Goal: Task Accomplishment & Management: Complete application form

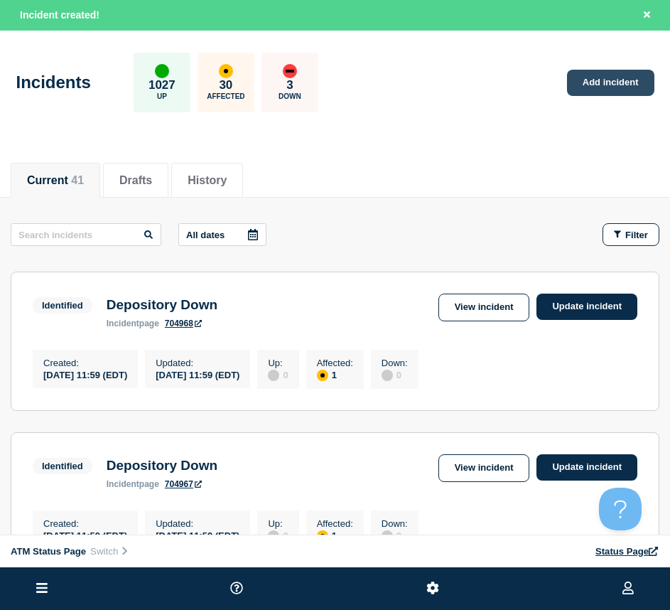
click at [633, 82] on link "Add incident" at bounding box center [610, 83] width 87 height 26
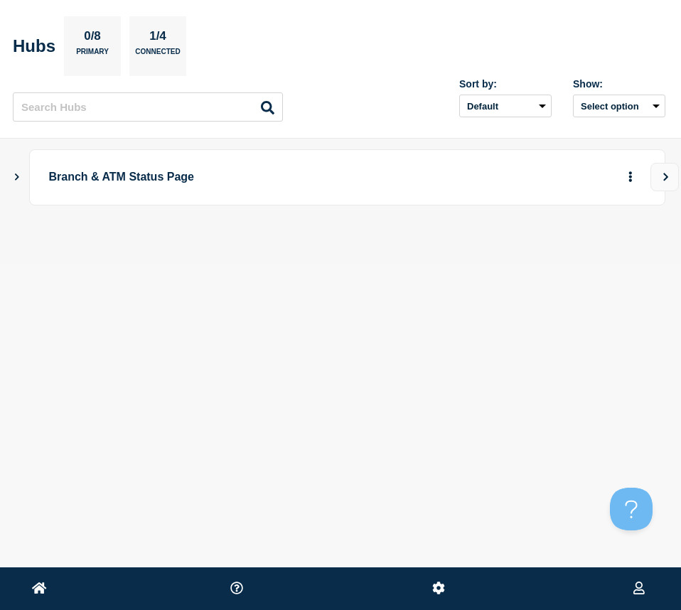
click at [17, 177] on icon "Show Connected Hubs" at bounding box center [16, 176] width 9 height 7
click at [605, 246] on icon "button" at bounding box center [607, 246] width 11 height 9
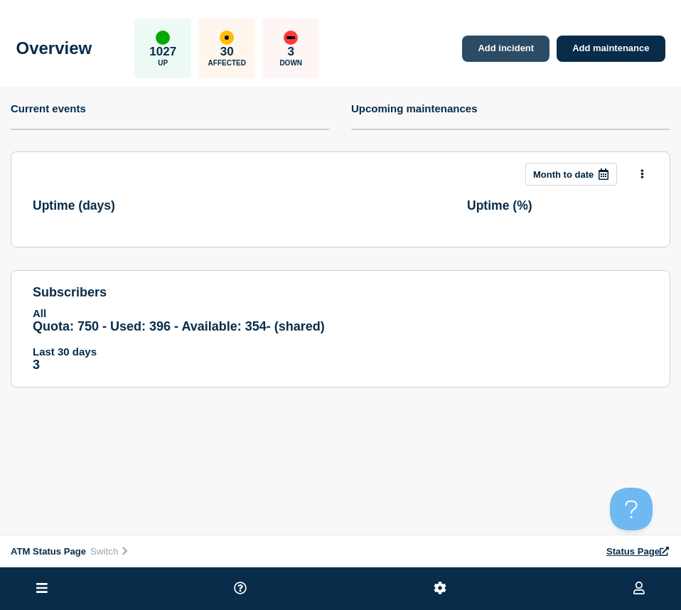
click at [483, 43] on link "Add incident" at bounding box center [505, 49] width 87 height 26
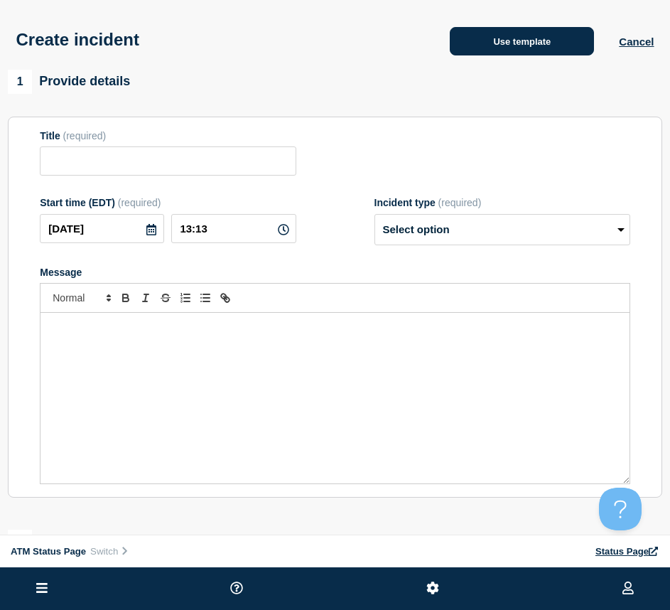
click at [474, 42] on button "Use template" at bounding box center [522, 41] width 144 height 28
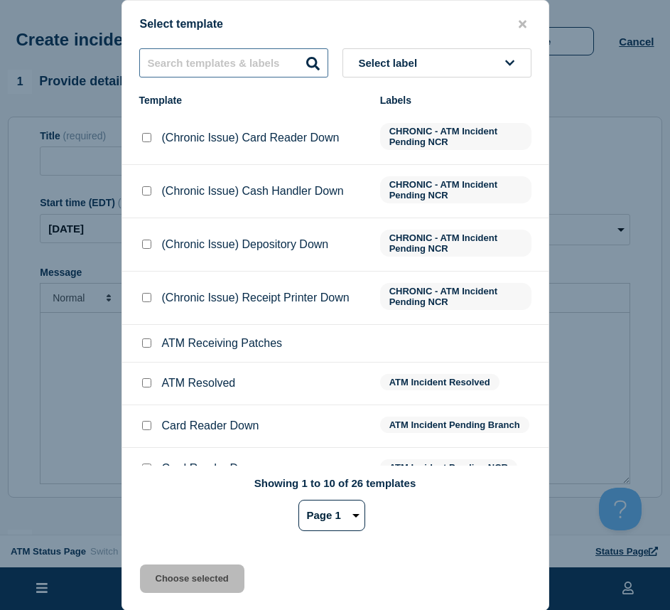
click at [181, 62] on input "text" at bounding box center [233, 62] width 189 height 29
type input "dep"
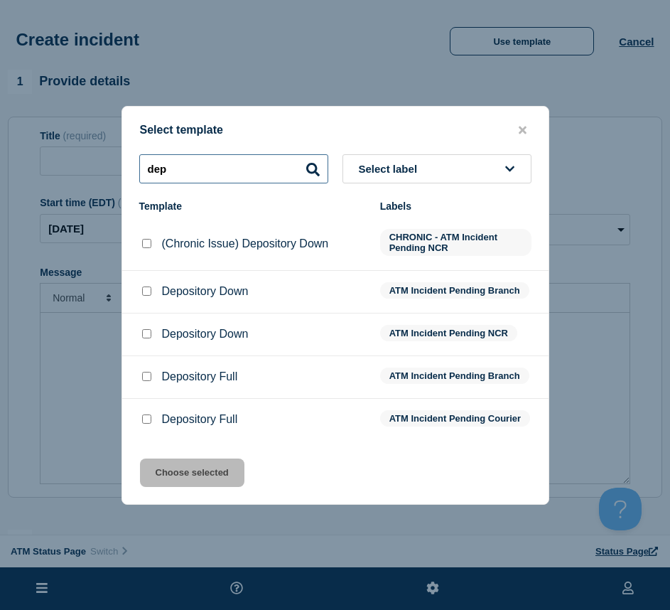
click at [213, 159] on input "dep" at bounding box center [233, 168] width 189 height 29
click at [212, 159] on input "dep" at bounding box center [233, 168] width 189 height 29
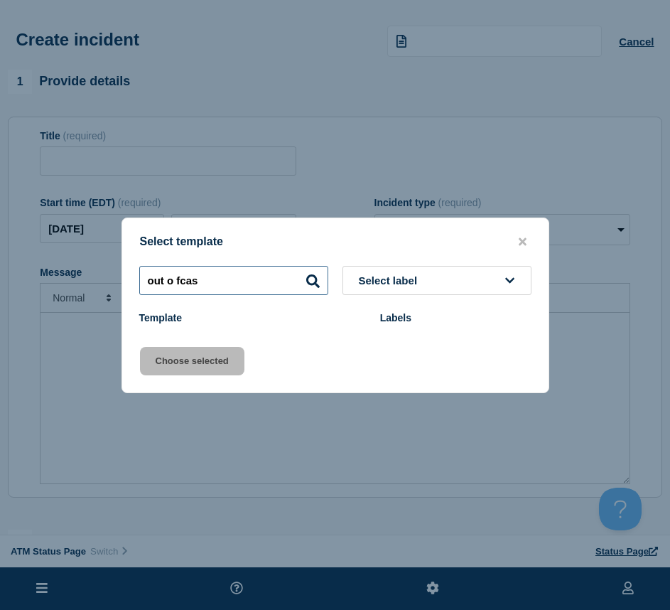
click at [180, 284] on input "out o fcas" at bounding box center [233, 280] width 189 height 29
type input "out of cas"
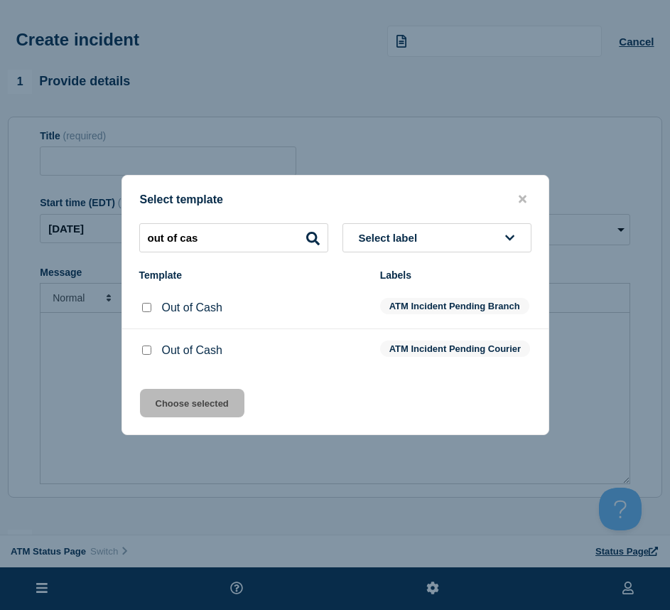
click at [150, 349] on input "Out of Cash checkbox" at bounding box center [146, 350] width 9 height 9
checkbox input "true"
click at [205, 416] on button "Choose selected" at bounding box center [192, 403] width 105 height 28
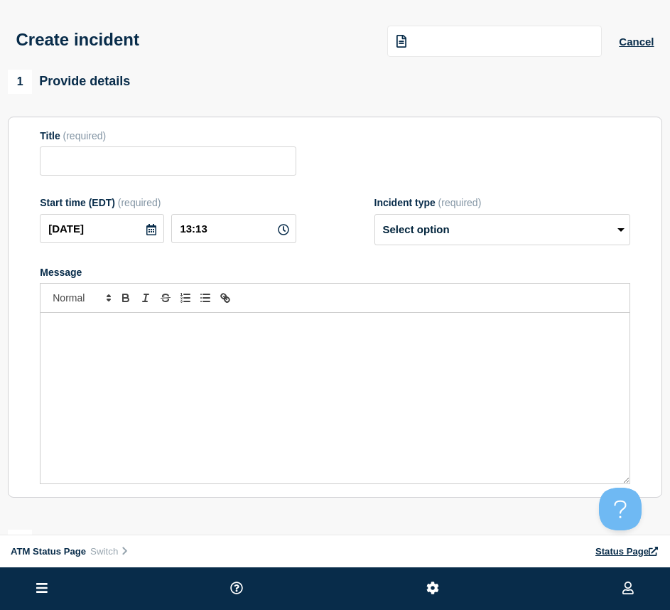
type input "Out of Cash"
select select "identified"
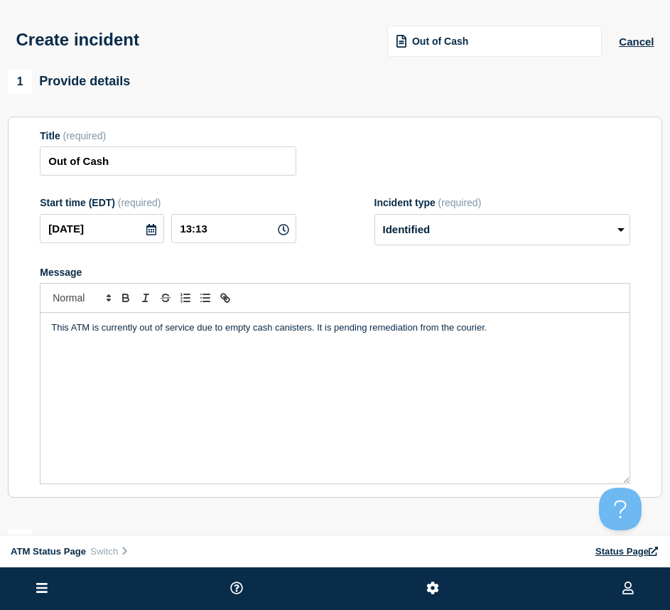
scroll to position [213, 0]
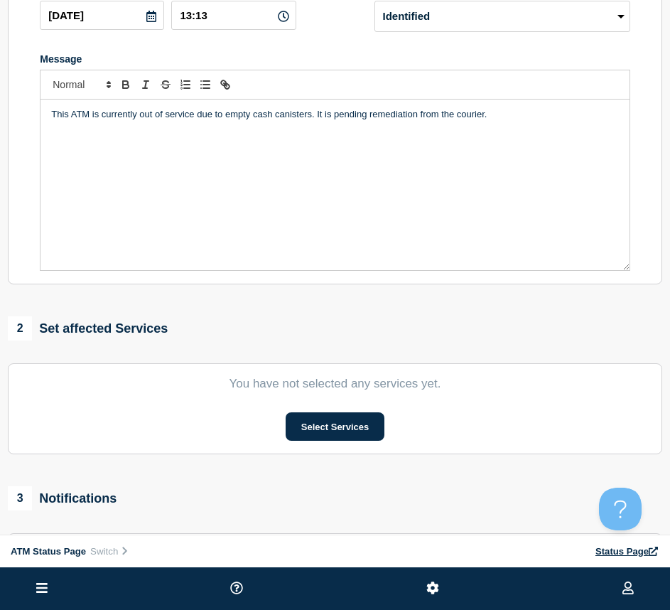
click at [342, 450] on section "You have not selected any services yet. Select Services" at bounding box center [335, 408] width 655 height 91
click at [336, 441] on button "Select Services" at bounding box center [335, 426] width 99 height 28
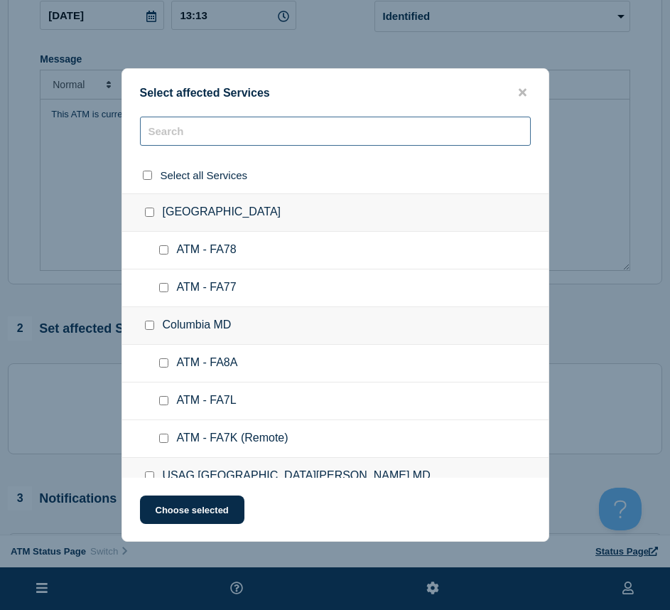
click at [191, 140] on input "text" at bounding box center [335, 131] width 391 height 29
type input "FA1W"
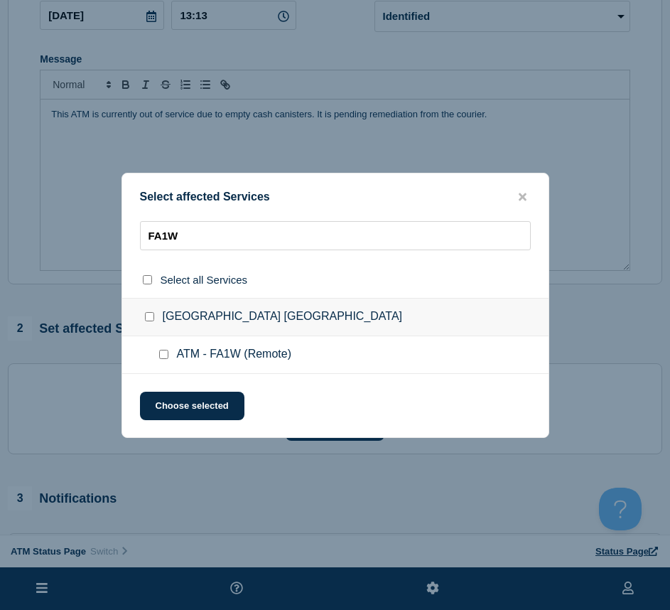
click at [164, 353] on input "ATM - FA1W (Remote) checkbox" at bounding box center [163, 354] width 9 height 9
checkbox input "true"
click at [171, 397] on button "Choose selected" at bounding box center [192, 406] width 105 height 28
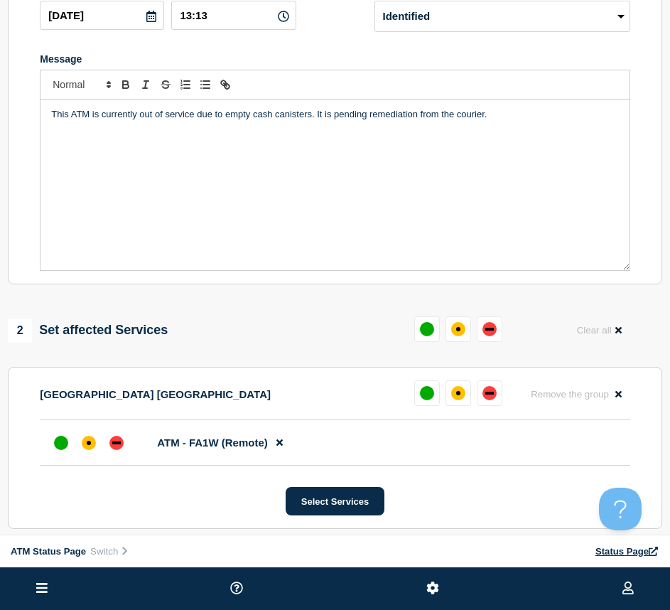
scroll to position [284, 0]
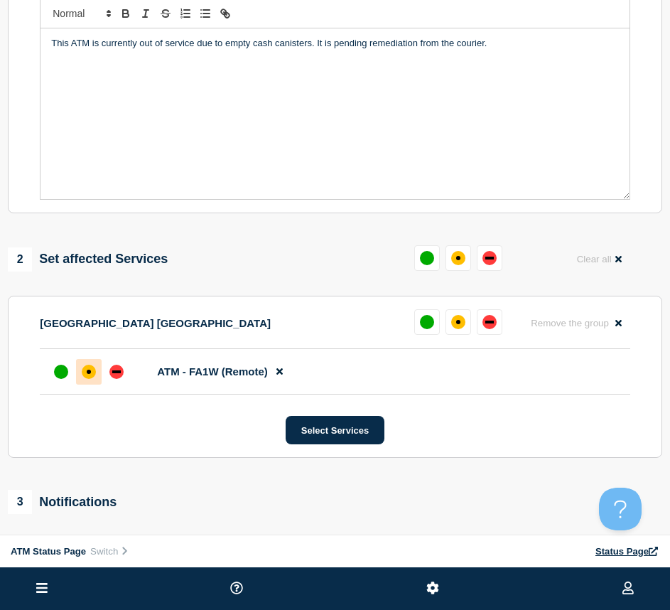
click at [87, 373] on div "affected" at bounding box center [89, 372] width 4 height 4
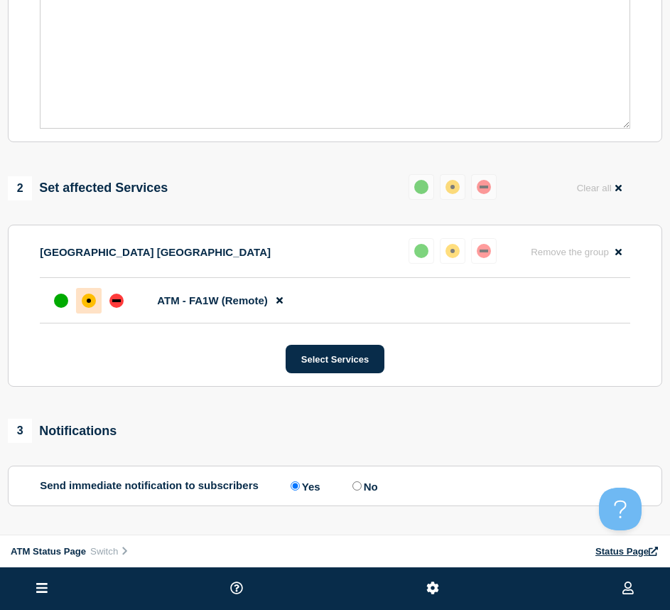
scroll to position [474, 0]
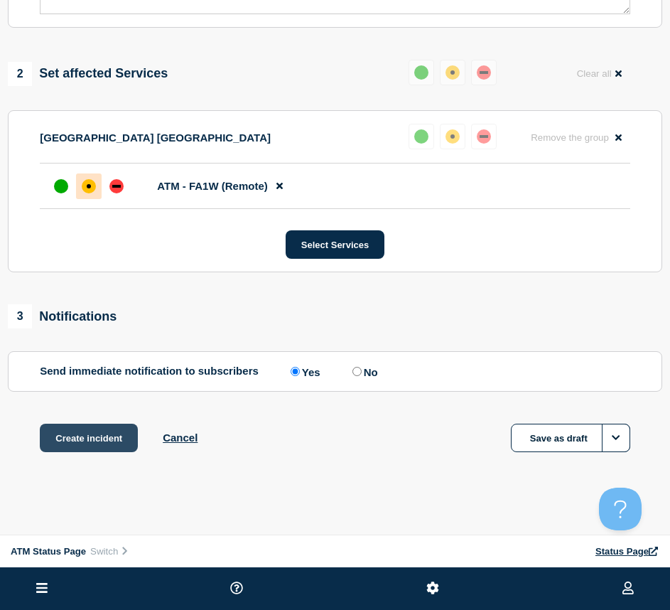
click at [92, 434] on button "Create incident" at bounding box center [89, 438] width 98 height 28
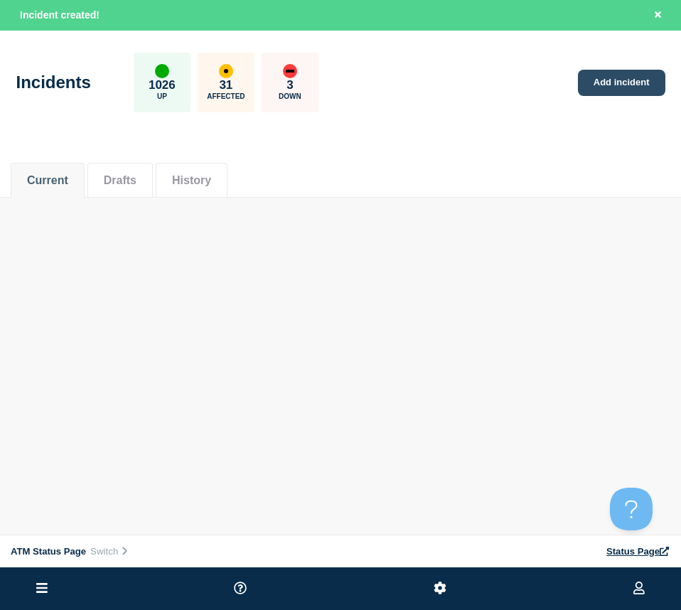
click at [615, 82] on link "Add incident" at bounding box center [621, 83] width 87 height 26
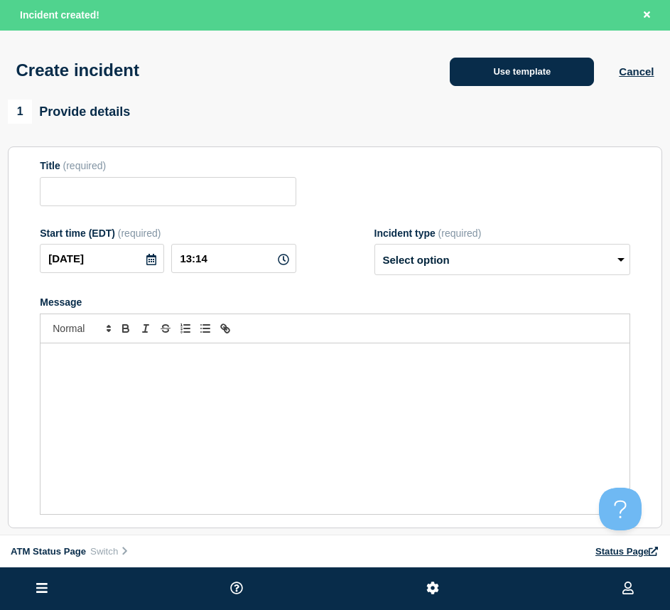
click at [549, 82] on button "Use template" at bounding box center [522, 72] width 144 height 28
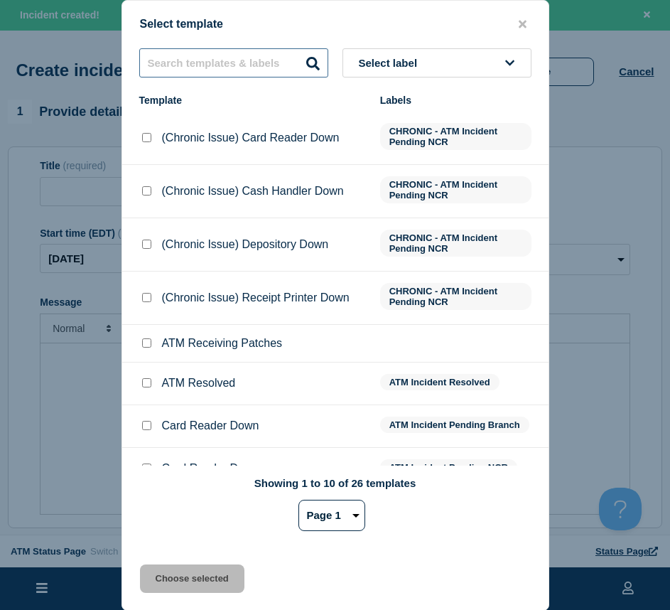
click at [225, 69] on input "text" at bounding box center [233, 62] width 189 height 29
type input "C"
type input "Cash handler"
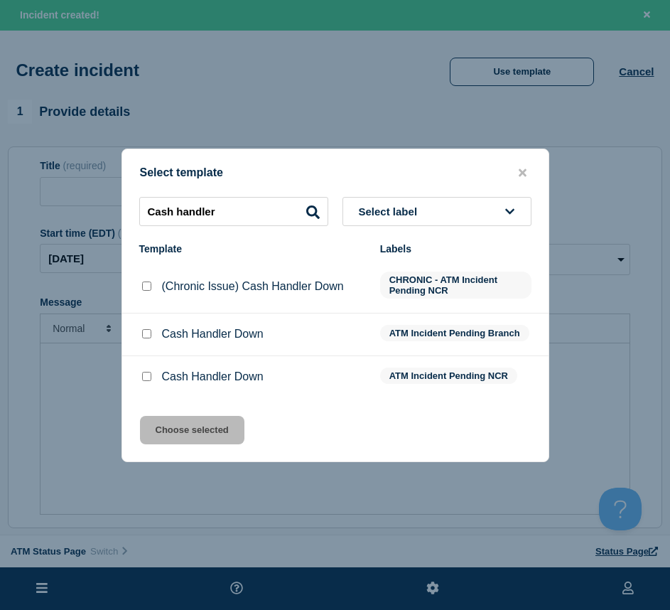
click at [150, 334] on input "Cash Handler Down checkbox" at bounding box center [146, 333] width 9 height 9
checkbox input "true"
click at [183, 439] on button "Choose selected" at bounding box center [192, 430] width 105 height 28
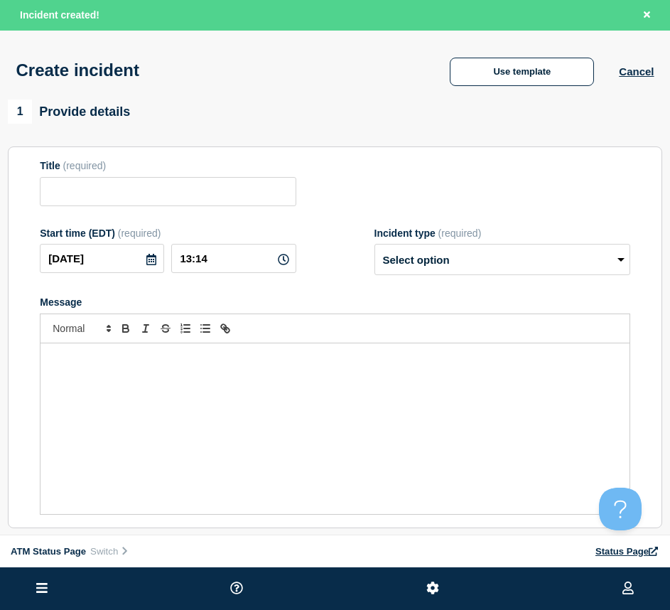
type input "Cash Handler Down"
select select "identified"
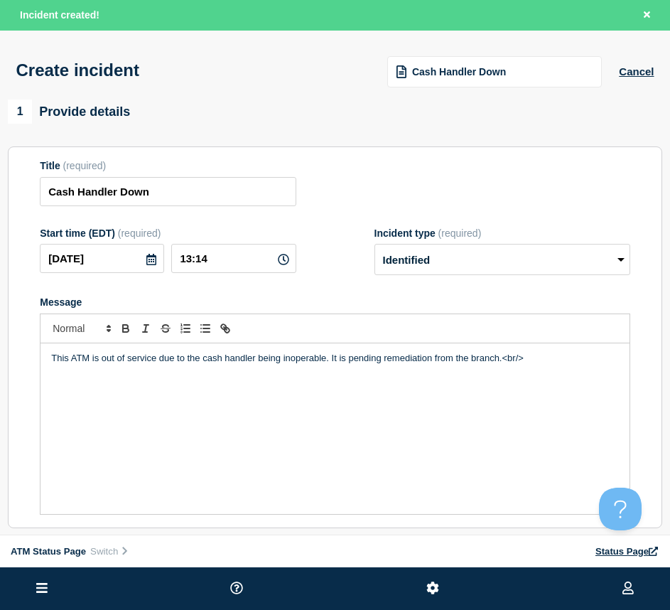
scroll to position [142, 0]
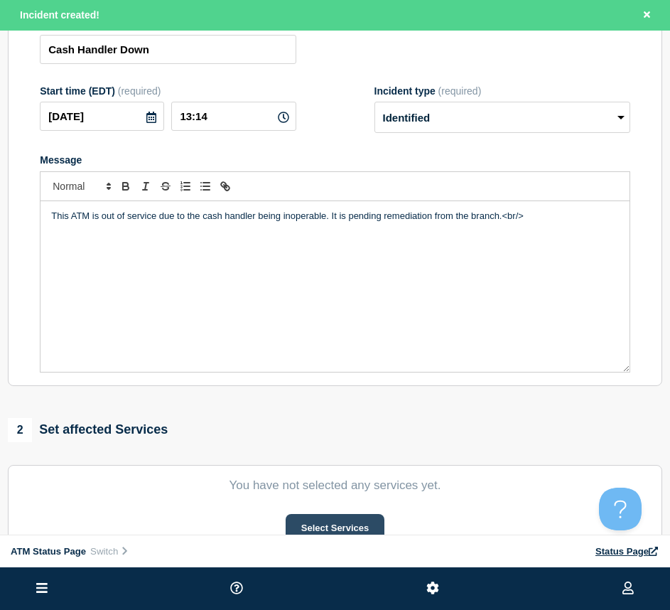
click at [327, 529] on button "Select Services" at bounding box center [335, 528] width 99 height 28
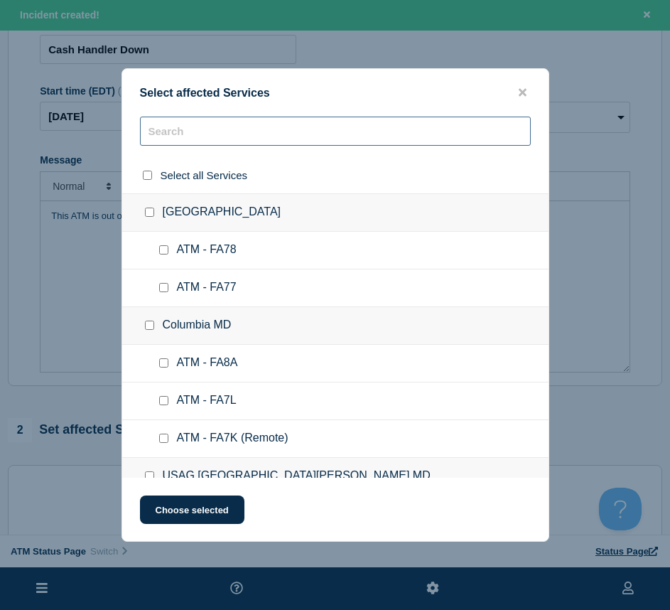
click at [255, 132] on input "text" at bounding box center [335, 131] width 391 height 29
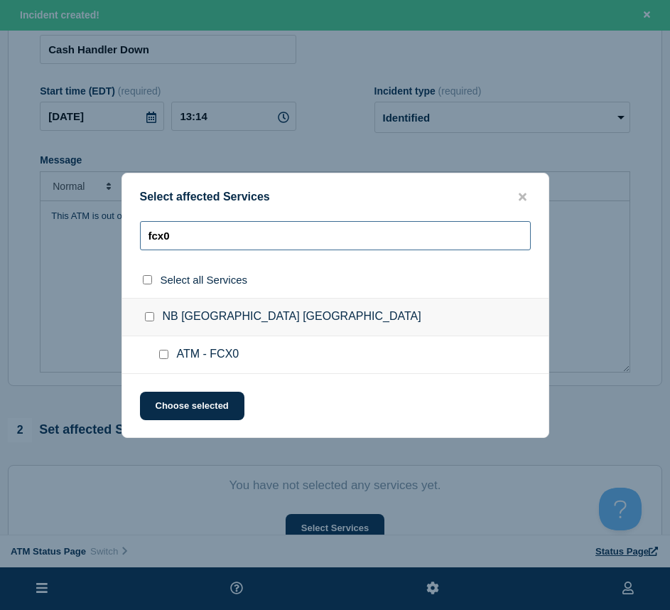
type input "fcx0"
click at [167, 355] on input "ATM - FCX0 checkbox" at bounding box center [163, 354] width 9 height 9
checkbox input "true"
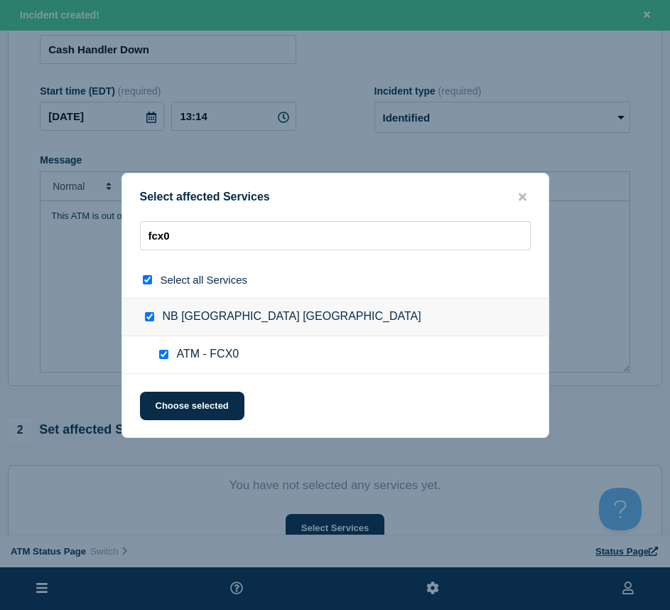
checkbox input "true"
click at [170, 402] on button "Choose selected" at bounding box center [192, 406] width 105 height 28
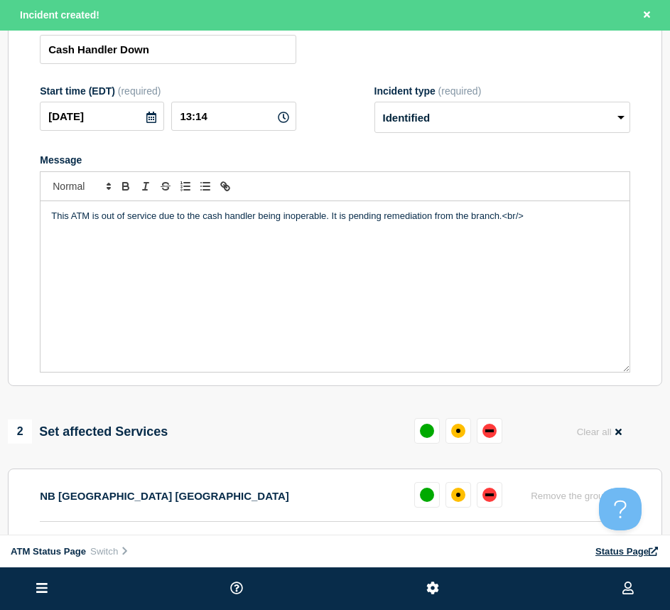
scroll to position [284, 0]
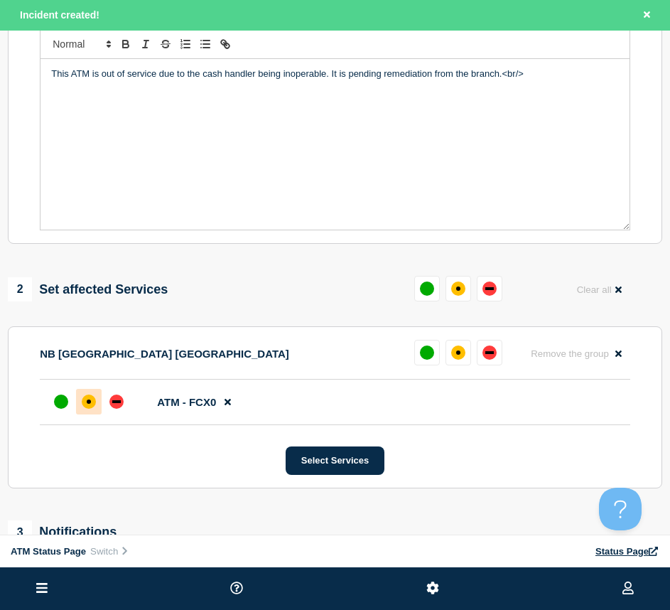
click at [76, 412] on div at bounding box center [89, 402] width 26 height 26
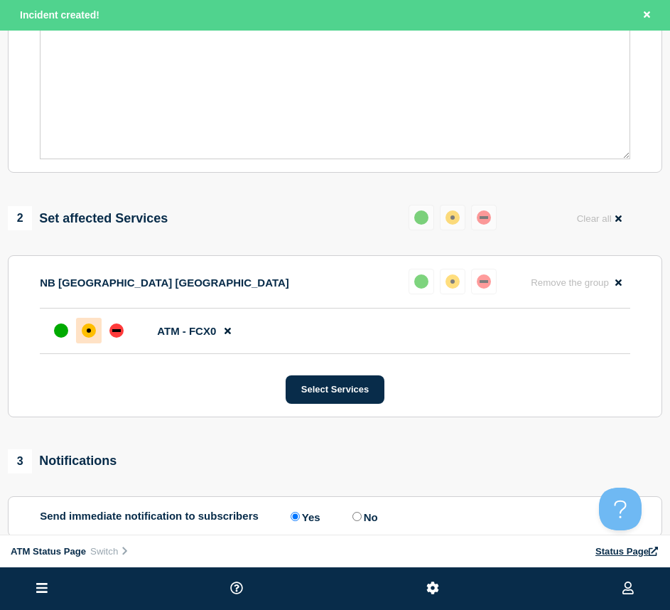
scroll to position [427, 0]
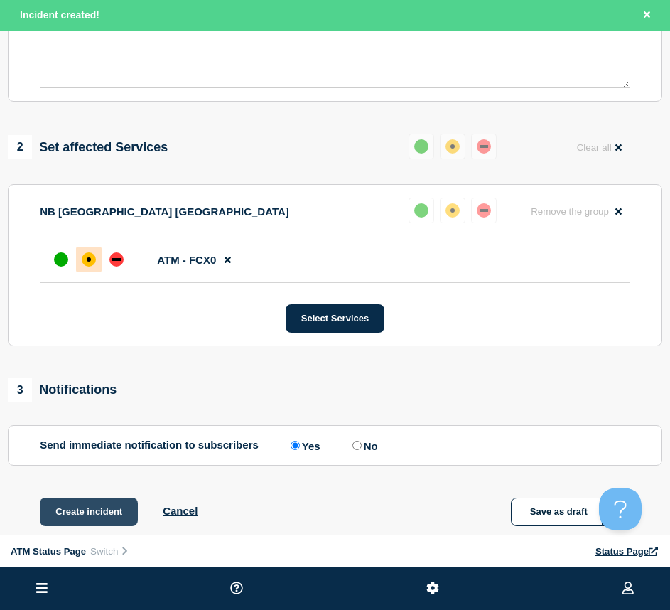
click at [107, 515] on button "Create incident" at bounding box center [89, 512] width 98 height 28
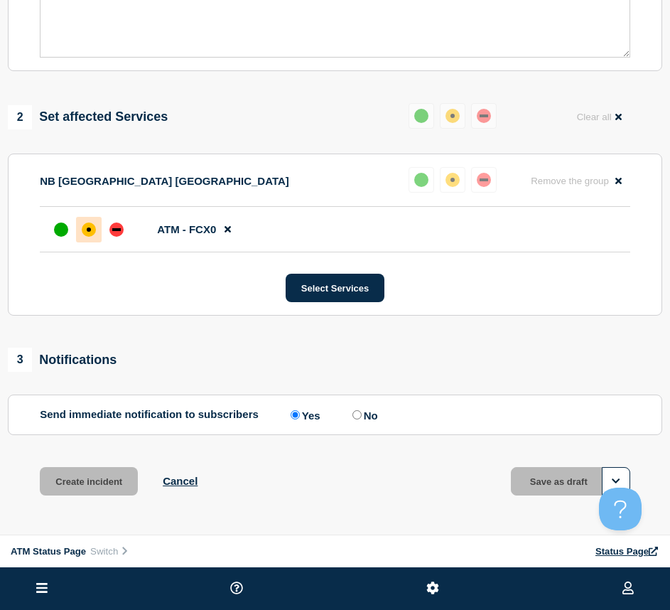
scroll to position [396, 0]
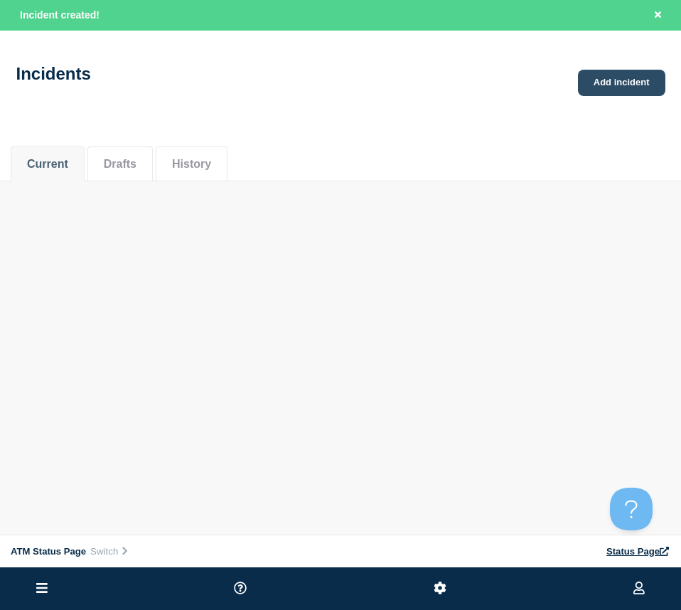
click at [619, 93] on link "Add incident" at bounding box center [621, 83] width 87 height 26
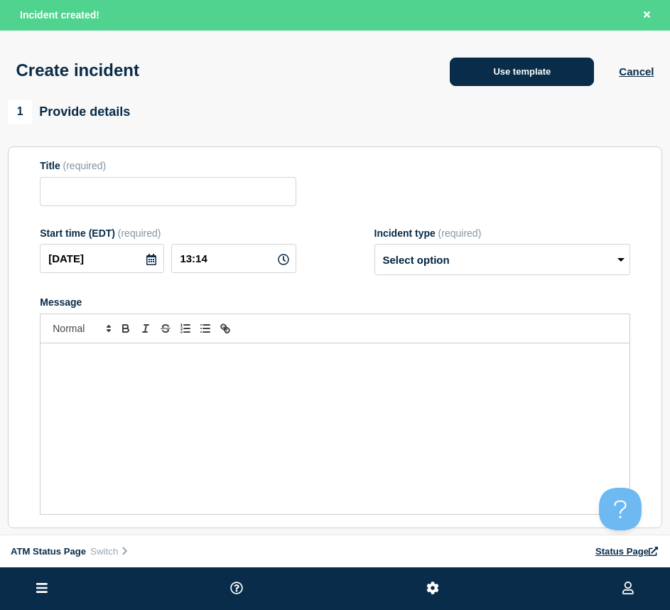
click at [556, 75] on button "Use template" at bounding box center [522, 72] width 144 height 28
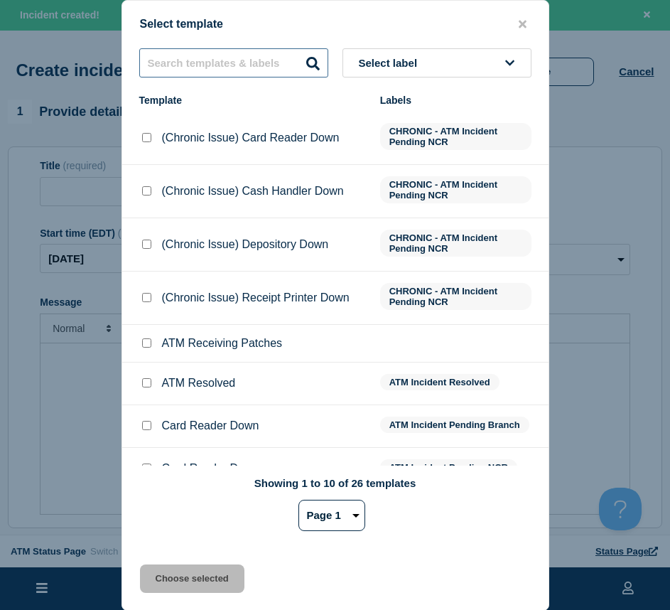
click at [196, 65] on input "text" at bounding box center [233, 62] width 189 height 29
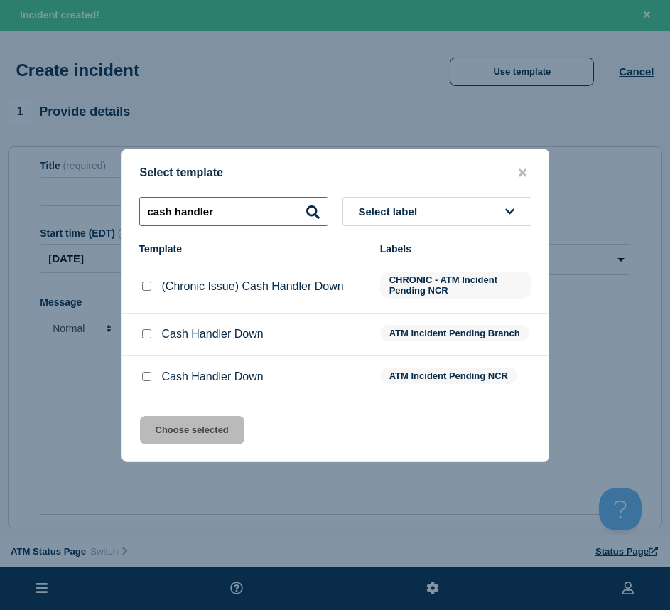
type input "cash handler"
click at [146, 335] on input "Cash Handler Down checkbox" at bounding box center [146, 333] width 9 height 9
checkbox input "true"
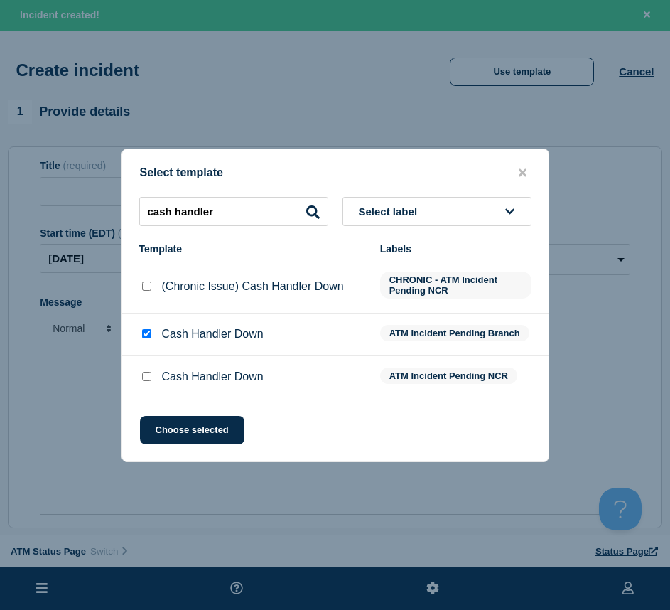
click at [157, 416] on div "Select template cash handler Select label Template Labels (Chronic Issue) Cash …" at bounding box center [336, 306] width 428 height 314
click at [163, 422] on button "Choose selected" at bounding box center [192, 430] width 105 height 28
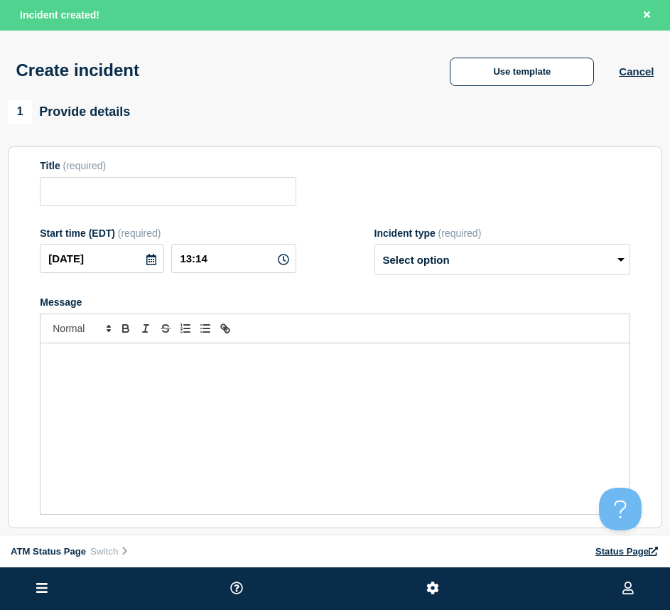
type input "Cash Handler Down"
select select "identified"
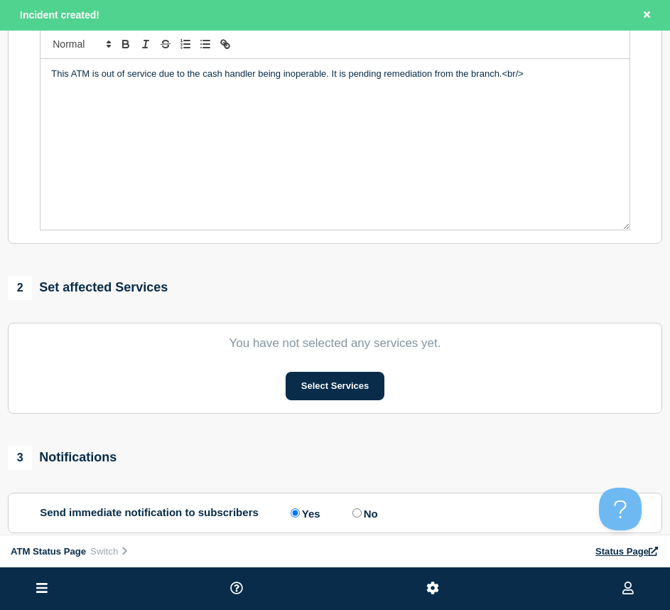
scroll to position [427, 0]
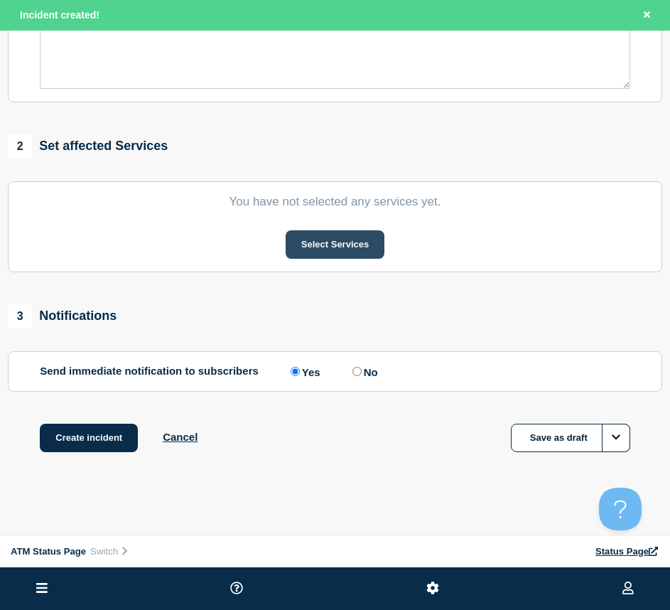
click at [360, 238] on button "Select Services" at bounding box center [335, 244] width 99 height 28
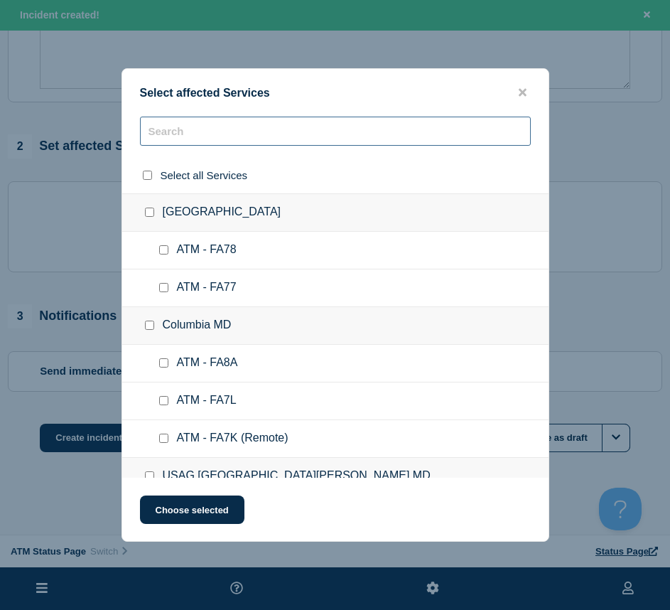
click at [220, 137] on input "text" at bounding box center [335, 131] width 391 height 29
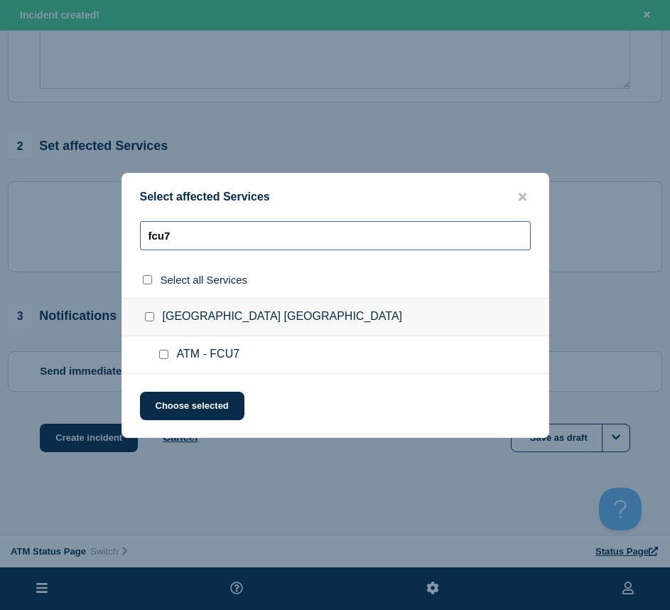
type input "fcu7"
click at [159, 355] on input "ATM - FCU7 checkbox" at bounding box center [163, 354] width 9 height 9
checkbox input "true"
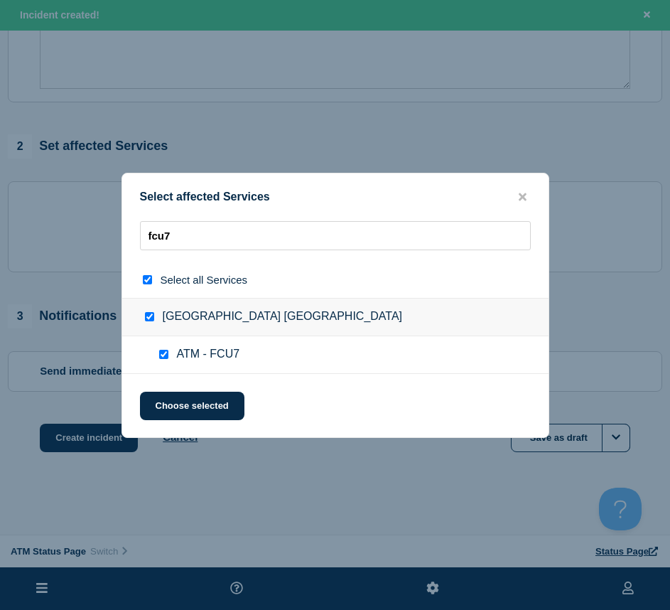
checkbox input "true"
click at [171, 401] on button "Choose selected" at bounding box center [192, 406] width 105 height 28
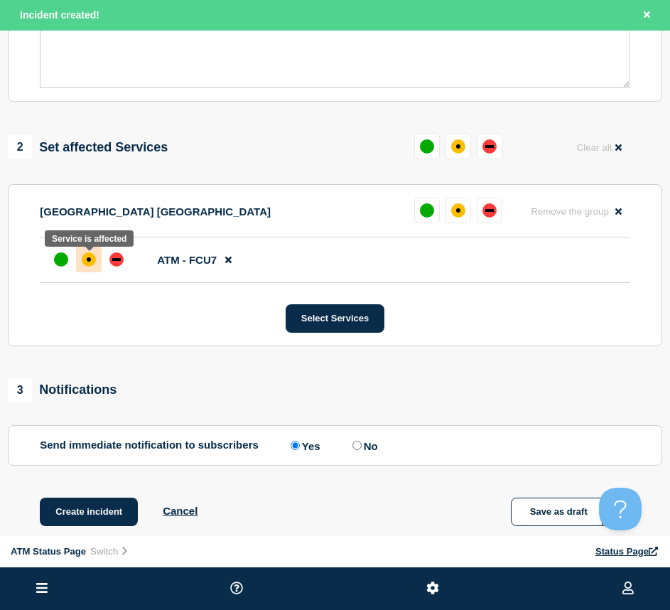
click at [97, 264] on div at bounding box center [89, 260] width 26 height 26
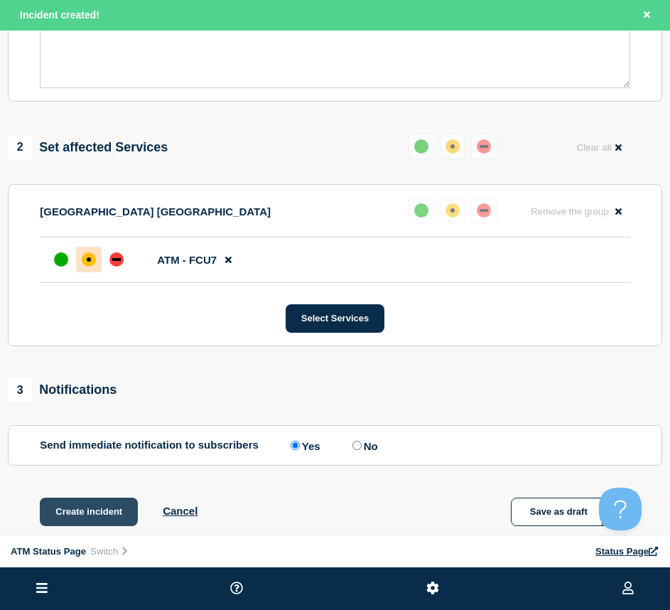
click at [99, 519] on button "Create incident" at bounding box center [89, 512] width 98 height 28
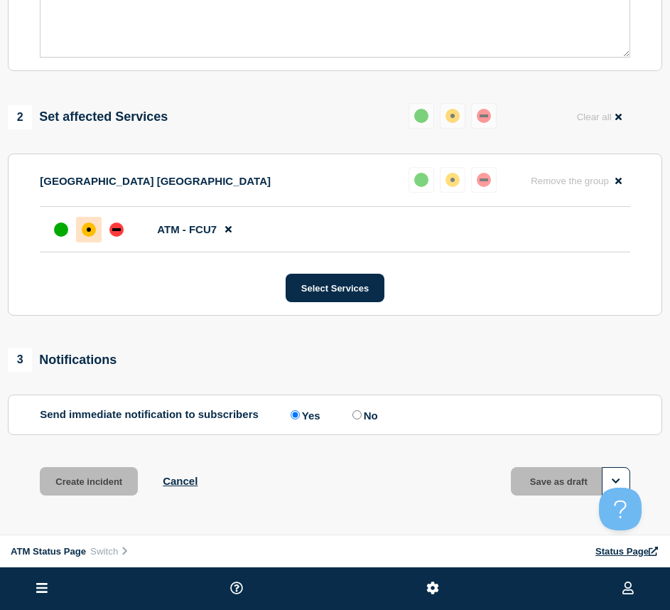
scroll to position [396, 0]
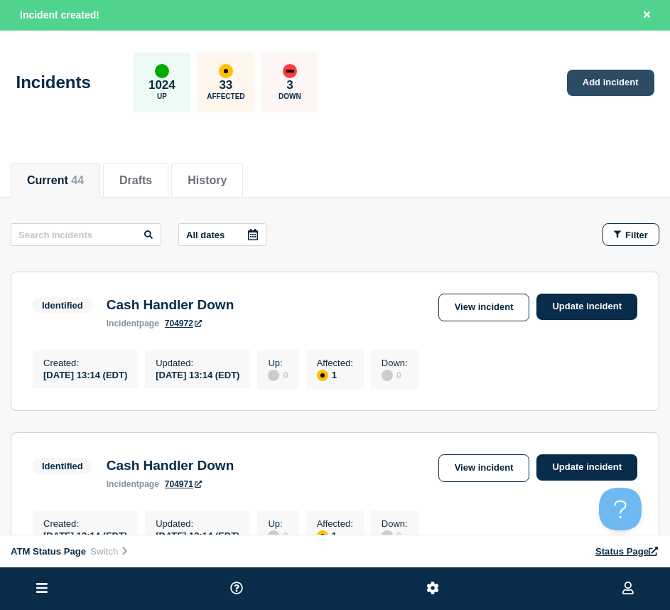
click at [647, 82] on link "Add incident" at bounding box center [610, 83] width 87 height 26
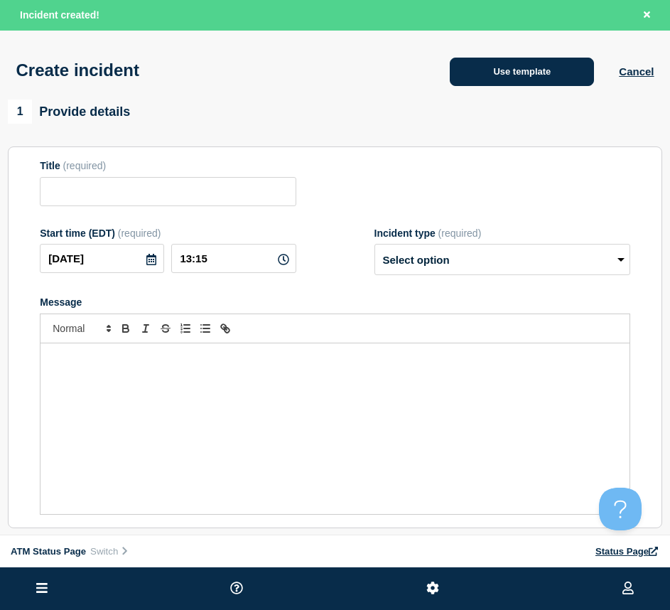
click at [562, 63] on button "Use template" at bounding box center [522, 72] width 144 height 28
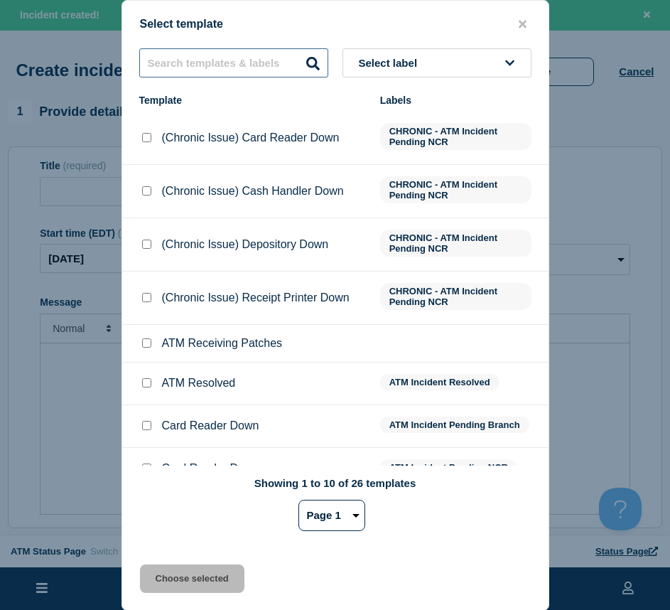
click at [172, 70] on input "text" at bounding box center [233, 62] width 189 height 29
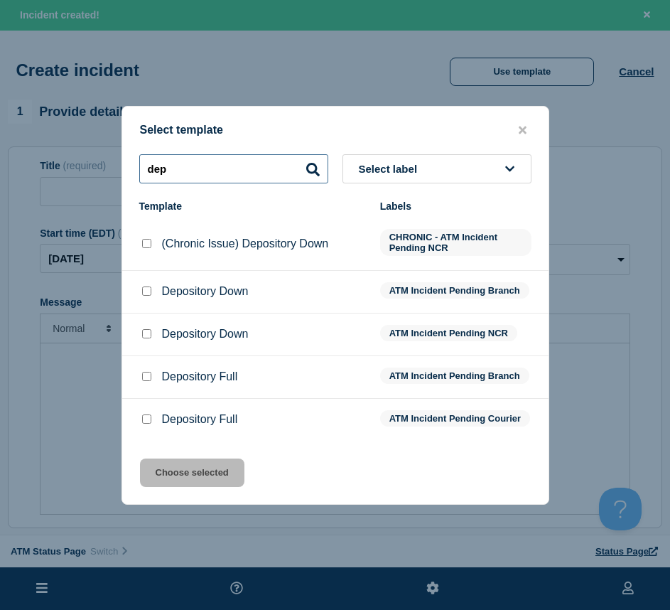
type input "dep"
click at [143, 284] on div at bounding box center [146, 291] width 14 height 14
click at [147, 287] on input "Depository Down checkbox" at bounding box center [146, 291] width 9 height 9
checkbox input "true"
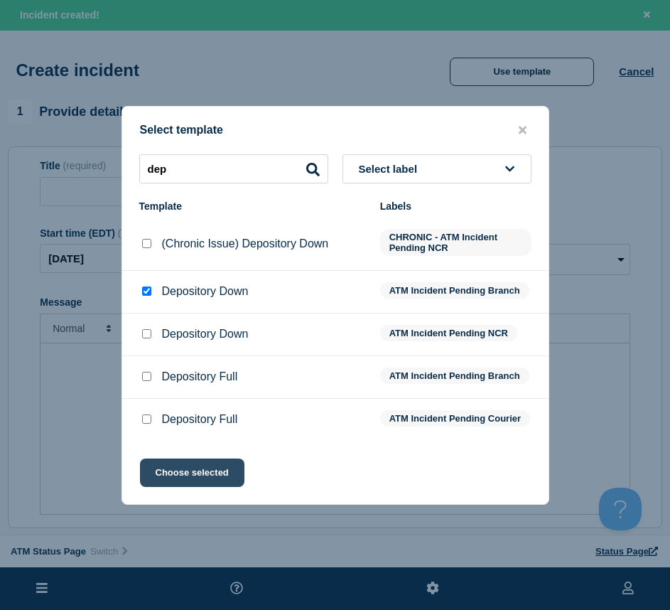
click at [188, 482] on button "Choose selected" at bounding box center [192, 473] width 105 height 28
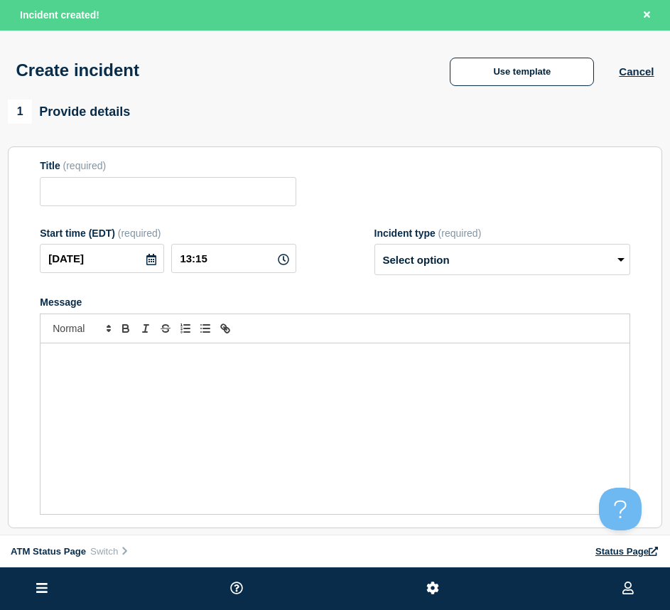
type input "Depository Down"
select select "identified"
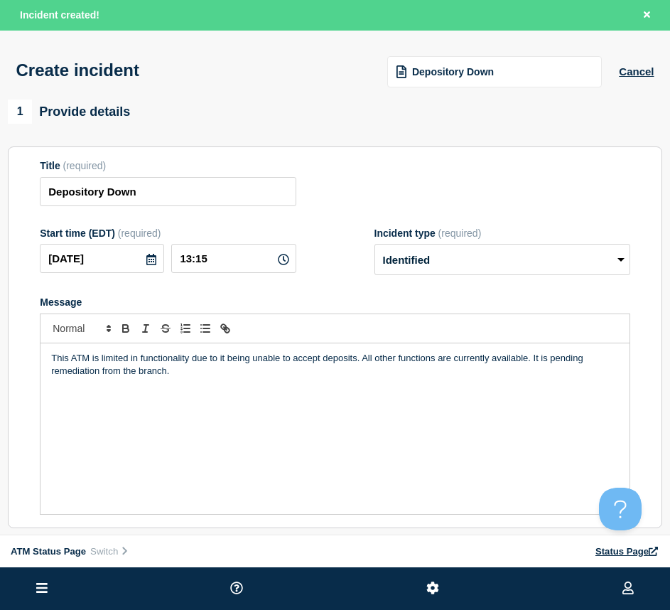
scroll to position [142, 0]
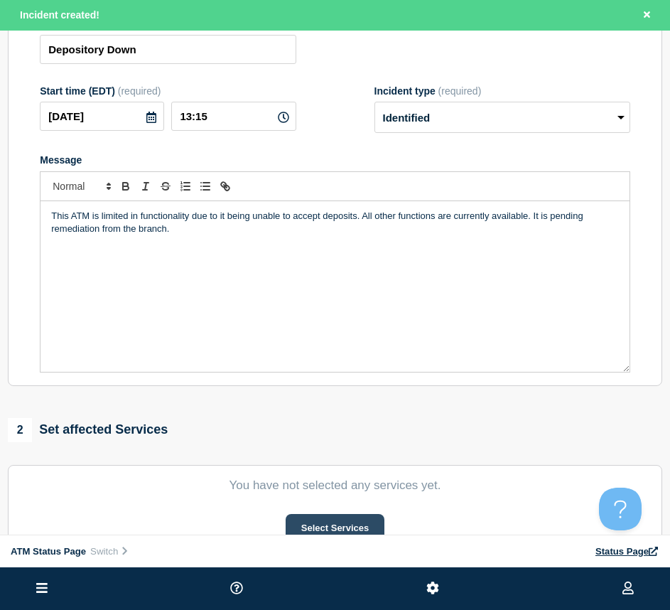
click at [328, 525] on button "Select Services" at bounding box center [335, 528] width 99 height 28
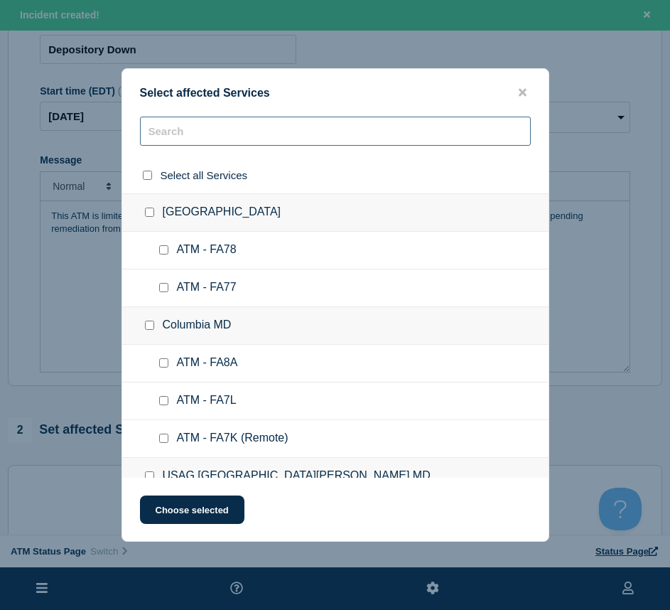
click at [225, 144] on input "text" at bounding box center [335, 131] width 391 height 29
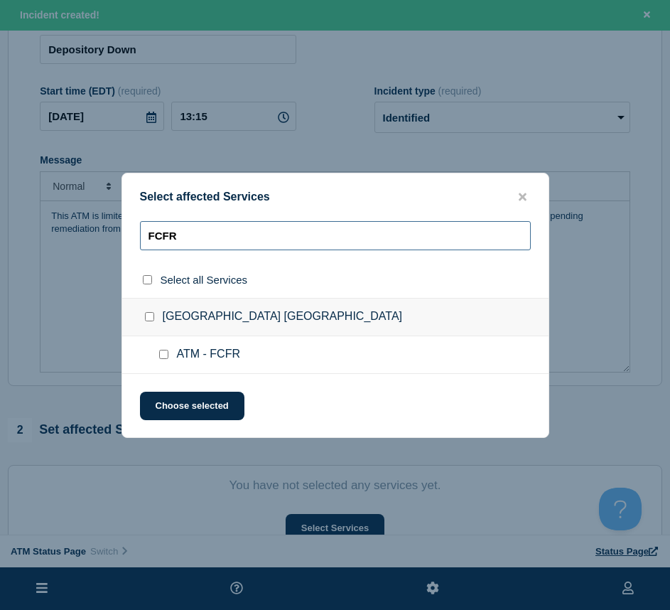
type input "FCFR"
click at [165, 353] on input "ATM - FCFR checkbox" at bounding box center [163, 354] width 9 height 9
checkbox input "true"
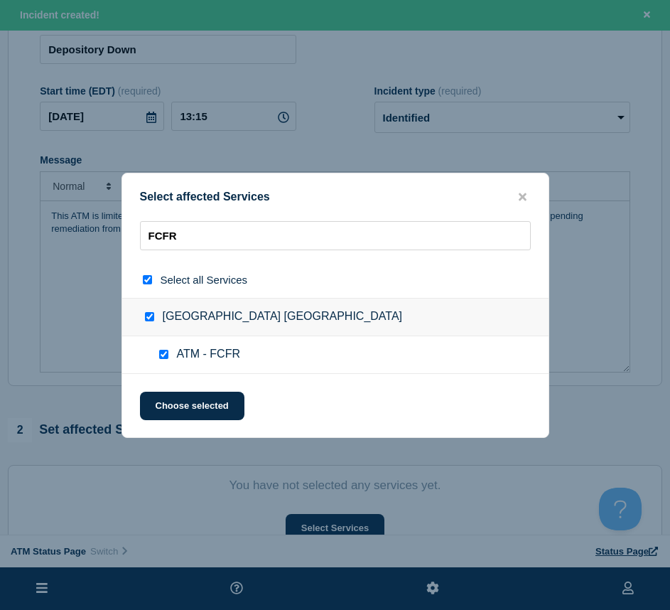
checkbox input "true"
click at [186, 398] on button "Choose selected" at bounding box center [192, 406] width 105 height 28
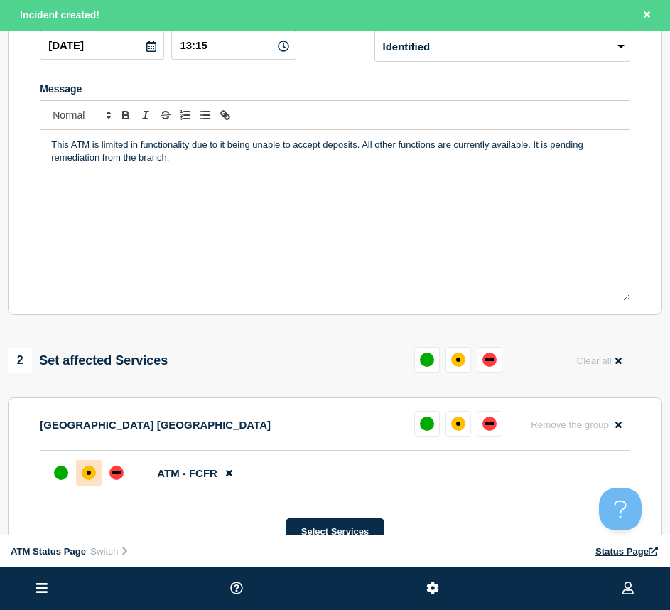
click at [87, 474] on div "affected" at bounding box center [89, 473] width 14 height 14
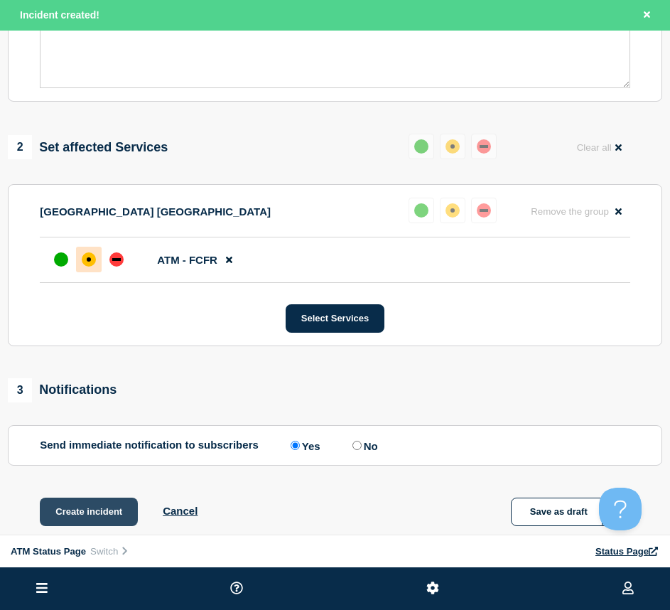
click at [79, 504] on button "Create incident" at bounding box center [89, 512] width 98 height 28
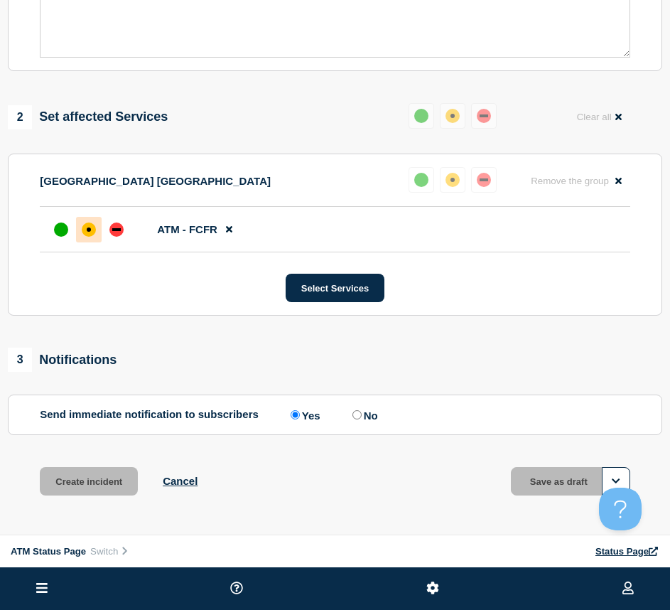
scroll to position [396, 0]
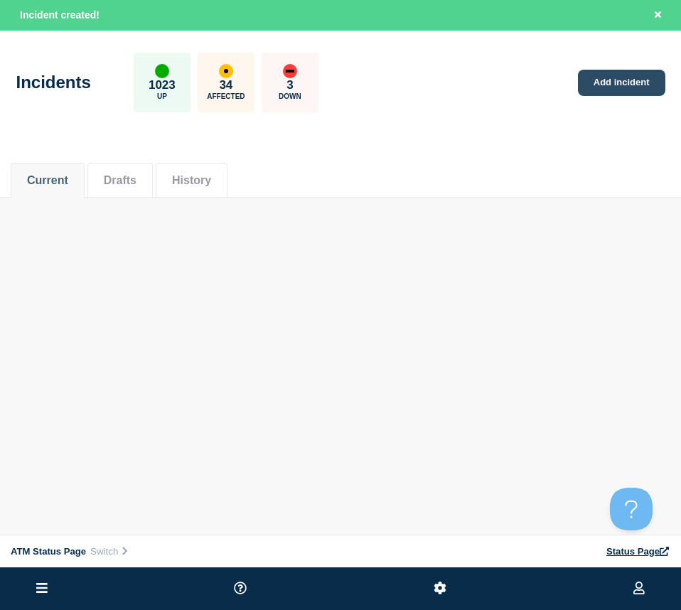
click at [643, 86] on link "Add incident" at bounding box center [621, 83] width 87 height 26
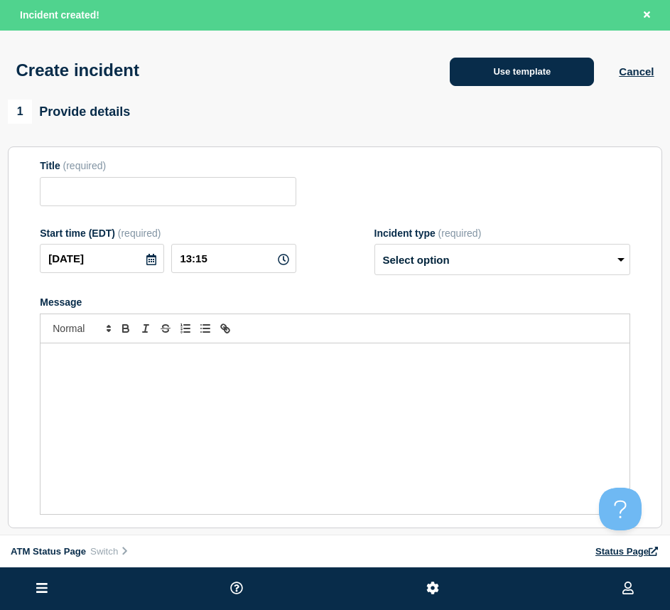
click at [541, 86] on button "Use template" at bounding box center [522, 72] width 144 height 28
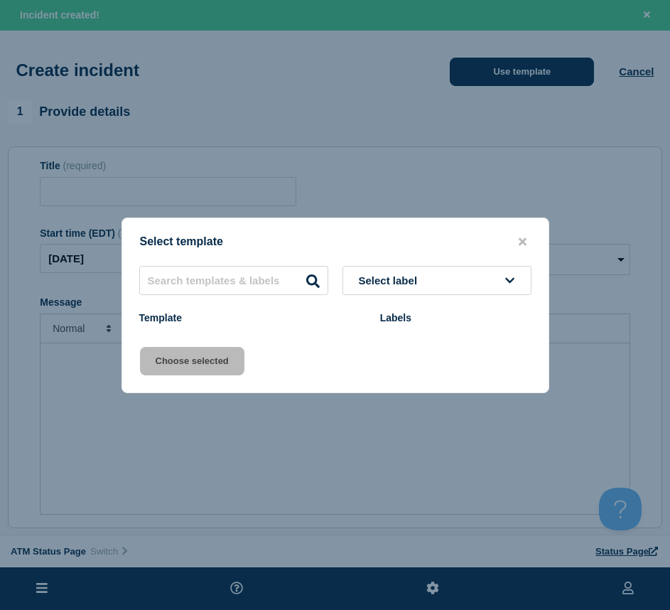
click at [541, 81] on div at bounding box center [335, 305] width 670 height 610
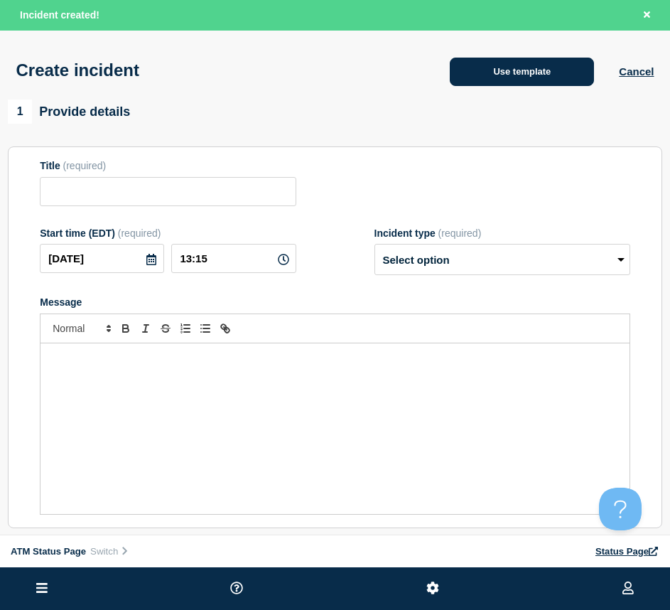
click at [505, 75] on button "Use template" at bounding box center [522, 72] width 144 height 28
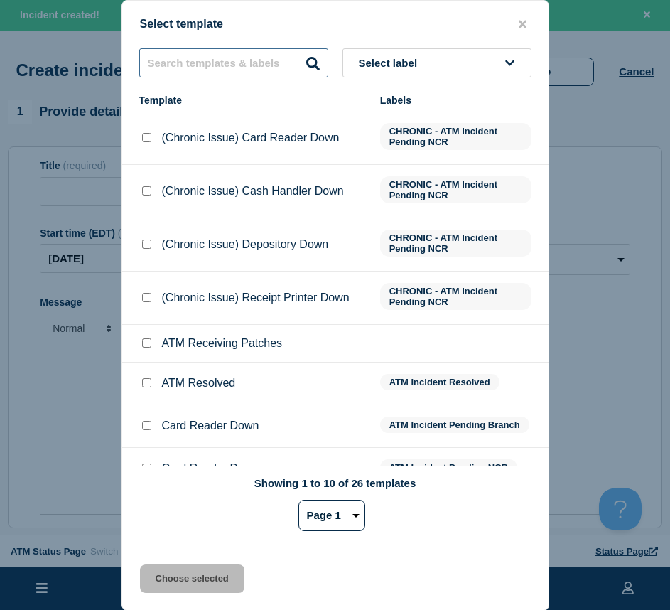
click at [203, 60] on input "text" at bounding box center [233, 62] width 189 height 29
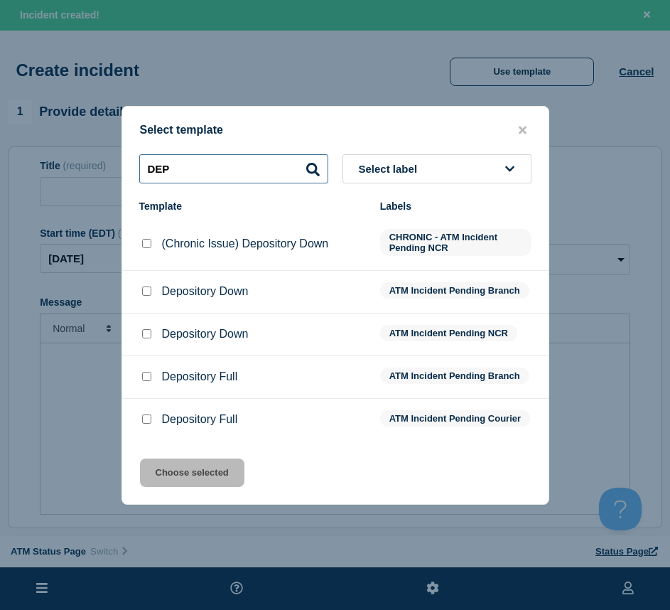
type input "DEP"
click at [151, 328] on div at bounding box center [146, 334] width 14 height 14
click at [150, 329] on input "Depository Down checkbox" at bounding box center [146, 333] width 9 height 9
checkbox input "true"
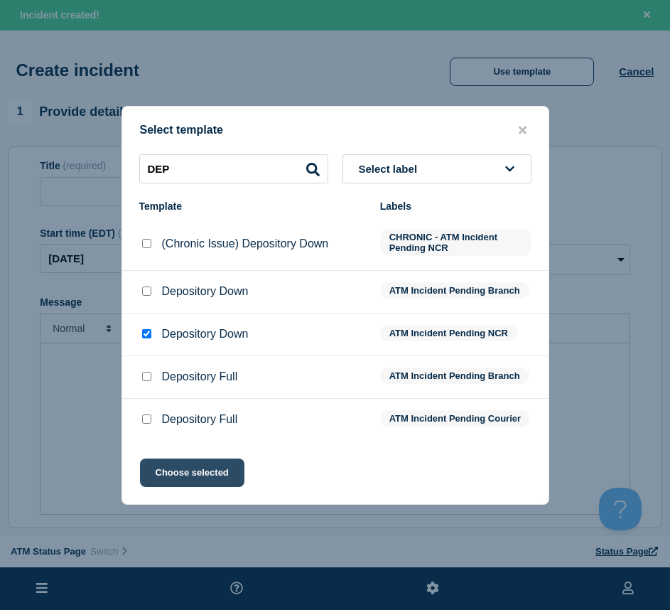
click at [183, 478] on button "Choose selected" at bounding box center [192, 473] width 105 height 28
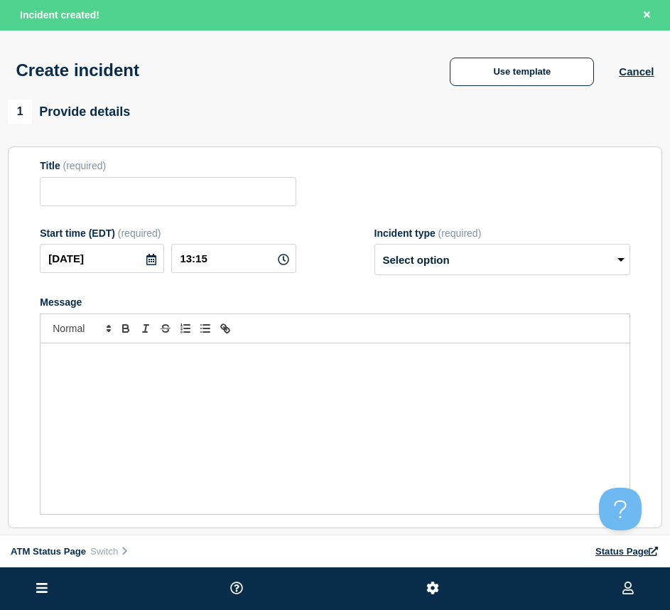
scroll to position [142, 0]
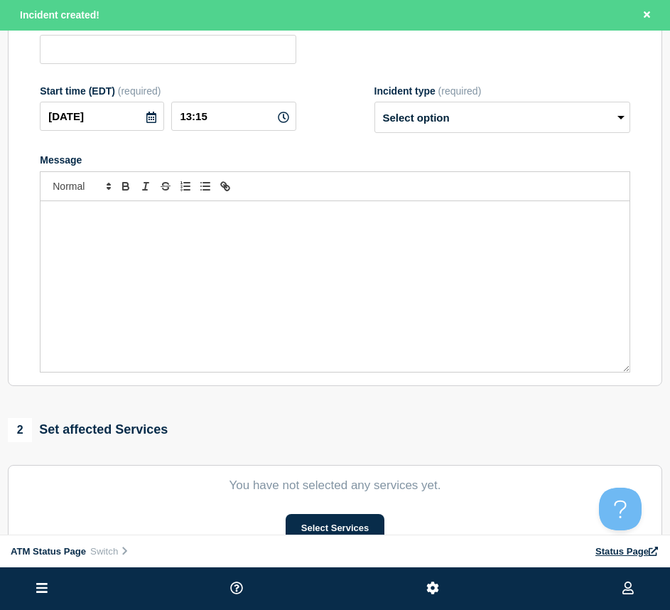
type input "Depository Down"
select select "identified"
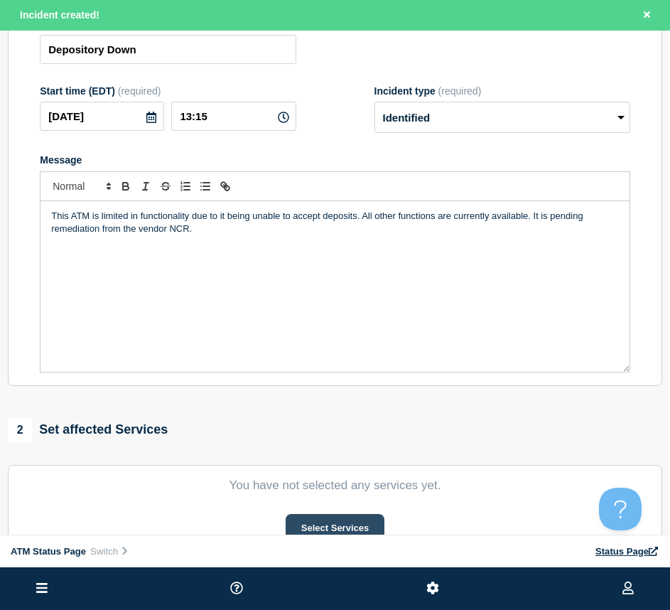
click at [324, 525] on button "Select Services" at bounding box center [335, 528] width 99 height 28
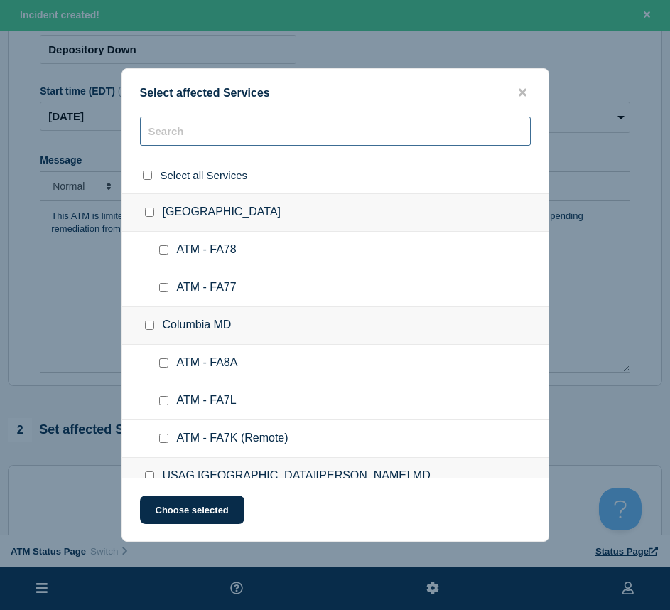
click at [196, 146] on input "text" at bounding box center [335, 131] width 391 height 29
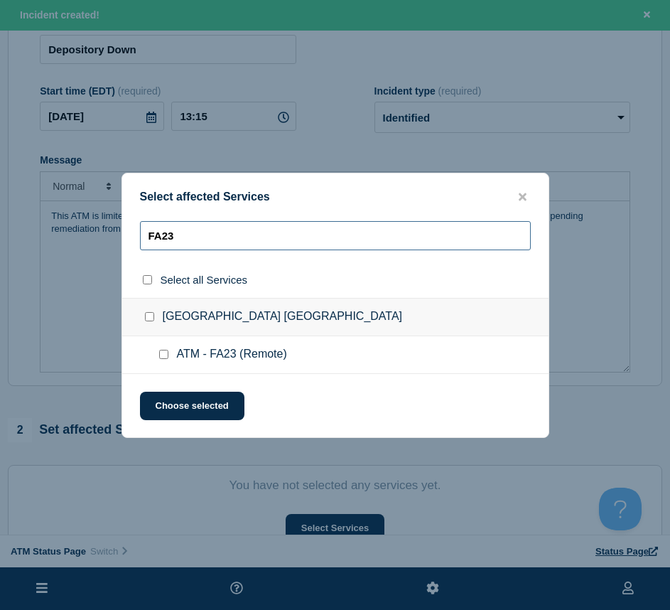
type input "FA23"
click at [168, 357] on input "ATM - FA23 (Remote) checkbox" at bounding box center [163, 354] width 9 height 9
checkbox input "true"
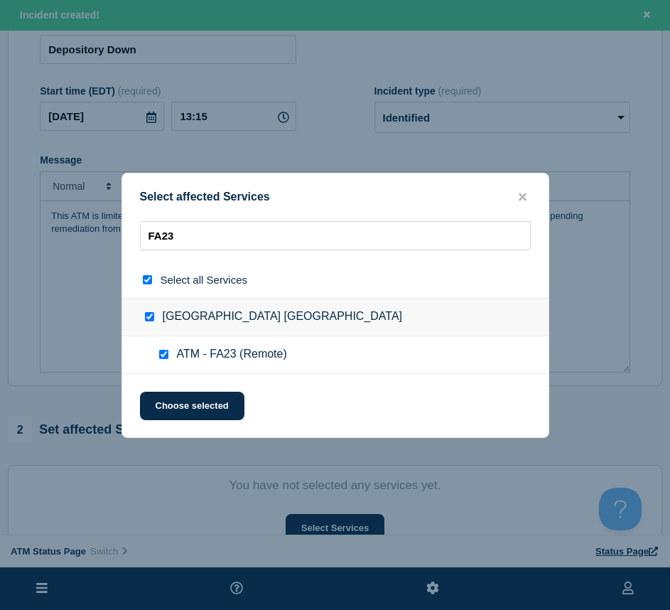
checkbox input "true"
click at [160, 407] on button "Choose selected" at bounding box center [192, 406] width 105 height 28
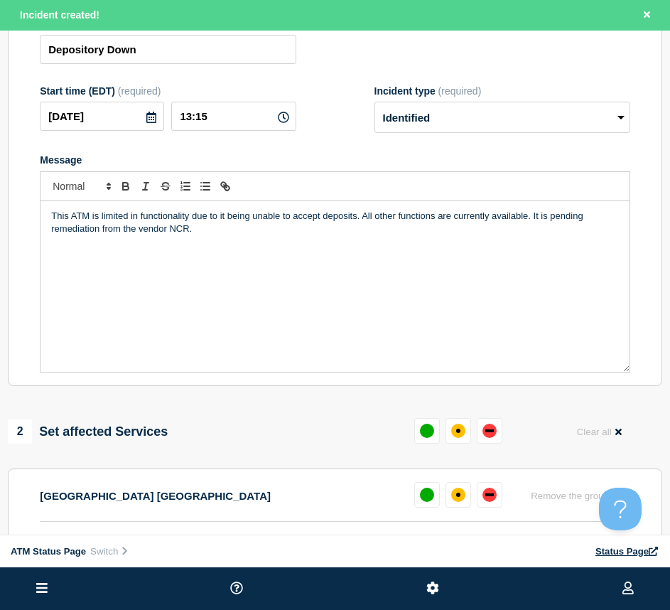
scroll to position [284, 0]
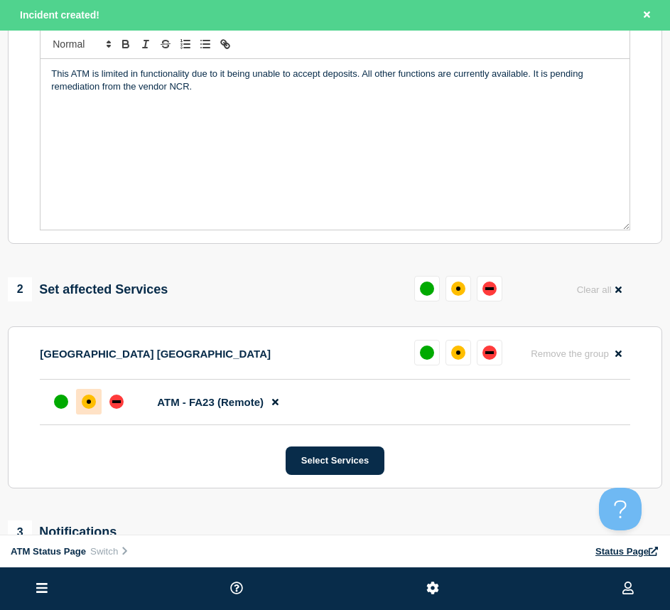
click at [102, 402] on div at bounding box center [89, 402] width 26 height 26
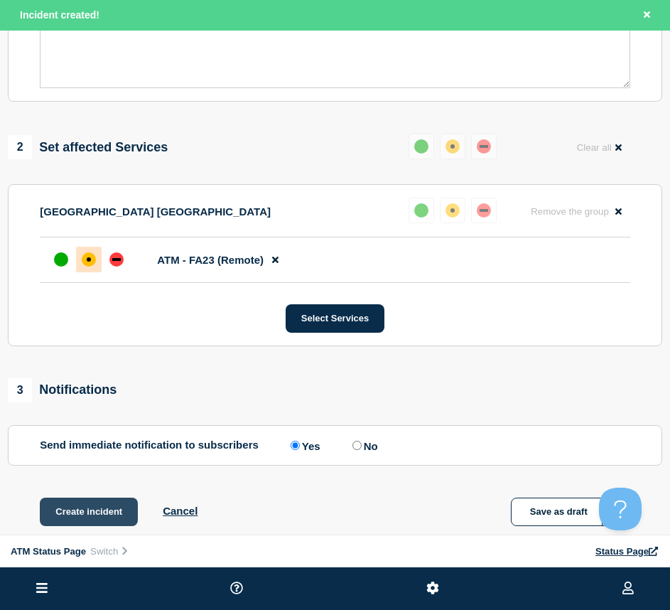
click at [83, 507] on button "Create incident" at bounding box center [89, 512] width 98 height 28
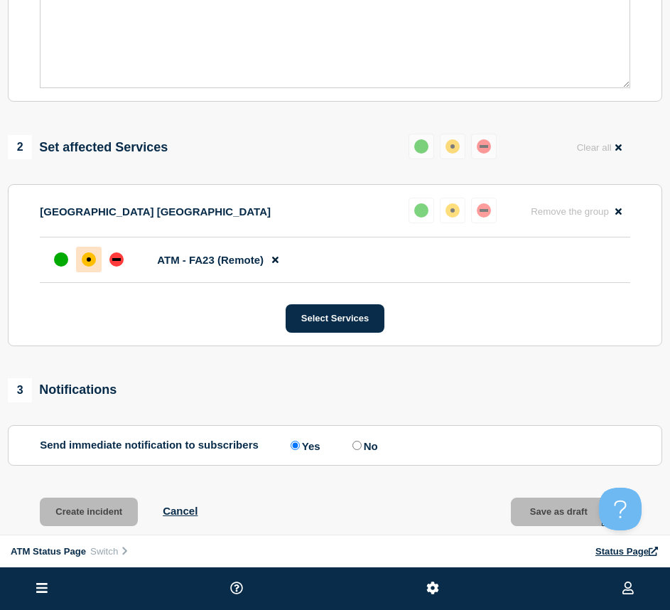
scroll to position [396, 0]
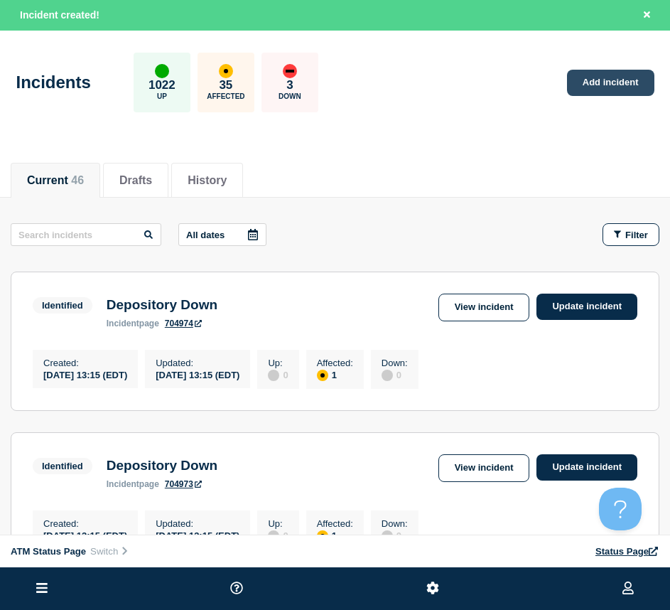
click at [633, 93] on link "Add incident" at bounding box center [610, 83] width 87 height 26
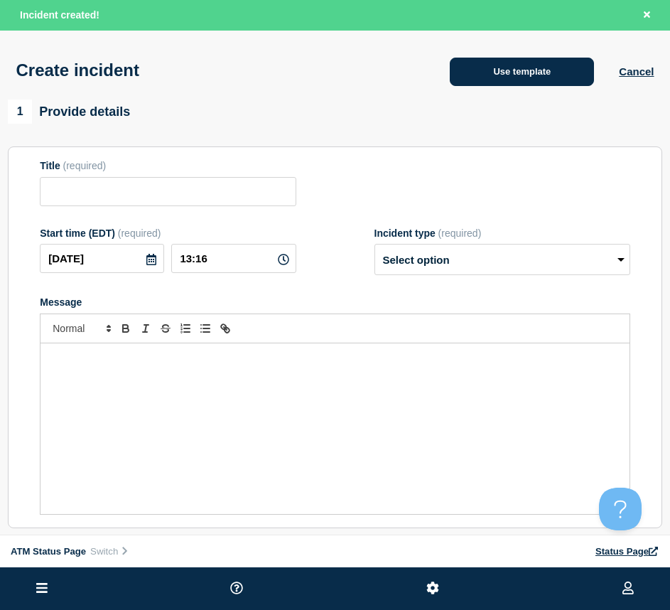
click at [495, 62] on button "Use template" at bounding box center [522, 72] width 144 height 28
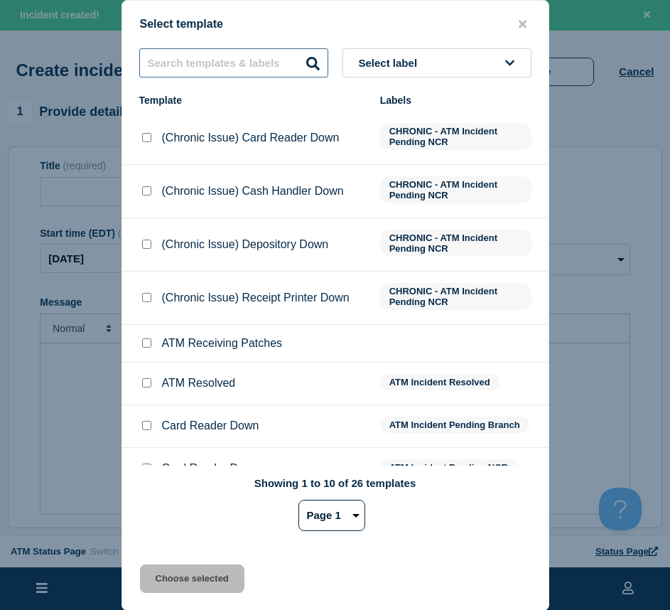
click at [231, 60] on input "text" at bounding box center [233, 62] width 189 height 29
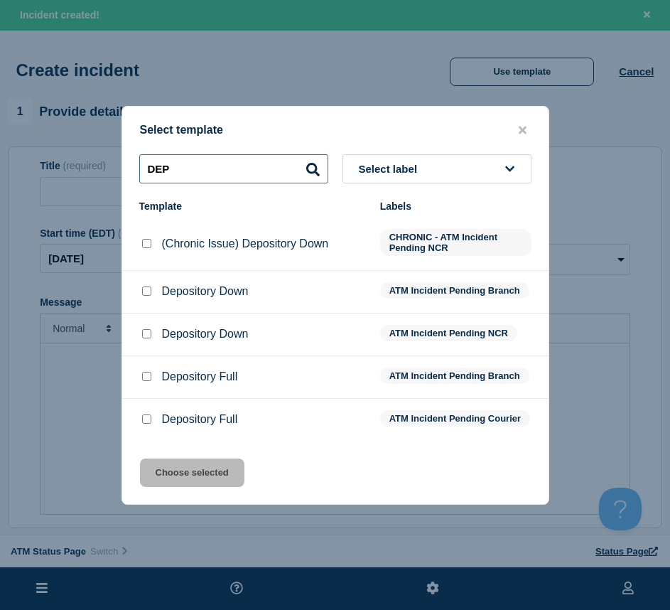
type input "DEP"
click at [154, 289] on div "Depository Down" at bounding box center [252, 291] width 227 height 14
click at [149, 287] on input "Depository Down checkbox" at bounding box center [146, 291] width 9 height 9
checkbox input "true"
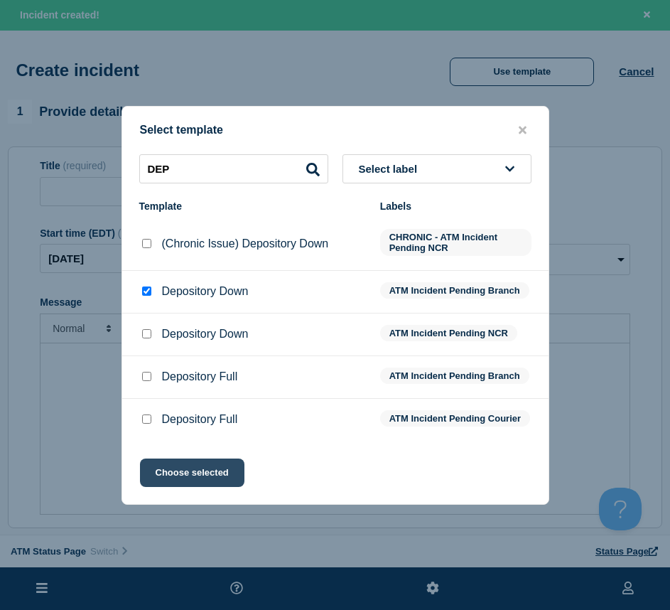
click at [202, 482] on button "Choose selected" at bounding box center [192, 473] width 105 height 28
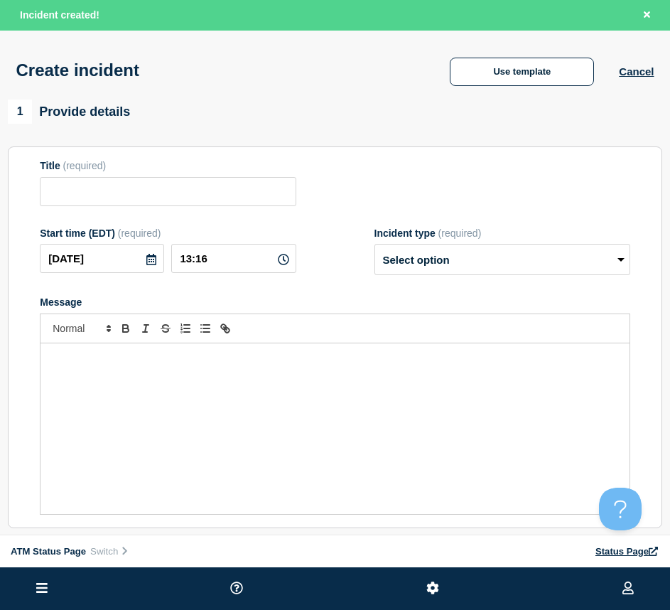
type input "Depository Down"
select select "identified"
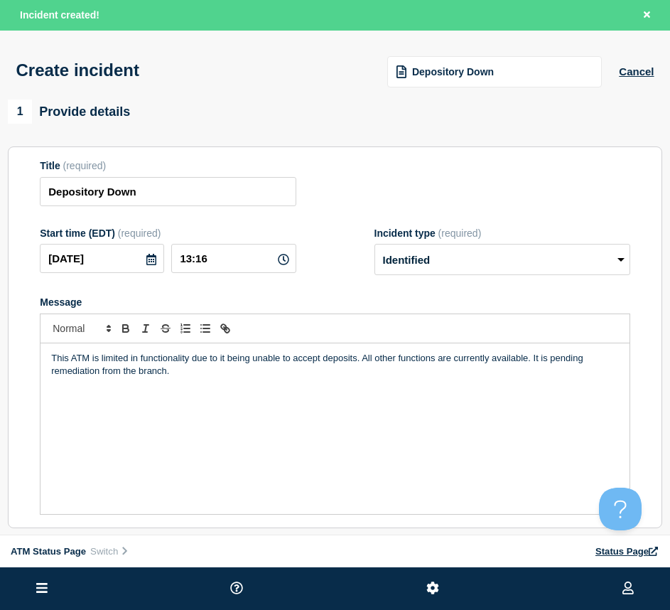
scroll to position [142, 0]
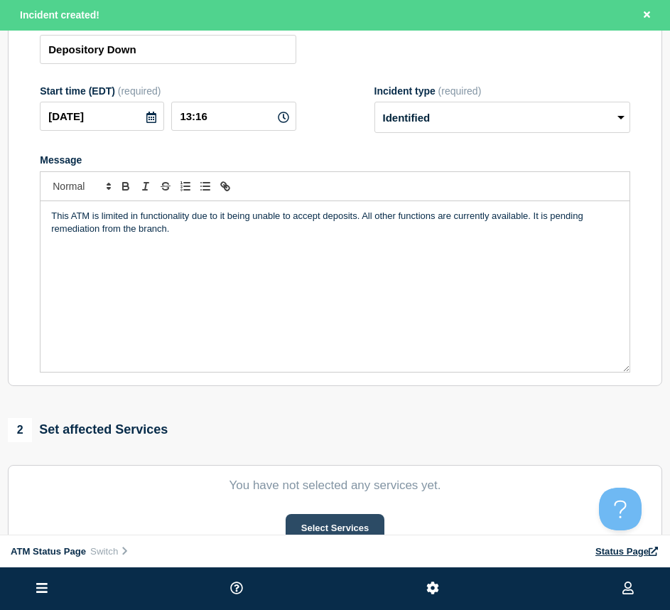
click at [314, 525] on button "Select Services" at bounding box center [335, 528] width 99 height 28
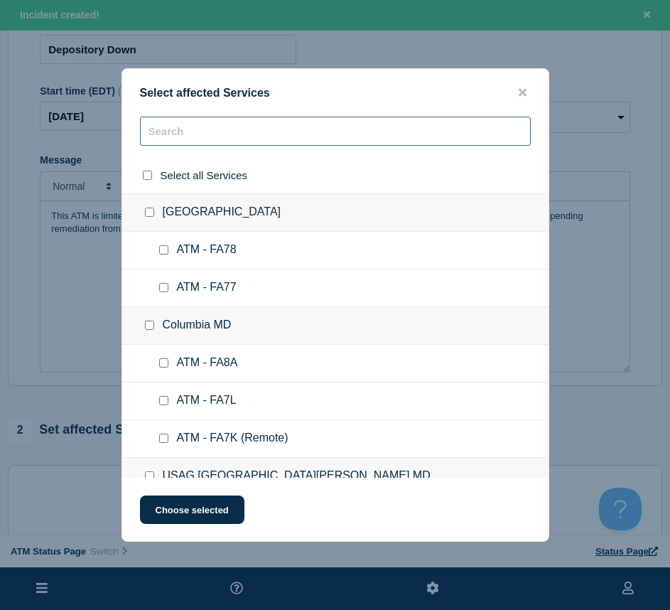
click at [185, 139] on input "text" at bounding box center [335, 131] width 391 height 29
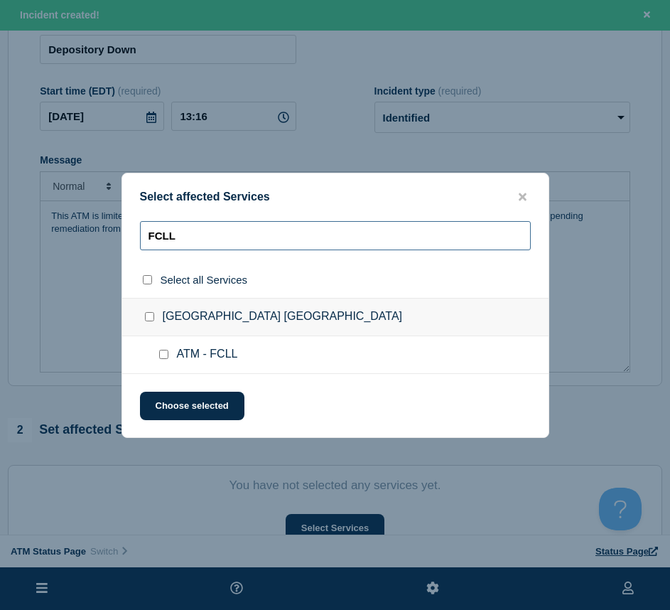
type input "FCLL"
click at [161, 351] on input "ATM - FCLL checkbox" at bounding box center [163, 354] width 9 height 9
checkbox input "true"
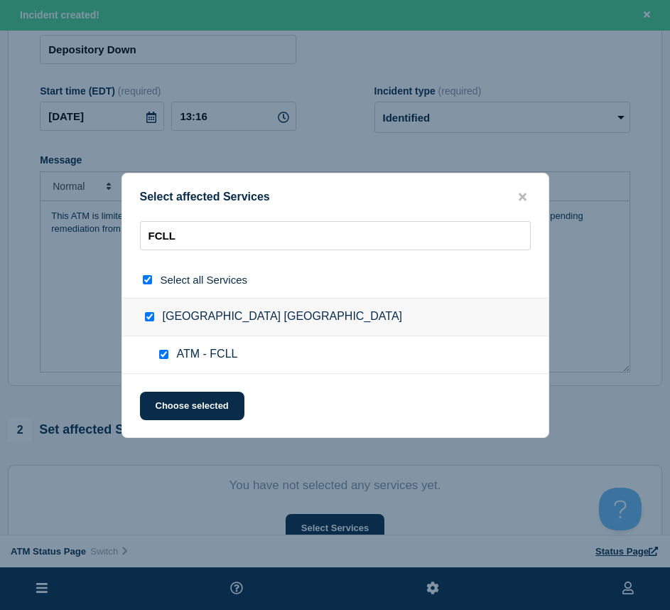
checkbox input "true"
click at [166, 390] on div "Select affected Services FCLL Select all Services [GEOGRAPHIC_DATA] [GEOGRAPHIC…" at bounding box center [336, 305] width 428 height 265
click at [170, 410] on button "Choose selected" at bounding box center [192, 406] width 105 height 28
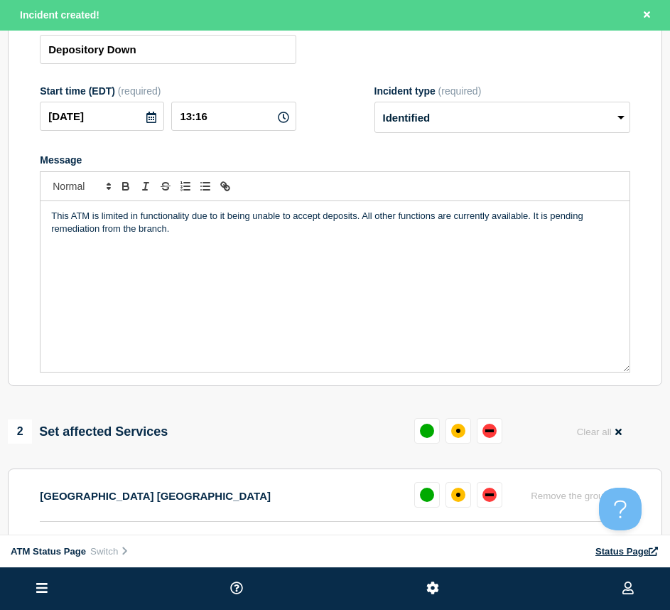
scroll to position [284, 0]
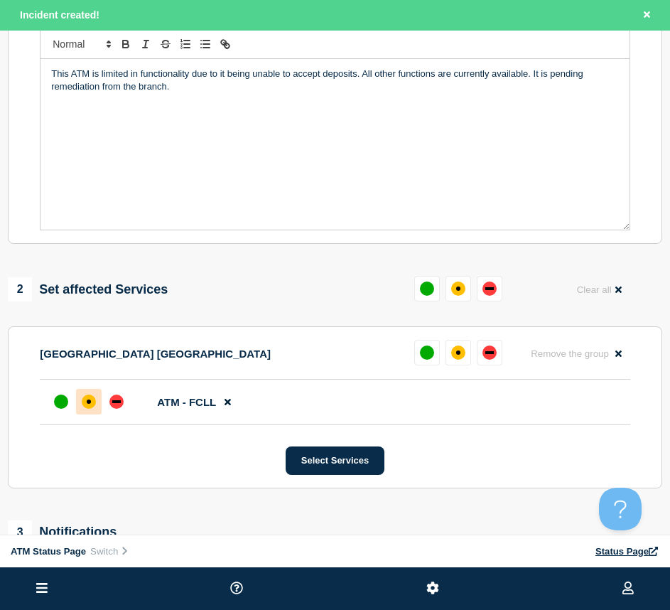
click at [97, 415] on div at bounding box center [89, 402] width 26 height 26
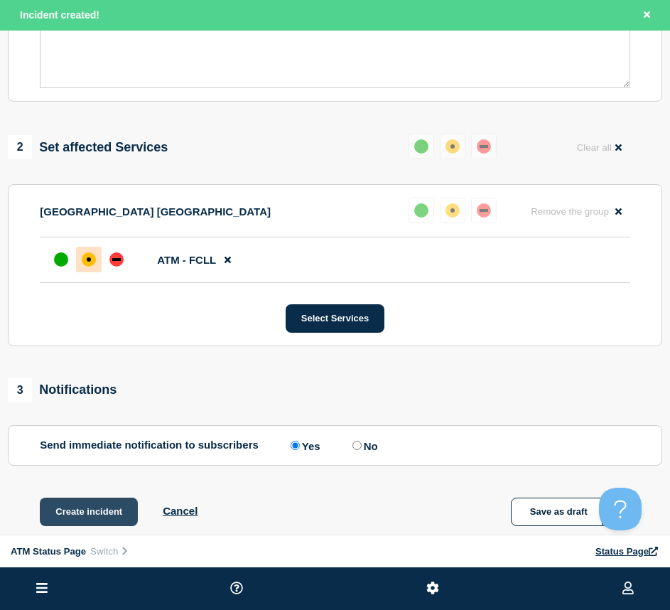
click at [83, 506] on button "Create incident" at bounding box center [89, 512] width 98 height 28
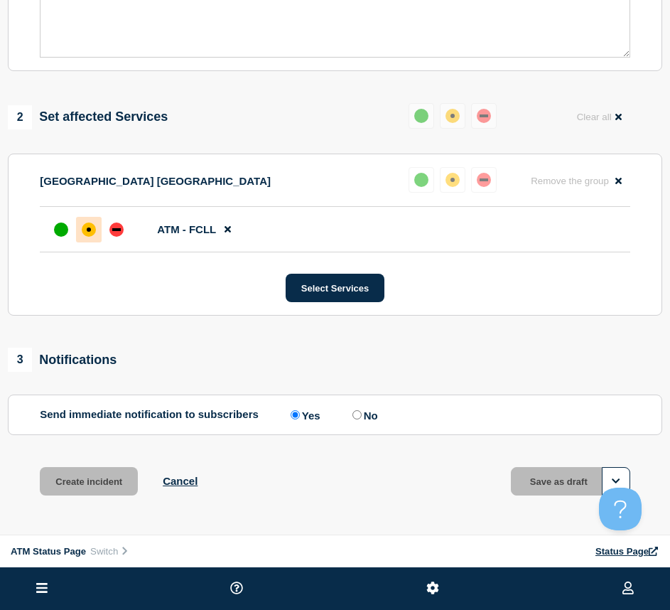
scroll to position [396, 0]
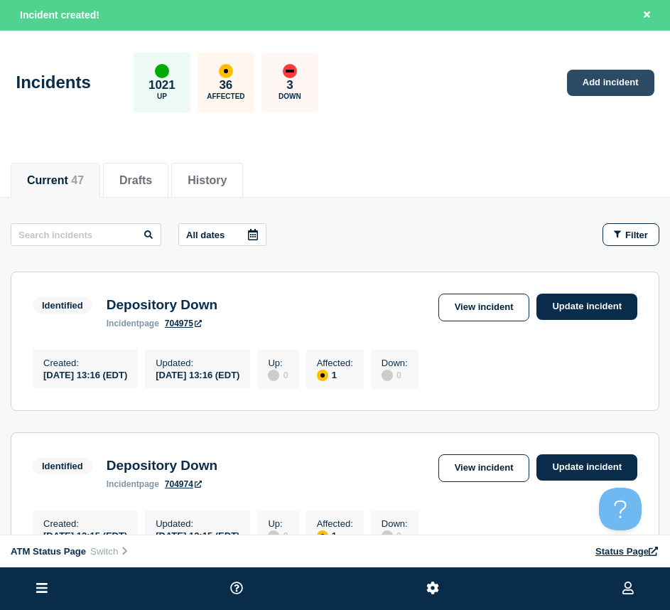
click at [582, 73] on link "Add incident" at bounding box center [610, 83] width 87 height 26
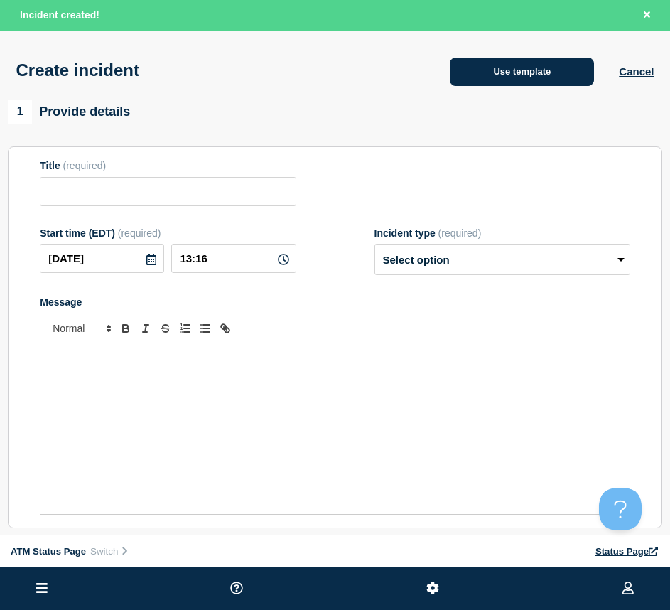
drag, startPoint x: 449, startPoint y: 81, endPoint x: 462, endPoint y: 82, distance: 12.8
click at [452, 81] on div "Use template" at bounding box center [522, 72] width 194 height 28
click at [462, 82] on button "Use template" at bounding box center [522, 72] width 144 height 28
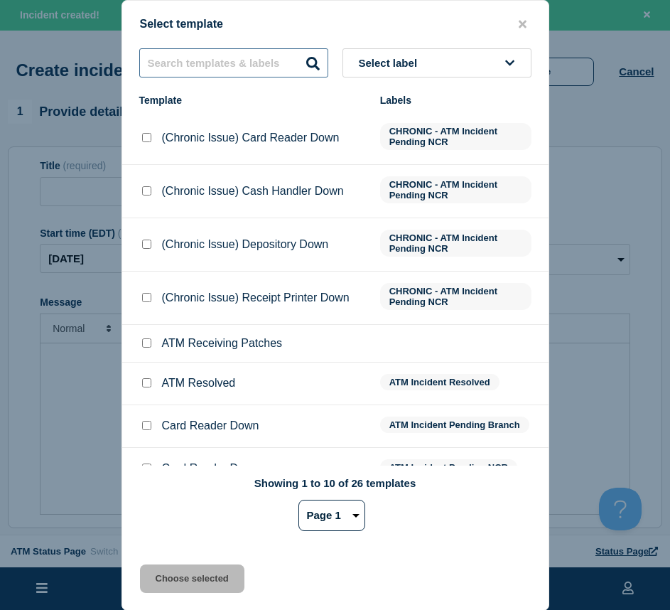
click at [226, 62] on input "text" at bounding box center [233, 62] width 189 height 29
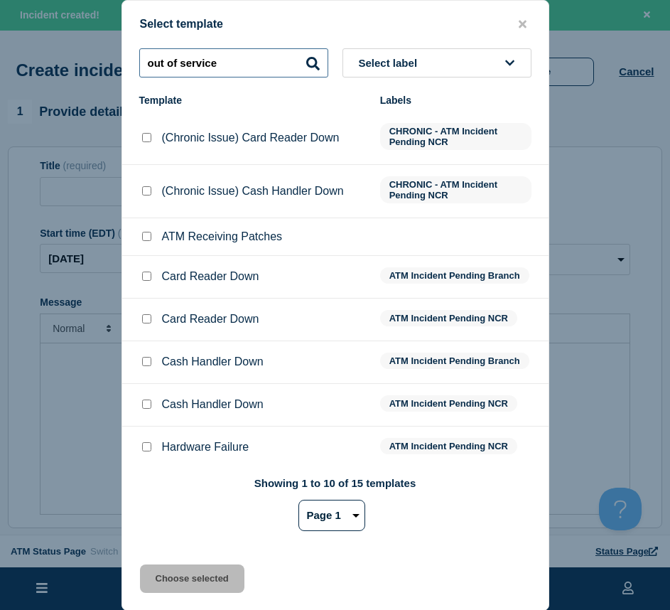
type input "out of service"
click at [353, 520] on select "Page 1 Page 2" at bounding box center [332, 515] width 67 height 31
select select "2"
click at [299, 502] on select "Page 1 Page 2" at bounding box center [332, 515] width 67 height 31
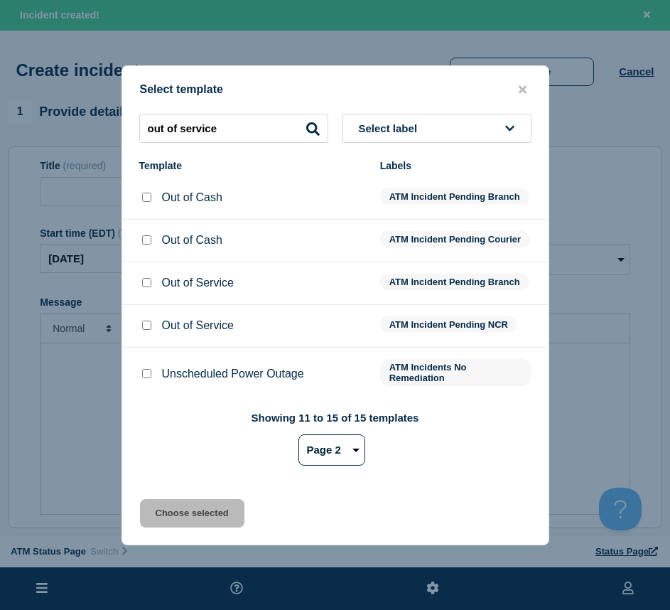
click at [139, 331] on div at bounding box center [146, 326] width 14 height 14
click at [144, 330] on input "Out of Service checkbox" at bounding box center [146, 325] width 9 height 9
checkbox input "true"
click at [186, 504] on div "Select template out of service Select label Template Labels Out of Cash ATM Inc…" at bounding box center [336, 305] width 428 height 480
click at [189, 520] on button "Choose selected" at bounding box center [192, 513] width 105 height 28
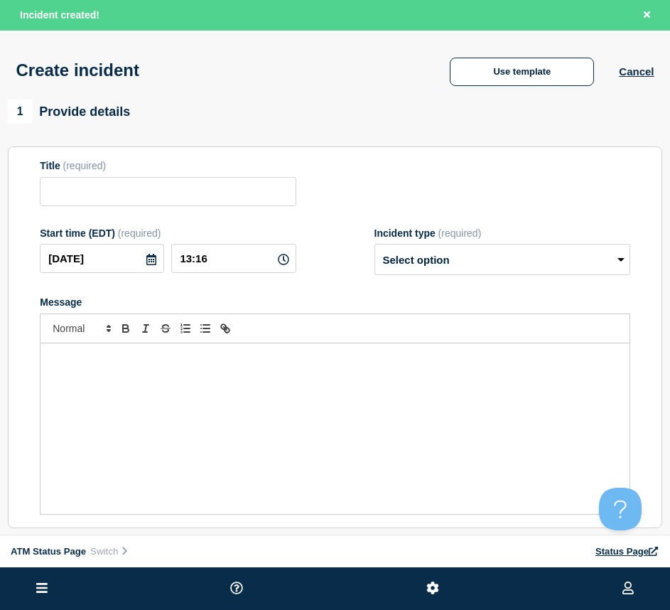
type input "Out of Service"
select select "identified"
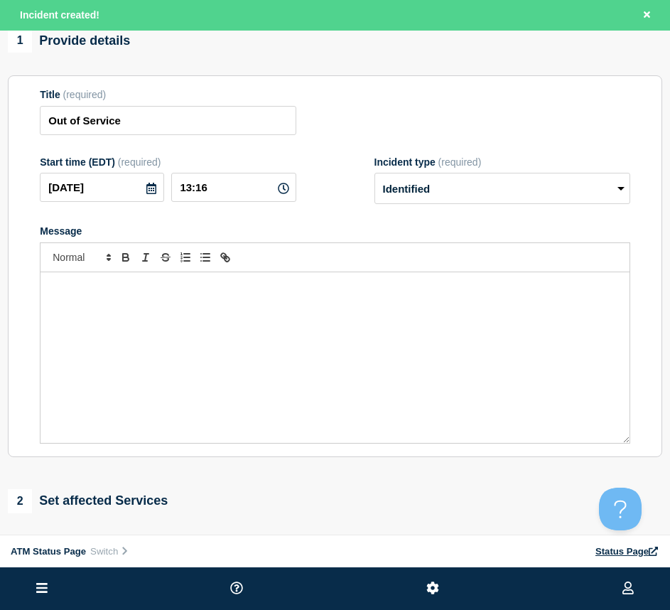
scroll to position [142, 0]
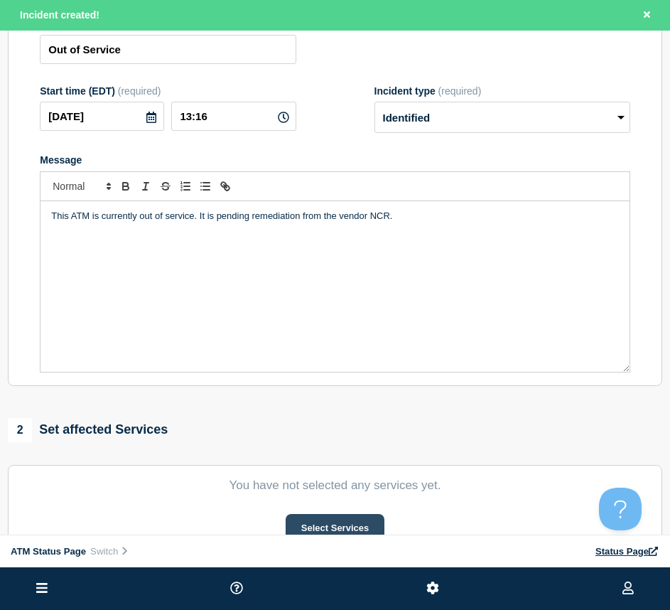
click at [354, 520] on button "Select Services" at bounding box center [335, 528] width 99 height 28
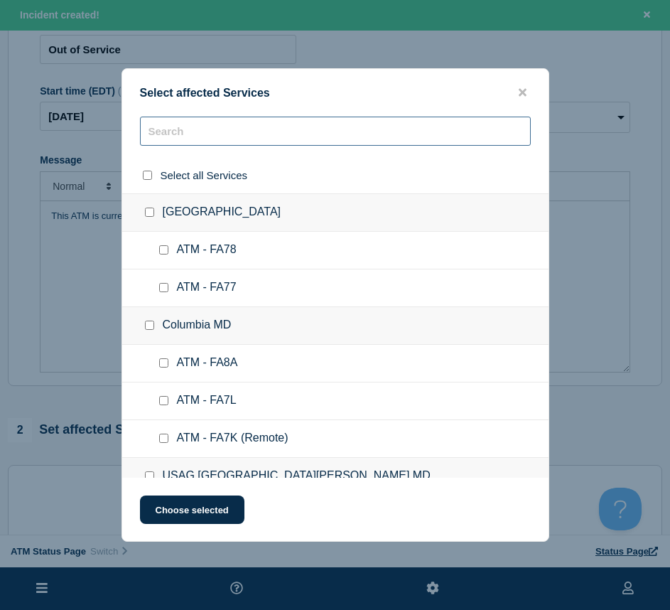
click at [204, 145] on input "text" at bounding box center [335, 131] width 391 height 29
type input "fccj\"
checkbox input "true"
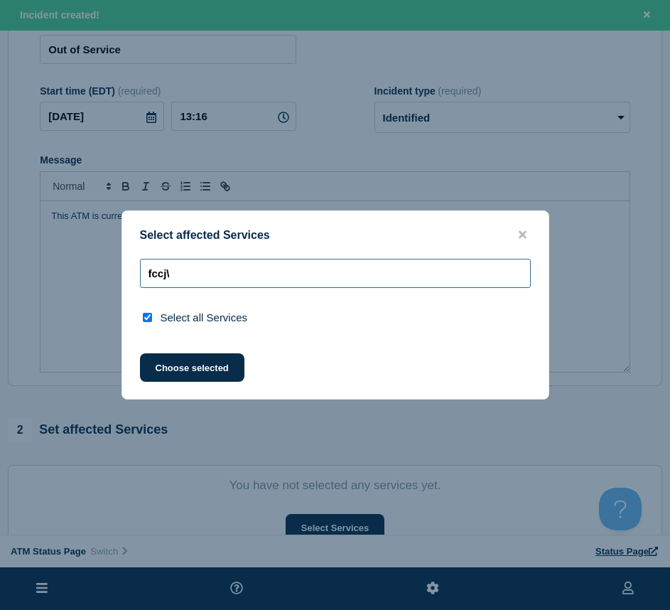
type input "fccj"
checkbox input "false"
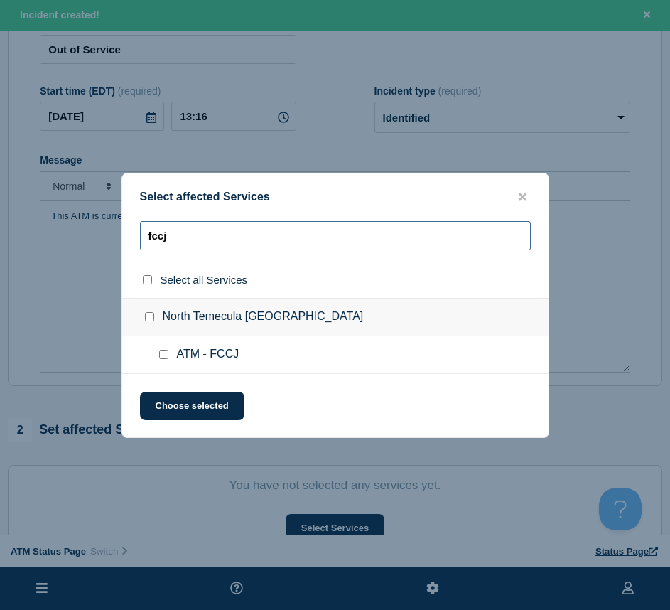
type input "fccj"
click at [166, 354] on input "ATM - FCCJ checkbox" at bounding box center [163, 354] width 9 height 9
checkbox input "true"
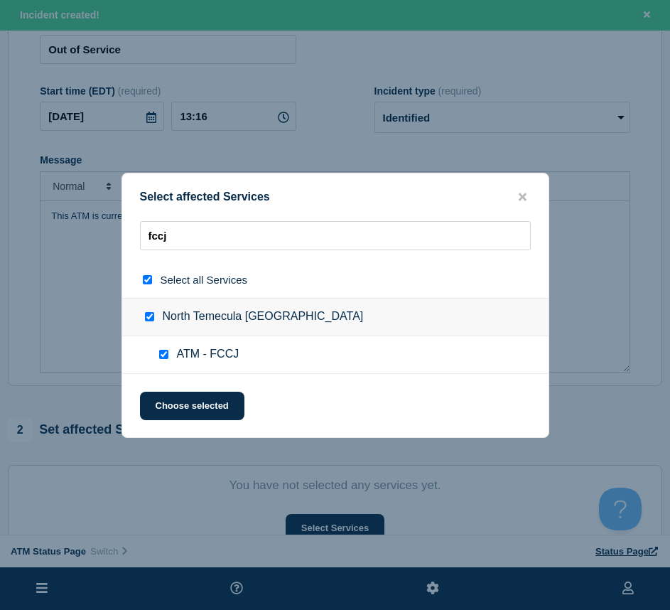
checkbox input "true"
click at [167, 396] on button "Choose selected" at bounding box center [192, 406] width 105 height 28
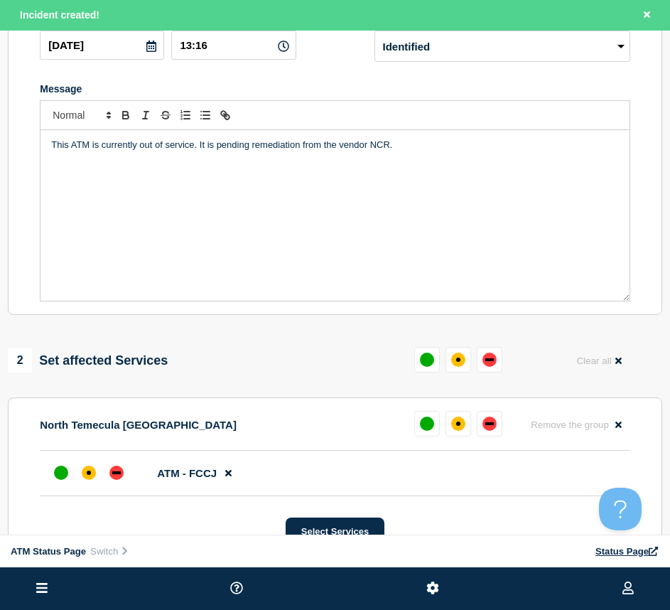
scroll to position [284, 0]
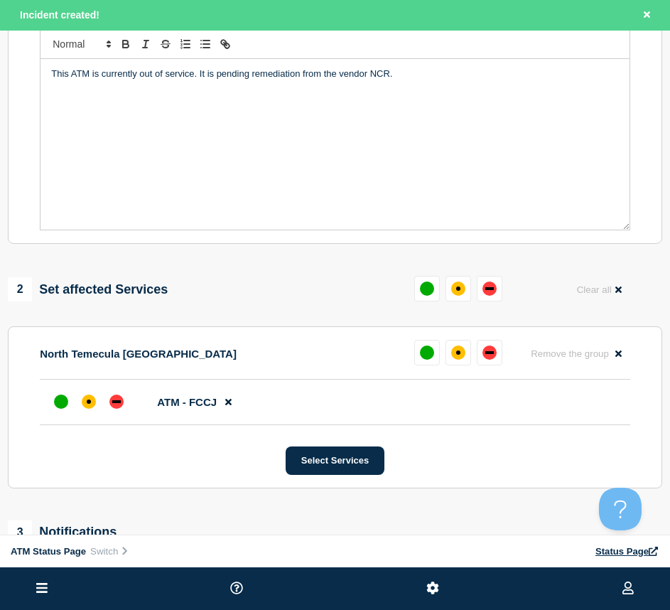
click at [102, 410] on div at bounding box center [88, 402] width 81 height 26
click at [93, 405] on div "affected" at bounding box center [89, 402] width 14 height 14
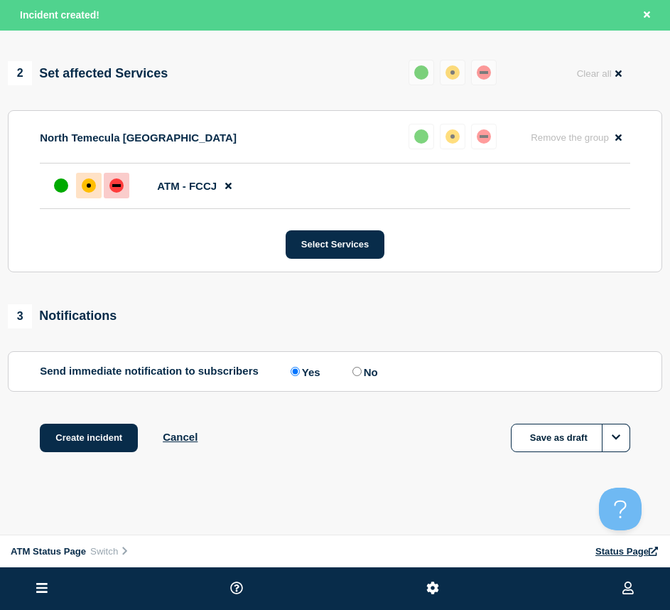
click at [111, 189] on div "down" at bounding box center [116, 185] width 14 height 14
click at [82, 446] on button "Create incident" at bounding box center [89, 438] width 98 height 28
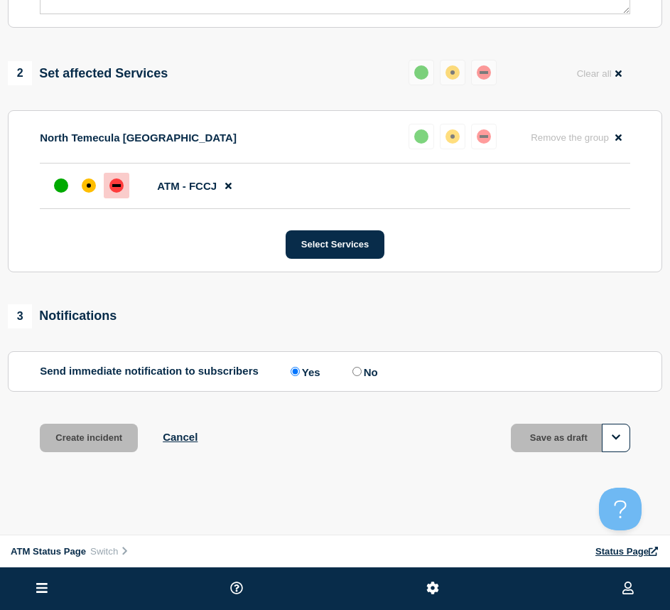
scroll to position [474, 0]
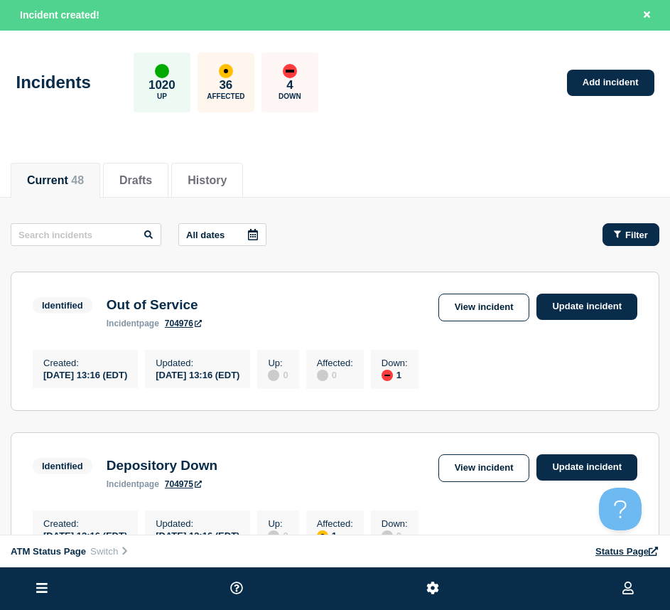
click at [640, 237] on span "Filter" at bounding box center [637, 235] width 23 height 11
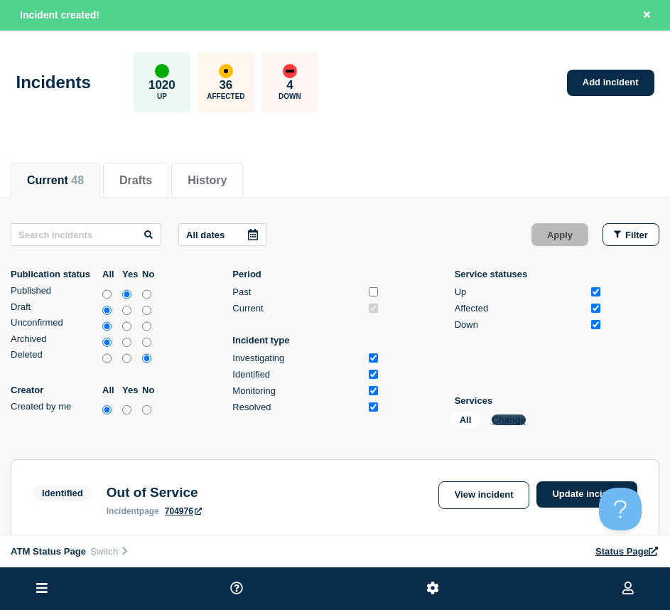
click at [502, 415] on button "Change" at bounding box center [509, 420] width 34 height 11
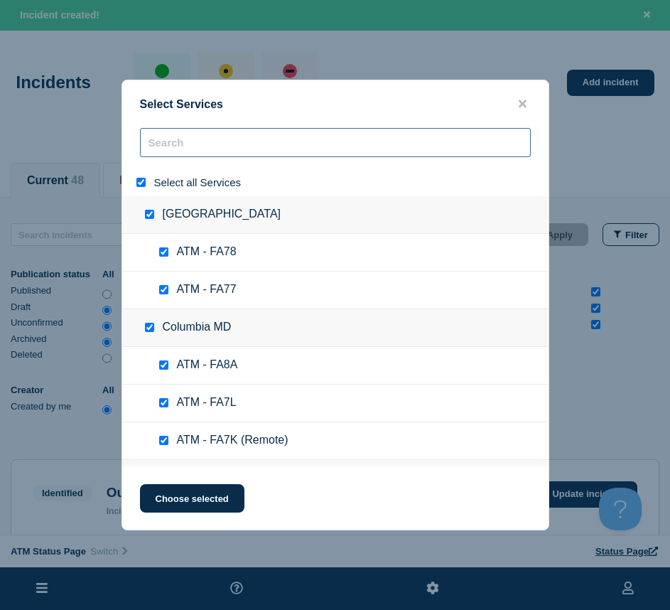
click at [181, 137] on input "search" at bounding box center [335, 142] width 391 height 29
click at [140, 180] on input "select all" at bounding box center [141, 182] width 9 height 9
checkbox input "false"
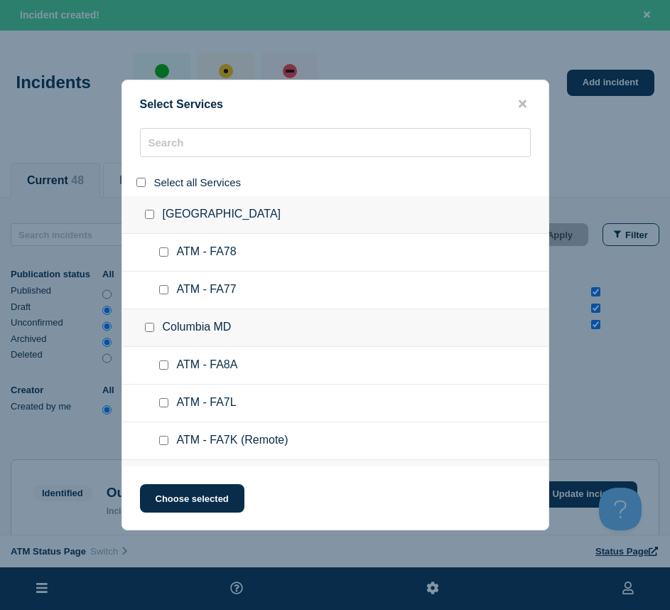
checkbox input "false"
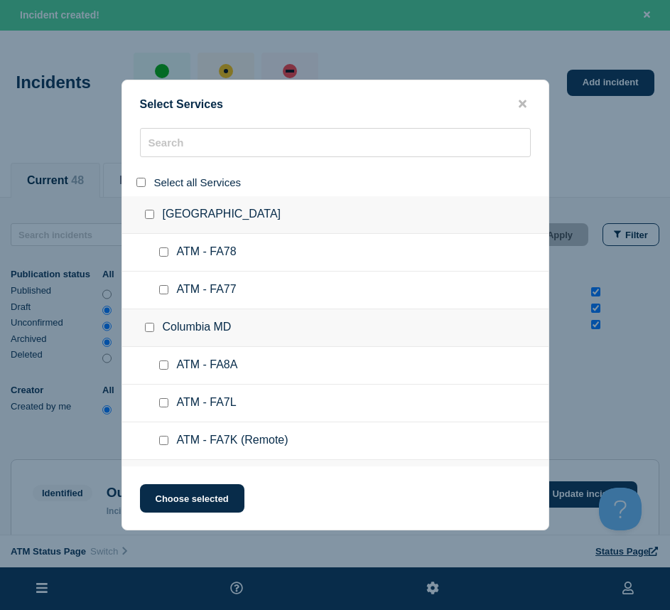
checkbox input "false"
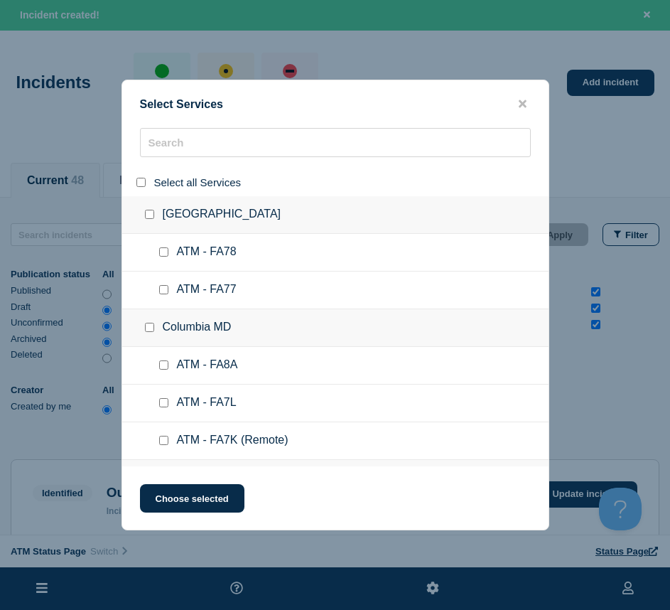
checkbox input "false"
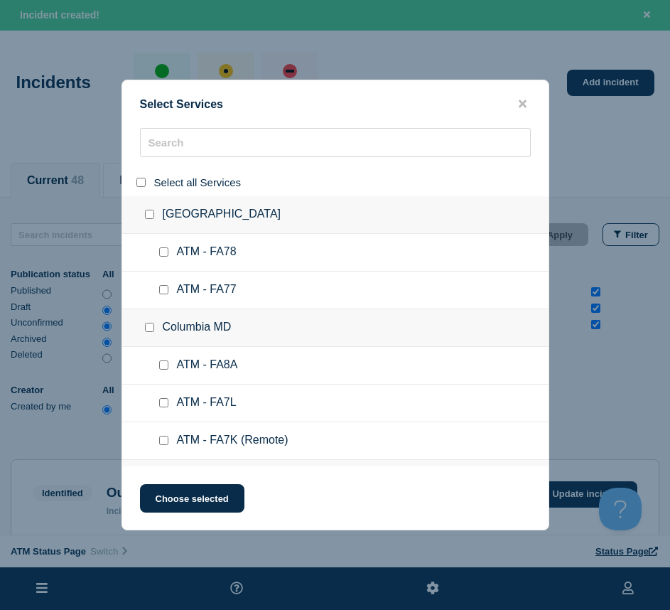
checkbox input "false"
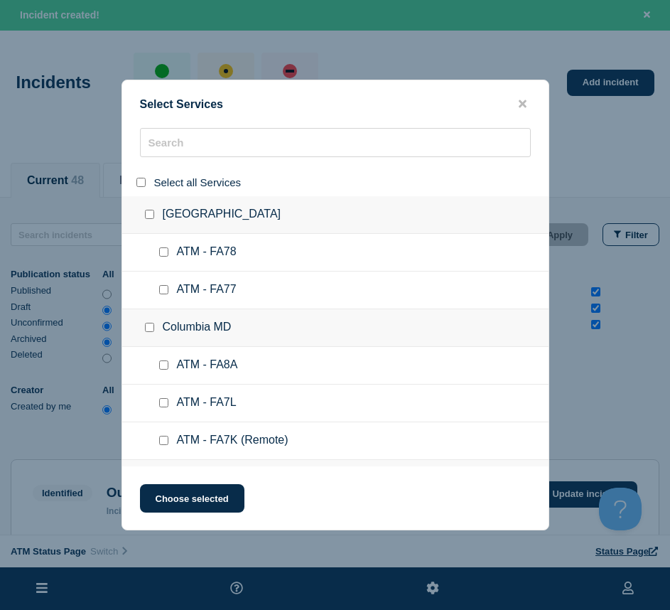
checkbox input "false"
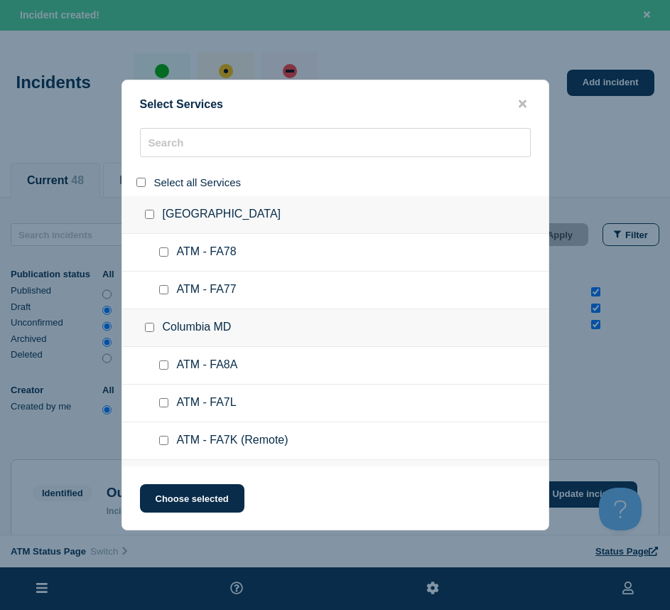
checkbox input "false"
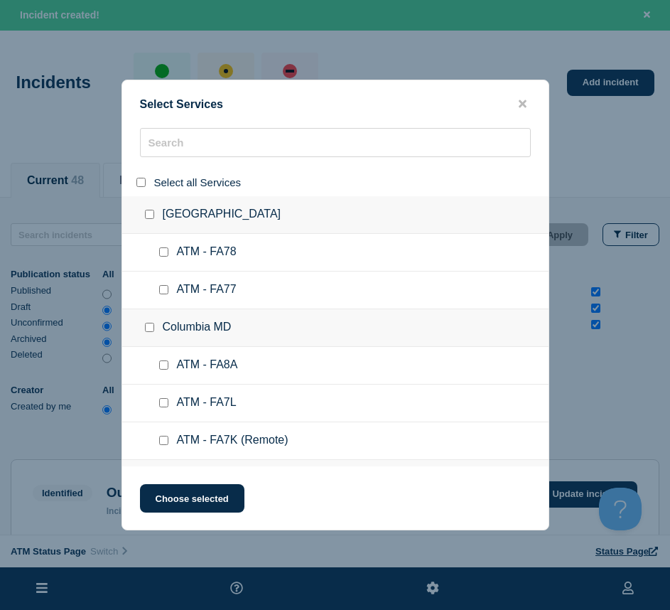
checkbox input "false"
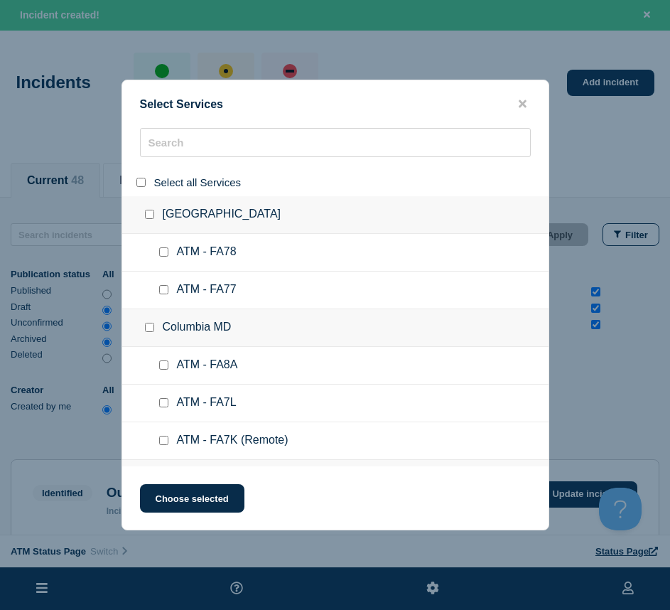
checkbox input "false"
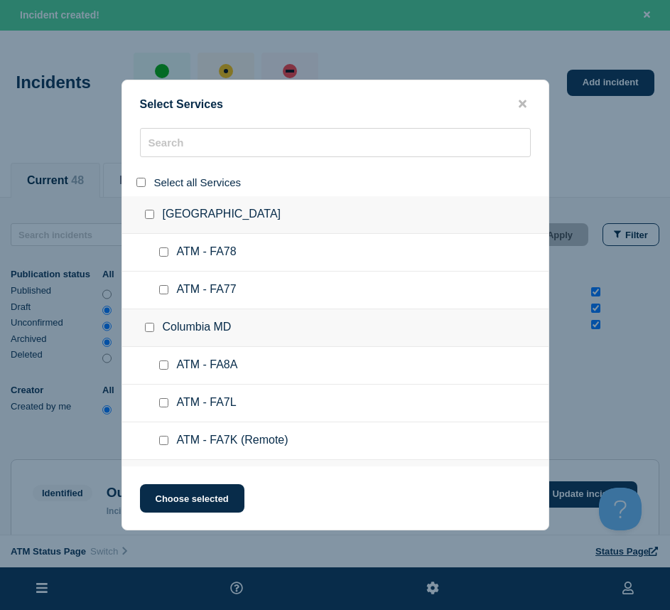
checkbox input "false"
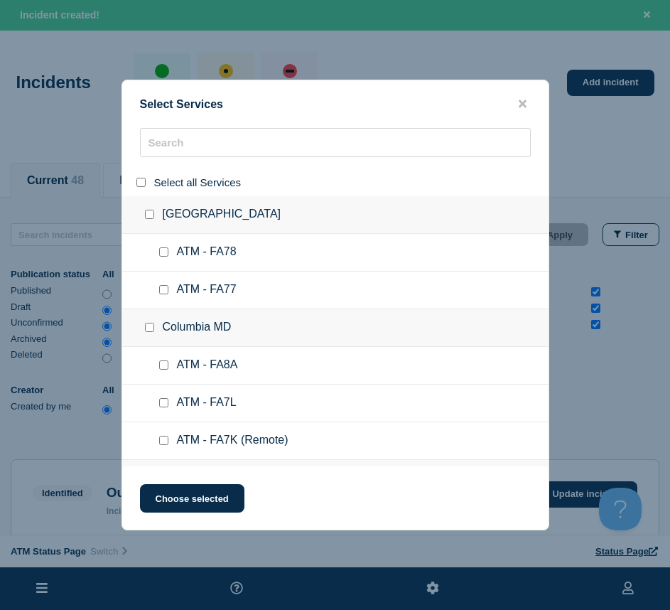
checkbox input "false"
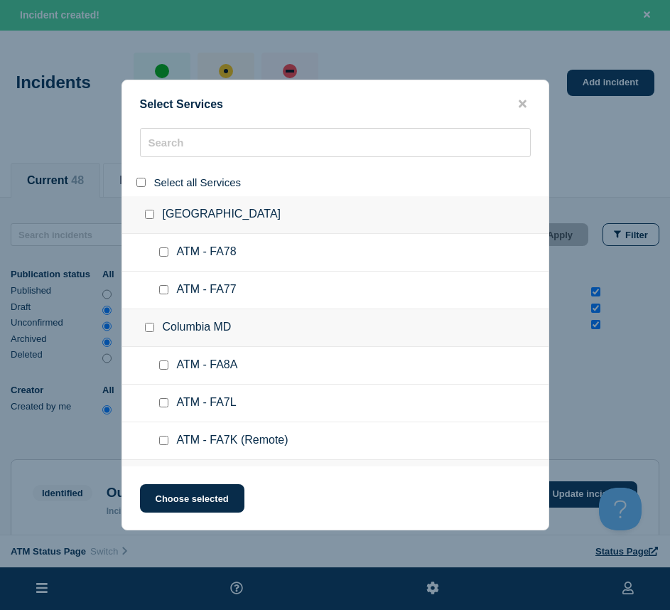
checkbox input "false"
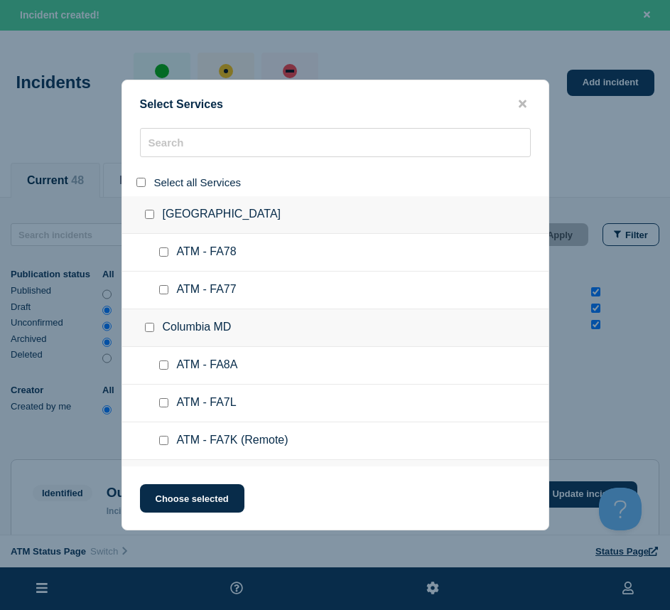
checkbox input "false"
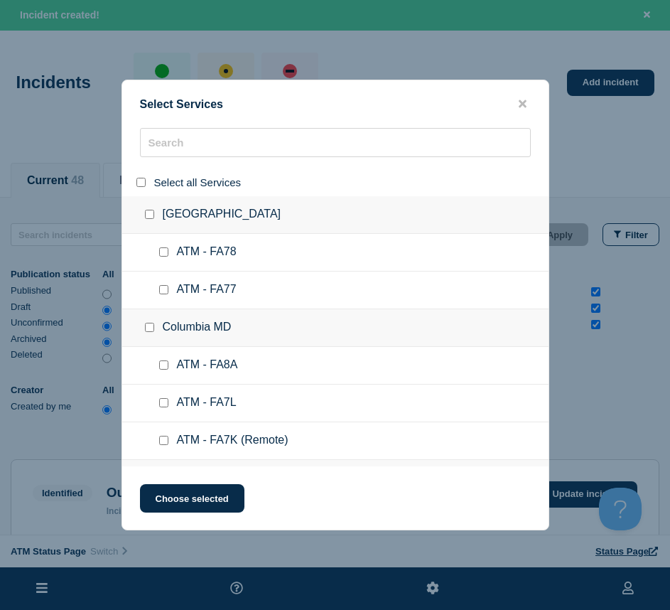
checkbox input "false"
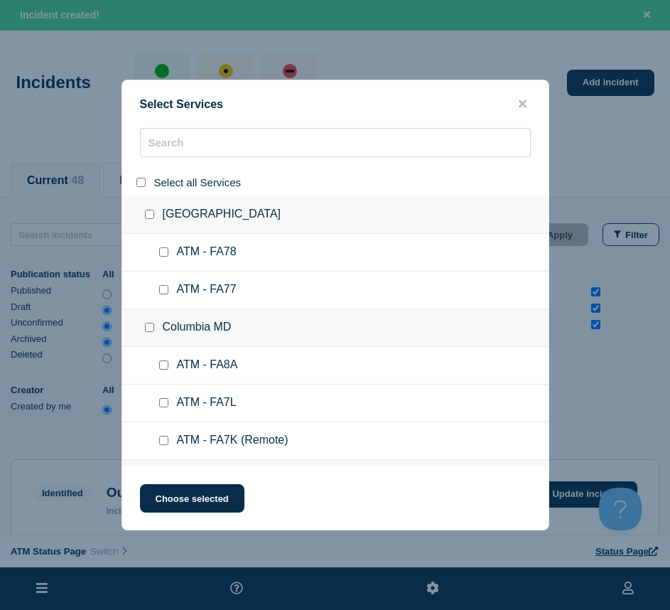
checkbox input "false"
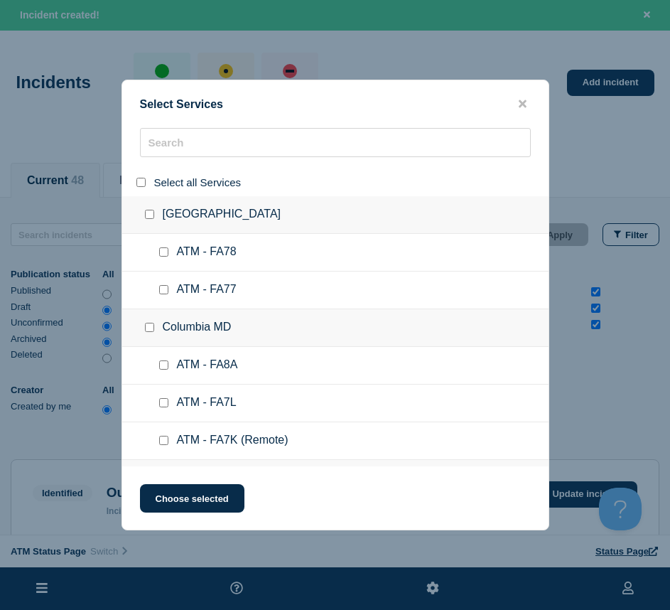
checkbox input "false"
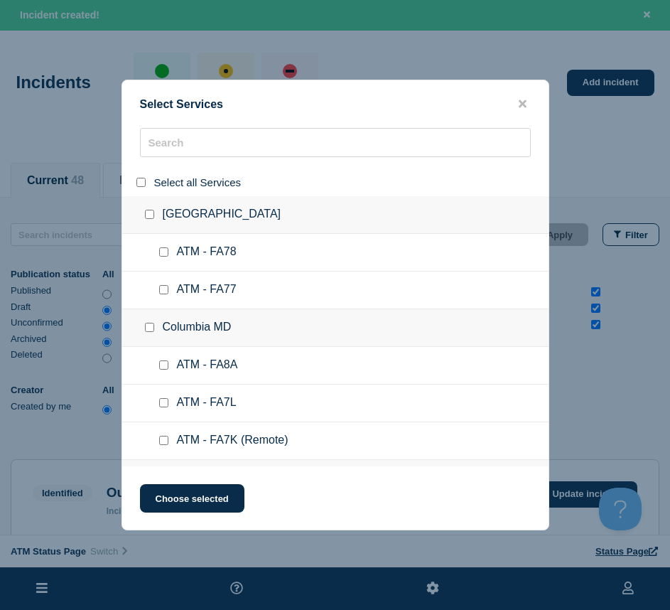
checkbox input "false"
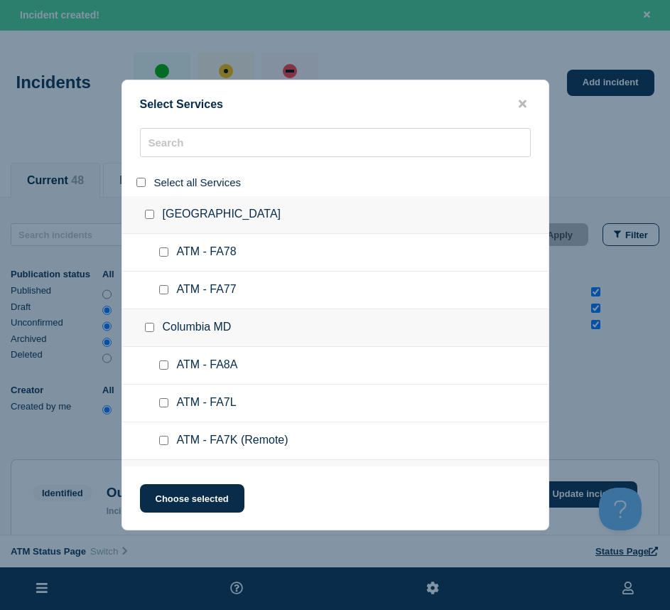
checkbox input "false"
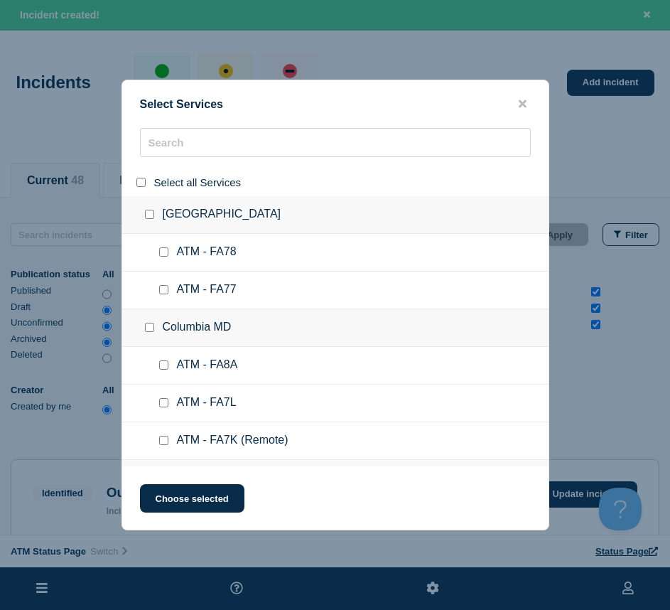
checkbox input "false"
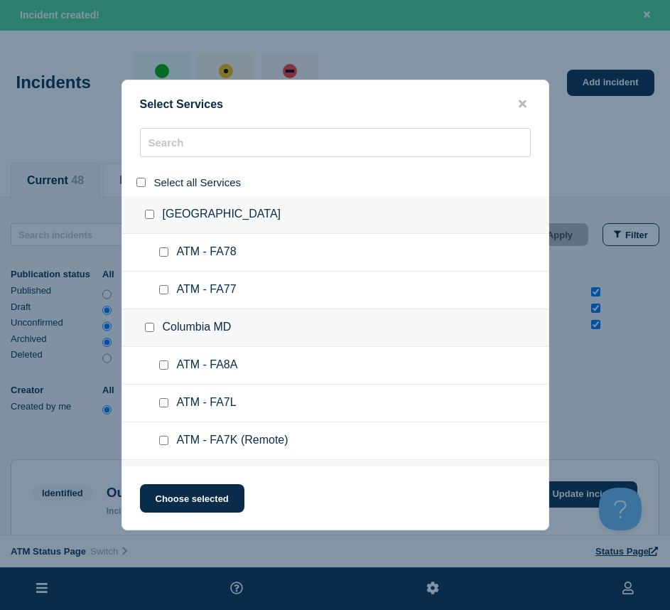
checkbox input "false"
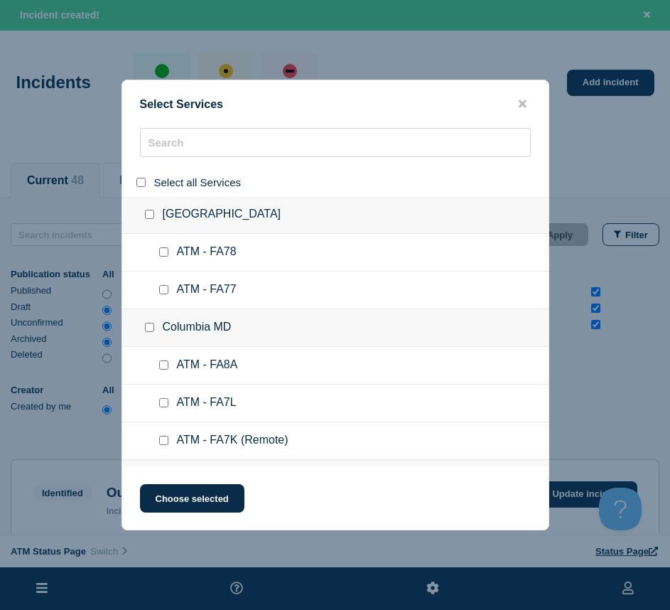
checkbox input "false"
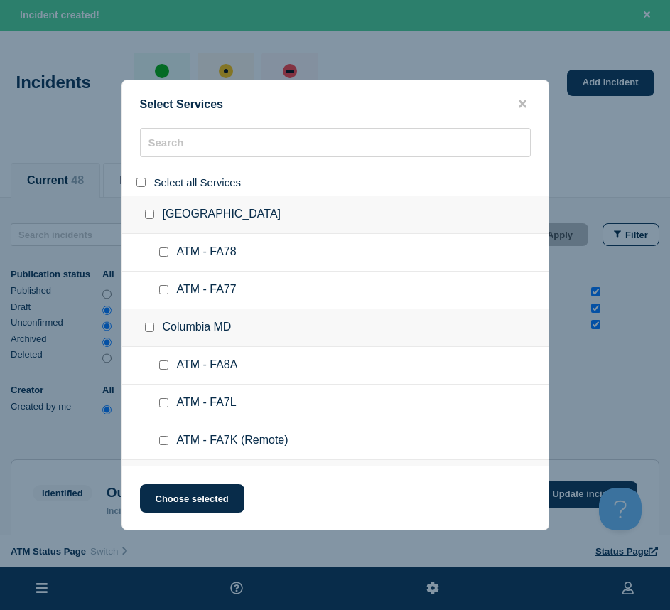
checkbox input "false"
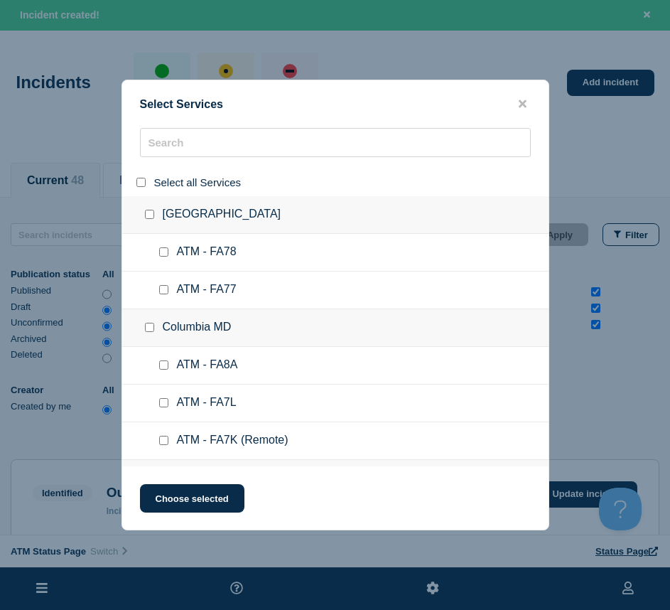
checkbox input "false"
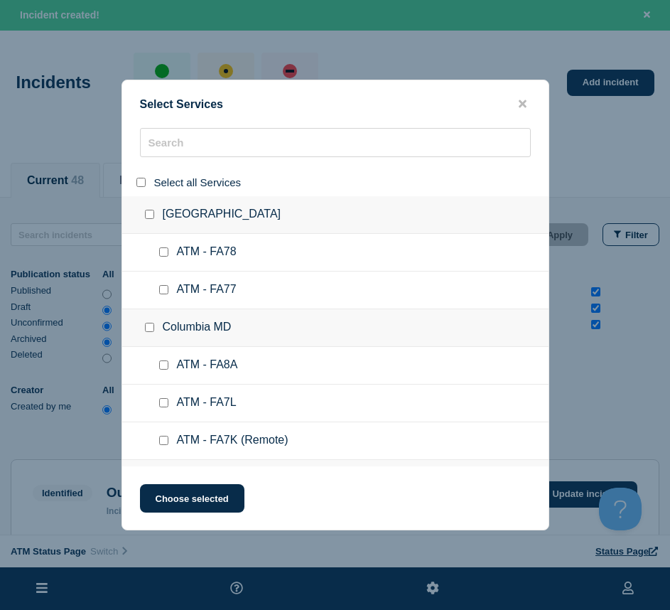
checkbox input "false"
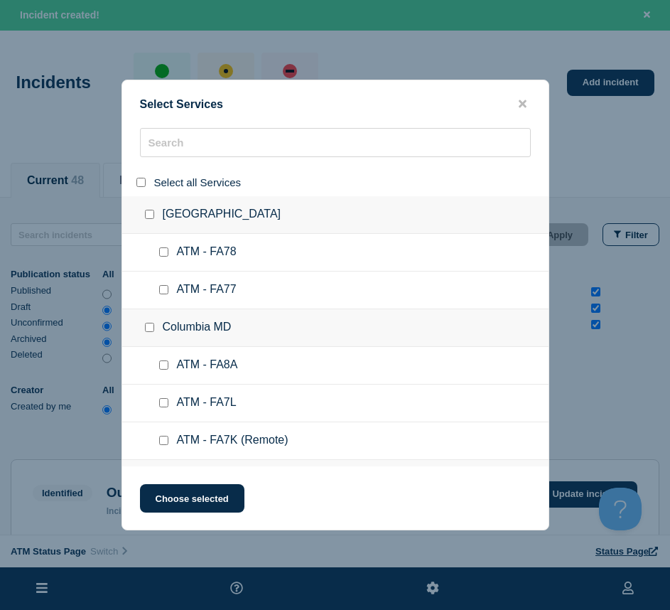
checkbox input "false"
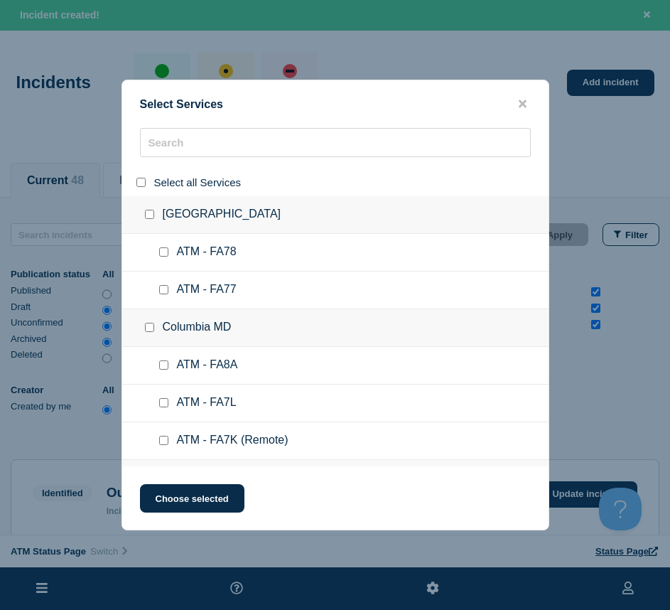
checkbox input "false"
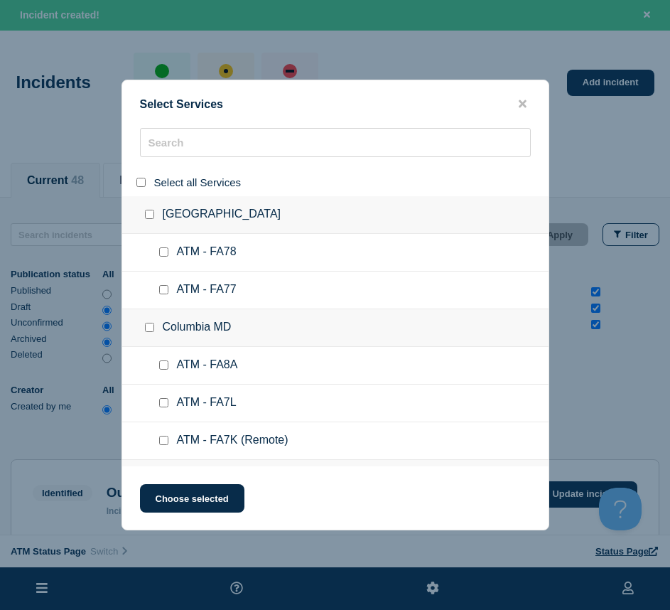
checkbox input "false"
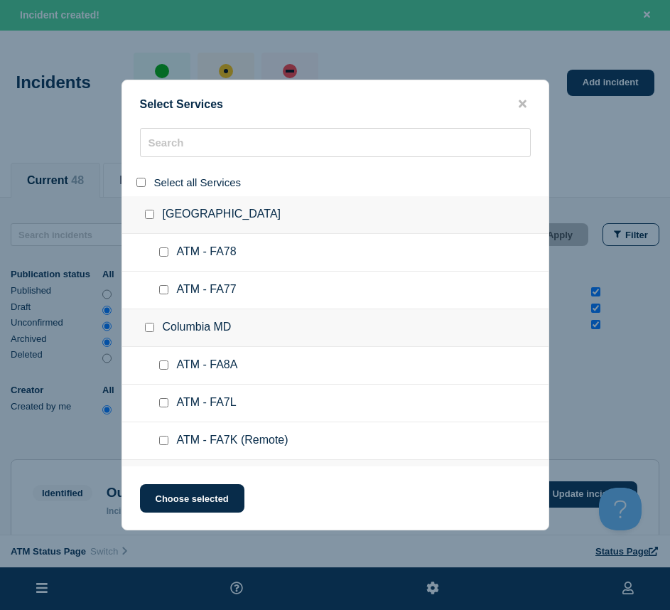
checkbox input "false"
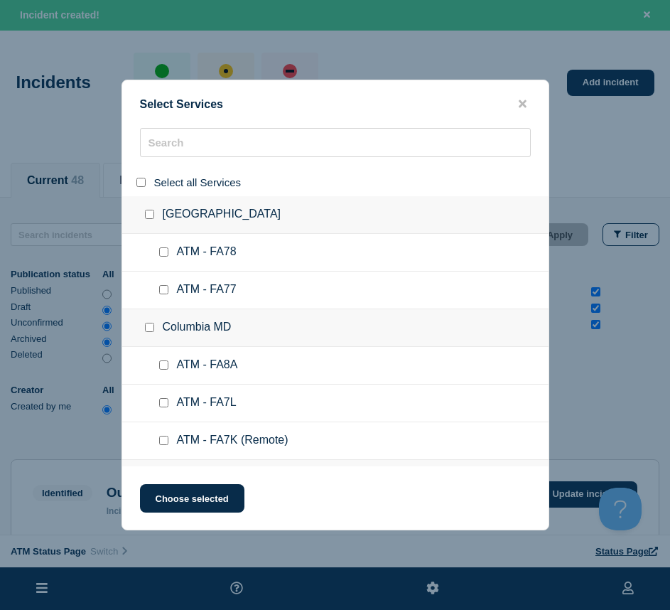
checkbox input "false"
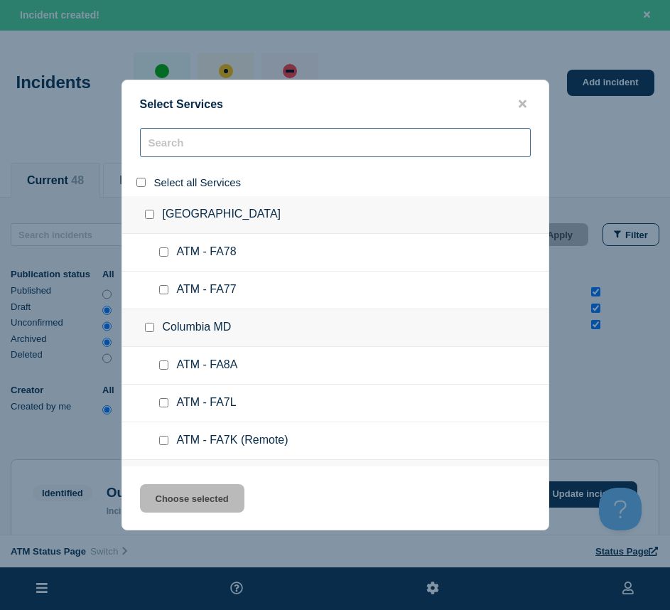
click at [200, 134] on input "search" at bounding box center [335, 142] width 391 height 29
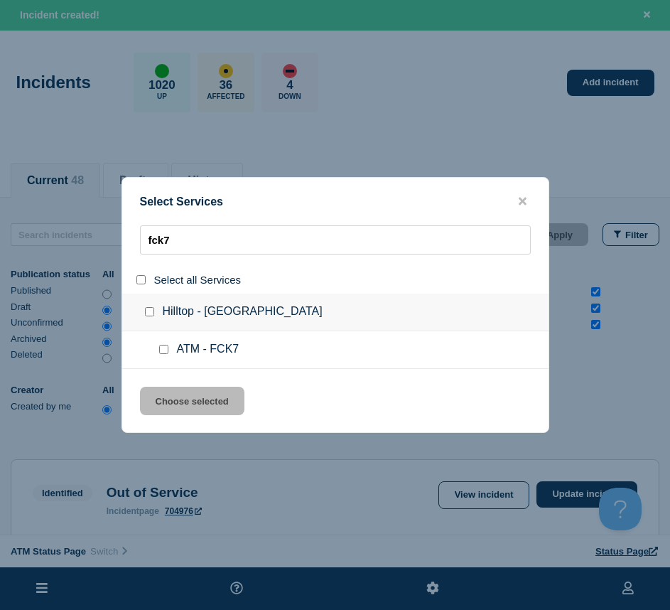
click at [165, 350] on input "service: ATM - FCK7" at bounding box center [163, 349] width 9 height 9
click at [178, 405] on button "Choose selected" at bounding box center [192, 401] width 105 height 28
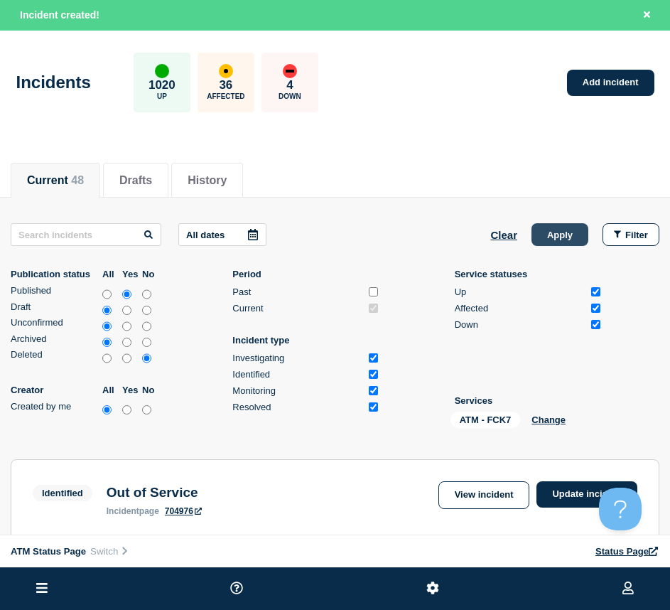
click at [538, 236] on button "Apply" at bounding box center [560, 234] width 57 height 23
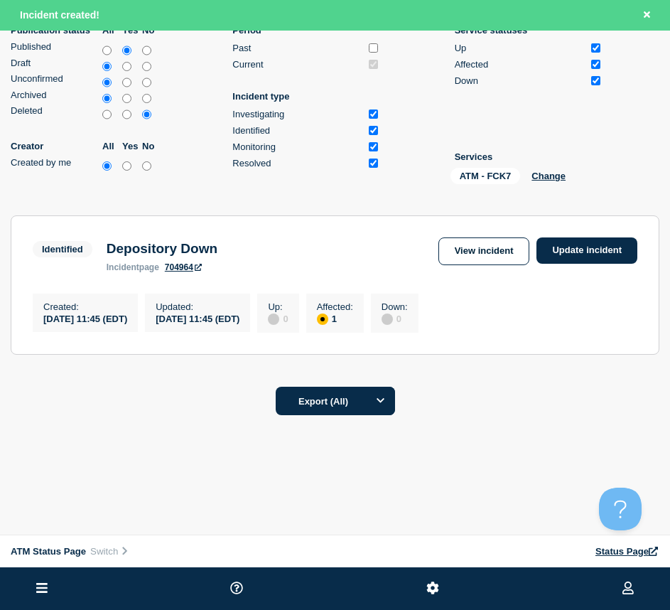
drag, startPoint x: 662, startPoint y: 245, endPoint x: 643, endPoint y: 244, distance: 19.2
click at [662, 245] on main "All dates Clear Apply Filter Publication status All Yes No Published Draft Unco…" at bounding box center [335, 165] width 670 height 422
click at [599, 238] on link "Update incident" at bounding box center [587, 250] width 101 height 26
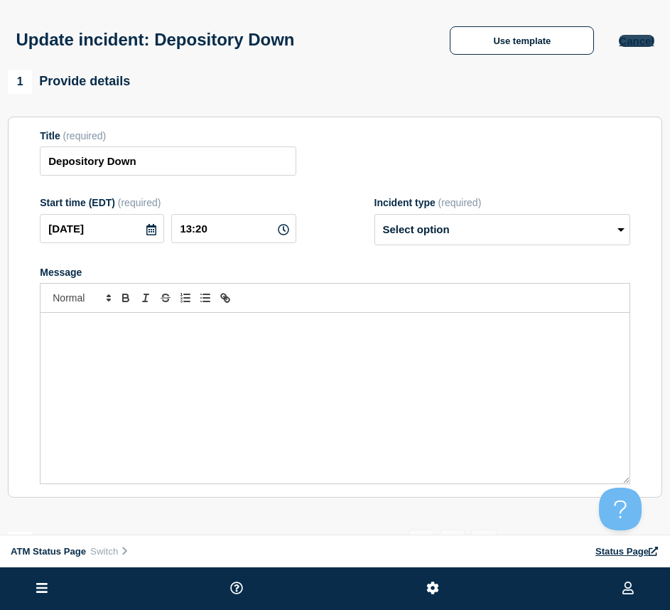
click at [643, 39] on button "Cancel" at bounding box center [636, 41] width 35 height 12
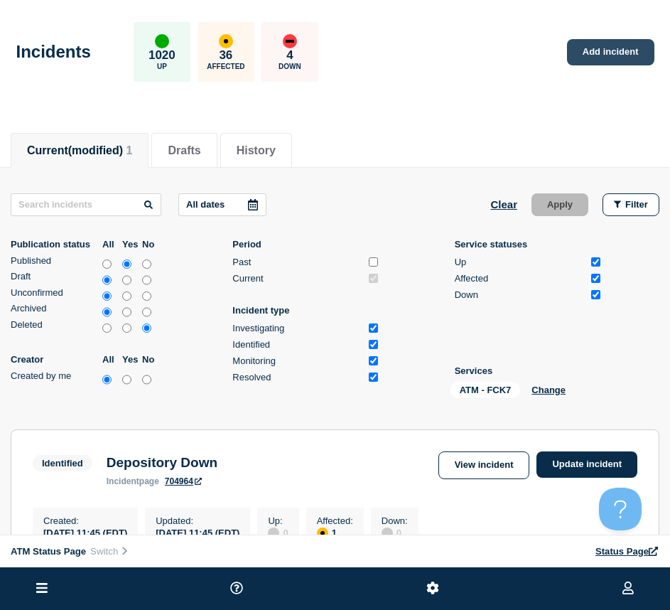
click at [623, 58] on link "Add incident" at bounding box center [610, 52] width 87 height 26
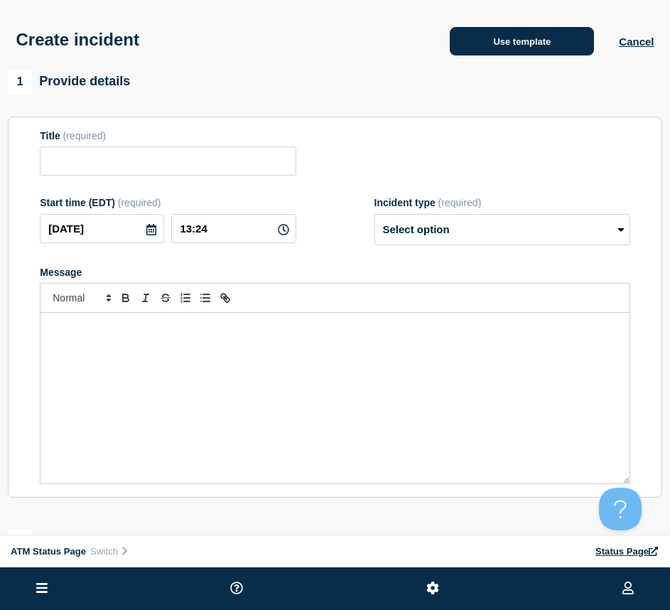
click at [486, 46] on button "Use template" at bounding box center [522, 41] width 144 height 28
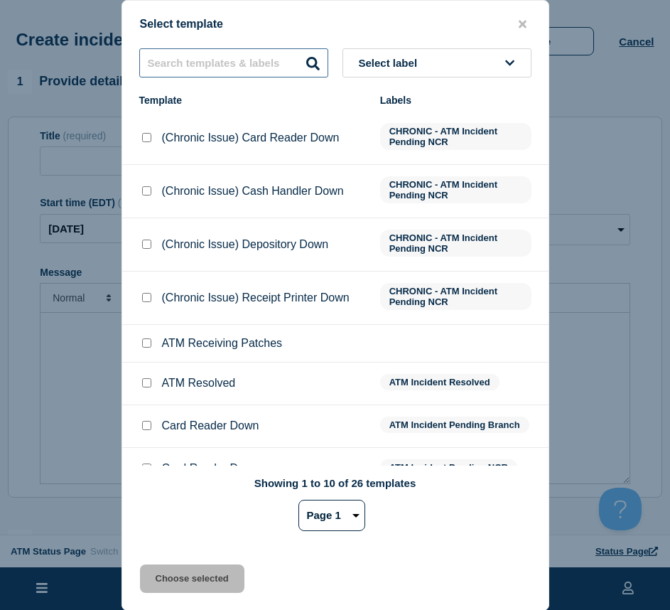
click at [220, 49] on input "text" at bounding box center [233, 62] width 189 height 29
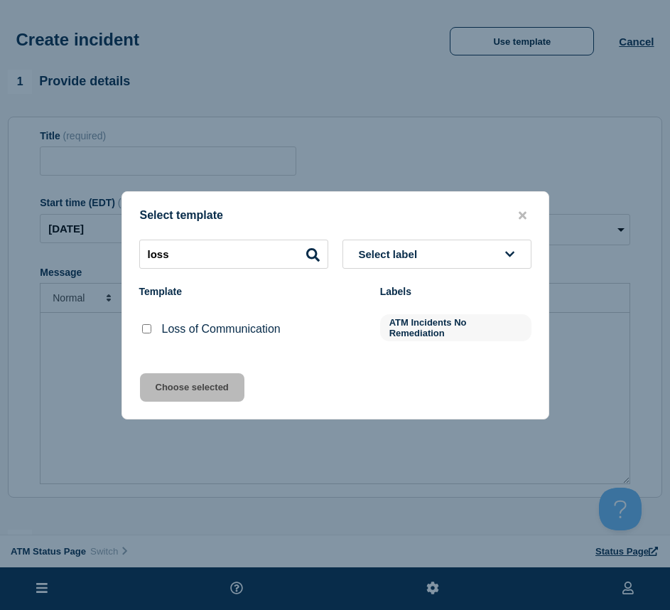
click at [144, 333] on input "Loss of Communication checkbox" at bounding box center [146, 328] width 9 height 9
click at [170, 382] on button "Choose selected" at bounding box center [192, 387] width 105 height 28
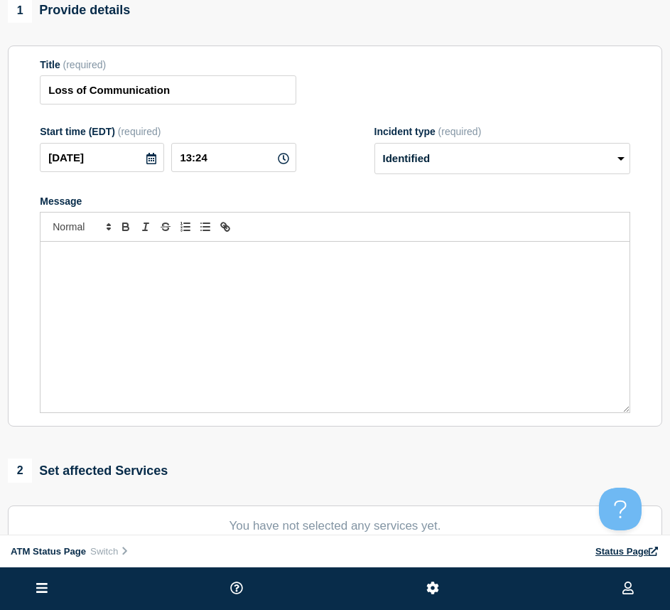
scroll to position [142, 0]
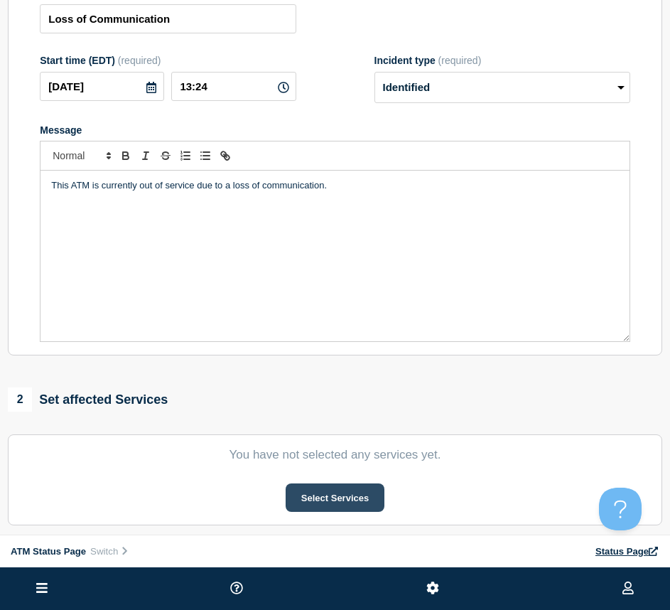
click at [346, 491] on button "Select Services" at bounding box center [335, 497] width 99 height 28
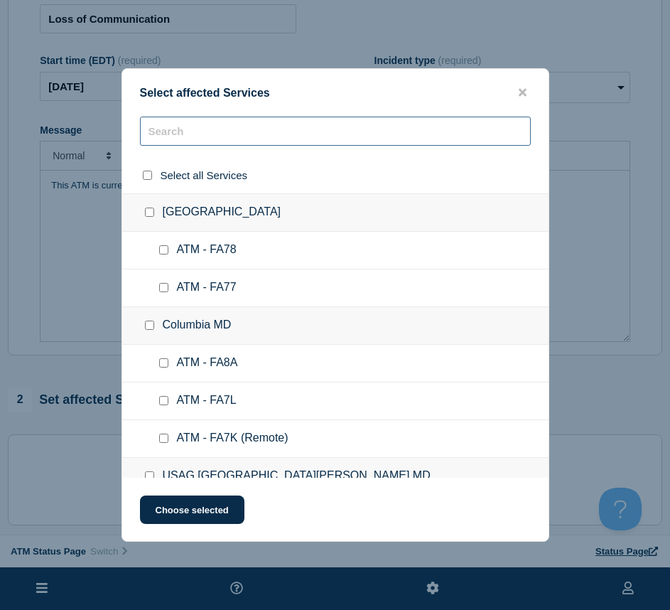
click at [179, 124] on input "text" at bounding box center [335, 131] width 391 height 29
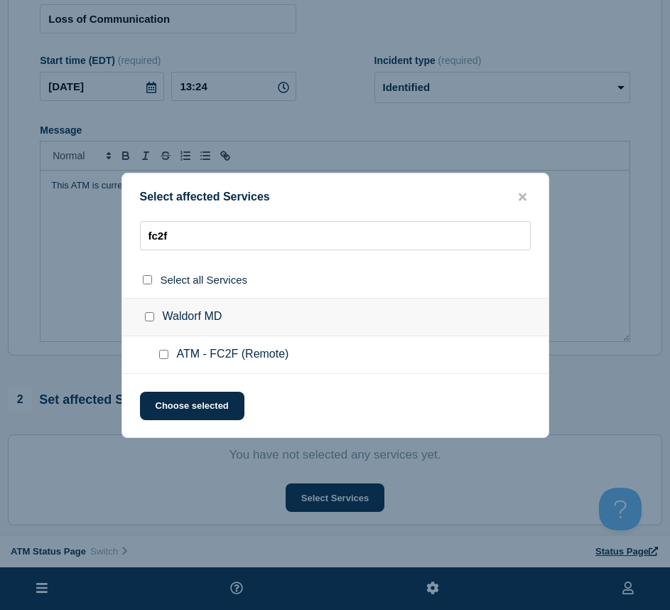
click at [167, 355] on input "ATM - FC2F (Remote) checkbox" at bounding box center [163, 354] width 9 height 9
click at [174, 397] on button "Choose selected" at bounding box center [192, 406] width 105 height 28
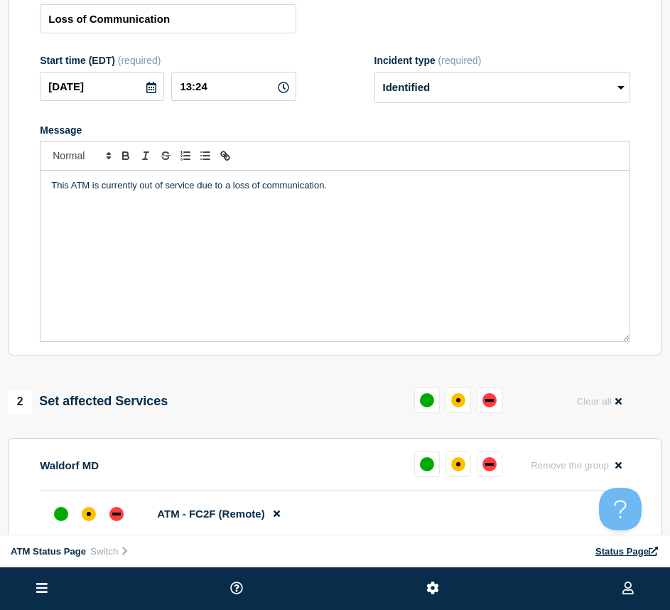
scroll to position [213, 0]
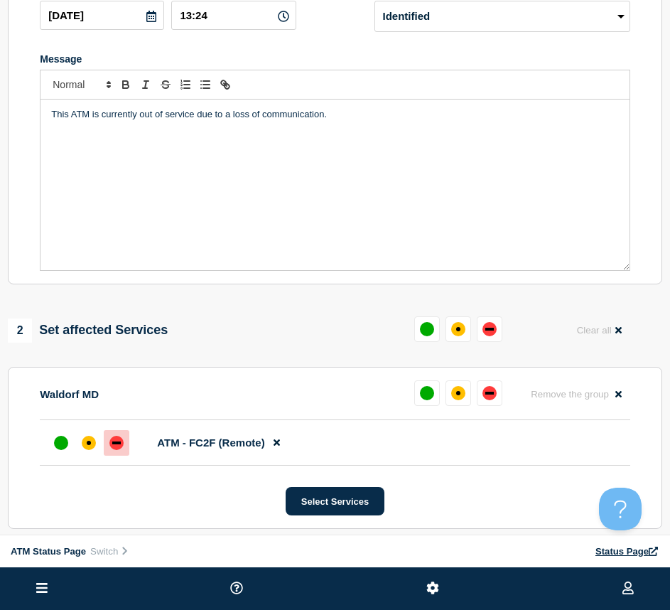
click at [107, 455] on div at bounding box center [117, 443] width 26 height 26
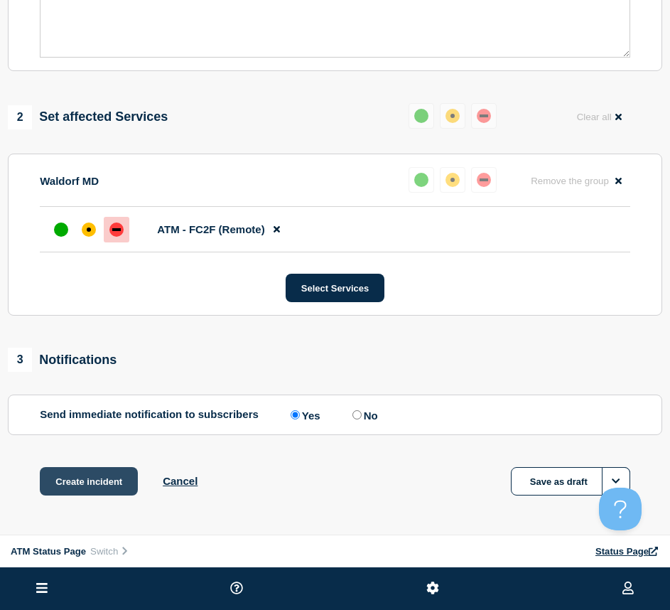
click at [99, 480] on button "Create incident" at bounding box center [89, 481] width 98 height 28
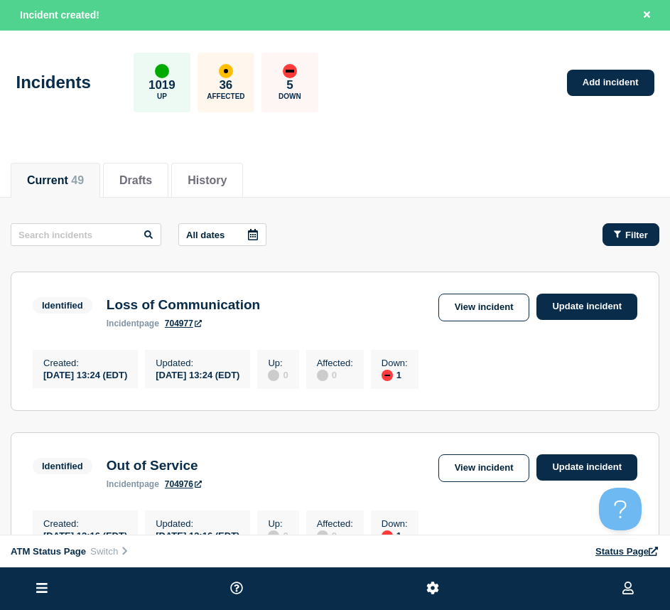
click at [618, 228] on button "Filter" at bounding box center [631, 234] width 57 height 23
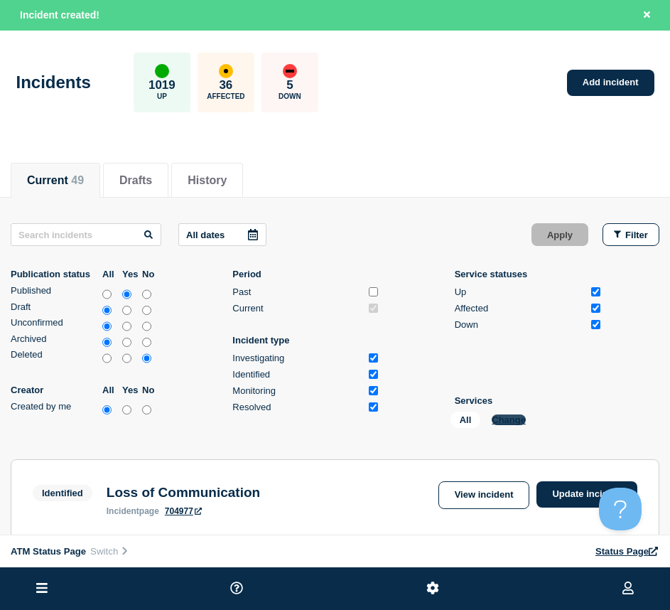
click at [513, 422] on button "Change" at bounding box center [509, 420] width 34 height 11
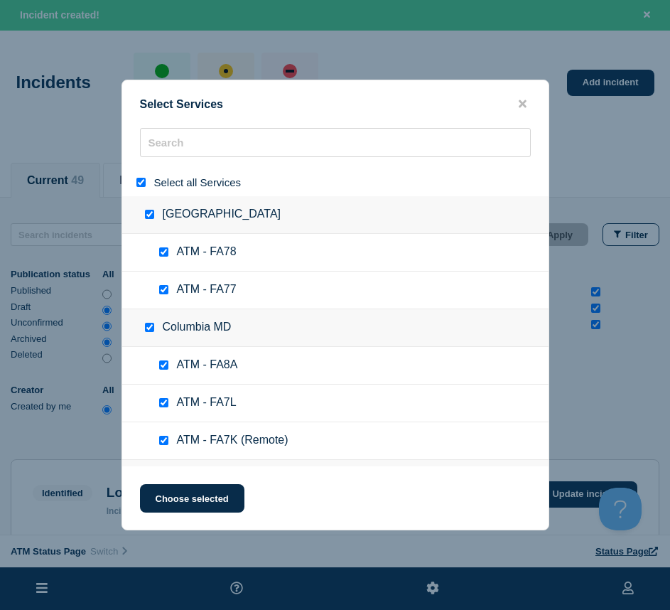
click at [139, 183] on input "select all" at bounding box center [141, 182] width 9 height 9
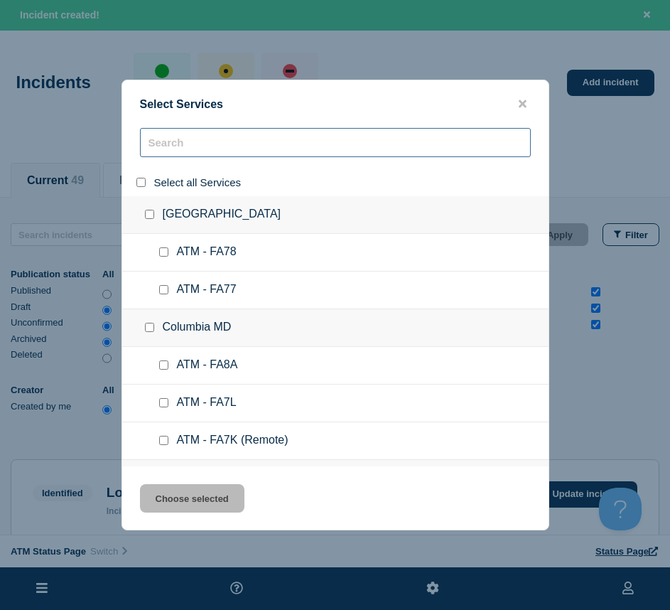
click at [161, 146] on input "search" at bounding box center [335, 142] width 391 height 29
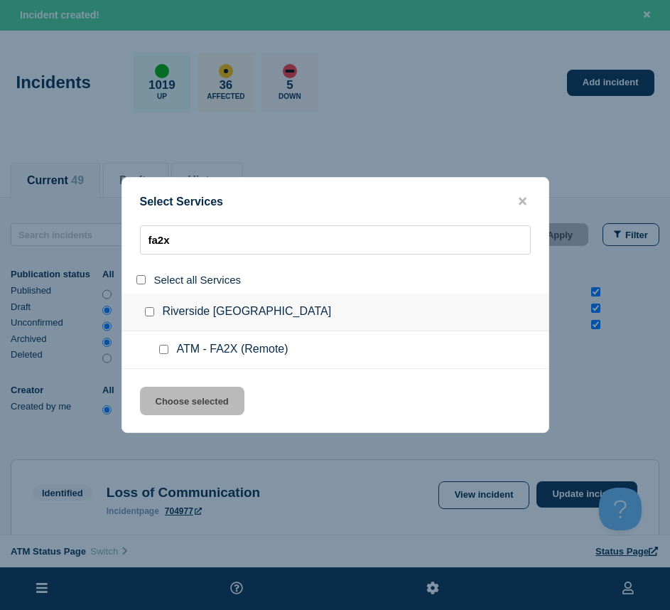
click at [167, 347] on input "service: ATM - FA2X (Remote)" at bounding box center [163, 349] width 9 height 9
click at [178, 401] on button "Choose selected" at bounding box center [192, 401] width 105 height 28
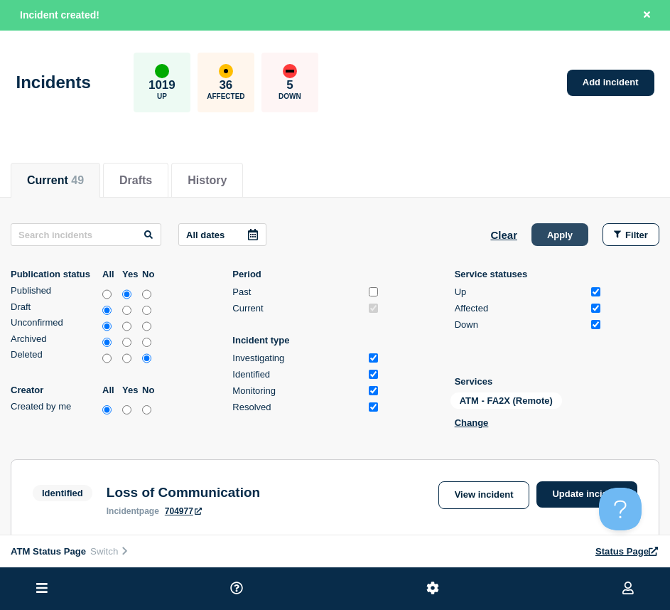
click at [567, 232] on button "Apply" at bounding box center [560, 234] width 57 height 23
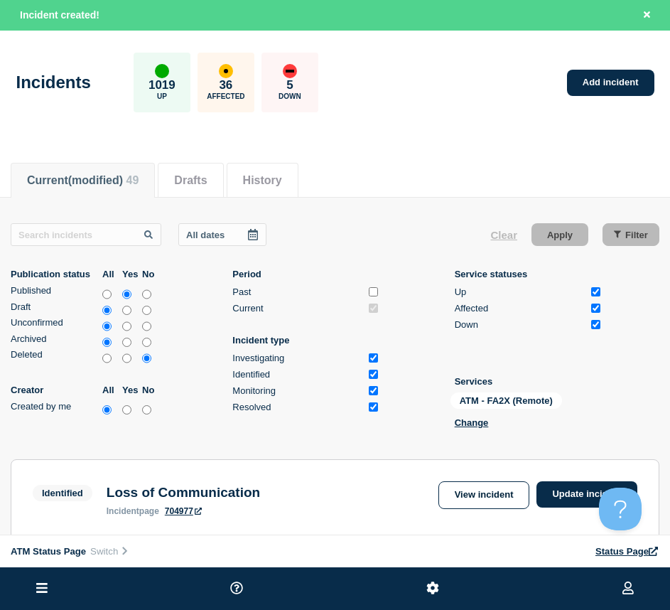
scroll to position [284, 0]
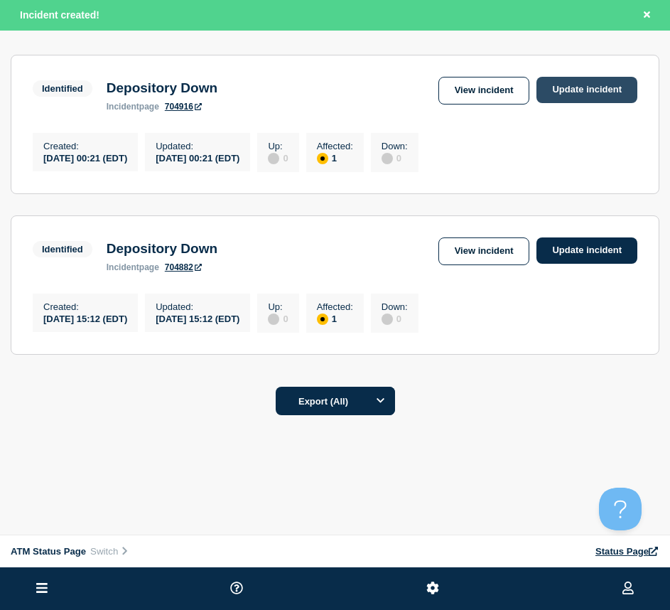
click at [561, 77] on link "Update incident" at bounding box center [587, 90] width 101 height 26
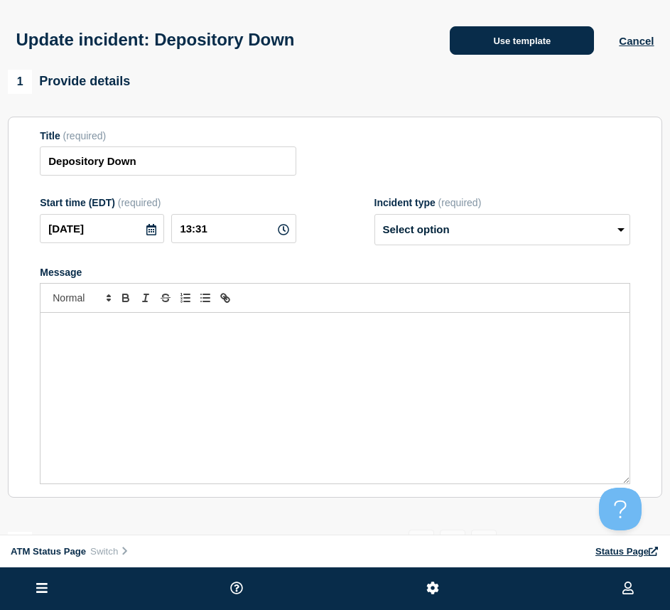
click at [501, 32] on button "Use template" at bounding box center [522, 40] width 144 height 28
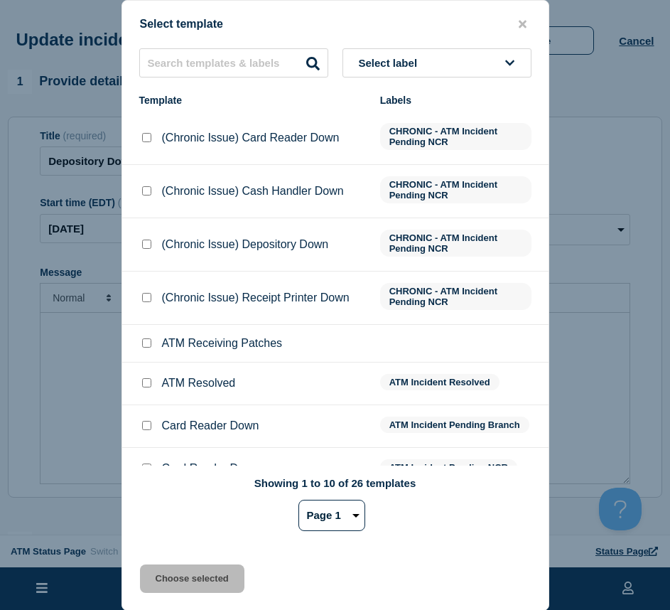
click at [143, 387] on input "ATM Resolved checkbox" at bounding box center [146, 382] width 9 height 9
click at [162, 586] on button "Choose selected" at bounding box center [192, 579] width 105 height 28
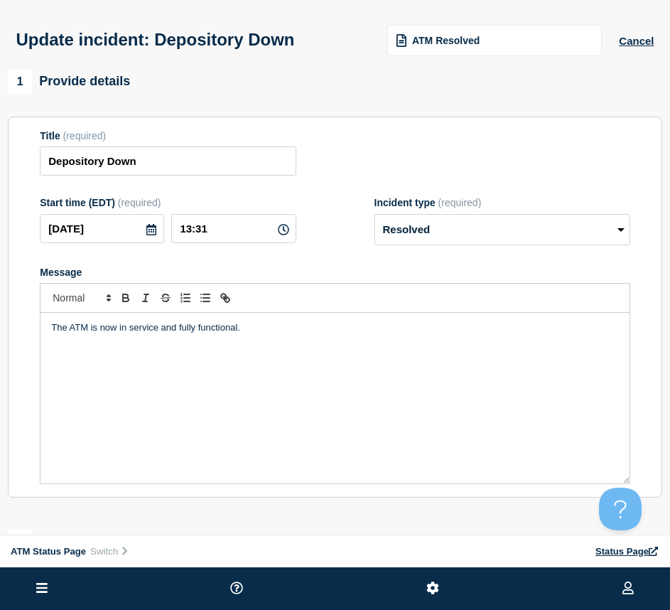
scroll to position [213, 0]
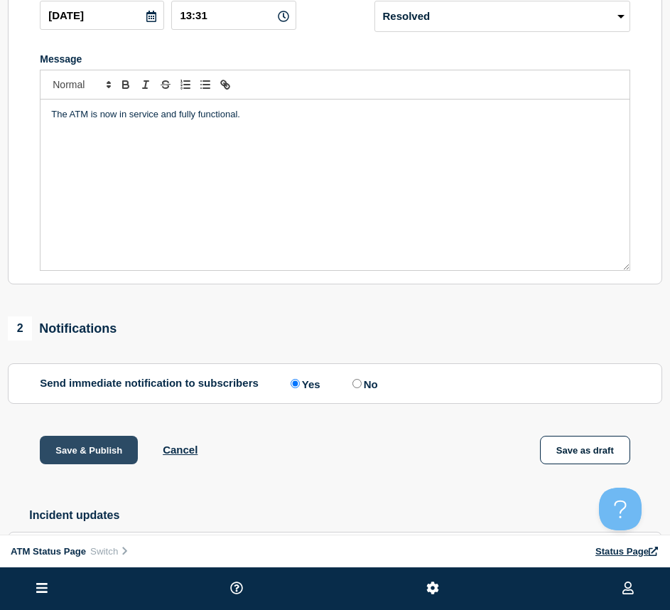
click at [77, 445] on button "Save & Publish" at bounding box center [89, 450] width 98 height 28
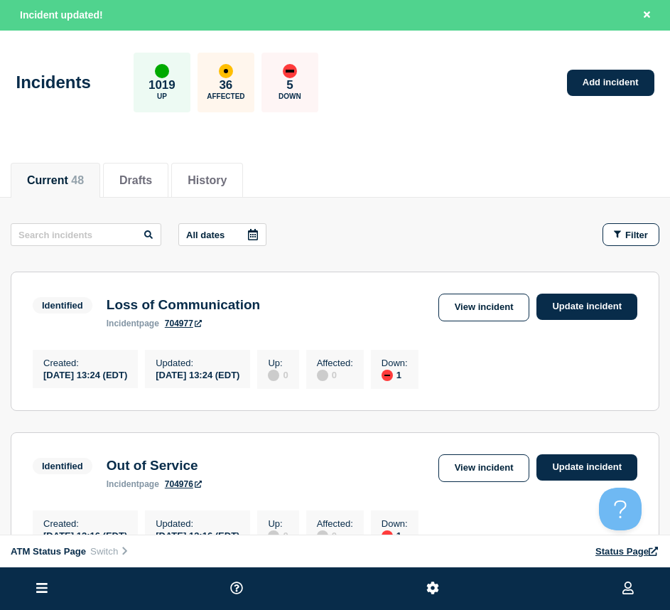
click at [616, 225] on button "Filter" at bounding box center [631, 234] width 57 height 23
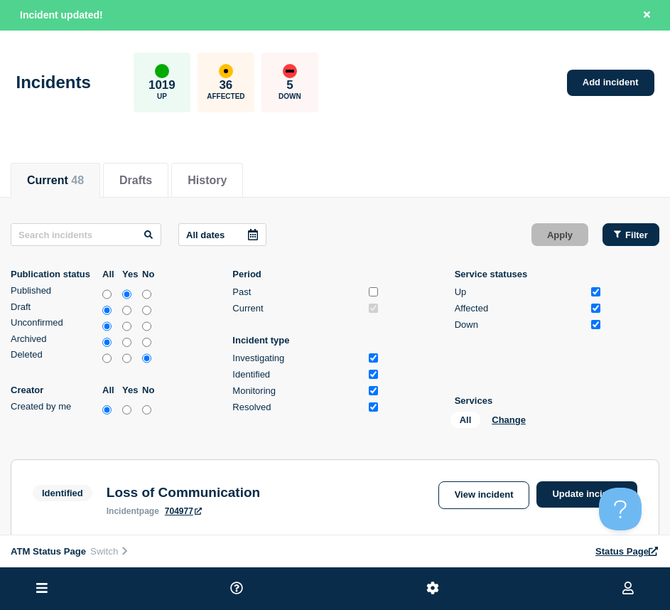
click at [618, 240] on div "Filter" at bounding box center [631, 235] width 34 height 11
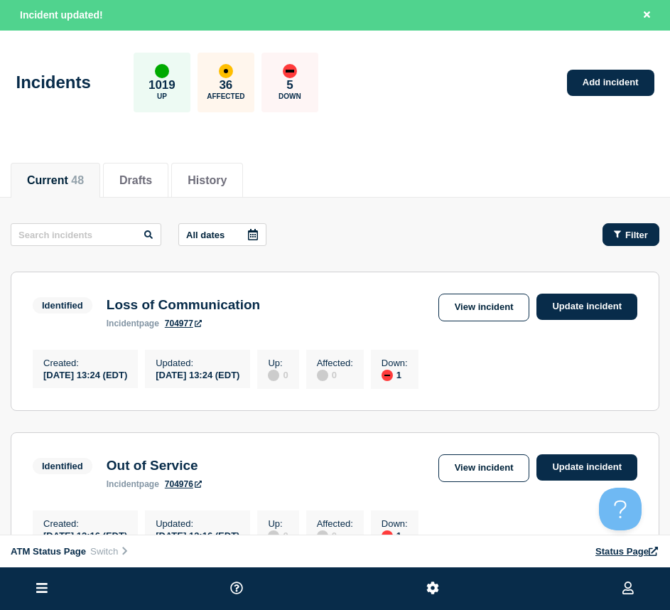
click at [622, 238] on div "Filter" at bounding box center [631, 235] width 34 height 11
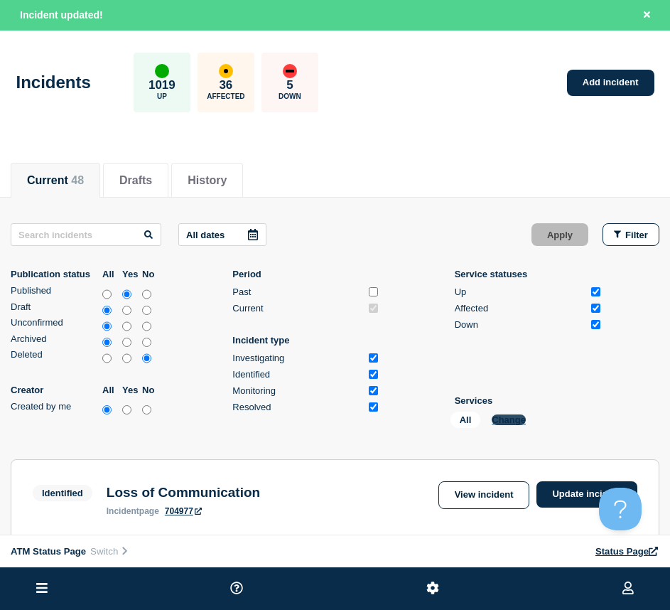
click at [518, 422] on button "Change" at bounding box center [509, 420] width 34 height 11
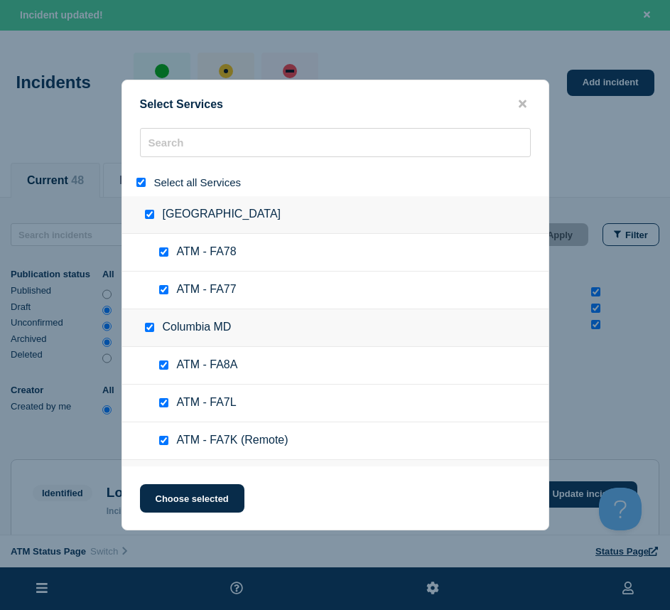
click at [140, 186] on input "select all" at bounding box center [141, 182] width 9 height 9
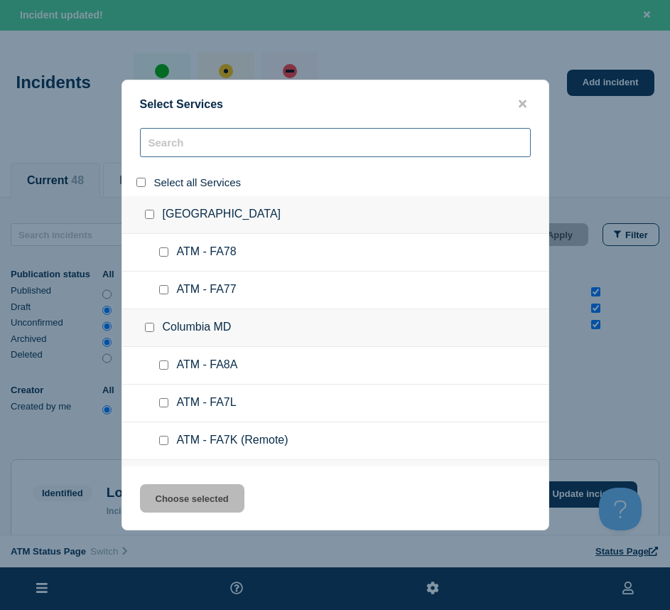
click at [194, 130] on input "search" at bounding box center [335, 142] width 391 height 29
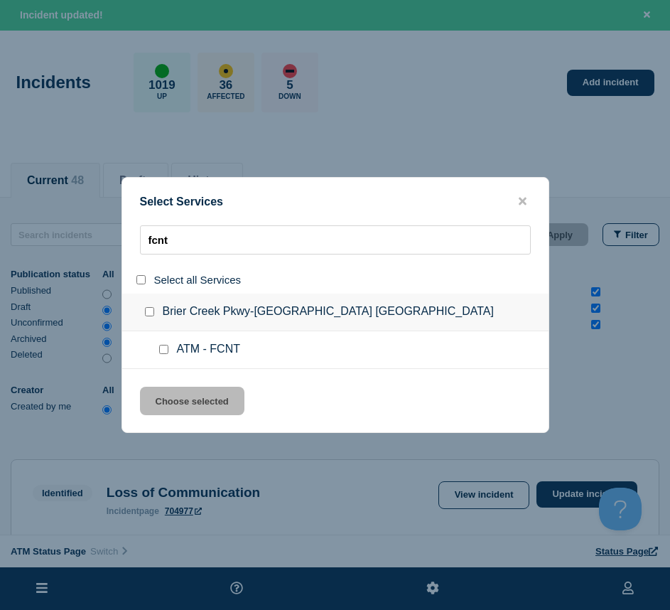
click at [166, 344] on div at bounding box center [166, 350] width 21 height 14
click at [166, 355] on div at bounding box center [166, 350] width 21 height 14
click at [164, 351] on input "service: ATM - FCNT" at bounding box center [163, 349] width 9 height 9
click at [176, 386] on div "Select Services fcnt Select all Services [GEOGRAPHIC_DATA] Pkwy-[GEOGRAPHIC_DAT…" at bounding box center [336, 305] width 428 height 256
click at [225, 392] on button "Choose selected" at bounding box center [192, 401] width 105 height 28
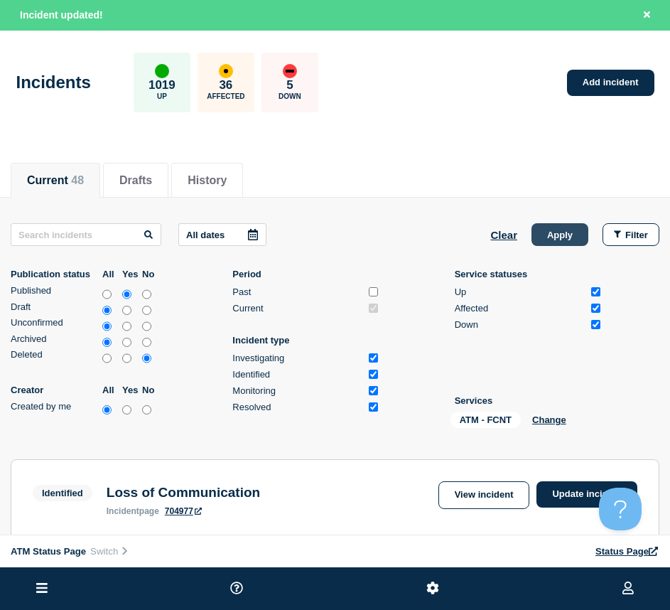
click at [562, 242] on button "Apply" at bounding box center [560, 234] width 57 height 23
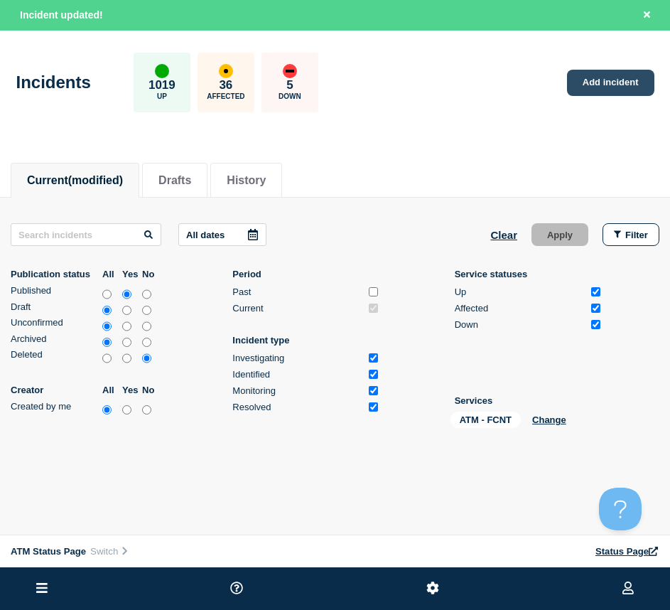
click at [598, 83] on link "Add incident" at bounding box center [610, 83] width 87 height 26
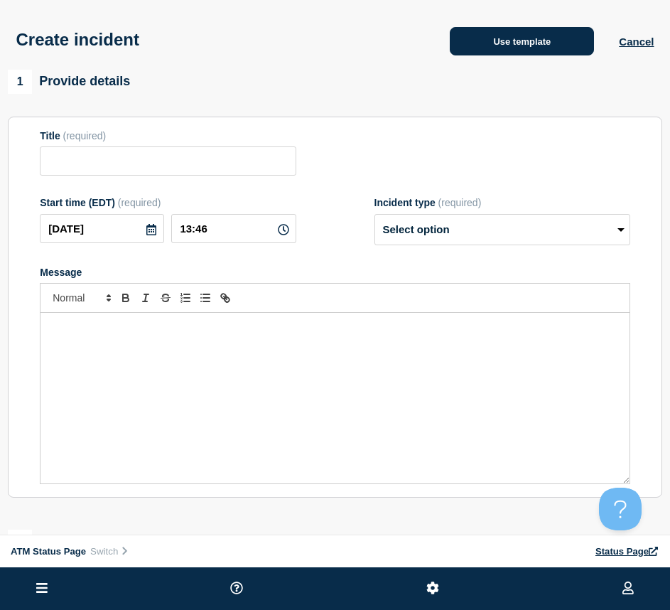
click at [533, 51] on button "Use template" at bounding box center [522, 41] width 144 height 28
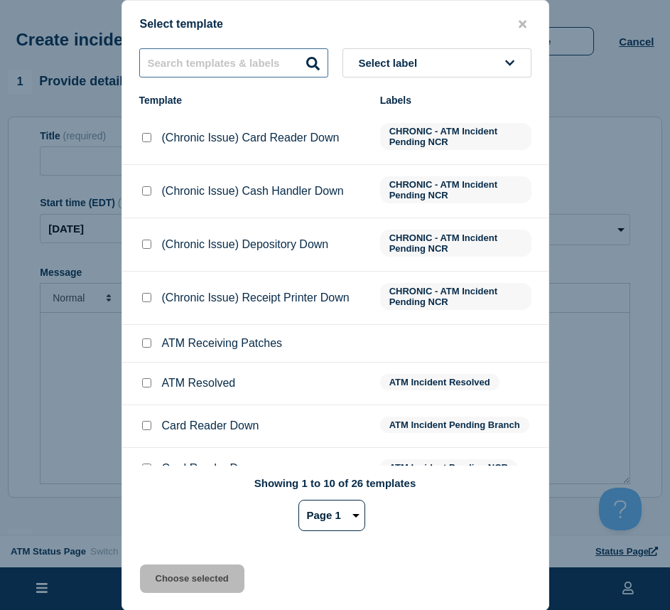
click at [235, 59] on input "text" at bounding box center [233, 62] width 189 height 29
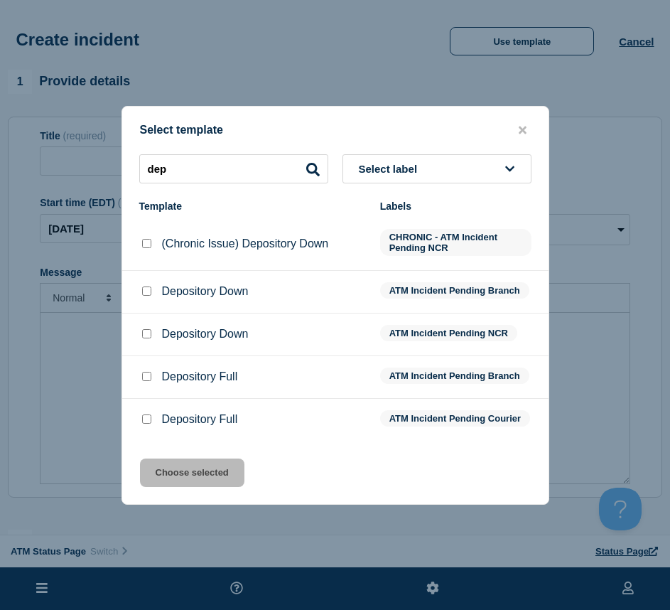
click at [149, 287] on input "Depository Down checkbox" at bounding box center [146, 291] width 9 height 9
click at [172, 475] on button "Choose selected" at bounding box center [192, 473] width 105 height 28
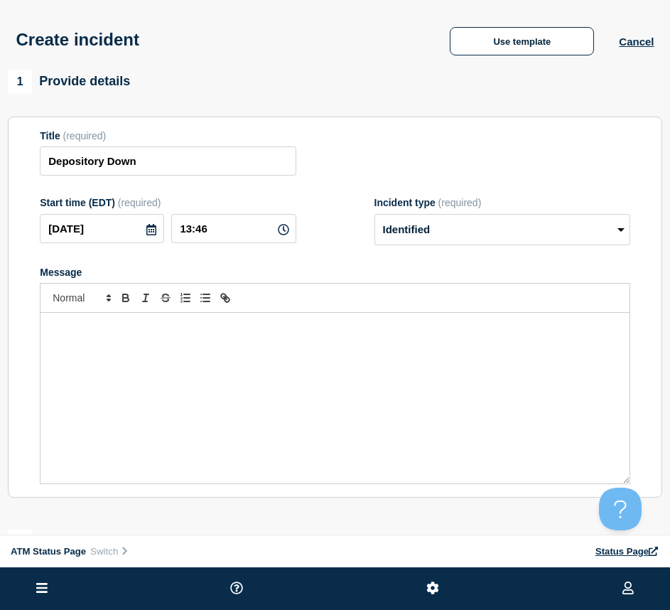
scroll to position [142, 0]
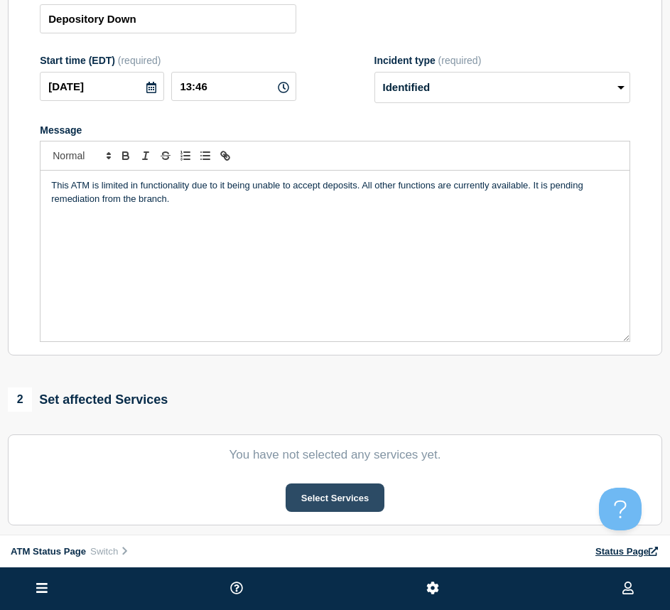
click at [335, 506] on button "Select Services" at bounding box center [335, 497] width 99 height 28
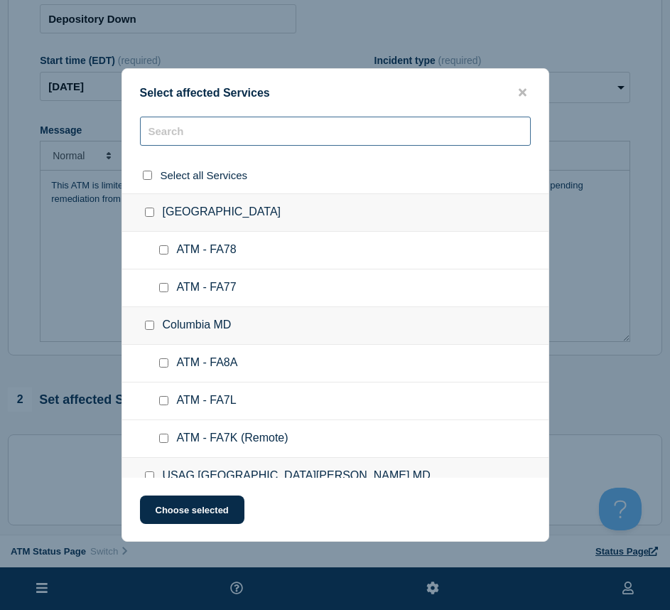
click at [228, 136] on input "text" at bounding box center [335, 131] width 391 height 29
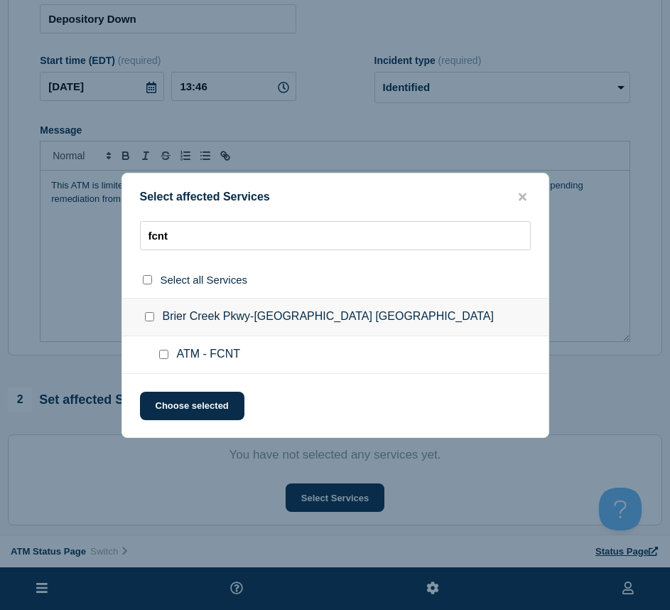
click at [161, 355] on input "ATM - FCNT checkbox" at bounding box center [163, 354] width 9 height 9
click at [171, 405] on button "Choose selected" at bounding box center [192, 406] width 105 height 28
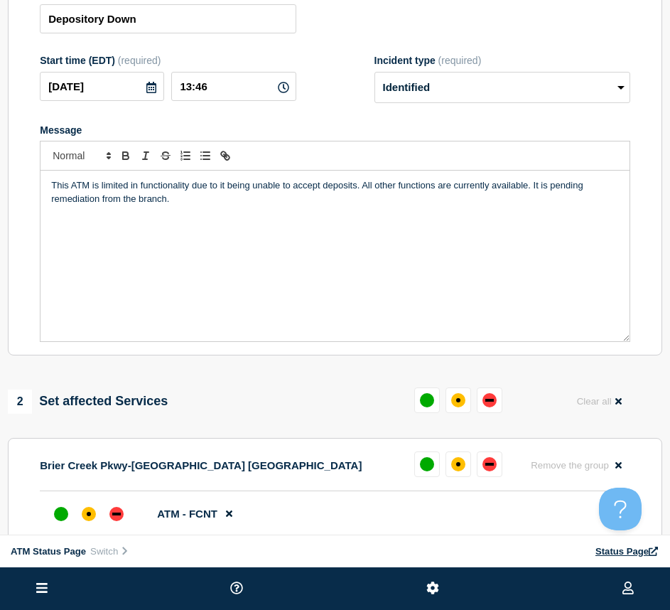
scroll to position [213, 0]
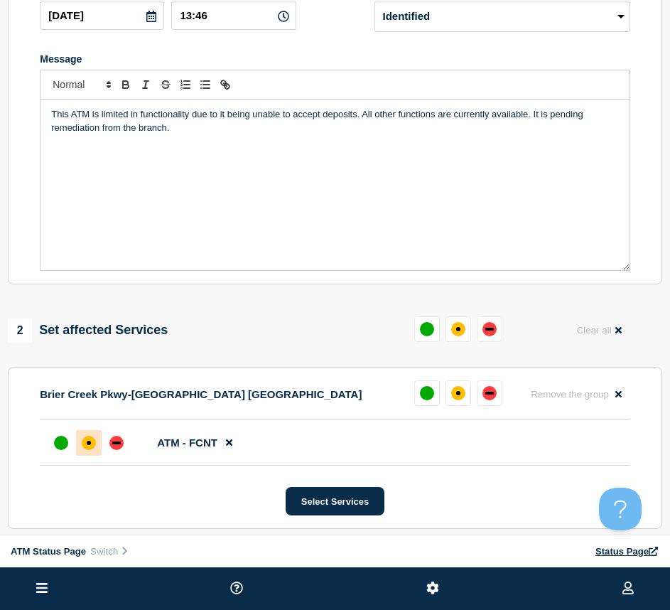
click at [85, 447] on div "affected" at bounding box center [89, 443] width 14 height 14
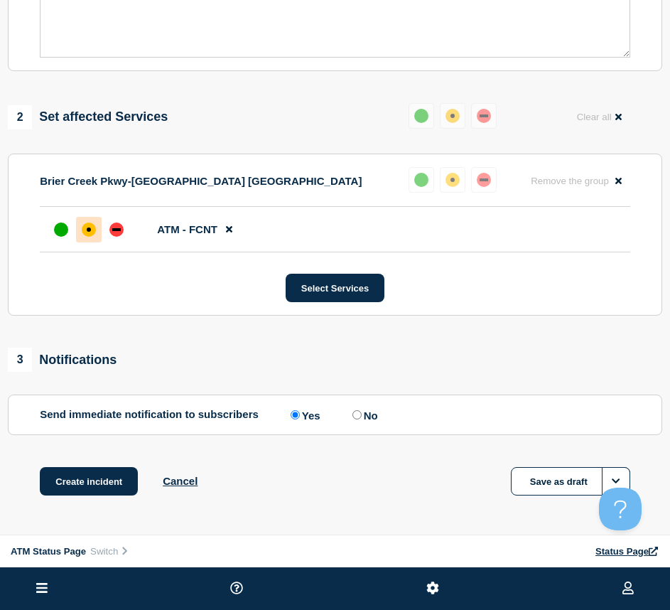
scroll to position [474, 0]
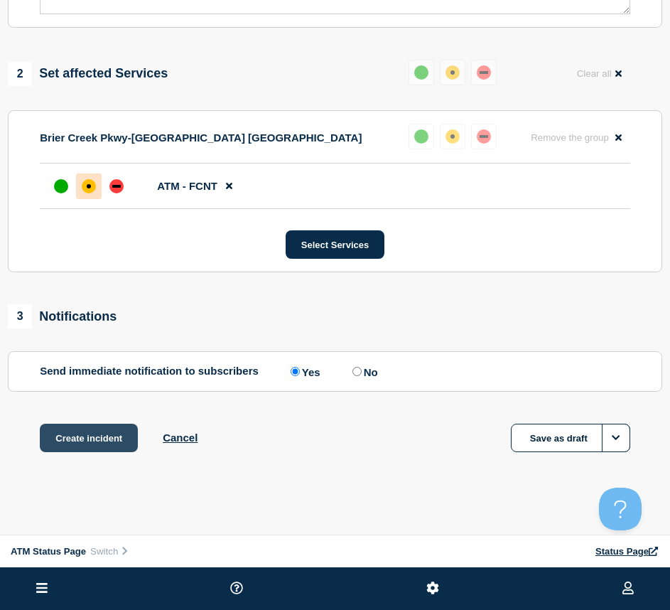
click at [73, 432] on button "Create incident" at bounding box center [89, 438] width 98 height 28
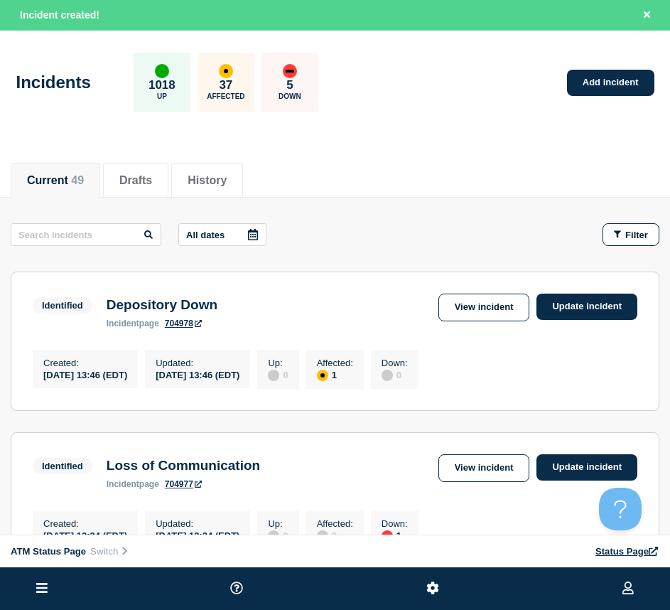
drag, startPoint x: 661, startPoint y: 238, endPoint x: 646, endPoint y: 237, distance: 14.3
click at [646, 237] on button "Filter" at bounding box center [631, 234] width 57 height 23
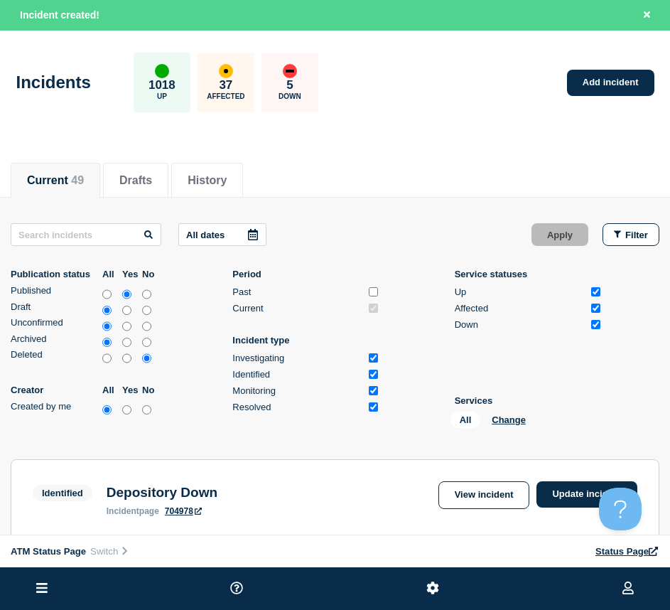
click at [500, 425] on div "All Change" at bounding box center [522, 423] width 142 height 22
click at [501, 424] on button "Change" at bounding box center [509, 420] width 34 height 11
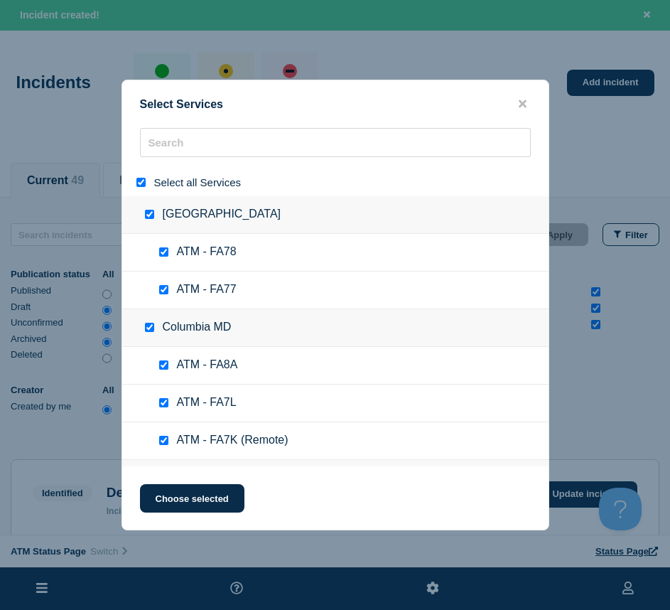
click at [142, 181] on input "select all" at bounding box center [141, 182] width 9 height 9
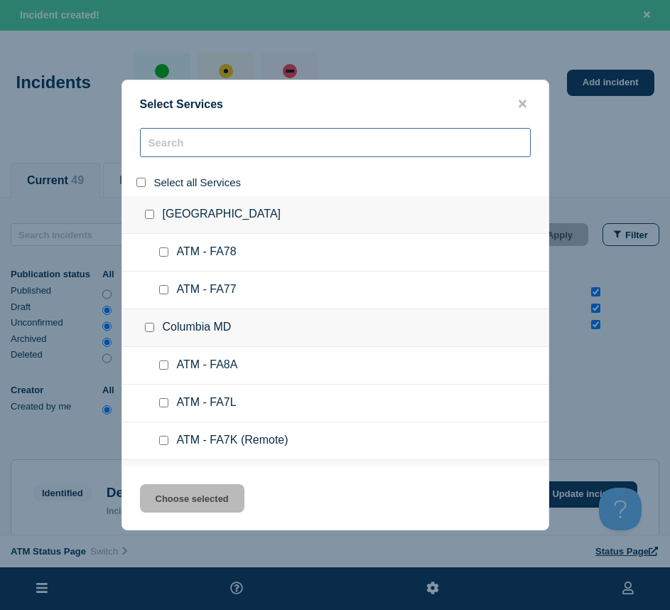
click at [182, 139] on input "search" at bounding box center [335, 142] width 391 height 29
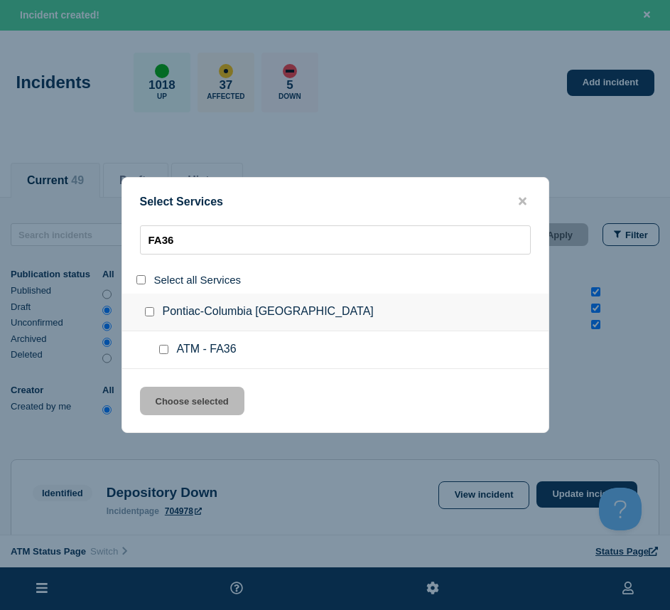
click at [161, 355] on div at bounding box center [166, 350] width 21 height 14
click at [161, 353] on input "service: ATM - FA36" at bounding box center [163, 349] width 9 height 9
click at [171, 387] on div "Select Services FA36 Select all Services [GEOGRAPHIC_DATA]-[GEOGRAPHIC_DATA] [G…" at bounding box center [336, 305] width 428 height 256
click at [183, 399] on button "Choose selected" at bounding box center [192, 401] width 105 height 28
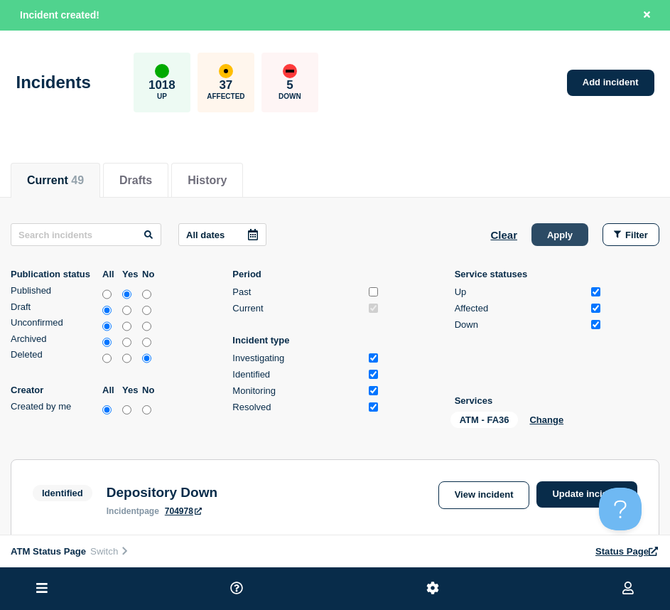
click at [575, 232] on button "Apply" at bounding box center [560, 234] width 57 height 23
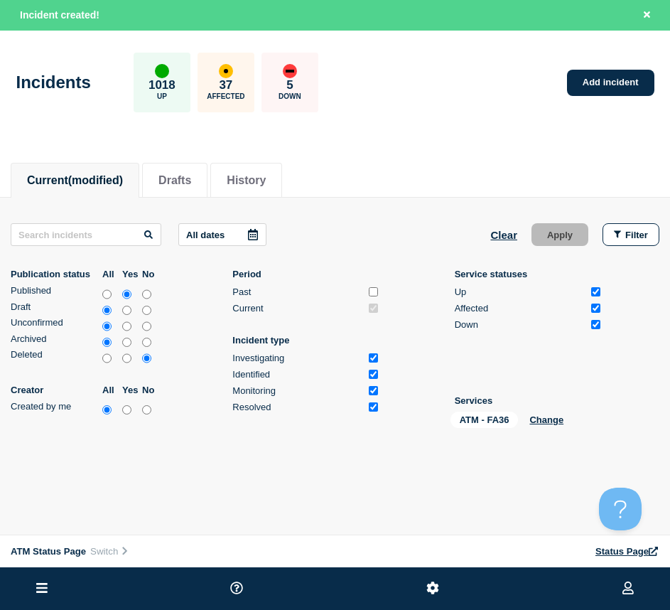
click at [579, 100] on div "Incidents 1018 Up 37 Affected 5 Down Add incident" at bounding box center [335, 77] width 670 height 87
click at [578, 82] on link "Add incident" at bounding box center [610, 83] width 87 height 26
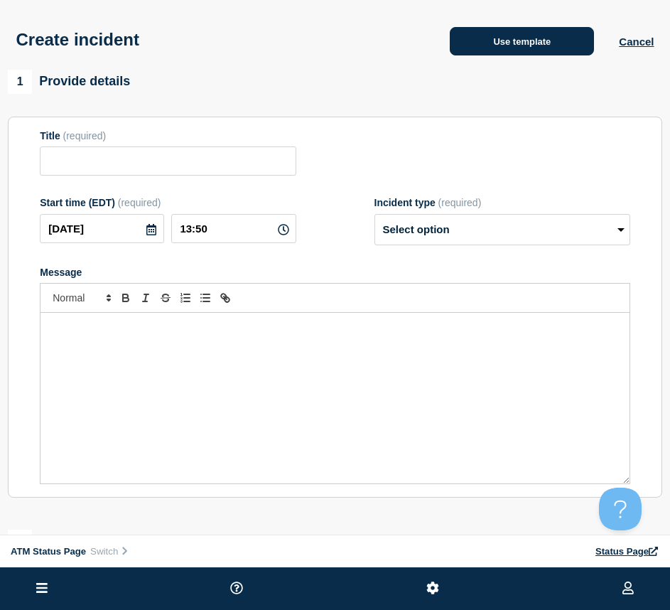
click at [503, 38] on button "Use template" at bounding box center [522, 41] width 144 height 28
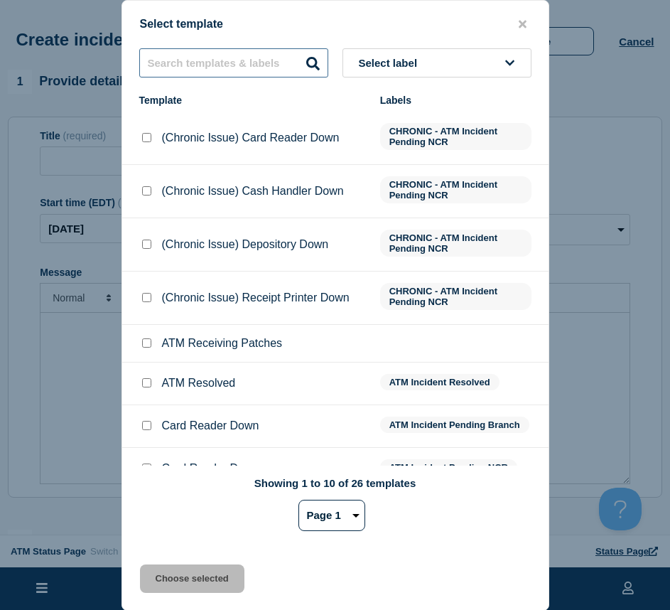
click at [232, 69] on input "text" at bounding box center [233, 62] width 189 height 29
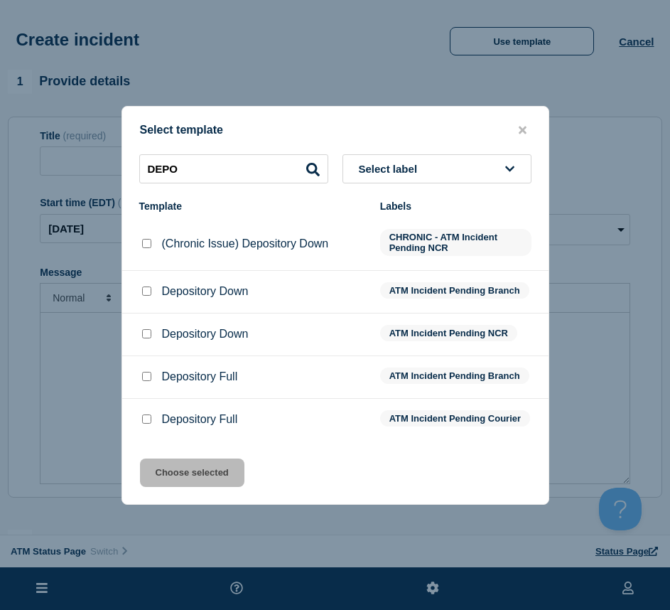
drag, startPoint x: 148, startPoint y: 288, endPoint x: 151, endPoint y: 295, distance: 7.7
click at [147, 287] on input "Depository Down checkbox" at bounding box center [146, 291] width 9 height 9
click at [192, 486] on button "Choose selected" at bounding box center [192, 473] width 105 height 28
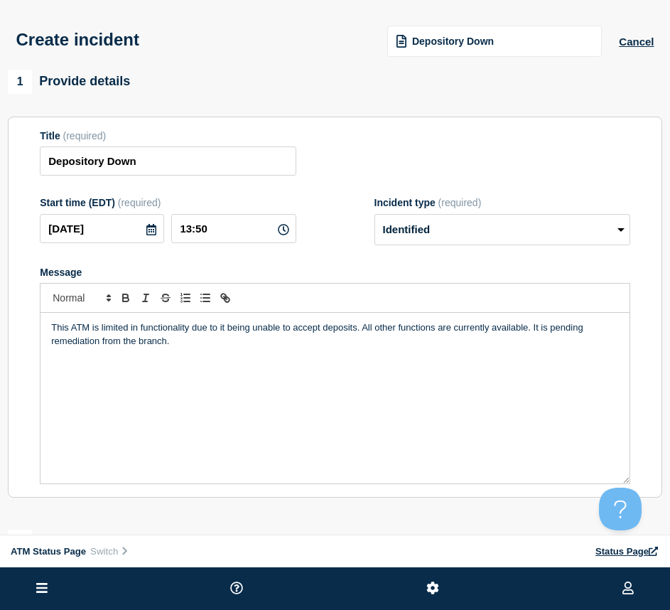
scroll to position [142, 0]
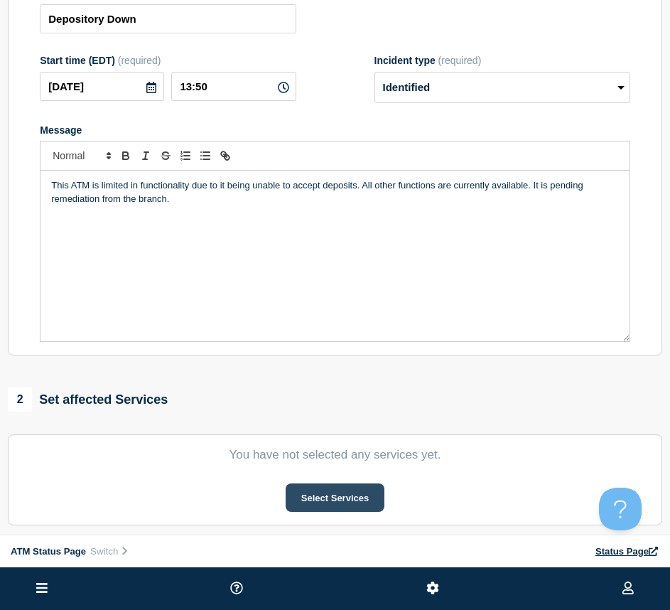
click at [301, 495] on button "Select Services" at bounding box center [335, 497] width 99 height 28
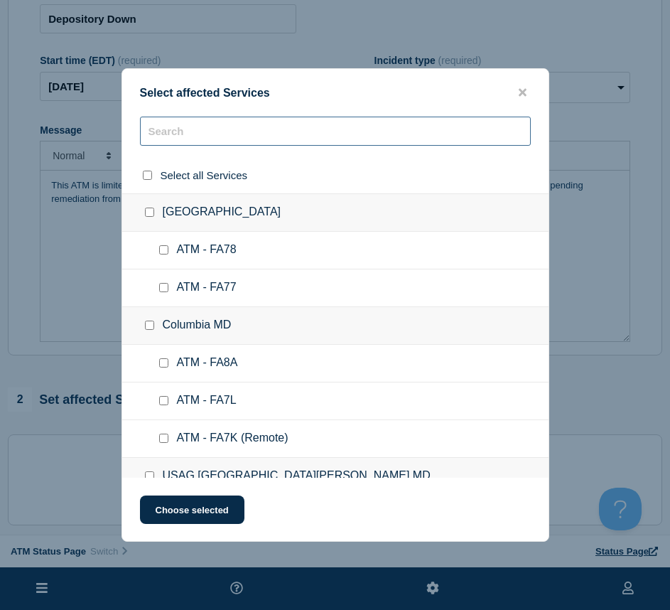
click at [178, 142] on input "text" at bounding box center [335, 131] width 391 height 29
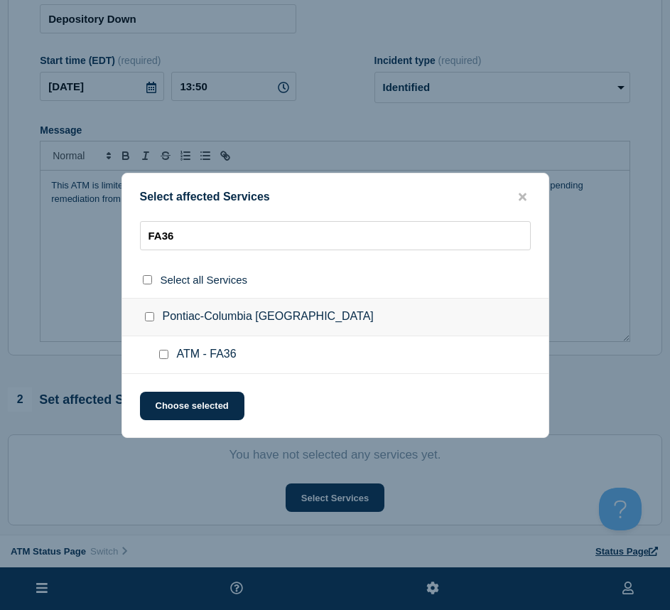
click at [161, 356] on input "ATM - FA36 checkbox" at bounding box center [163, 354] width 9 height 9
click at [167, 406] on button "Choose selected" at bounding box center [192, 406] width 105 height 28
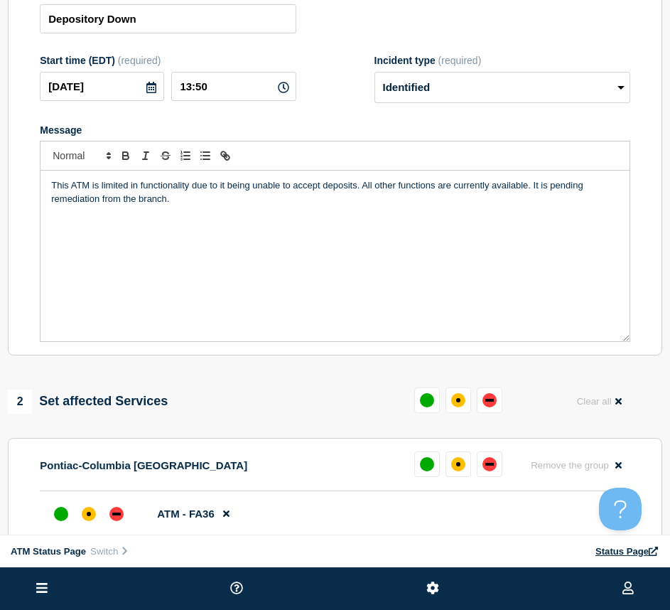
scroll to position [284, 0]
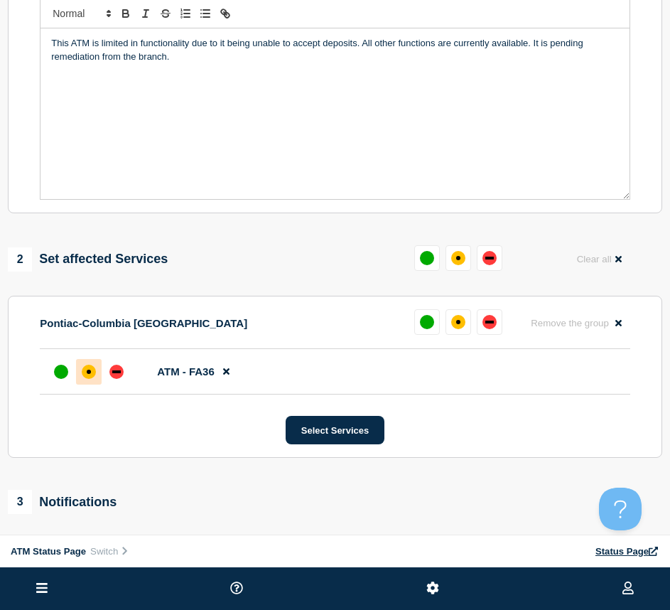
click at [87, 378] on div "affected" at bounding box center [89, 372] width 14 height 14
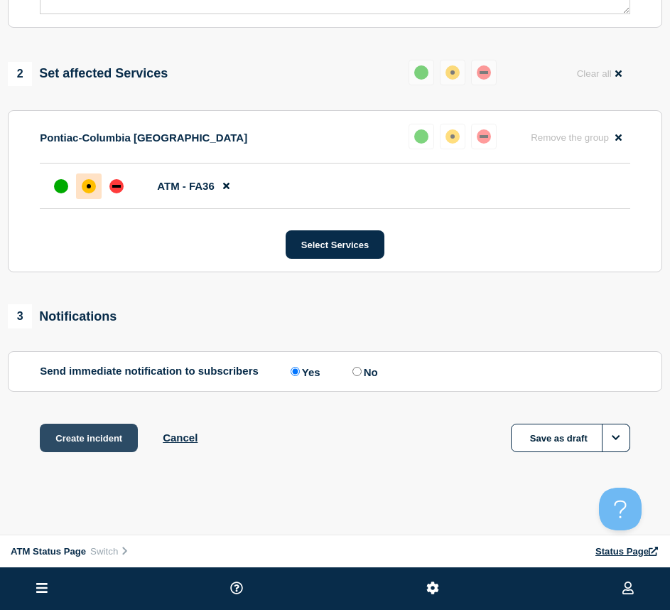
click at [80, 443] on button "Create incident" at bounding box center [89, 438] width 98 height 28
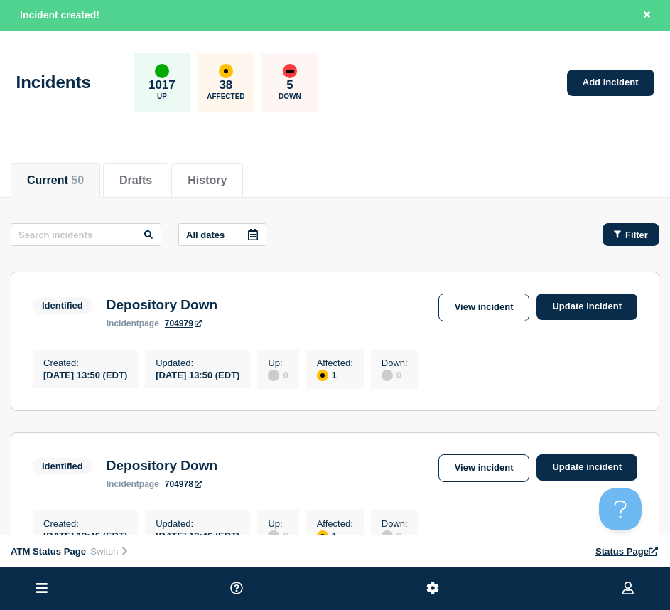
click at [617, 235] on icon "button" at bounding box center [617, 234] width 7 height 9
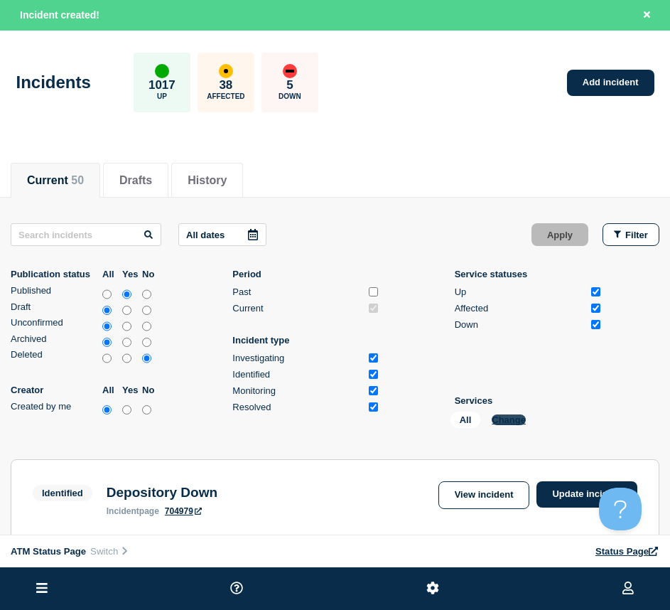
click at [506, 417] on button "Change" at bounding box center [509, 420] width 34 height 11
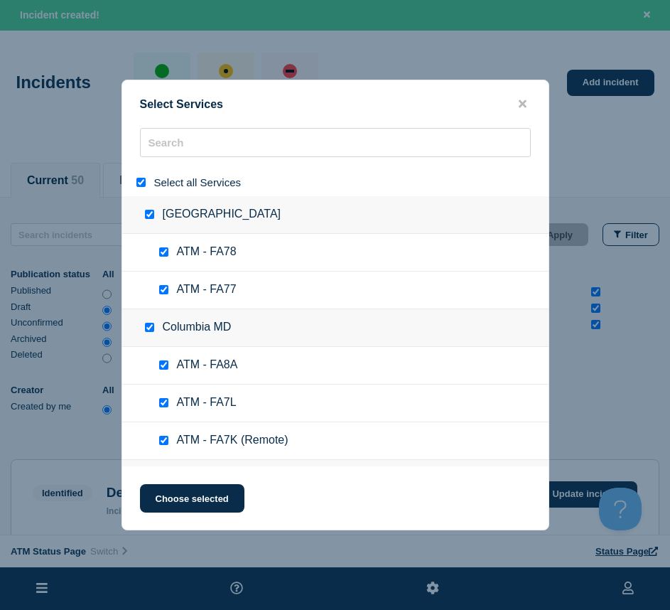
click at [141, 180] on input "select all" at bounding box center [141, 182] width 9 height 9
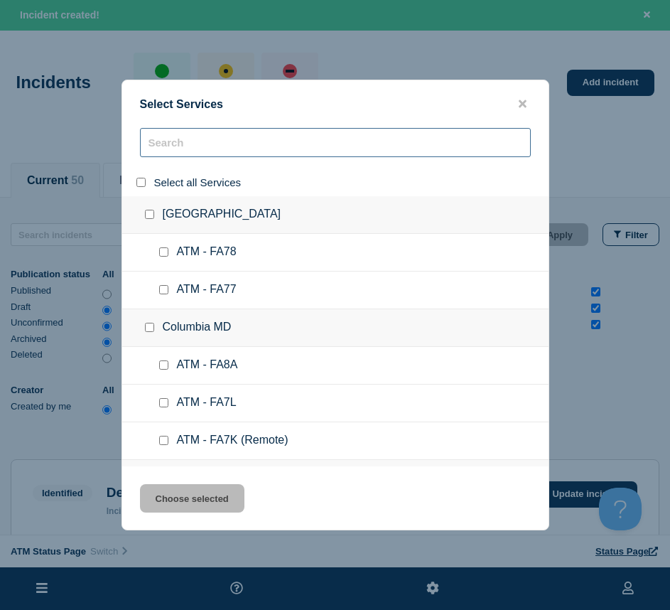
click at [166, 150] on input "search" at bounding box center [335, 142] width 391 height 29
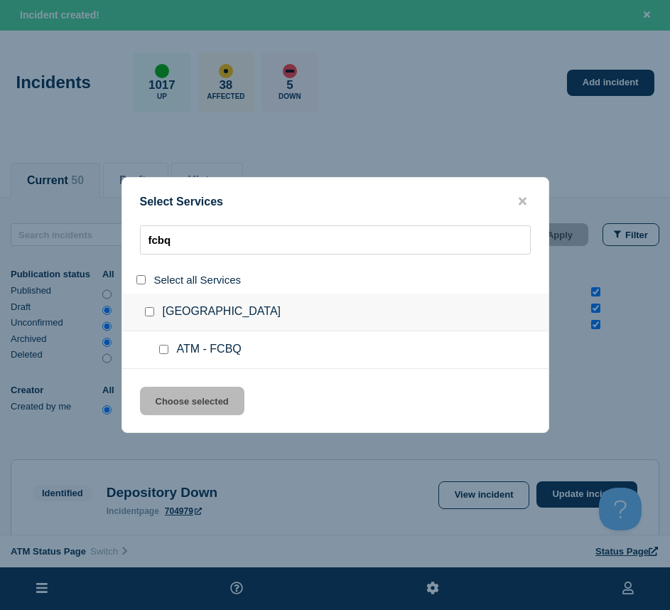
click at [168, 353] on input "service: ATM - FCBQ" at bounding box center [163, 349] width 9 height 9
click at [176, 415] on button "Choose selected" at bounding box center [192, 401] width 105 height 28
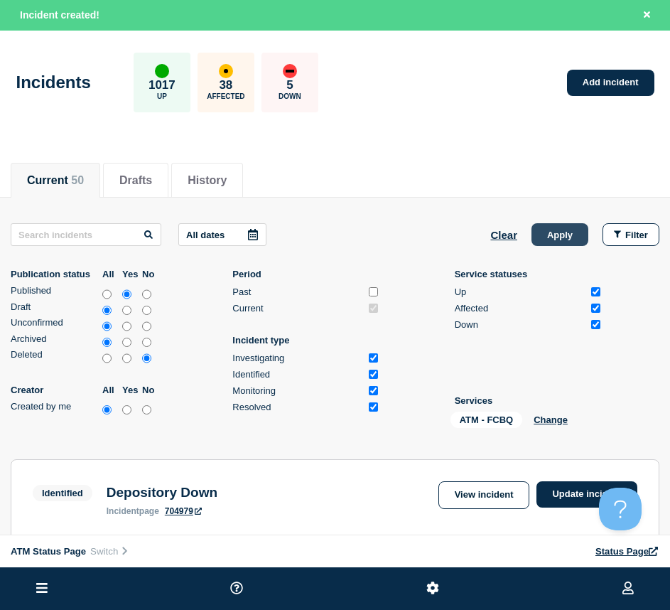
click at [538, 245] on button "Apply" at bounding box center [560, 234] width 57 height 23
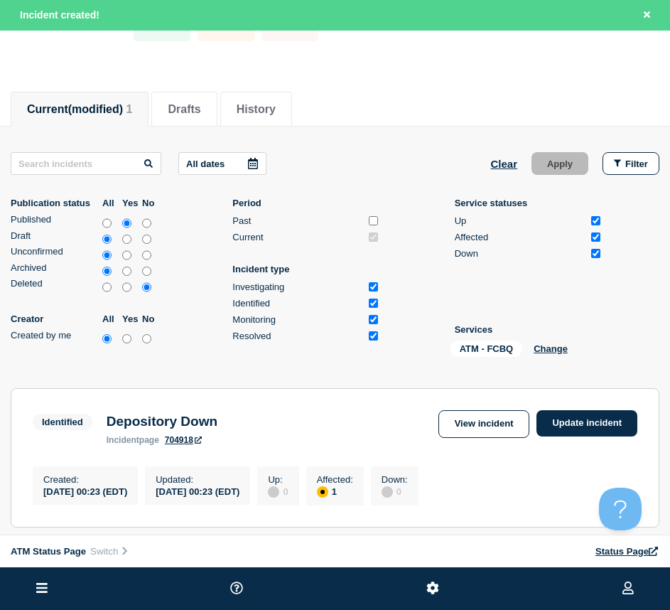
scroll to position [213, 0]
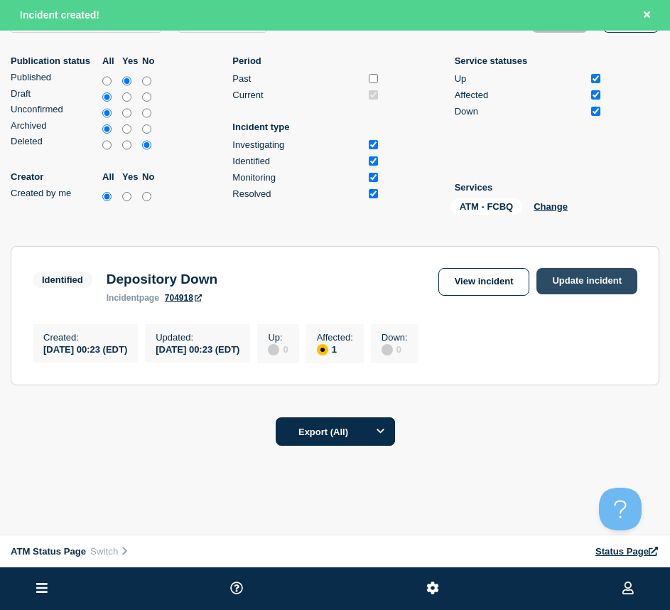
click at [557, 289] on link "Update incident" at bounding box center [587, 281] width 101 height 26
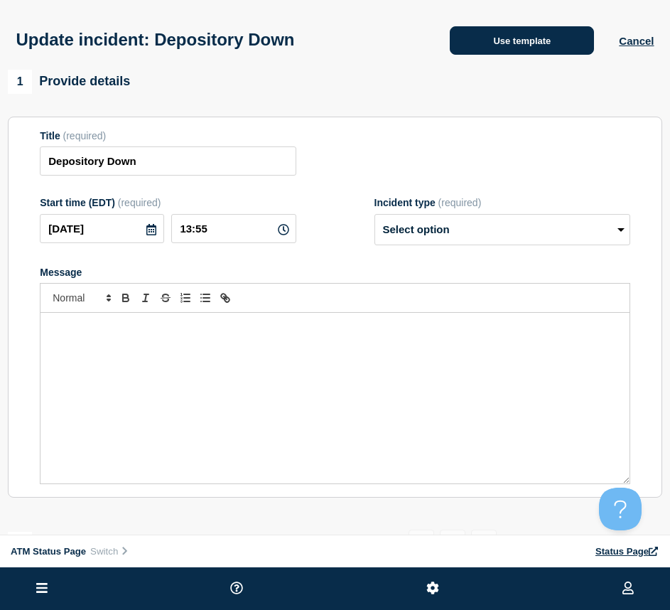
click at [515, 38] on button "Use template" at bounding box center [522, 40] width 144 height 28
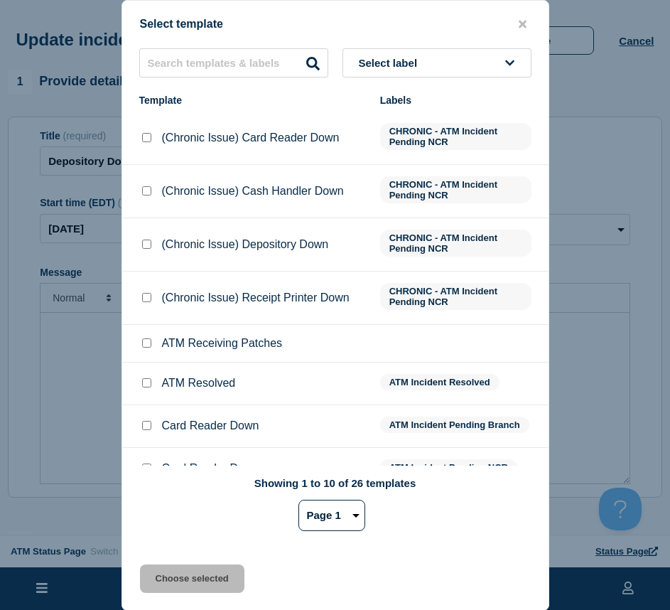
click at [146, 387] on input "ATM Resolved checkbox" at bounding box center [146, 382] width 9 height 9
click at [172, 584] on button "Choose selected" at bounding box center [192, 579] width 105 height 28
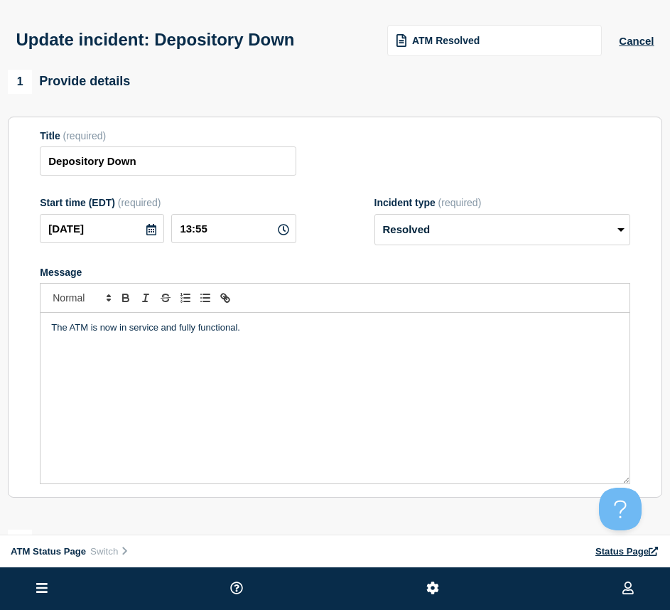
scroll to position [142, 0]
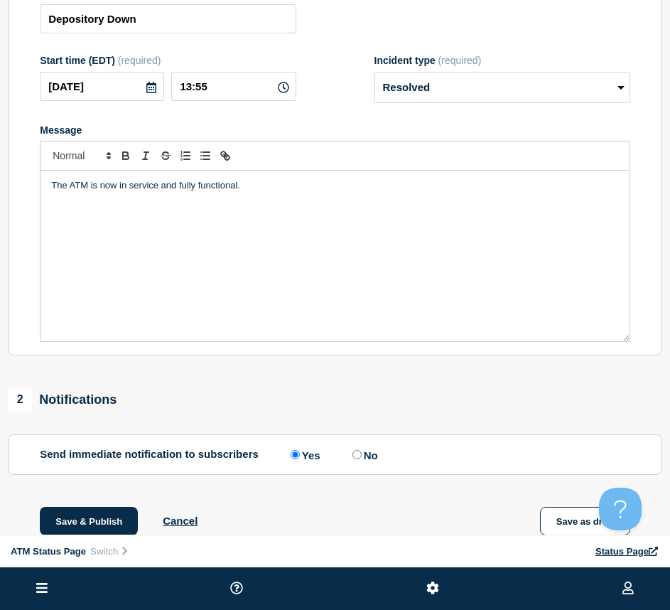
click at [104, 504] on div "1 Provide details Title (required) Depository Down Start time (EDT) (required) …" at bounding box center [335, 306] width 670 height 759
click at [102, 510] on div "1 Provide details Title (required) Depository Down Start time (EDT) (required) …" at bounding box center [335, 306] width 670 height 759
click at [107, 515] on button "Save & Publish" at bounding box center [89, 521] width 98 height 28
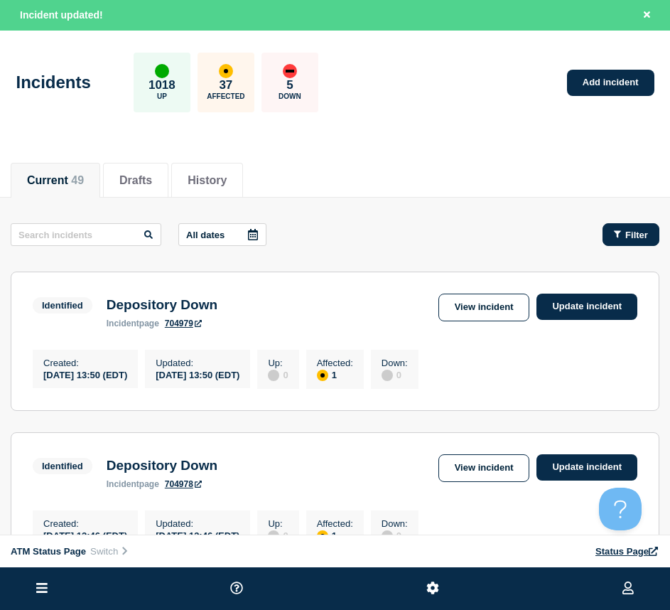
drag, startPoint x: 609, startPoint y: 224, endPoint x: 587, endPoint y: 203, distance: 30.7
click at [609, 224] on button "Filter" at bounding box center [631, 234] width 57 height 23
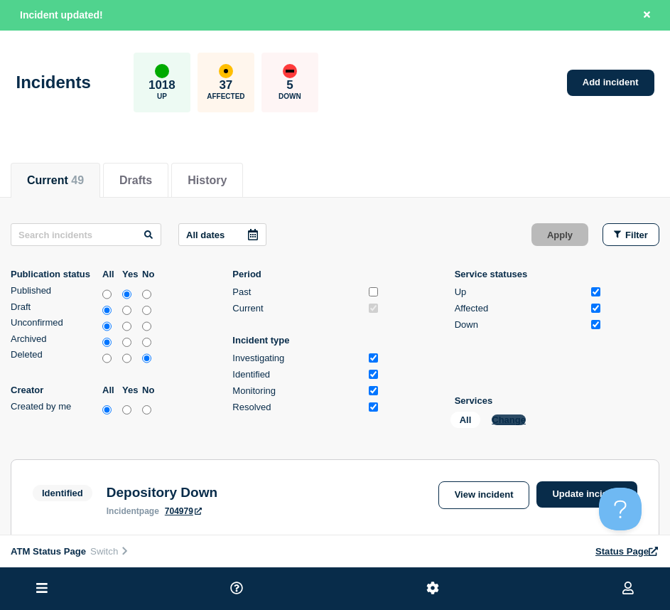
click at [502, 417] on button "Change" at bounding box center [509, 420] width 34 height 11
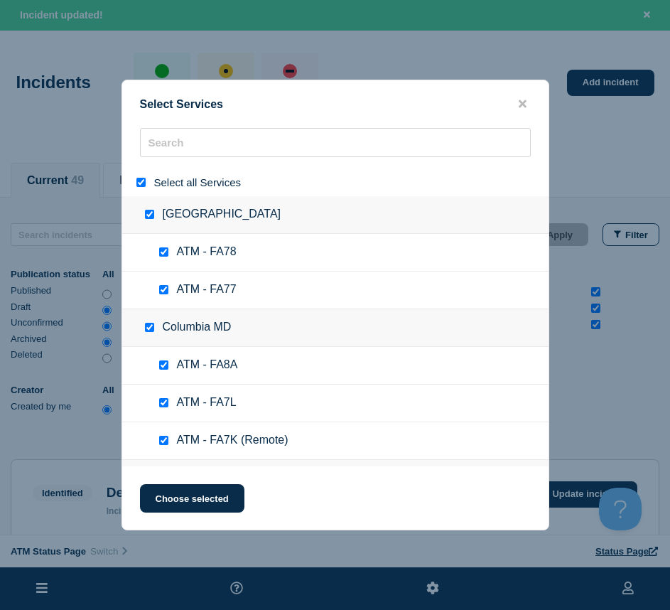
click at [134, 184] on div at bounding box center [144, 183] width 21 height 14
drag, startPoint x: 137, startPoint y: 186, endPoint x: 178, endPoint y: 168, distance: 44.3
click at [138, 186] on input "select all" at bounding box center [141, 182] width 9 height 9
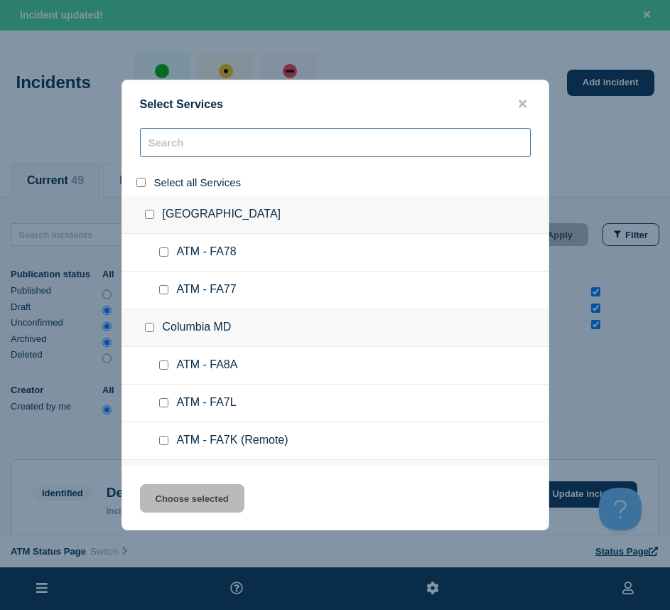
click at [178, 146] on input "search" at bounding box center [335, 142] width 391 height 29
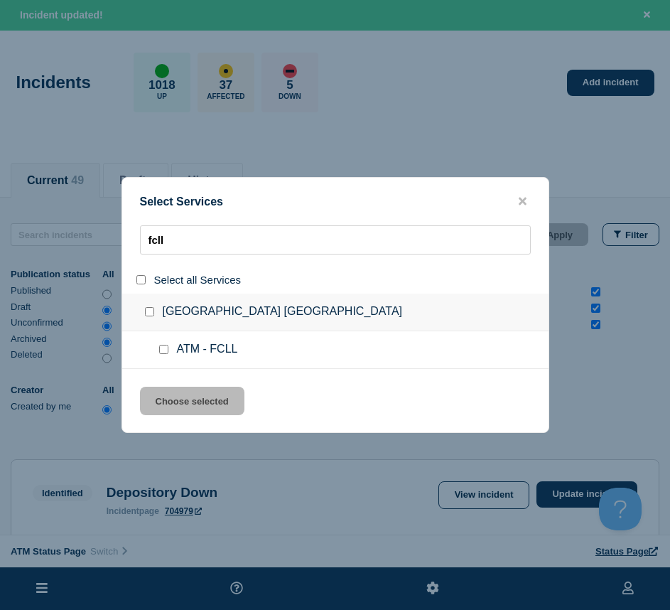
click at [162, 349] on input "service: ATM - FCLL" at bounding box center [163, 349] width 9 height 9
click at [171, 402] on button "Choose selected" at bounding box center [192, 401] width 105 height 28
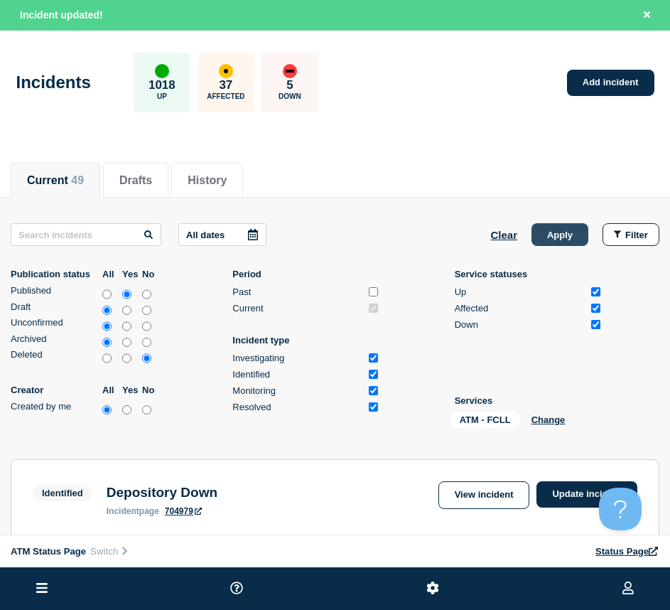
click at [545, 237] on button "Apply" at bounding box center [560, 234] width 57 height 23
click at [79, 174] on span "(modified)" at bounding box center [95, 180] width 55 height 12
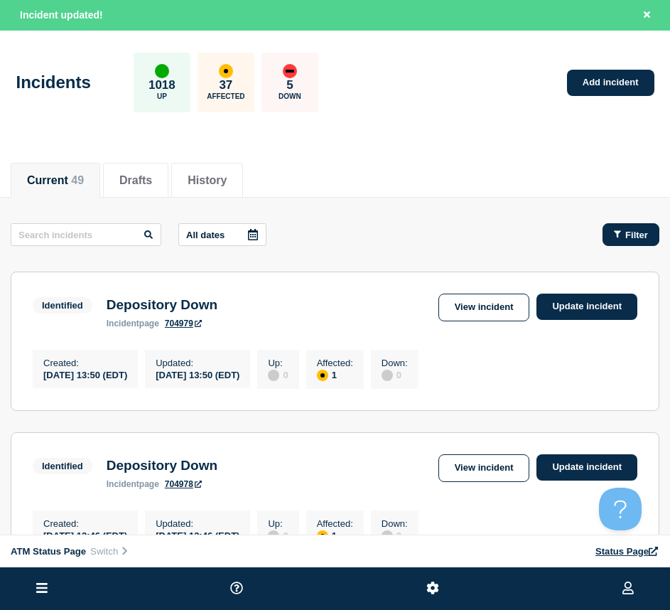
click at [642, 245] on button "Filter" at bounding box center [631, 234] width 57 height 23
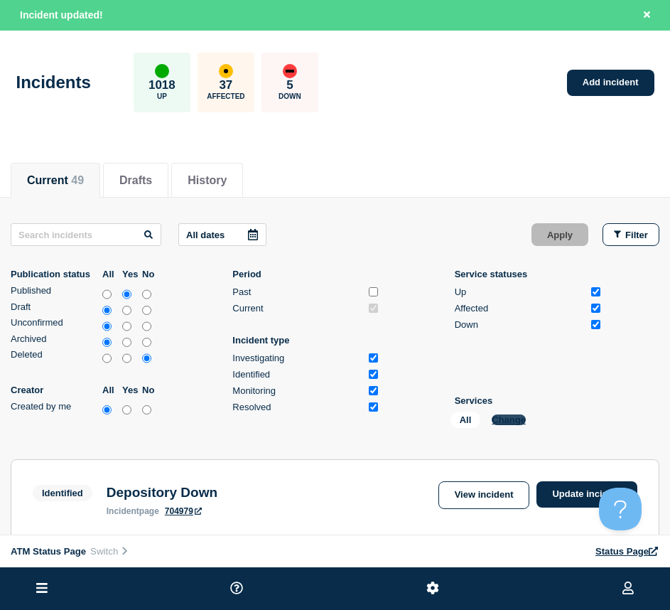
click at [506, 419] on button "Change" at bounding box center [509, 420] width 34 height 11
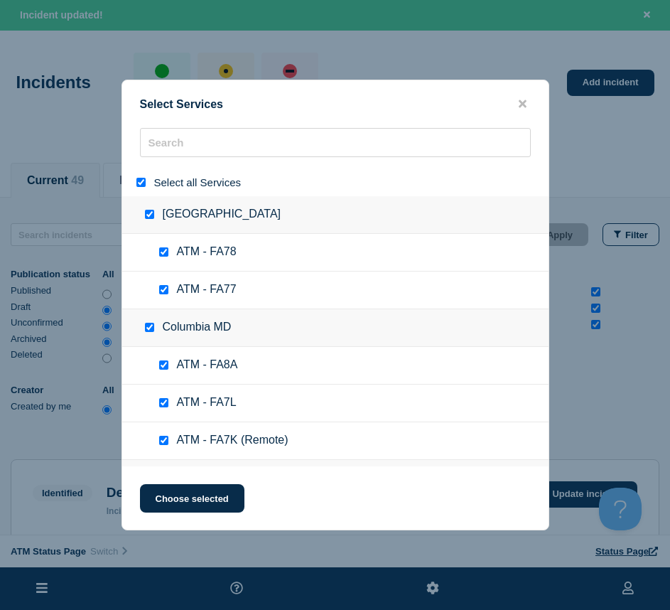
click at [144, 183] on input "select all" at bounding box center [141, 182] width 9 height 9
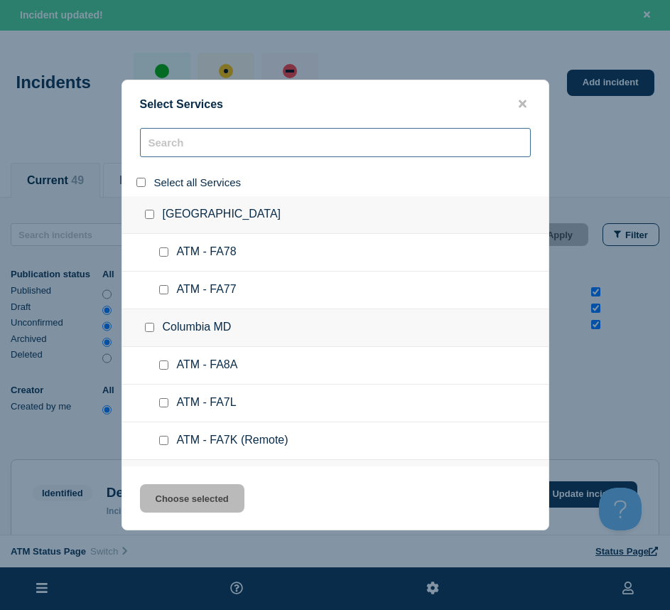
click at [159, 154] on input "search" at bounding box center [335, 142] width 391 height 29
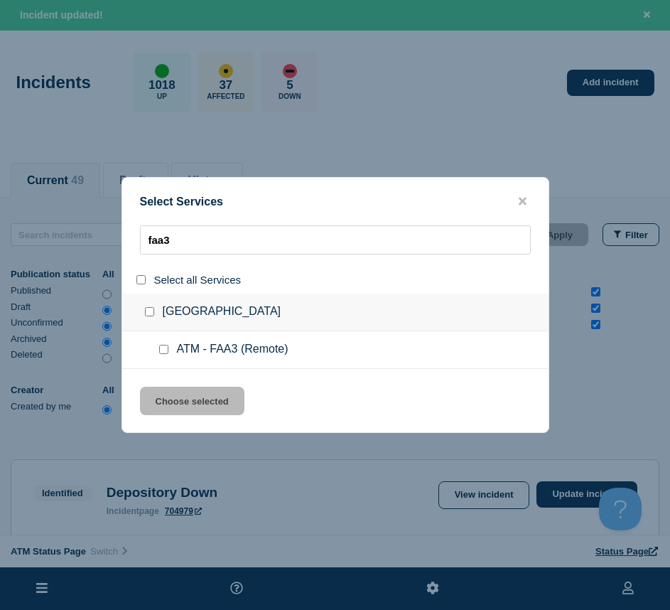
click at [157, 355] on div at bounding box center [166, 350] width 21 height 14
click at [161, 353] on input "service: ATM - FAA3 (Remote)" at bounding box center [163, 349] width 9 height 9
click at [165, 387] on div "Select Services faa3 Select all Services [GEOGRAPHIC_DATA] [GEOGRAPHIC_DATA] AT…" at bounding box center [336, 305] width 428 height 256
click at [162, 400] on button "Choose selected" at bounding box center [192, 401] width 105 height 28
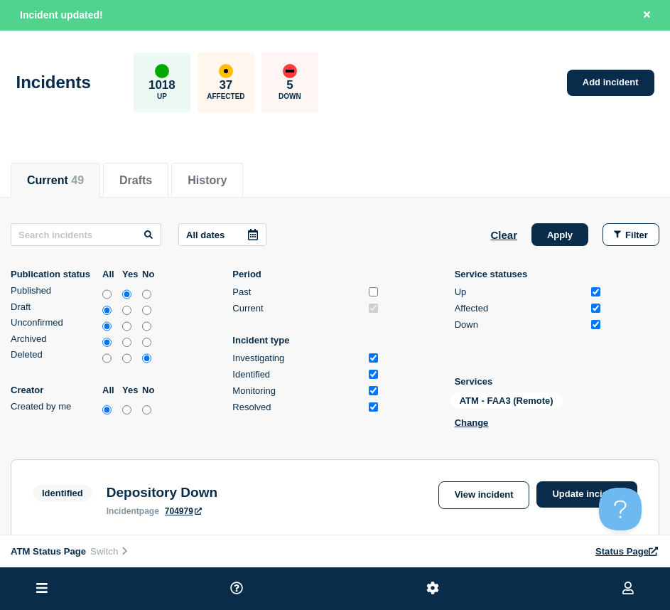
scroll to position [142, 0]
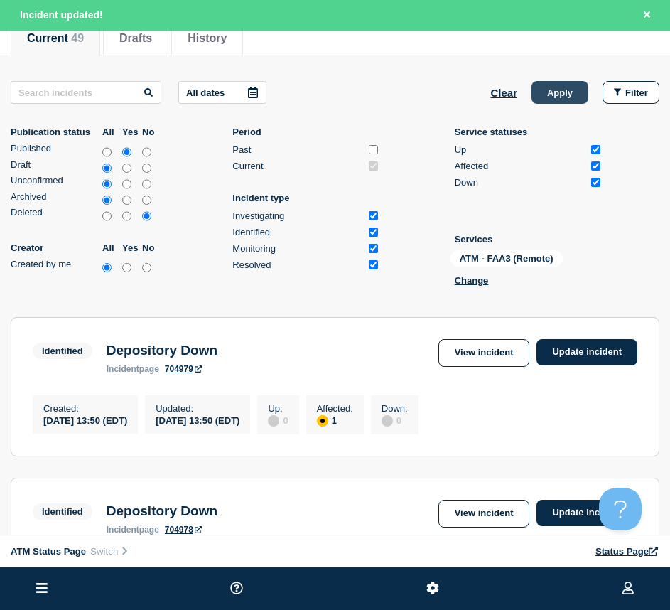
click at [560, 94] on button "Apply" at bounding box center [560, 92] width 57 height 23
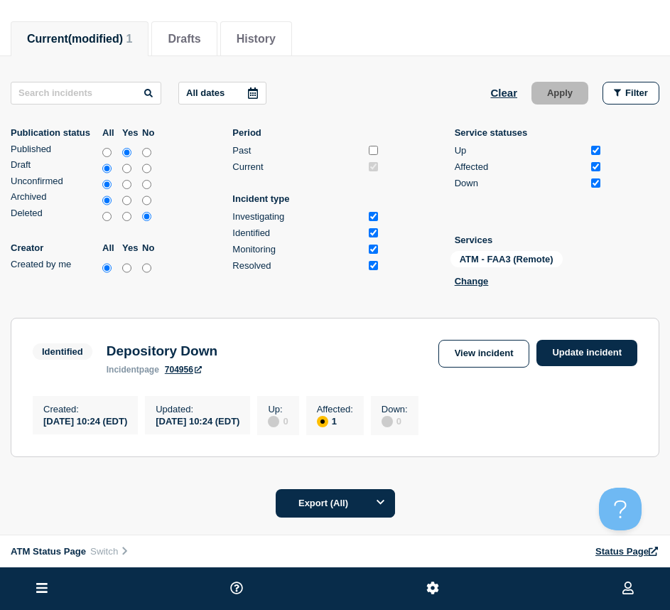
scroll to position [219, 0]
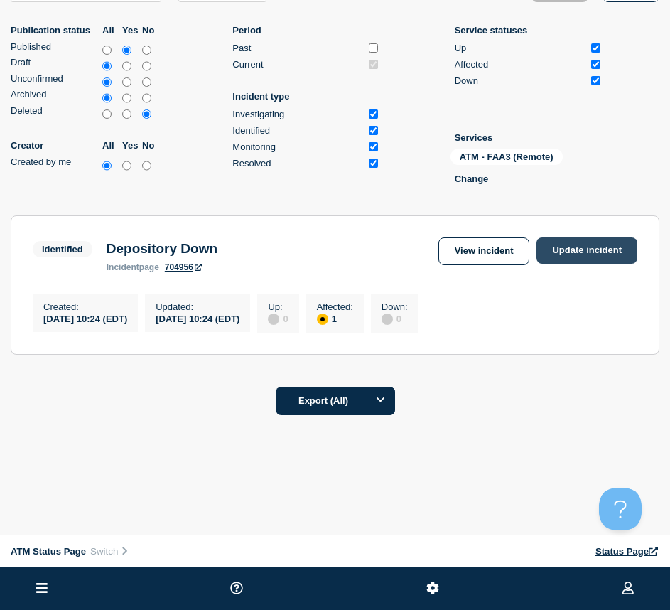
click at [608, 255] on link "Update incident" at bounding box center [587, 250] width 101 height 26
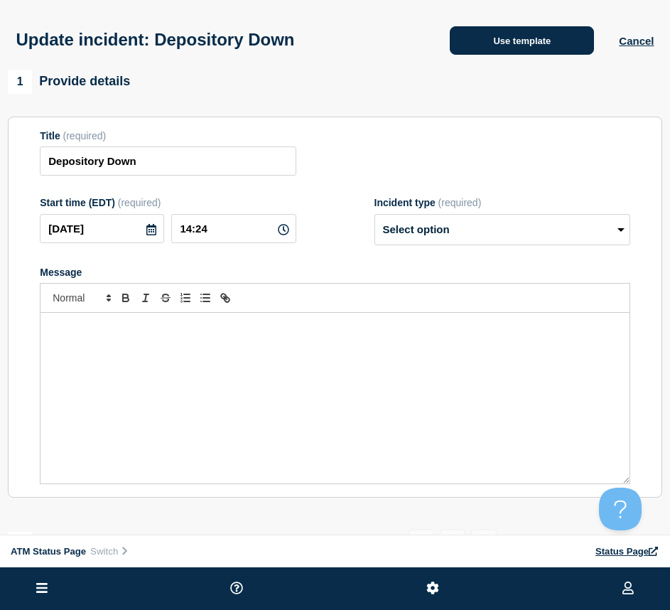
click at [566, 46] on button "Use template" at bounding box center [522, 40] width 144 height 28
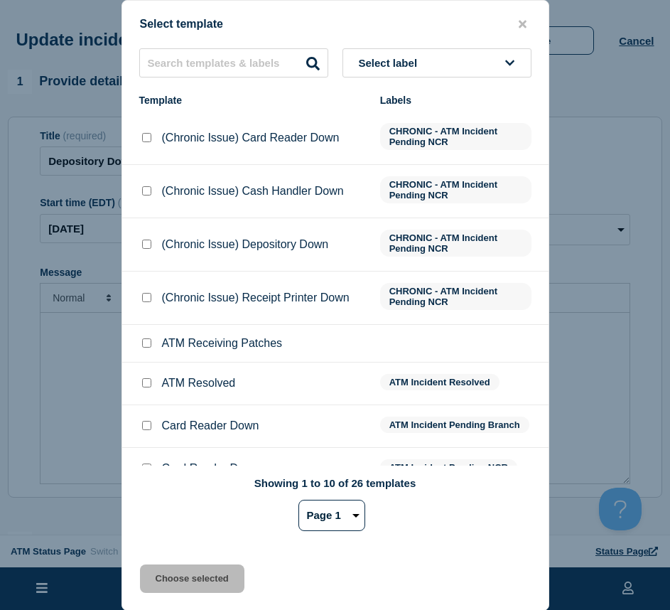
click at [145, 386] on input "ATM Resolved checkbox" at bounding box center [146, 382] width 9 height 9
click at [162, 567] on button "Choose selected" at bounding box center [192, 579] width 105 height 28
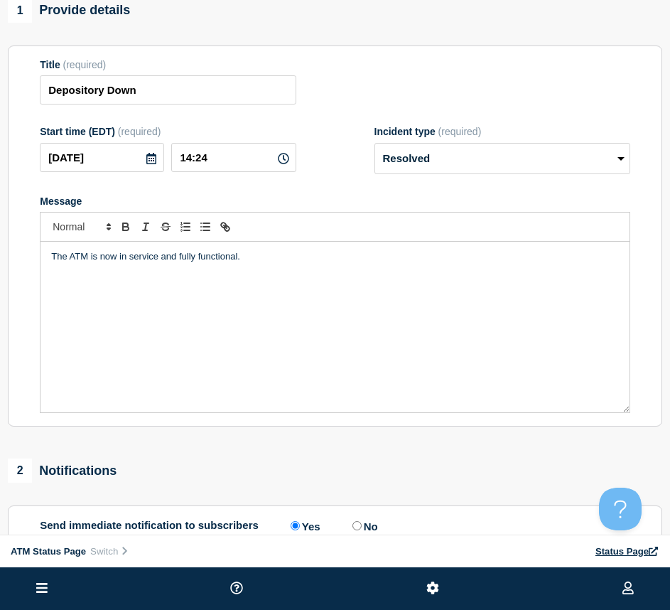
scroll to position [213, 0]
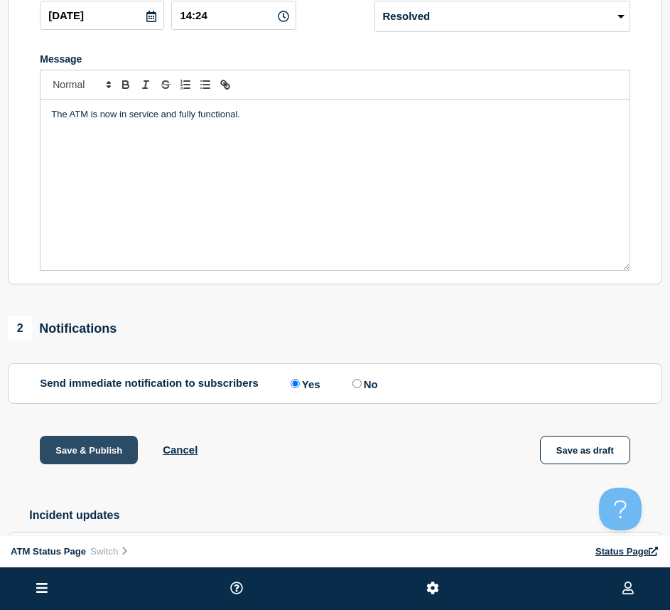
click at [79, 464] on button "Save & Publish" at bounding box center [89, 450] width 98 height 28
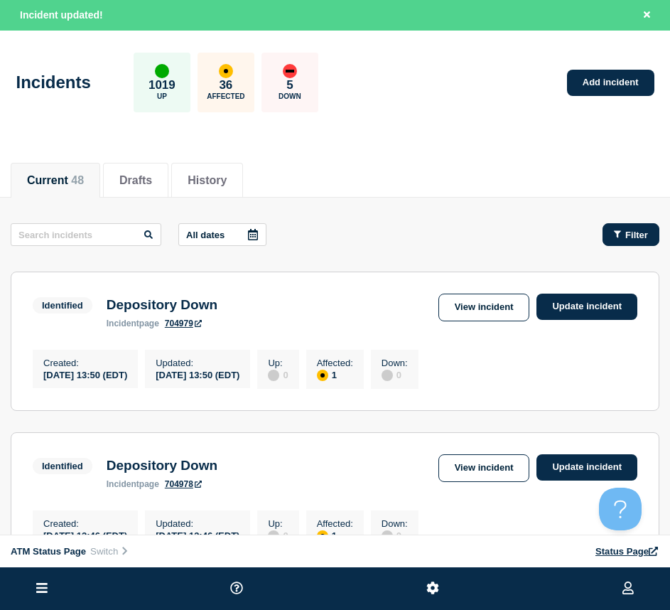
click at [634, 232] on span "Filter" at bounding box center [637, 235] width 23 height 11
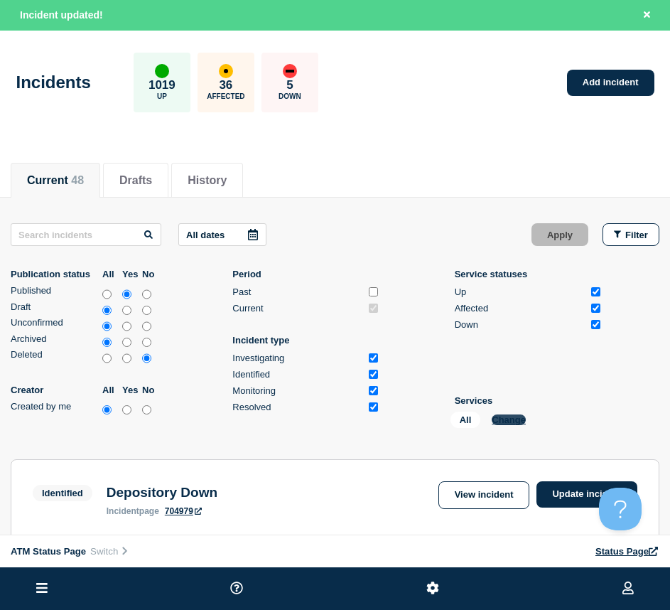
click at [502, 417] on button "Change" at bounding box center [509, 420] width 34 height 11
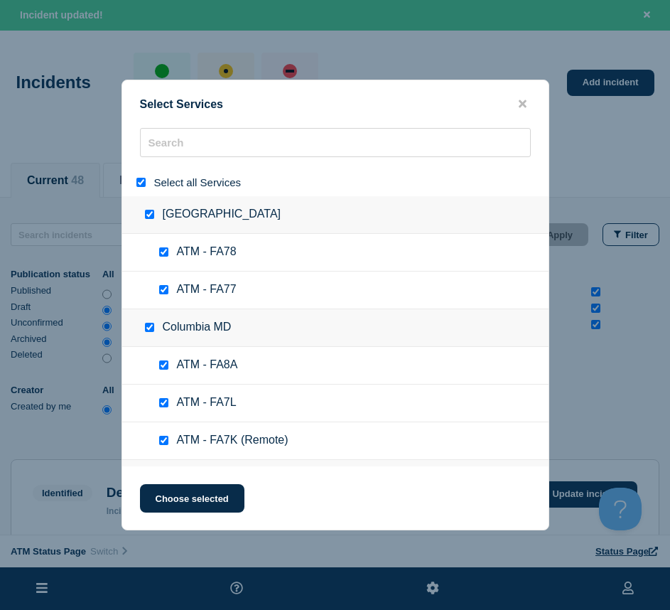
click at [137, 181] on input "select all" at bounding box center [141, 182] width 9 height 9
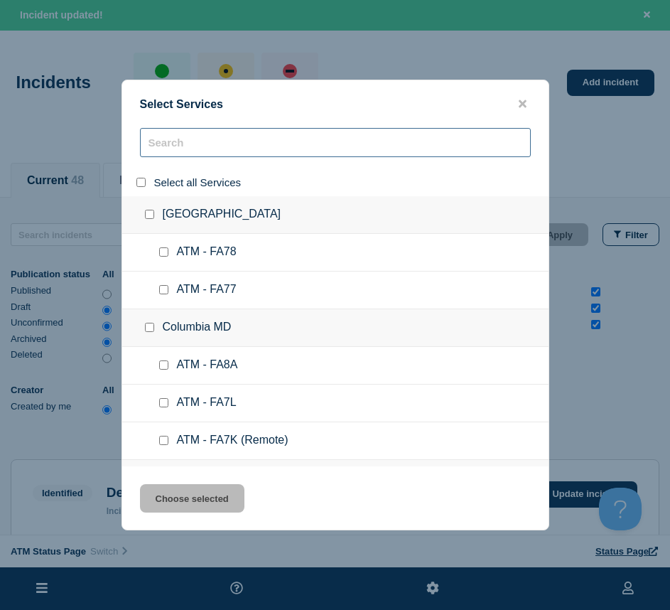
click at [164, 149] on input "search" at bounding box center [335, 142] width 391 height 29
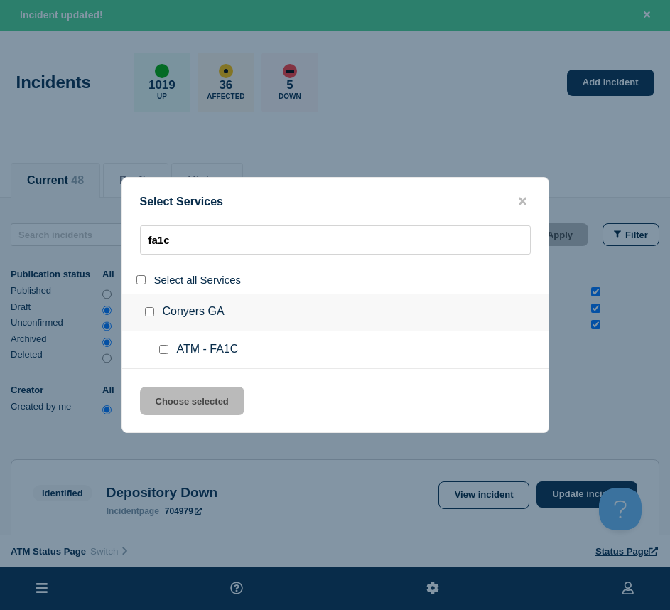
click at [166, 348] on input "service: ATM - FA1C" at bounding box center [163, 349] width 9 height 9
click at [167, 392] on button "Choose selected" at bounding box center [192, 401] width 105 height 28
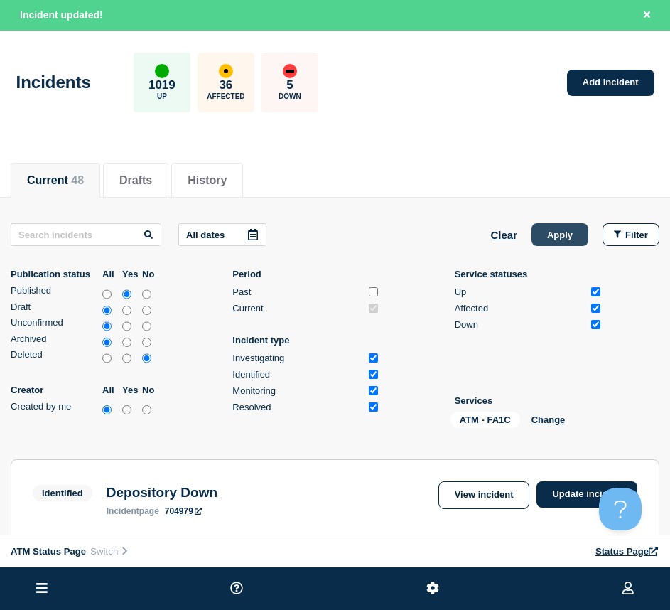
click at [547, 242] on button "Apply" at bounding box center [560, 234] width 57 height 23
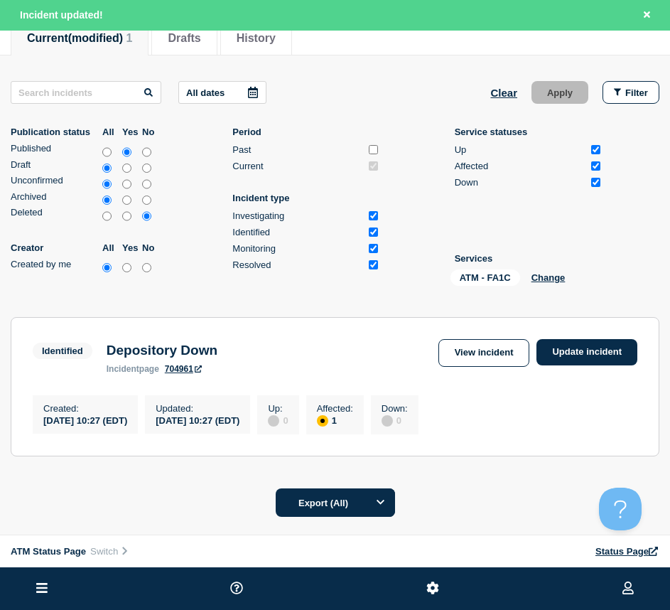
scroll to position [249, 0]
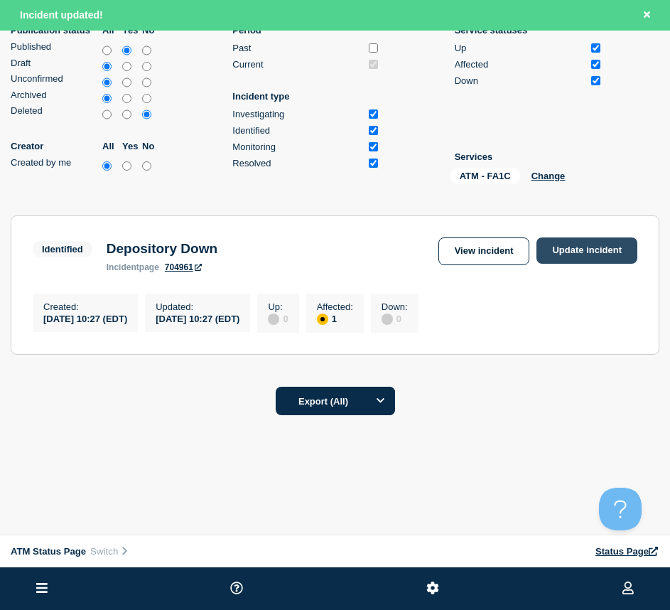
click at [581, 249] on link "Update incident" at bounding box center [587, 250] width 101 height 26
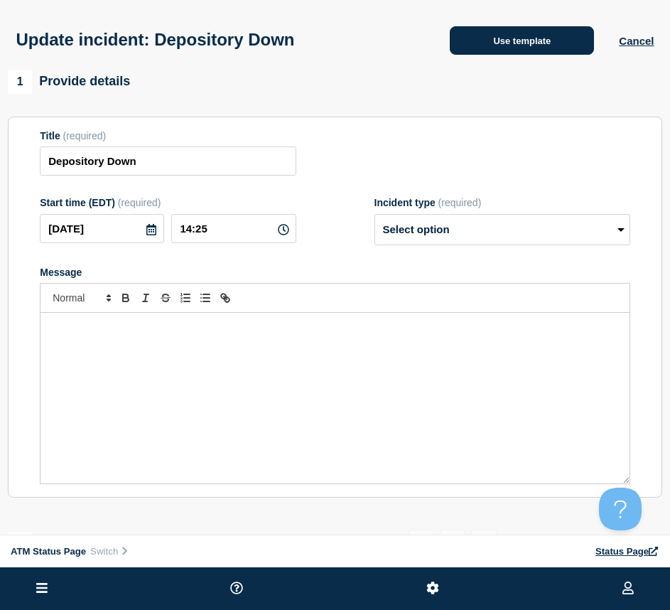
click at [509, 49] on button "Use template" at bounding box center [522, 40] width 144 height 28
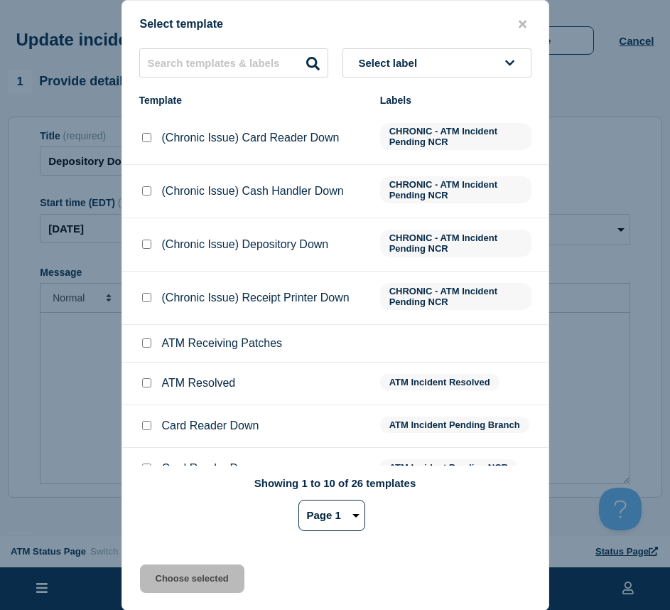
click at [148, 384] on input "ATM Resolved checkbox" at bounding box center [146, 382] width 9 height 9
click at [166, 573] on button "Choose selected" at bounding box center [192, 579] width 105 height 28
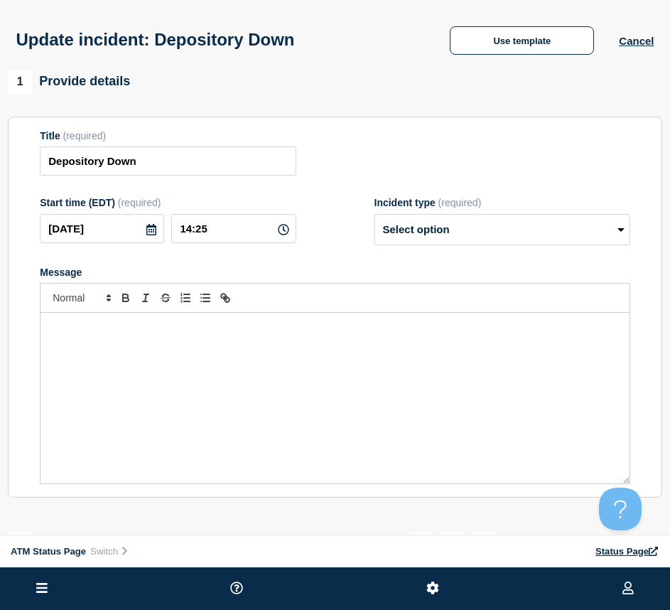
scroll to position [142, 0]
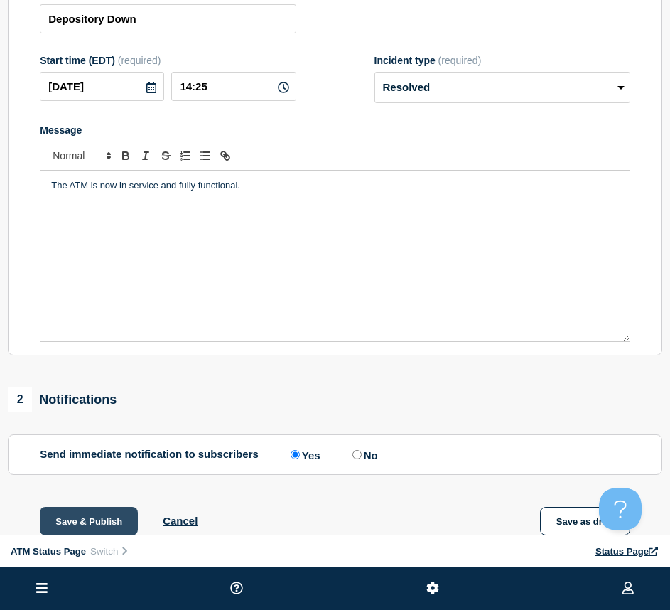
click at [92, 525] on button "Save & Publish" at bounding box center [89, 521] width 98 height 28
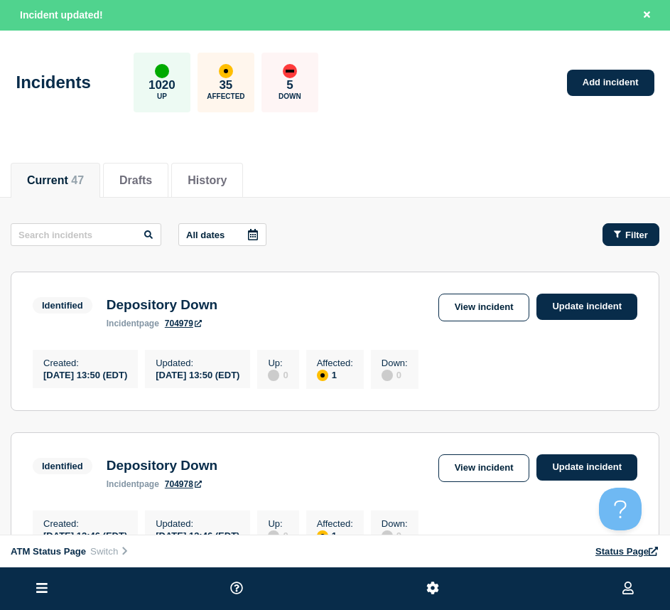
click at [615, 228] on button "Filter" at bounding box center [631, 234] width 57 height 23
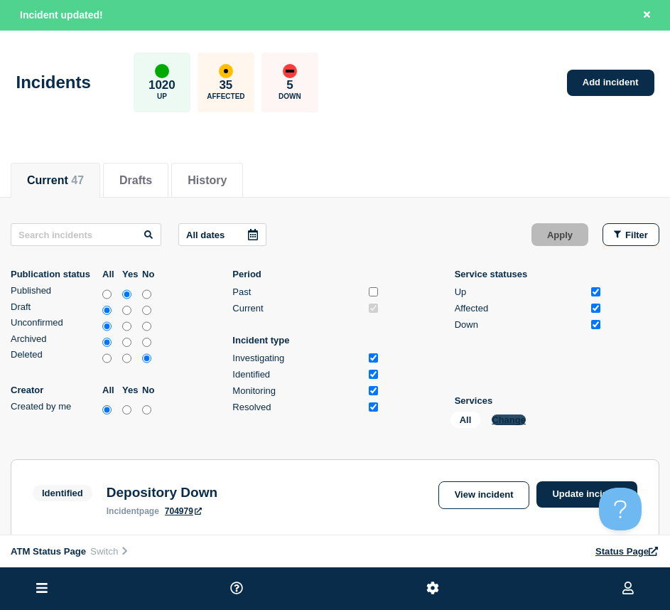
click at [506, 416] on button "Change" at bounding box center [509, 420] width 34 height 11
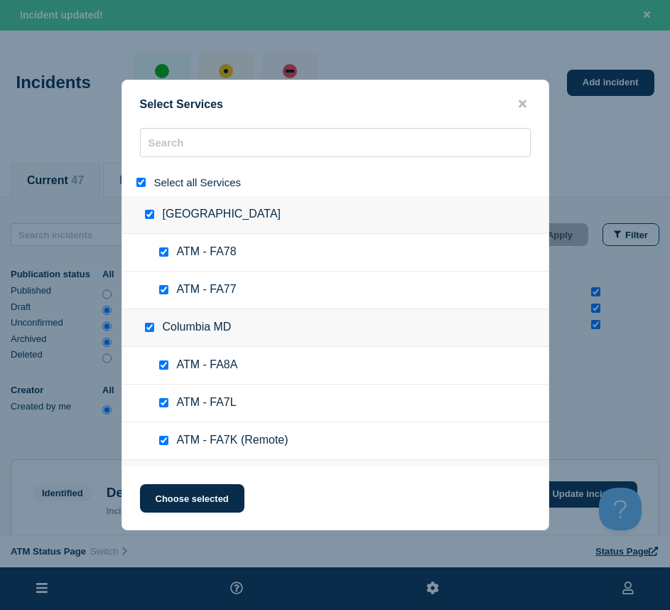
click at [142, 181] on input "select all" at bounding box center [141, 182] width 9 height 9
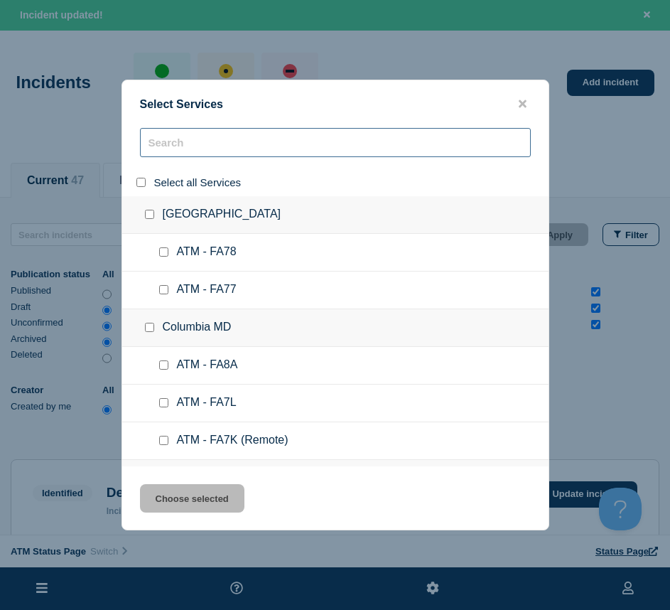
click at [172, 154] on input "search" at bounding box center [335, 142] width 391 height 29
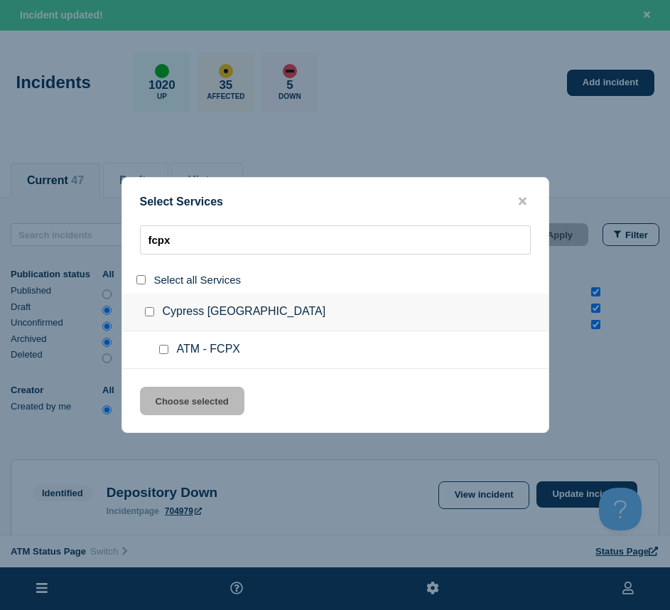
click at [165, 349] on input "service: ATM - FCPX" at bounding box center [163, 349] width 9 height 9
click at [167, 390] on button "Choose selected" at bounding box center [192, 401] width 105 height 28
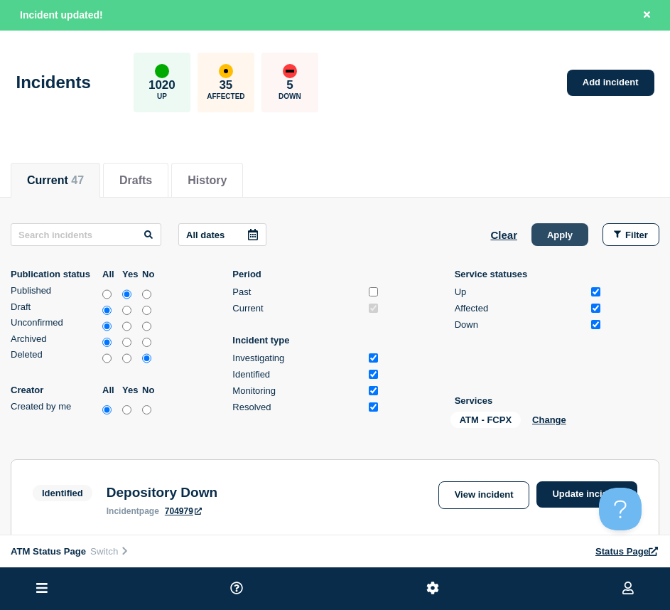
click at [564, 232] on button "Apply" at bounding box center [560, 234] width 57 height 23
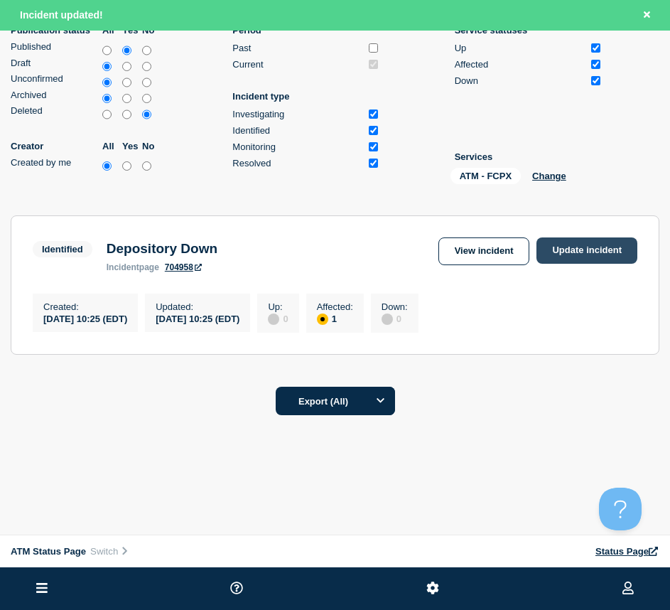
click at [587, 237] on link "Update incident" at bounding box center [587, 250] width 101 height 26
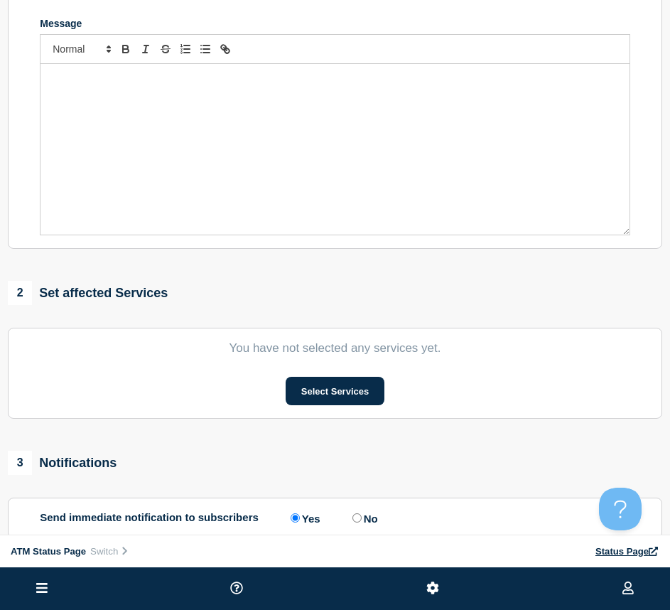
scroll to position [36, 0]
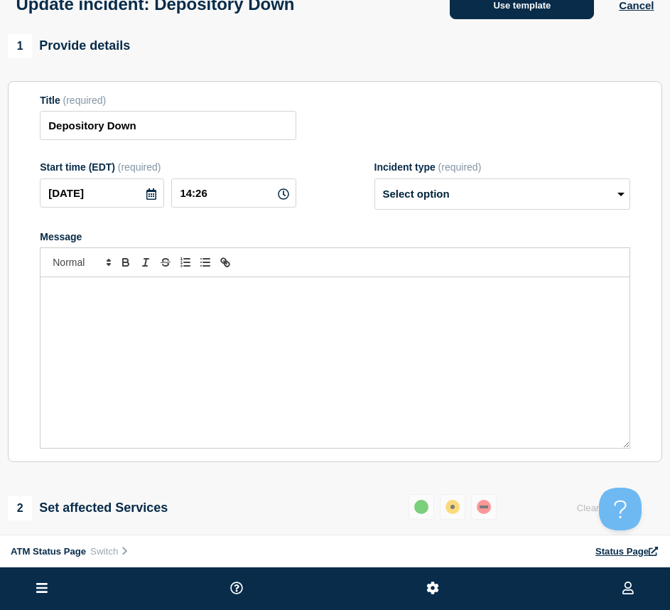
click at [506, 6] on button "Use template" at bounding box center [522, 5] width 144 height 28
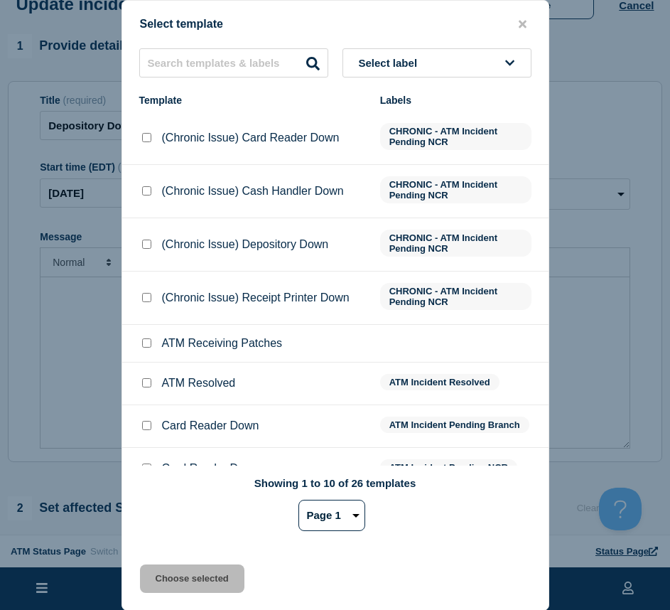
click at [147, 385] on input "ATM Resolved checkbox" at bounding box center [146, 382] width 9 height 9
click at [189, 582] on button "Choose selected" at bounding box center [192, 579] width 105 height 28
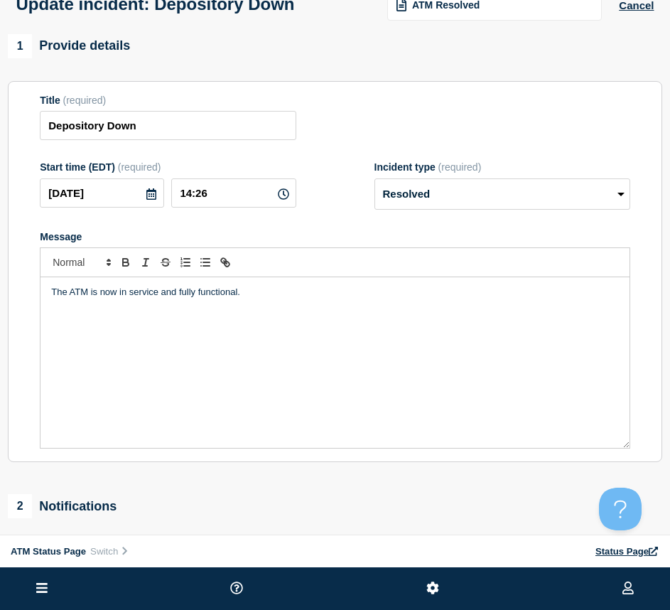
scroll to position [178, 0]
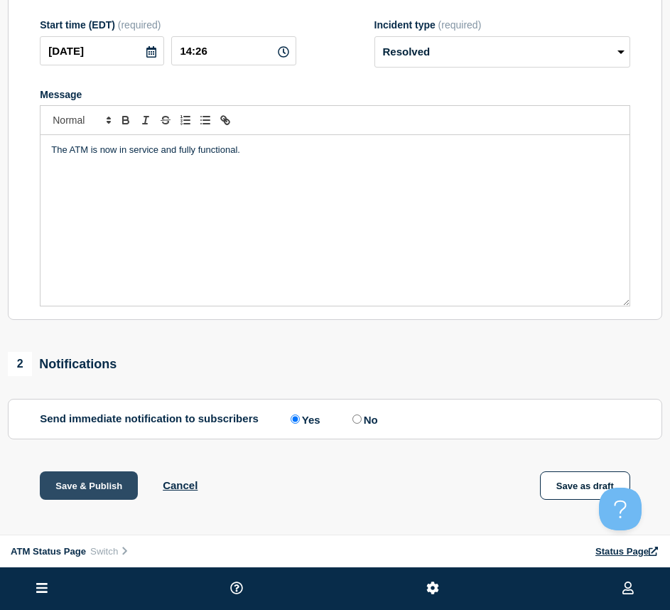
click at [58, 491] on button "Save & Publish" at bounding box center [89, 485] width 98 height 28
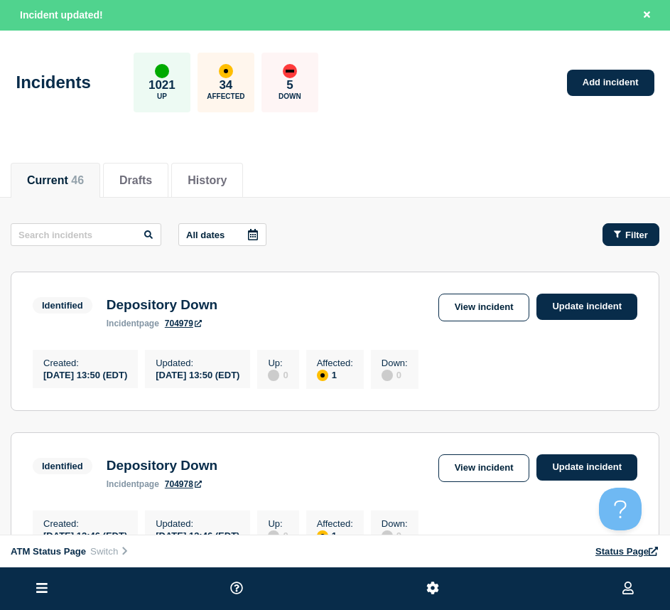
click at [630, 235] on span "Filter" at bounding box center [637, 235] width 23 height 11
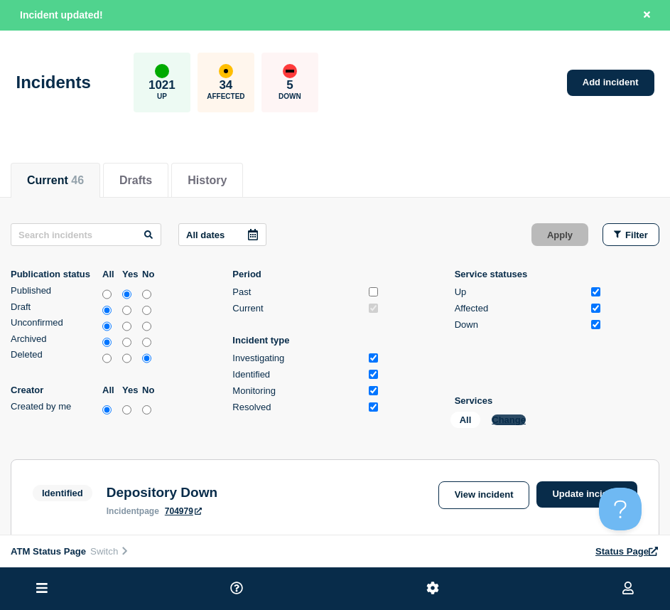
click at [506, 416] on button "Change" at bounding box center [509, 420] width 34 height 11
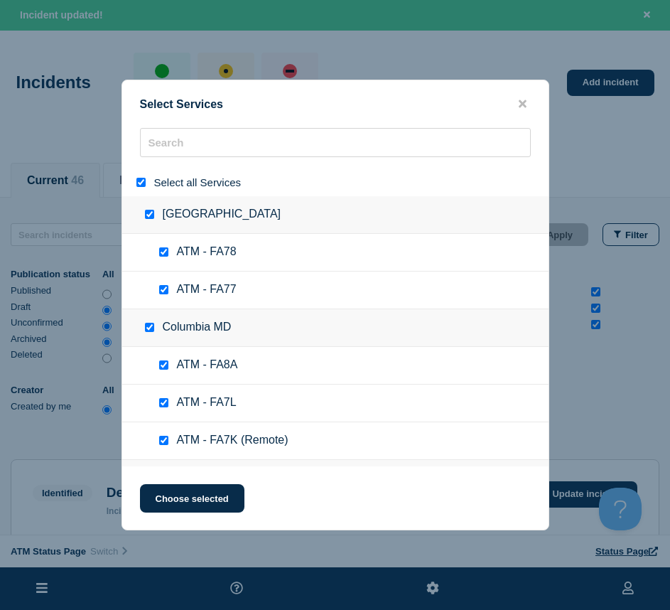
click at [143, 183] on input "select all" at bounding box center [141, 182] width 9 height 9
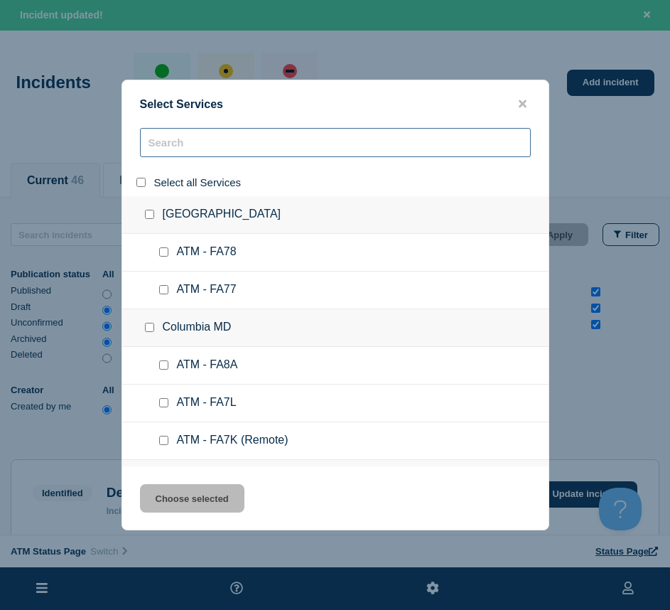
click at [177, 149] on input "search" at bounding box center [335, 142] width 391 height 29
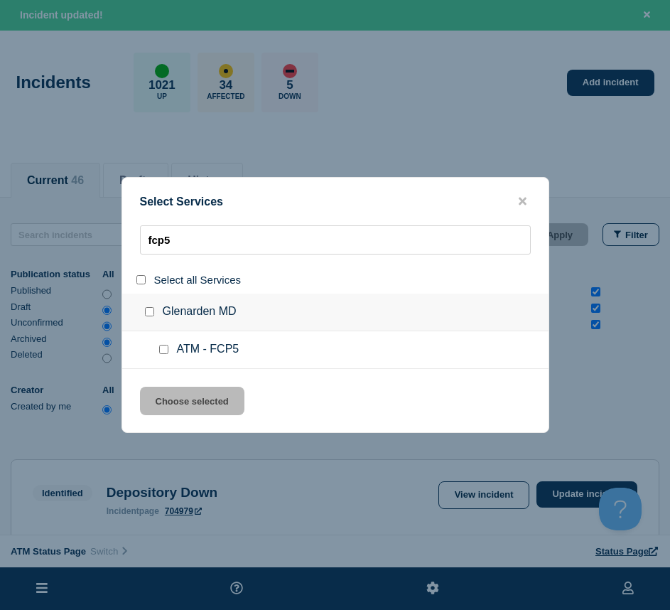
click at [162, 349] on input "service: ATM - FCP5" at bounding box center [163, 349] width 9 height 9
click at [166, 400] on button "Choose selected" at bounding box center [192, 401] width 105 height 28
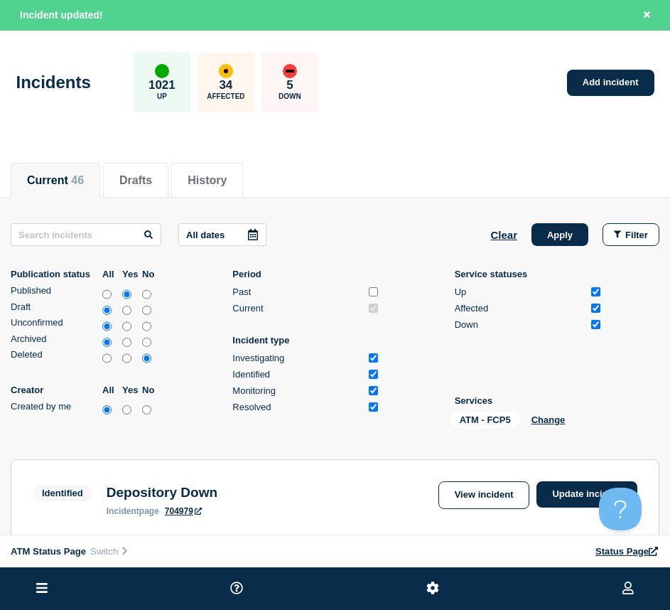
scroll to position [142, 0]
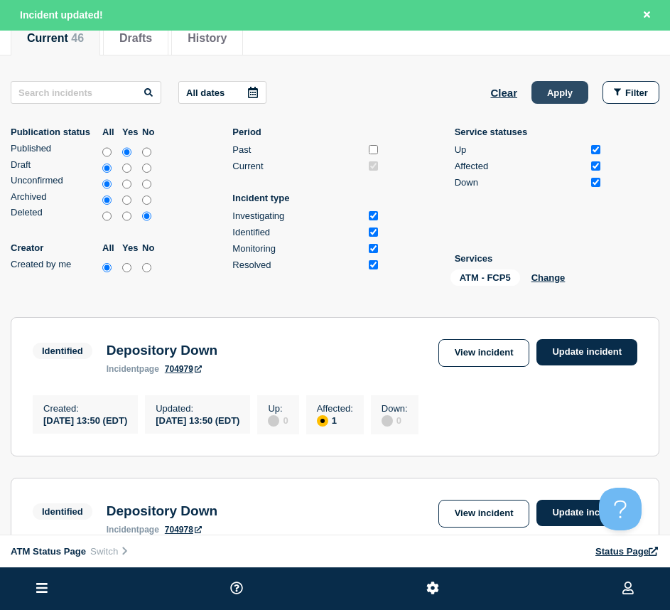
click at [563, 94] on button "Apply" at bounding box center [560, 92] width 57 height 23
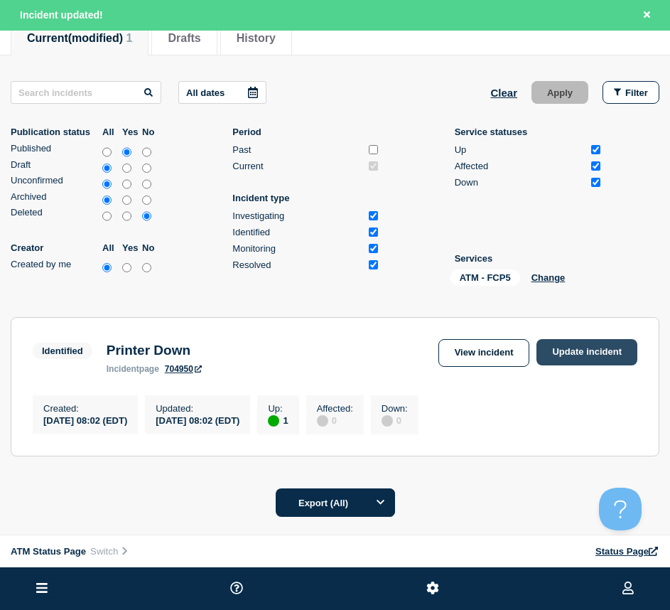
click at [616, 358] on link "Update incident" at bounding box center [587, 352] width 101 height 26
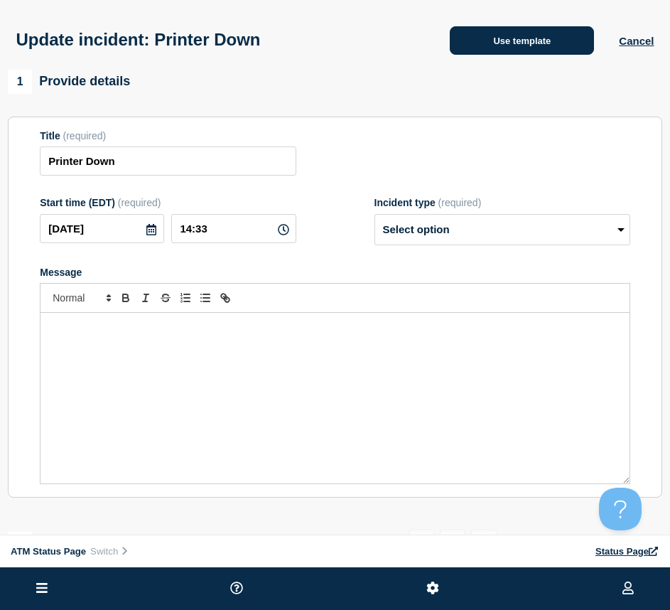
click at [513, 52] on button "Use template" at bounding box center [522, 40] width 144 height 28
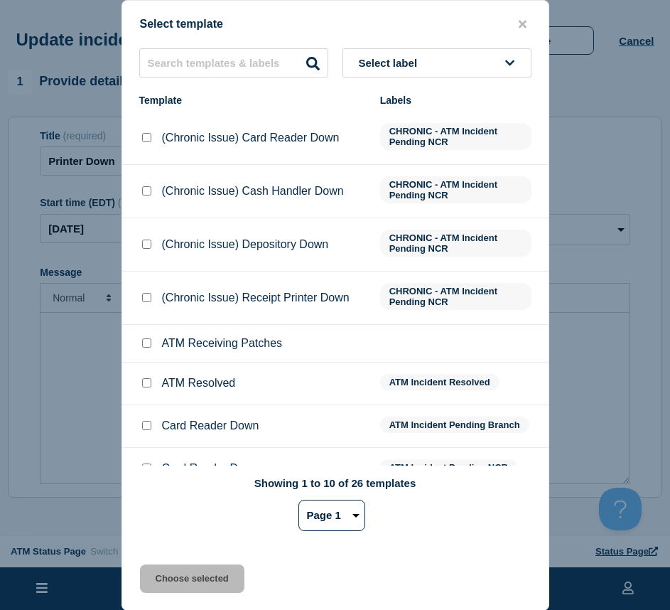
click at [146, 387] on input "ATM Resolved checkbox" at bounding box center [146, 382] width 9 height 9
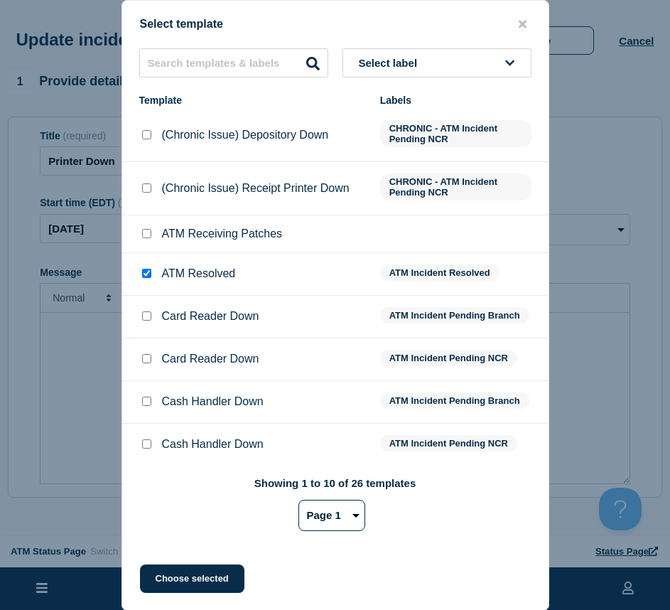
scroll to position [284, 0]
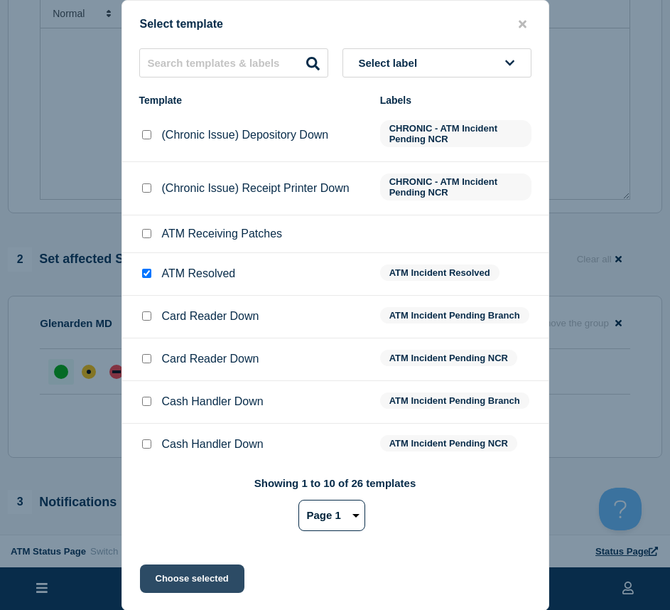
click at [179, 567] on button "Choose selected" at bounding box center [192, 579] width 105 height 28
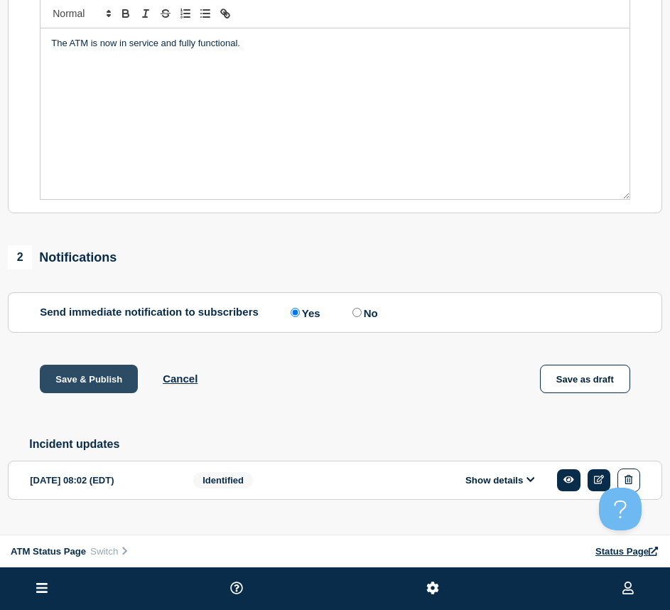
click at [86, 391] on button "Save & Publish" at bounding box center [89, 379] width 98 height 28
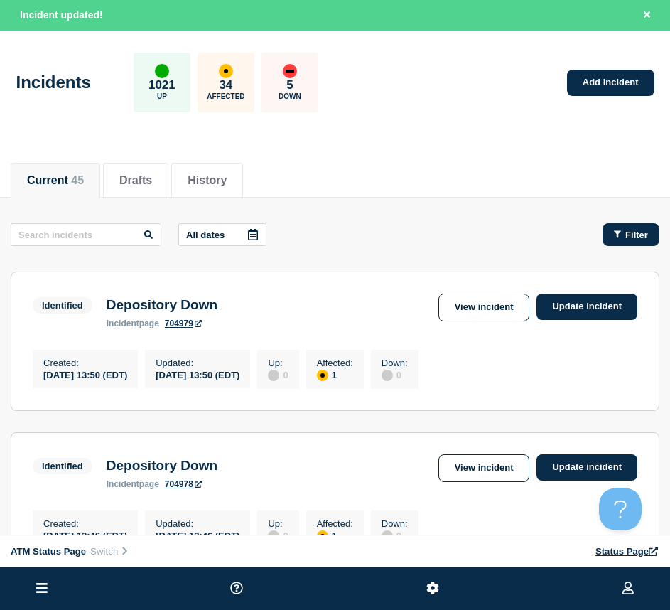
click at [623, 236] on div "Filter" at bounding box center [631, 235] width 34 height 11
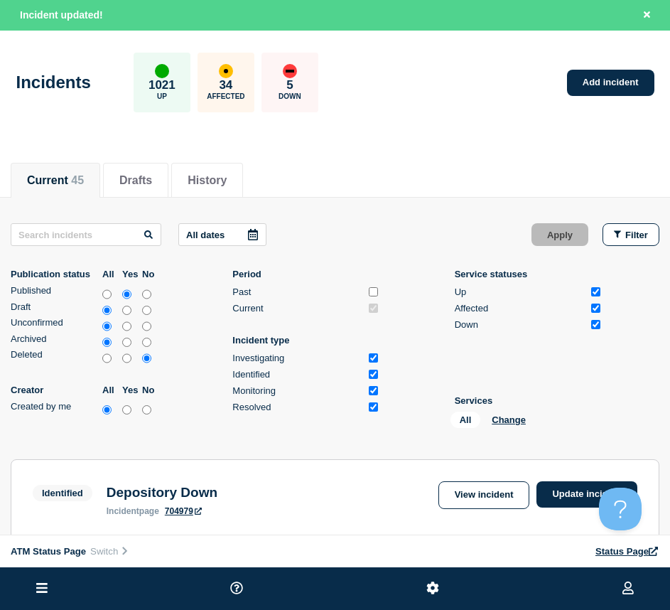
click at [506, 427] on div "All Change" at bounding box center [522, 423] width 142 height 22
click at [506, 419] on button "Change" at bounding box center [509, 420] width 34 height 11
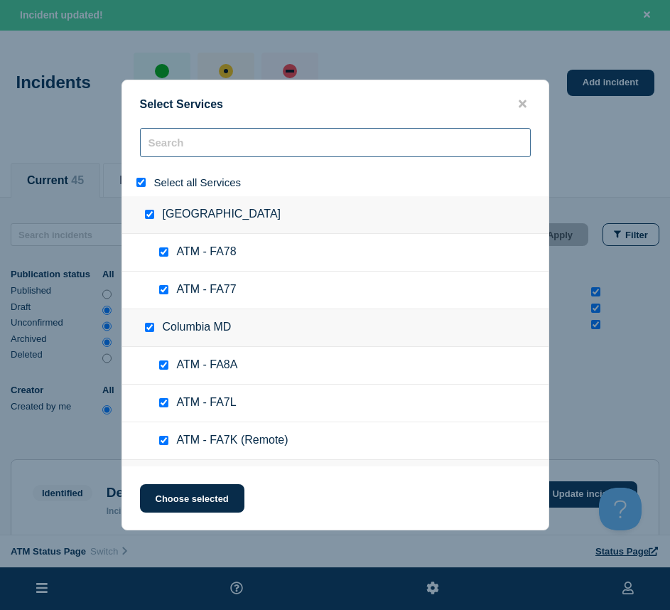
click at [171, 152] on input "search" at bounding box center [335, 142] width 391 height 29
drag, startPoint x: 132, startPoint y: 186, endPoint x: 140, endPoint y: 182, distance: 8.6
click at [134, 185] on div "Select all Services" at bounding box center [335, 183] width 427 height 28
click at [140, 182] on input "select all" at bounding box center [141, 182] width 9 height 9
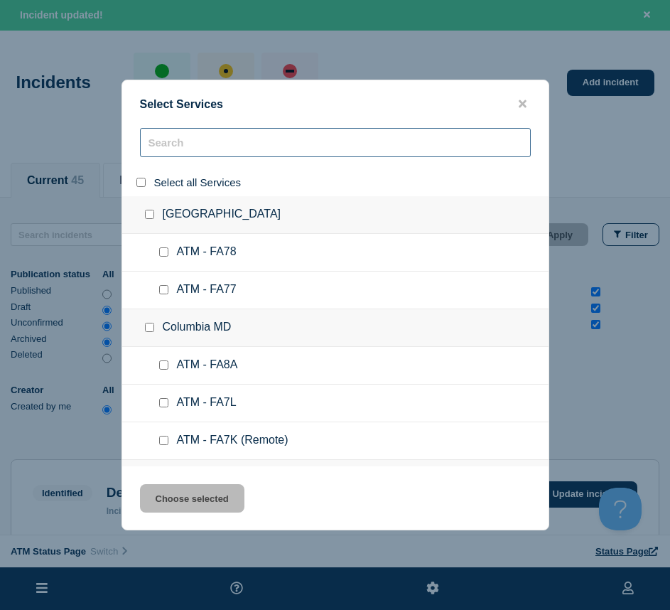
click at [181, 140] on input "search" at bounding box center [335, 142] width 391 height 29
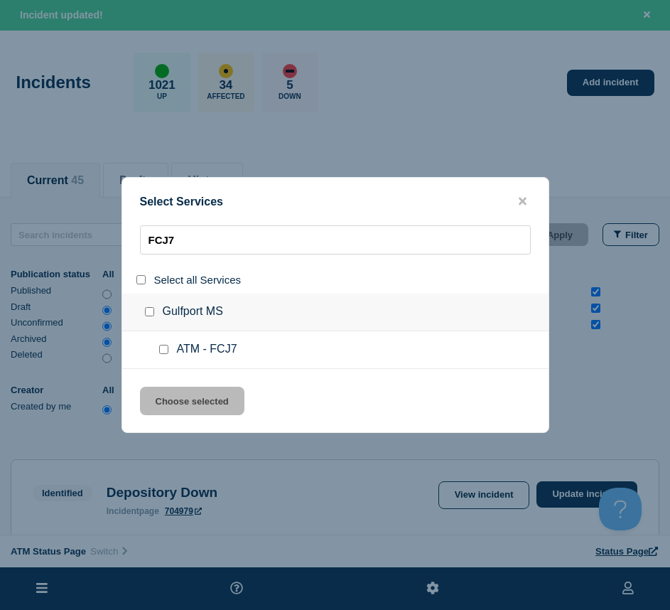
click at [162, 354] on input "service: ATM - FCJ7" at bounding box center [163, 349] width 9 height 9
click at [163, 397] on button "Choose selected" at bounding box center [192, 401] width 105 height 28
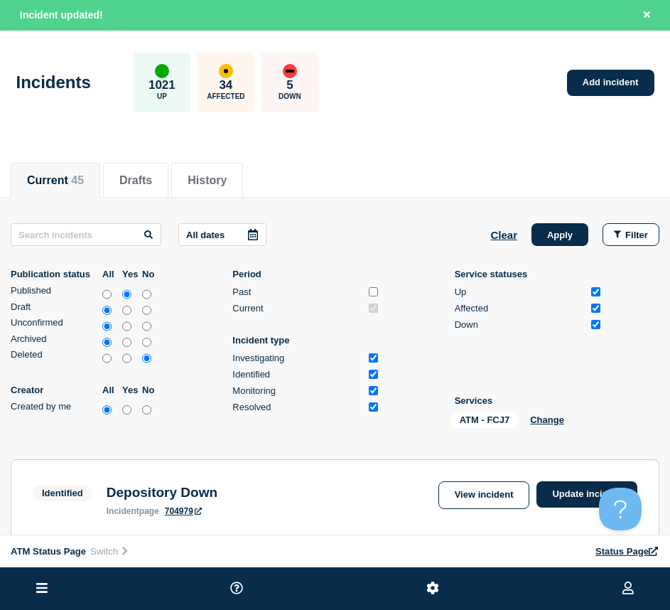
click at [566, 225] on button "Apply" at bounding box center [560, 234] width 57 height 23
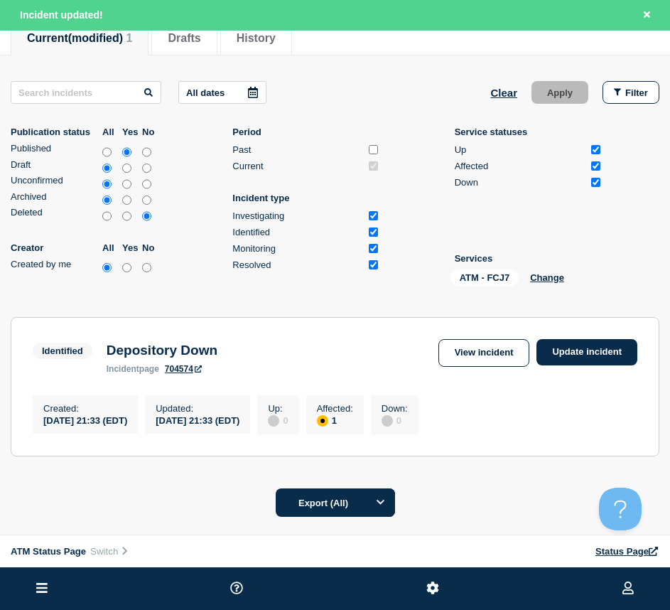
scroll to position [213, 0]
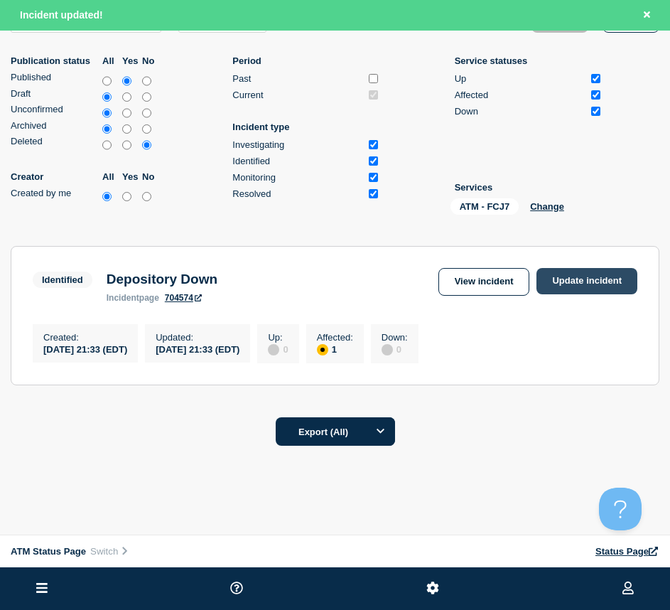
click at [557, 287] on link "Update incident" at bounding box center [587, 281] width 101 height 26
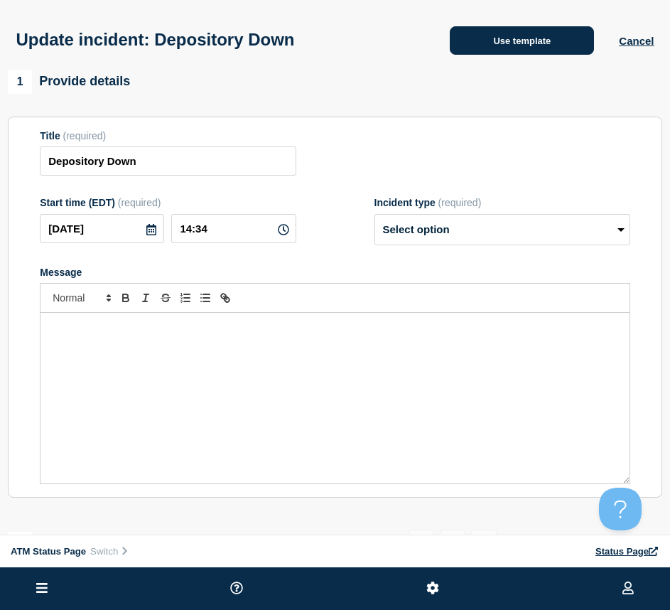
click at [527, 33] on button "Use template" at bounding box center [522, 40] width 144 height 28
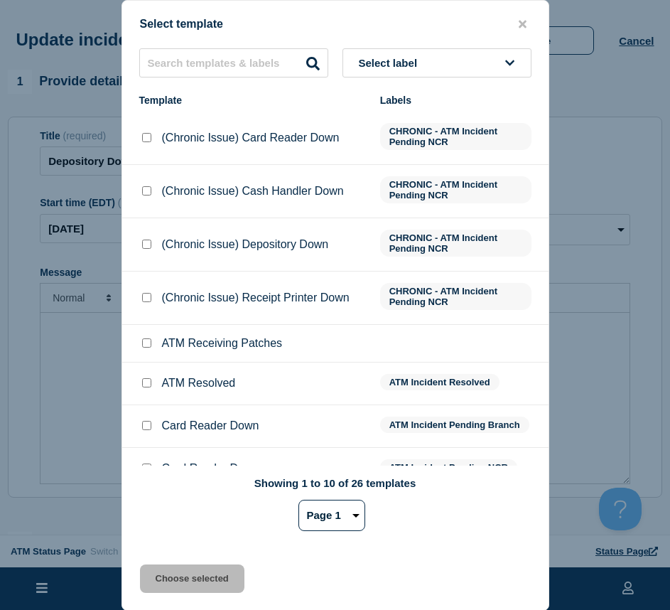
click at [146, 385] on input "ATM Resolved checkbox" at bounding box center [146, 382] width 9 height 9
click at [169, 576] on button "Choose selected" at bounding box center [192, 579] width 105 height 28
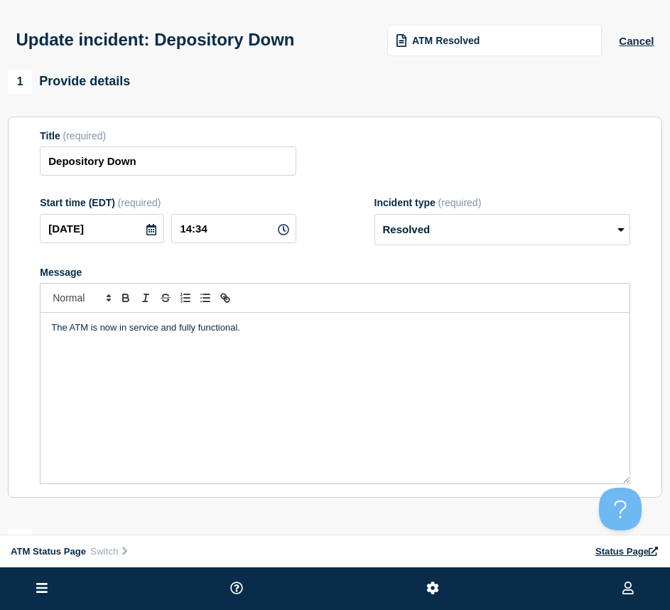
scroll to position [142, 0]
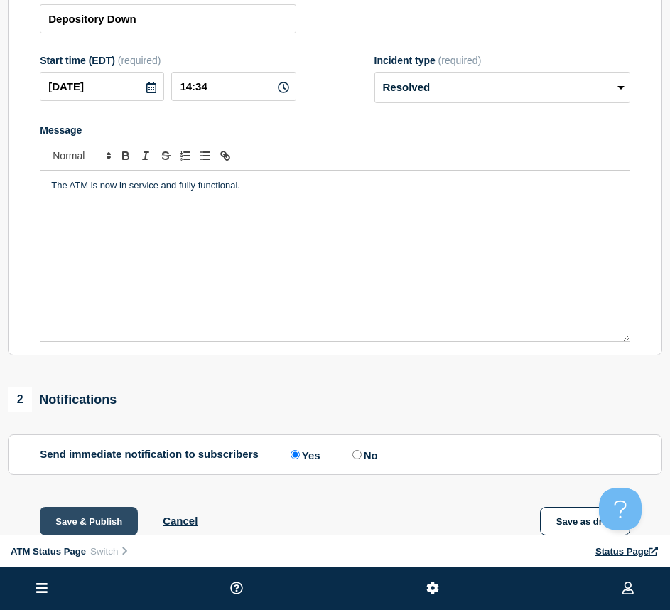
click at [81, 520] on button "Save & Publish" at bounding box center [89, 521] width 98 height 28
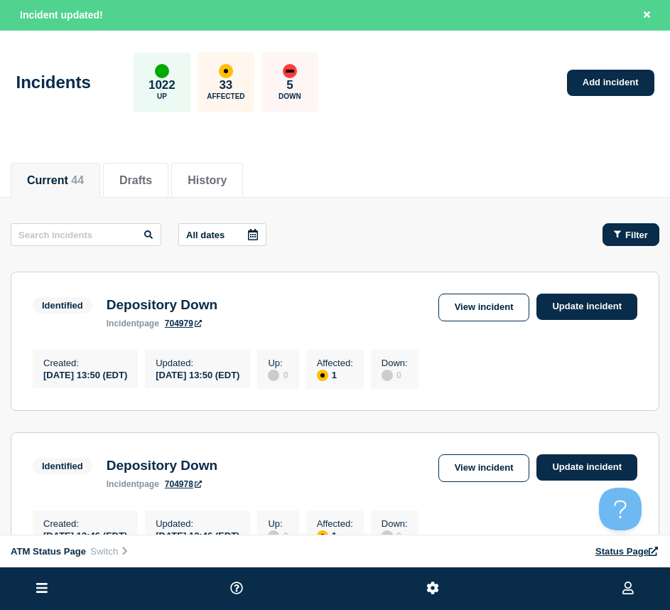
click at [655, 237] on button "Filter" at bounding box center [631, 234] width 57 height 23
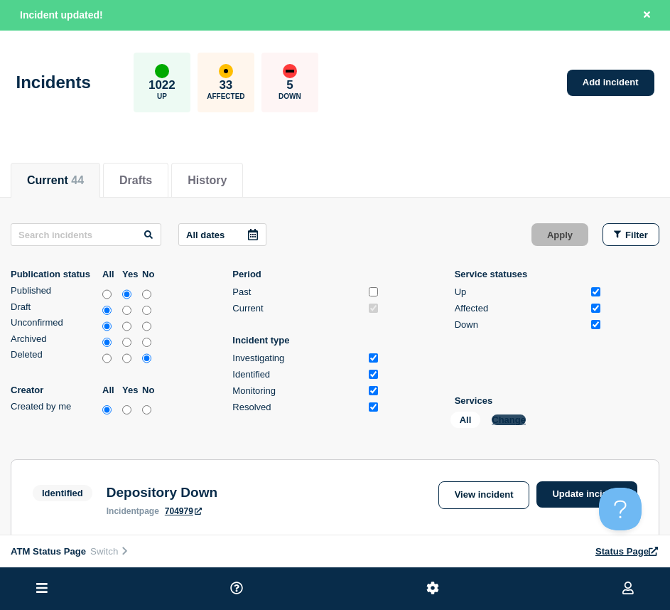
click at [506, 415] on button "Change" at bounding box center [509, 420] width 34 height 11
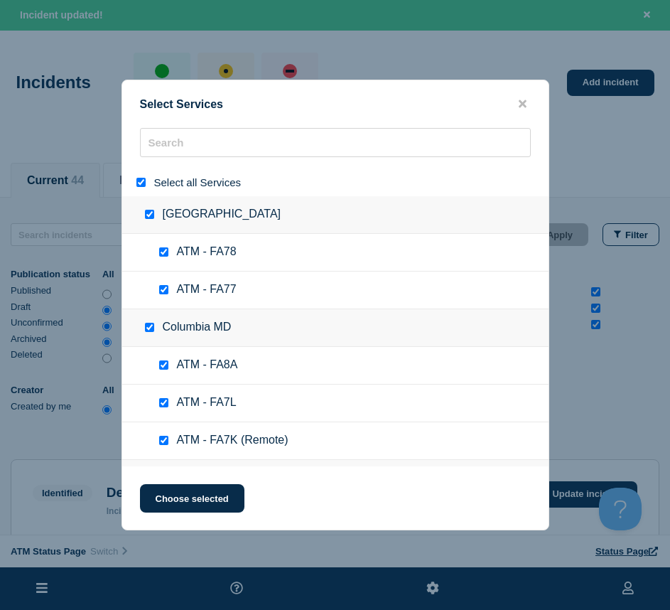
click at [141, 178] on div at bounding box center [144, 183] width 21 height 14
click at [189, 134] on input "search" at bounding box center [335, 142] width 391 height 29
click at [141, 186] on input "select all" at bounding box center [141, 182] width 9 height 9
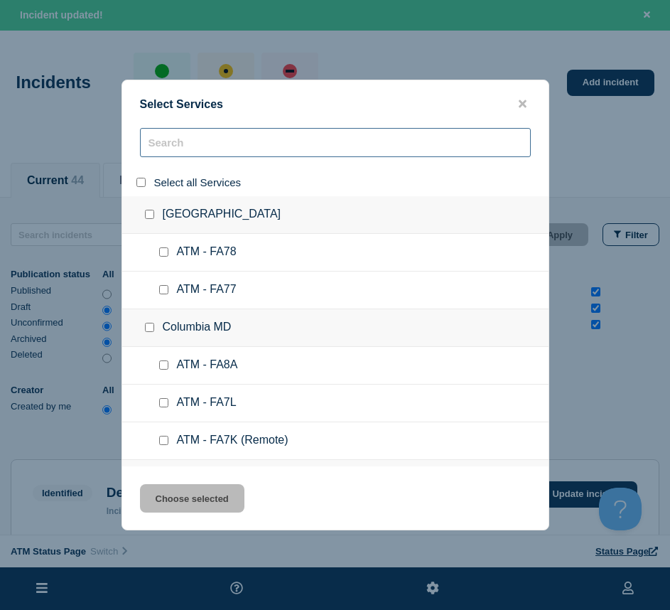
click at [181, 151] on input "search" at bounding box center [335, 142] width 391 height 29
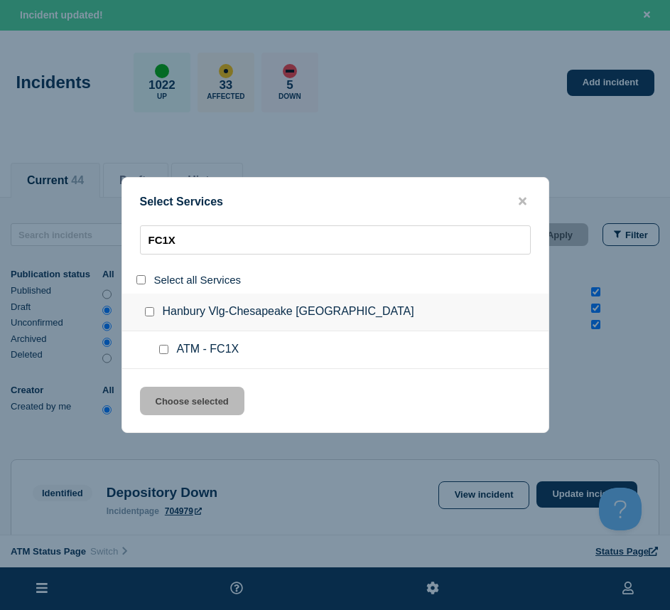
click at [164, 346] on div at bounding box center [166, 350] width 21 height 14
click at [160, 352] on input "service: ATM - FC1X" at bounding box center [163, 349] width 9 height 9
click at [172, 399] on button "Choose selected" at bounding box center [192, 401] width 105 height 28
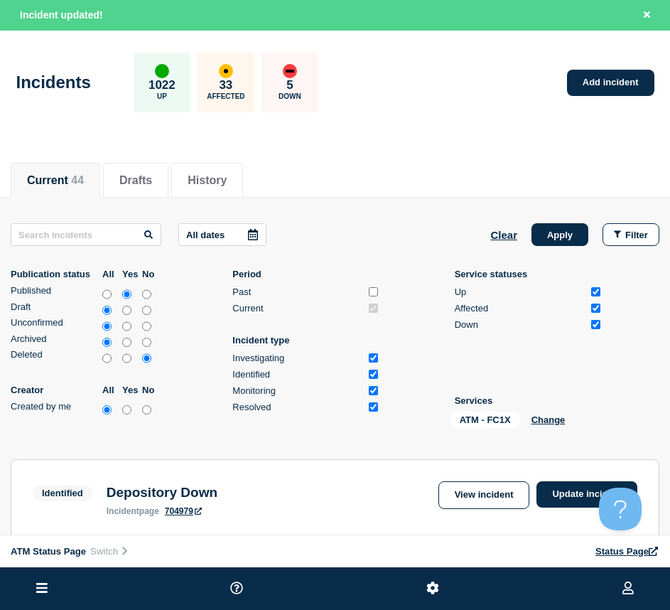
click at [533, 245] on div "Clear Apply Filter" at bounding box center [575, 234] width 169 height 23
click at [558, 241] on button "Apply" at bounding box center [560, 234] width 57 height 23
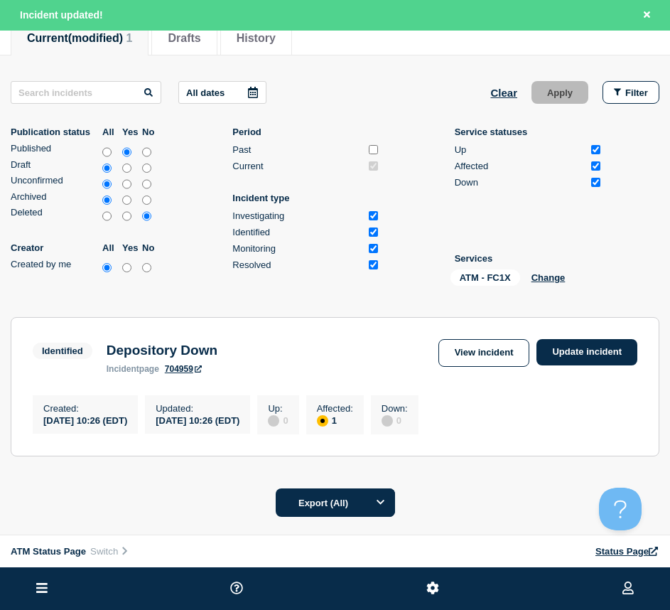
scroll to position [213, 0]
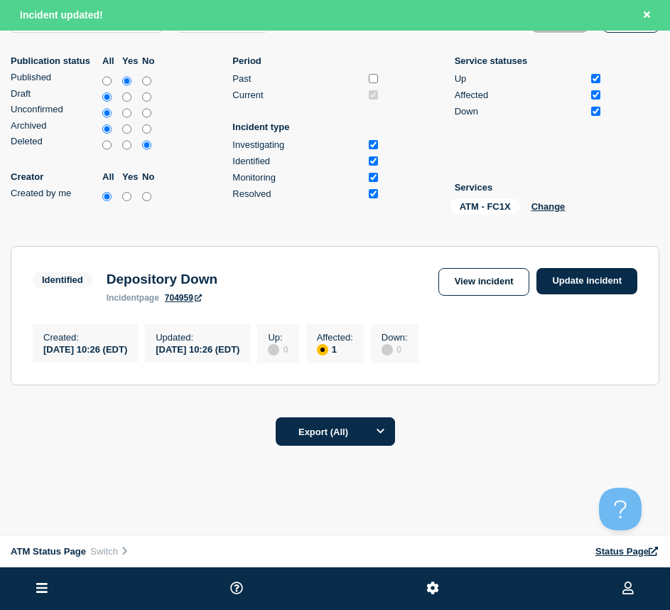
drag, startPoint x: 582, startPoint y: 264, endPoint x: 580, endPoint y: 271, distance: 7.3
click at [582, 264] on section "Identified Depository Down incident page 704959 View incident Update incident C…" at bounding box center [335, 315] width 649 height 139
click at [580, 271] on link "Update incident" at bounding box center [587, 281] width 101 height 26
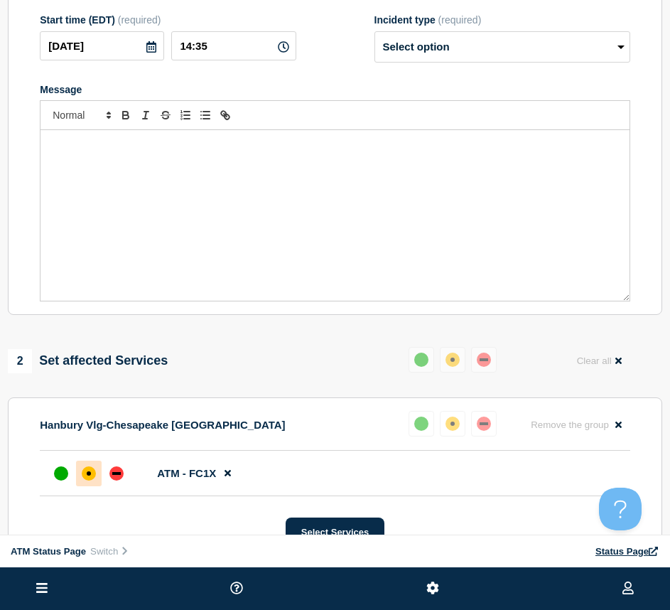
scroll to position [41, 0]
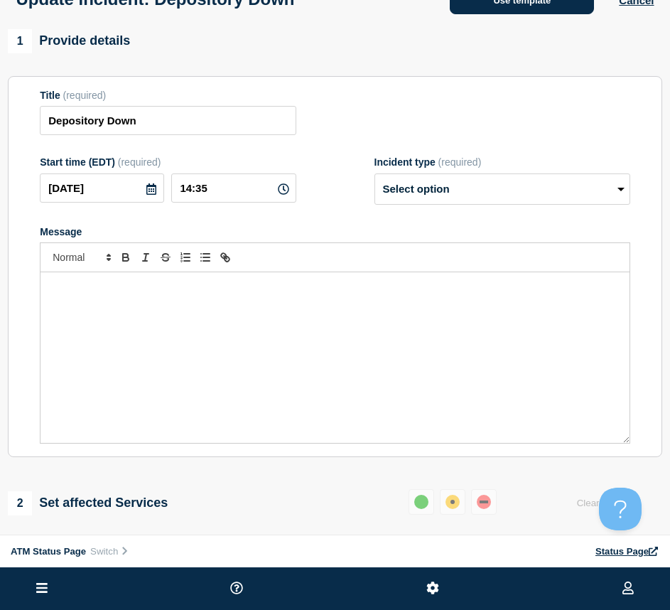
click at [541, 9] on button "Use template" at bounding box center [522, 0] width 144 height 28
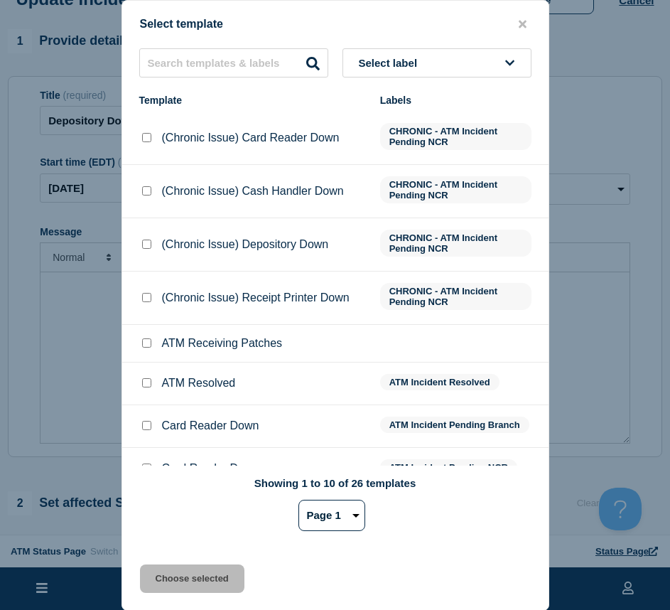
click at [147, 387] on input "ATM Resolved checkbox" at bounding box center [146, 382] width 9 height 9
drag, startPoint x: 179, startPoint y: 586, endPoint x: 150, endPoint y: 491, distance: 99.6
click at [178, 585] on button "Choose selected" at bounding box center [192, 579] width 105 height 28
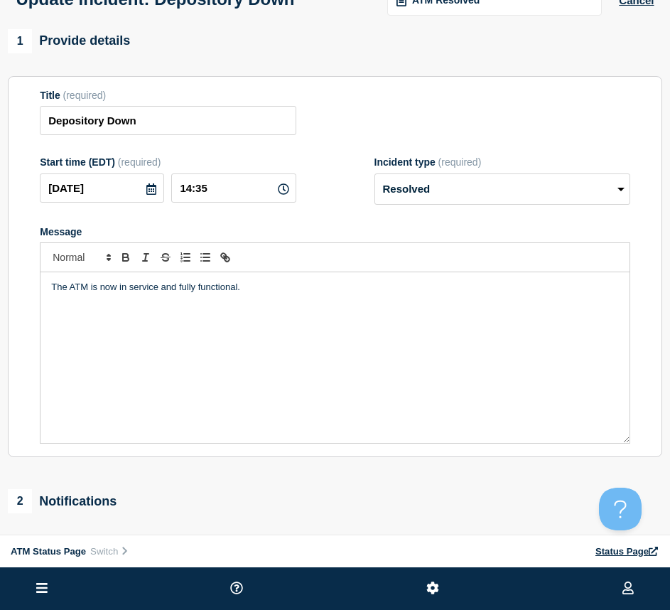
scroll to position [254, 0]
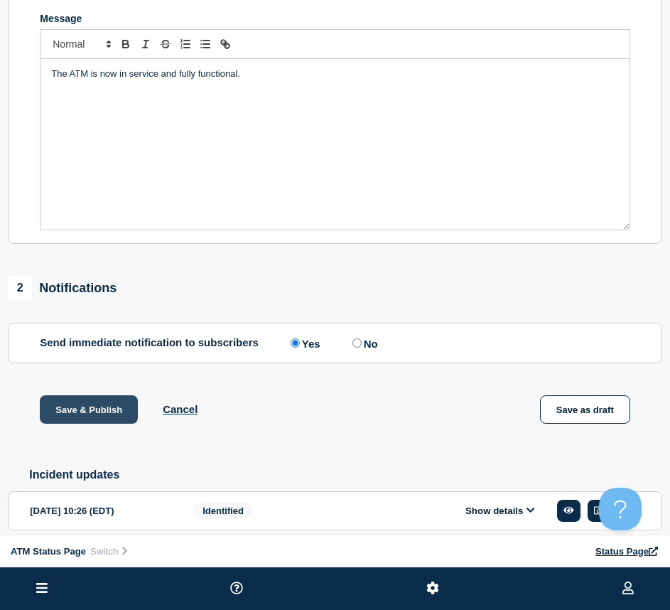
click at [103, 414] on button "Save & Publish" at bounding box center [89, 409] width 98 height 28
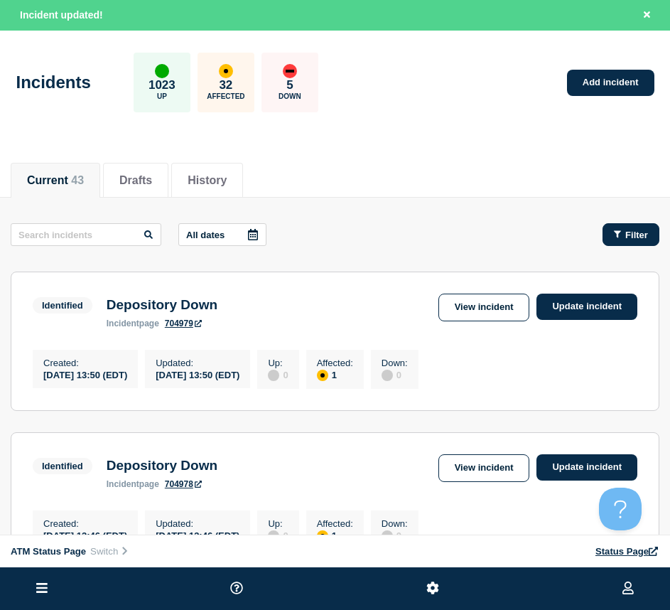
click at [605, 233] on button "Filter" at bounding box center [631, 234] width 57 height 23
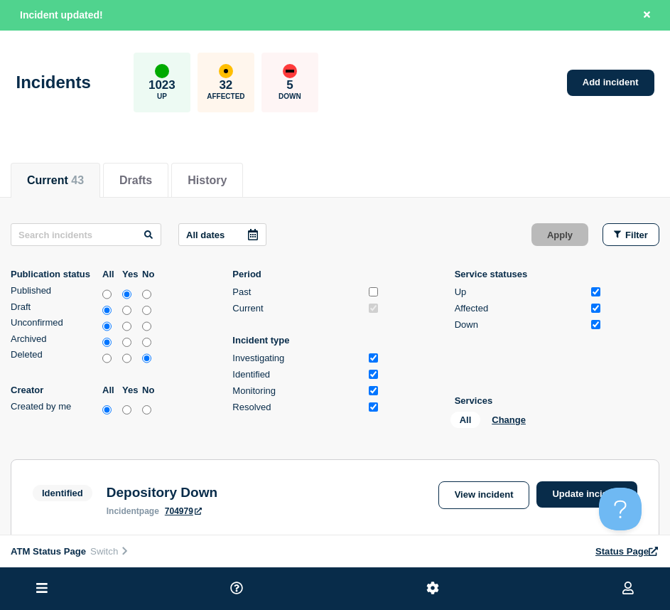
click at [524, 428] on div "All Change" at bounding box center [522, 423] width 142 height 22
click at [521, 426] on div "All Change" at bounding box center [522, 423] width 142 height 22
click at [518, 423] on button "Change" at bounding box center [509, 420] width 34 height 11
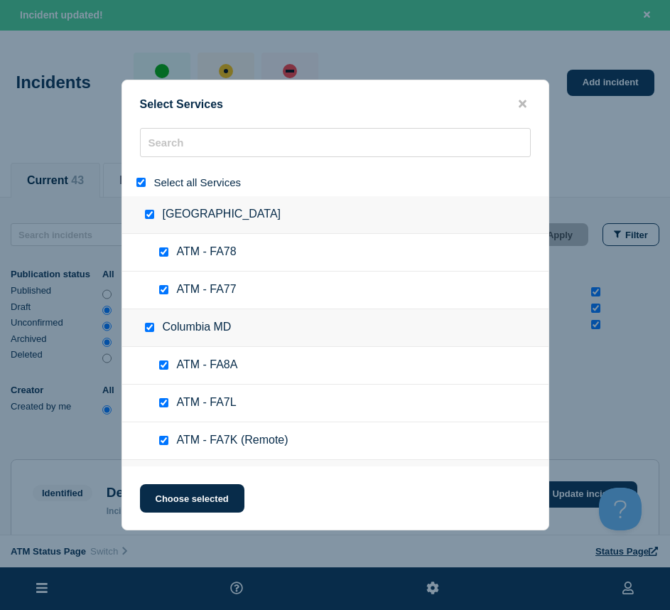
click at [143, 184] on input "select all" at bounding box center [141, 182] width 9 height 9
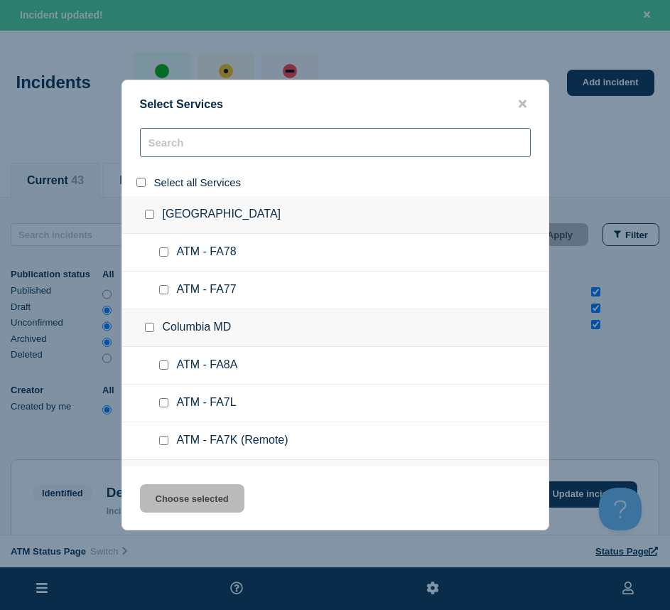
click at [189, 134] on input "search" at bounding box center [335, 142] width 391 height 29
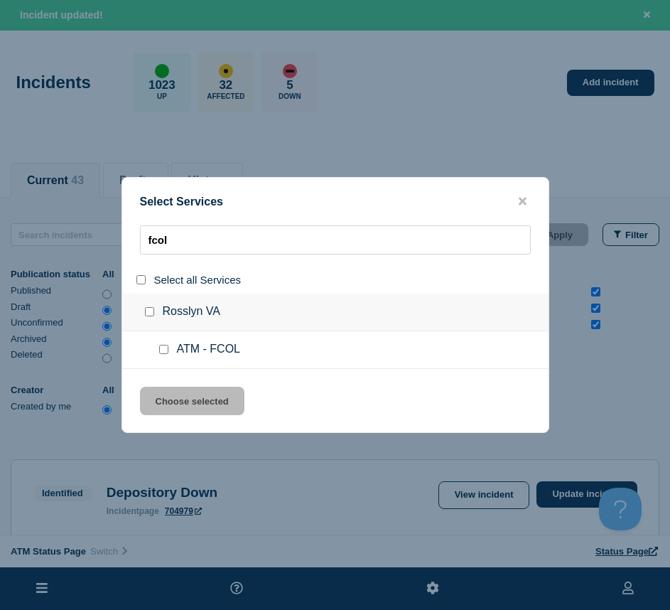
click at [162, 354] on input "service: ATM - FCOL" at bounding box center [163, 349] width 9 height 9
click at [162, 402] on button "Choose selected" at bounding box center [192, 401] width 105 height 28
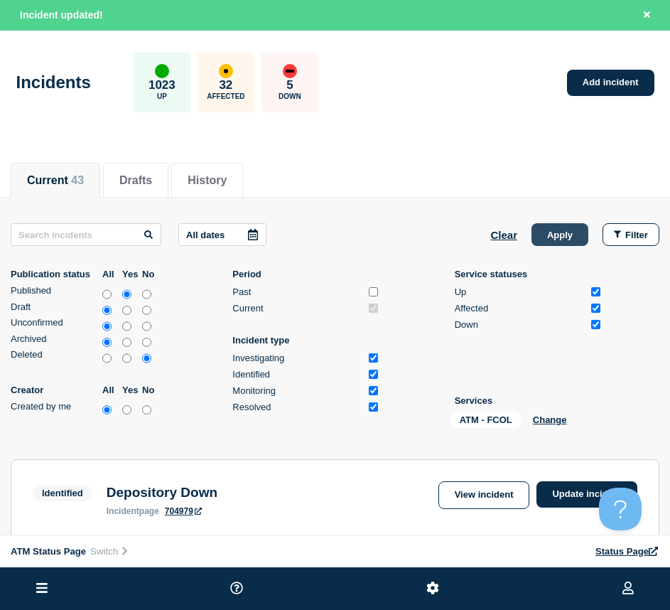
click at [548, 228] on button "Apply" at bounding box center [560, 234] width 57 height 23
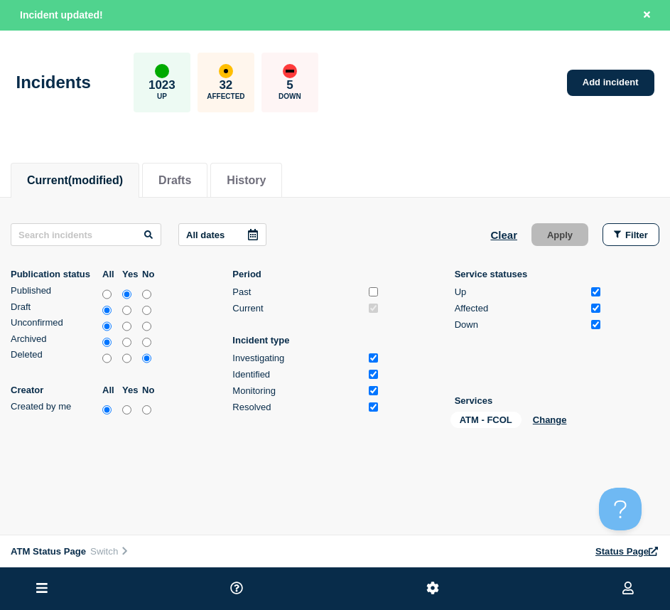
scroll to position [55, 0]
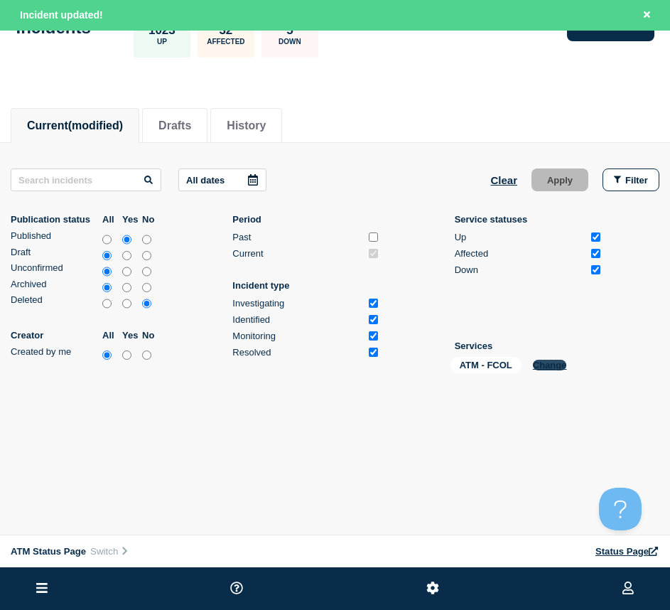
click at [551, 362] on button "Change" at bounding box center [550, 365] width 34 height 11
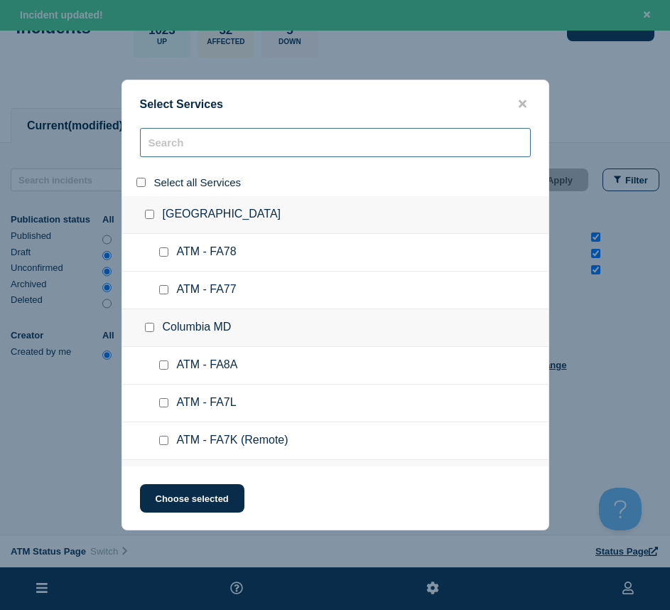
click at [179, 151] on input "search" at bounding box center [335, 142] width 391 height 29
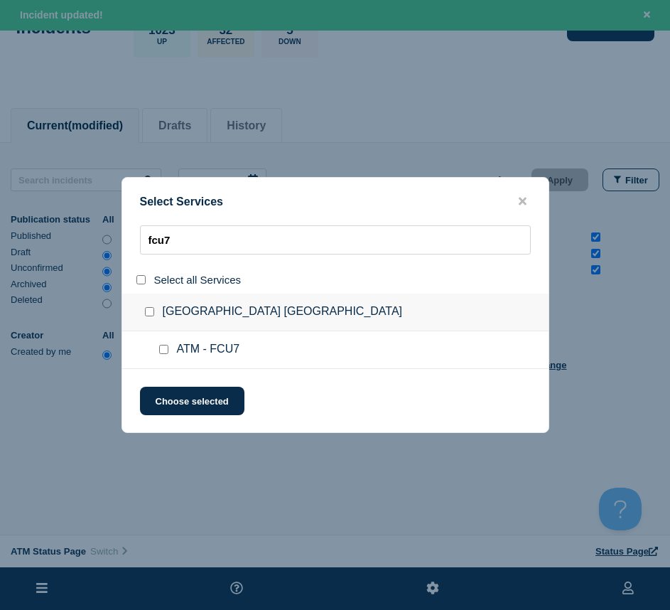
click at [166, 349] on input "service: ATM - FCU7" at bounding box center [163, 349] width 9 height 9
click at [171, 393] on button "Choose selected" at bounding box center [192, 401] width 105 height 28
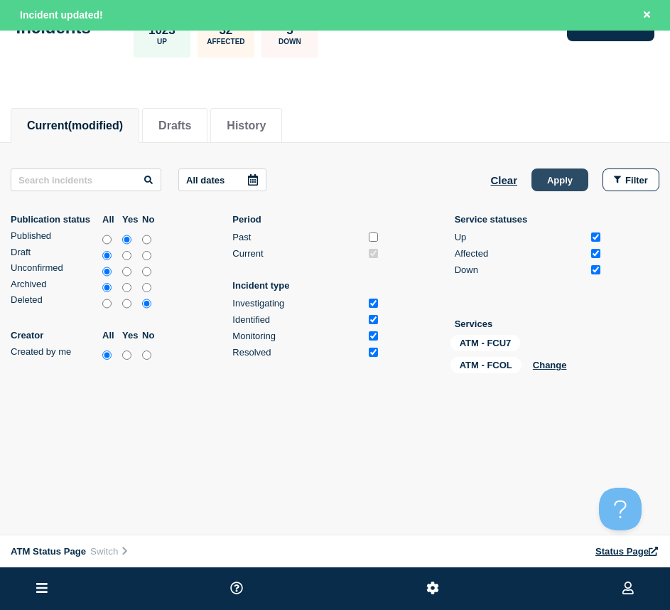
click at [543, 178] on button "Apply" at bounding box center [560, 180] width 57 height 23
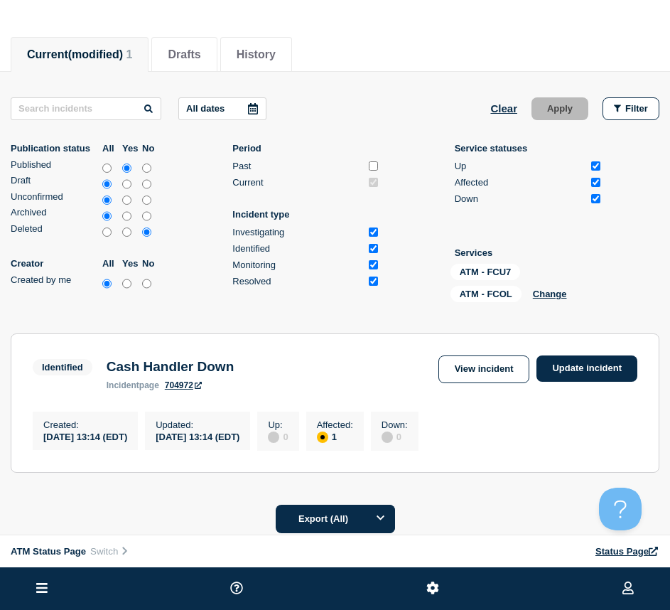
scroll to position [219, 0]
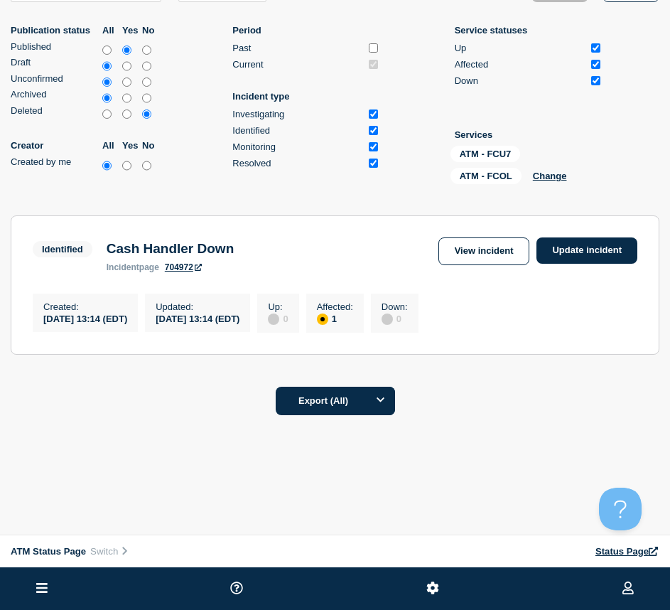
click at [592, 259] on div "View incident Update incident" at bounding box center [538, 251] width 199 height 28
click at [588, 248] on link "Update incident" at bounding box center [587, 250] width 101 height 26
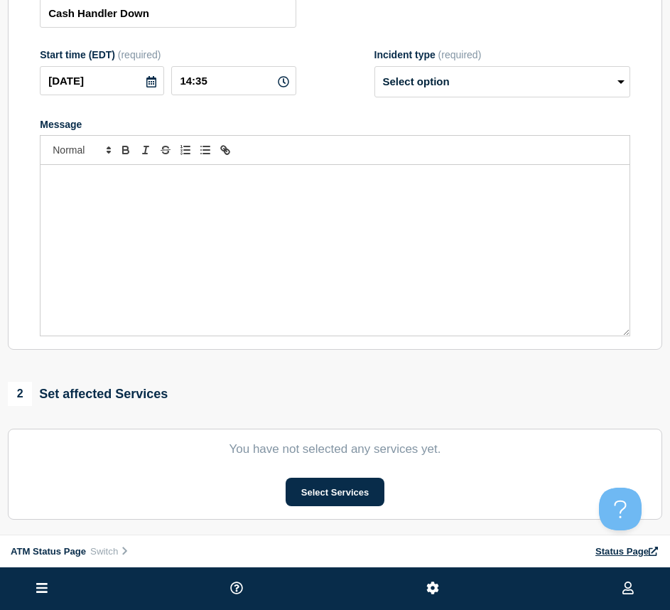
scroll to position [6, 0]
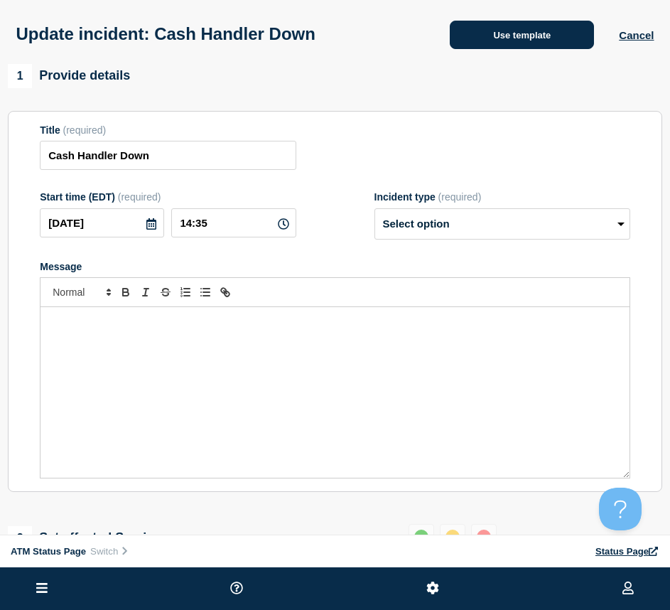
click at [501, 49] on button "Use template" at bounding box center [522, 35] width 144 height 28
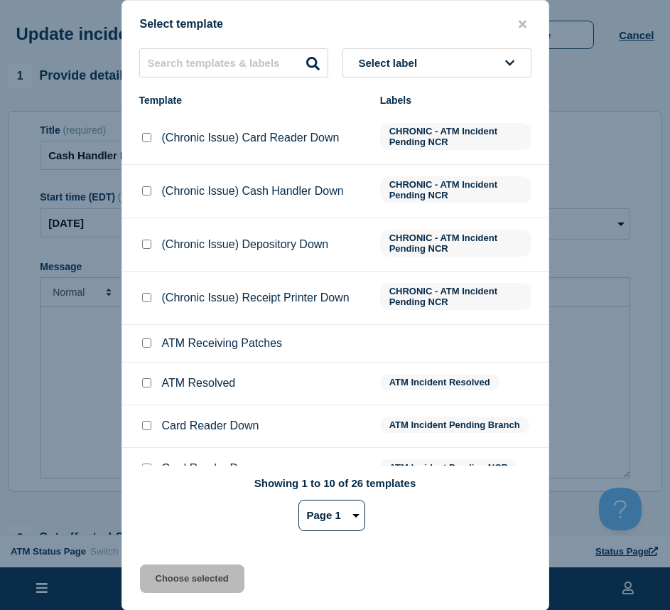
click at [146, 380] on div at bounding box center [146, 383] width 14 height 14
click at [149, 387] on input "ATM Resolved checkbox" at bounding box center [146, 382] width 9 height 9
click at [173, 590] on button "Choose selected" at bounding box center [192, 579] width 105 height 28
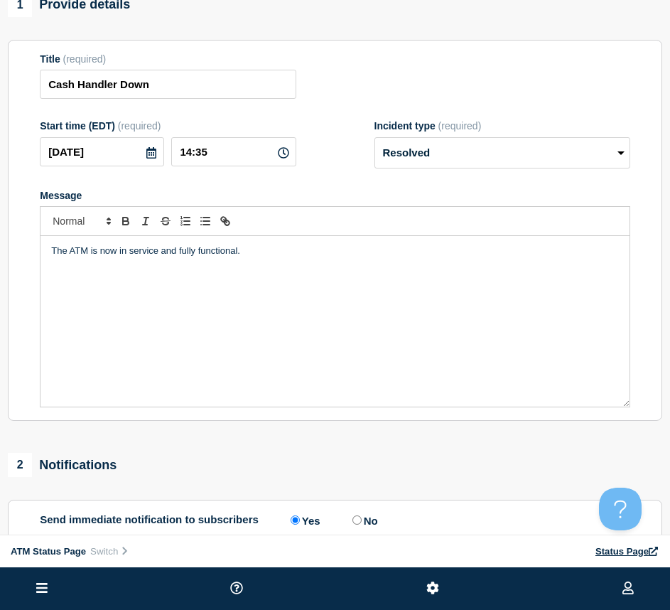
scroll to position [148, 0]
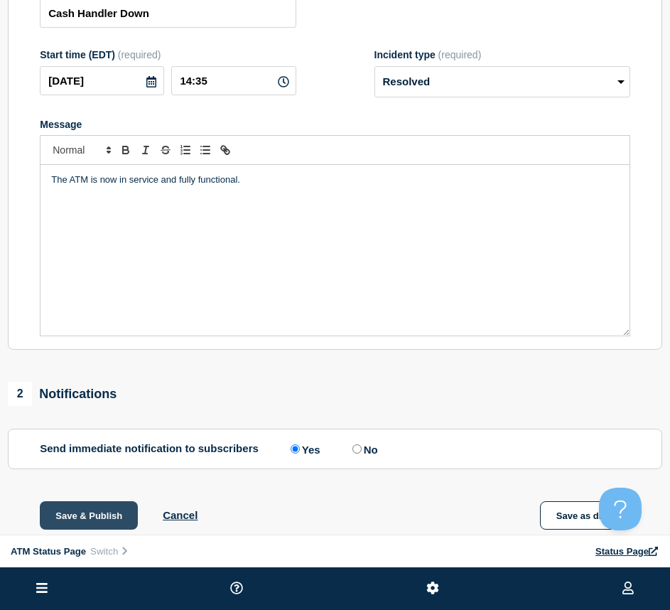
click at [102, 510] on button "Save & Publish" at bounding box center [89, 515] width 98 height 28
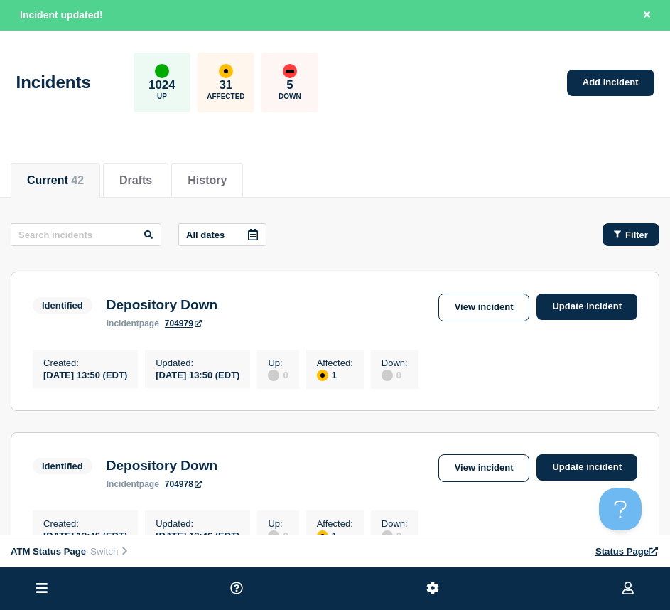
click at [629, 237] on span "Filter" at bounding box center [637, 235] width 23 height 11
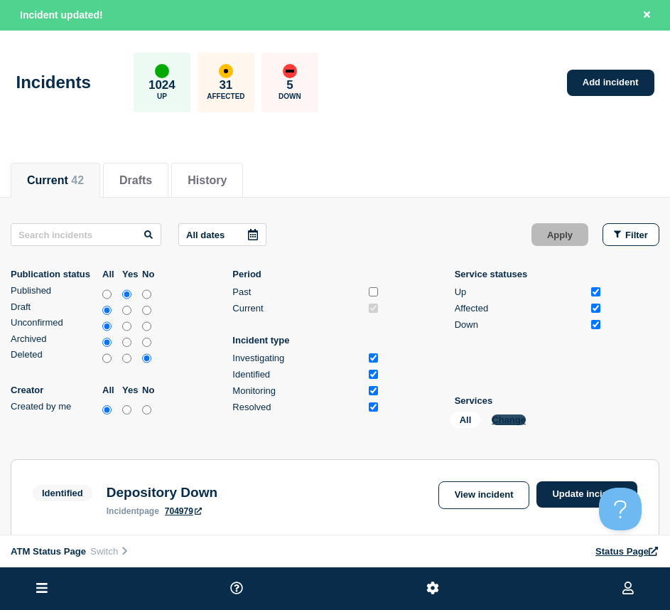
click at [511, 417] on button "Change" at bounding box center [509, 420] width 34 height 11
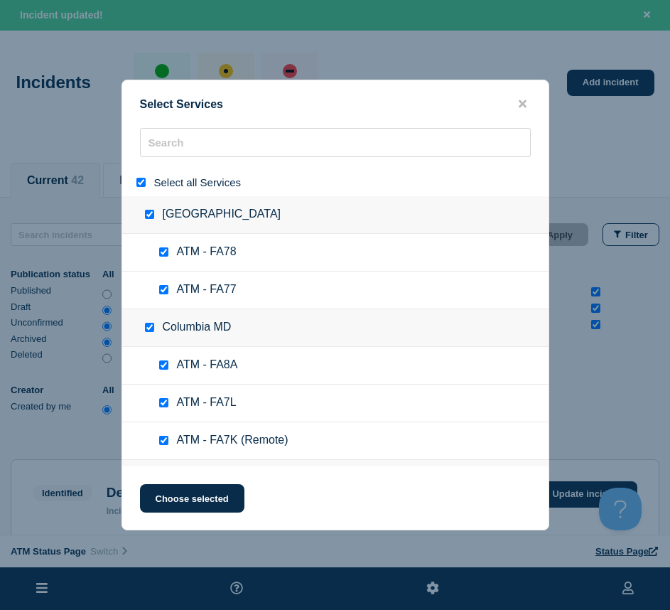
click at [142, 181] on input "select all" at bounding box center [141, 182] width 9 height 9
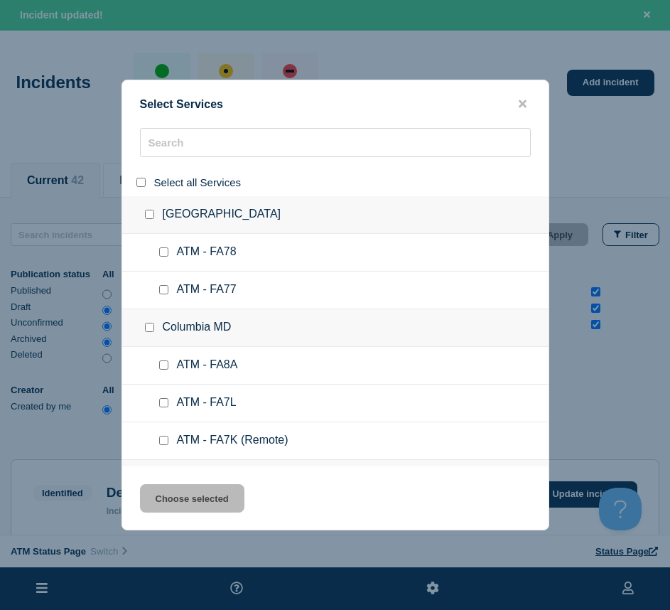
click at [164, 169] on div at bounding box center [335, 183] width 427 height 28
click at [168, 150] on input "search" at bounding box center [335, 142] width 391 height 29
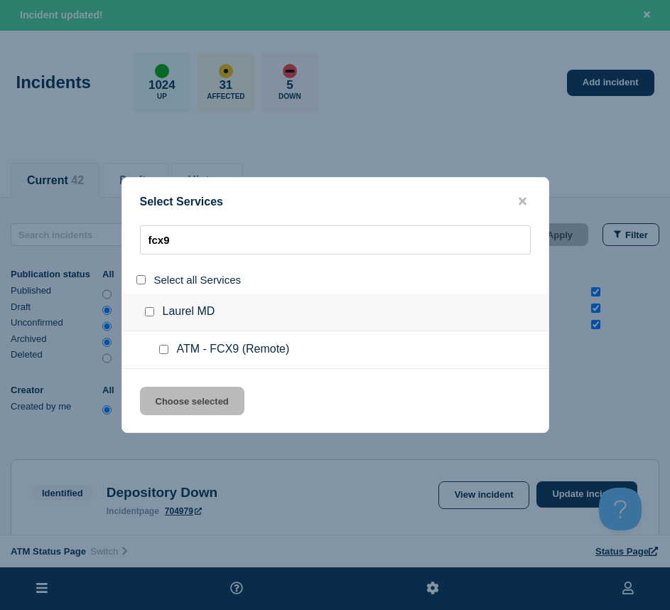
click at [160, 348] on input "service: ATM - FCX9 (Remote)" at bounding box center [163, 349] width 9 height 9
click at [161, 392] on button "Choose selected" at bounding box center [192, 401] width 105 height 28
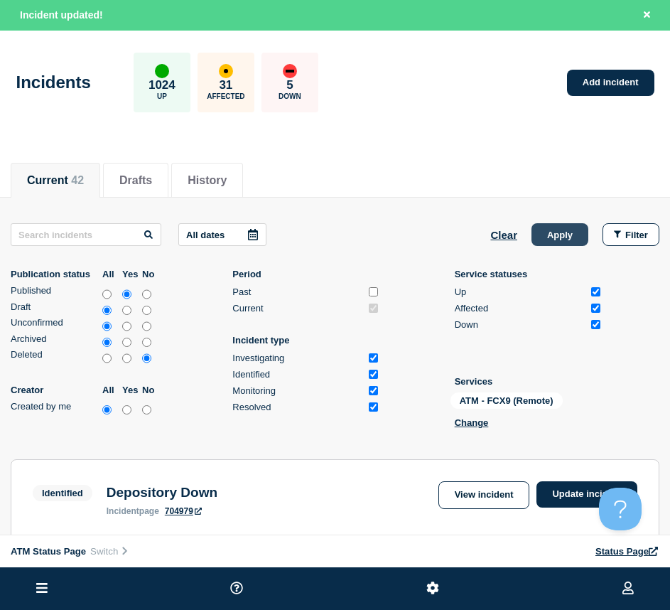
click at [540, 237] on button "Apply" at bounding box center [560, 234] width 57 height 23
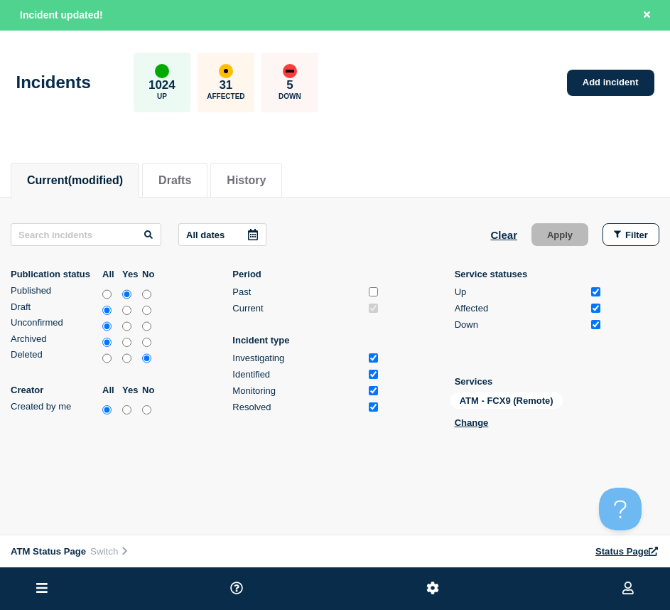
scroll to position [55, 0]
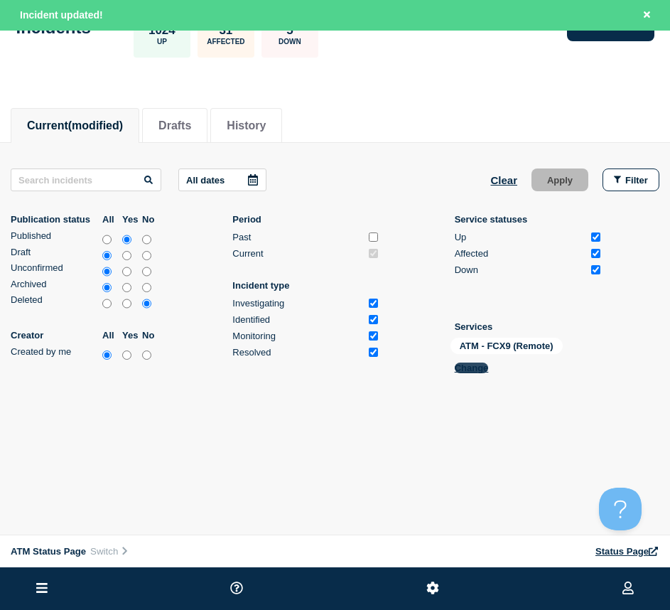
click at [471, 366] on button "Change" at bounding box center [472, 368] width 34 height 11
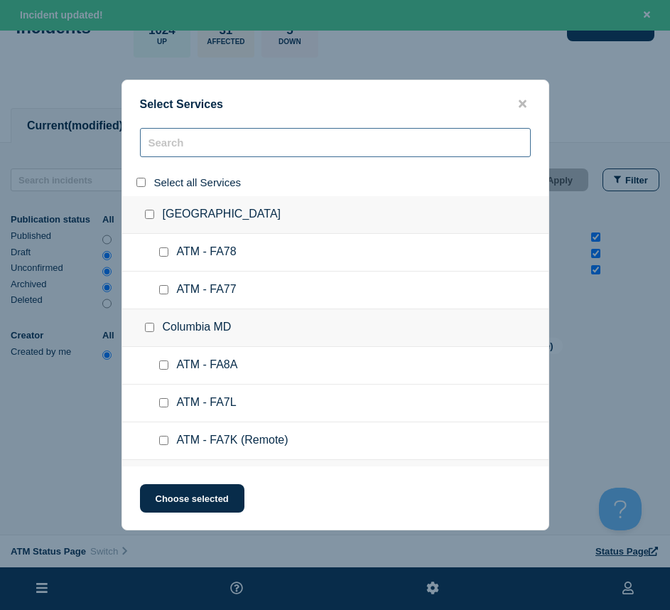
click at [220, 144] on input "search" at bounding box center [335, 142] width 391 height 29
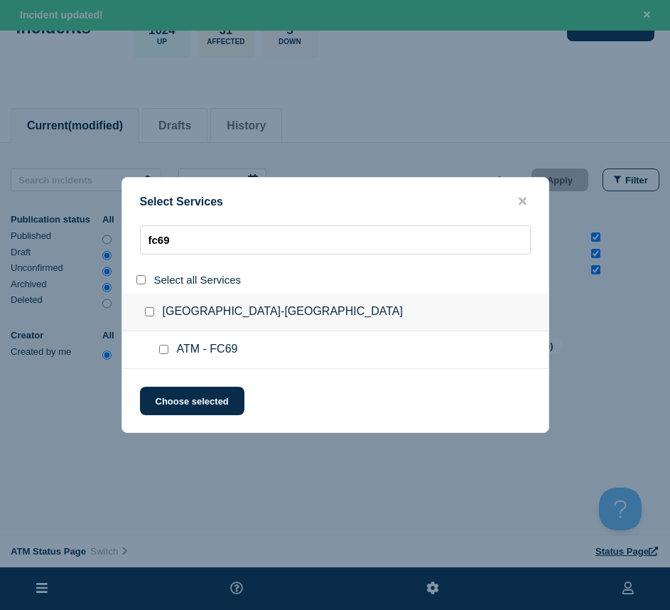
click at [163, 351] on input "service: ATM - FC69" at bounding box center [163, 349] width 9 height 9
click at [165, 394] on button "Choose selected" at bounding box center [192, 401] width 105 height 28
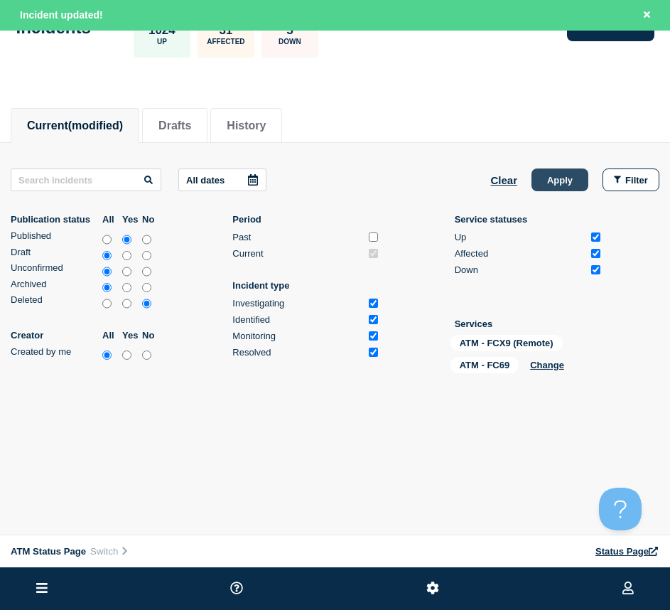
click at [560, 181] on button "Apply" at bounding box center [560, 180] width 57 height 23
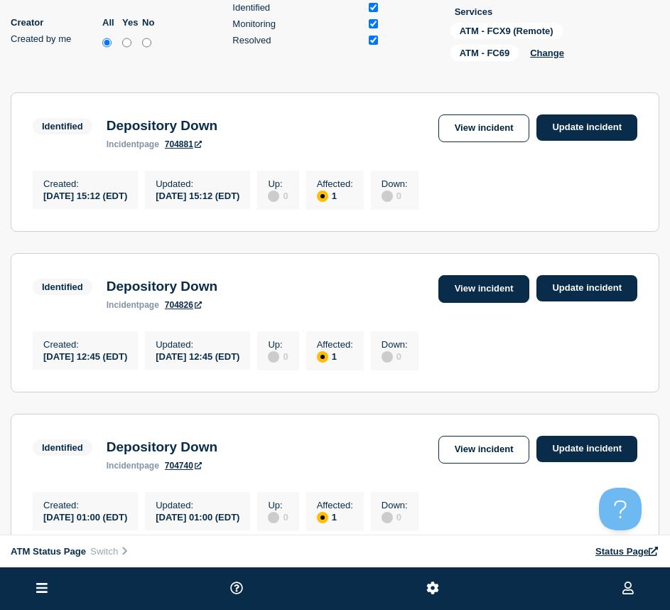
scroll to position [195, 0]
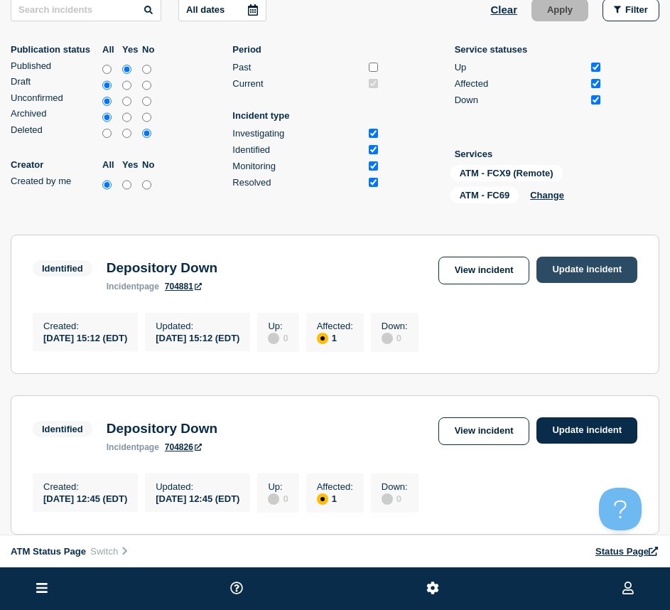
click at [567, 267] on link "Update incident" at bounding box center [587, 270] width 101 height 26
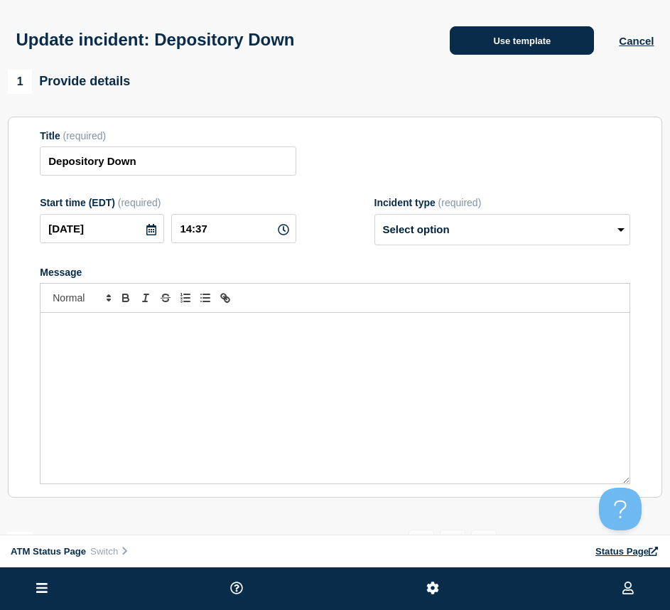
click at [485, 46] on button "Use template" at bounding box center [522, 40] width 144 height 28
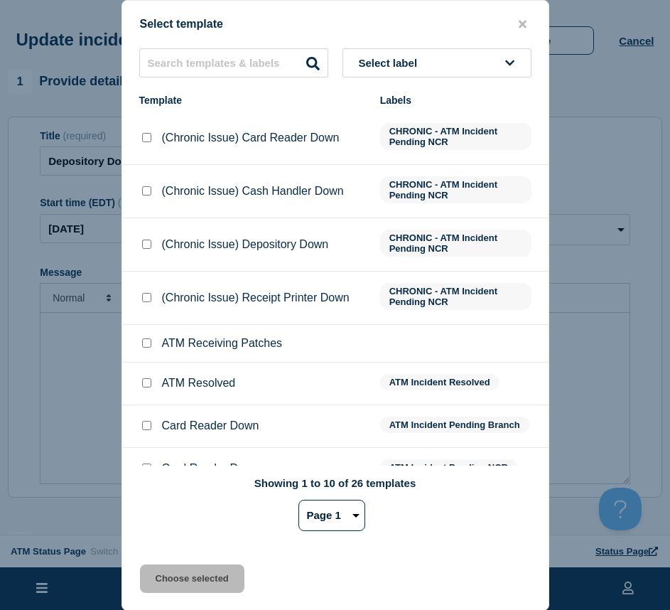
click at [148, 387] on input "ATM Resolved checkbox" at bounding box center [146, 382] width 9 height 9
click at [168, 562] on div "Select template Select label Template Labels (Chronic Issue) Card Reader Down C…" at bounding box center [336, 305] width 428 height 611
click at [169, 569] on button "Choose selected" at bounding box center [192, 579] width 105 height 28
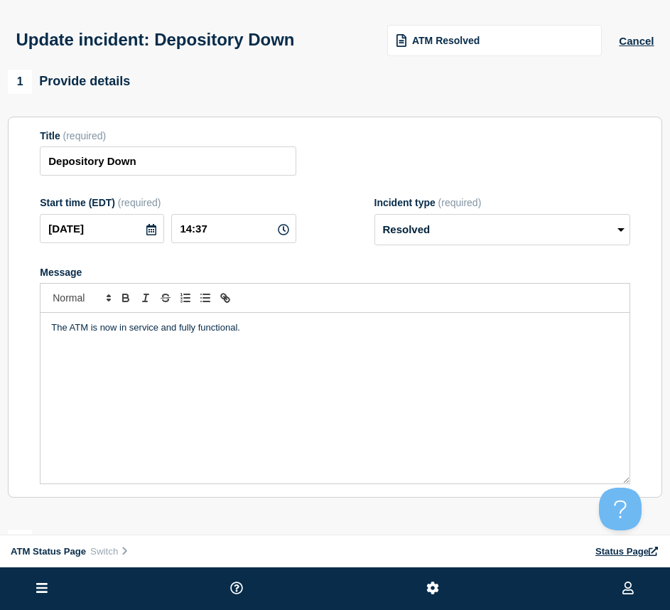
scroll to position [142, 0]
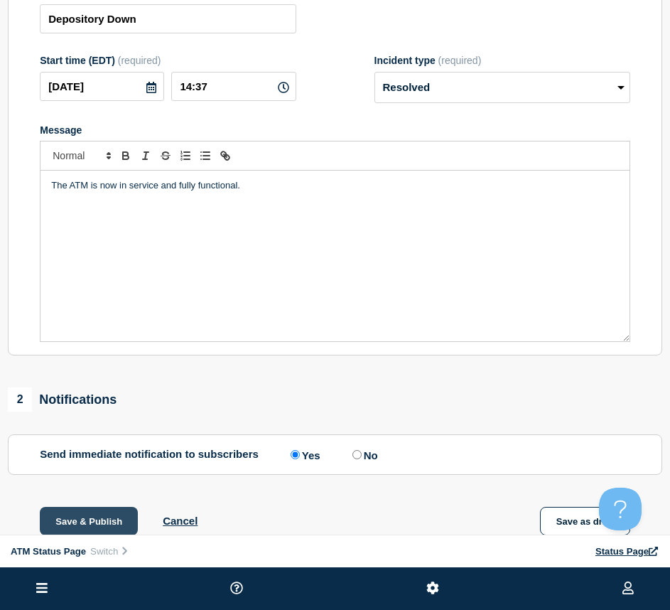
click at [109, 519] on button "Save & Publish" at bounding box center [89, 521] width 98 height 28
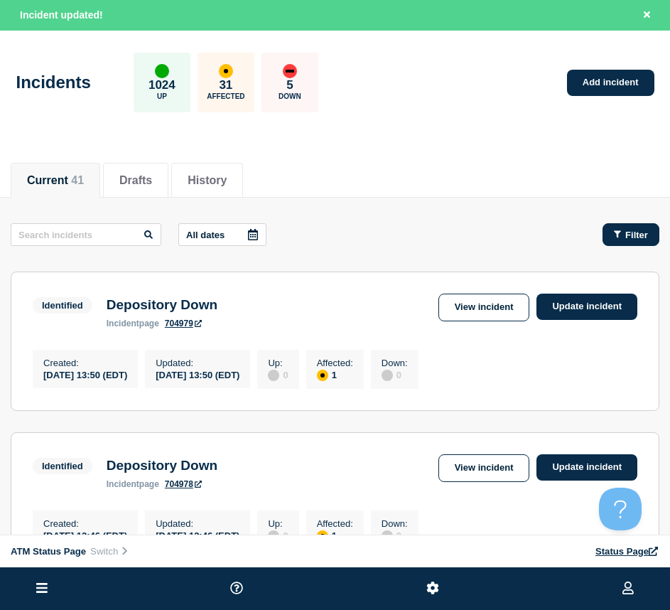
click at [641, 244] on button "Filter" at bounding box center [631, 234] width 57 height 23
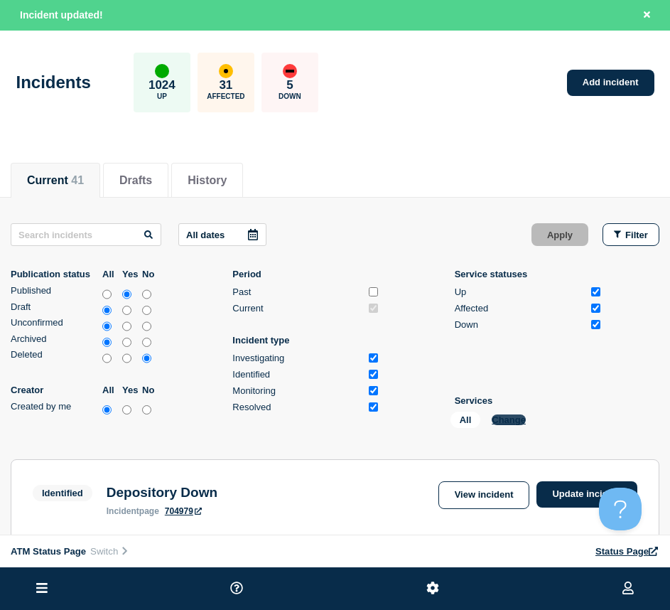
click at [498, 422] on button "Change" at bounding box center [509, 420] width 34 height 11
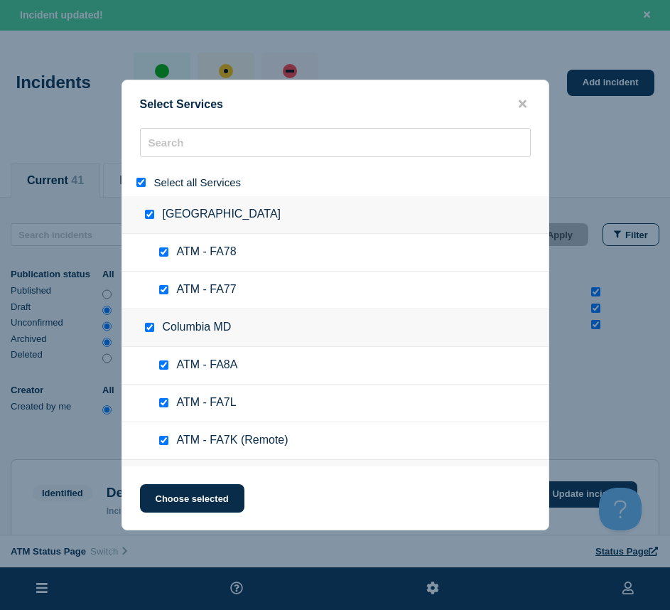
click at [143, 186] on input "select all" at bounding box center [141, 182] width 9 height 9
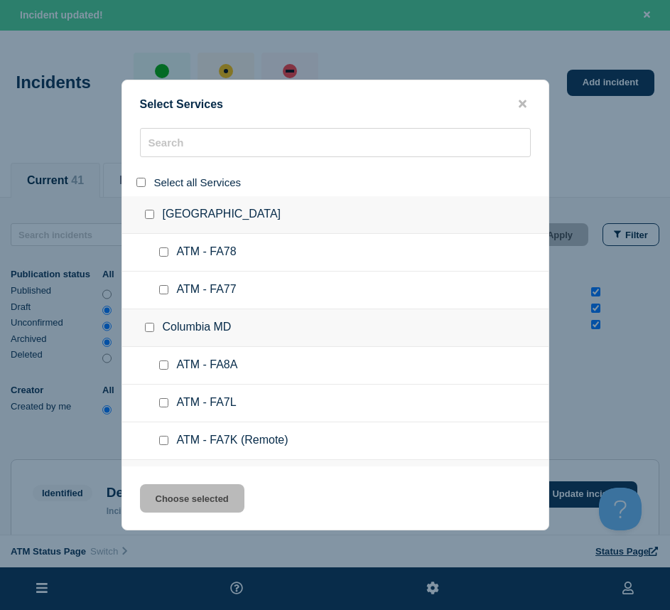
click at [173, 169] on div at bounding box center [335, 183] width 427 height 28
click at [173, 151] on input "search" at bounding box center [335, 142] width 391 height 29
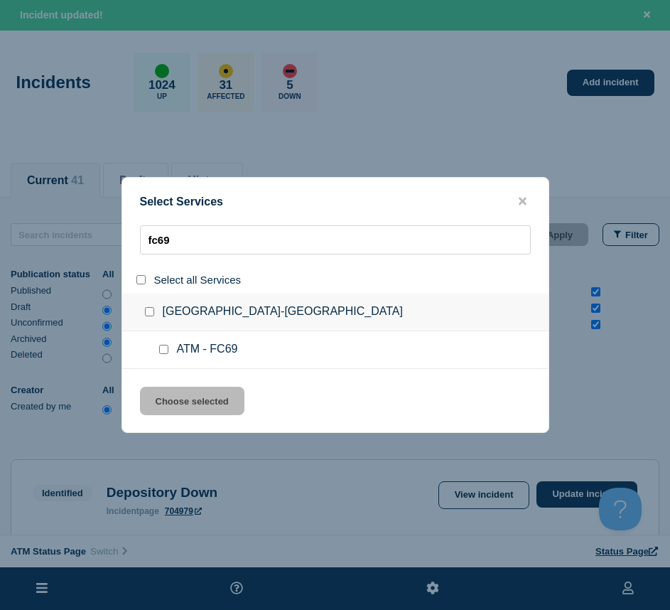
click at [156, 352] on div at bounding box center [166, 350] width 21 height 14
click at [178, 345] on span "ATM - FC69" at bounding box center [207, 350] width 61 height 14
click at [164, 347] on input "service: ATM - FC69" at bounding box center [163, 349] width 9 height 9
click at [172, 395] on button "Choose selected" at bounding box center [192, 401] width 105 height 28
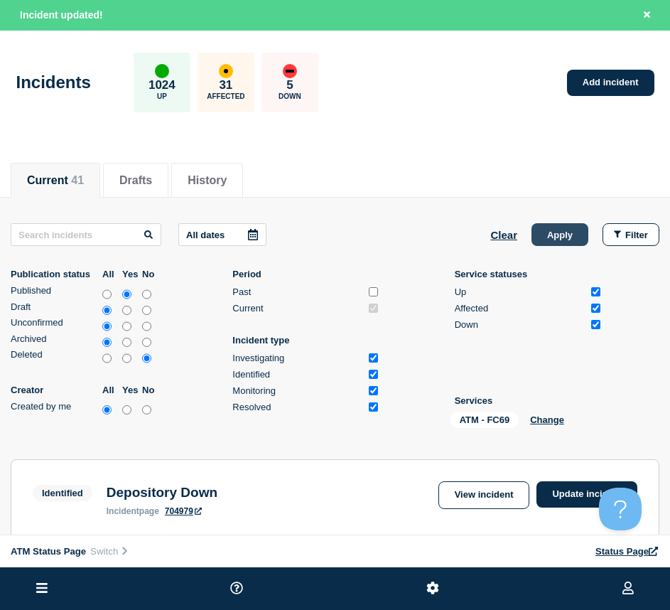
click at [569, 238] on button "Apply" at bounding box center [560, 234] width 57 height 23
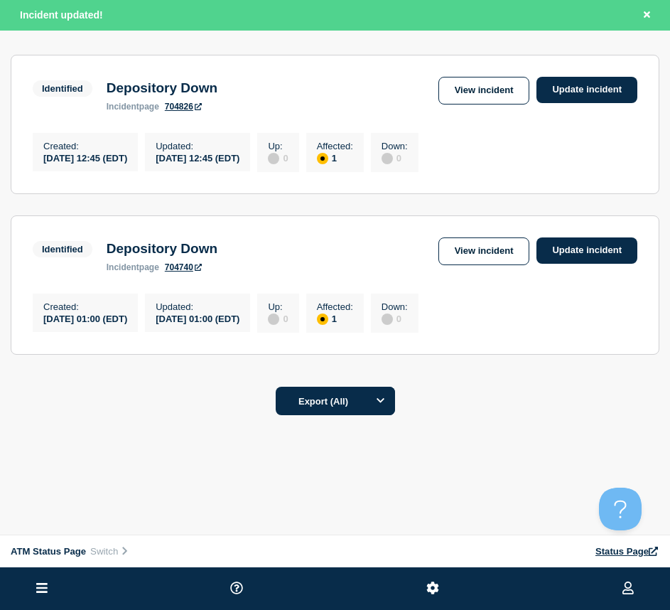
scroll to position [130, 0]
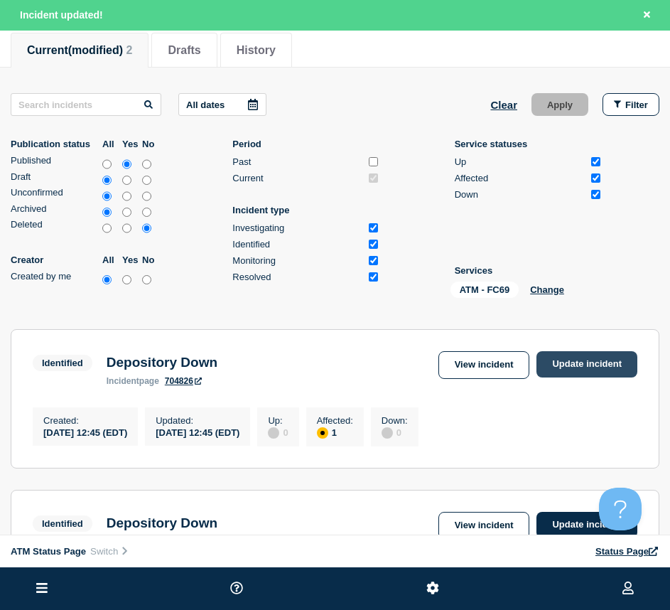
click at [587, 356] on link "Update incident" at bounding box center [587, 364] width 101 height 26
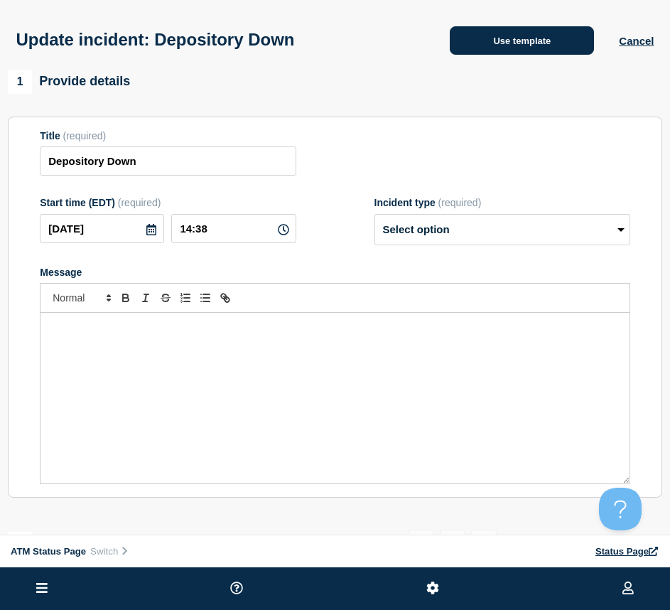
click at [474, 48] on button "Use template" at bounding box center [522, 40] width 144 height 28
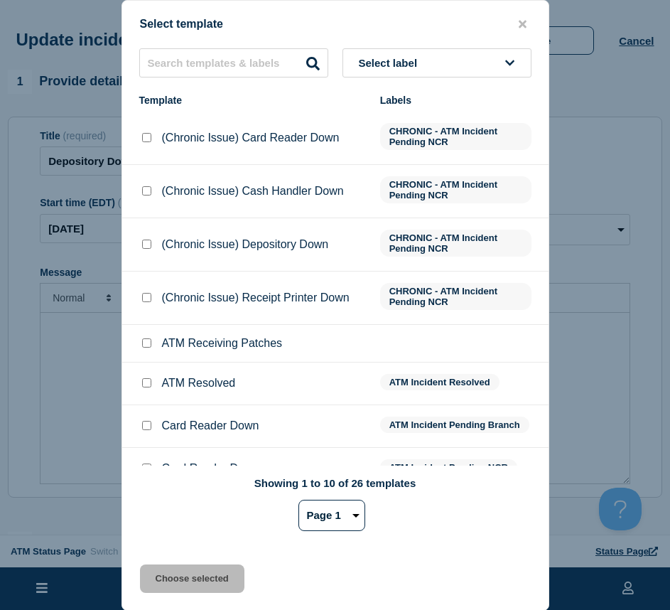
click at [148, 382] on input "ATM Resolved checkbox" at bounding box center [146, 382] width 9 height 9
click at [174, 571] on button "Choose selected" at bounding box center [192, 579] width 105 height 28
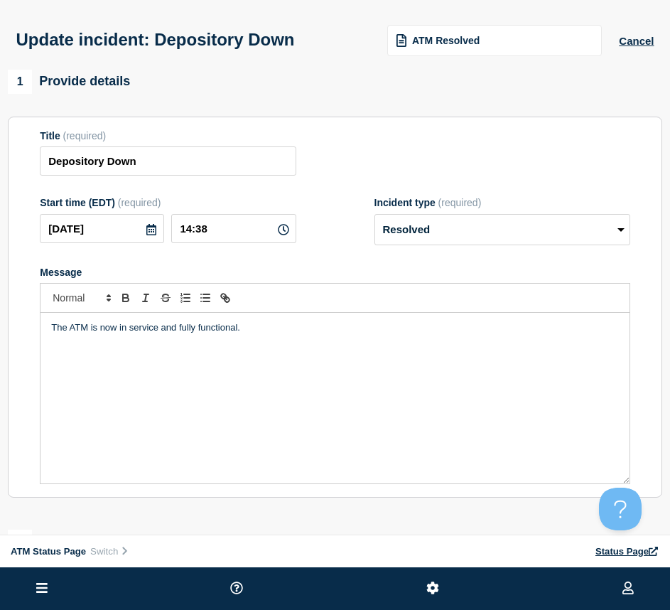
scroll to position [284, 0]
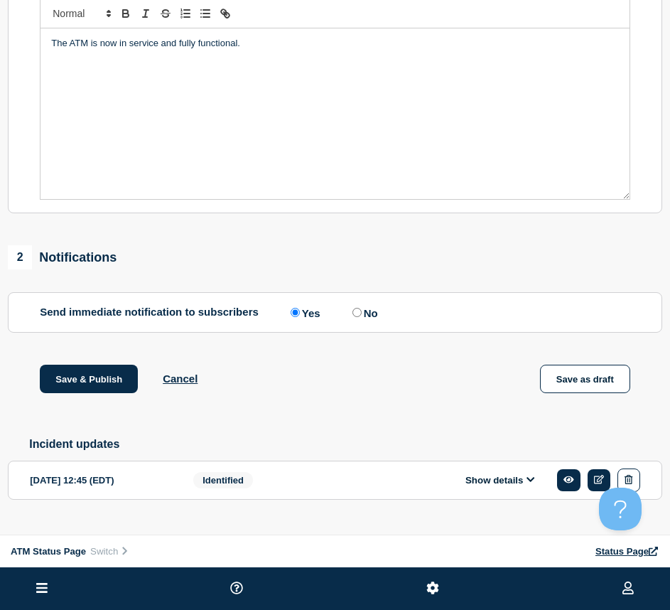
click at [93, 400] on div "Save & Publish Cancel Save as draft" at bounding box center [335, 397] width 655 height 64
click at [95, 387] on button "Save & Publish" at bounding box center [89, 379] width 98 height 28
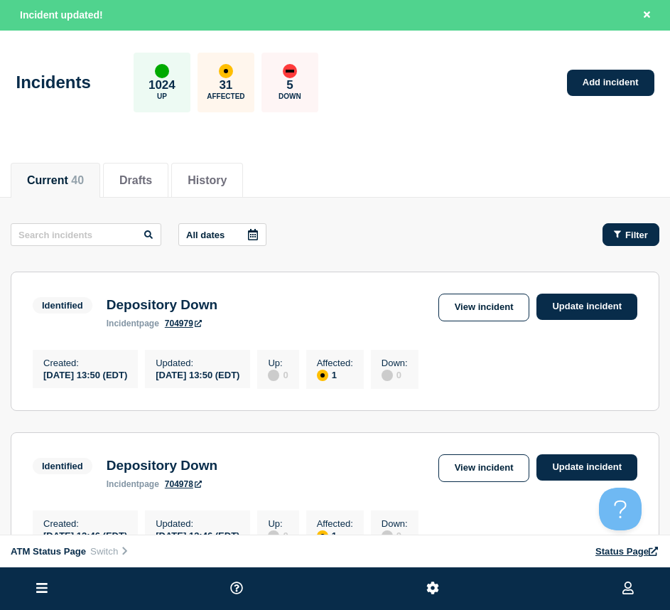
click at [636, 228] on button "Filter" at bounding box center [631, 234] width 57 height 23
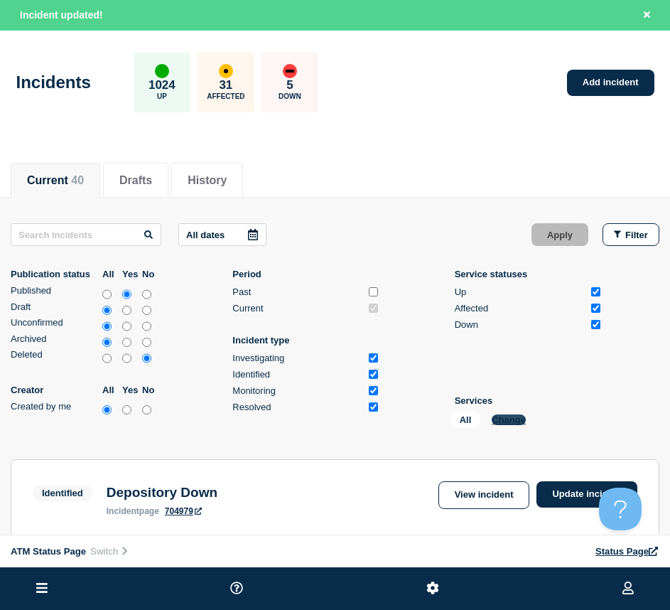
click at [506, 422] on button "Change" at bounding box center [509, 420] width 34 height 11
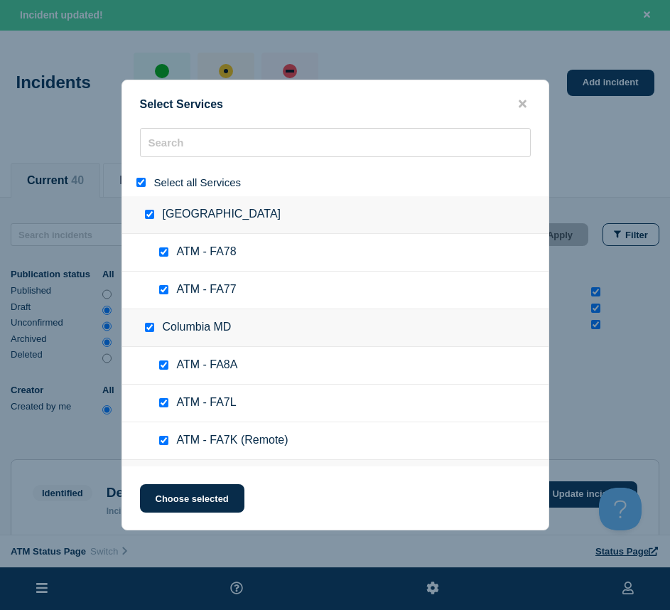
click at [139, 185] on input "select all" at bounding box center [141, 182] width 9 height 9
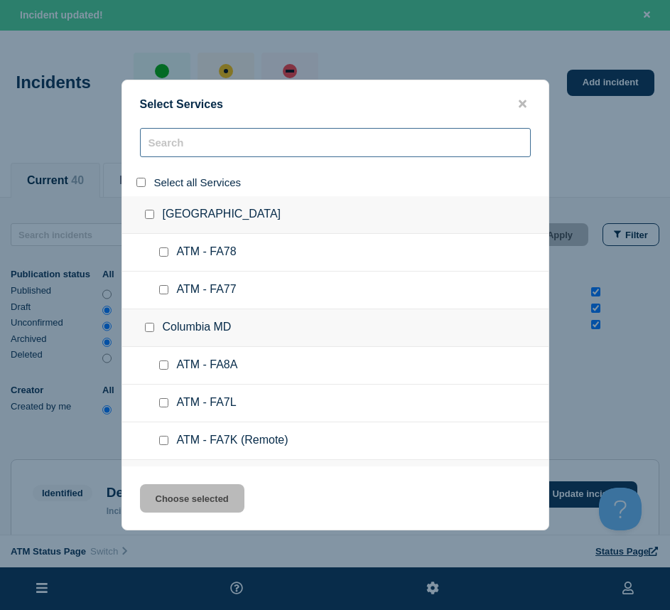
click at [166, 149] on input "search" at bounding box center [335, 142] width 391 height 29
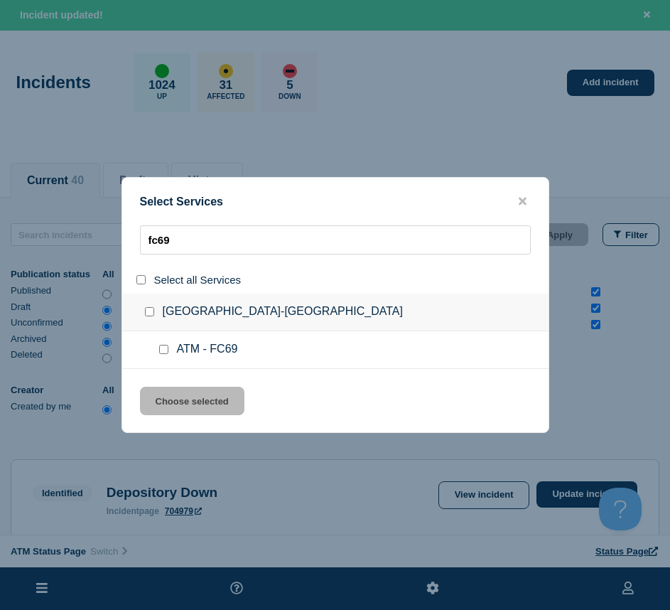
click at [165, 353] on input "service: ATM - FC69" at bounding box center [163, 349] width 9 height 9
click at [171, 391] on button "Choose selected" at bounding box center [192, 401] width 105 height 28
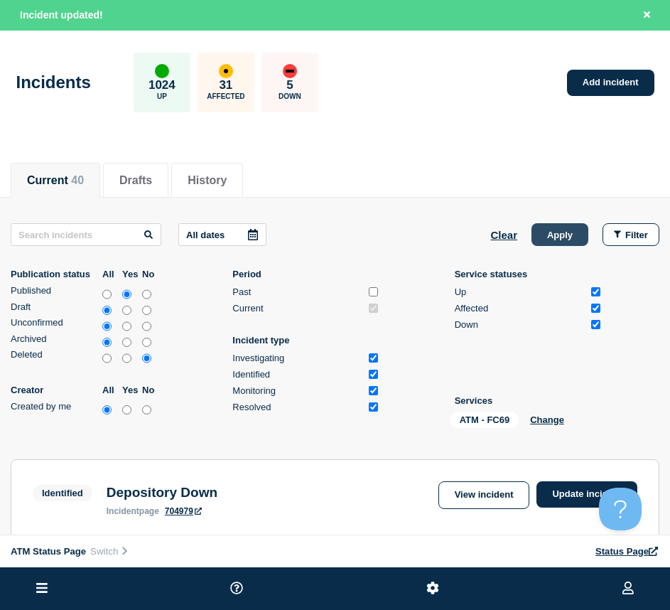
click at [550, 225] on button "Apply" at bounding box center [560, 234] width 57 height 23
click at [550, 416] on button "Change" at bounding box center [547, 420] width 34 height 11
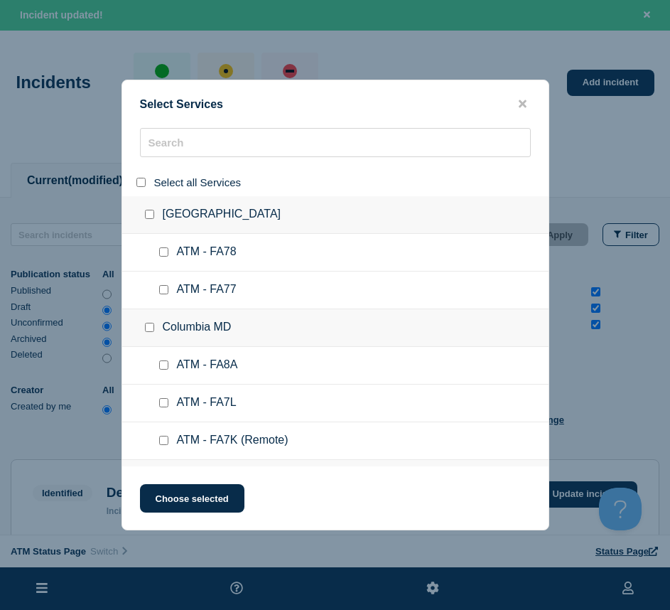
scroll to position [71, 0]
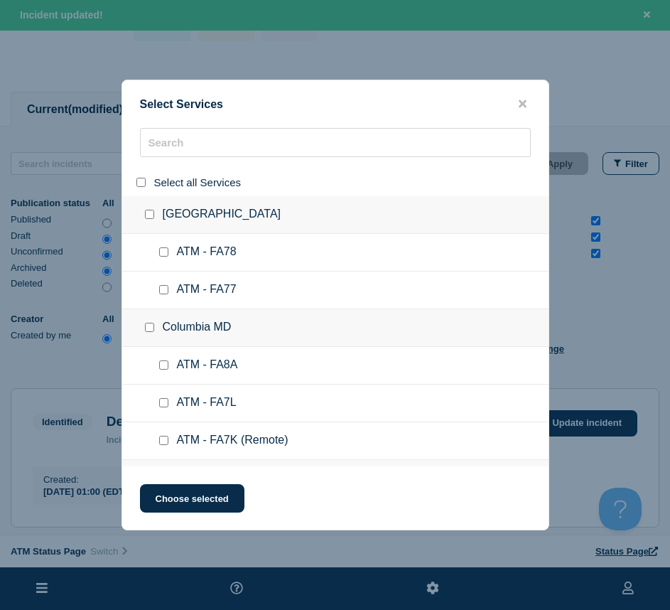
click at [524, 94] on div "Select Services Select all Services [GEOGRAPHIC_DATA] [GEOGRAPHIC_DATA] ATM - F…" at bounding box center [336, 305] width 428 height 451
click at [523, 100] on icon "close button" at bounding box center [523, 103] width 8 height 11
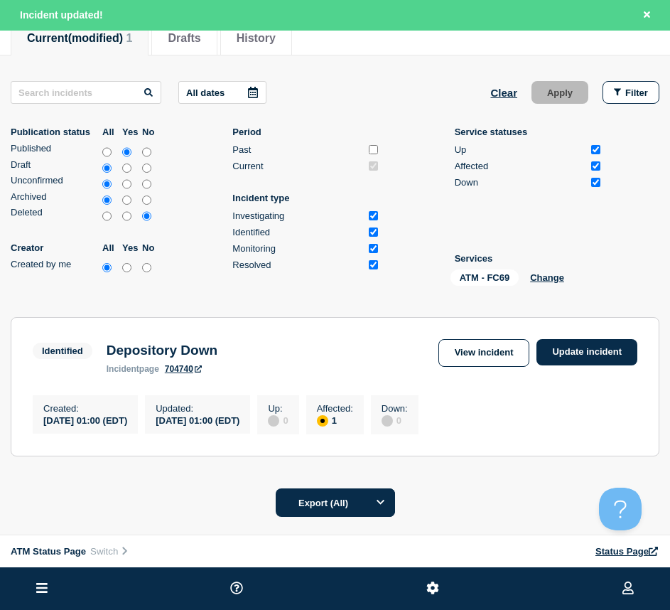
scroll to position [249, 0]
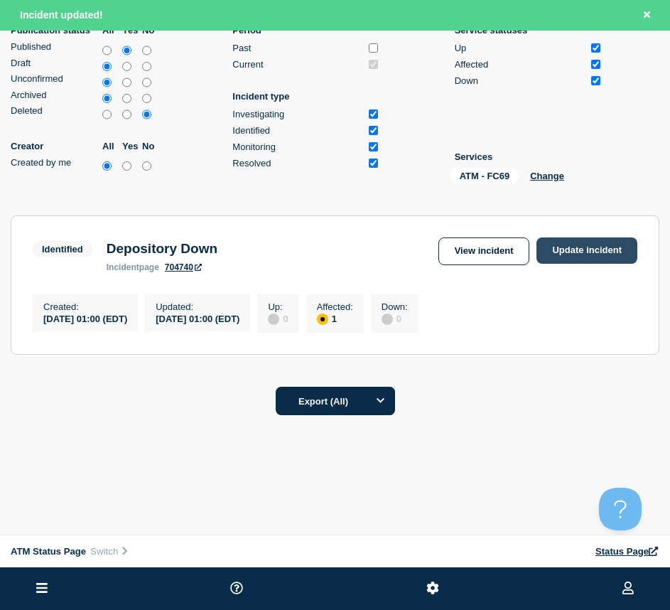
click at [589, 253] on link "Update incident" at bounding box center [587, 250] width 101 height 26
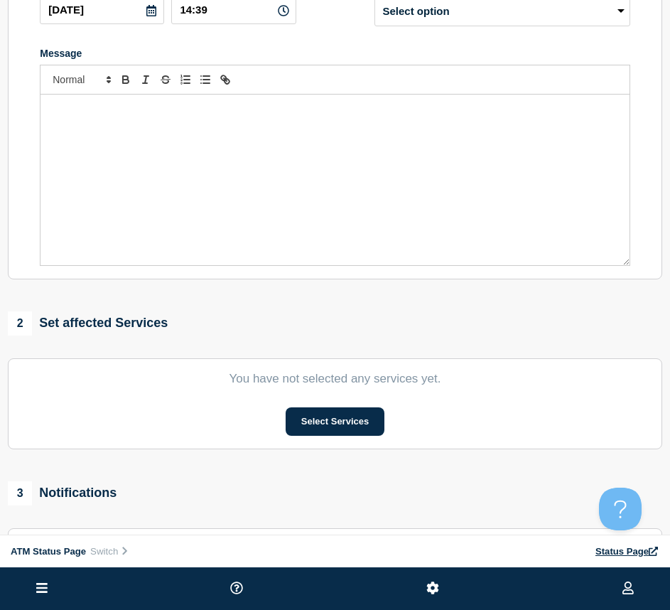
scroll to position [5, 0]
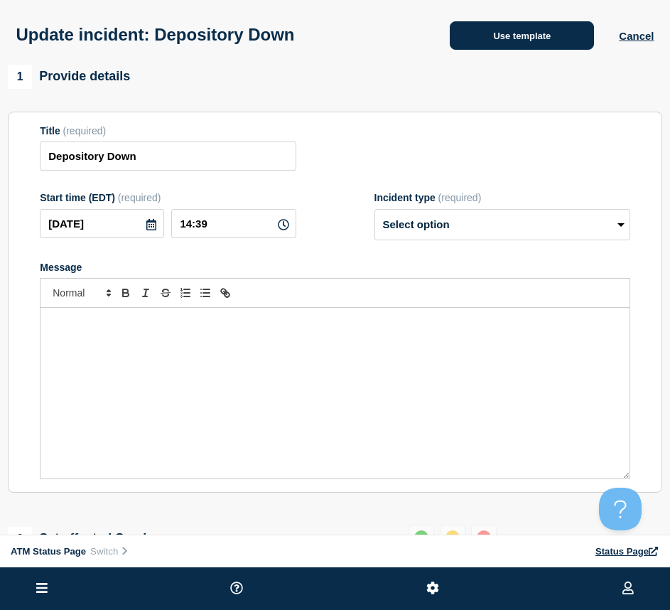
click at [528, 44] on button "Use template" at bounding box center [522, 35] width 144 height 28
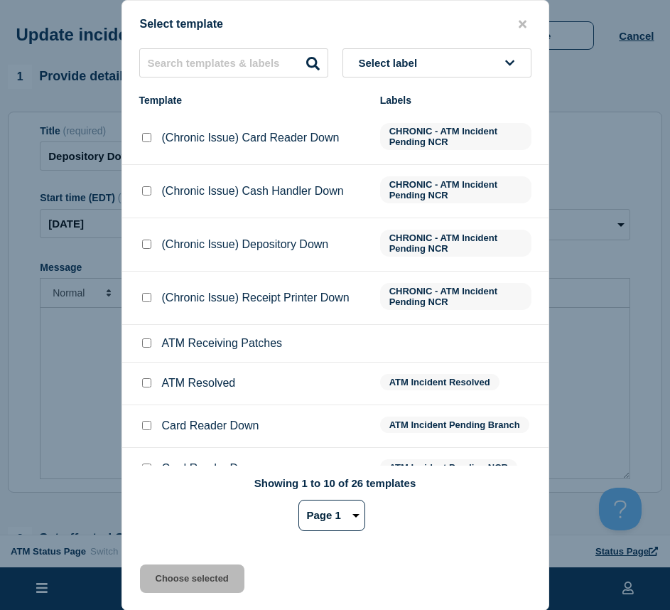
click at [144, 348] on input "ATM Receiving Patches checkbox" at bounding box center [146, 342] width 9 height 9
click at [149, 386] on input "ATM Resolved checkbox" at bounding box center [146, 382] width 9 height 9
click at [175, 570] on button "Choose selected" at bounding box center [192, 579] width 105 height 28
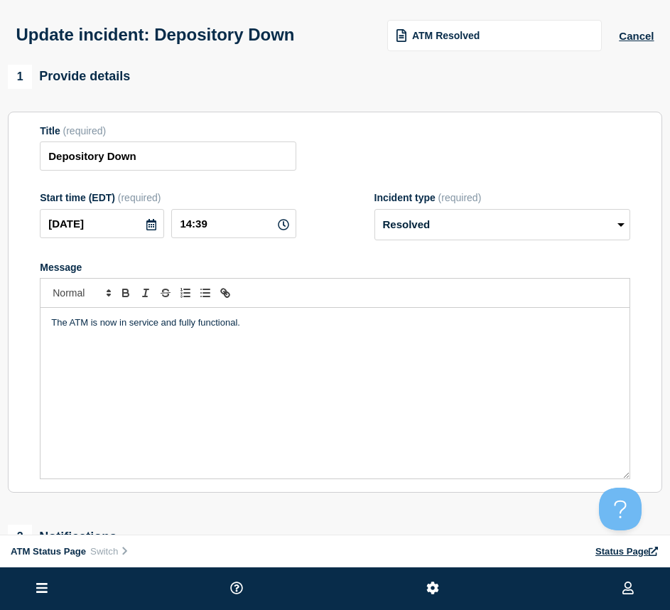
scroll to position [218, 0]
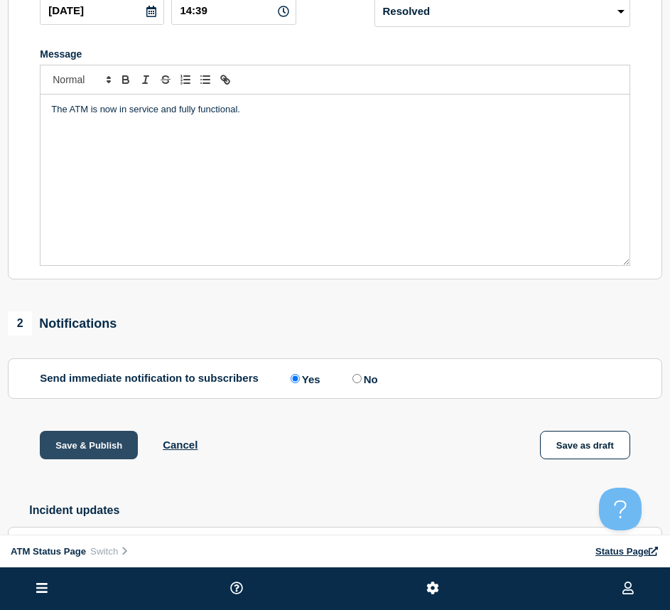
click at [116, 442] on button "Save & Publish" at bounding box center [89, 445] width 98 height 28
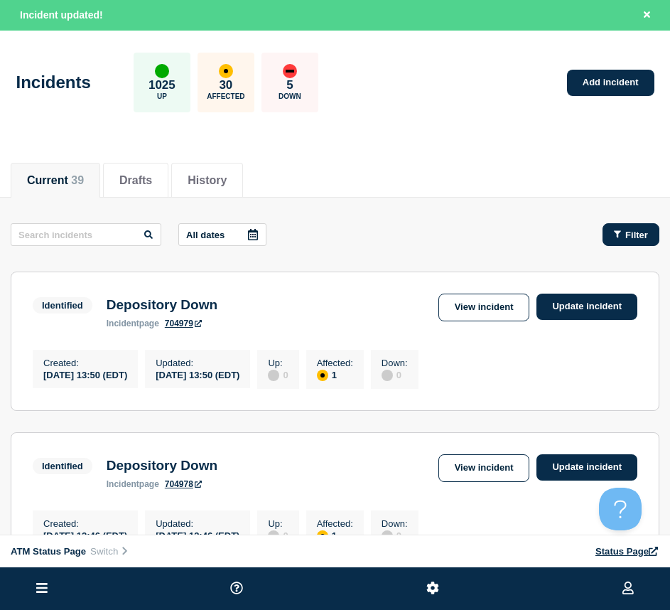
click at [641, 234] on span "Filter" at bounding box center [637, 235] width 23 height 11
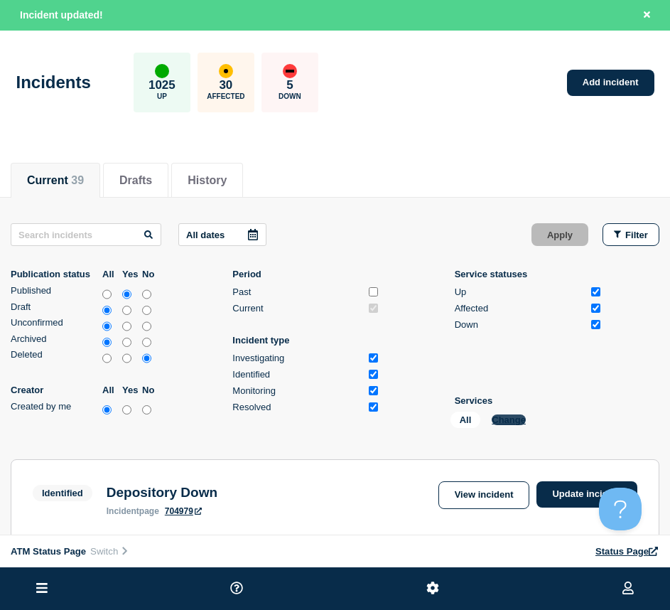
click at [510, 418] on button "Change" at bounding box center [509, 420] width 34 height 11
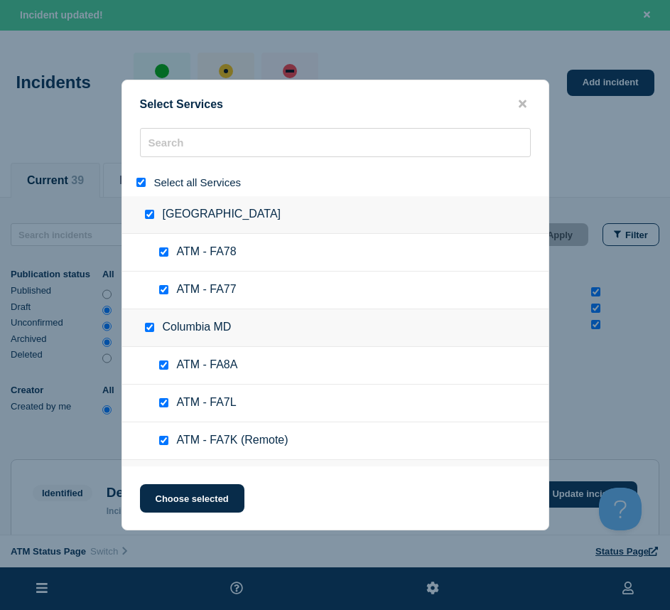
click at [139, 185] on input "select all" at bounding box center [141, 182] width 9 height 9
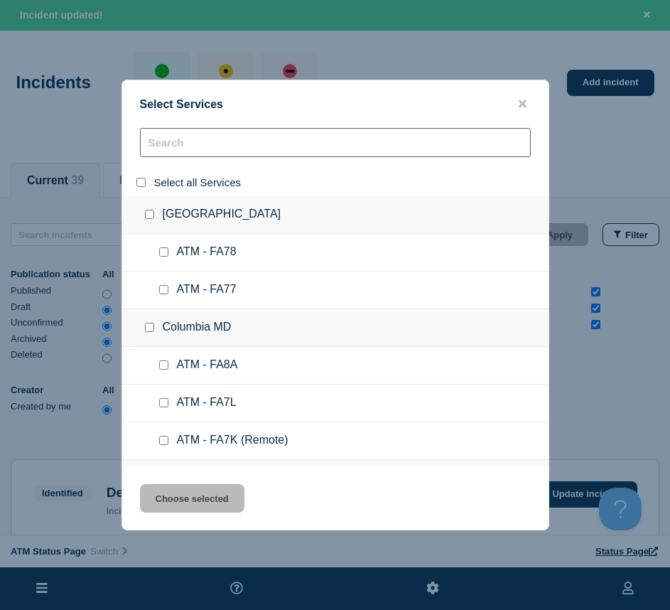
click at [178, 140] on input "search" at bounding box center [335, 142] width 391 height 29
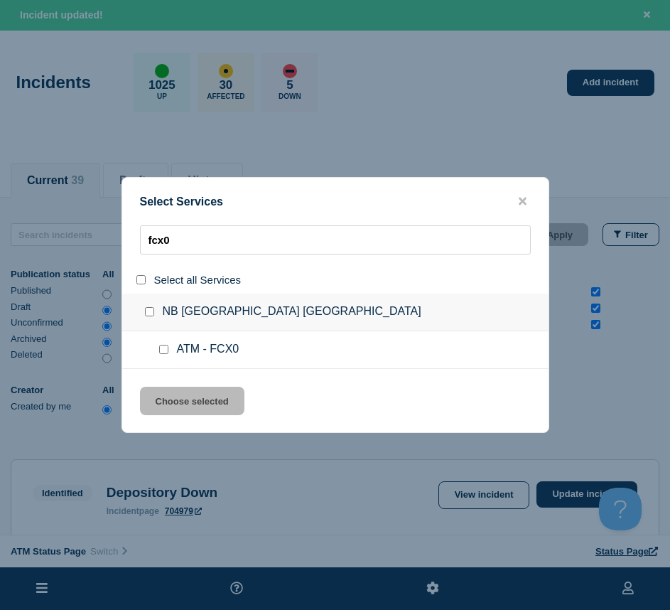
click at [160, 349] on input "service: ATM - FCX0" at bounding box center [163, 349] width 9 height 9
click at [175, 404] on button "Choose selected" at bounding box center [192, 401] width 105 height 28
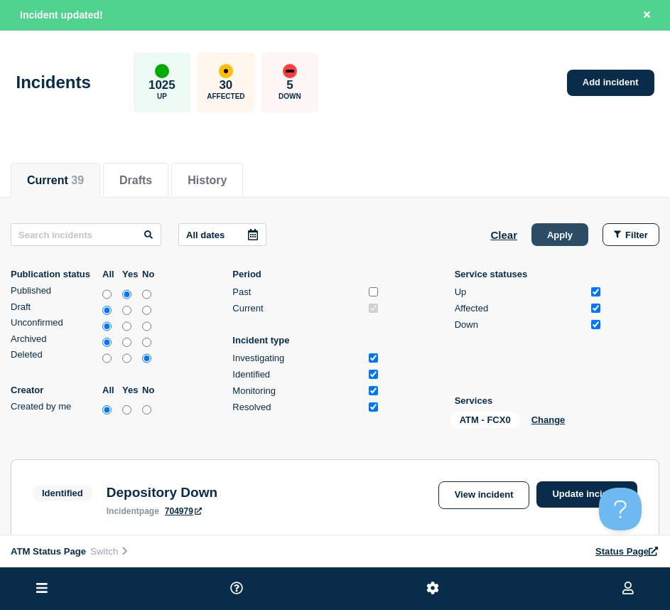
click at [555, 228] on button "Apply" at bounding box center [560, 234] width 57 height 23
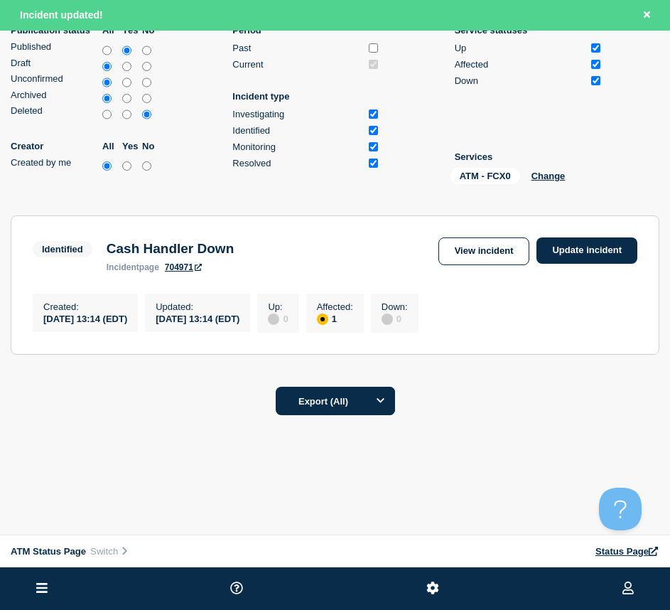
scroll to position [249, 0]
click at [591, 238] on link "Update incident" at bounding box center [587, 250] width 101 height 26
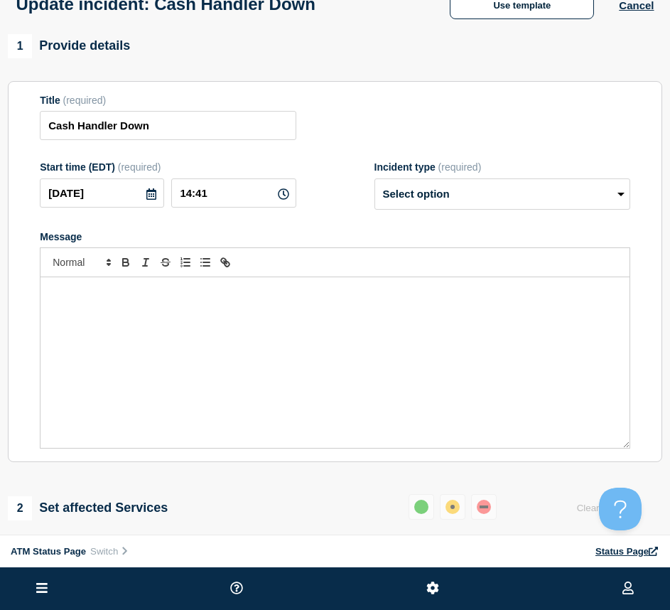
scroll to position [5, 0]
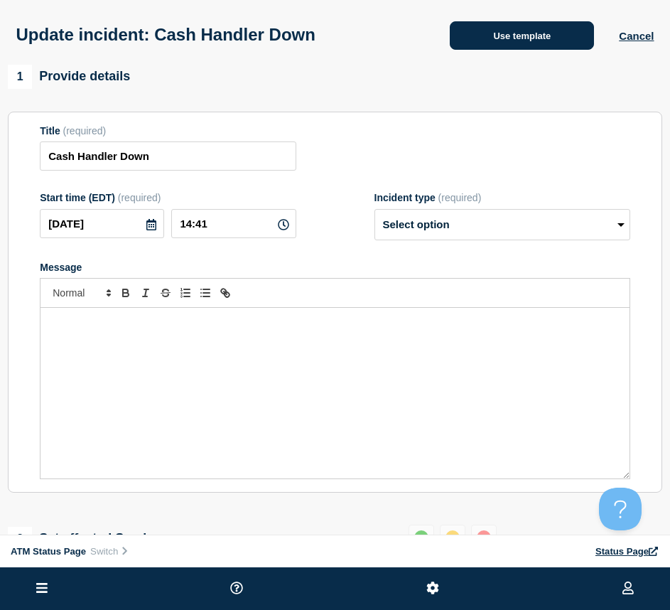
click at [510, 50] on button "Use template" at bounding box center [522, 35] width 144 height 28
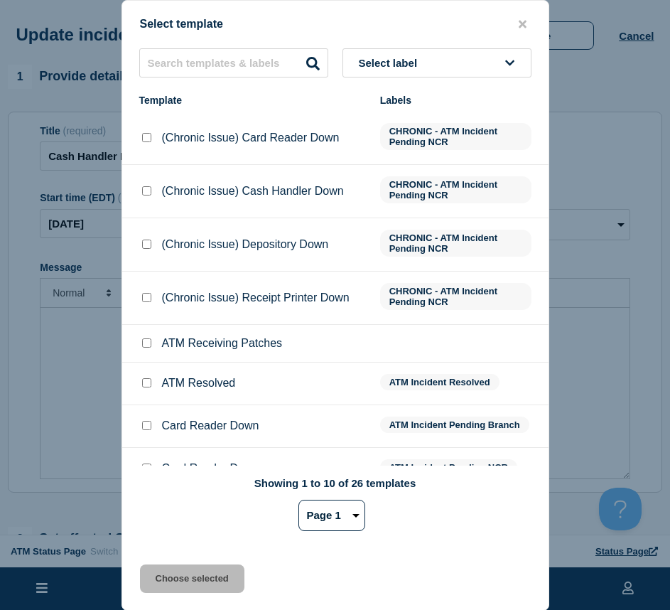
click at [143, 385] on input "ATM Resolved checkbox" at bounding box center [146, 382] width 9 height 9
click at [177, 561] on div "Select template Select label Template Labels (Chronic Issue) Card Reader Down C…" at bounding box center [336, 305] width 428 height 611
click at [177, 567] on button "Choose selected" at bounding box center [192, 579] width 105 height 28
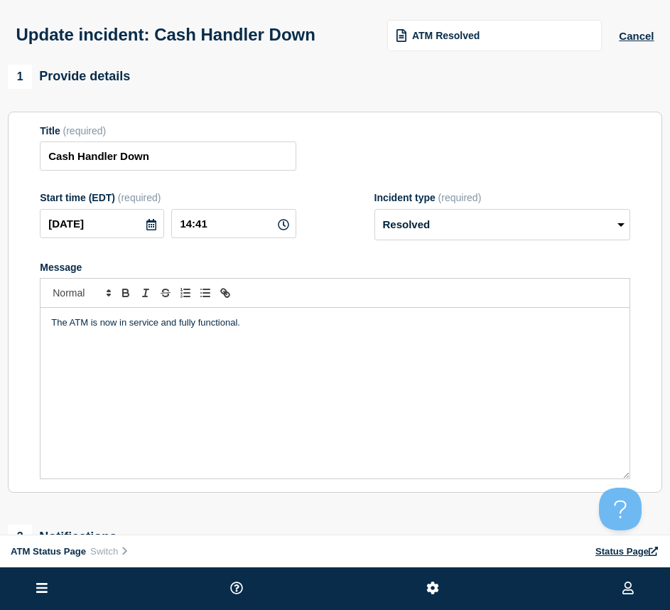
scroll to position [218, 0]
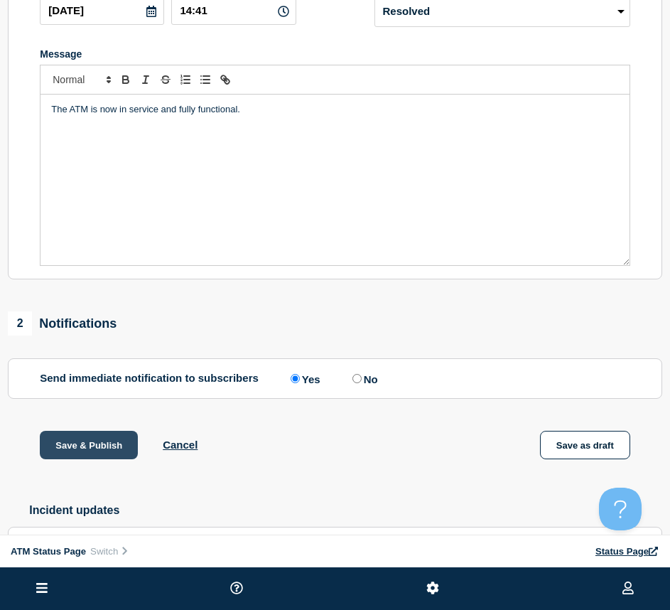
click at [87, 451] on button "Save & Publish" at bounding box center [89, 445] width 98 height 28
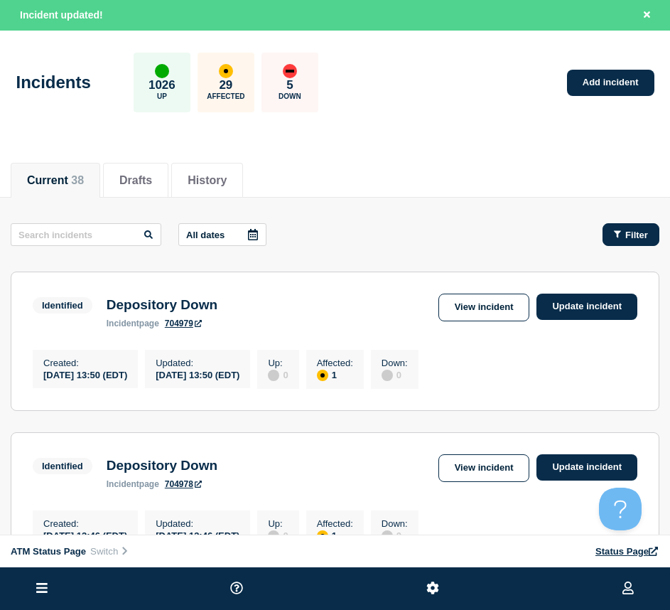
click at [637, 230] on span "Filter" at bounding box center [637, 235] width 23 height 11
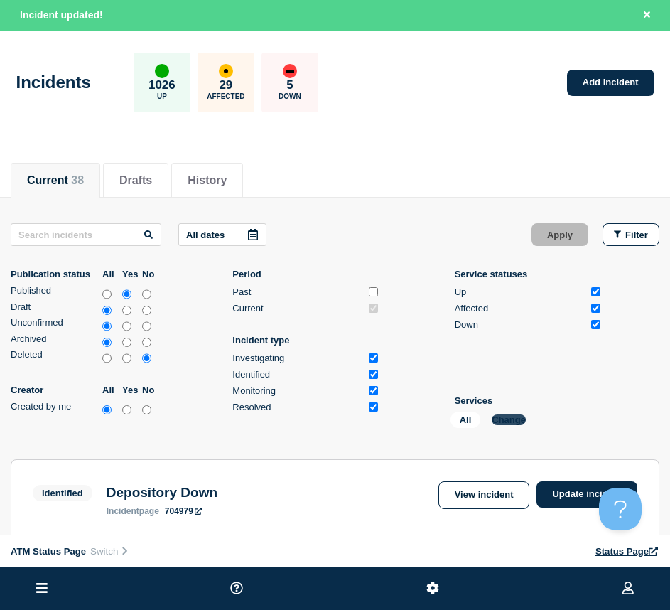
click at [505, 419] on button "Change" at bounding box center [509, 420] width 34 height 11
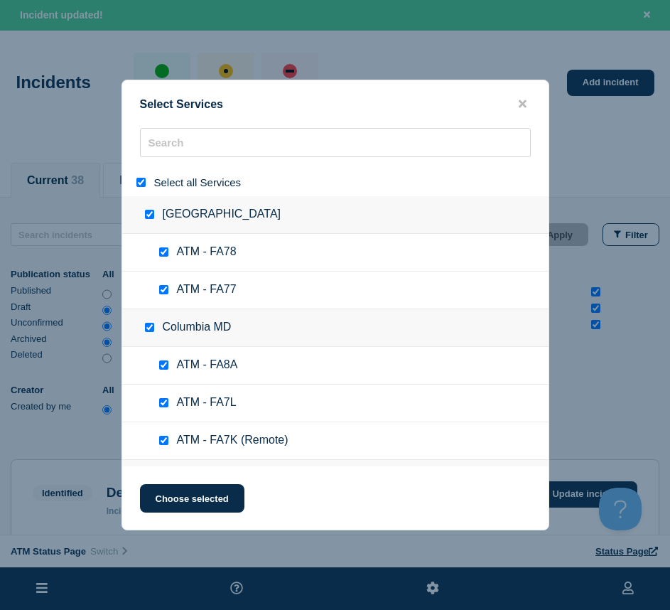
click at [140, 185] on input "select all" at bounding box center [141, 182] width 9 height 9
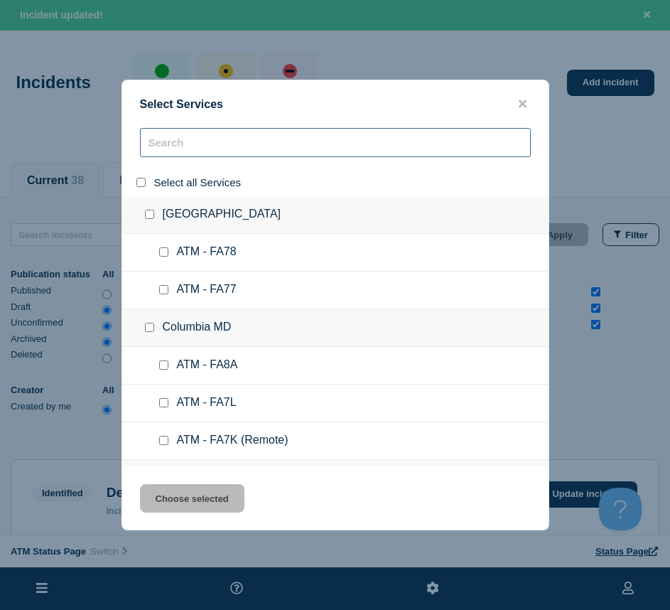
click at [170, 145] on input "search" at bounding box center [335, 142] width 391 height 29
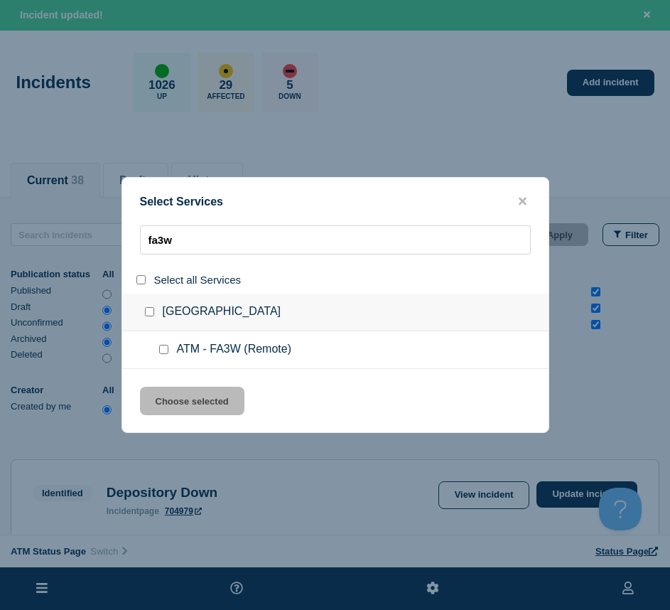
click at [162, 346] on input "service: ATM - FA3W (Remote)" at bounding box center [163, 349] width 9 height 9
click at [161, 408] on button "Choose selected" at bounding box center [192, 401] width 105 height 28
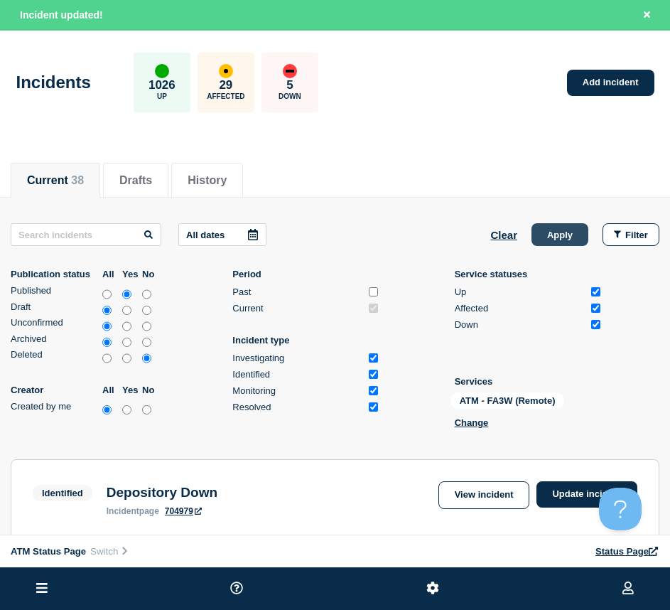
click at [542, 245] on button "Apply" at bounding box center [560, 234] width 57 height 23
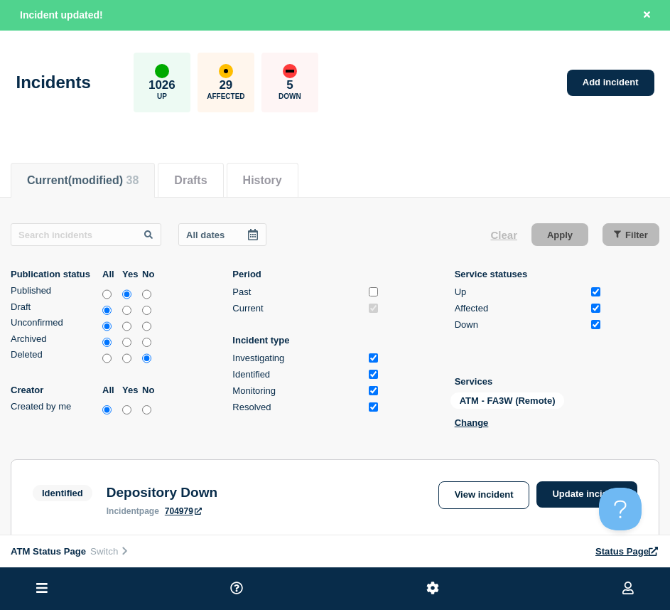
scroll to position [142, 0]
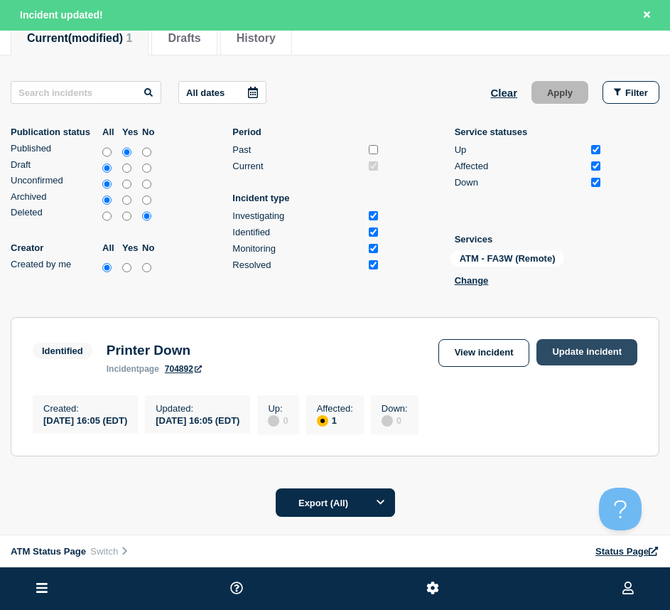
click at [597, 360] on link "Update incident" at bounding box center [587, 352] width 101 height 26
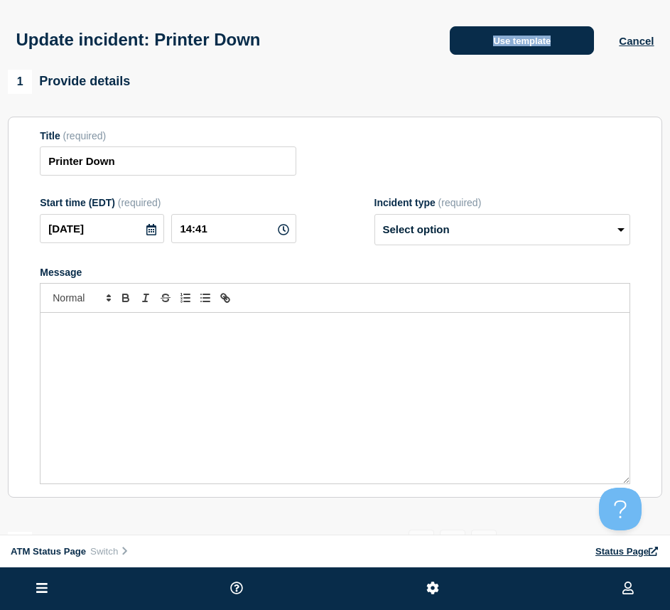
click at [476, 56] on div "Update incident: Printer Down Use template Cancel" at bounding box center [335, 35] width 670 height 70
click at [471, 46] on button "Use template" at bounding box center [522, 40] width 144 height 28
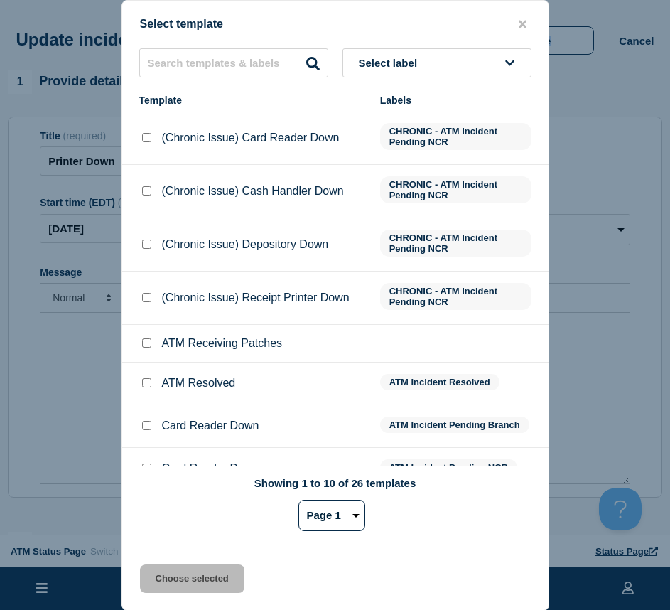
click at [150, 382] on input "ATM Resolved checkbox" at bounding box center [146, 382] width 9 height 9
click at [170, 574] on button "Choose selected" at bounding box center [192, 579] width 105 height 28
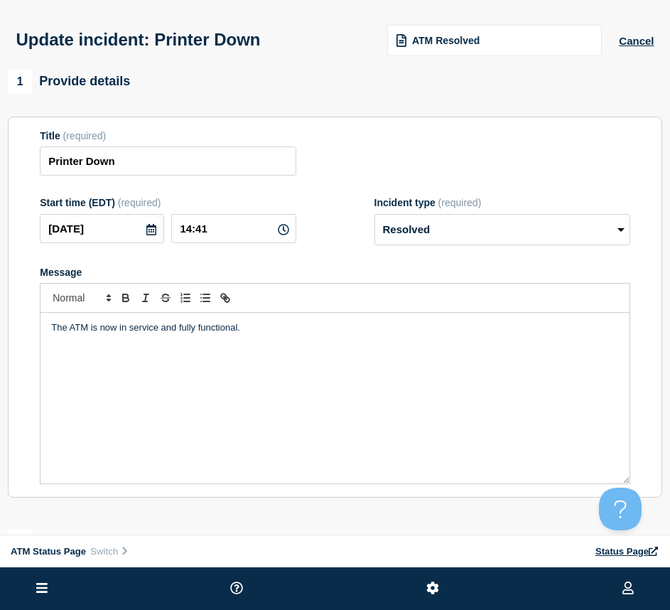
scroll to position [284, 0]
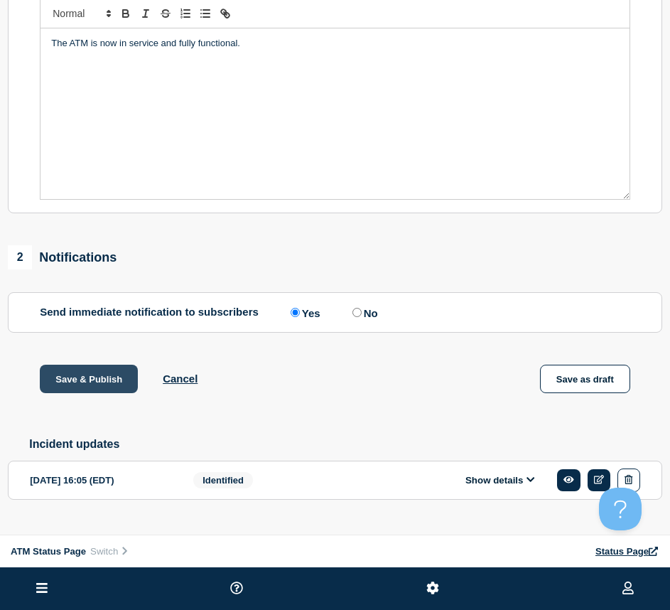
click at [111, 381] on button "Save & Publish" at bounding box center [89, 379] width 98 height 28
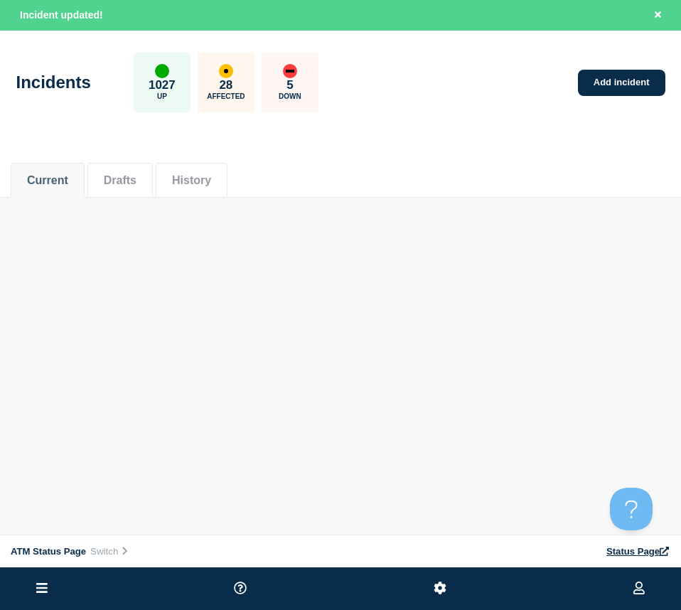
click at [562, 167] on div "Current Drafts History" at bounding box center [341, 173] width 660 height 48
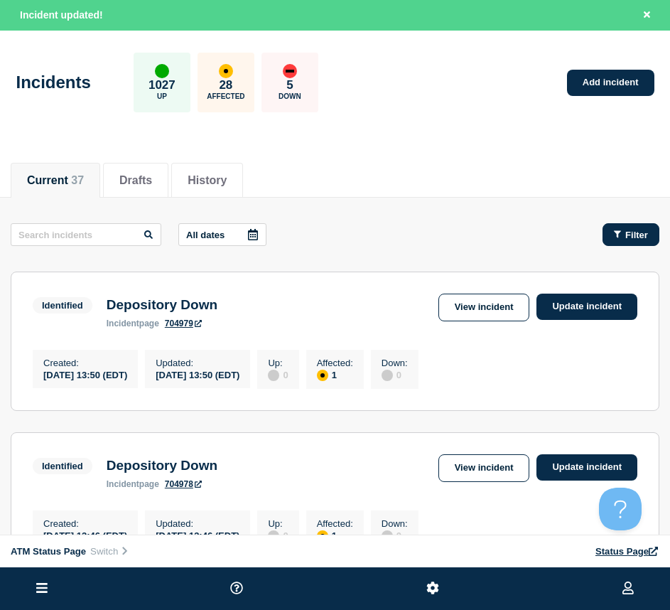
click at [610, 235] on button "Filter" at bounding box center [631, 234] width 57 height 23
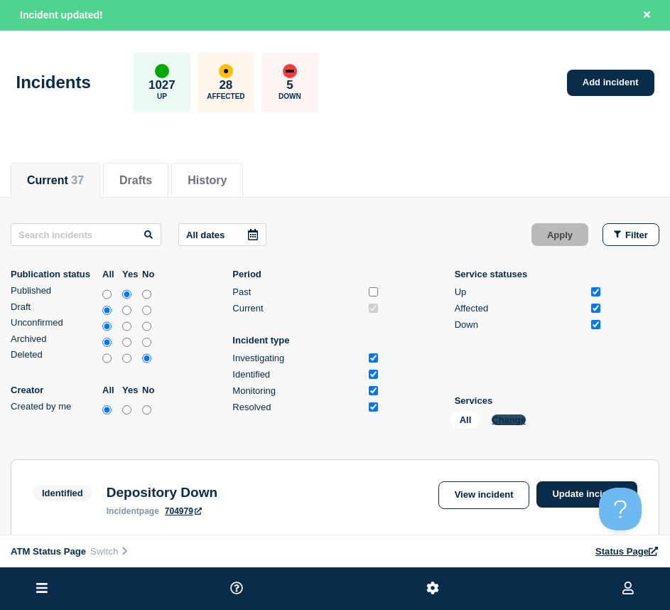
click at [515, 419] on button "Change" at bounding box center [509, 420] width 34 height 11
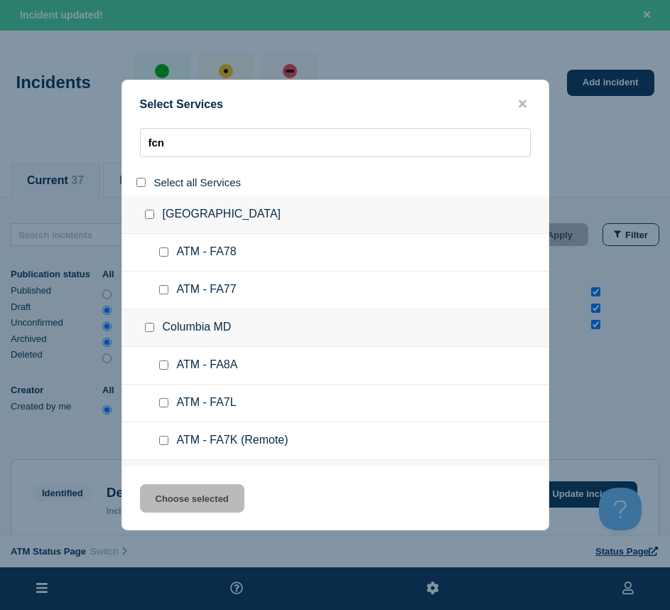
type input "fcnp"
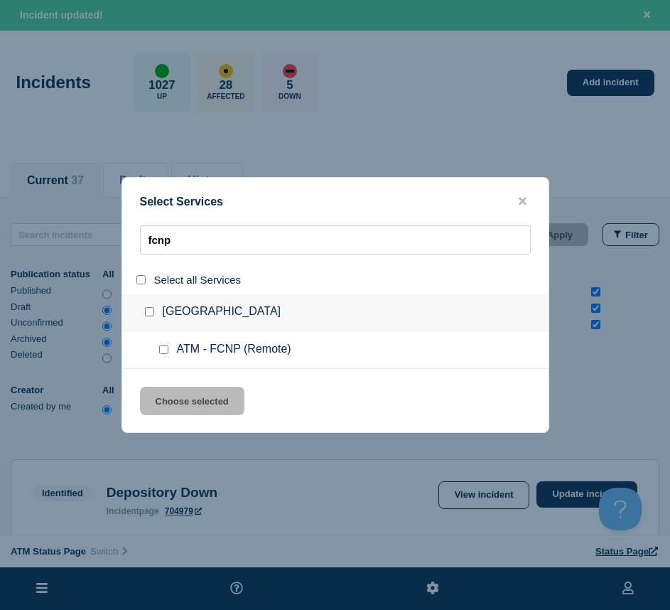
drag, startPoint x: 164, startPoint y: 353, endPoint x: 166, endPoint y: 392, distance: 39.1
click at [164, 353] on input "service: ATM - FCNP (Remote)" at bounding box center [163, 349] width 9 height 9
checkbox input "true"
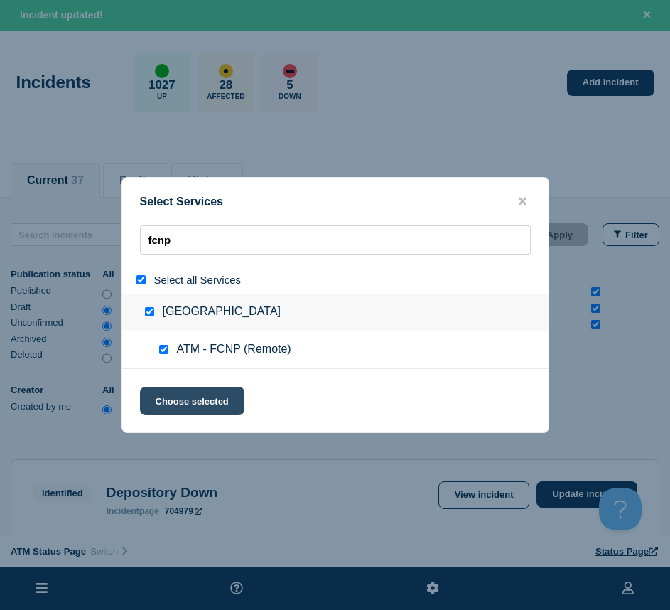
click at [164, 392] on button "Choose selected" at bounding box center [192, 401] width 105 height 28
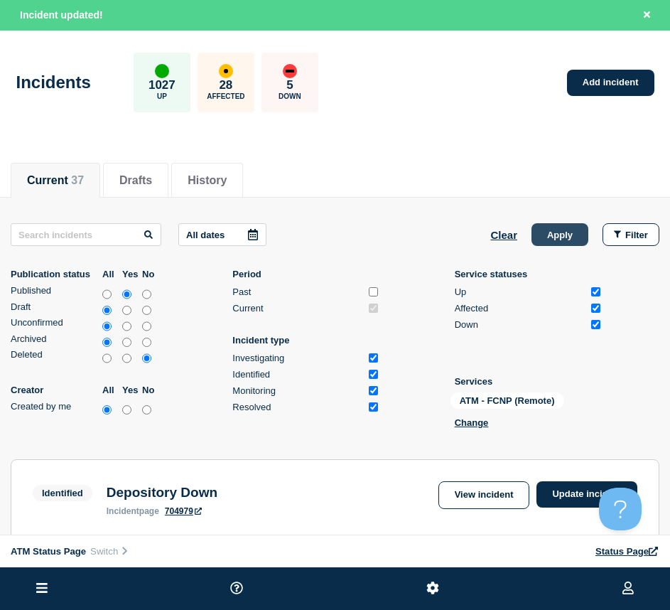
click at [569, 242] on button "Apply" at bounding box center [560, 234] width 57 height 23
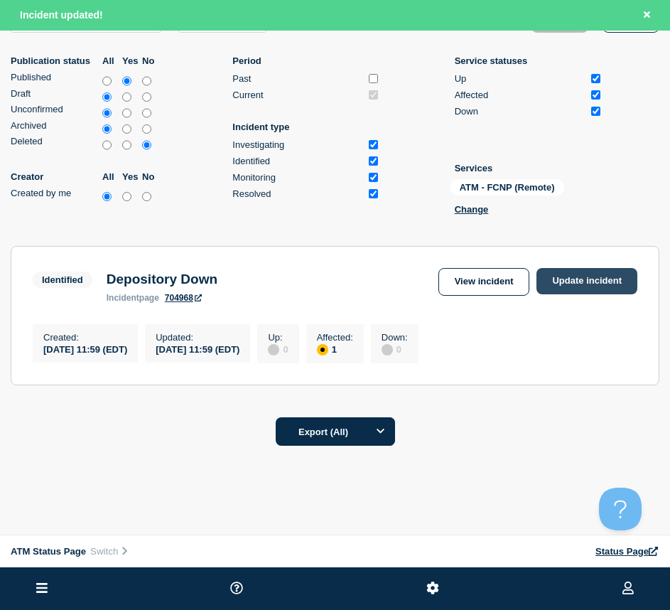
drag, startPoint x: 590, startPoint y: 294, endPoint x: 588, endPoint y: 284, distance: 10.2
click at [589, 294] on div "View incident Update incident" at bounding box center [538, 282] width 199 height 28
click at [588, 284] on link "Update incident" at bounding box center [587, 281] width 101 height 26
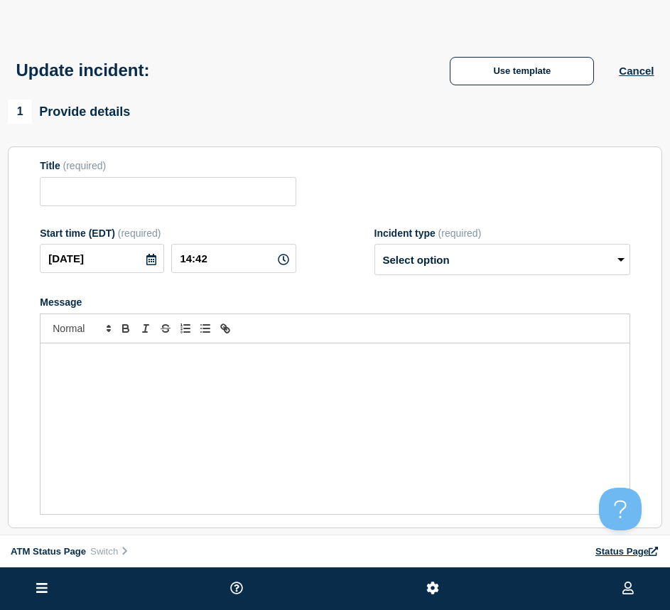
type input "Depository Down"
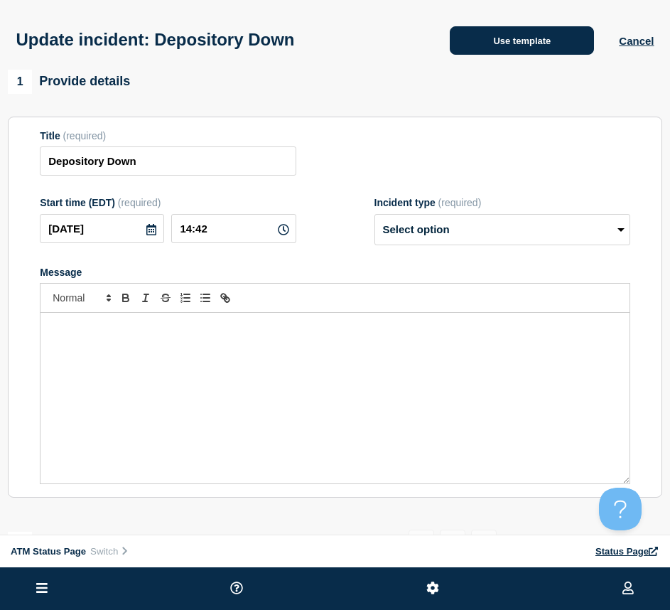
click at [476, 49] on button "Use template" at bounding box center [522, 40] width 144 height 28
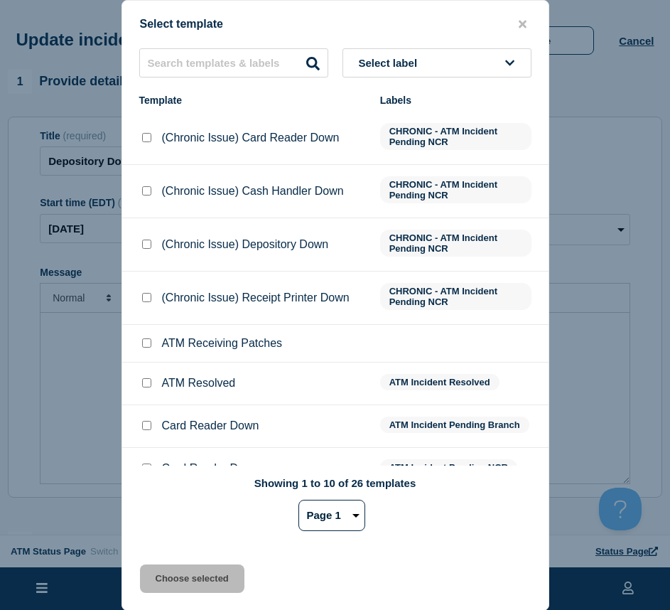
click at [148, 383] on input "ATM Resolved checkbox" at bounding box center [146, 382] width 9 height 9
checkbox input "true"
click at [154, 579] on button "Choose selected" at bounding box center [192, 579] width 105 height 28
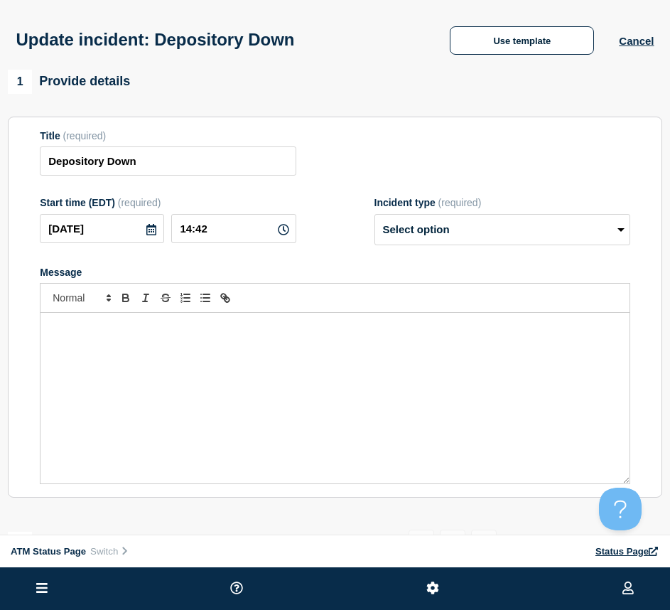
select select "resolved"
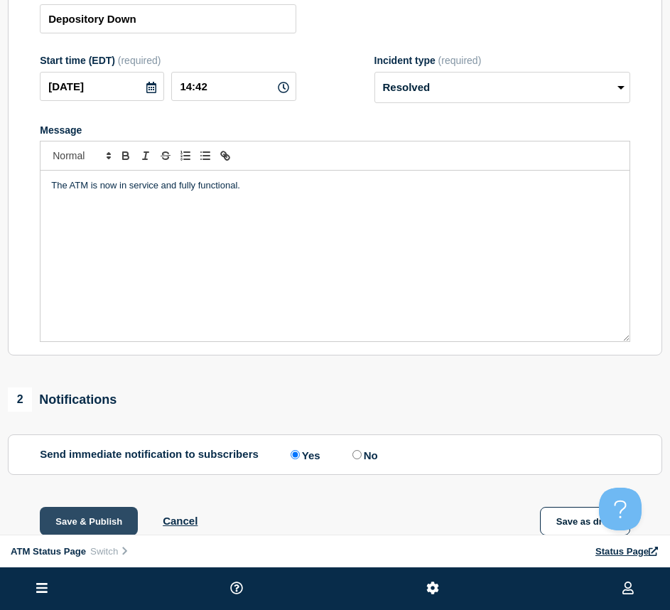
click at [66, 516] on button "Save & Publish" at bounding box center [89, 521] width 98 height 28
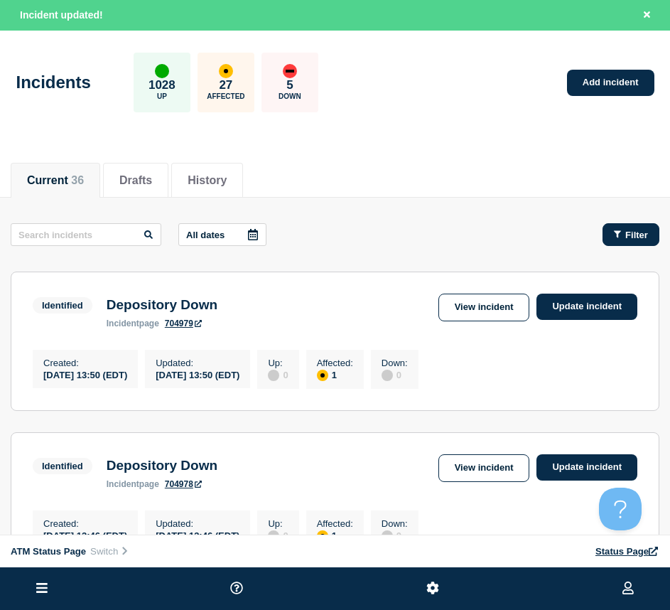
click at [633, 227] on button "Filter" at bounding box center [631, 234] width 57 height 23
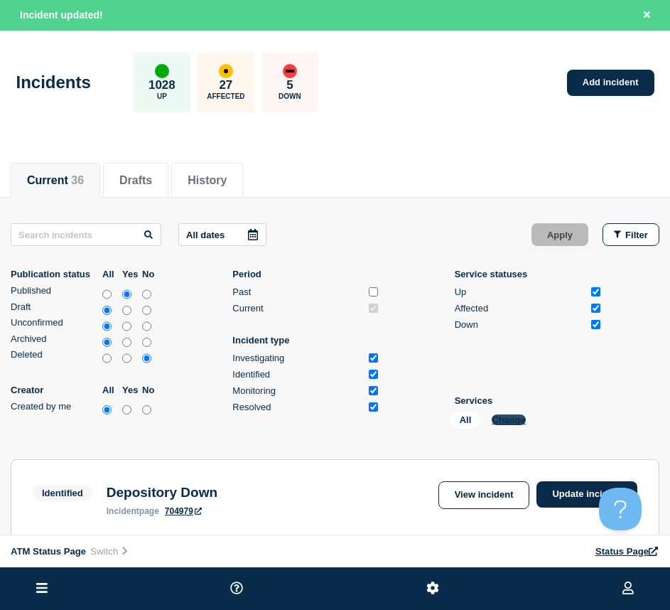
click at [515, 417] on button "Change" at bounding box center [509, 420] width 34 height 11
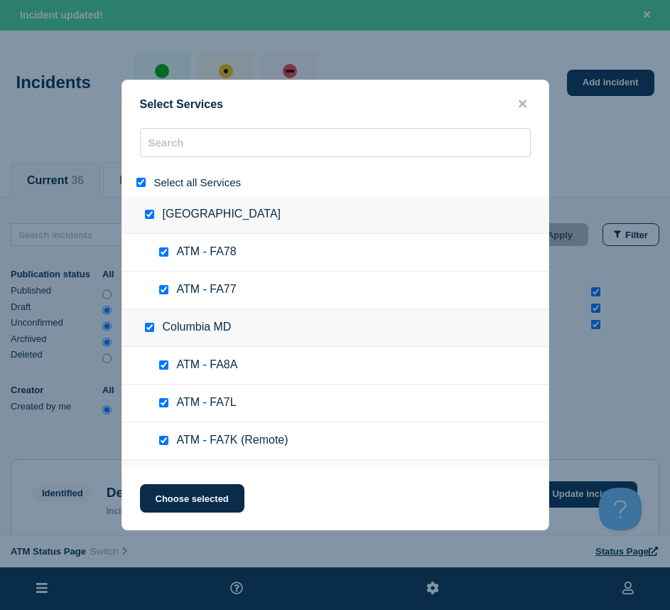
click at [142, 180] on input "select all" at bounding box center [141, 182] width 9 height 9
checkbox input "false"
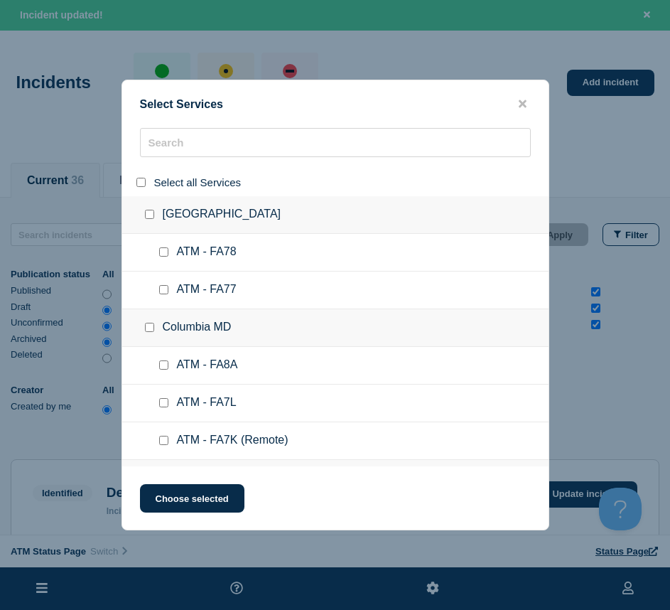
checkbox input "false"
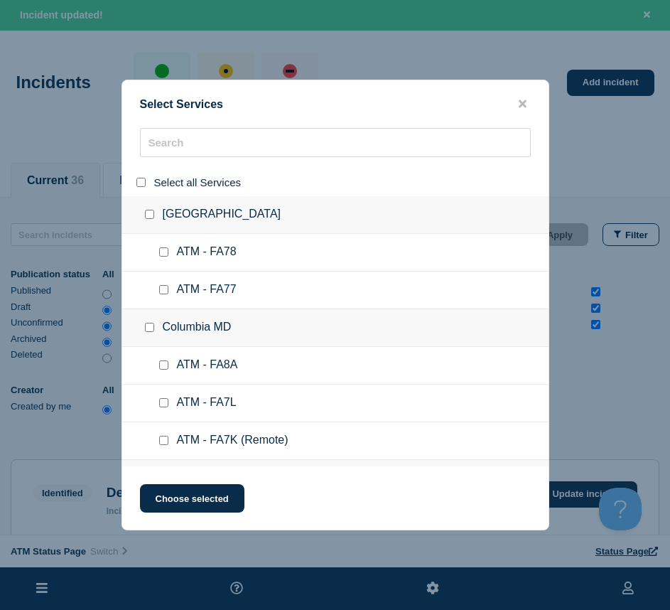
checkbox input "false"
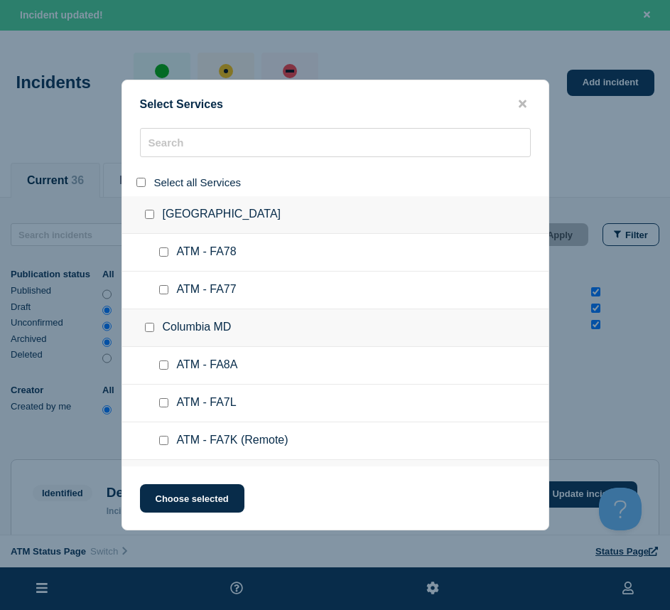
checkbox input "false"
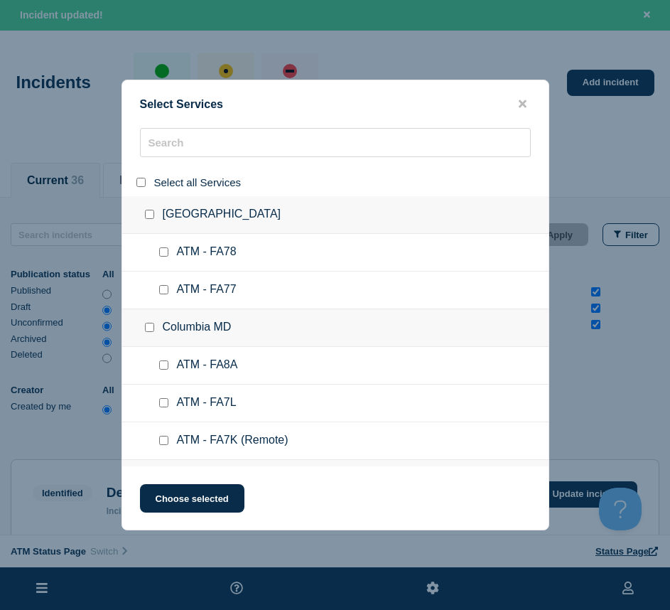
checkbox input "false"
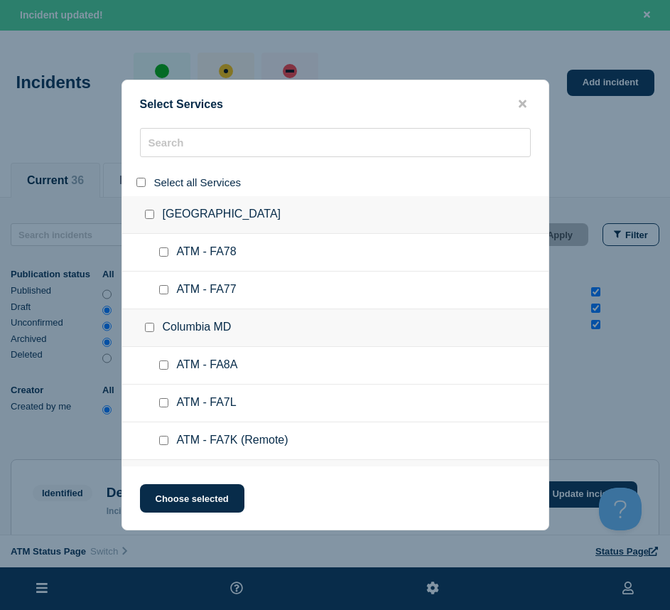
checkbox input "false"
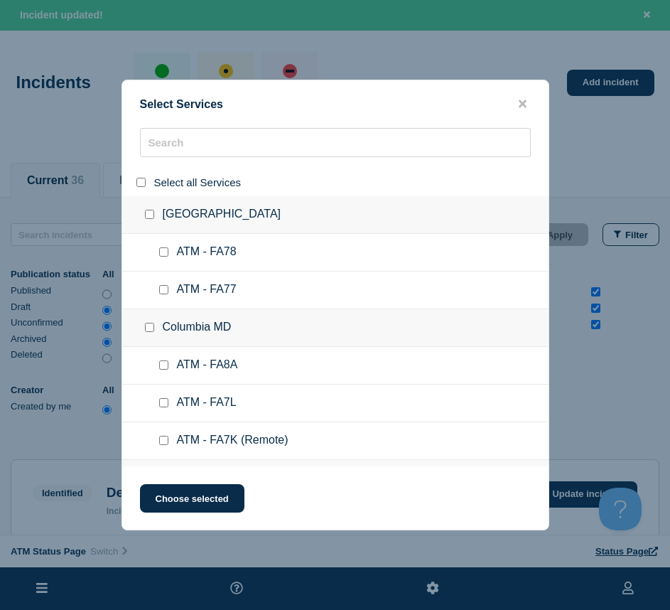
checkbox input "false"
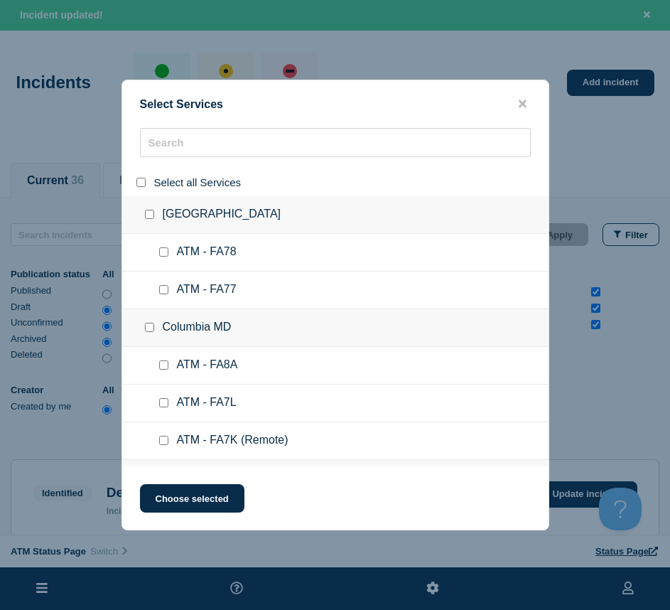
checkbox input "false"
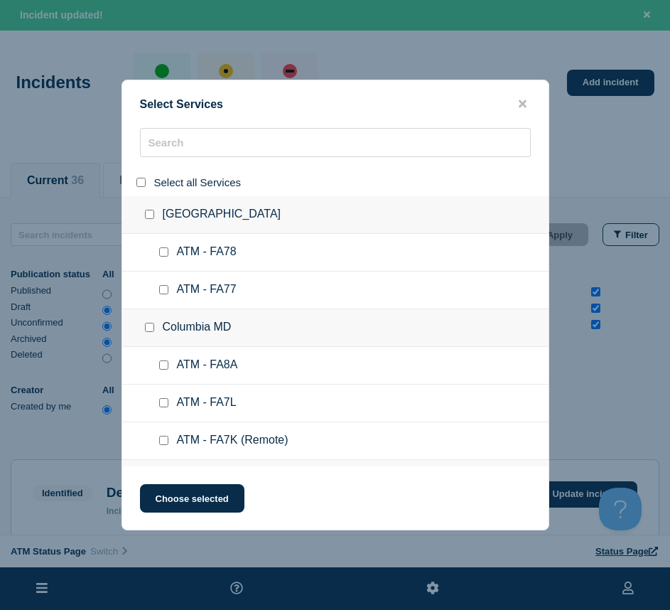
checkbox input "false"
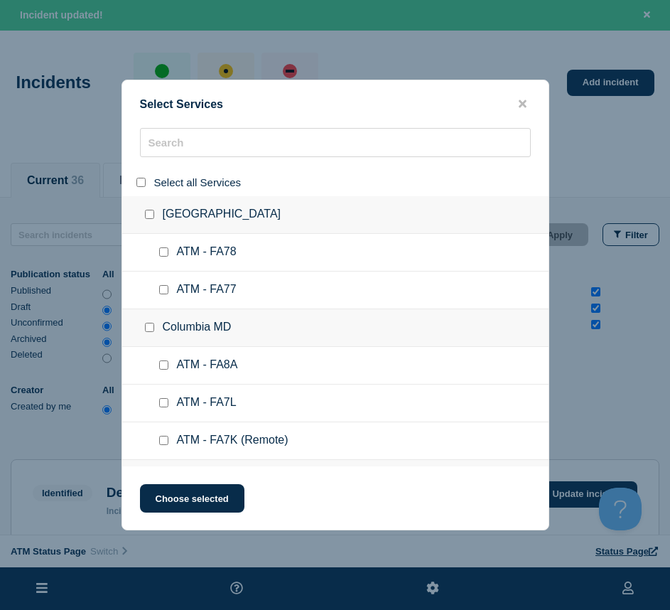
checkbox input "false"
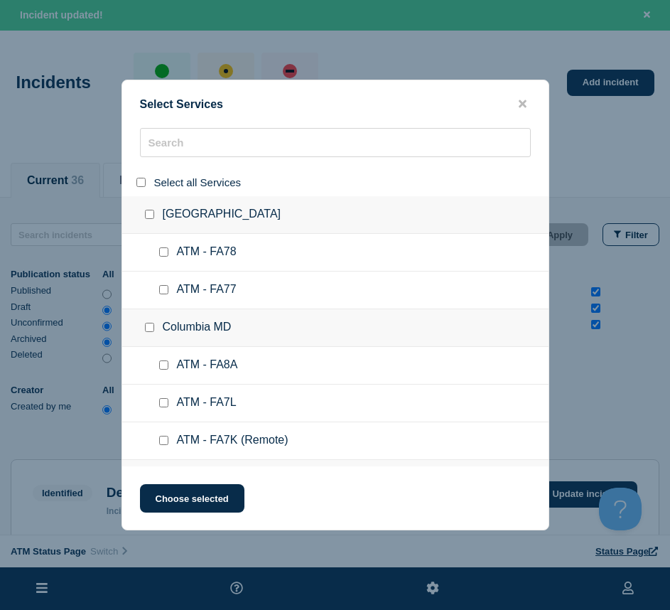
checkbox input "false"
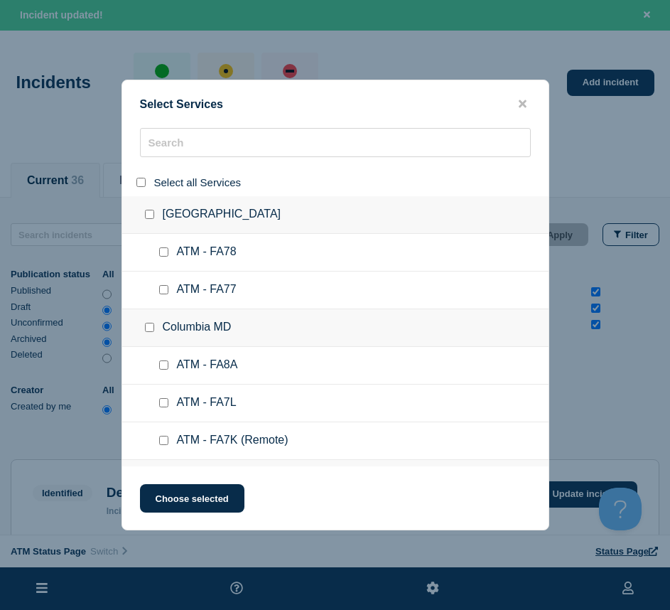
checkbox input "false"
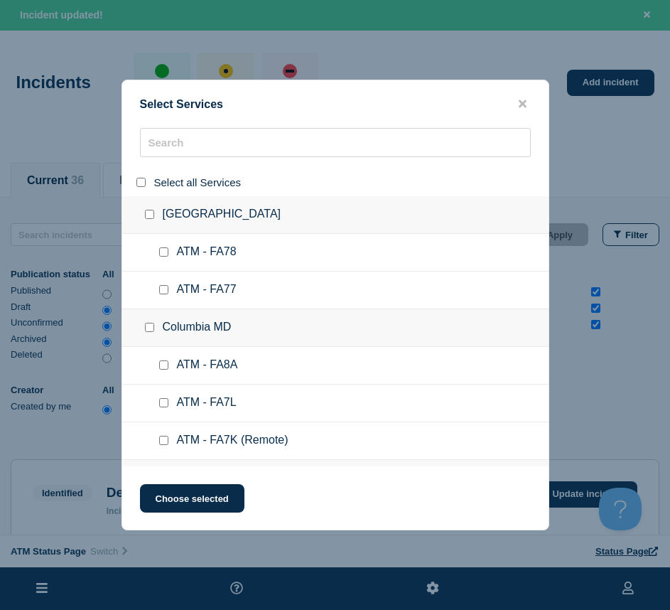
checkbox input "false"
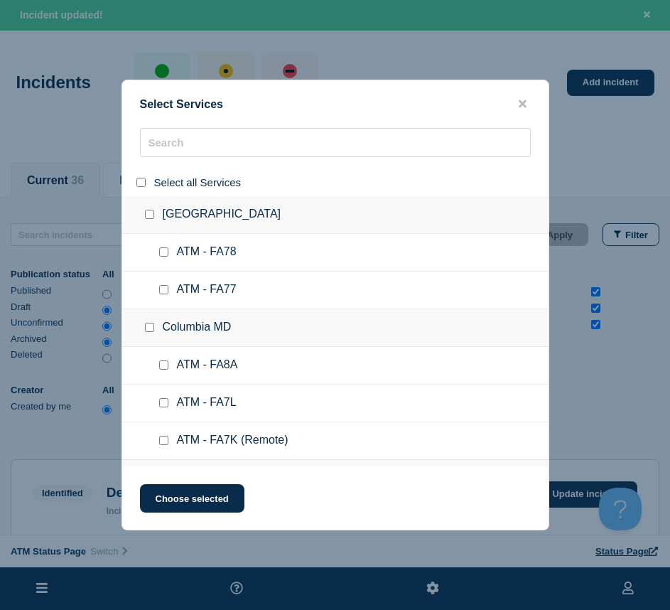
checkbox input "false"
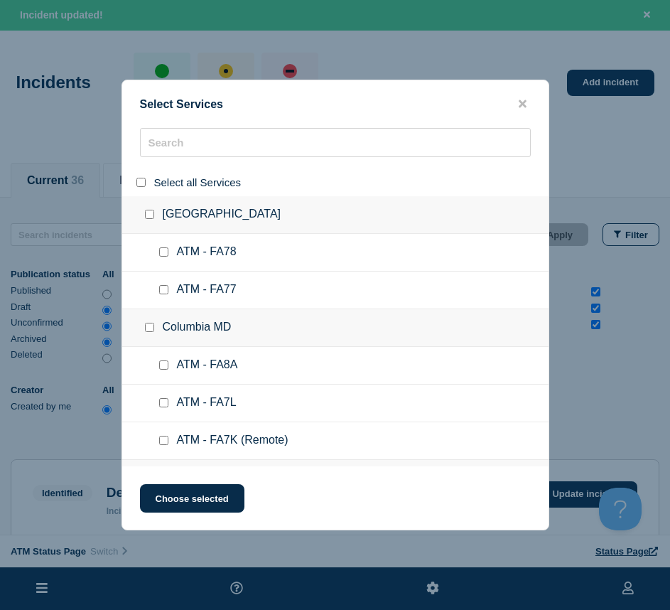
checkbox input "false"
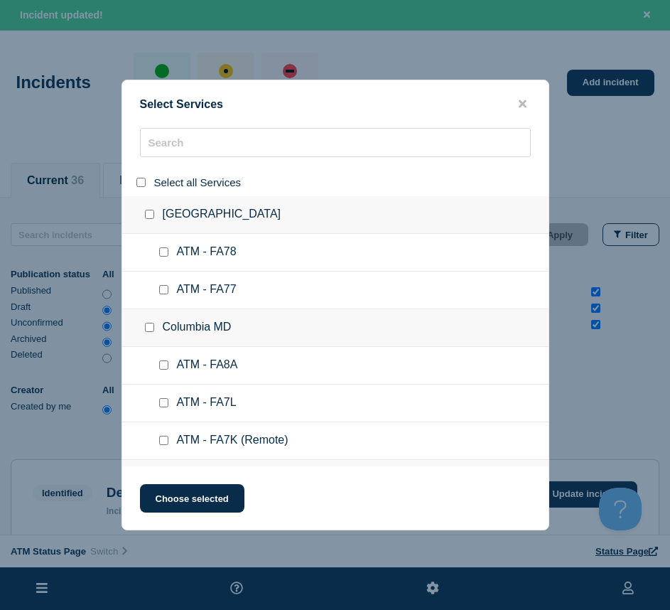
checkbox input "false"
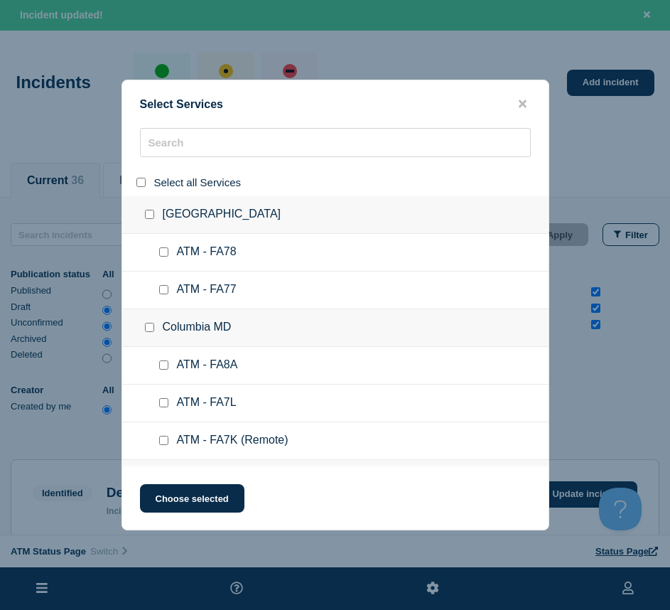
checkbox input "false"
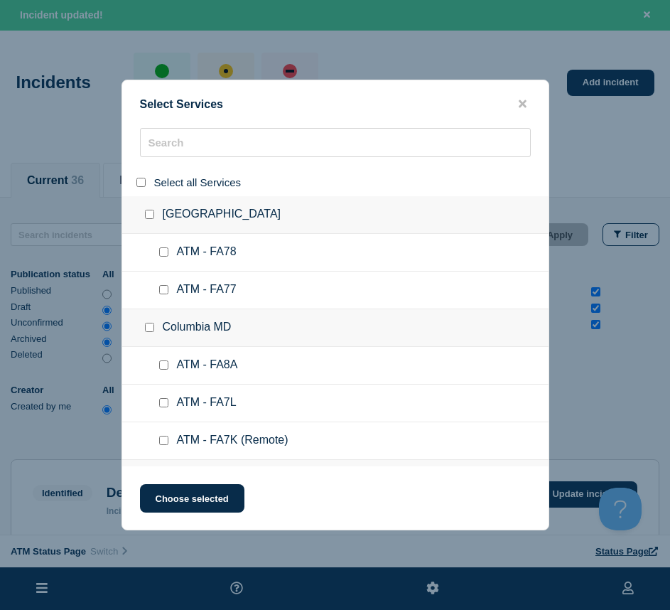
checkbox input "false"
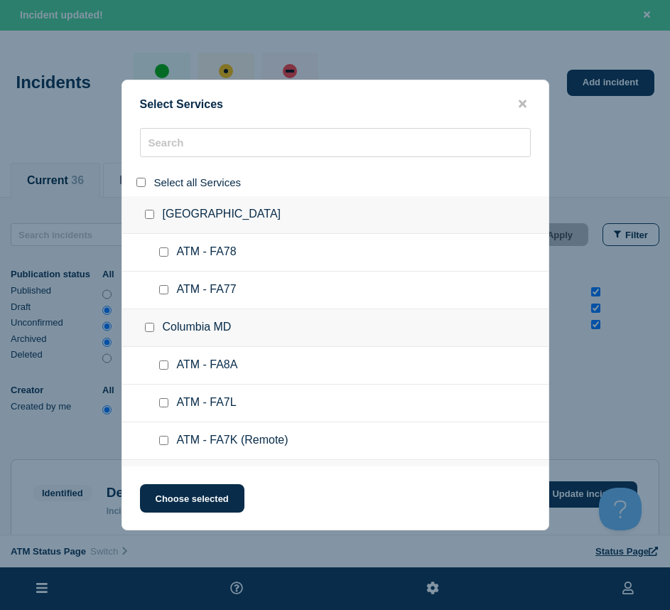
checkbox input "false"
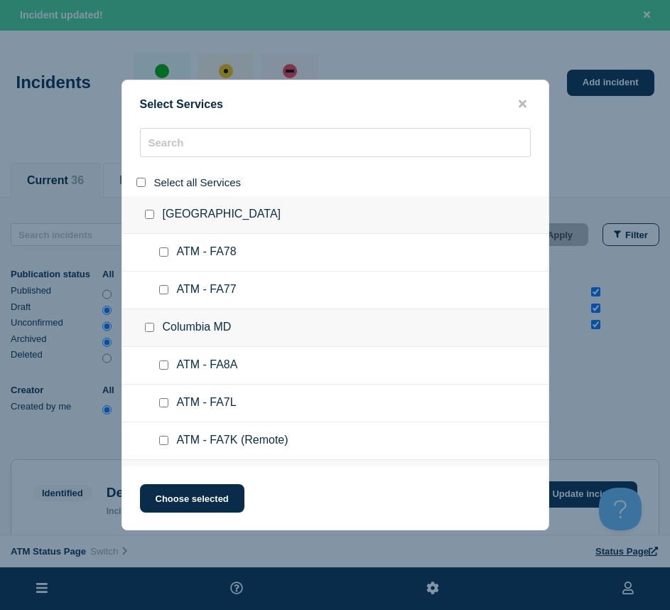
checkbox input "false"
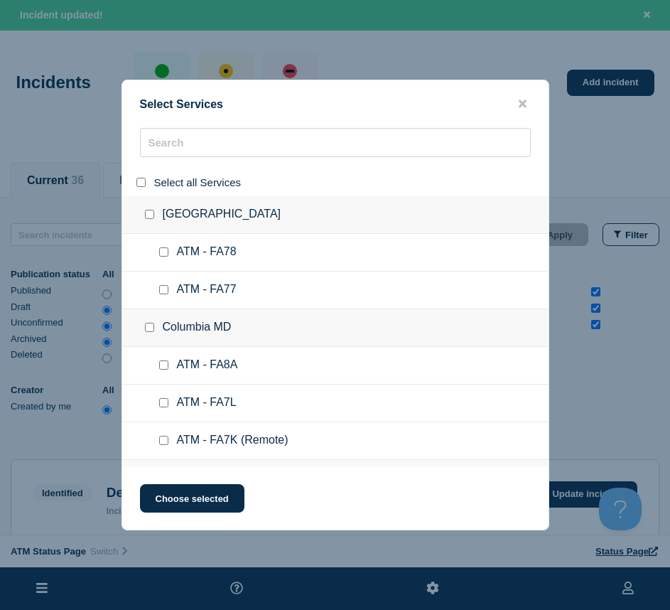
checkbox input "false"
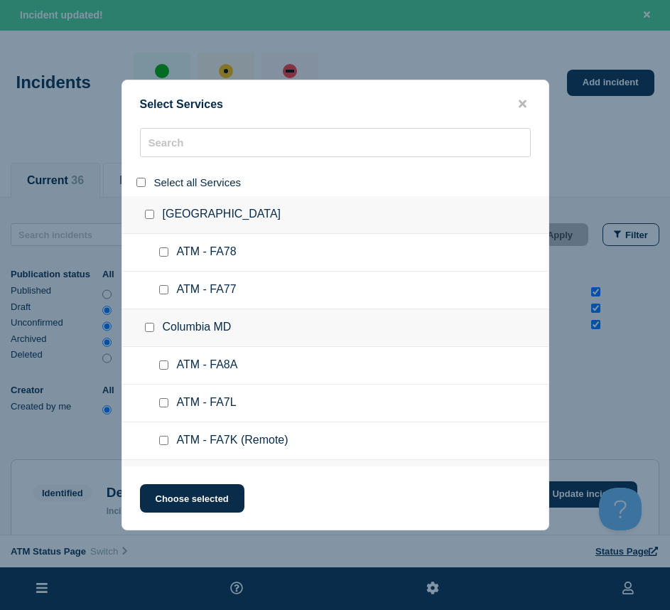
checkbox input "false"
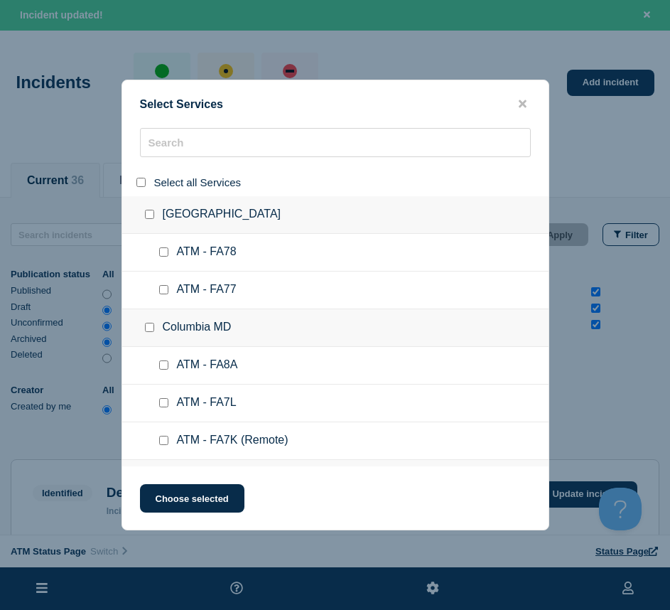
checkbox input "false"
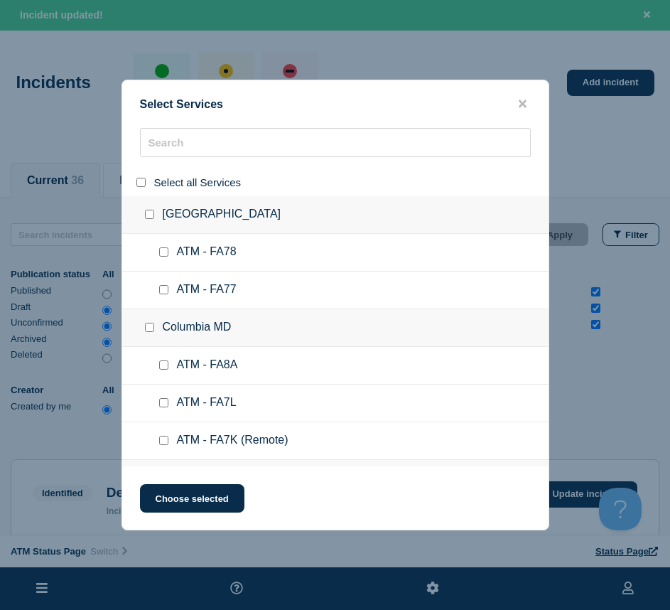
checkbox input "false"
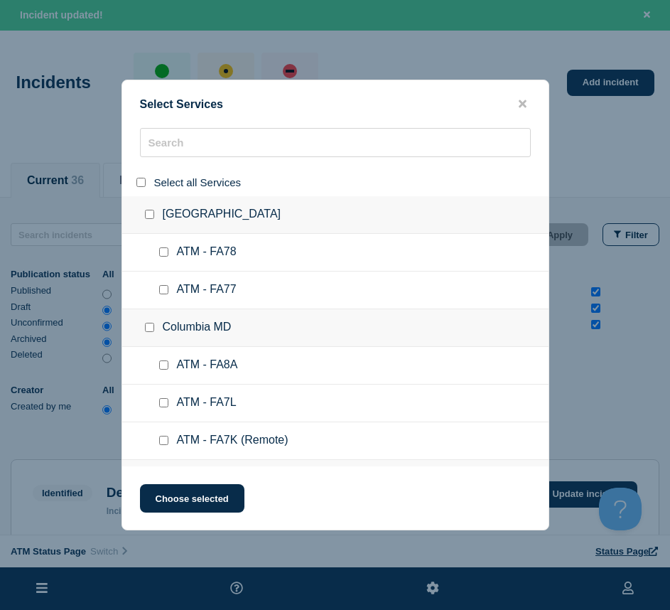
checkbox input "false"
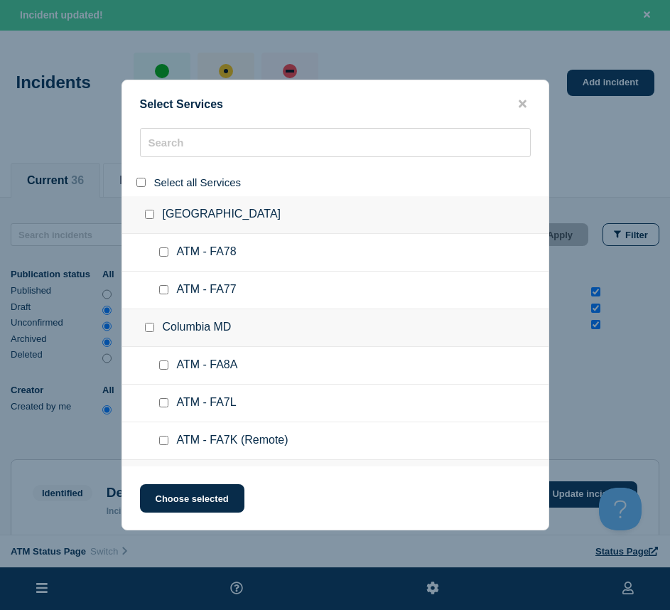
checkbox input "false"
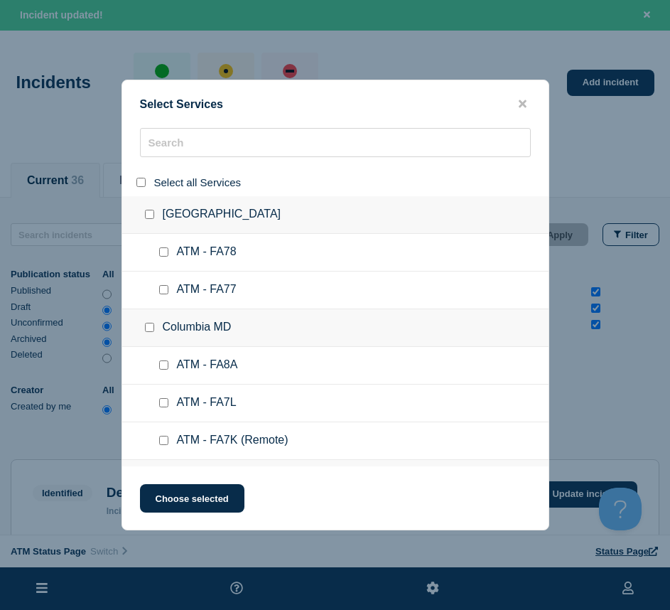
checkbox input "false"
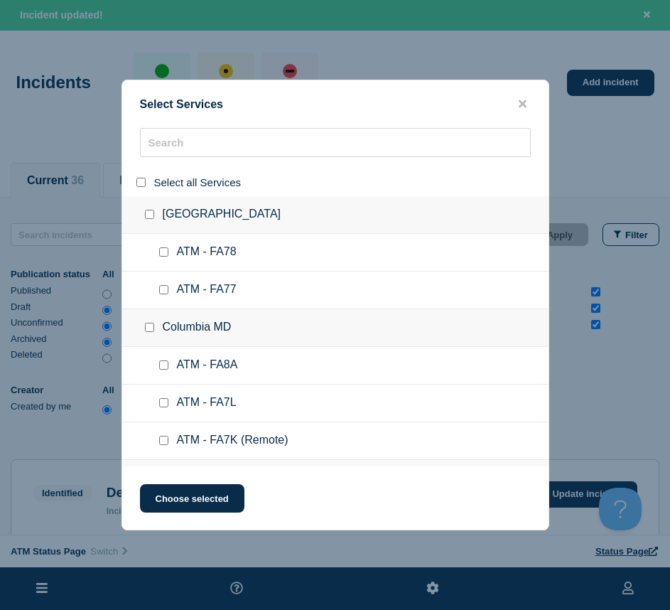
checkbox input "false"
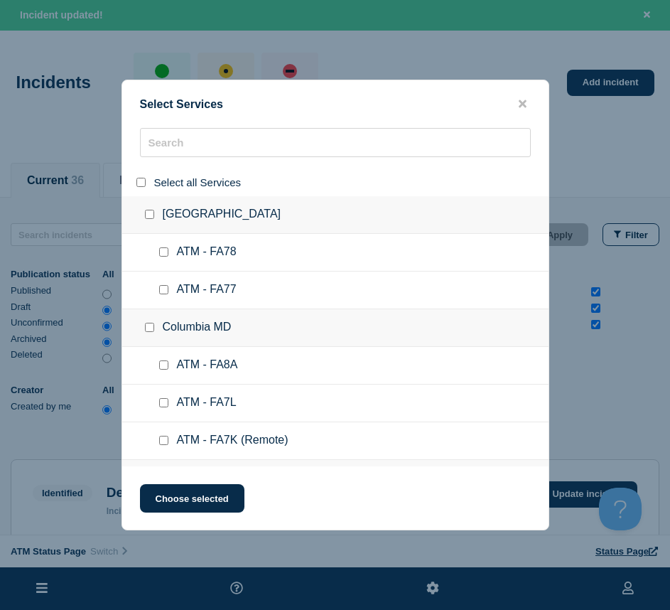
checkbox input "false"
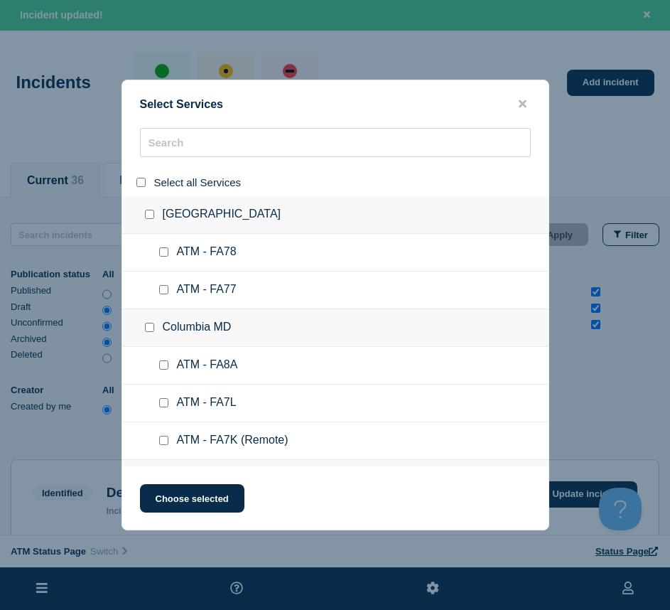
checkbox input "false"
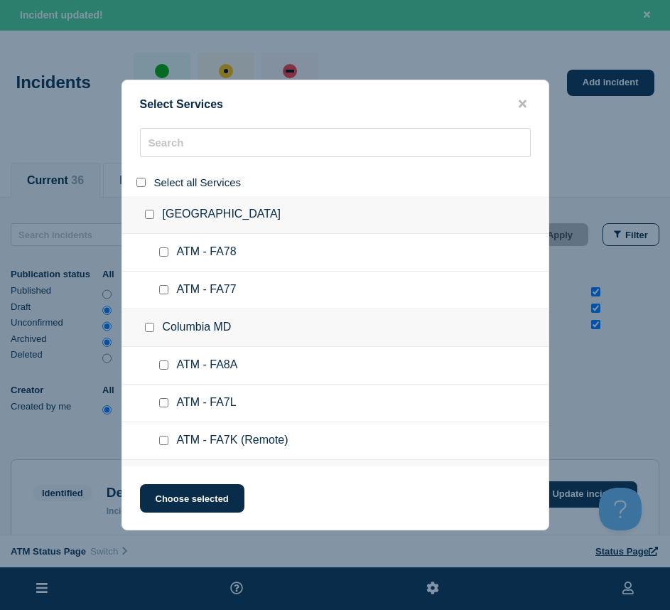
checkbox input "false"
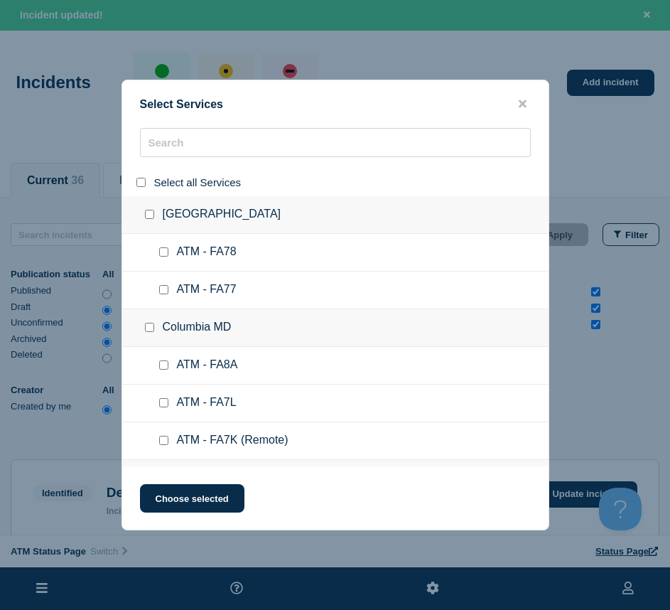
checkbox input "false"
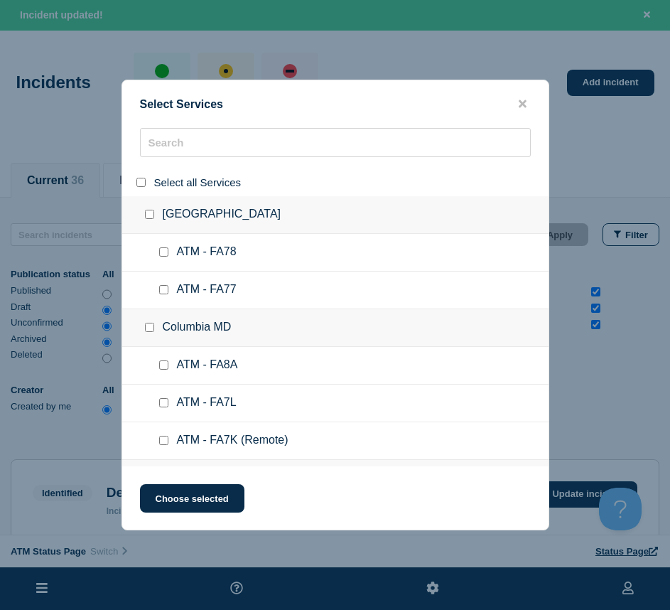
checkbox input "false"
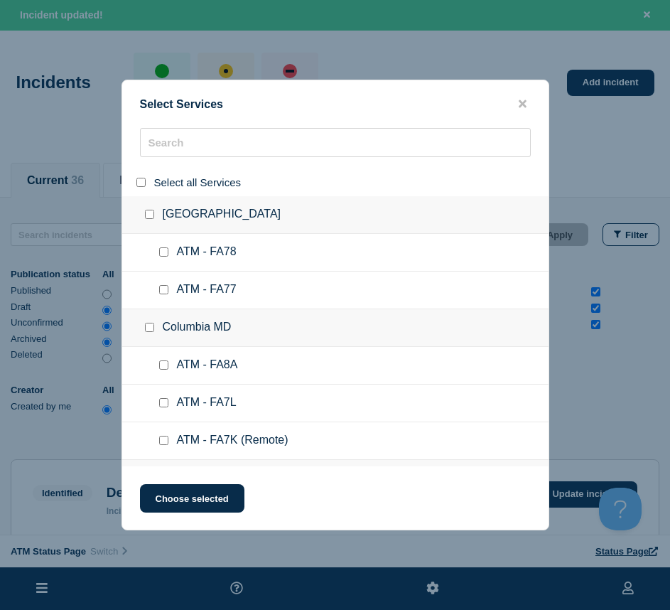
checkbox input "false"
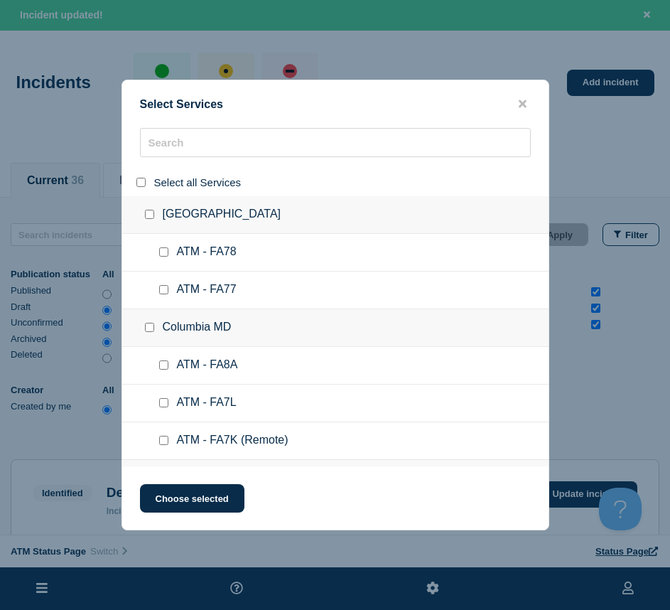
checkbox input "false"
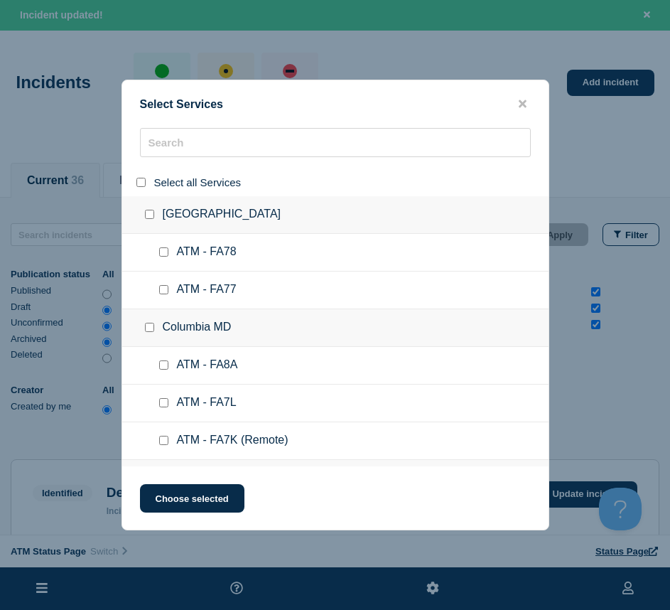
checkbox input "false"
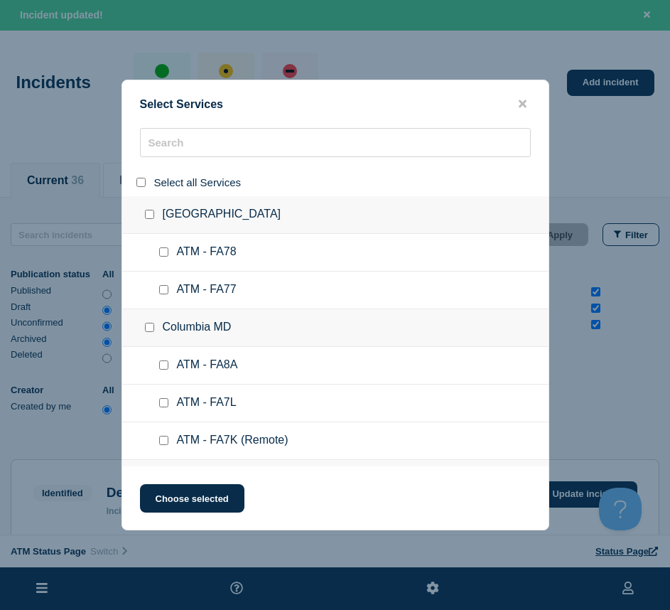
checkbox input "false"
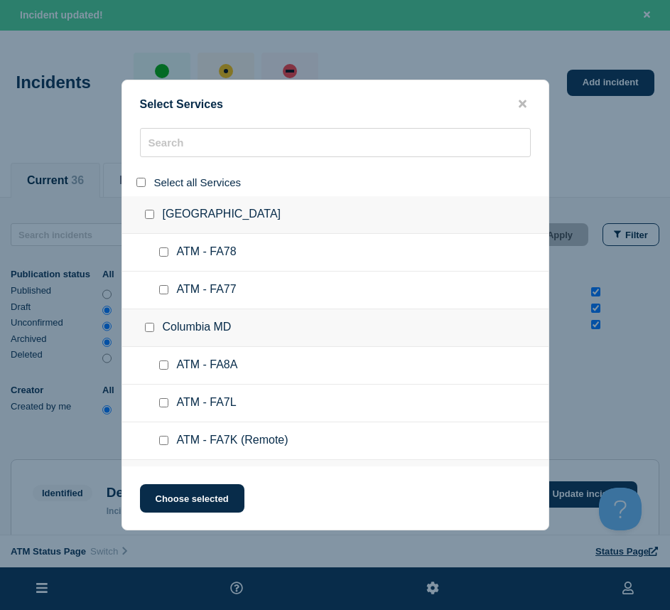
checkbox input "false"
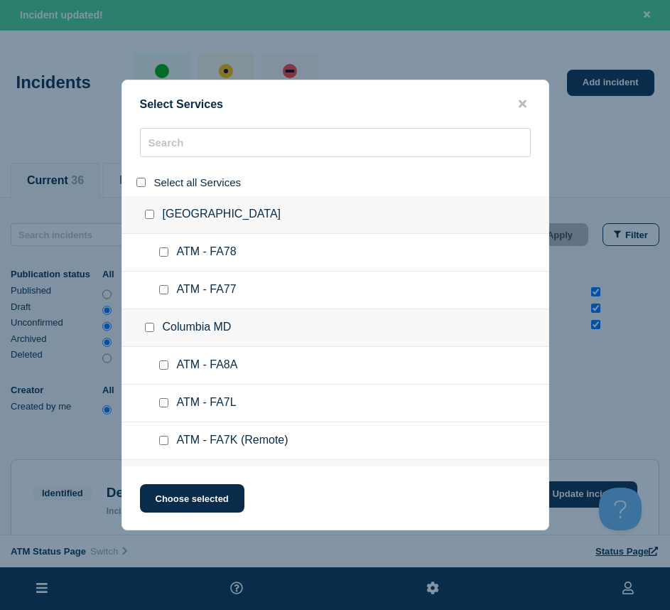
checkbox input "false"
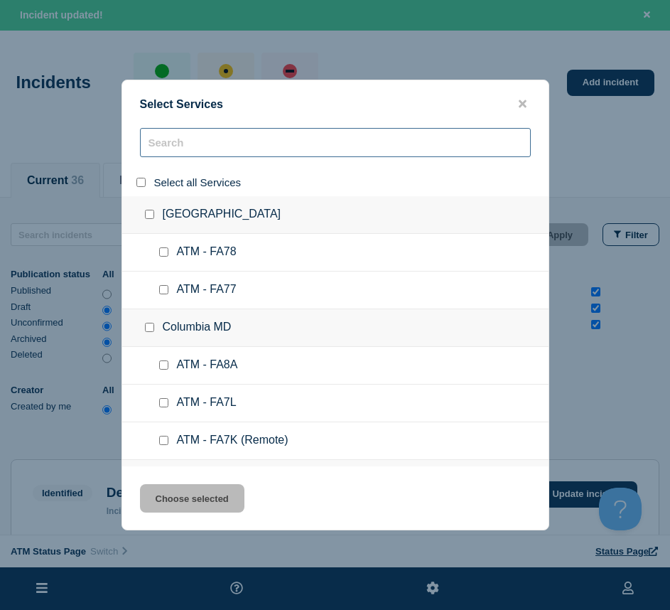
click at [168, 153] on input "search" at bounding box center [335, 142] width 391 height 29
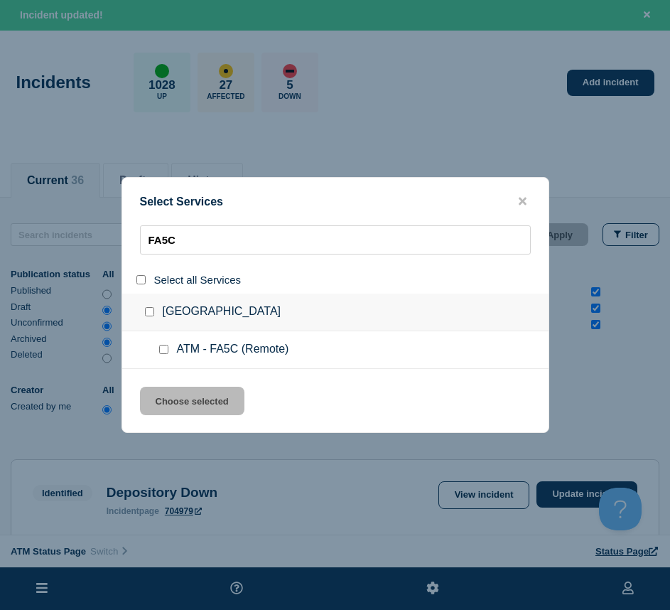
click at [164, 354] on input "service: ATM - FA5C (Remote)" at bounding box center [163, 349] width 9 height 9
click at [170, 387] on div "Select Services FA5C Select all Services Oak Grove KY ATM - FA5C (Remote) Choos…" at bounding box center [336, 305] width 428 height 256
click at [181, 395] on button "Choose selected" at bounding box center [192, 401] width 105 height 28
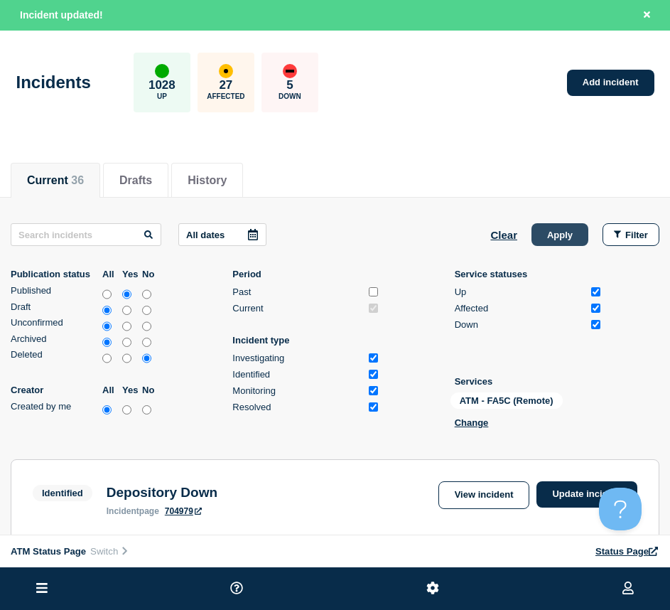
click at [567, 235] on button "Apply" at bounding box center [560, 234] width 57 height 23
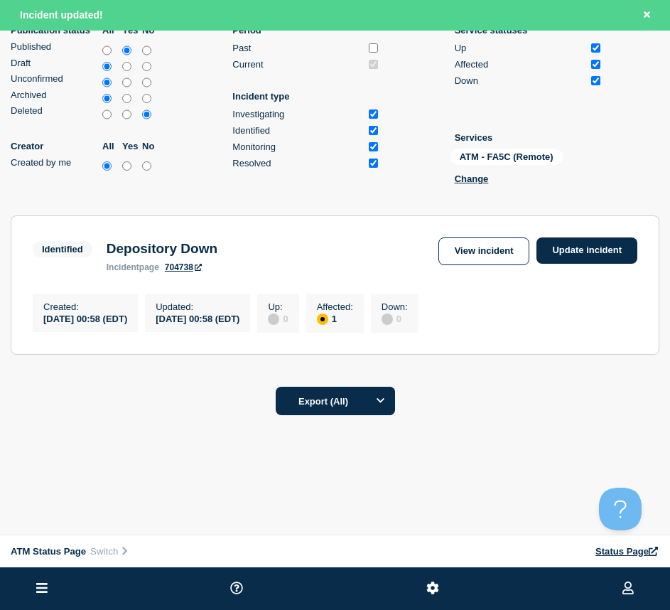
scroll to position [107, 0]
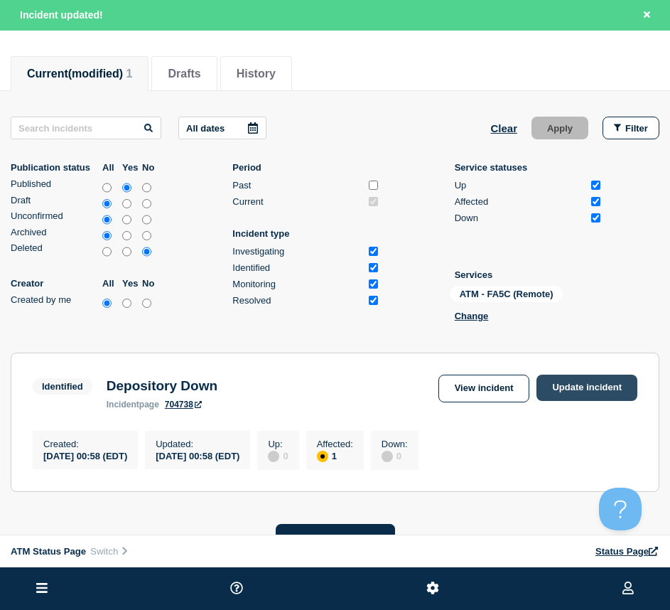
click at [569, 387] on link "Update incident" at bounding box center [587, 388] width 101 height 26
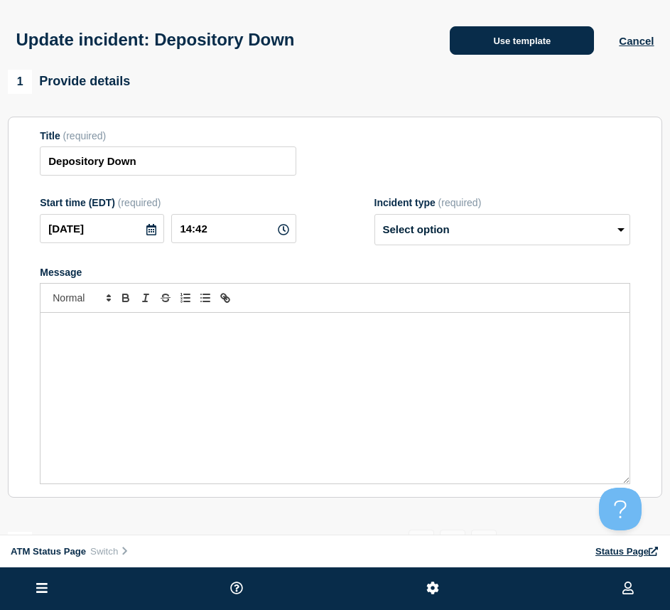
click at [461, 52] on button "Use template" at bounding box center [522, 40] width 144 height 28
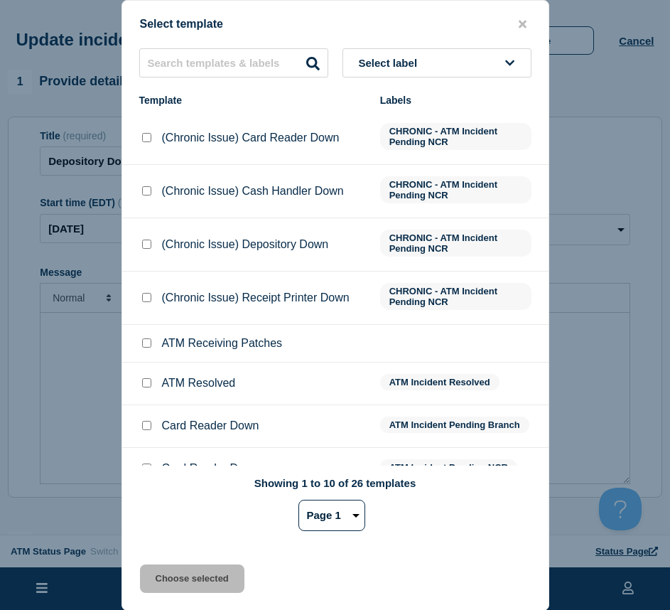
click at [146, 346] on input "ATM Receiving Patches checkbox" at bounding box center [146, 342] width 9 height 9
click at [146, 385] on input "ATM Resolved checkbox" at bounding box center [146, 382] width 9 height 9
click at [170, 557] on div "Select template Select label Template Labels (Chronic Issue) Card Reader Down C…" at bounding box center [336, 305] width 428 height 611
click at [175, 588] on button "Choose selected" at bounding box center [192, 579] width 105 height 28
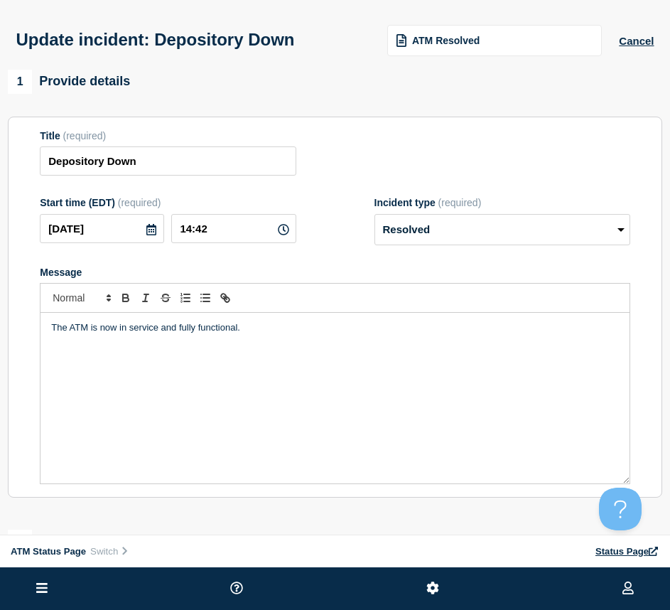
scroll to position [213, 0]
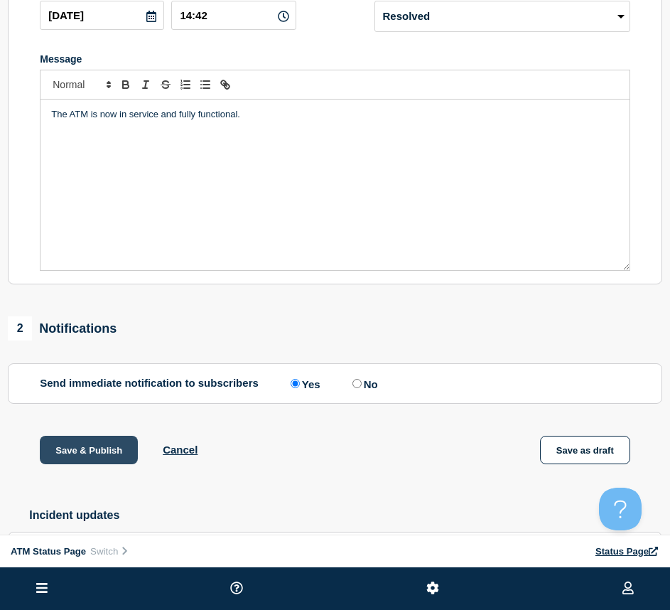
click at [103, 447] on button "Save & Publish" at bounding box center [89, 450] width 98 height 28
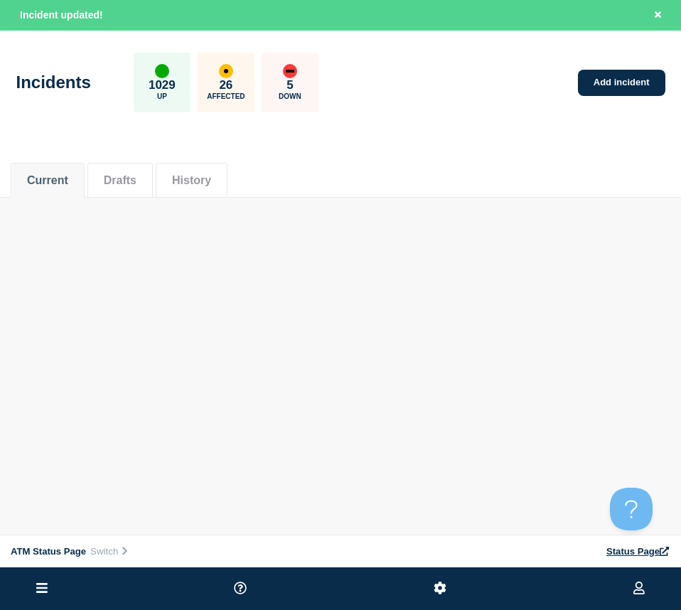
click at [564, 159] on div "Current Drafts History" at bounding box center [341, 173] width 660 height 48
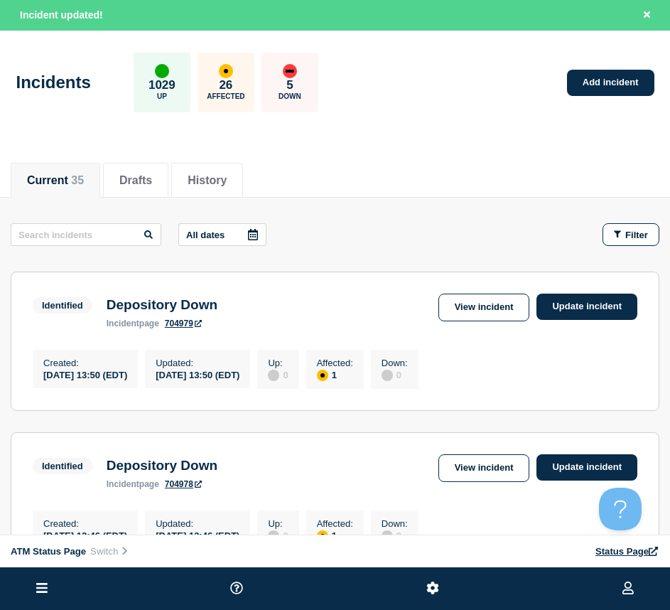
click at [474, 181] on div "Current 35 Drafts History" at bounding box center [335, 173] width 649 height 48
click at [625, 238] on div "Filter" at bounding box center [631, 235] width 34 height 11
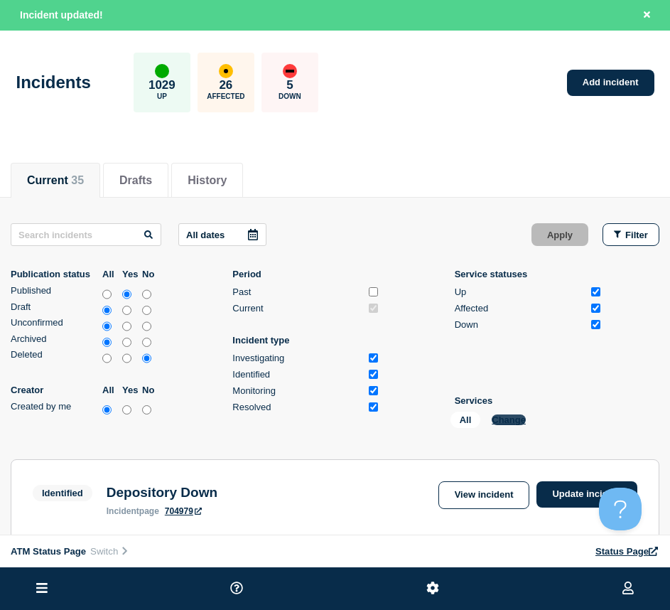
click at [510, 420] on button "Change" at bounding box center [509, 420] width 34 height 11
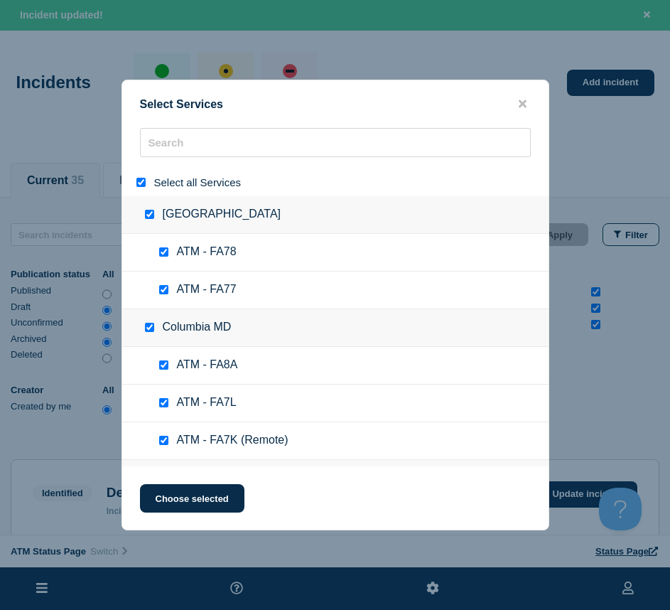
click at [143, 181] on input "select all" at bounding box center [141, 182] width 9 height 9
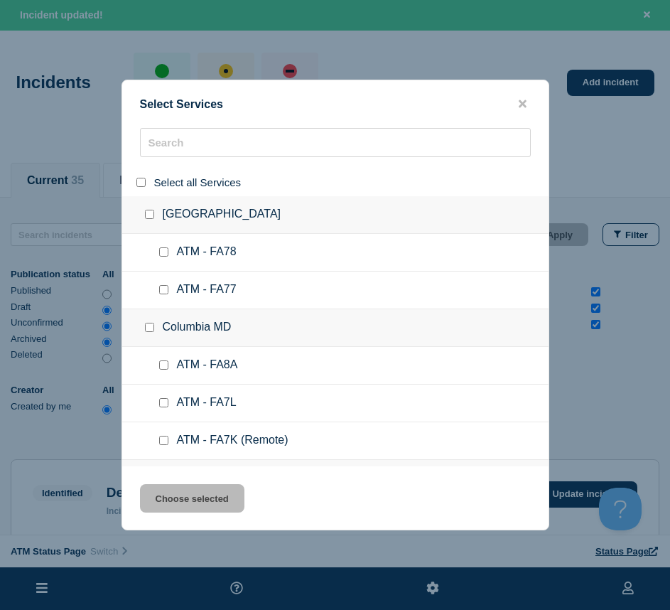
click at [171, 169] on div at bounding box center [335, 183] width 427 height 28
click at [162, 149] on input "search" at bounding box center [335, 142] width 391 height 29
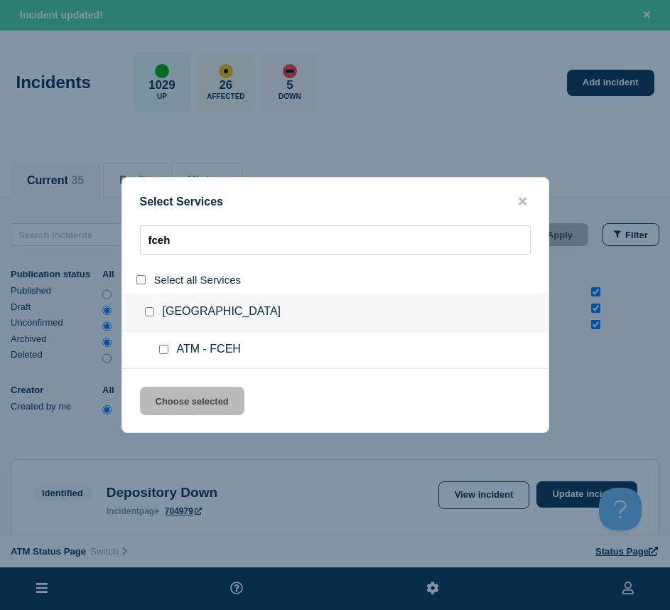
click at [166, 351] on input "service: ATM - FCEH" at bounding box center [163, 349] width 9 height 9
click at [192, 410] on button "Choose selected" at bounding box center [192, 401] width 105 height 28
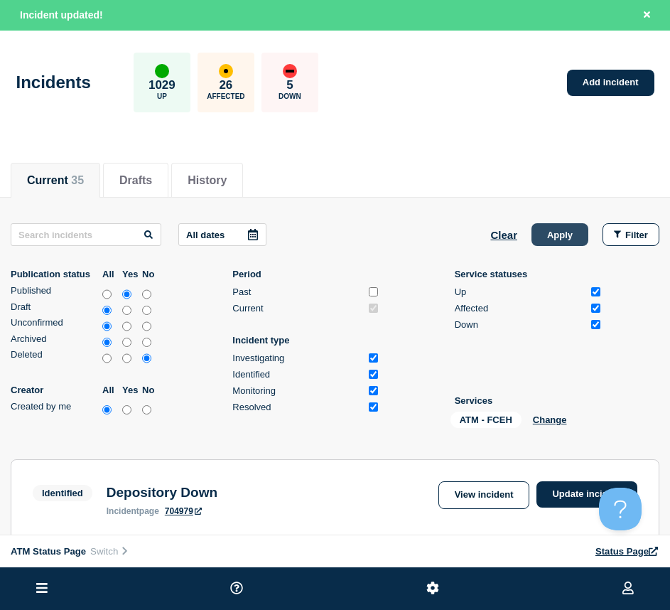
click at [546, 233] on button "Apply" at bounding box center [560, 234] width 57 height 23
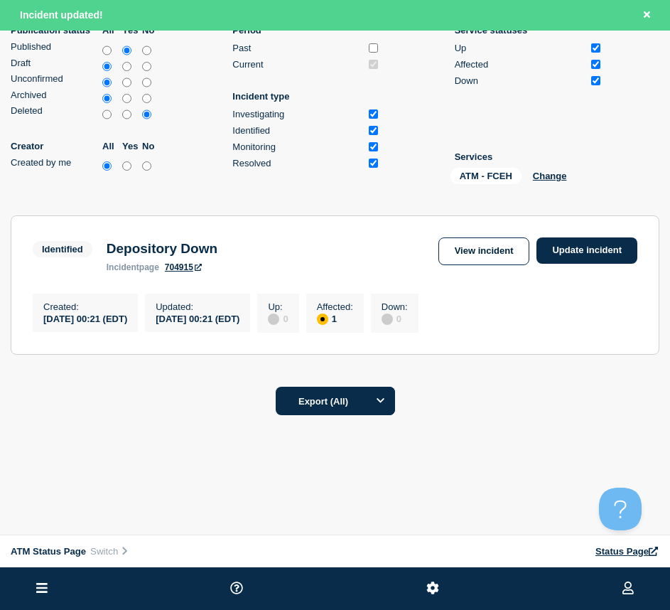
click at [597, 230] on section "Identified Depository Down incident page 704915 View incident Update incident C…" at bounding box center [335, 284] width 649 height 139
click at [593, 242] on link "Update incident" at bounding box center [587, 250] width 101 height 26
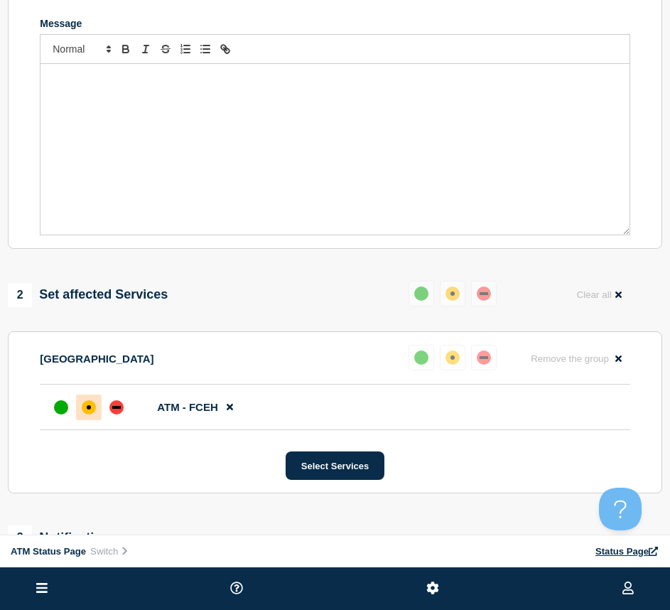
scroll to position [36, 0]
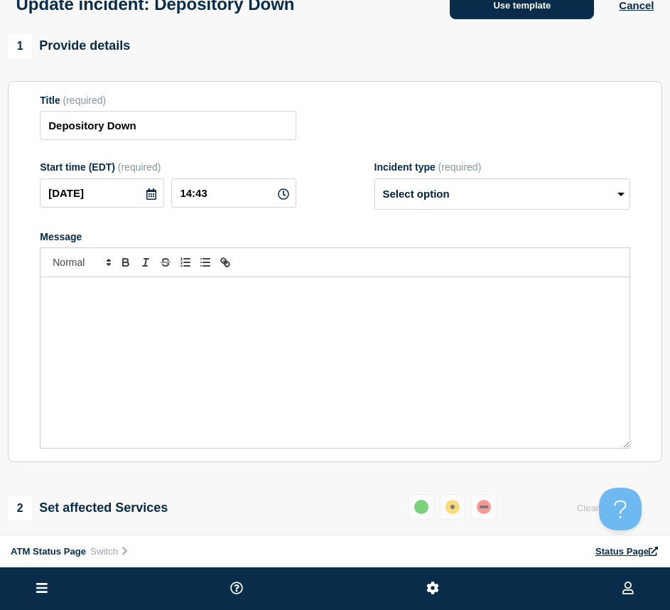
click at [498, 16] on button "Use template" at bounding box center [522, 5] width 144 height 28
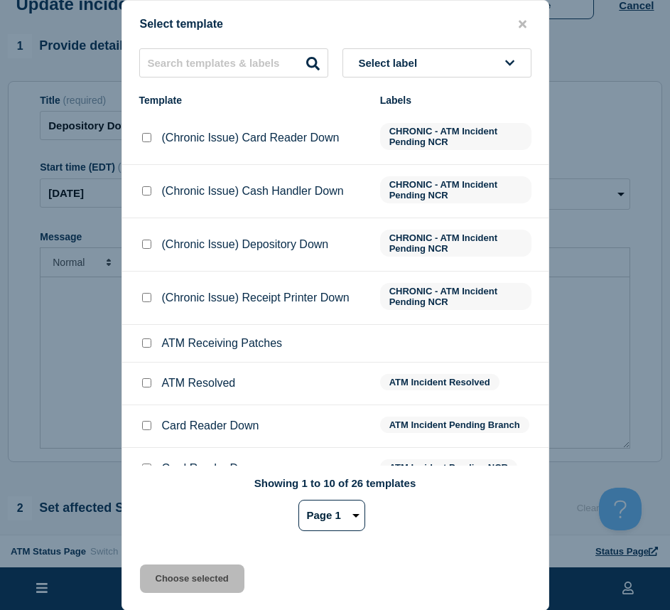
click at [147, 385] on input "ATM Resolved checkbox" at bounding box center [146, 382] width 9 height 9
click at [164, 570] on button "Choose selected" at bounding box center [192, 579] width 105 height 28
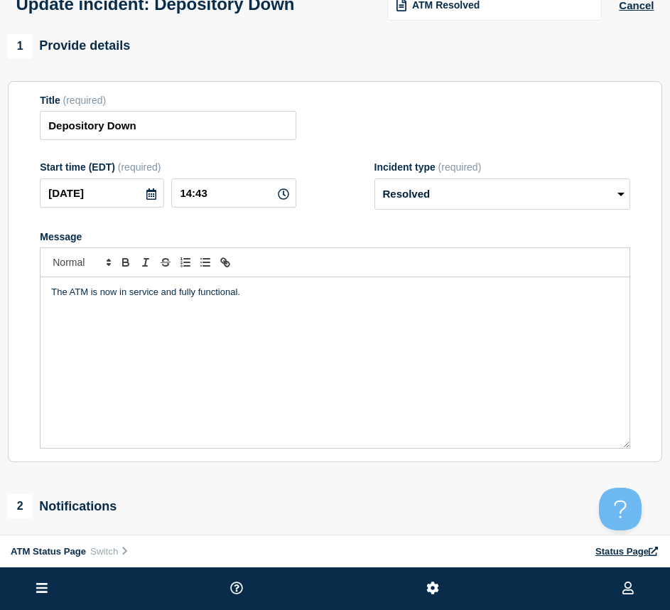
scroll to position [178, 0]
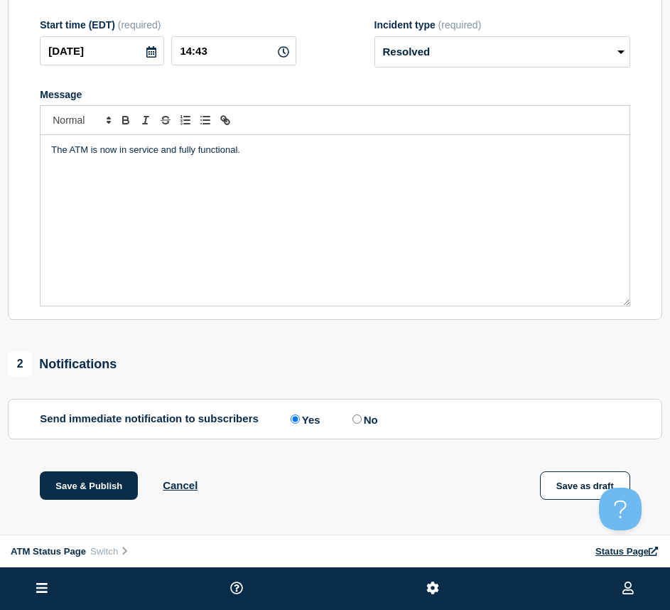
click at [92, 467] on div "1 Provide details Title (required) Depository Down Start time (EDT) (required) …" at bounding box center [335, 271] width 670 height 759
click at [92, 479] on button "Save & Publish" at bounding box center [89, 485] width 98 height 28
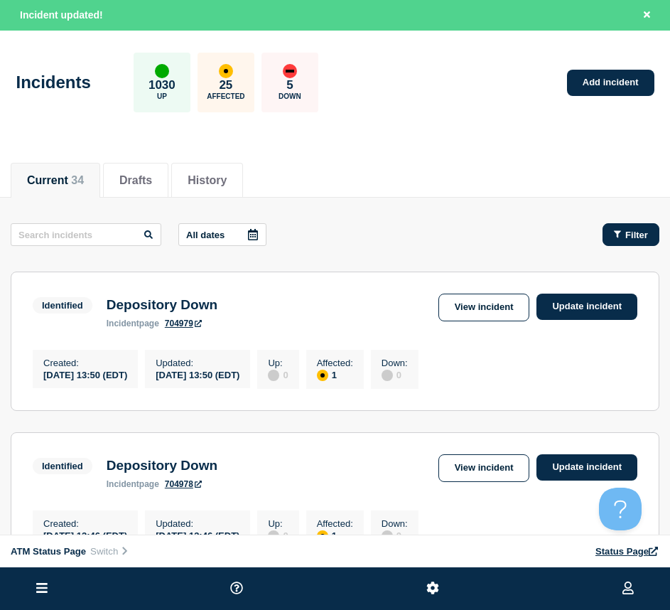
click at [619, 232] on icon "button" at bounding box center [617, 234] width 7 height 7
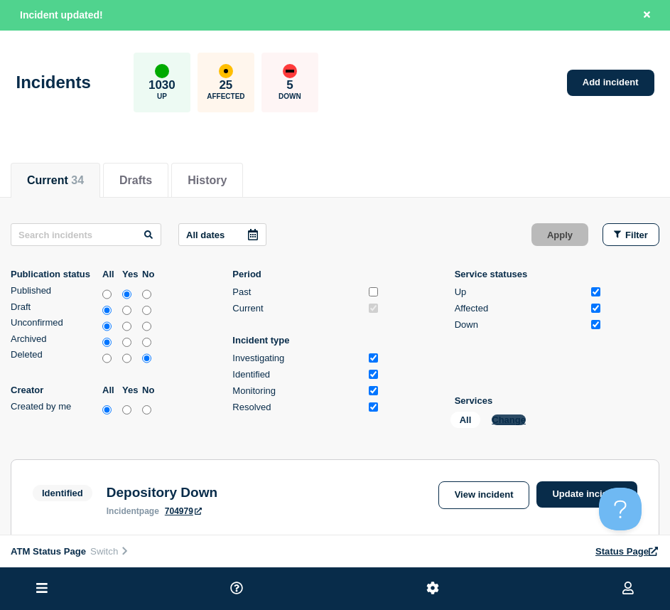
click at [503, 422] on button "Change" at bounding box center [509, 420] width 34 height 11
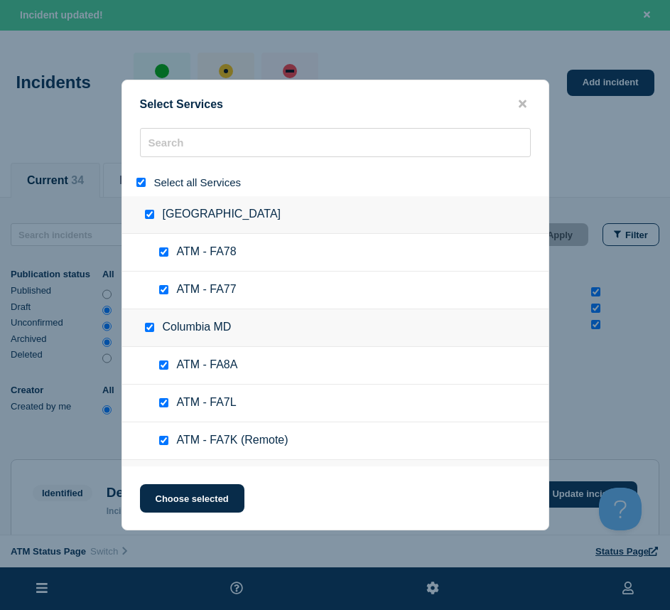
click at [138, 179] on input "select all" at bounding box center [141, 182] width 9 height 9
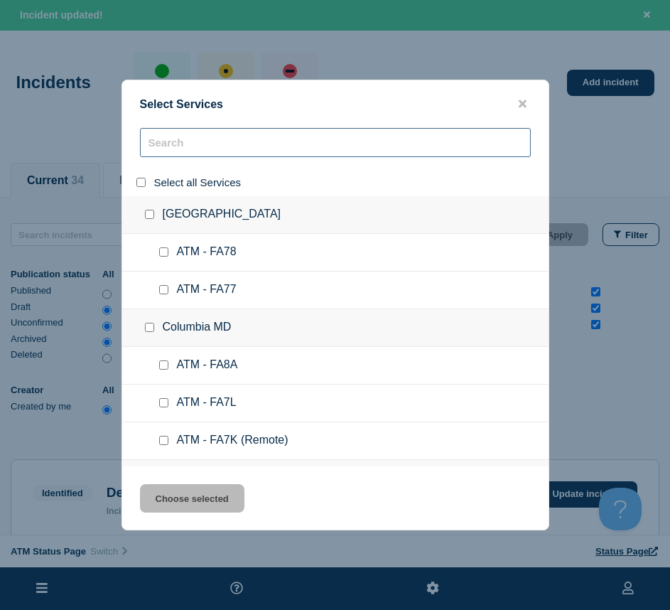
click at [167, 142] on input "search" at bounding box center [335, 142] width 391 height 29
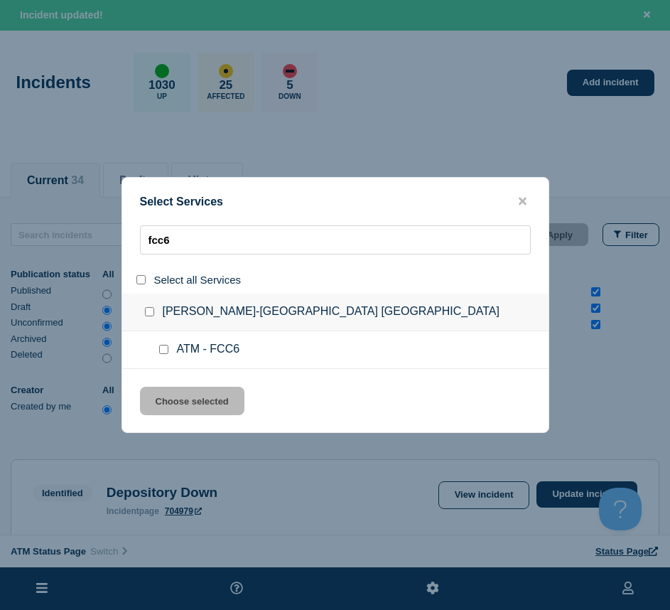
click at [165, 348] on input "service: ATM - FCC6" at bounding box center [163, 349] width 9 height 9
click at [170, 392] on button "Choose selected" at bounding box center [192, 401] width 105 height 28
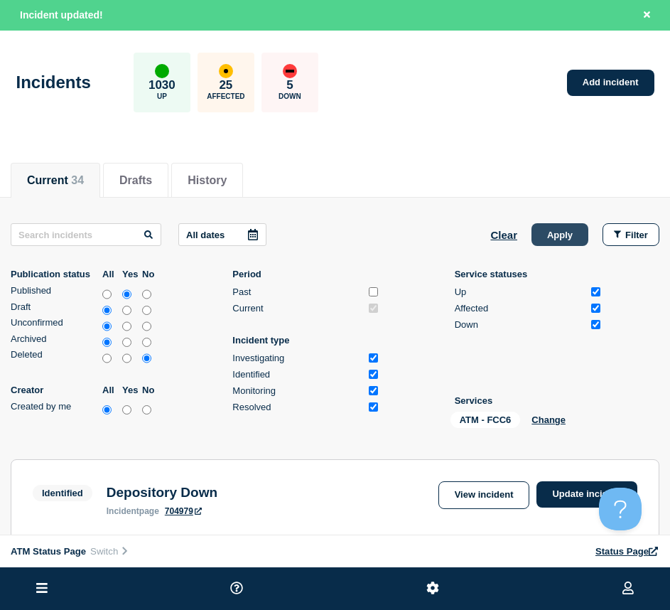
click at [560, 237] on button "Apply" at bounding box center [560, 234] width 57 height 23
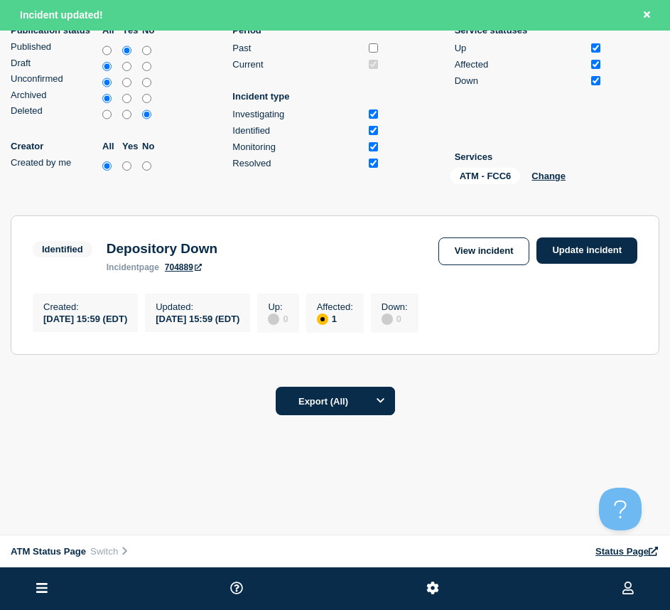
click at [572, 266] on div "Identified Depository Down incident page 704889 View incident Update incident" at bounding box center [335, 254] width 605 height 35
click at [572, 242] on link "Update incident" at bounding box center [587, 250] width 101 height 26
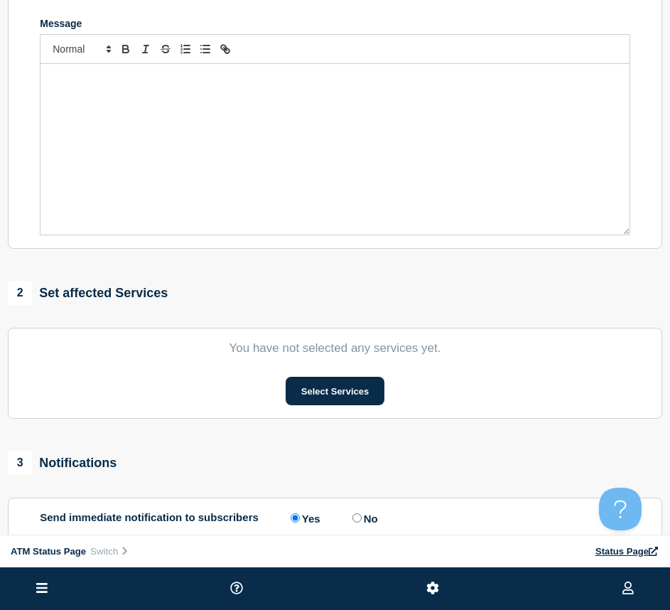
scroll to position [5, 0]
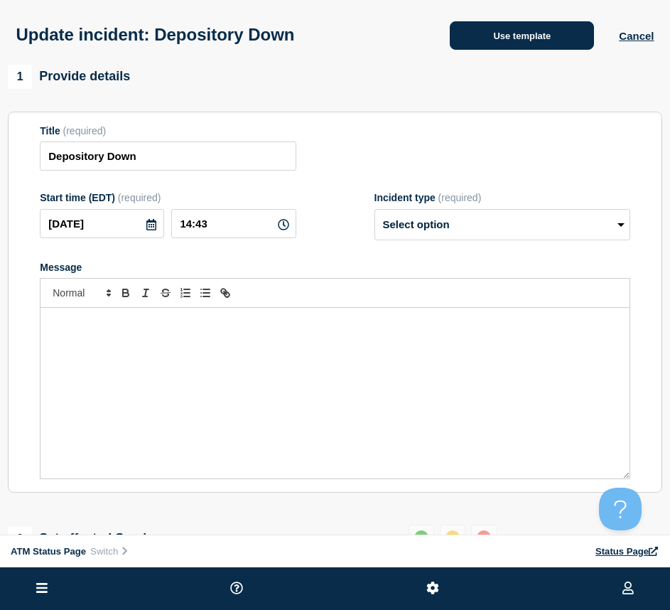
click at [492, 42] on button "Use template" at bounding box center [522, 35] width 144 height 28
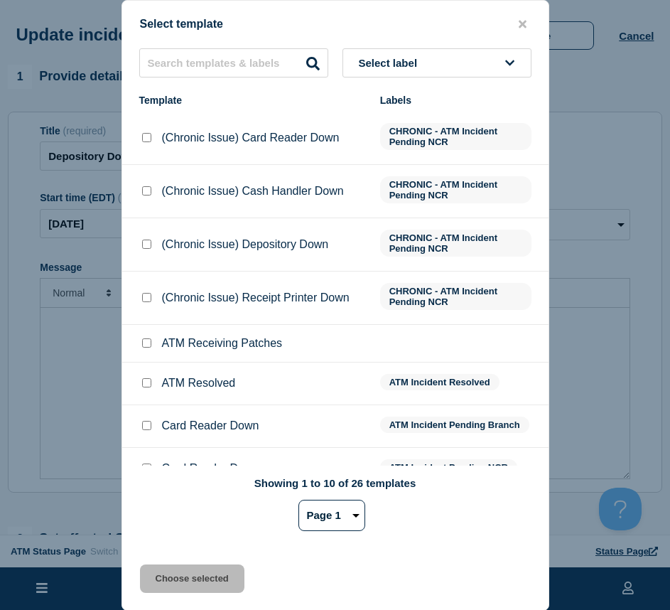
click at [141, 380] on div at bounding box center [146, 383] width 14 height 14
click at [144, 382] on input "ATM Resolved checkbox" at bounding box center [146, 382] width 9 height 9
click at [174, 570] on button "Choose selected" at bounding box center [192, 579] width 105 height 28
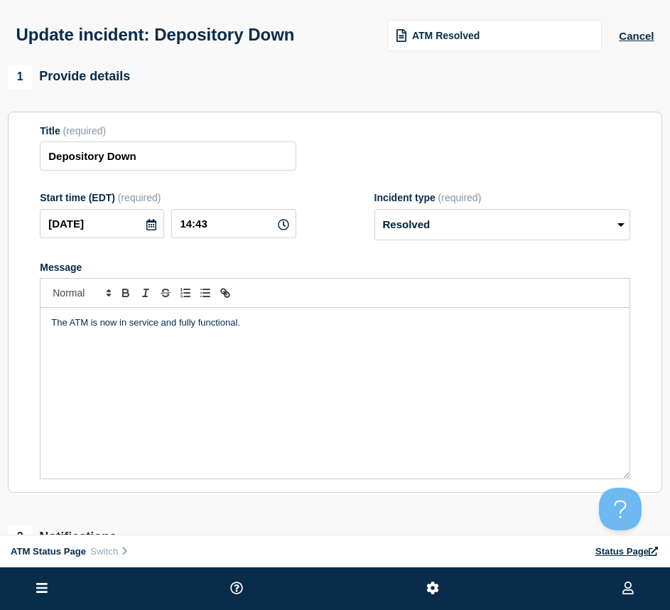
scroll to position [147, 0]
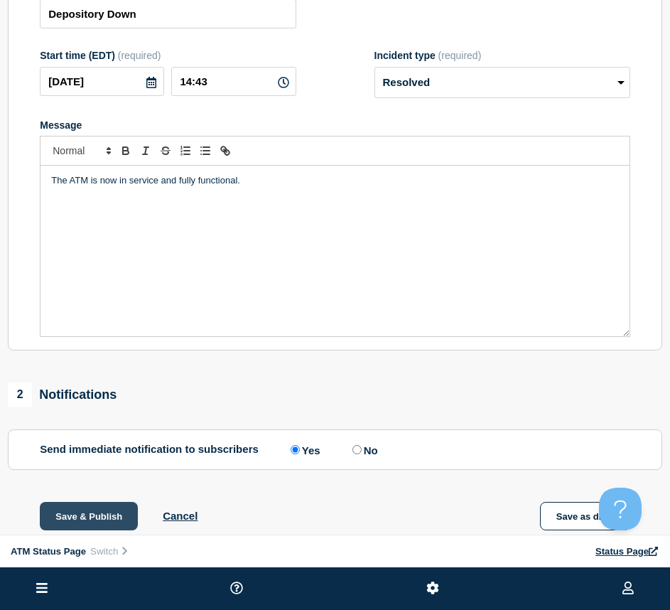
click at [83, 519] on button "Save & Publish" at bounding box center [89, 516] width 98 height 28
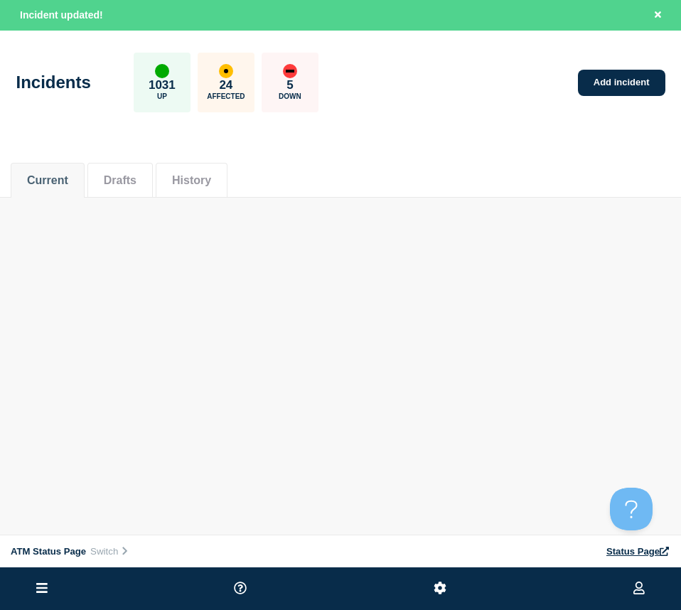
click at [582, 189] on div "Current Drafts History" at bounding box center [341, 173] width 660 height 48
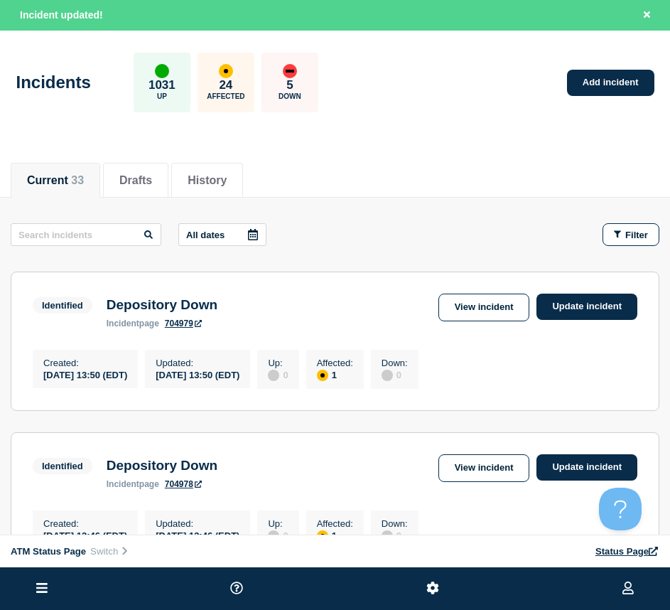
click at [605, 223] on div "Filter" at bounding box center [624, 234] width 71 height 23
click at [619, 228] on button "Filter" at bounding box center [631, 234] width 57 height 23
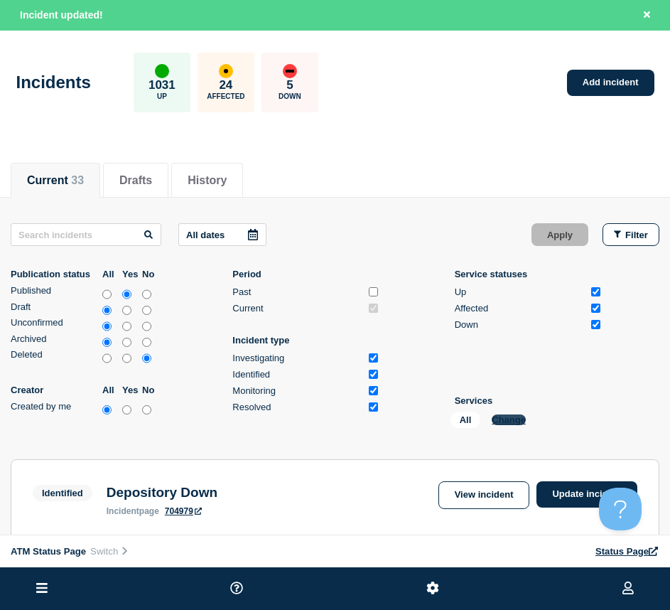
click at [520, 417] on button "Change" at bounding box center [509, 420] width 34 height 11
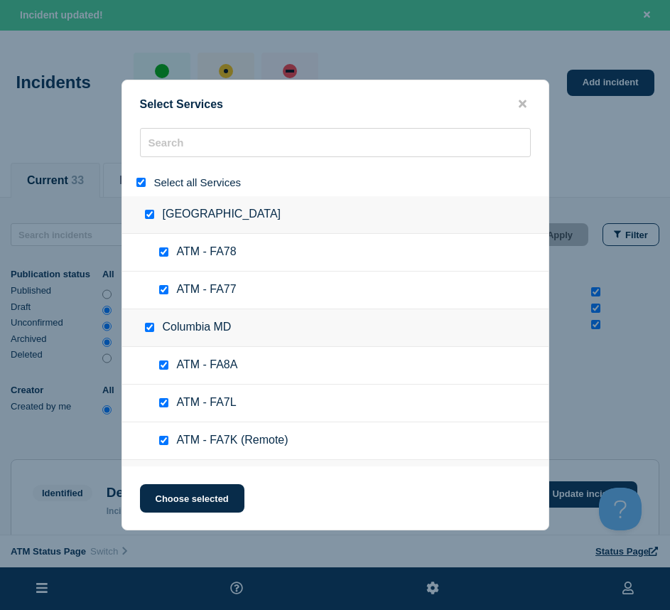
click at [144, 183] on input "select all" at bounding box center [141, 182] width 9 height 9
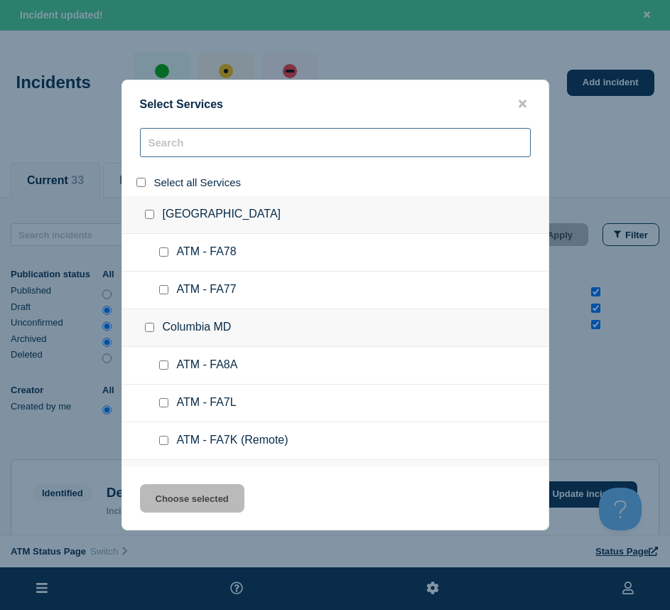
click at [162, 153] on input "search" at bounding box center [335, 142] width 391 height 29
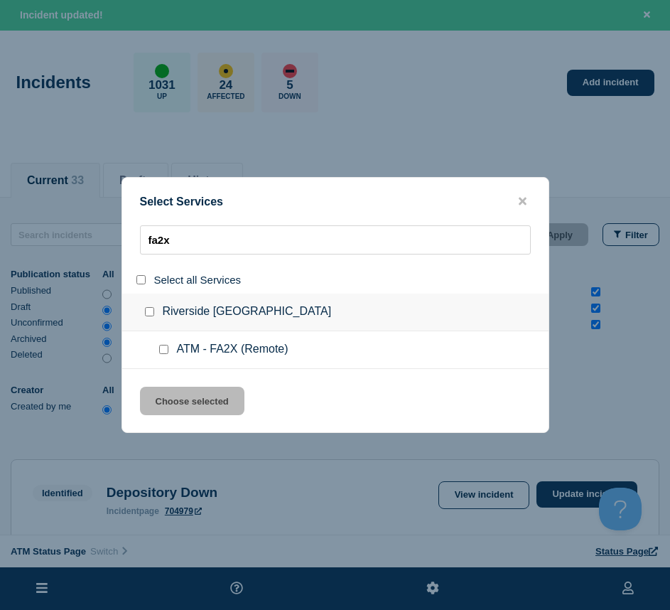
click at [162, 356] on div at bounding box center [166, 350] width 21 height 14
click at [160, 352] on input "service: ATM - FA2X (Remote)" at bounding box center [163, 349] width 9 height 9
click at [165, 400] on button "Choose selected" at bounding box center [192, 401] width 105 height 28
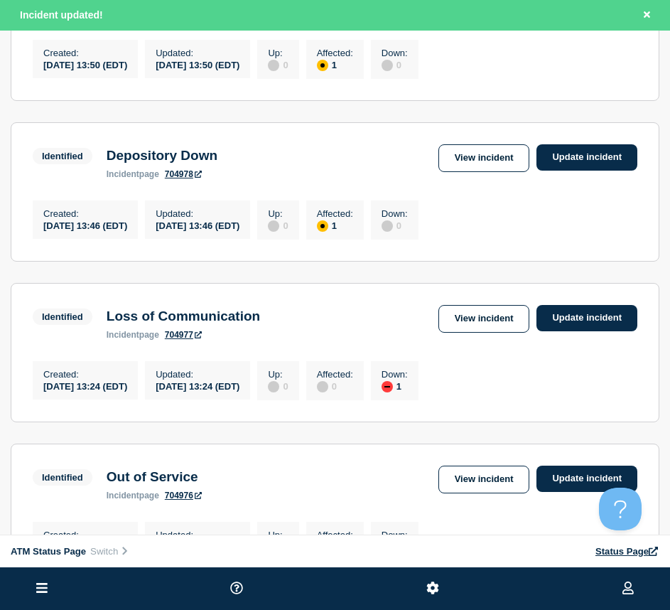
scroll to position [142, 0]
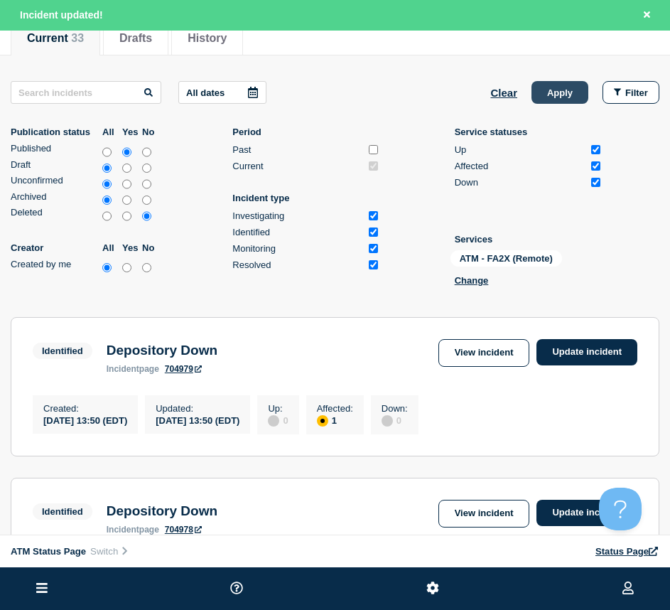
click at [561, 92] on button "Apply" at bounding box center [560, 92] width 57 height 23
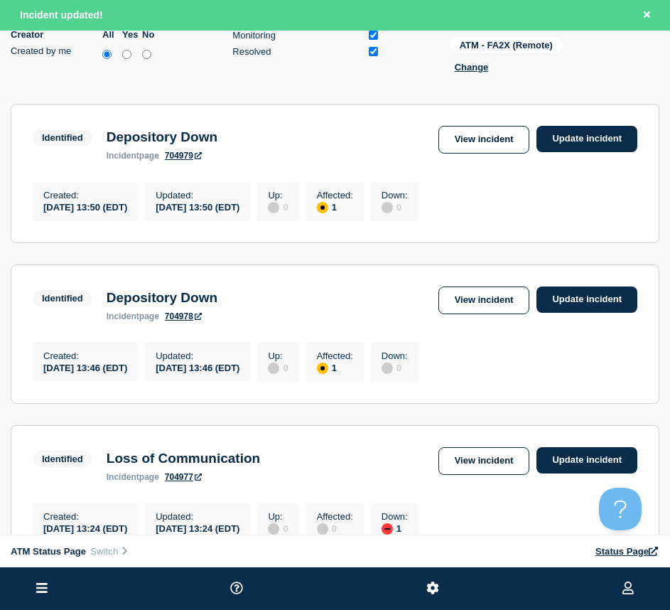
scroll to position [249, 0]
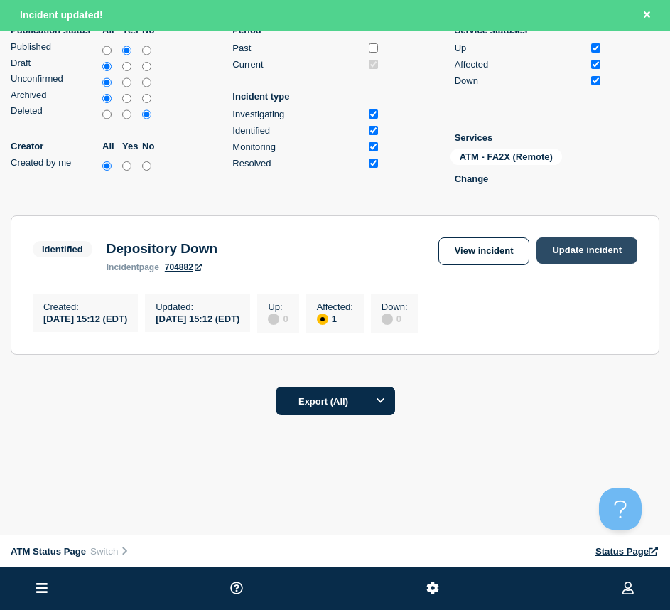
click at [626, 248] on link "Update incident" at bounding box center [587, 250] width 101 height 26
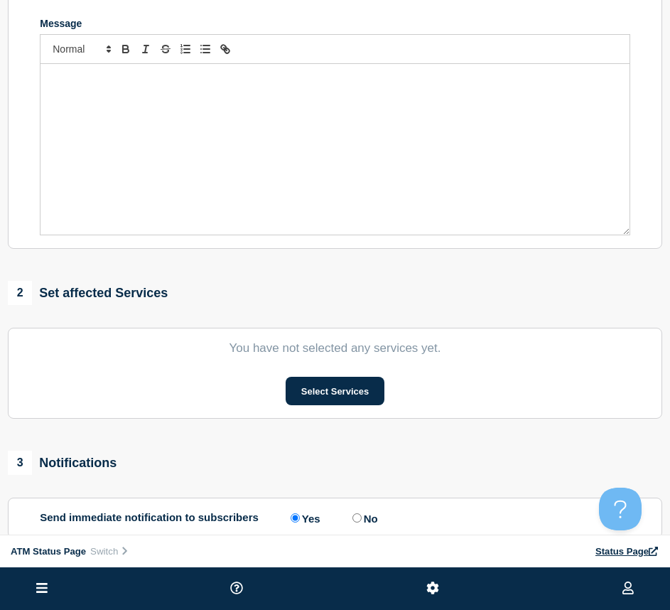
scroll to position [5, 0]
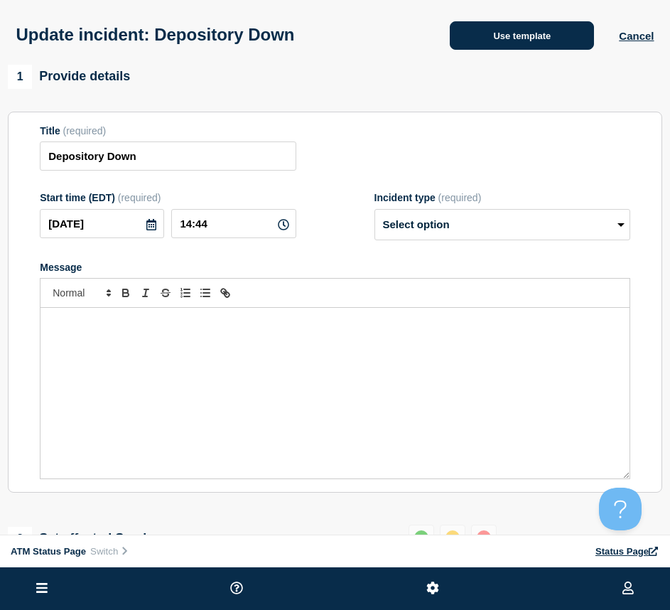
click at [498, 42] on button "Use template" at bounding box center [522, 35] width 144 height 28
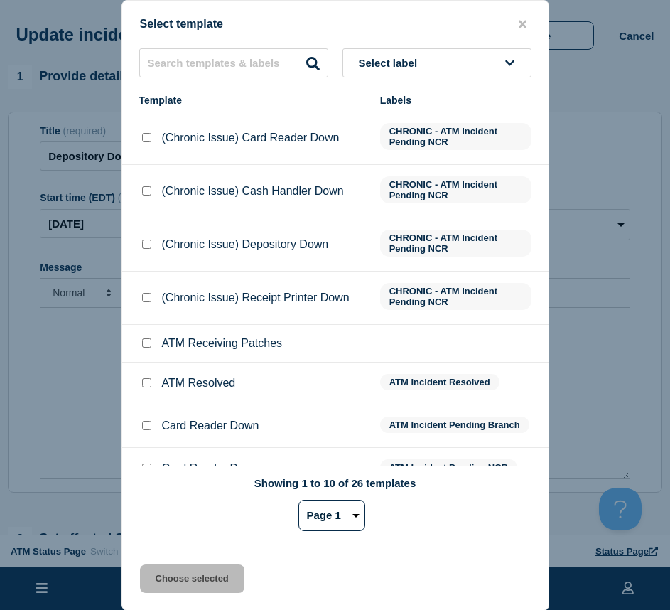
click at [142, 384] on input "ATM Resolved checkbox" at bounding box center [146, 382] width 9 height 9
click at [180, 584] on button "Choose selected" at bounding box center [192, 579] width 105 height 28
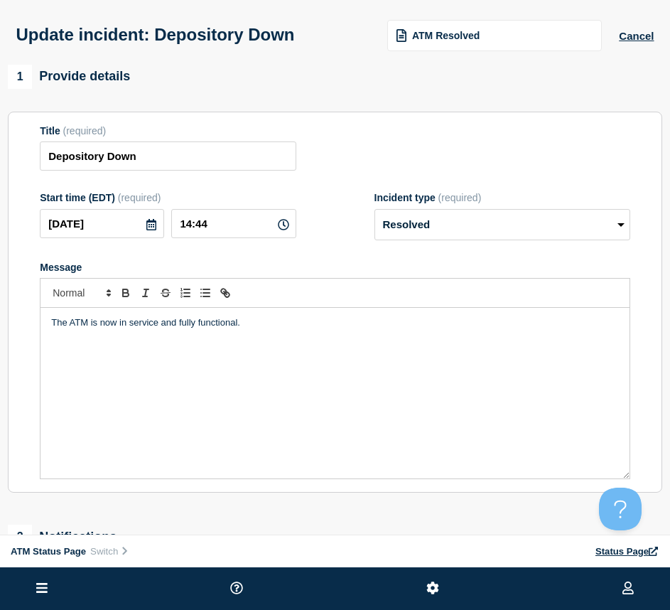
scroll to position [218, 0]
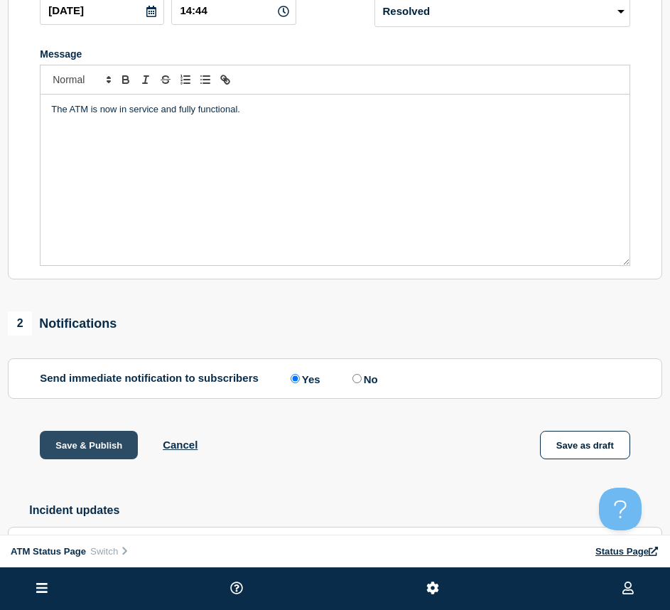
click at [101, 446] on button "Save & Publish" at bounding box center [89, 445] width 98 height 28
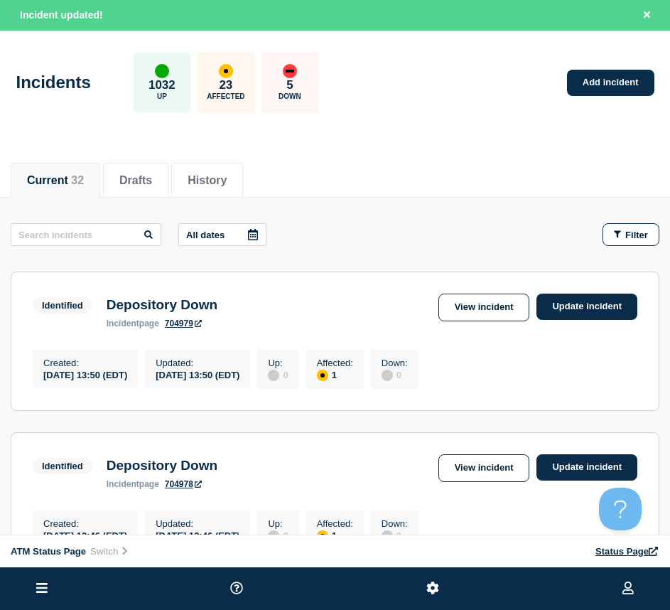
click at [625, 230] on div "Filter" at bounding box center [631, 235] width 34 height 11
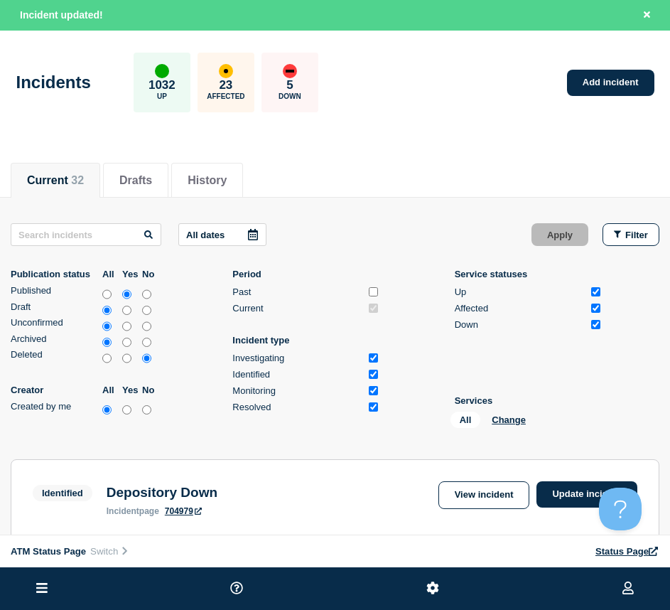
click at [515, 414] on div "All Change" at bounding box center [522, 423] width 142 height 22
click at [515, 416] on button "Change" at bounding box center [509, 420] width 34 height 11
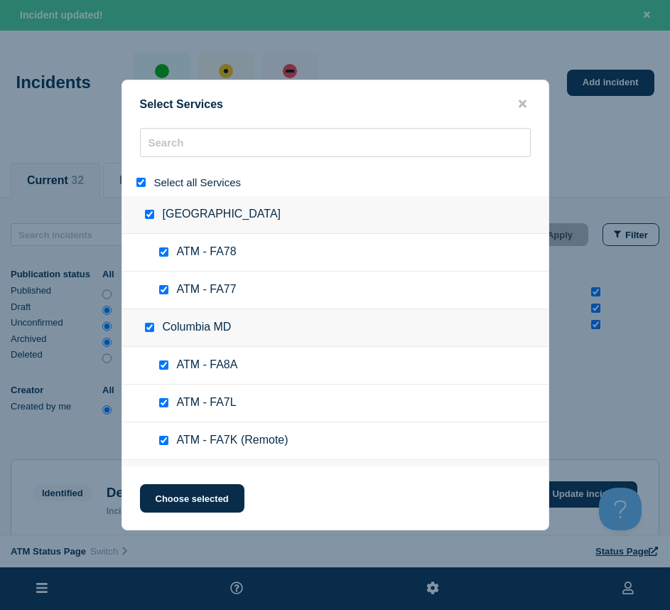
click at [143, 181] on input "select all" at bounding box center [141, 182] width 9 height 9
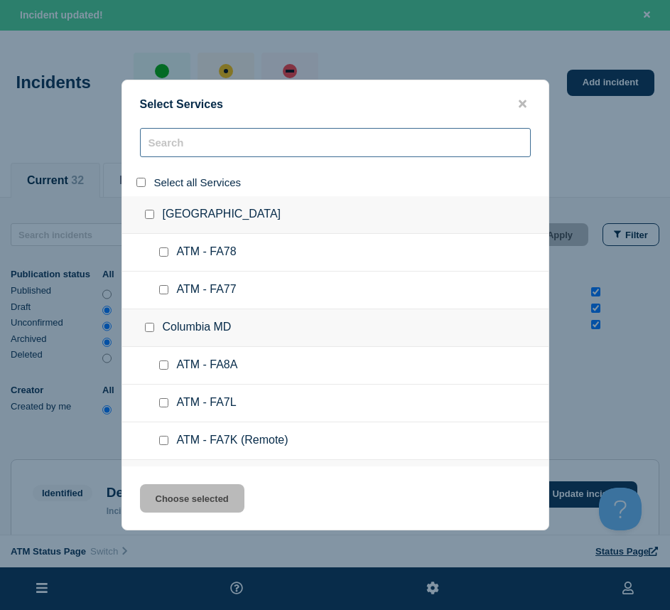
click at [177, 150] on input "search" at bounding box center [335, 142] width 391 height 29
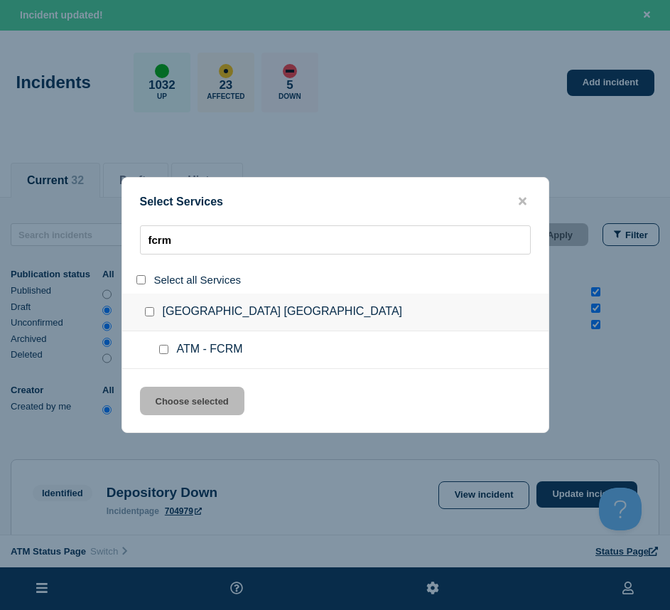
click at [166, 350] on input "service: ATM - FCRM" at bounding box center [163, 349] width 9 height 9
click at [164, 410] on button "Choose selected" at bounding box center [192, 401] width 105 height 28
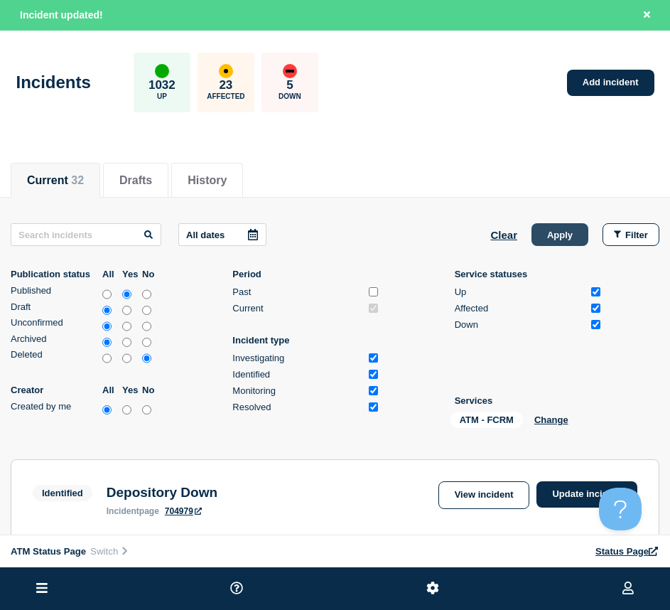
click at [563, 242] on button "Apply" at bounding box center [560, 234] width 57 height 23
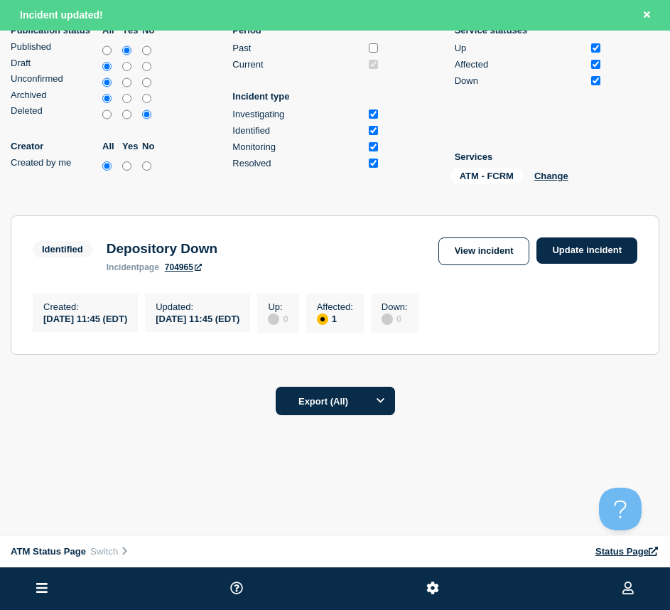
scroll to position [249, 0]
click at [572, 257] on link "Update incident" at bounding box center [587, 250] width 101 height 26
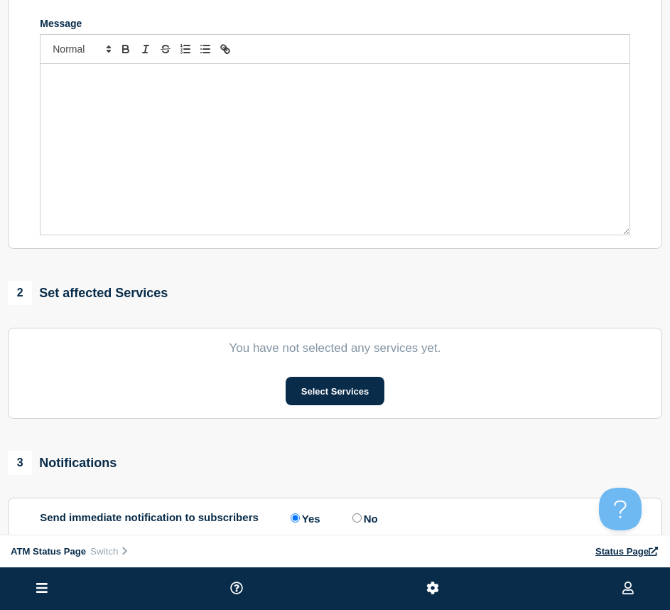
scroll to position [36, 0]
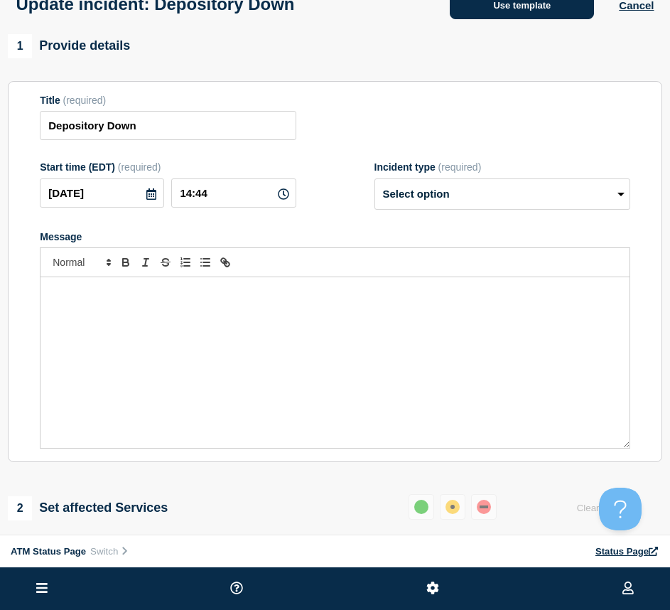
click at [494, 12] on button "Use template" at bounding box center [522, 5] width 144 height 28
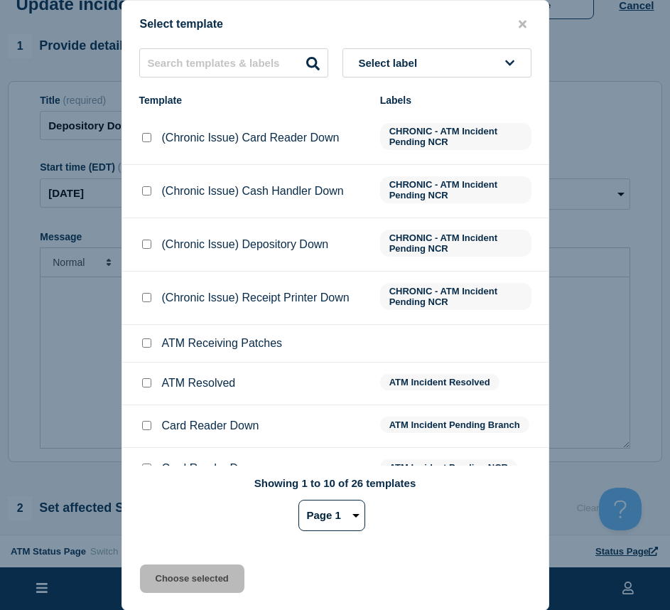
click at [148, 384] on input "ATM Resolved checkbox" at bounding box center [146, 382] width 9 height 9
click at [178, 572] on button "Choose selected" at bounding box center [192, 579] width 105 height 28
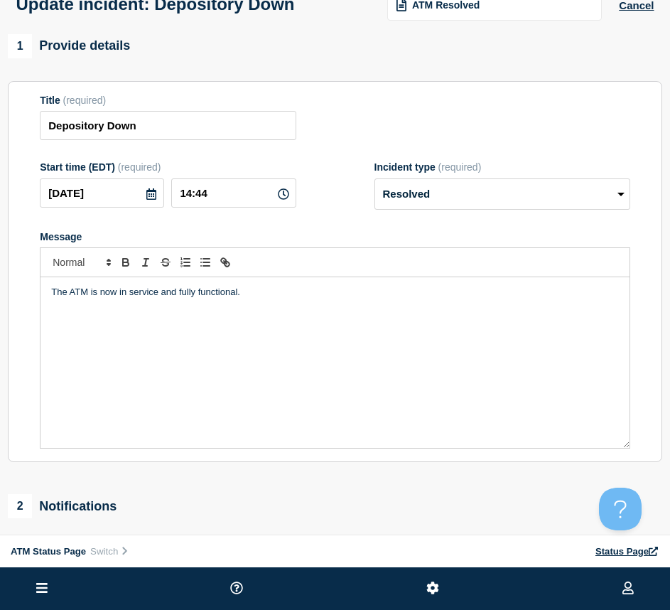
scroll to position [249, 0]
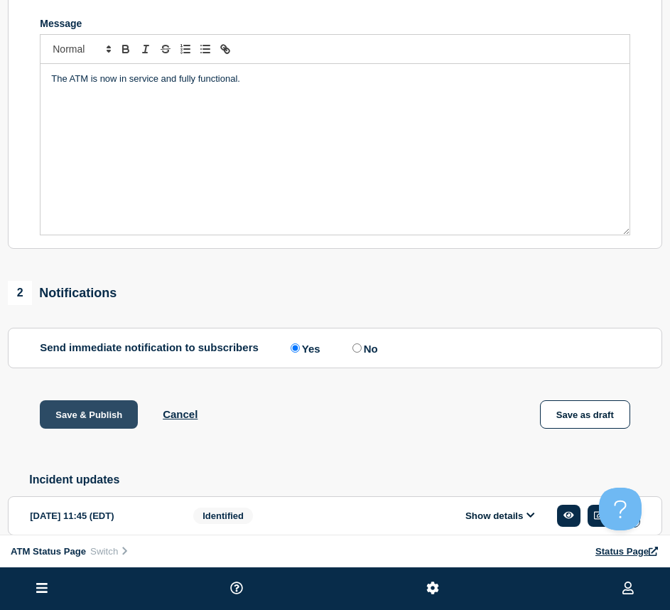
click at [103, 421] on button "Save & Publish" at bounding box center [89, 414] width 98 height 28
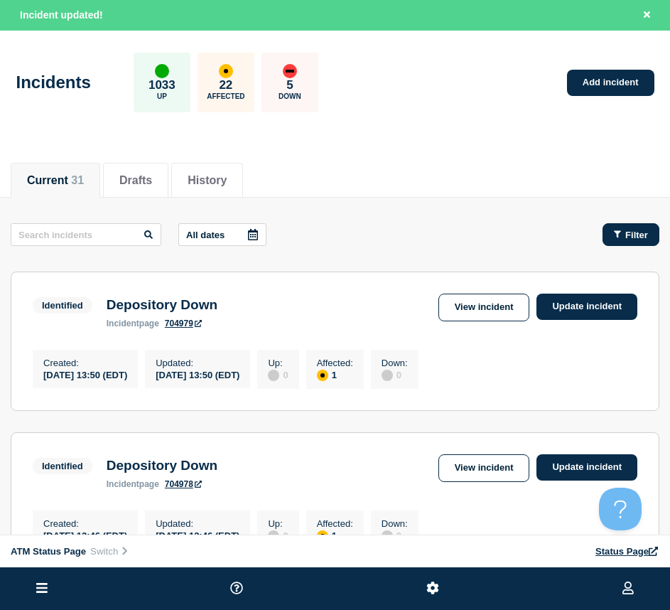
click at [620, 228] on button "Filter" at bounding box center [631, 234] width 57 height 23
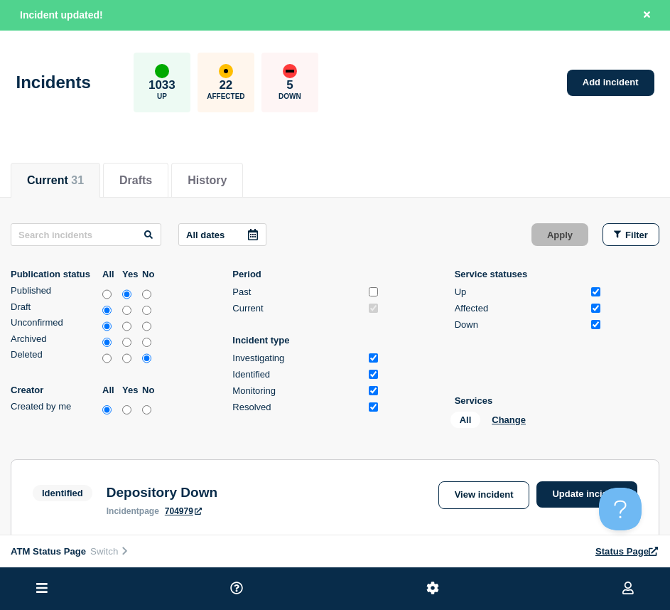
click at [523, 414] on div "All Change" at bounding box center [522, 423] width 142 height 22
click at [517, 415] on button "Change" at bounding box center [509, 420] width 34 height 11
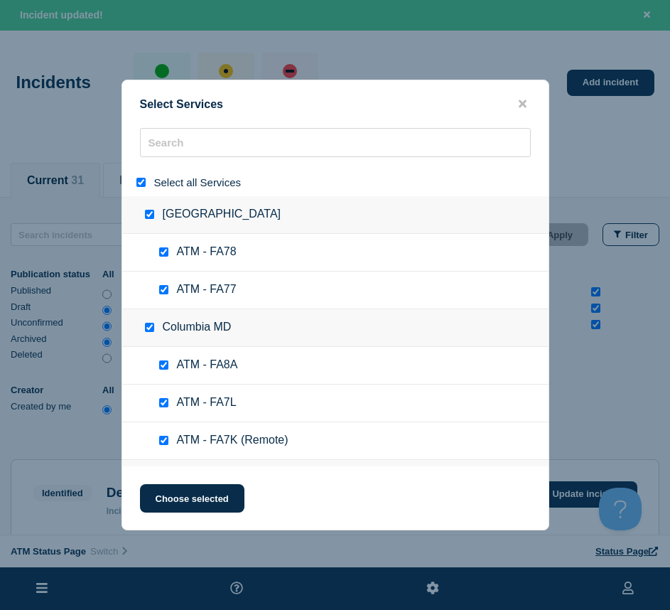
click at [144, 181] on input "select all" at bounding box center [141, 182] width 9 height 9
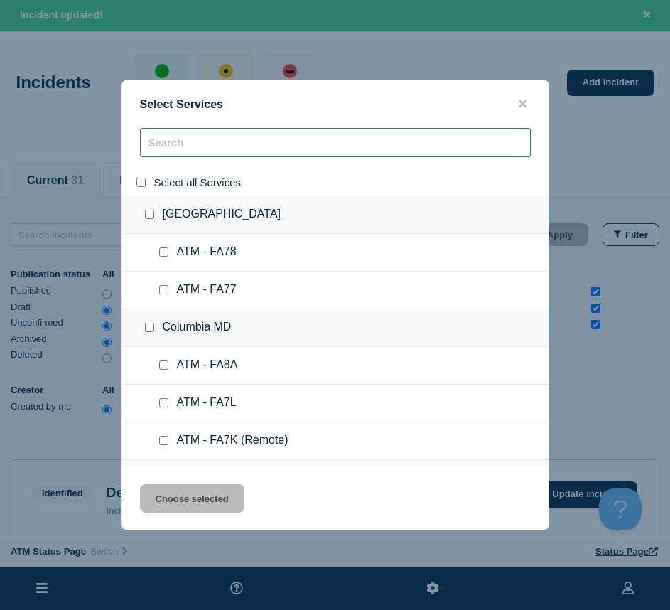
click at [157, 145] on input "search" at bounding box center [335, 142] width 391 height 29
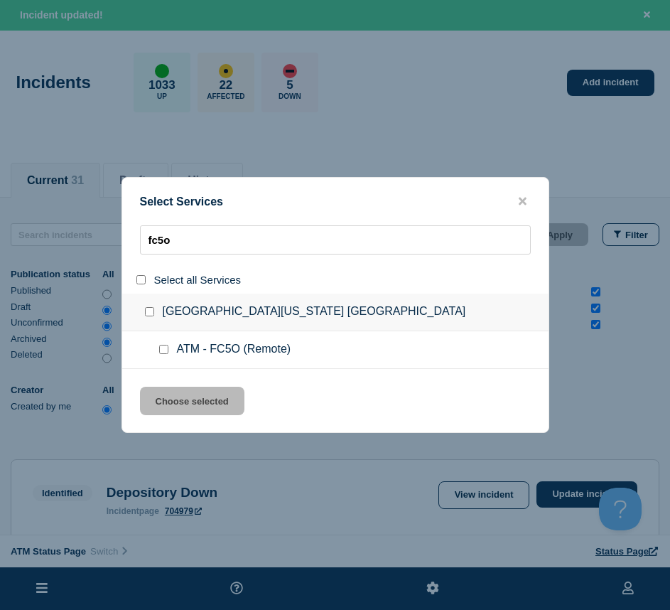
click at [161, 351] on input "service: ATM - FC5O (Remote)" at bounding box center [163, 349] width 9 height 9
click at [169, 390] on button "Choose selected" at bounding box center [192, 401] width 105 height 28
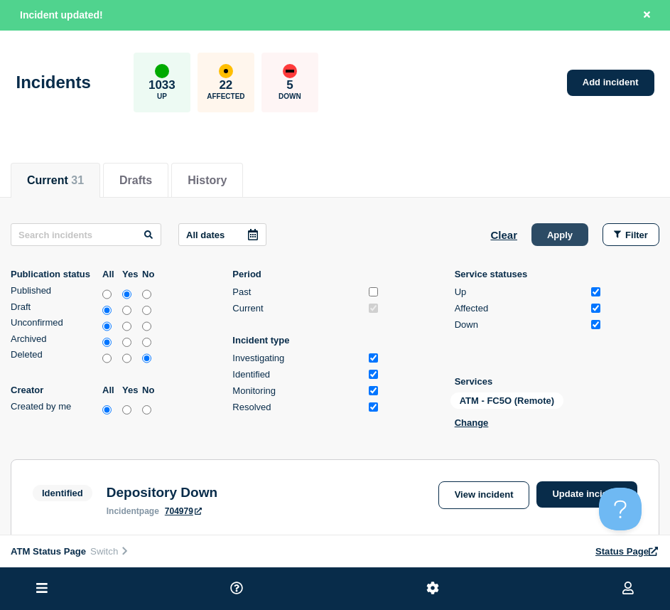
click at [535, 236] on button "Apply" at bounding box center [560, 234] width 57 height 23
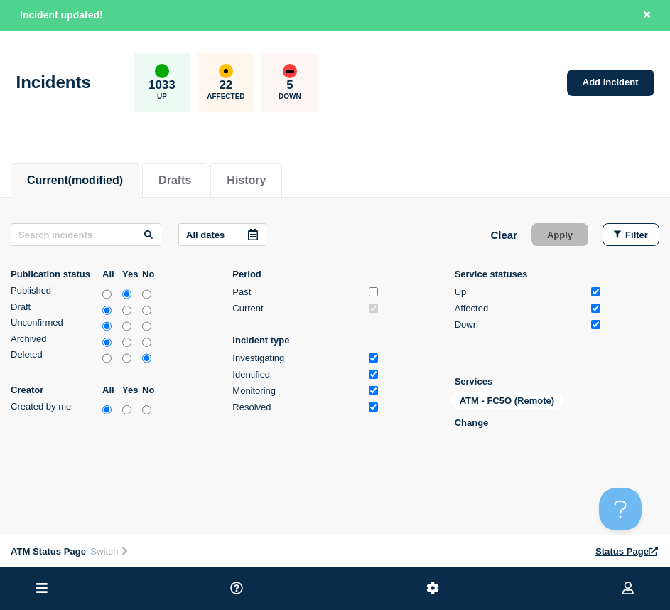
scroll to position [55, 0]
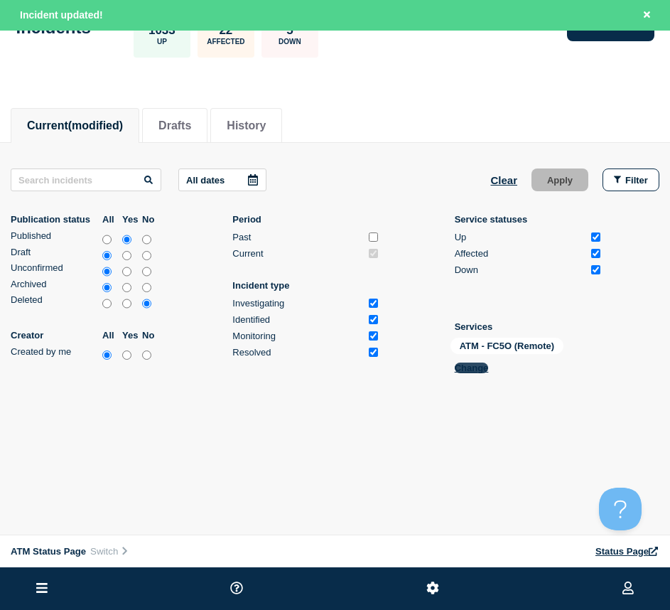
click at [479, 368] on button "Change" at bounding box center [472, 368] width 34 height 11
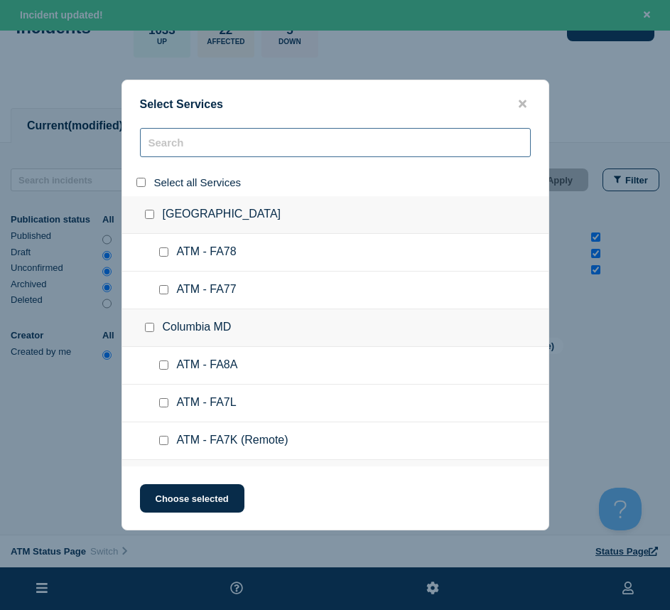
click at [166, 147] on input "search" at bounding box center [335, 142] width 391 height 29
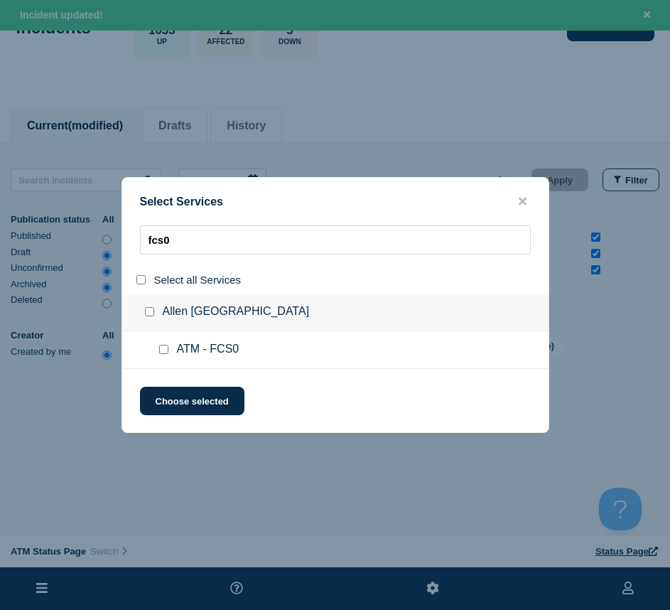
click at [168, 348] on input "service: ATM - FCS0" at bounding box center [163, 349] width 9 height 9
click at [170, 397] on button "Choose selected" at bounding box center [192, 401] width 105 height 28
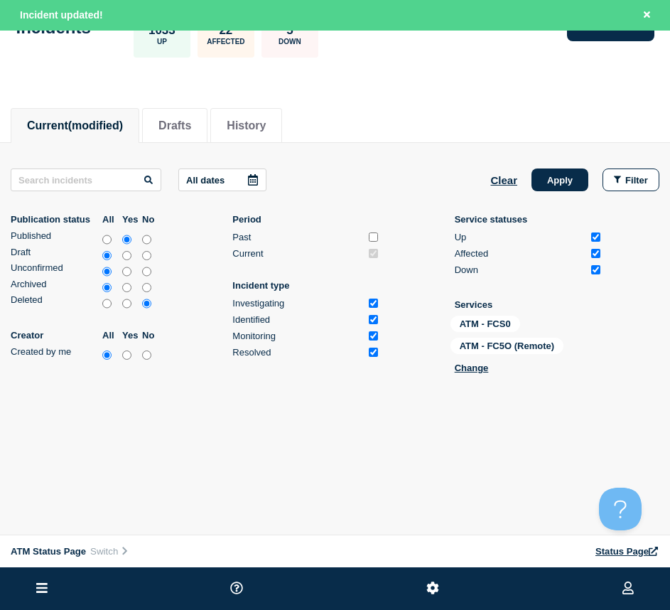
click at [471, 359] on div "ATM - FCS0 ATM - FC5O (Remote) Change" at bounding box center [522, 347] width 142 height 63
click at [474, 366] on button "Change" at bounding box center [472, 368] width 34 height 11
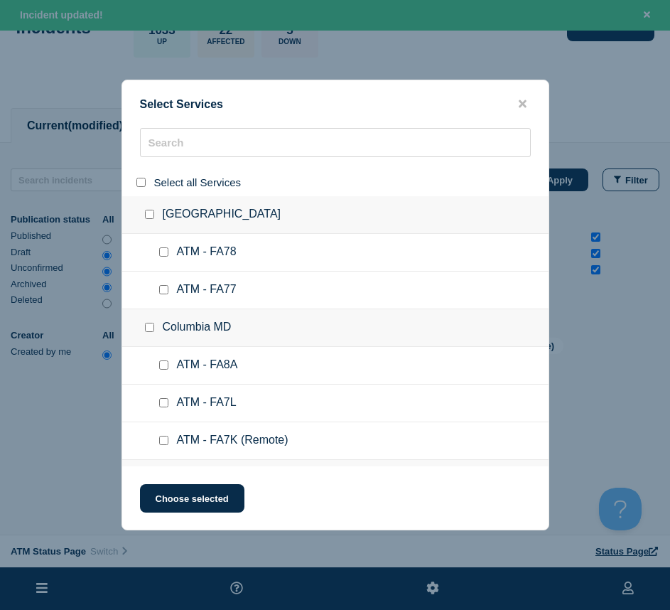
click at [82, 402] on div at bounding box center [335, 305] width 670 height 610
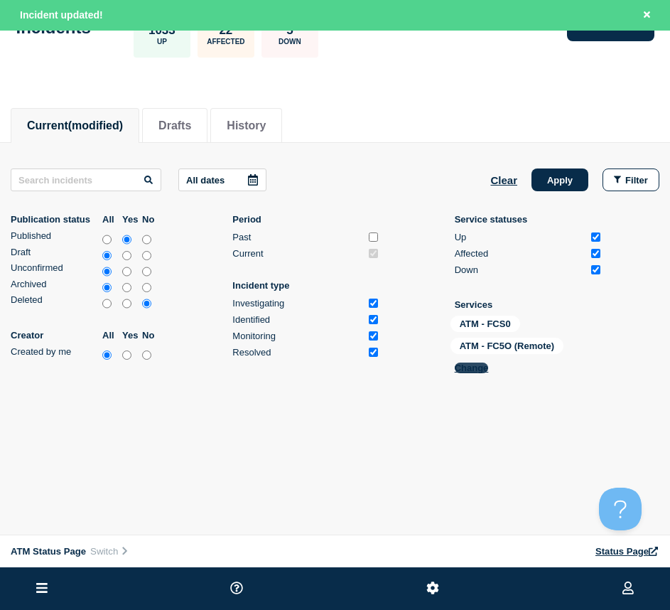
click at [469, 367] on button "Change" at bounding box center [472, 368] width 34 height 11
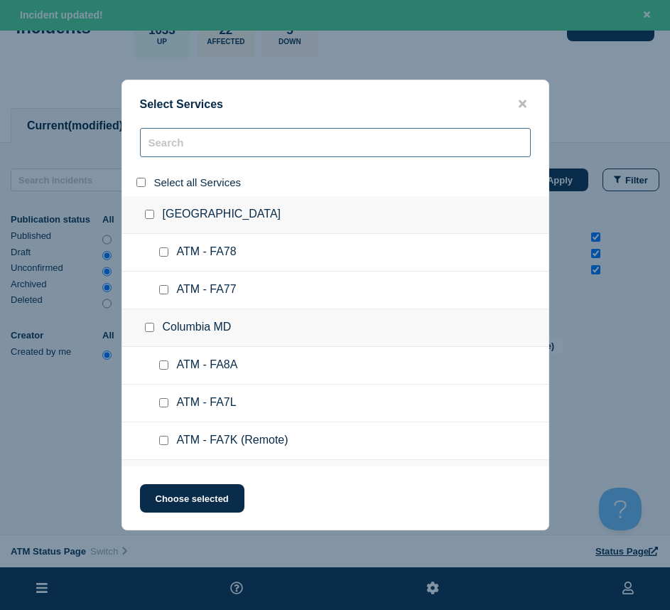
click at [157, 137] on input "search" at bounding box center [335, 142] width 391 height 29
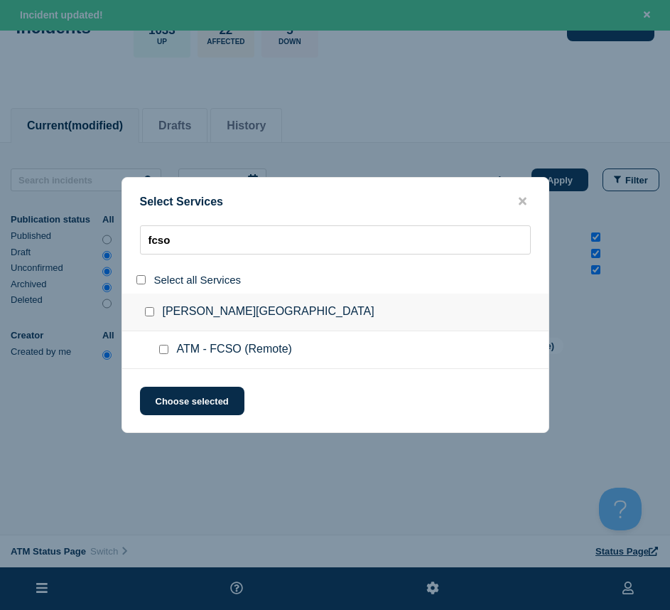
click at [161, 348] on input "service: ATM - FCSO (Remote)" at bounding box center [163, 349] width 9 height 9
click at [172, 395] on button "Choose selected" at bounding box center [192, 401] width 105 height 28
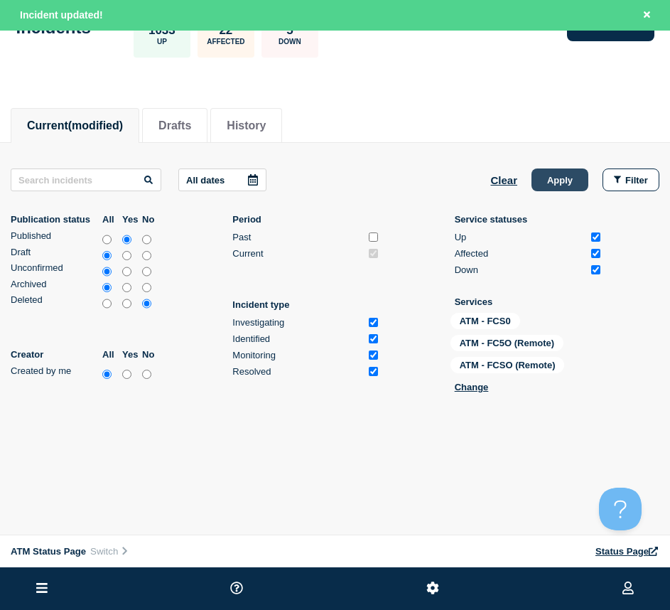
click at [538, 181] on button "Apply" at bounding box center [560, 180] width 57 height 23
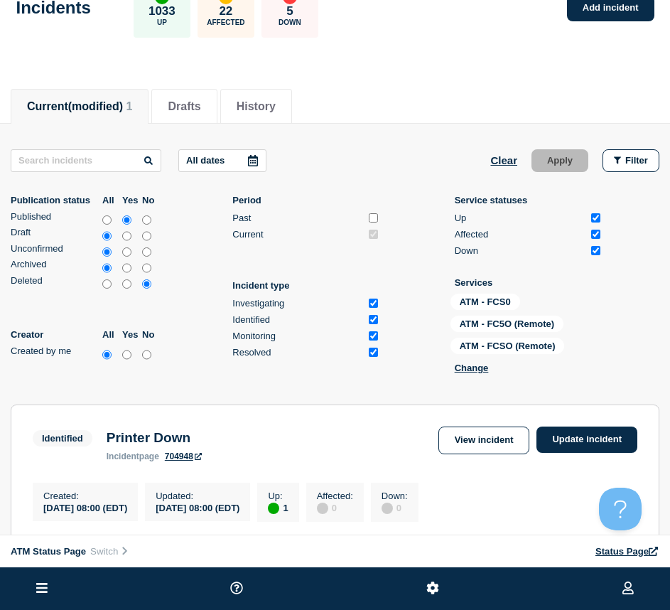
scroll to position [238, 0]
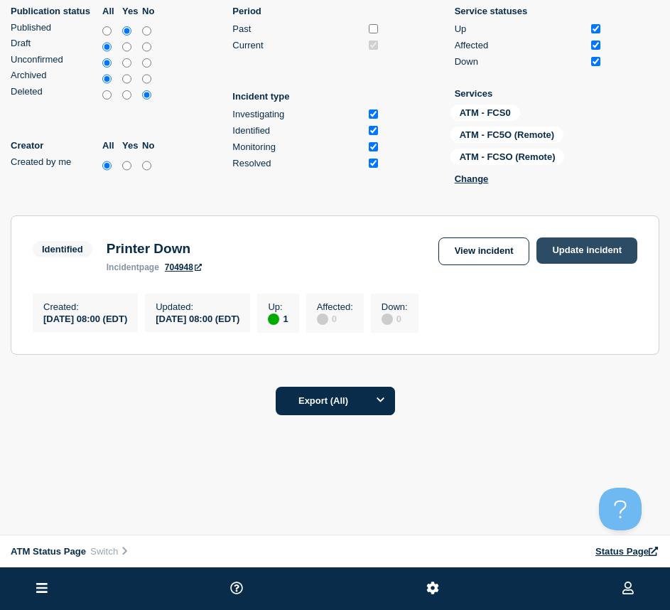
click at [605, 218] on section "Identified Printer Down incident page 704948 View incident Update incident Crea…" at bounding box center [335, 284] width 649 height 139
click at [593, 245] on link "Update incident" at bounding box center [587, 250] width 101 height 26
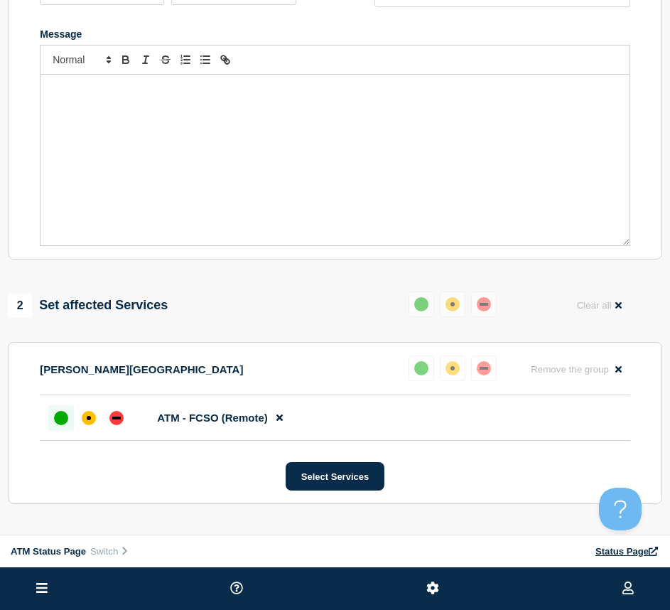
scroll to position [25, 0]
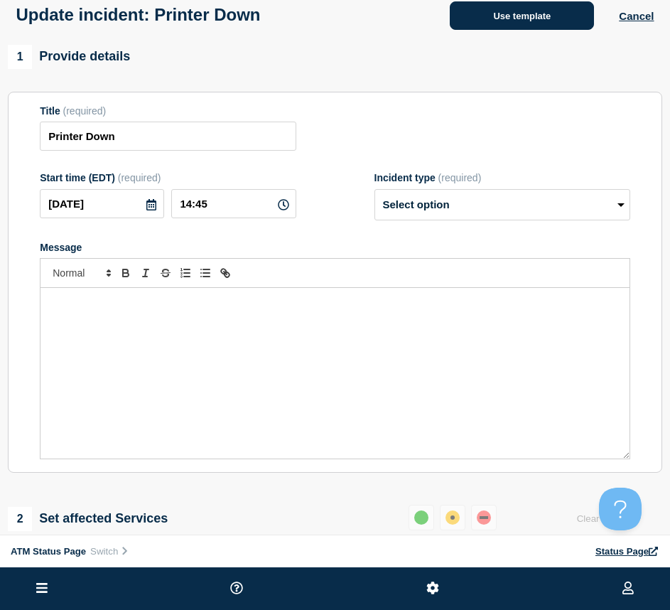
click at [501, 9] on button "Use template" at bounding box center [522, 15] width 144 height 28
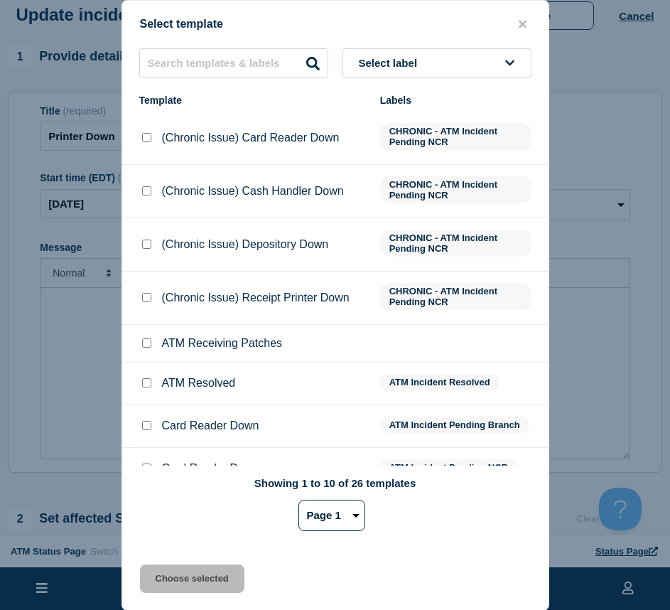
click at [146, 384] on input "ATM Resolved checkbox" at bounding box center [146, 382] width 9 height 9
click at [175, 595] on div "Select template Select label Template Labels (Chronic Issue) Card Reader Down C…" at bounding box center [336, 305] width 428 height 611
click at [180, 577] on button "Choose selected" at bounding box center [192, 579] width 105 height 28
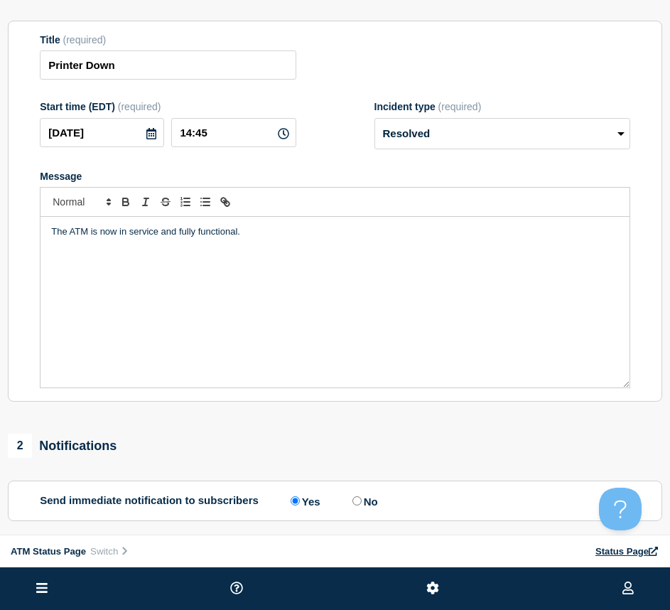
scroll to position [238, 0]
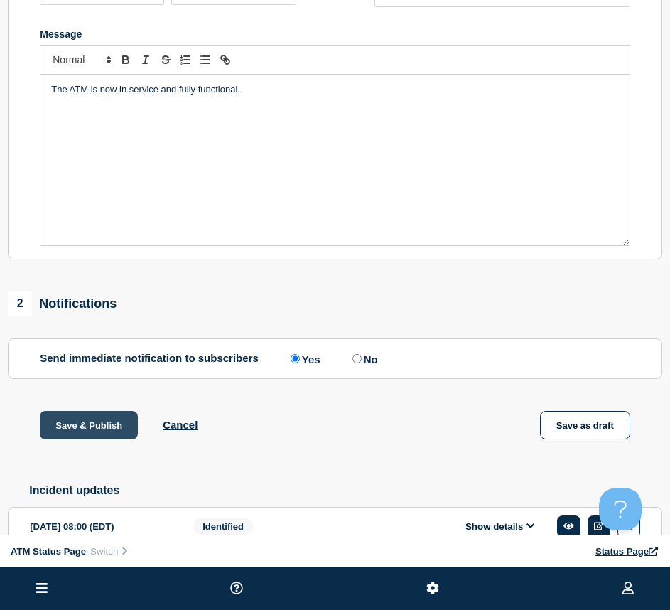
click at [92, 426] on button "Save & Publish" at bounding box center [89, 425] width 98 height 28
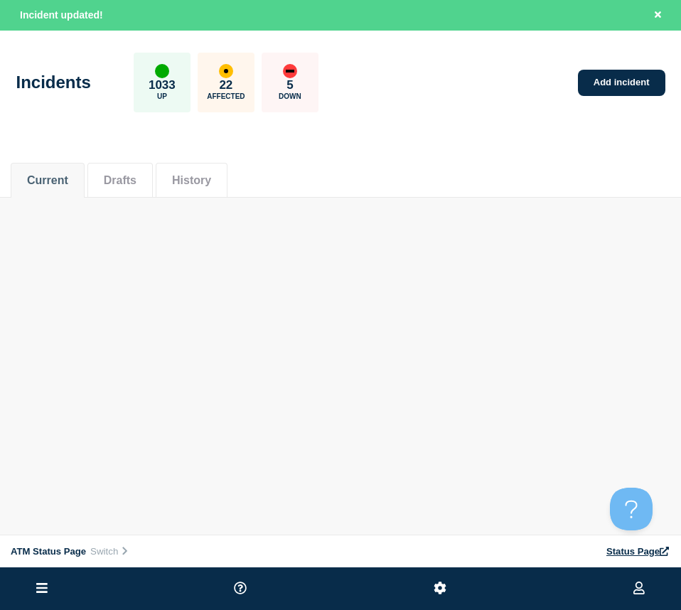
click at [447, 201] on main "Incidents 1033 Up 22 Affected 5 Down Add incident Current Drafts History Curren…" at bounding box center [340, 125] width 681 height 189
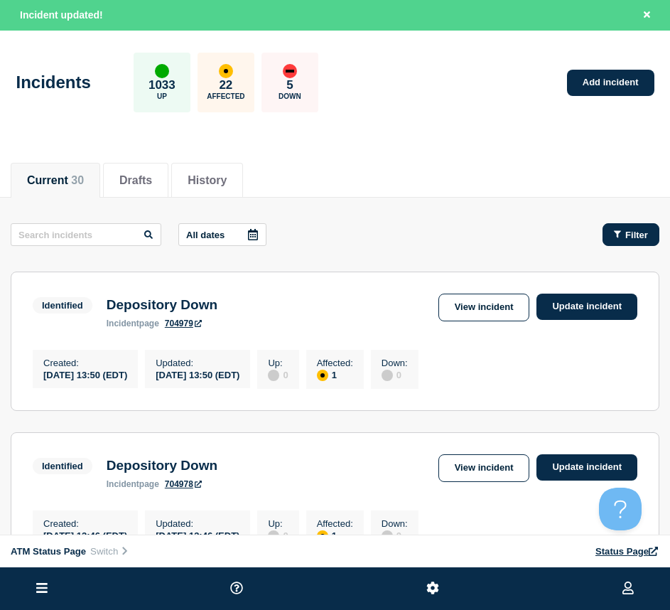
click at [642, 243] on button "Filter" at bounding box center [631, 234] width 57 height 23
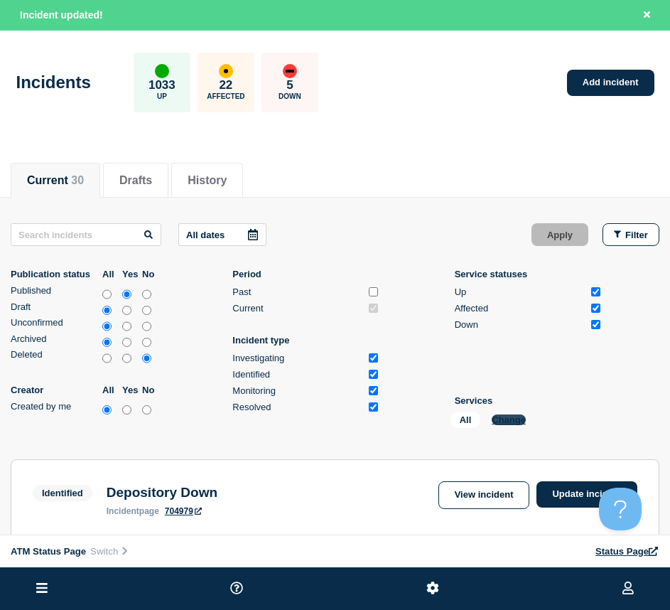
click at [512, 416] on button "Change" at bounding box center [509, 420] width 34 height 11
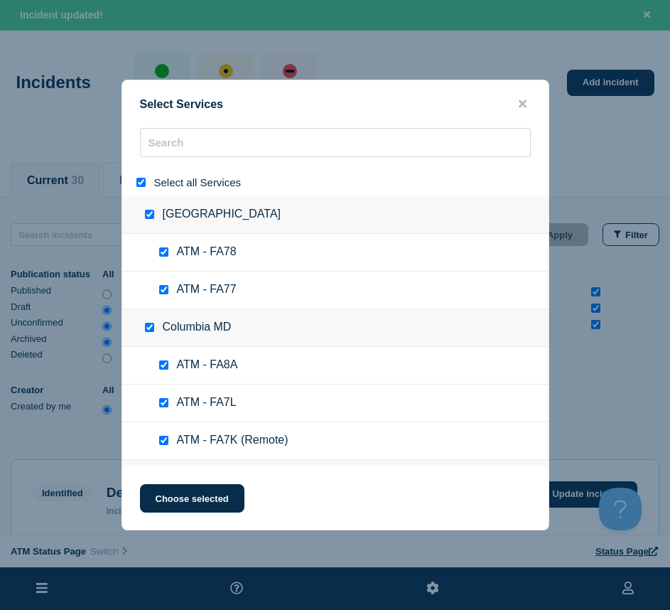
click at [143, 186] on input "select all" at bounding box center [141, 182] width 9 height 9
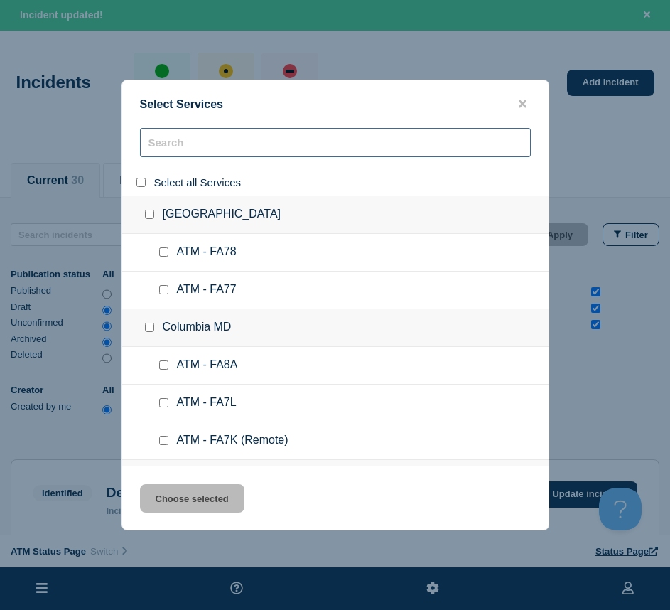
click at [186, 136] on input "search" at bounding box center [335, 142] width 391 height 29
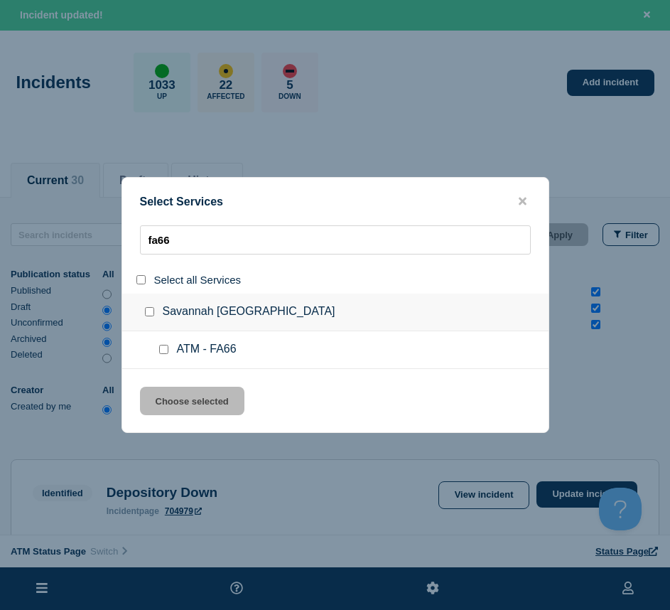
click at [164, 354] on input "service: ATM - FA66" at bounding box center [163, 349] width 9 height 9
click at [166, 396] on button "Choose selected" at bounding box center [192, 401] width 105 height 28
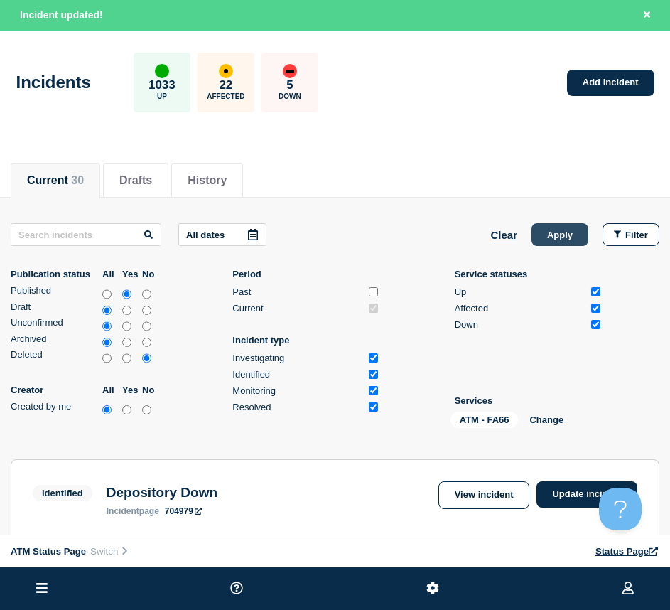
click at [543, 238] on button "Apply" at bounding box center [560, 234] width 57 height 23
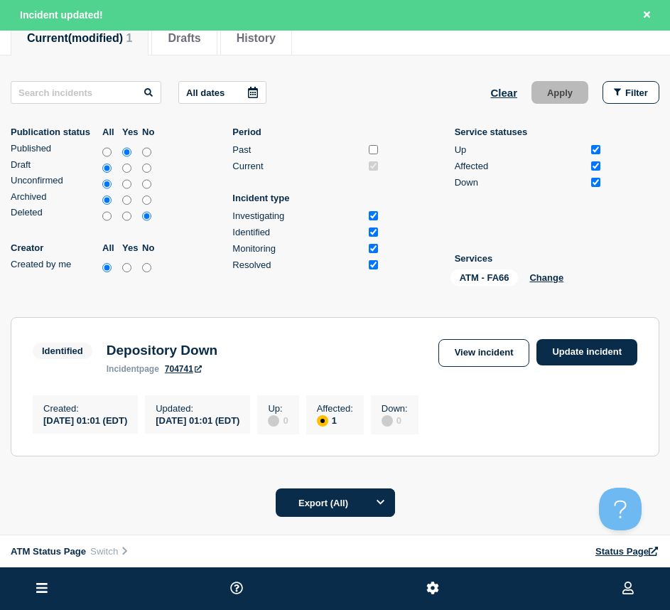
scroll to position [249, 0]
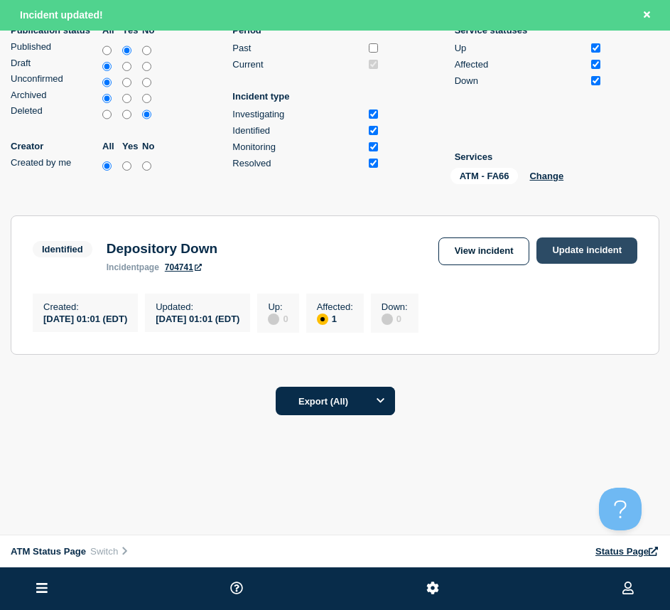
click at [570, 242] on link "Update incident" at bounding box center [587, 250] width 101 height 26
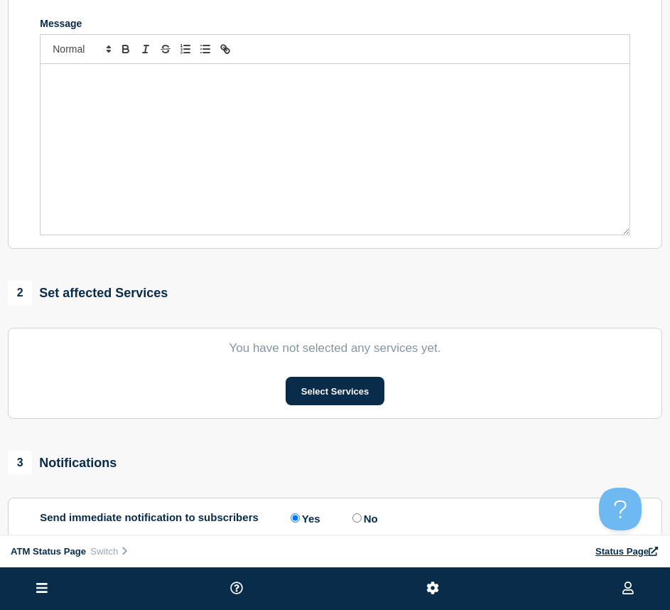
scroll to position [36, 0]
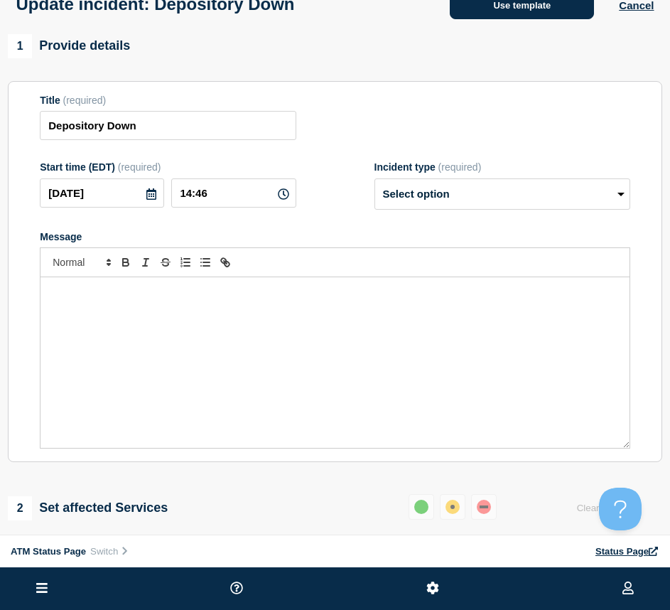
click at [520, 12] on button "Use template" at bounding box center [522, 5] width 144 height 28
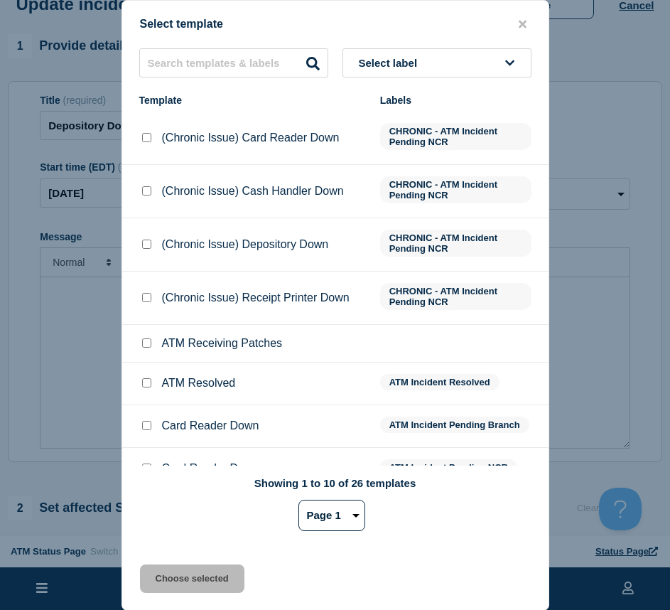
click at [145, 385] on input "ATM Resolved checkbox" at bounding box center [146, 382] width 9 height 9
click at [160, 584] on button "Choose selected" at bounding box center [192, 579] width 105 height 28
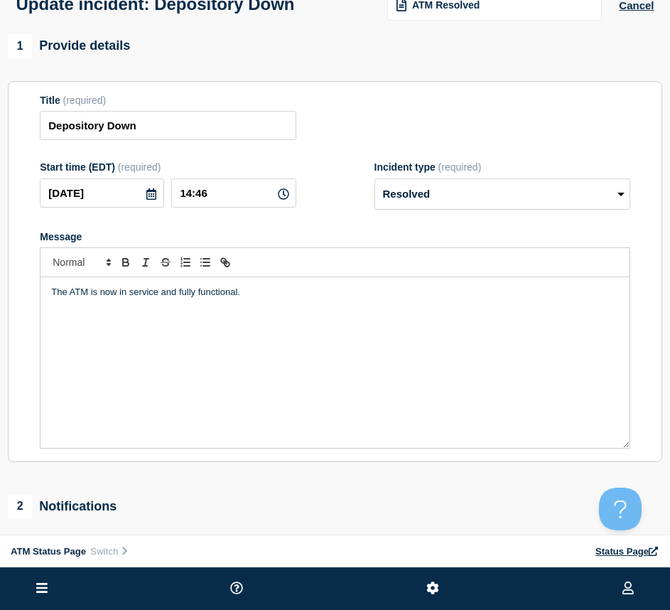
scroll to position [178, 0]
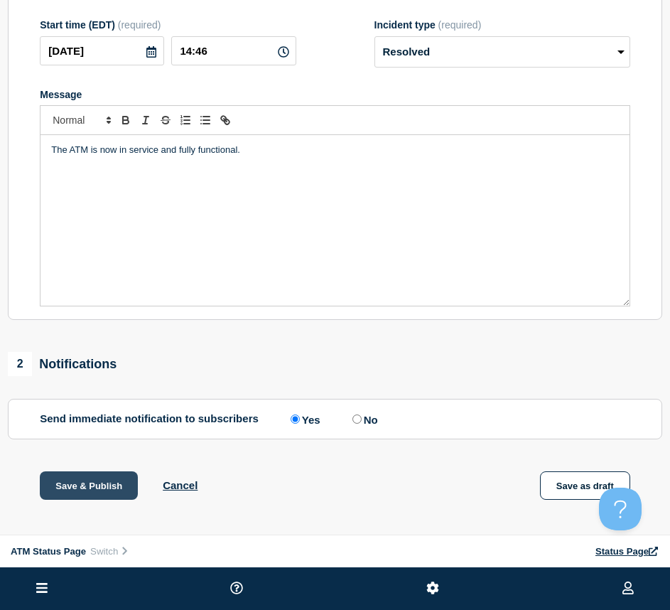
click at [73, 493] on button "Save & Publish" at bounding box center [89, 485] width 98 height 28
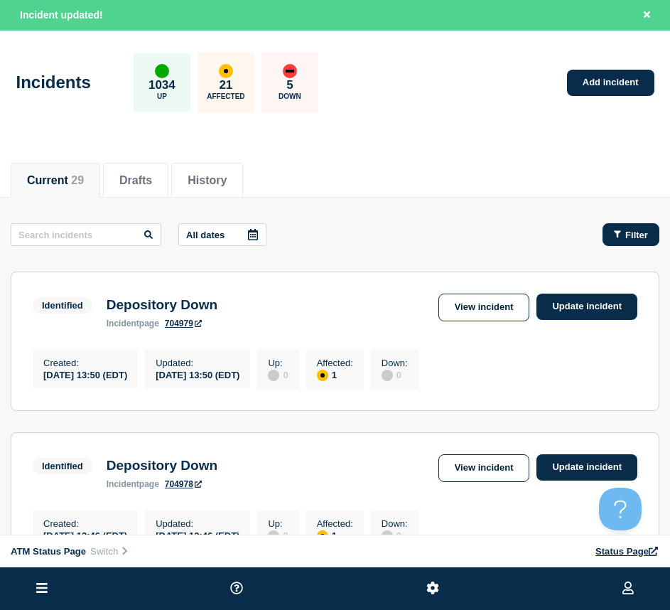
click at [624, 227] on button "Filter" at bounding box center [631, 234] width 57 height 23
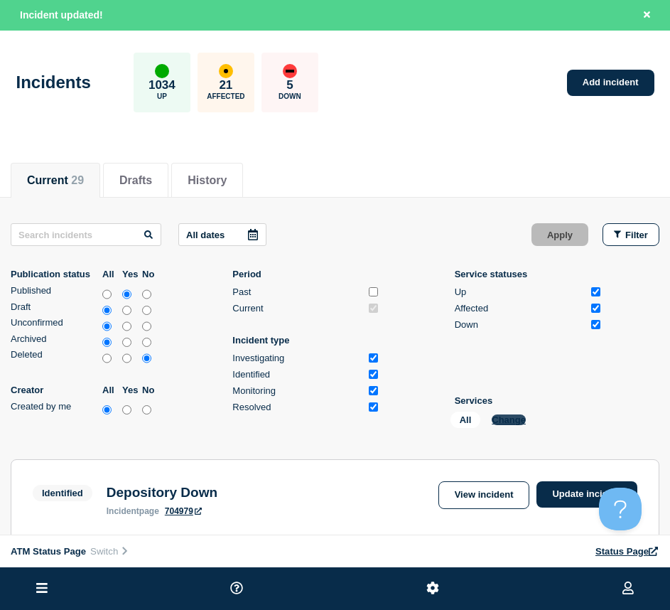
click at [508, 421] on button "Change" at bounding box center [509, 420] width 34 height 11
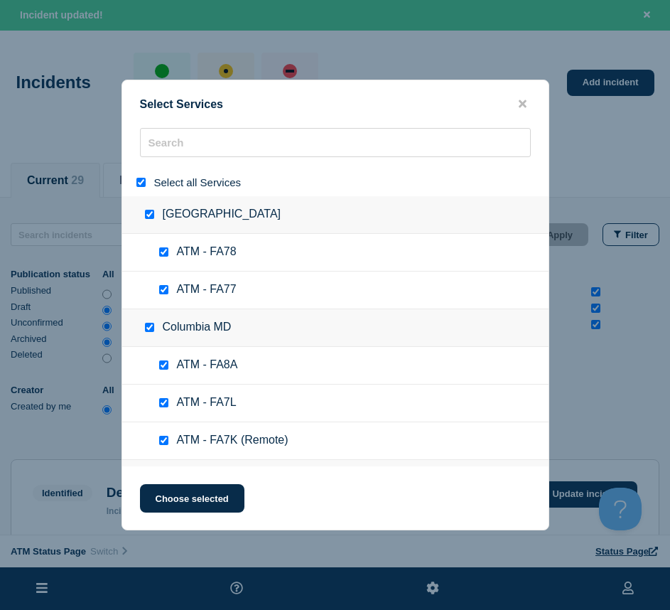
click at [137, 185] on input "select all" at bounding box center [141, 182] width 9 height 9
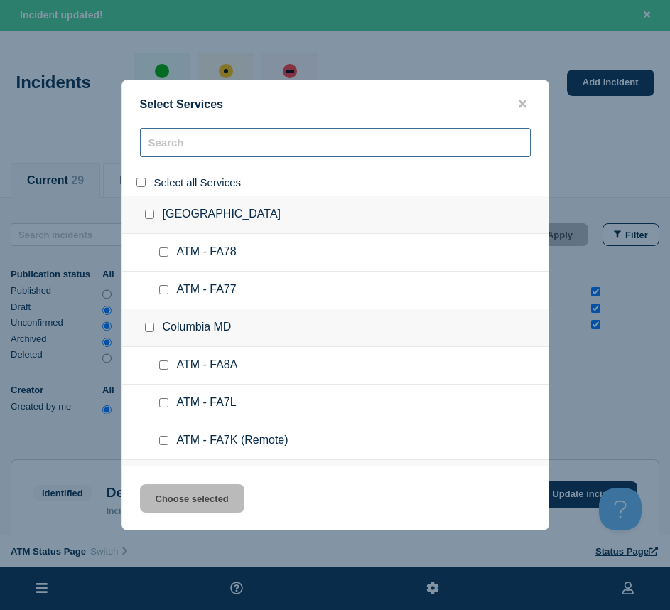
click at [156, 151] on input "search" at bounding box center [335, 142] width 391 height 29
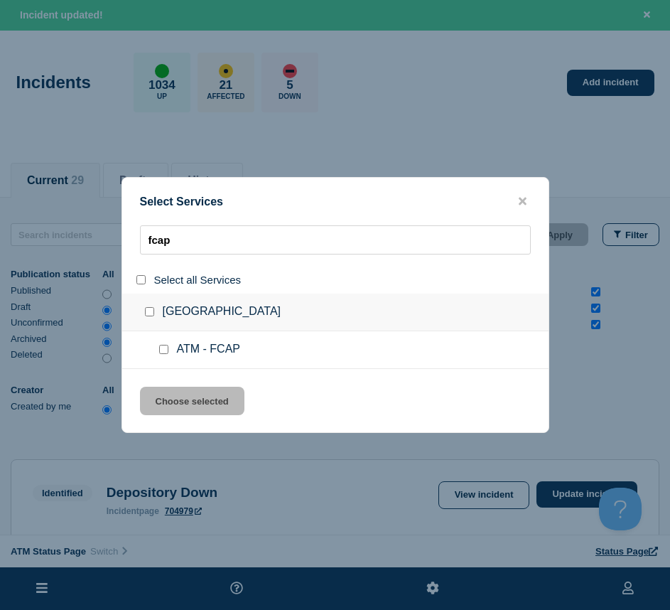
click at [162, 353] on input "service: ATM - FCAP" at bounding box center [163, 349] width 9 height 9
click at [165, 396] on button "Choose selected" at bounding box center [192, 401] width 105 height 28
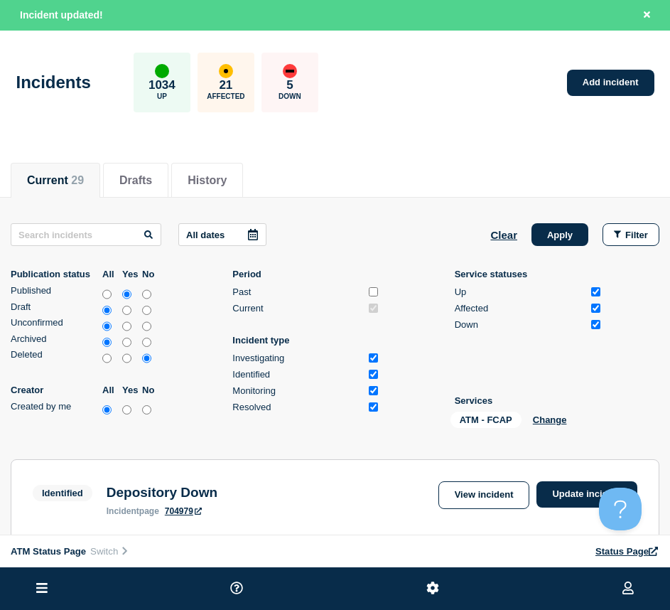
click at [555, 247] on div "All dates Clear Apply Filter Publication status All Yes No Published Draft Unco…" at bounding box center [335, 328] width 649 height 210
click at [555, 243] on button "Apply" at bounding box center [560, 234] width 57 height 23
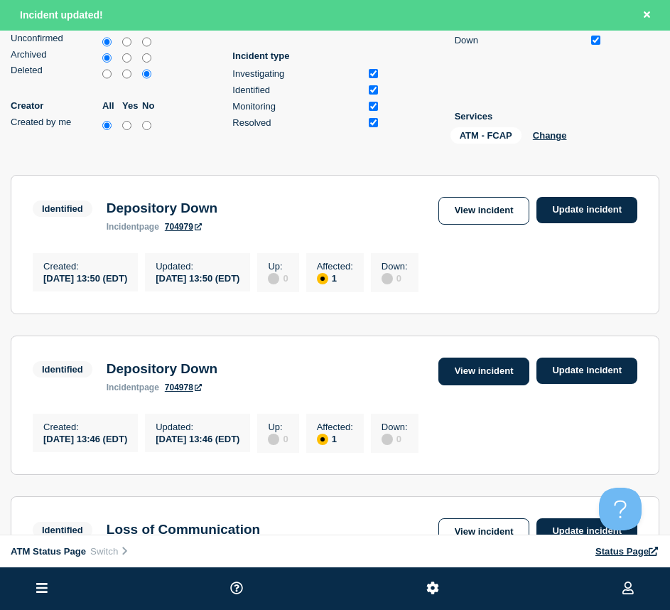
scroll to position [249, 0]
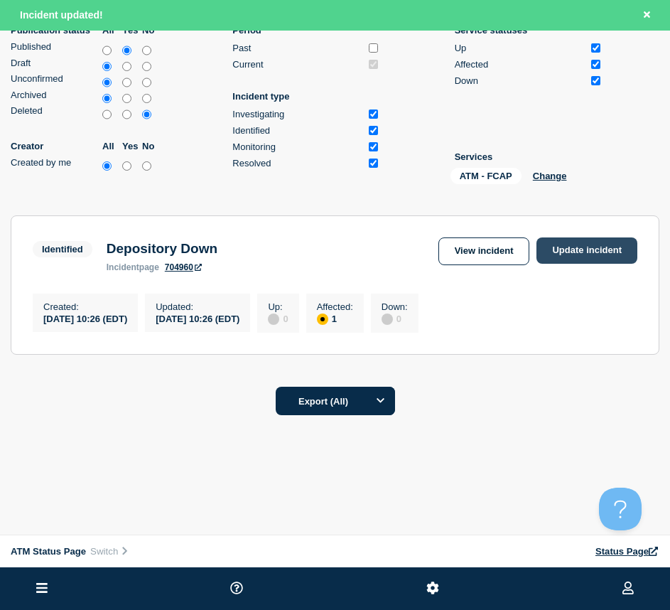
click at [594, 247] on link "Update incident" at bounding box center [587, 250] width 101 height 26
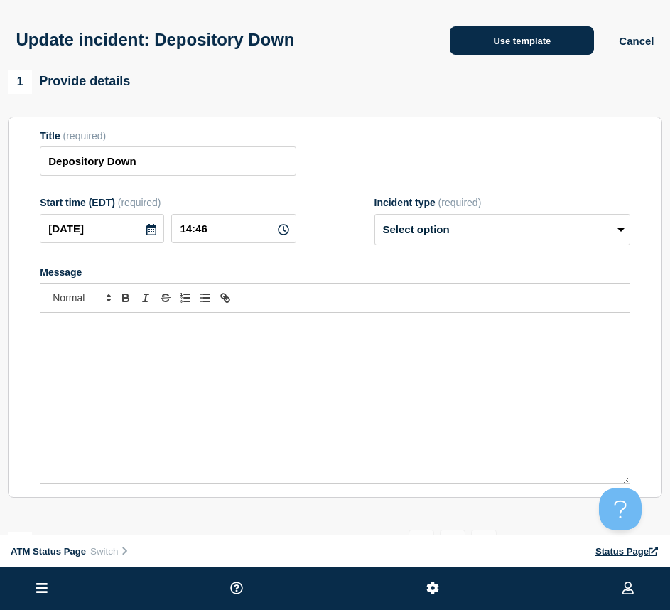
click at [544, 30] on button "Use template" at bounding box center [522, 40] width 144 height 28
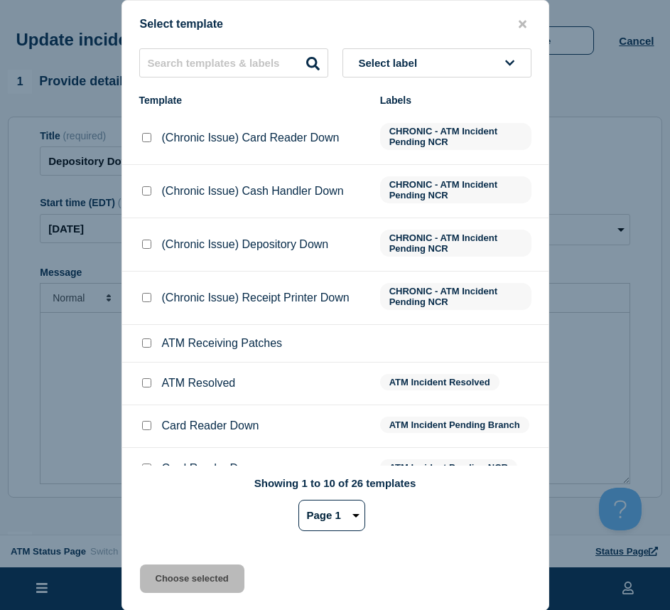
click at [148, 380] on input "ATM Resolved checkbox" at bounding box center [146, 382] width 9 height 9
click at [168, 569] on button "Choose selected" at bounding box center [192, 579] width 105 height 28
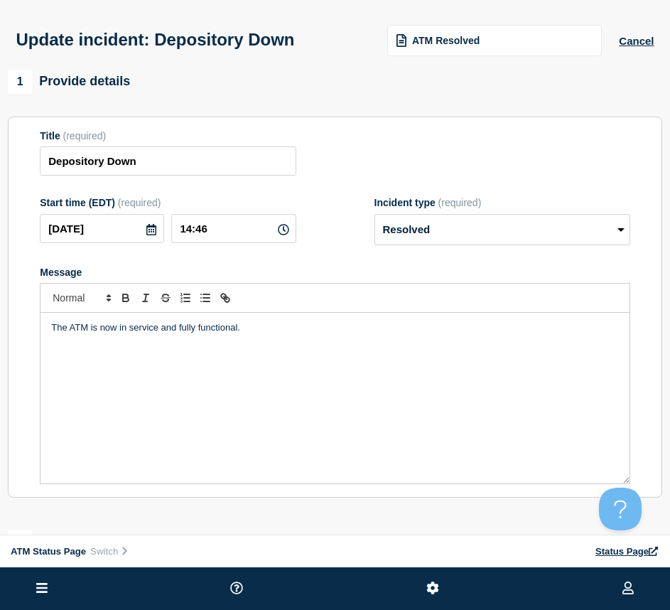
scroll to position [213, 0]
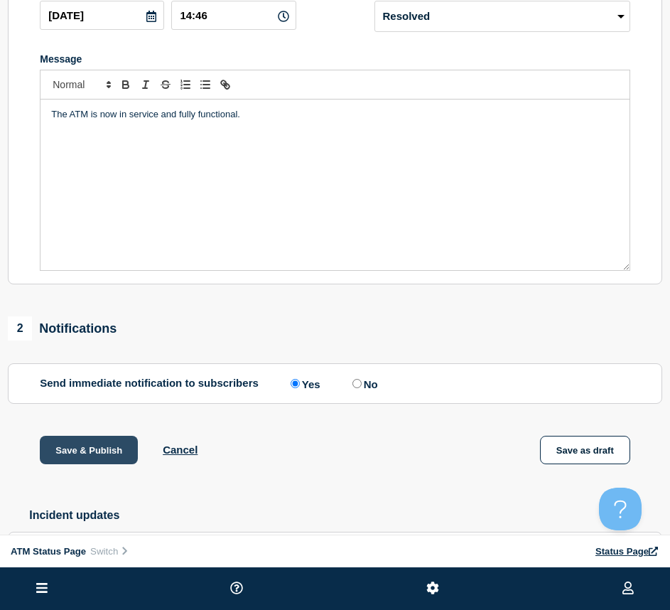
click at [90, 448] on button "Save & Publish" at bounding box center [89, 450] width 98 height 28
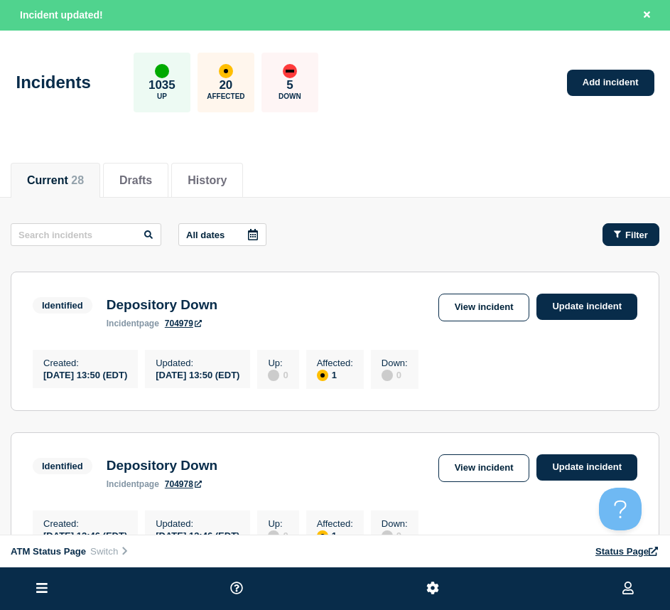
click at [651, 227] on button "Filter" at bounding box center [631, 234] width 57 height 23
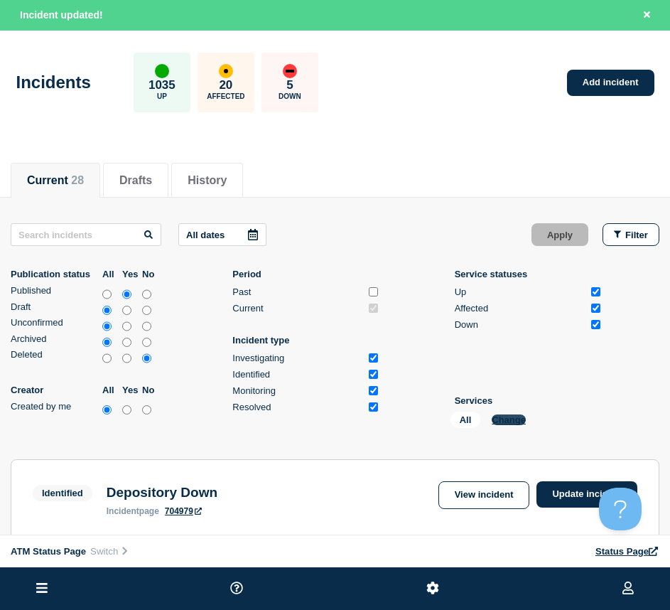
click at [515, 422] on button "Change" at bounding box center [509, 420] width 34 height 11
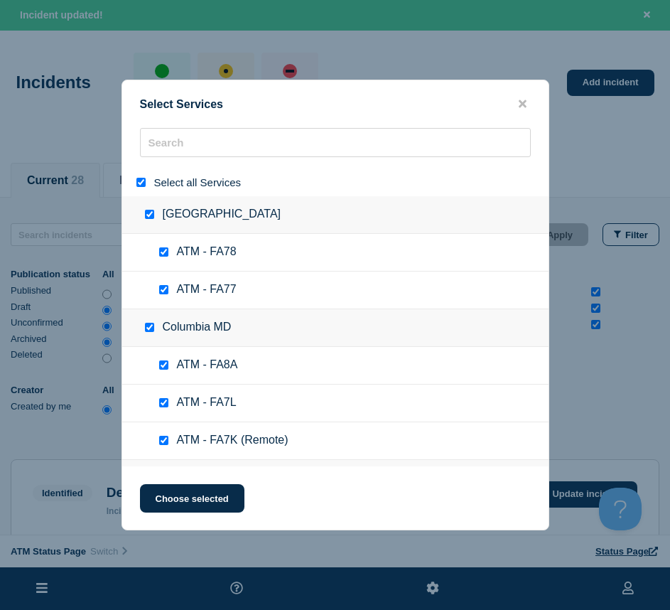
click at [137, 182] on input "select all" at bounding box center [141, 182] width 9 height 9
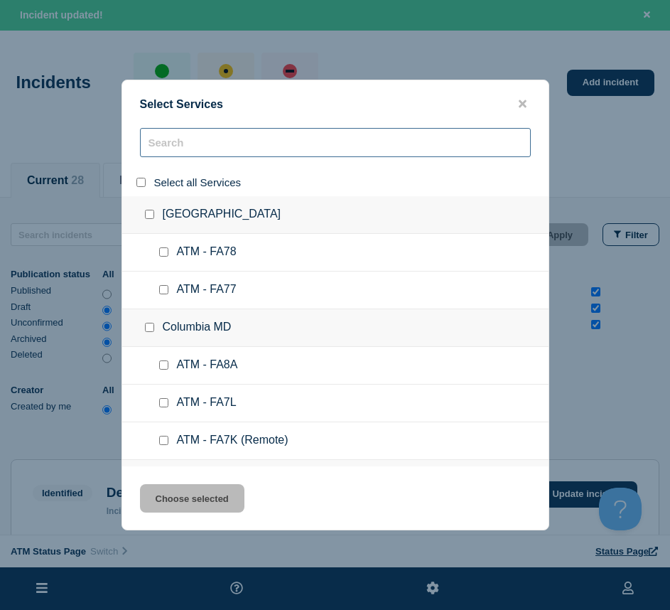
click at [205, 135] on input "search" at bounding box center [335, 142] width 391 height 29
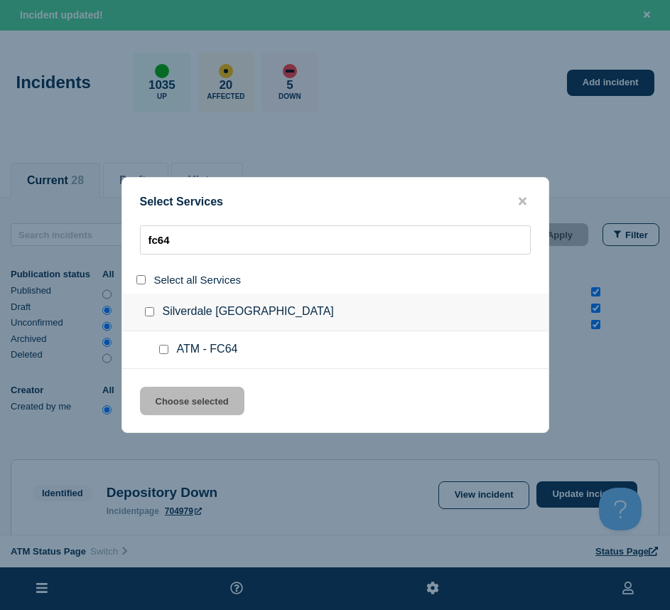
click at [166, 352] on input "service: ATM - FC64" at bounding box center [163, 349] width 9 height 9
click at [164, 415] on button "Choose selected" at bounding box center [192, 401] width 105 height 28
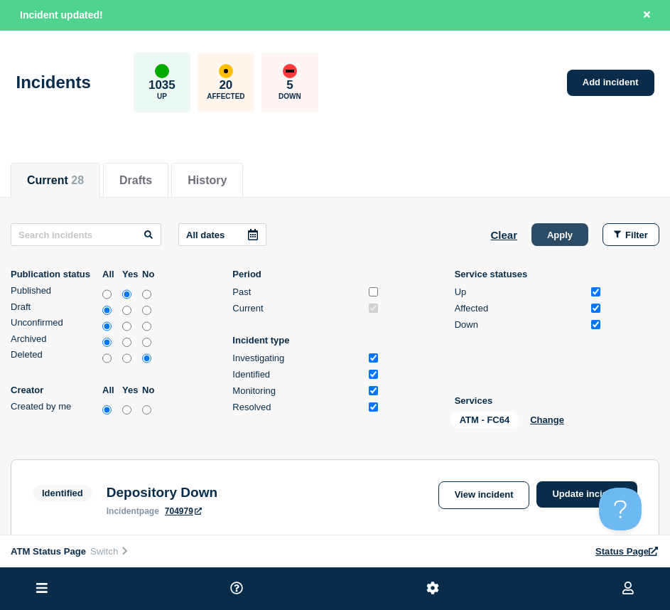
click at [555, 233] on button "Apply" at bounding box center [560, 234] width 57 height 23
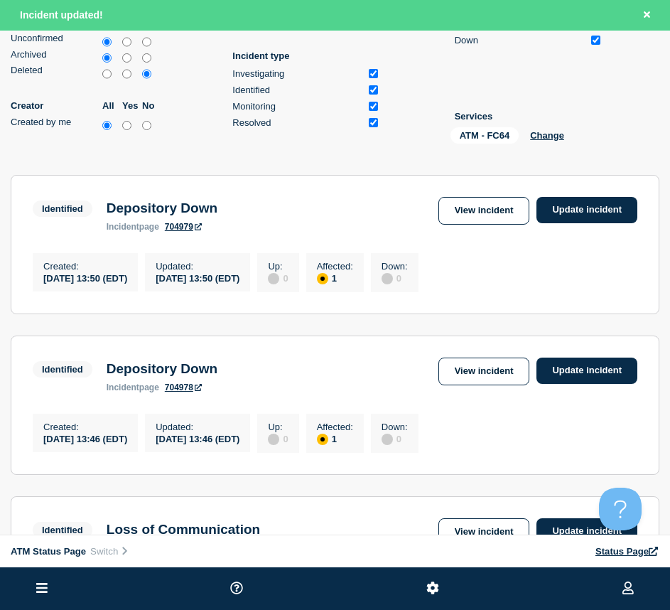
scroll to position [249, 0]
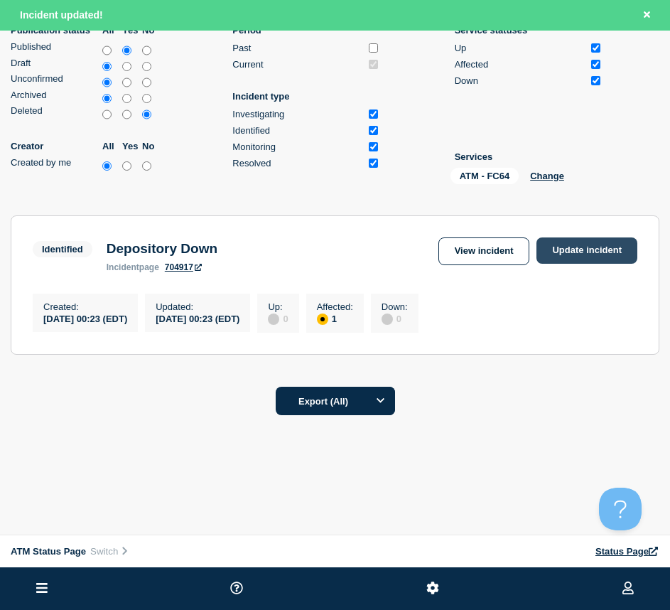
click at [543, 240] on link "Update incident" at bounding box center [587, 250] width 101 height 26
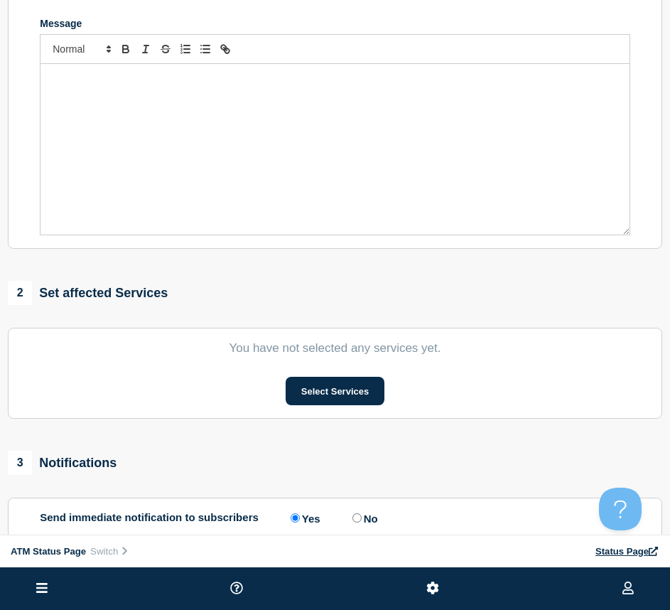
scroll to position [36, 0]
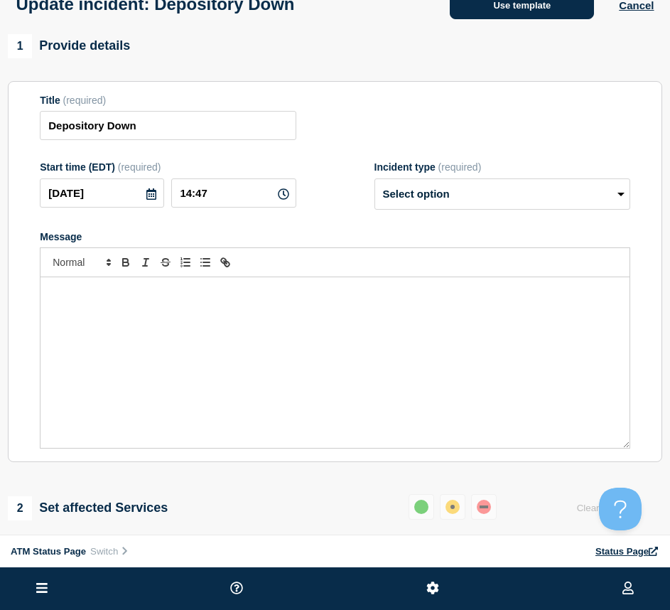
click at [500, 18] on button "Use template" at bounding box center [522, 5] width 144 height 28
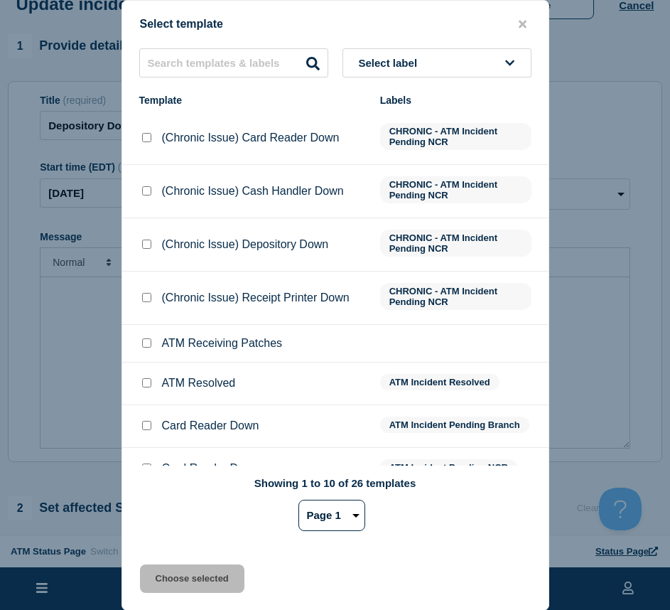
click at [146, 385] on input "ATM Resolved checkbox" at bounding box center [146, 382] width 9 height 9
click at [162, 570] on button "Choose selected" at bounding box center [192, 579] width 105 height 28
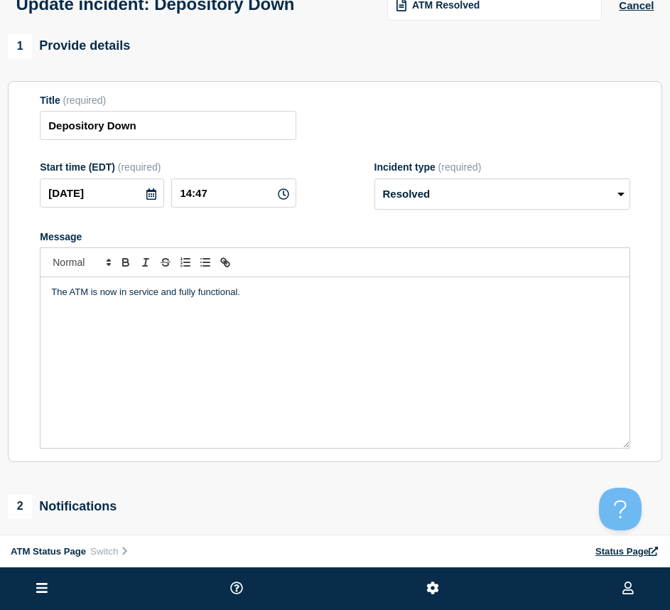
scroll to position [249, 0]
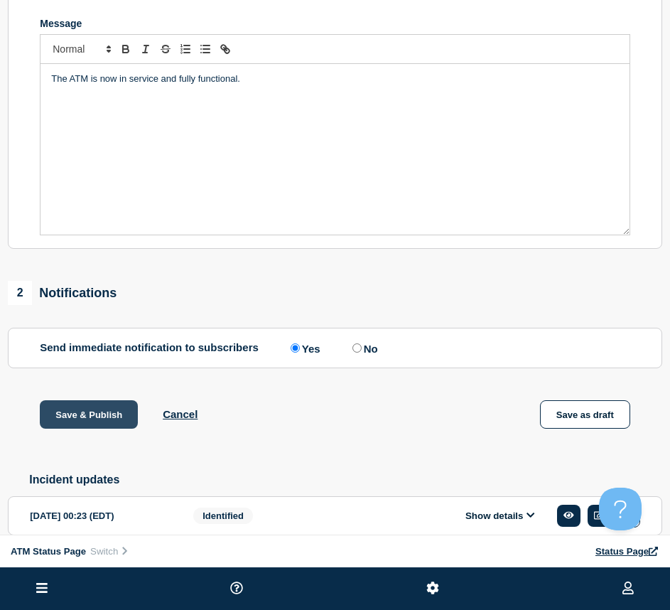
click at [97, 424] on button "Save & Publish" at bounding box center [89, 414] width 98 height 28
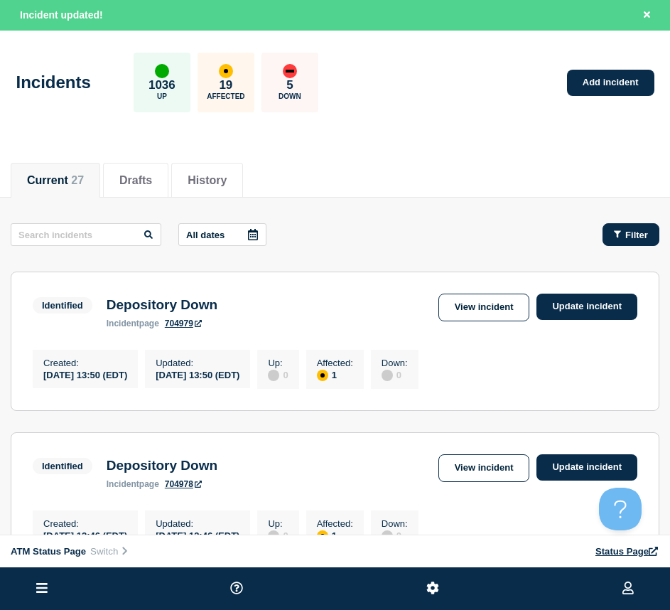
click at [619, 230] on icon "button" at bounding box center [617, 234] width 7 height 9
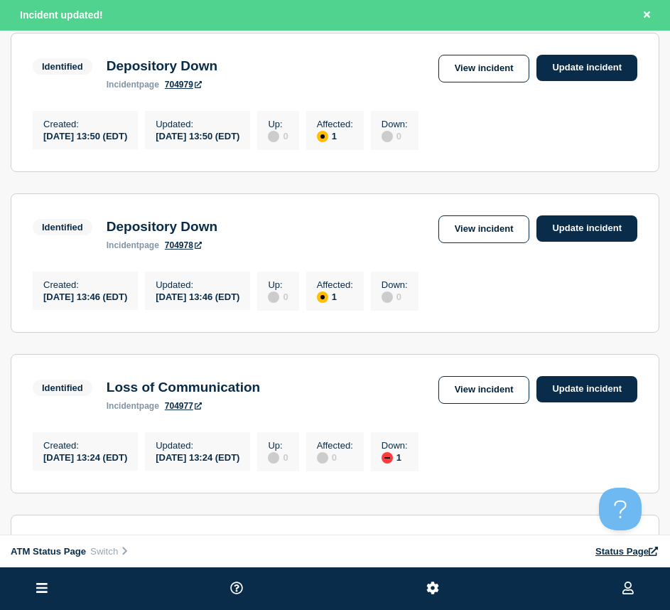
scroll to position [142, 0]
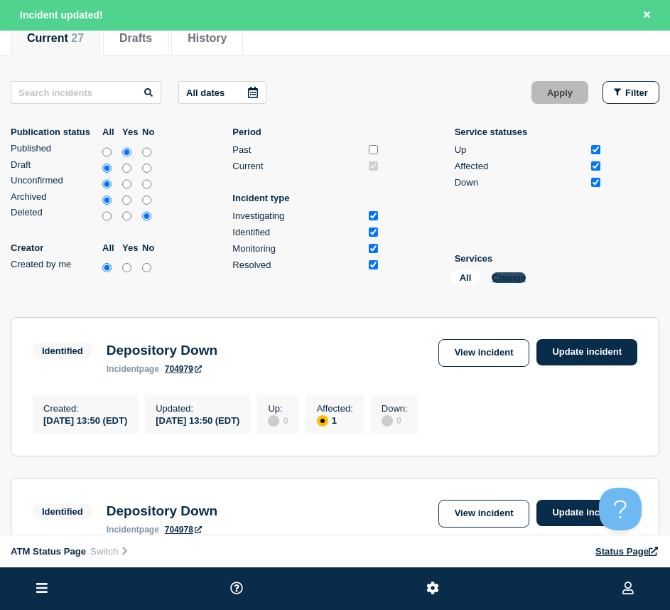
click at [503, 282] on button "Change" at bounding box center [509, 277] width 34 height 11
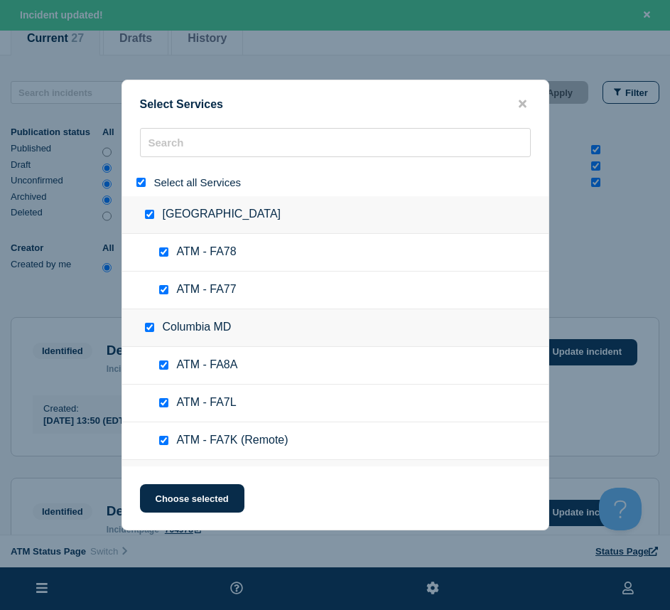
click at [141, 182] on input "select all" at bounding box center [141, 182] width 9 height 9
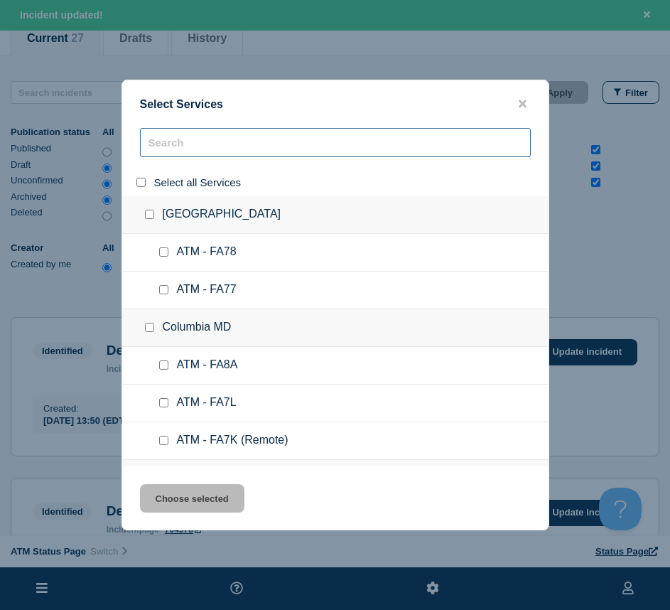
click at [181, 144] on input "search" at bounding box center [335, 142] width 391 height 29
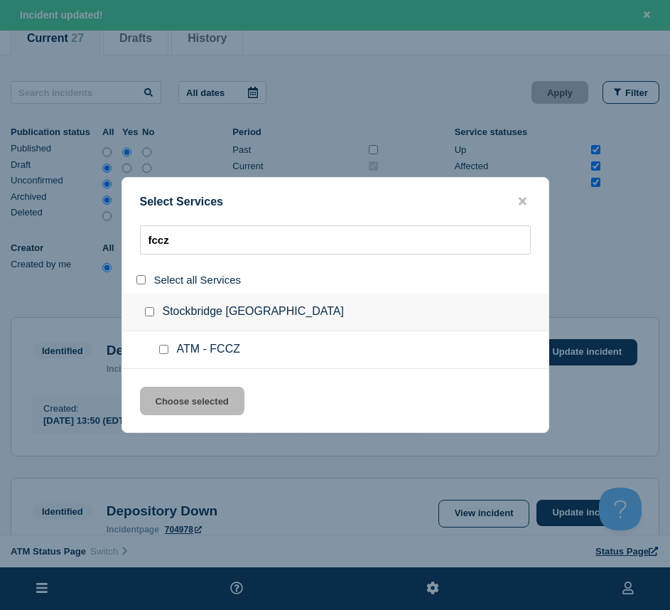
click at [164, 348] on input "service: ATM - FCCZ" at bounding box center [163, 349] width 9 height 9
click at [164, 392] on button "Choose selected" at bounding box center [192, 401] width 105 height 28
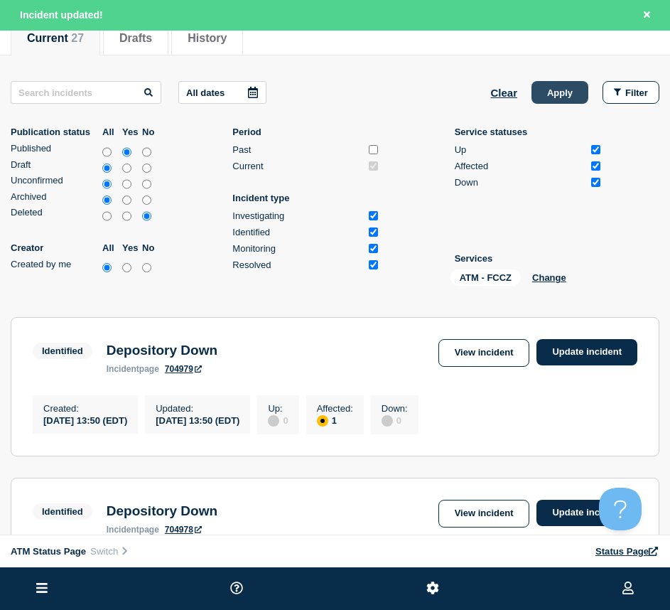
click at [567, 92] on button "Apply" at bounding box center [560, 92] width 57 height 23
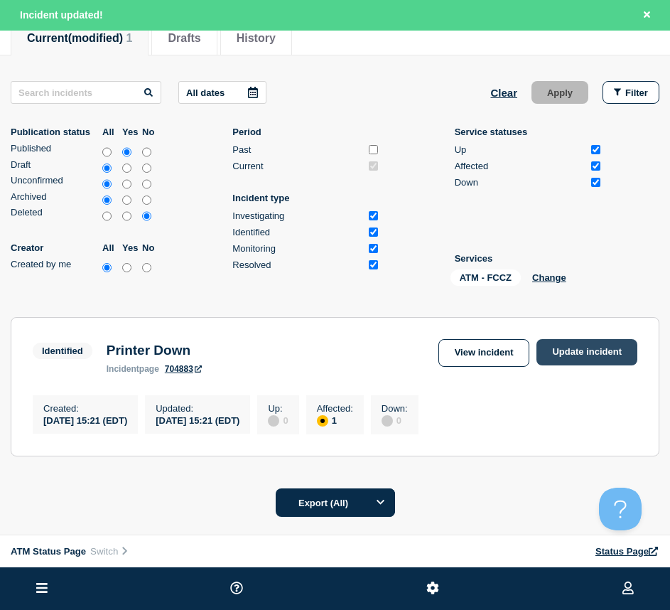
click at [611, 351] on link "Update incident" at bounding box center [587, 352] width 101 height 26
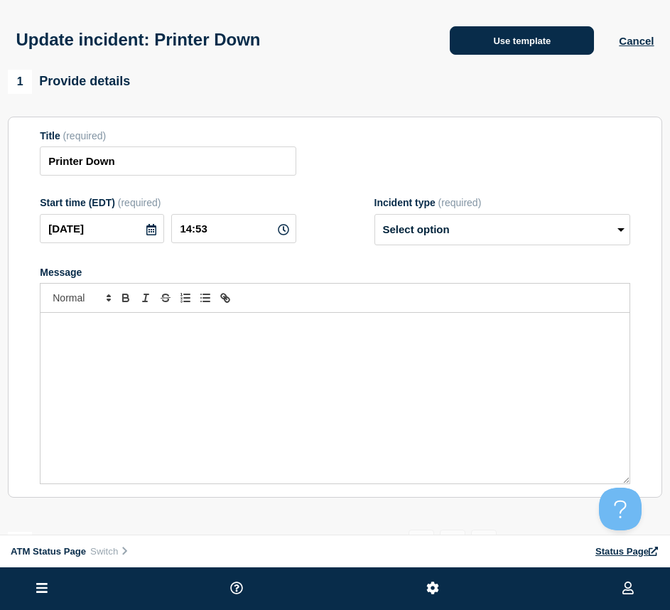
click at [538, 51] on button "Use template" at bounding box center [522, 40] width 144 height 28
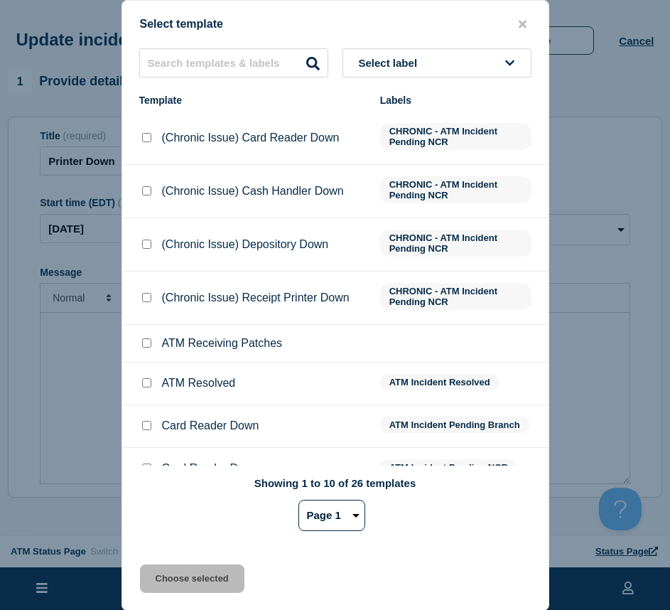
click at [146, 381] on input "ATM Resolved checkbox" at bounding box center [146, 382] width 9 height 9
click at [188, 579] on button "Choose selected" at bounding box center [192, 579] width 105 height 28
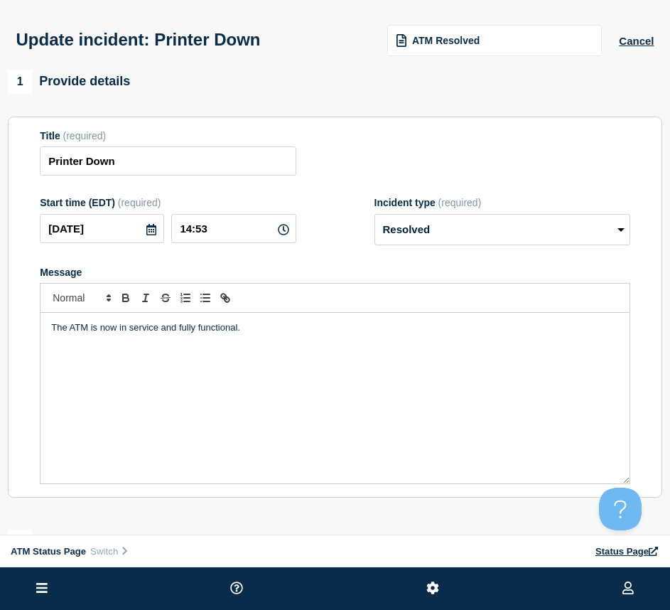
scroll to position [142, 0]
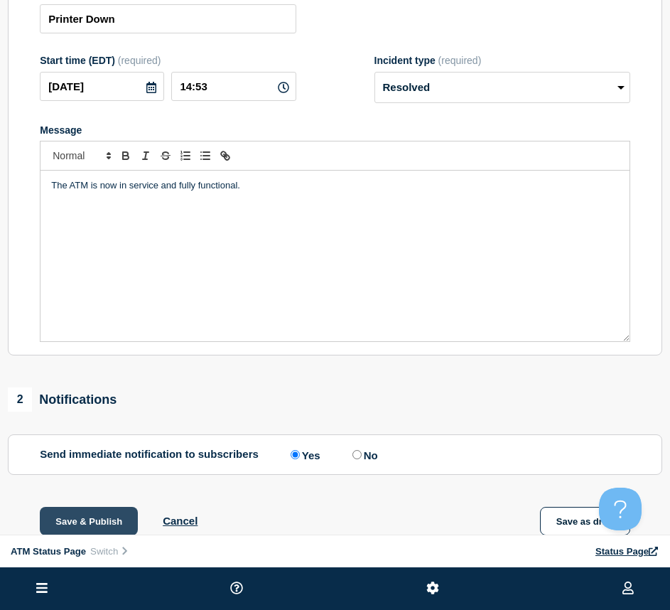
click at [76, 512] on button "Save & Publish" at bounding box center [89, 521] width 98 height 28
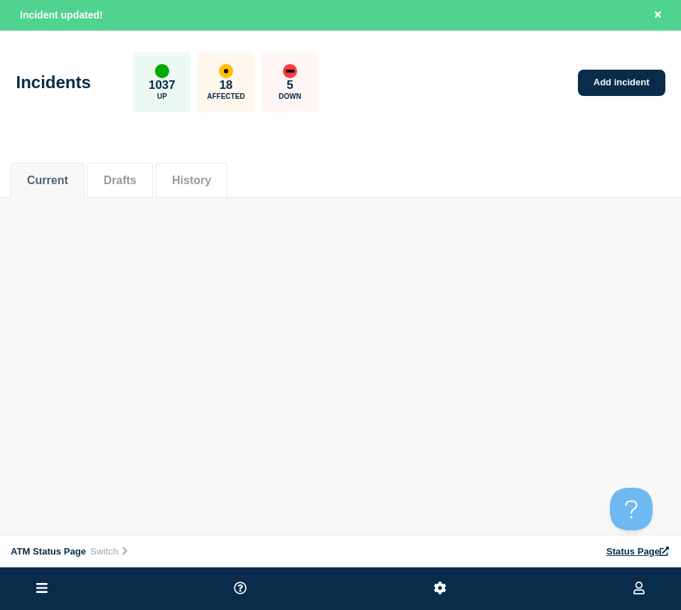
click at [612, 306] on body "Home ATM Status Page Hub Operations Overview Incident Maintenance Platform Aler…" at bounding box center [340, 305] width 681 height 610
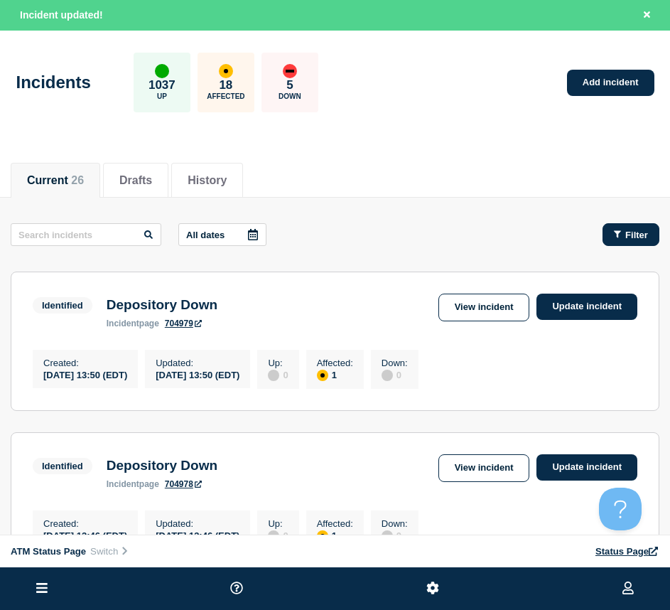
click at [617, 232] on icon "button" at bounding box center [617, 234] width 7 height 7
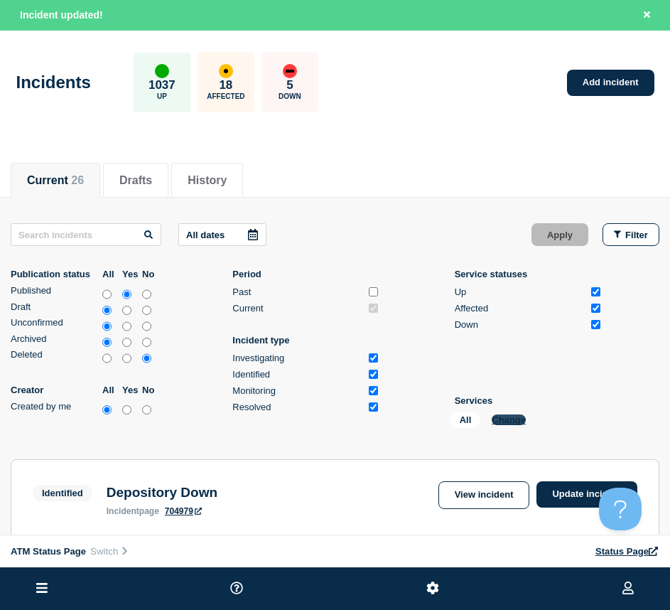
click at [520, 419] on button "Change" at bounding box center [509, 420] width 34 height 11
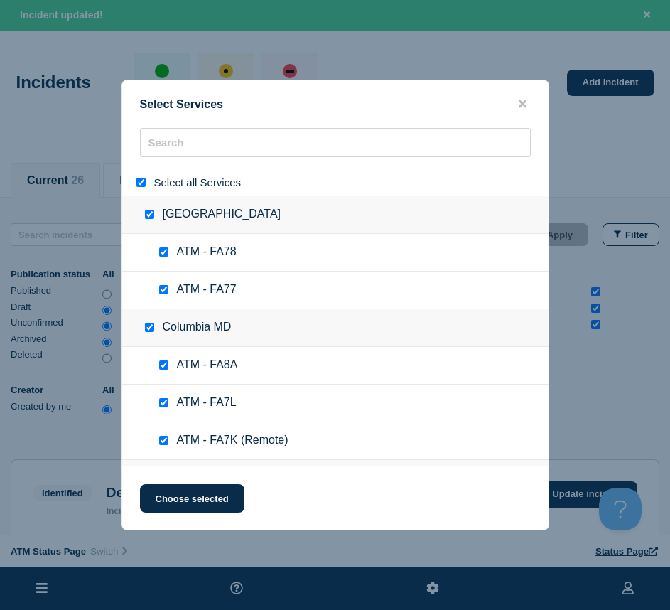
click at [141, 189] on div at bounding box center [144, 183] width 21 height 14
click at [141, 184] on input "select all" at bounding box center [141, 182] width 9 height 9
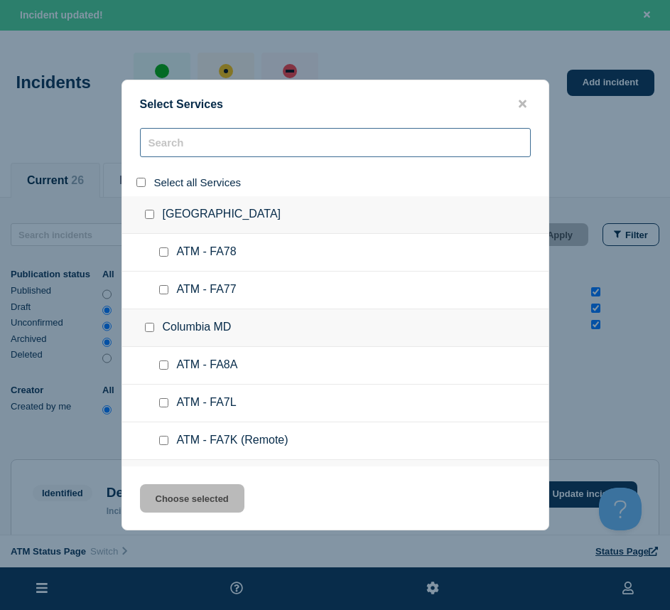
click at [164, 149] on input "search" at bounding box center [335, 142] width 391 height 29
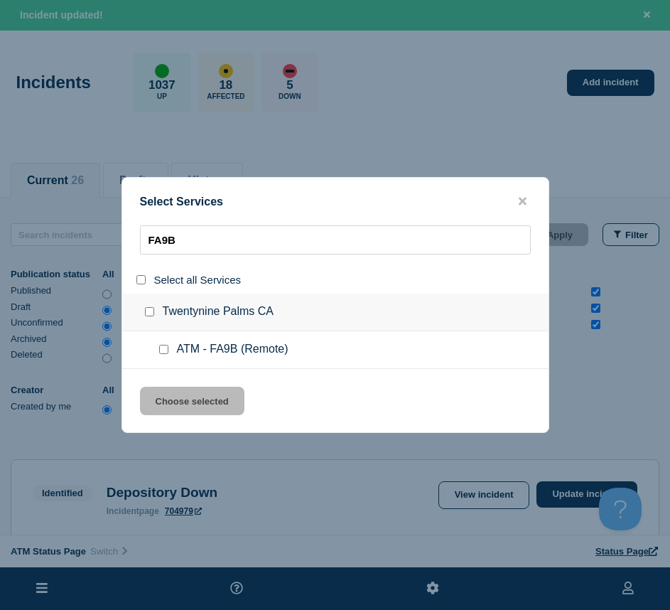
click at [166, 347] on input "service: ATM - FA9B (Remote)" at bounding box center [163, 349] width 9 height 9
click at [171, 397] on button "Choose selected" at bounding box center [192, 401] width 105 height 28
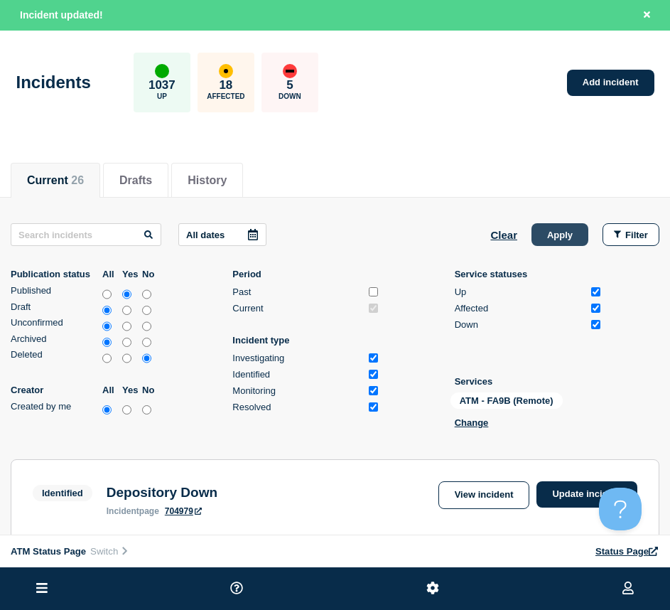
click at [540, 244] on button "Apply" at bounding box center [560, 234] width 57 height 23
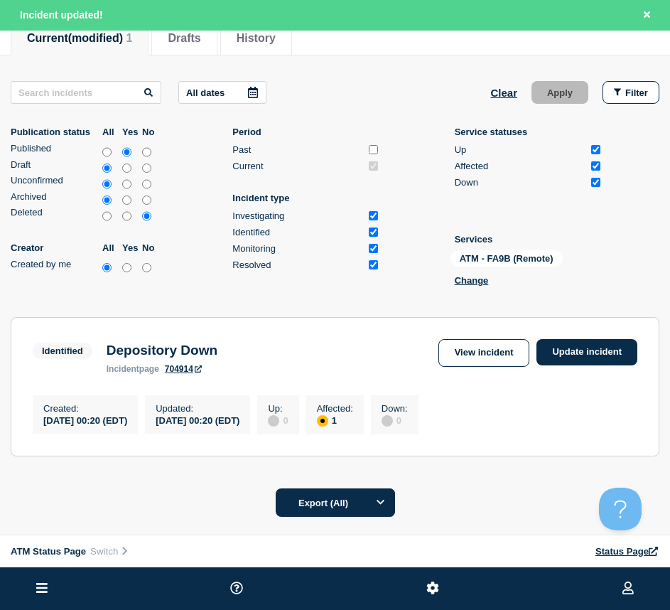
scroll to position [249, 0]
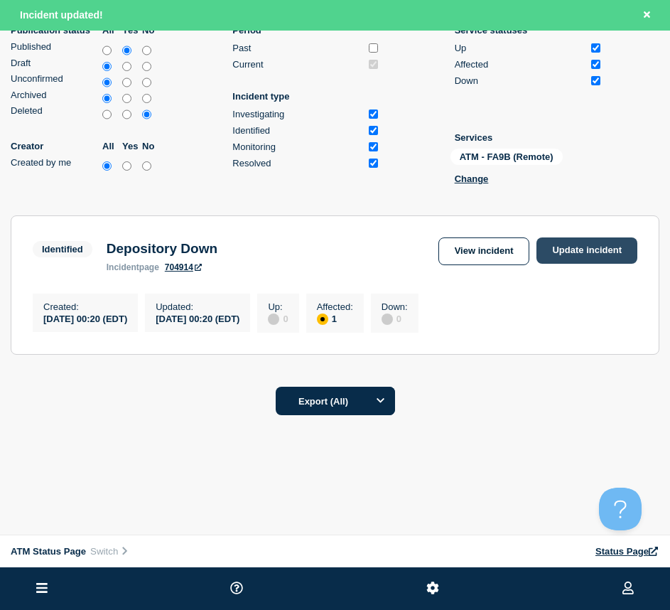
click at [576, 252] on link "Update incident" at bounding box center [587, 250] width 101 height 26
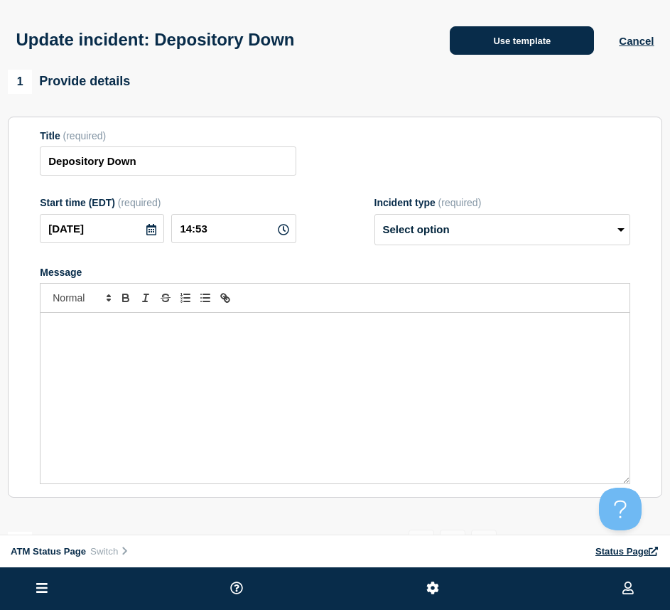
click at [487, 33] on button "Use template" at bounding box center [522, 40] width 144 height 28
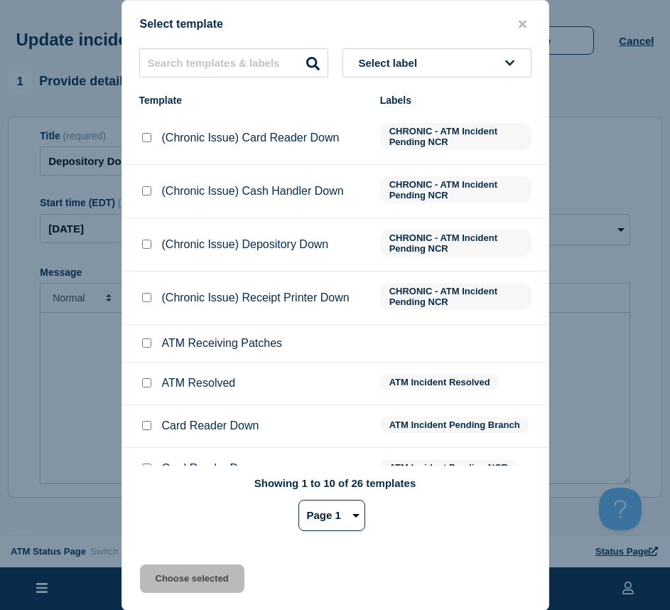
click at [149, 380] on input "ATM Resolved checkbox" at bounding box center [146, 382] width 9 height 9
drag, startPoint x: 179, startPoint y: 572, endPoint x: 166, endPoint y: 565, distance: 15.3
click at [178, 572] on button "Choose selected" at bounding box center [192, 579] width 105 height 28
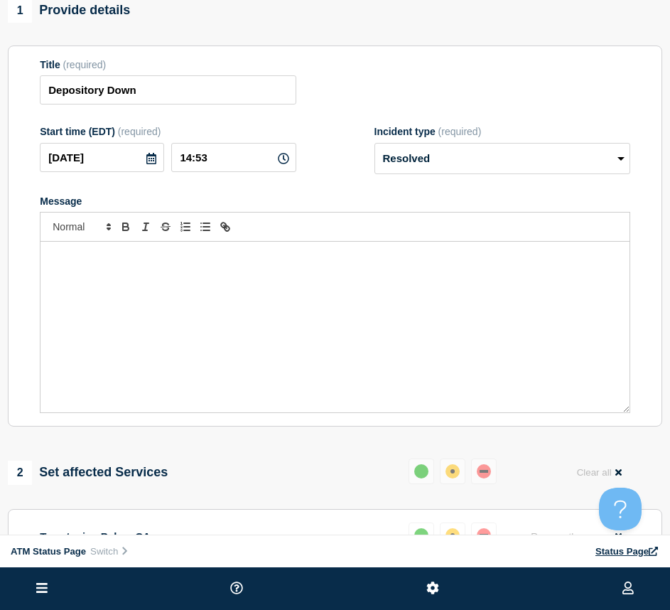
scroll to position [142, 0]
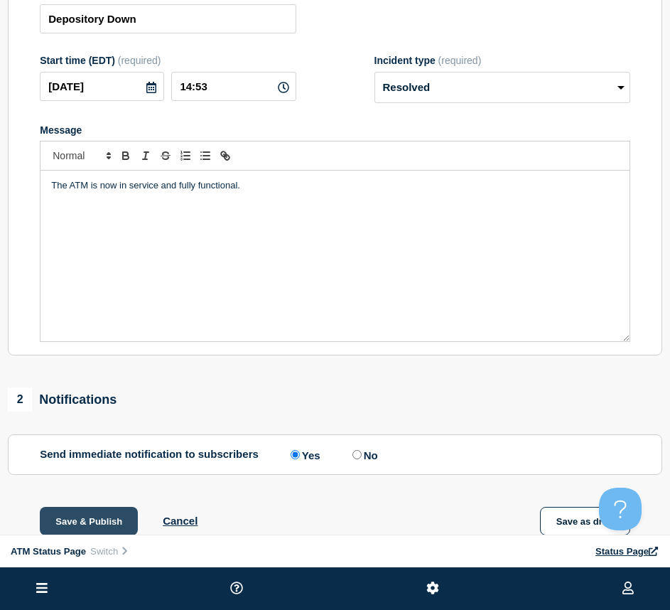
click at [92, 512] on button "Save & Publish" at bounding box center [89, 521] width 98 height 28
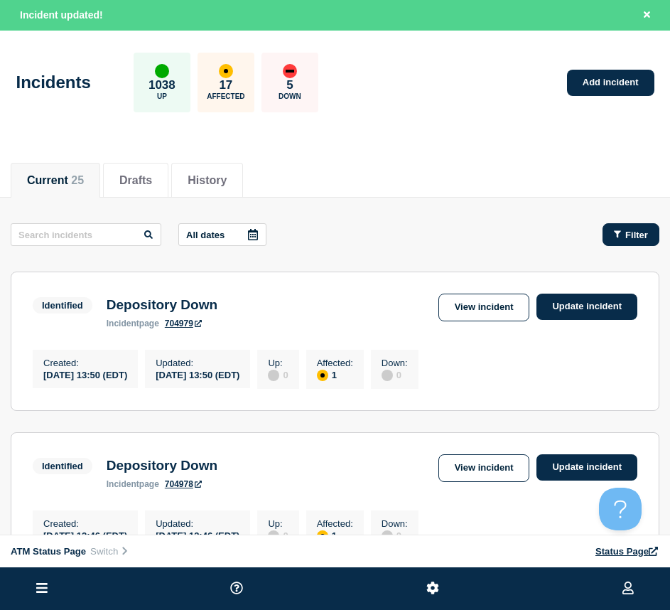
click at [643, 235] on span "Filter" at bounding box center [637, 235] width 23 height 11
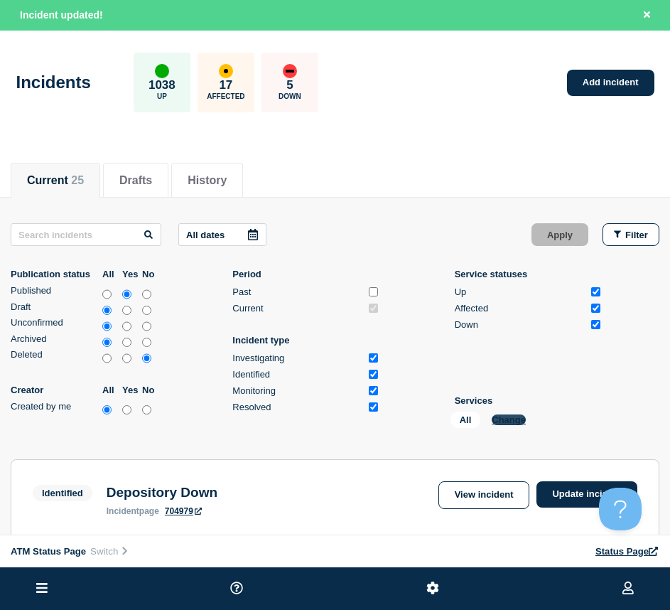
click at [523, 419] on button "Change" at bounding box center [509, 420] width 34 height 11
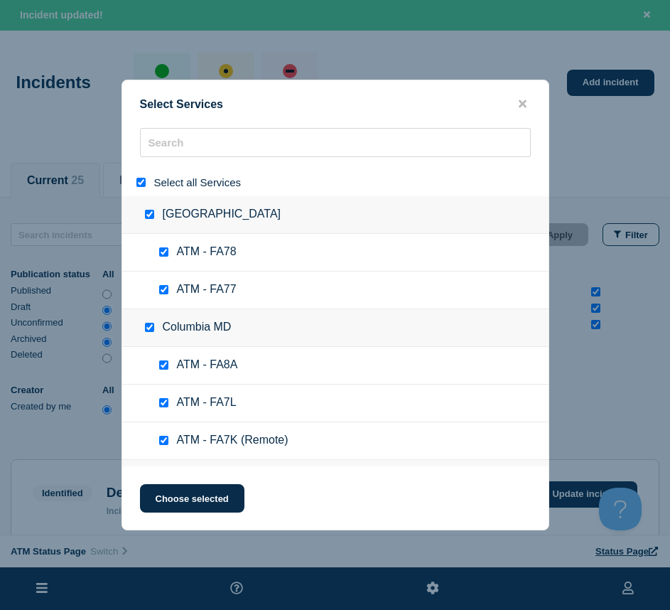
click at [139, 179] on input "select all" at bounding box center [141, 182] width 9 height 9
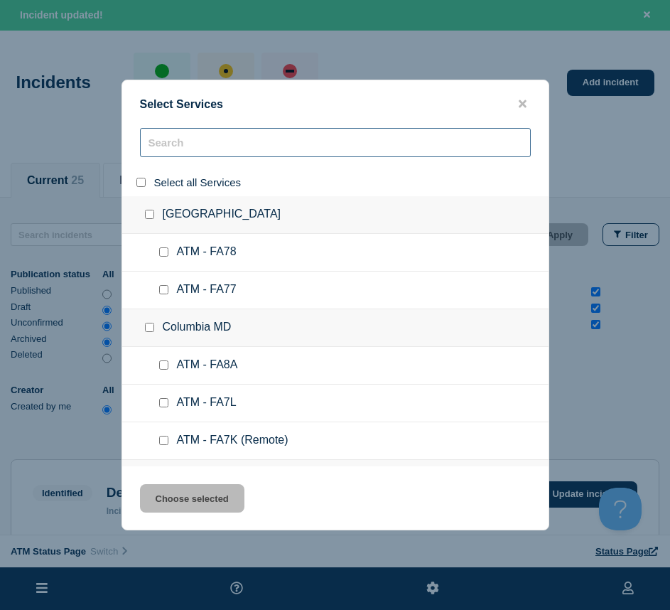
click at [177, 150] on input "search" at bounding box center [335, 142] width 391 height 29
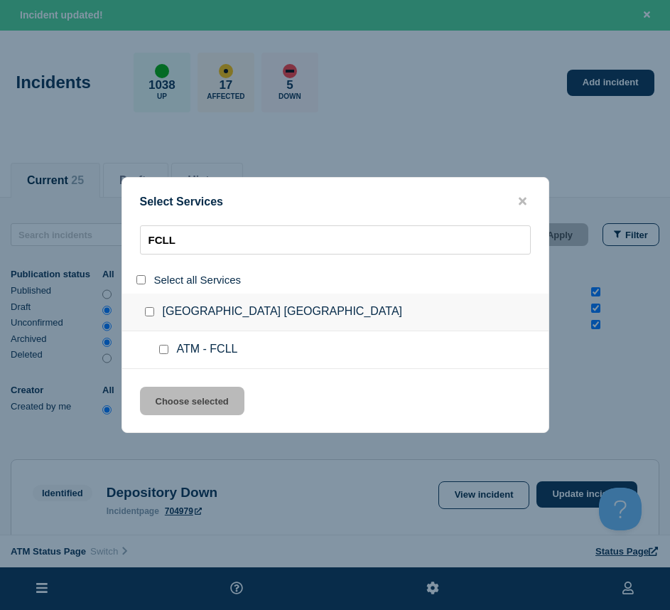
click at [162, 348] on input "service: ATM - FCLL" at bounding box center [163, 349] width 9 height 9
click at [169, 396] on button "Choose selected" at bounding box center [192, 401] width 105 height 28
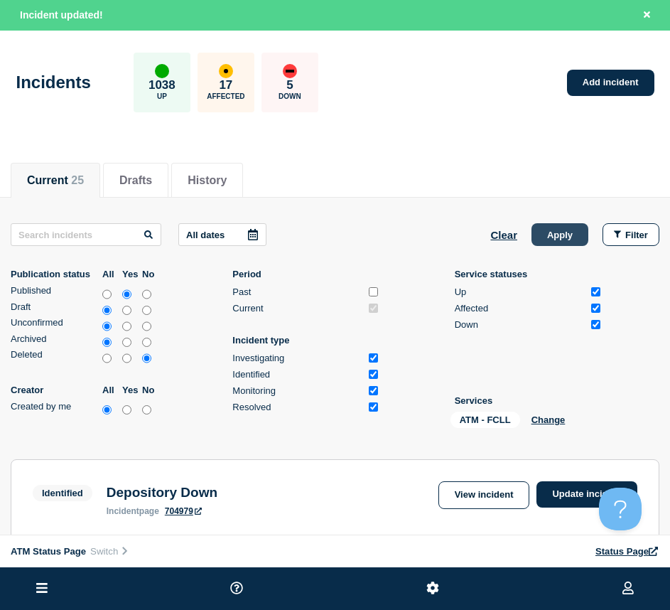
click at [560, 225] on button "Apply" at bounding box center [560, 234] width 57 height 23
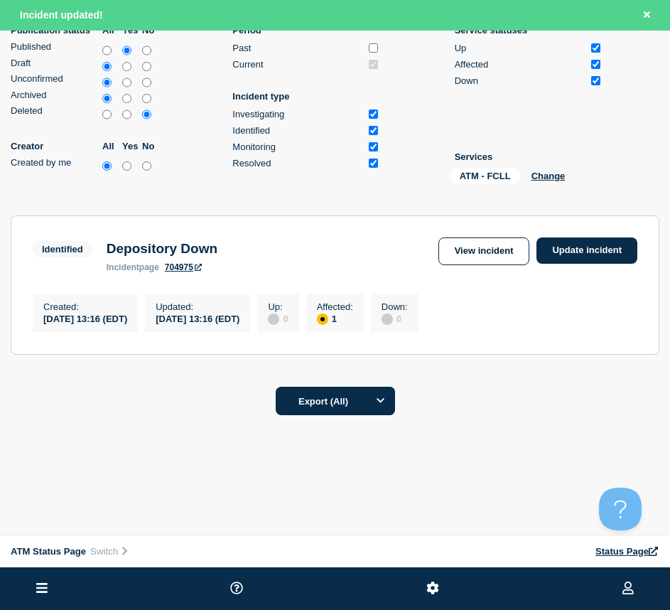
scroll to position [36, 0]
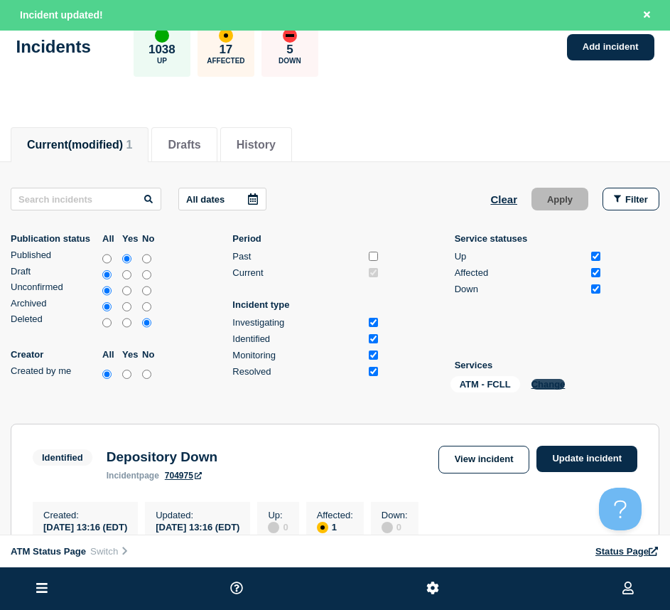
click at [552, 385] on button "Change" at bounding box center [549, 384] width 34 height 11
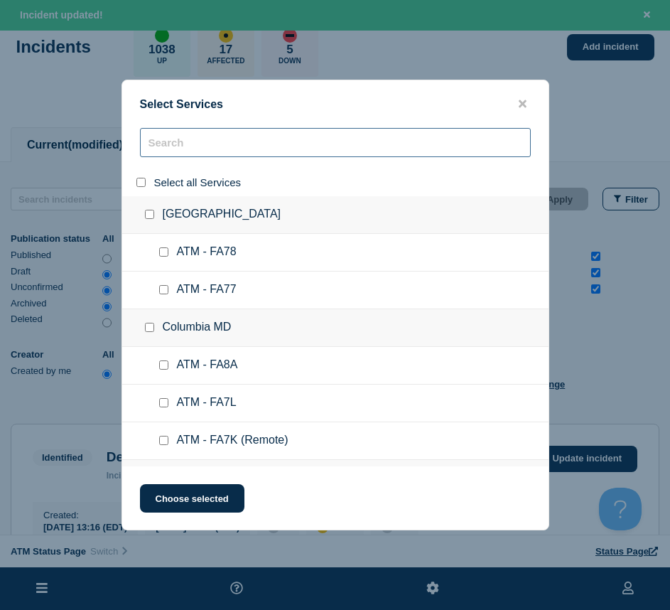
click at [151, 135] on input "search" at bounding box center [335, 142] width 391 height 29
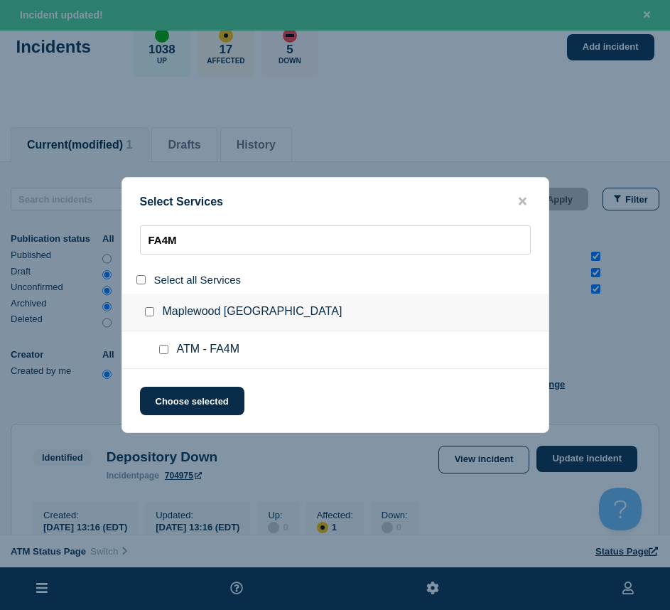
click at [165, 352] on input "service: ATM - FA4M" at bounding box center [163, 349] width 9 height 9
click at [164, 411] on button "Choose selected" at bounding box center [192, 401] width 105 height 28
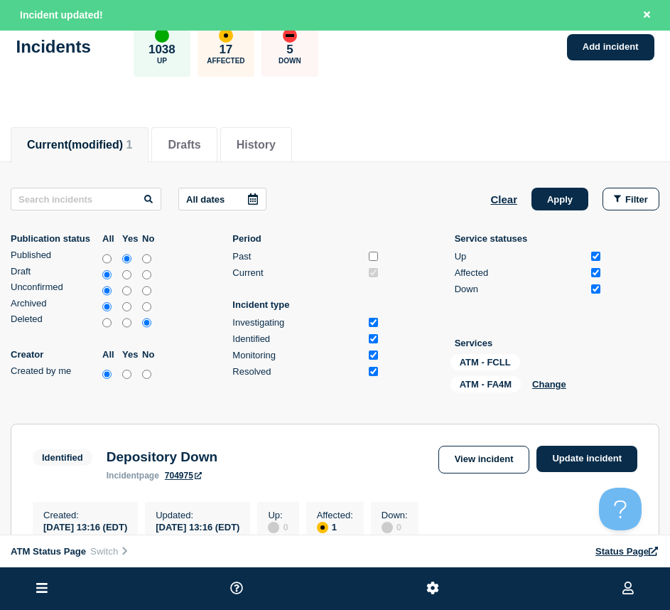
drag, startPoint x: 562, startPoint y: 213, endPoint x: 562, endPoint y: 205, distance: 8.5
click at [562, 212] on div "All dates Clear Apply Filter Publication status All Yes No Published Draft Unco…" at bounding box center [335, 293] width 649 height 210
click at [562, 205] on button "Apply" at bounding box center [560, 199] width 57 height 23
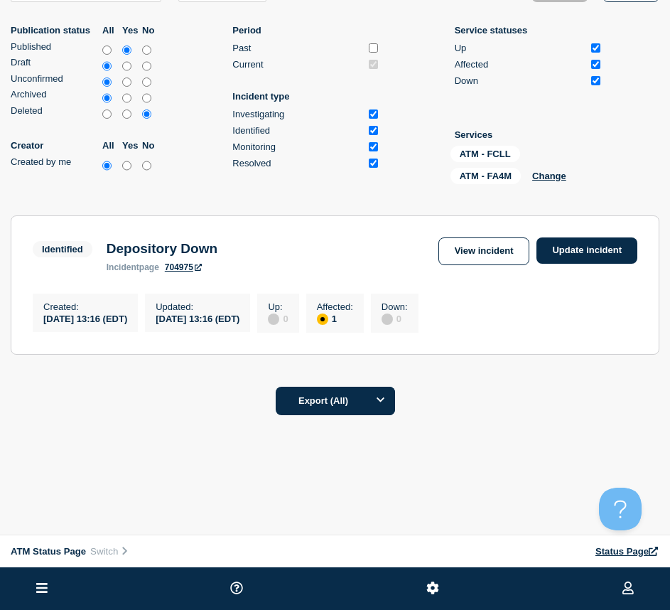
scroll to position [5, 0]
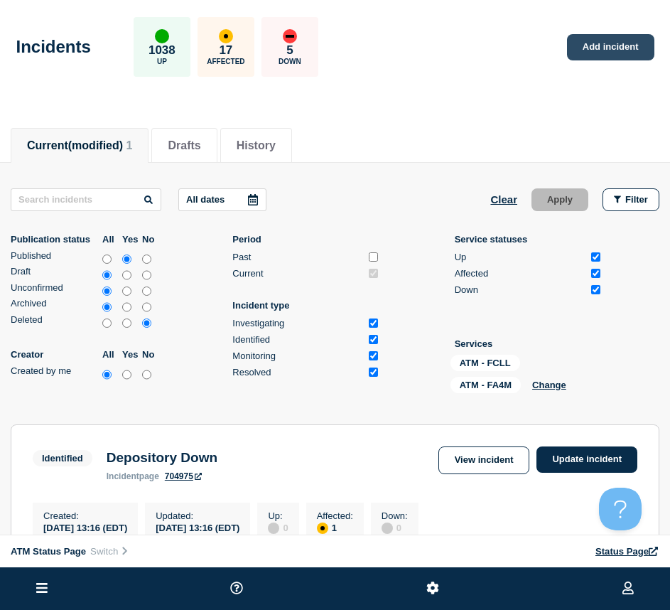
click at [611, 50] on link "Add incident" at bounding box center [610, 47] width 87 height 26
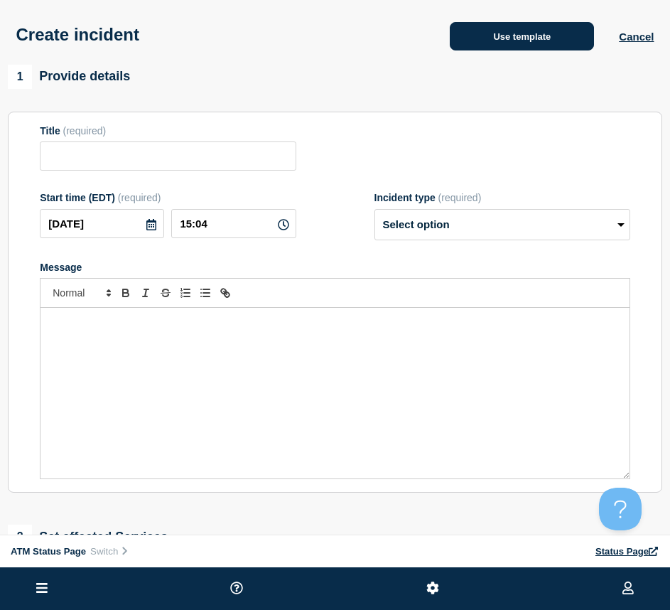
click at [455, 38] on button "Use template" at bounding box center [522, 36] width 144 height 28
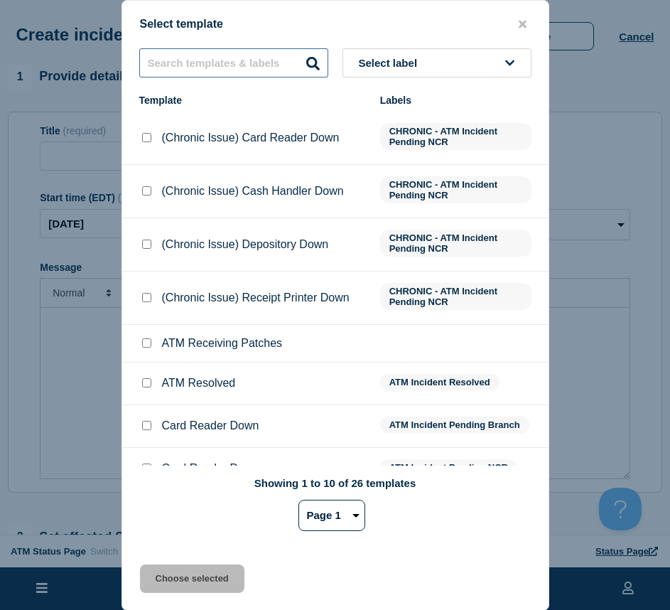
click at [183, 53] on input "text" at bounding box center [233, 62] width 189 height 29
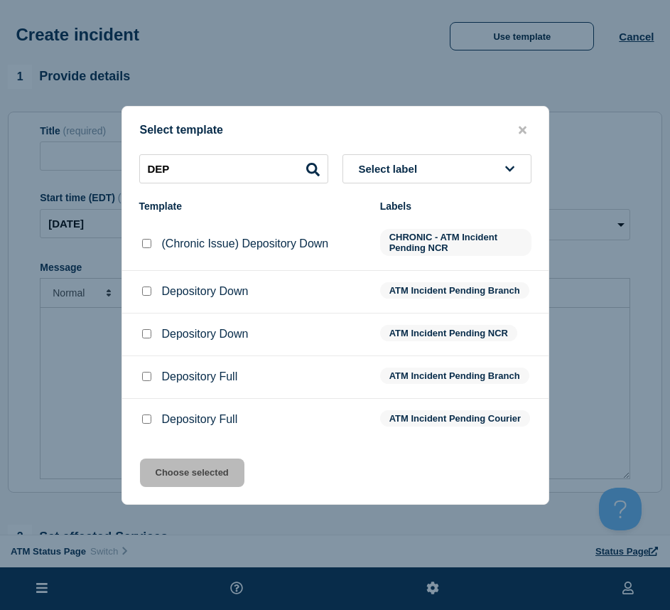
click at [149, 291] on input "Depository Down checkbox" at bounding box center [146, 291] width 9 height 9
click at [162, 483] on button "Choose selected" at bounding box center [192, 473] width 105 height 28
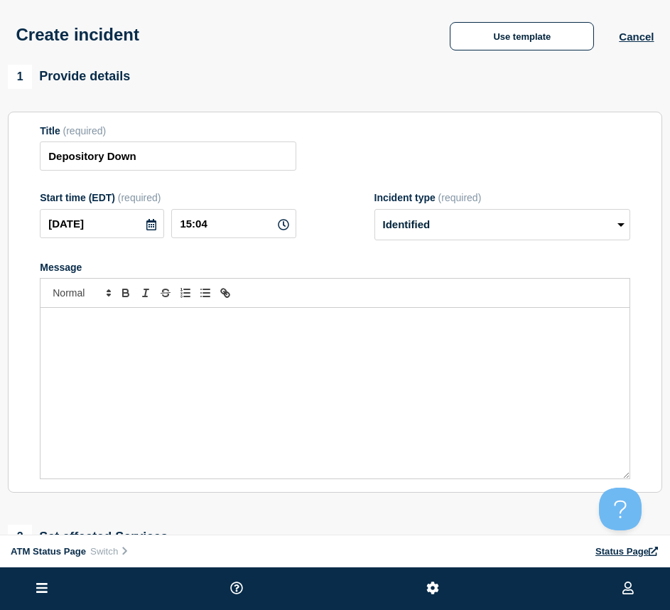
scroll to position [218, 0]
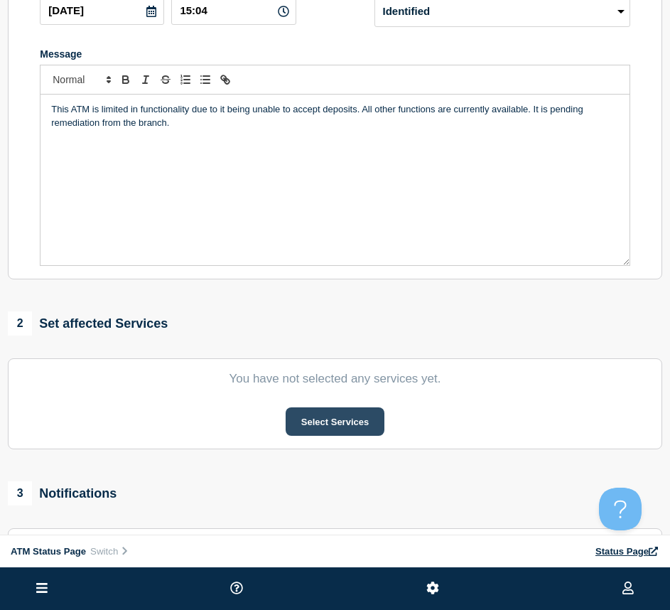
click at [343, 417] on button "Select Services" at bounding box center [335, 421] width 99 height 28
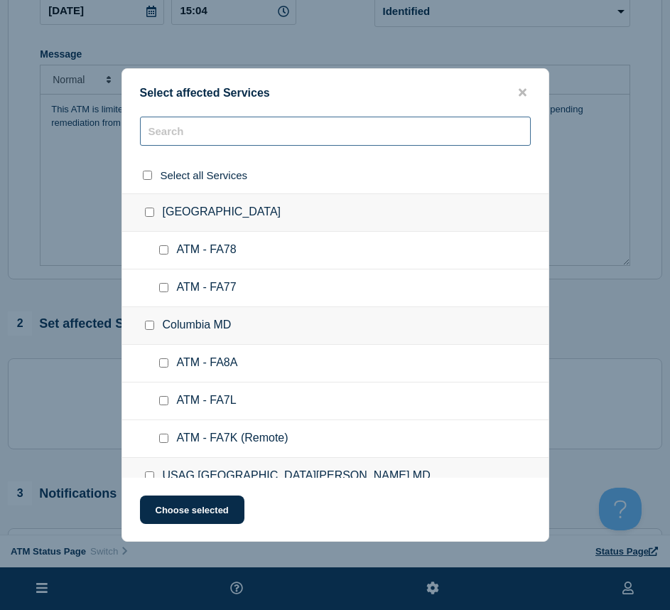
click at [252, 128] on input "text" at bounding box center [335, 131] width 391 height 29
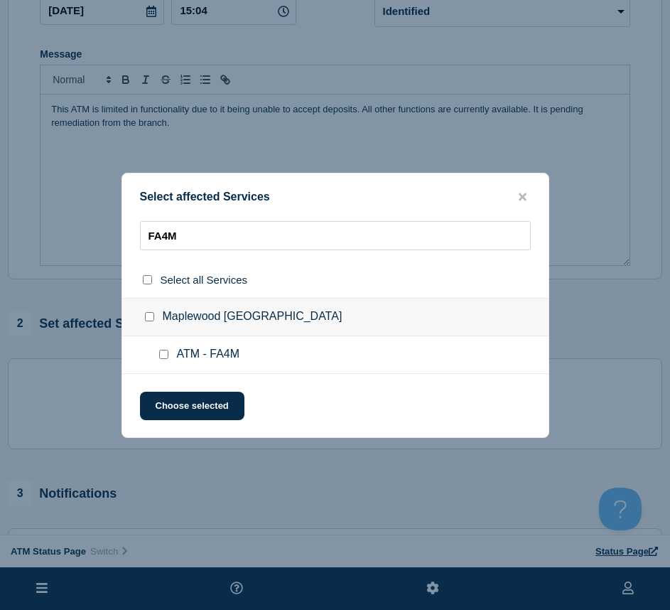
click at [167, 352] on input "ATM - FA4M checkbox" at bounding box center [163, 354] width 9 height 9
click at [183, 395] on button "Choose selected" at bounding box center [192, 406] width 105 height 28
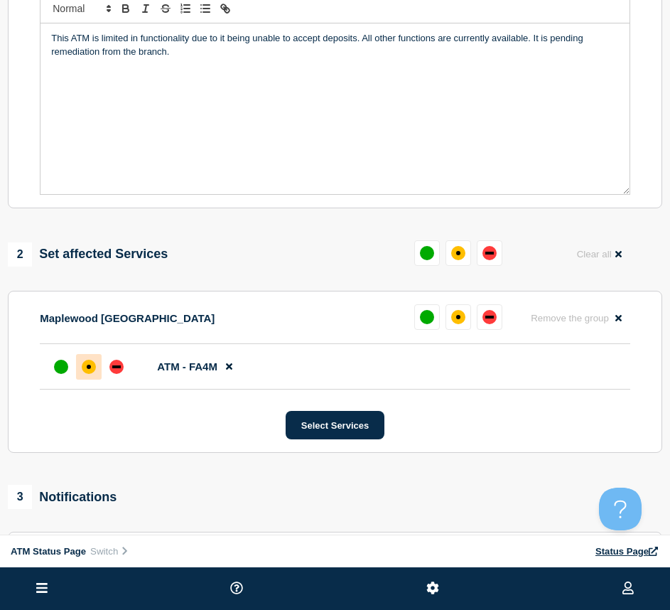
click at [93, 373] on div "affected" at bounding box center [89, 367] width 14 height 14
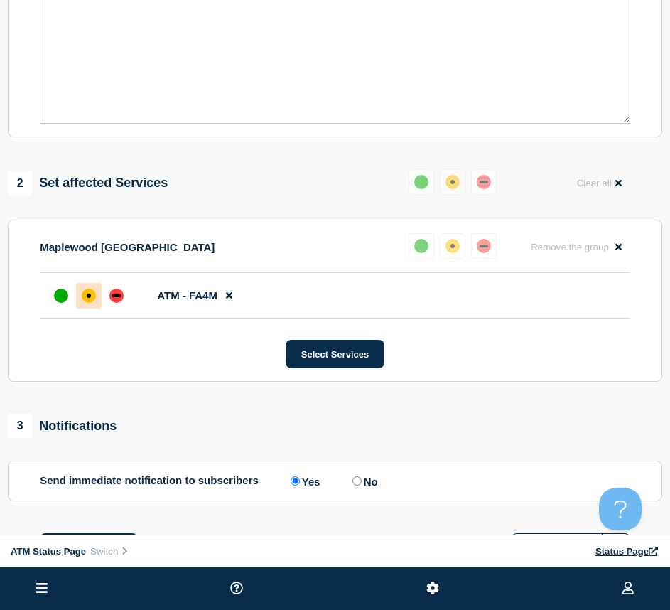
scroll to position [474, 0]
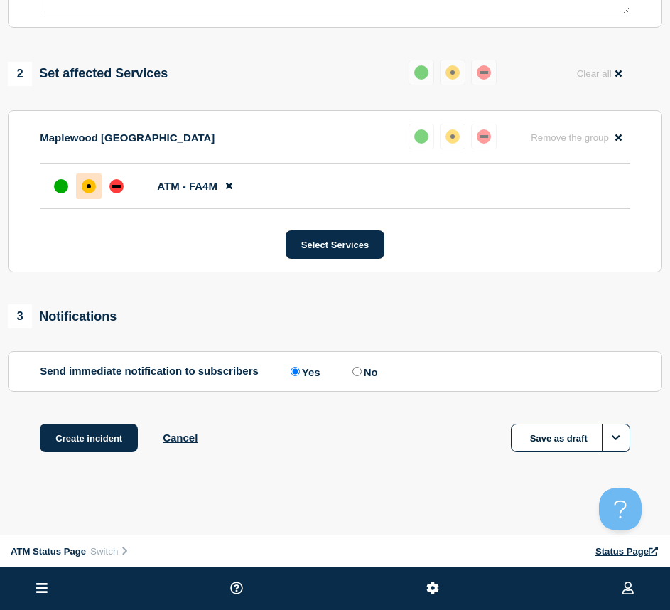
click at [77, 479] on div "Create incident Cancel Save as draft" at bounding box center [335, 456] width 655 height 64
click at [83, 444] on button "Create incident" at bounding box center [89, 438] width 98 height 28
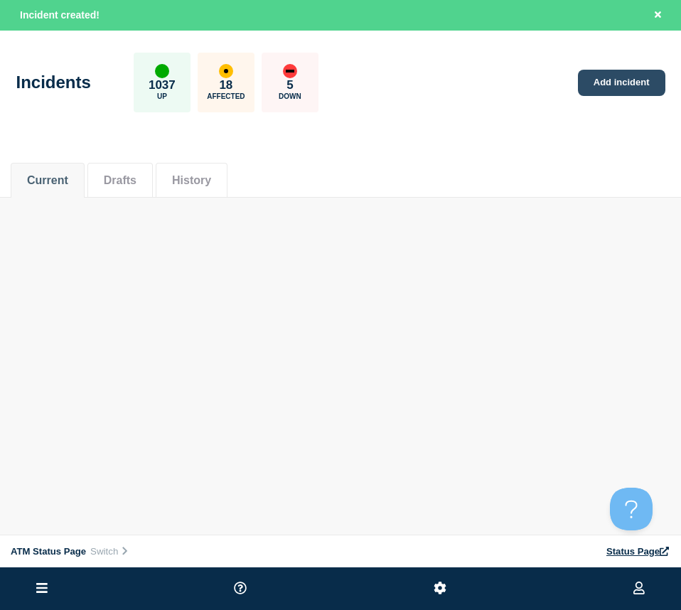
click at [643, 76] on link "Add incident" at bounding box center [621, 83] width 87 height 26
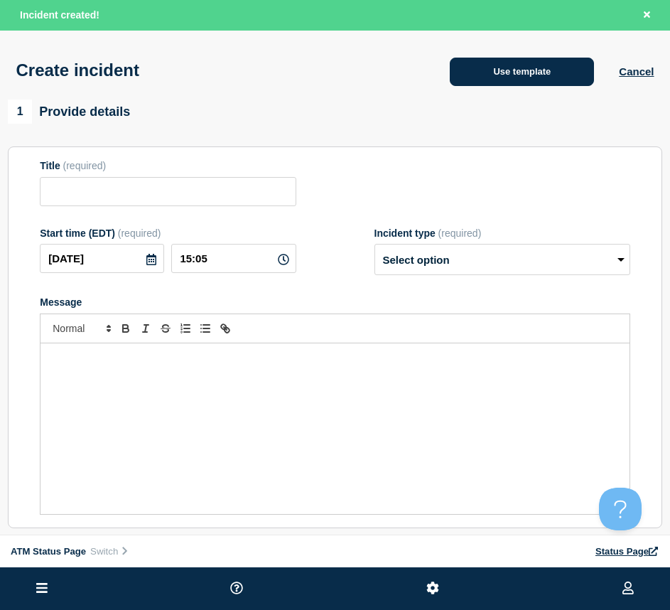
click at [511, 71] on button "Use template" at bounding box center [522, 72] width 144 height 28
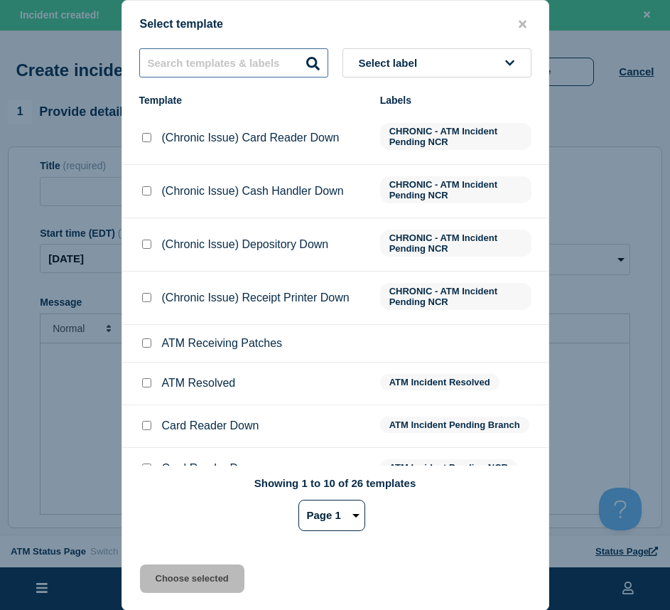
click at [189, 63] on input "text" at bounding box center [233, 62] width 189 height 29
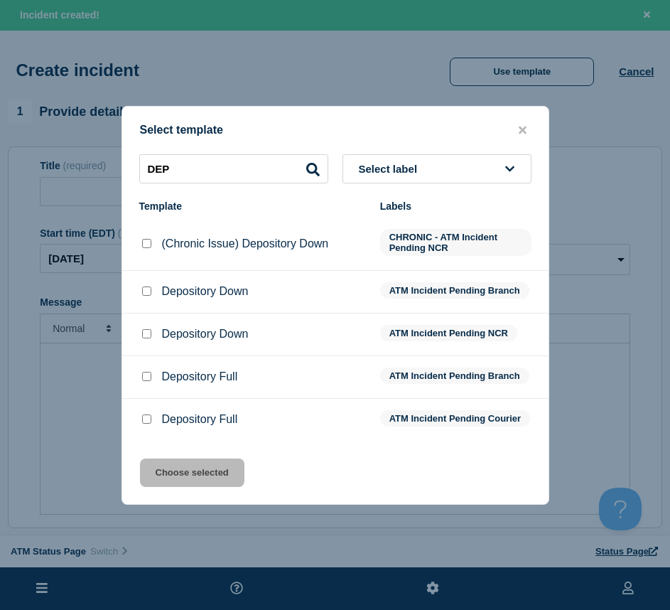
click at [149, 289] on input "Depository Down checkbox" at bounding box center [146, 291] width 9 height 9
drag, startPoint x: 175, startPoint y: 487, endPoint x: 210, endPoint y: 487, distance: 35.5
click at [175, 486] on button "Choose selected" at bounding box center [192, 473] width 105 height 28
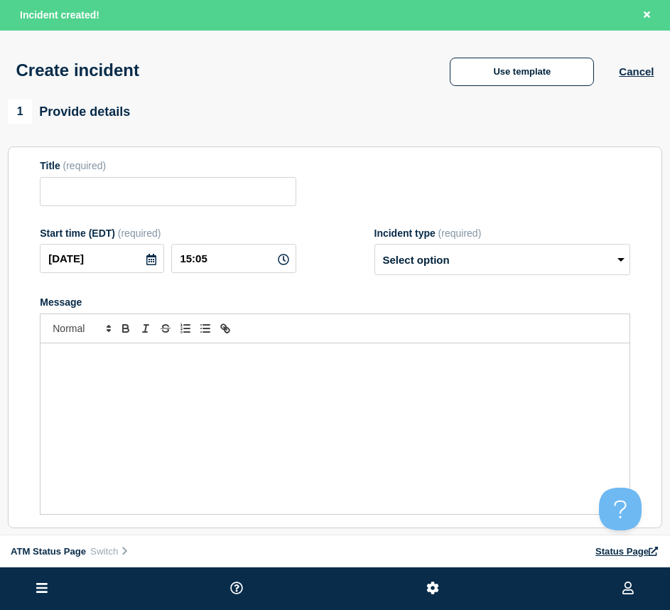
scroll to position [142, 0]
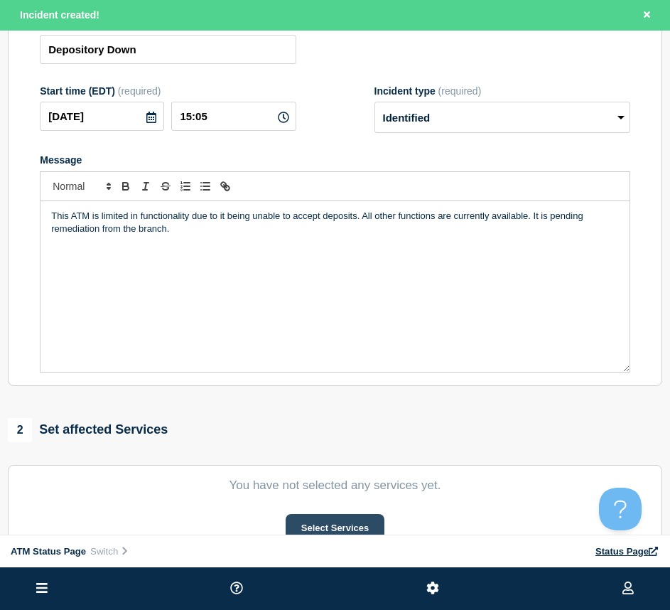
click at [309, 528] on button "Select Services" at bounding box center [335, 528] width 99 height 28
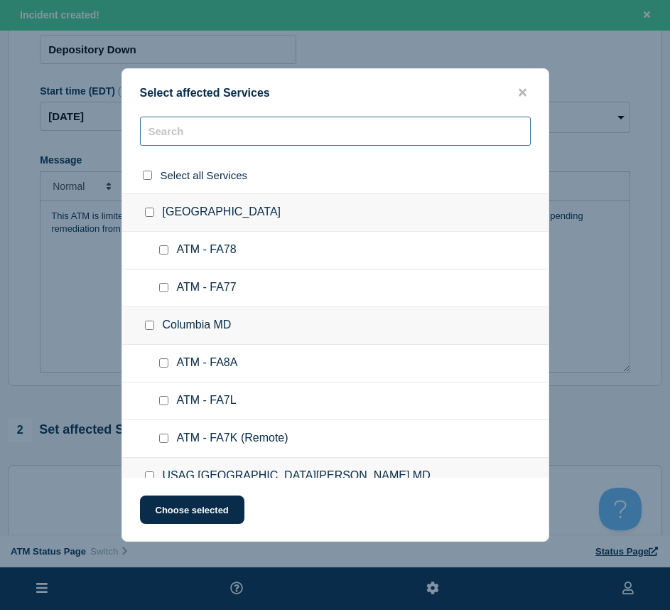
click at [172, 132] on input "text" at bounding box center [335, 131] width 391 height 29
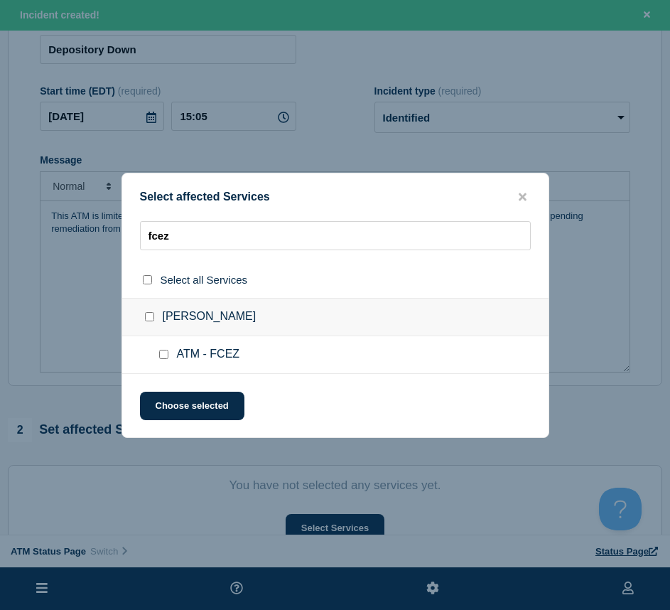
click at [164, 351] on input "ATM - FCEZ checkbox" at bounding box center [163, 354] width 9 height 9
click at [168, 413] on button "Choose selected" at bounding box center [192, 406] width 105 height 28
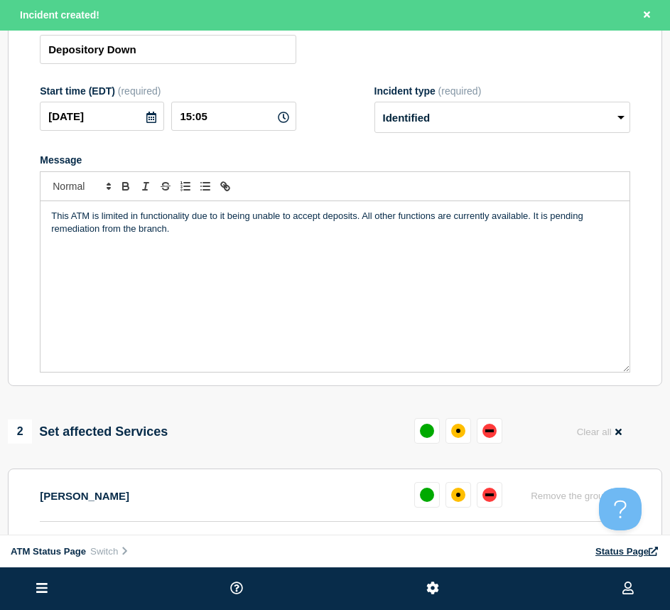
scroll to position [355, 0]
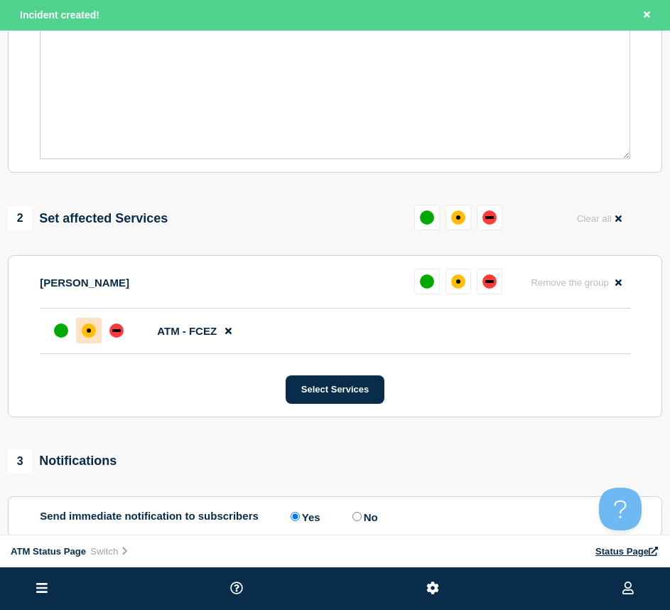
click at [93, 333] on div "affected" at bounding box center [89, 331] width 14 height 14
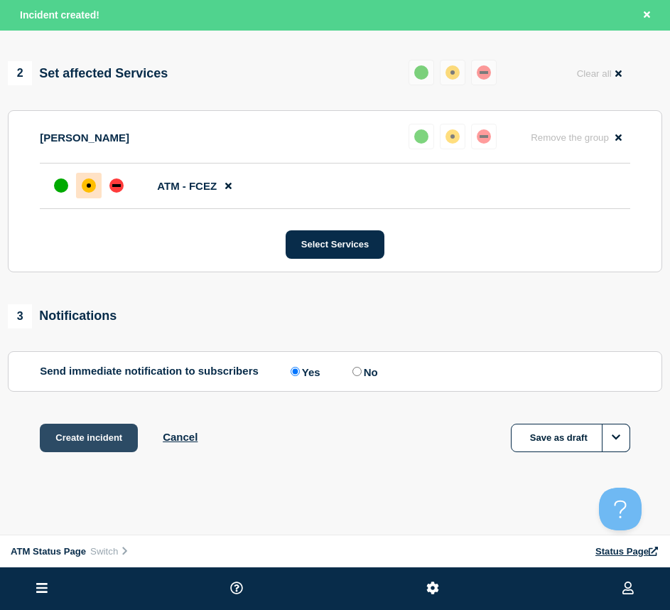
click at [66, 427] on button "Create incident" at bounding box center [89, 438] width 98 height 28
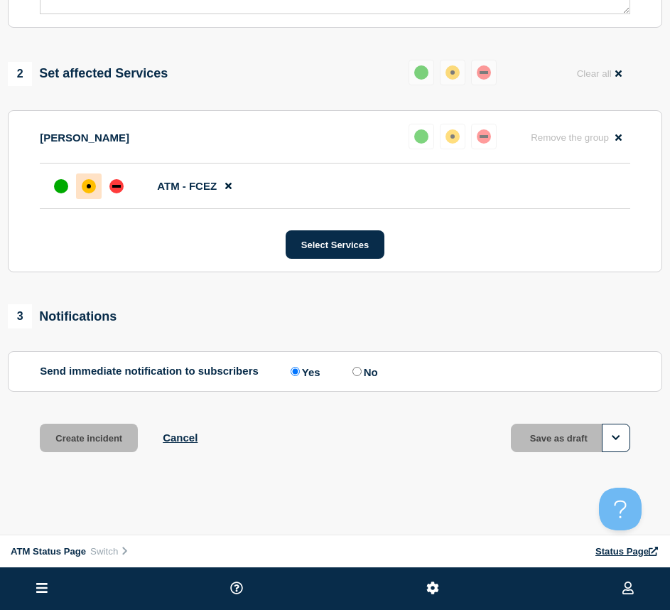
scroll to position [474, 0]
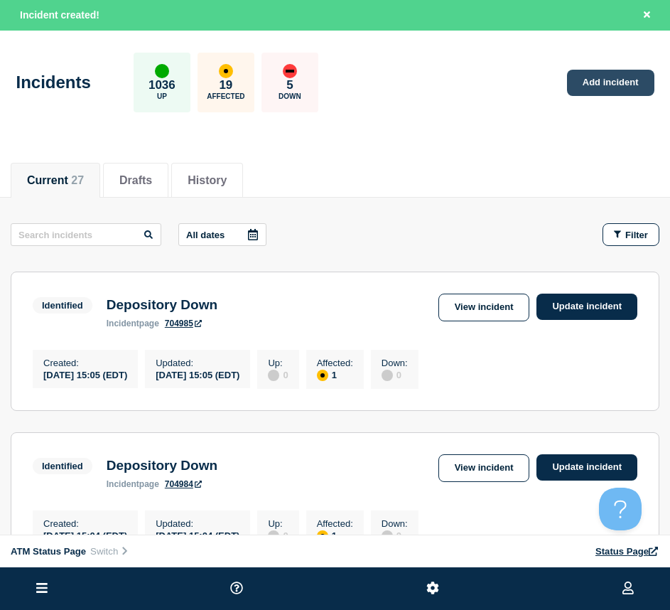
click at [590, 83] on link "Add incident" at bounding box center [610, 83] width 87 height 26
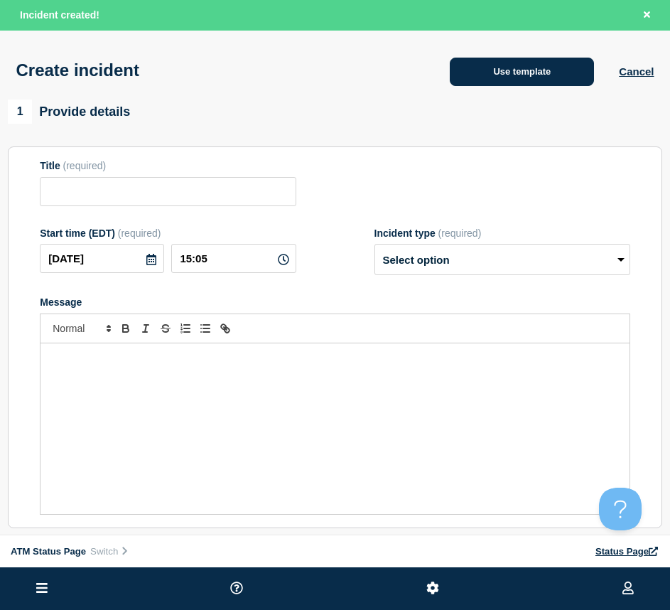
click at [477, 63] on button "Use template" at bounding box center [522, 72] width 144 height 28
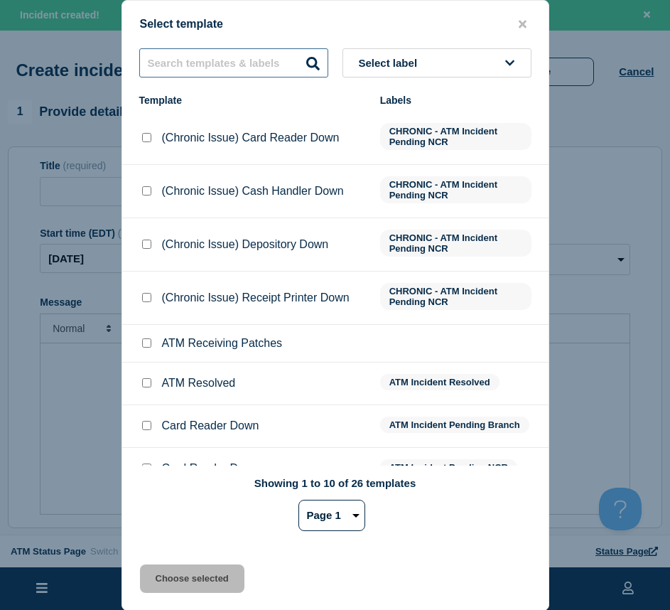
click at [238, 72] on input "text" at bounding box center [233, 62] width 189 height 29
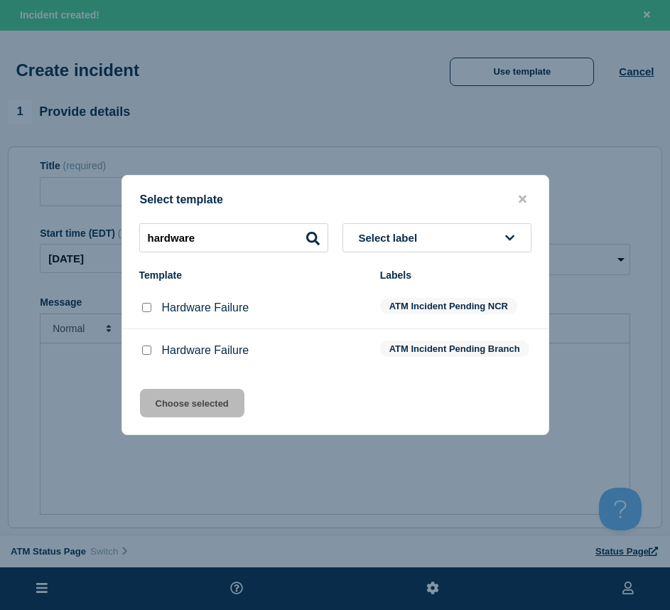
click at [147, 308] on input "Hardware Failure checkbox" at bounding box center [146, 307] width 9 height 9
click at [169, 403] on button "Choose selected" at bounding box center [192, 403] width 105 height 28
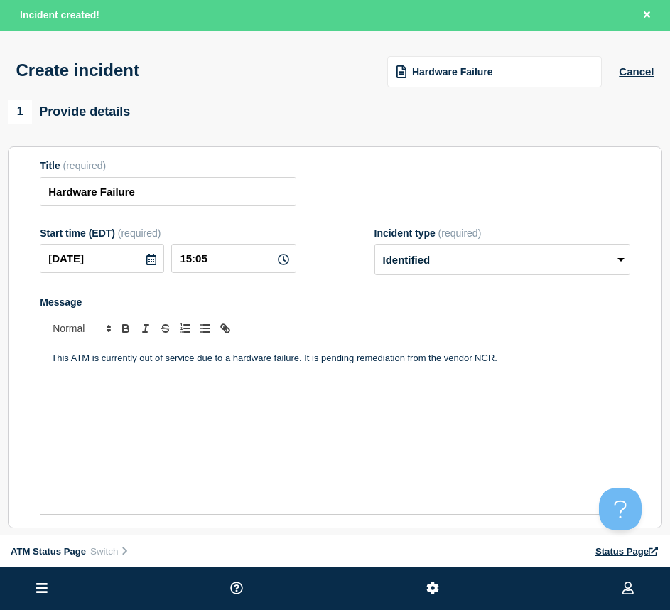
scroll to position [213, 0]
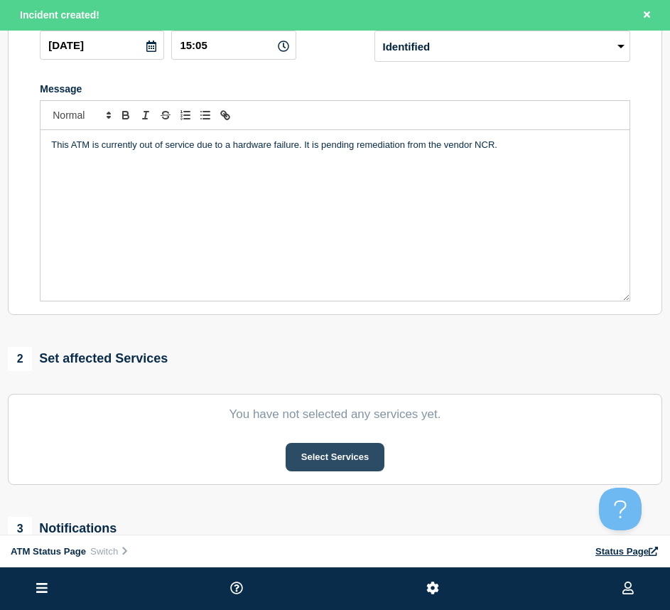
click at [326, 471] on button "Select Services" at bounding box center [335, 457] width 99 height 28
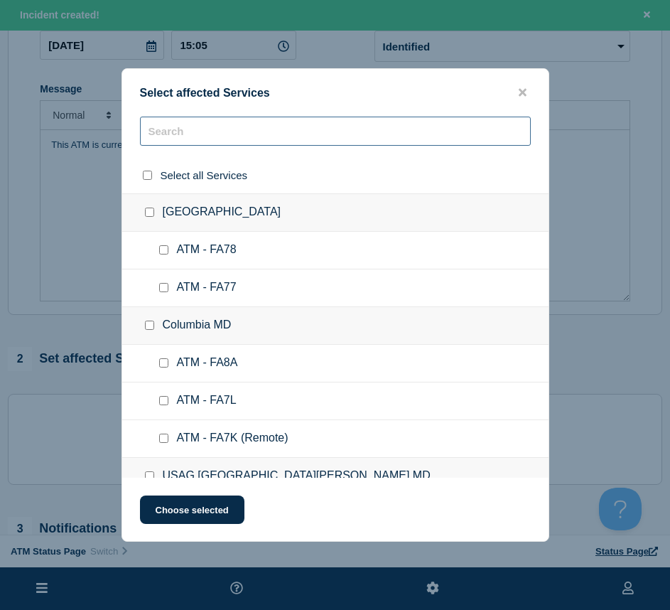
click at [203, 141] on input "text" at bounding box center [335, 131] width 391 height 29
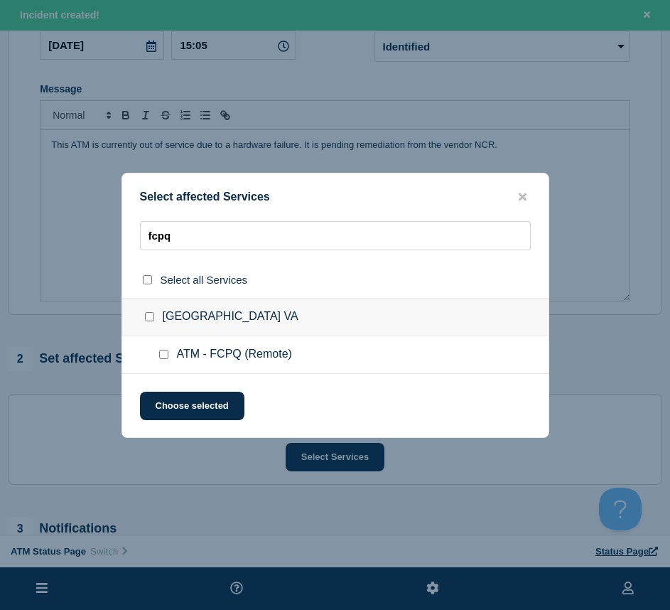
click at [164, 351] on input "ATM - FCPQ (Remote) checkbox" at bounding box center [163, 354] width 9 height 9
click at [183, 396] on button "Choose selected" at bounding box center [192, 406] width 105 height 28
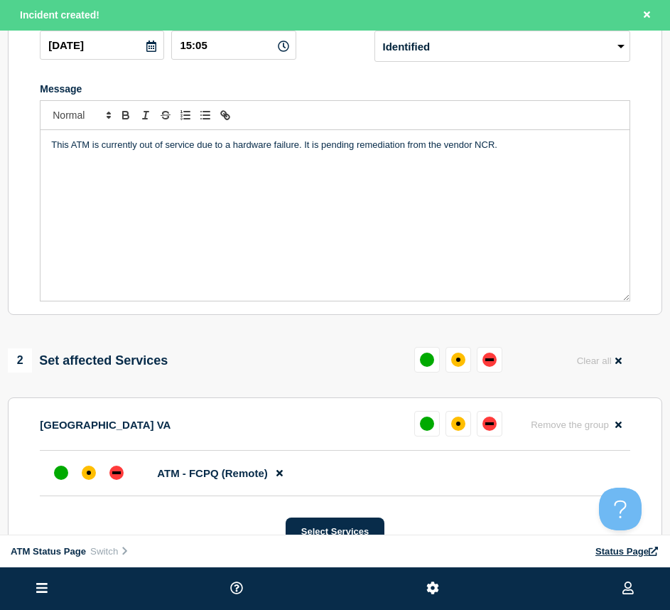
scroll to position [427, 0]
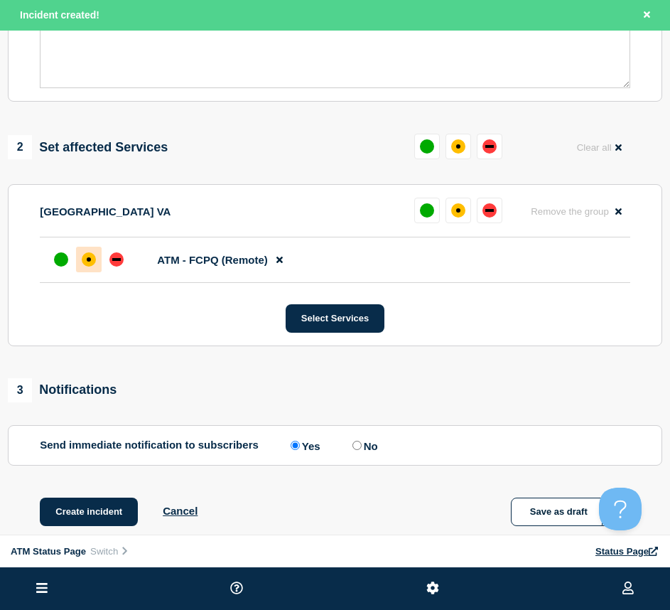
click at [89, 260] on div "affected" at bounding box center [89, 259] width 14 height 14
click at [97, 517] on button "Create incident" at bounding box center [89, 512] width 98 height 28
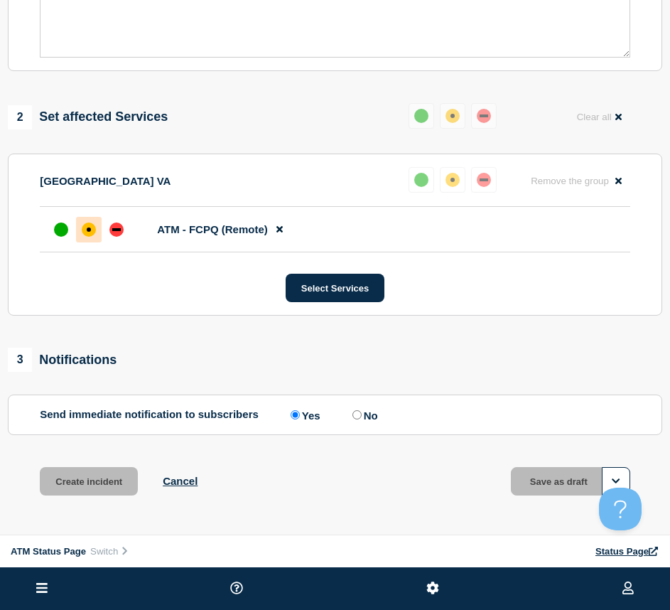
scroll to position [396, 0]
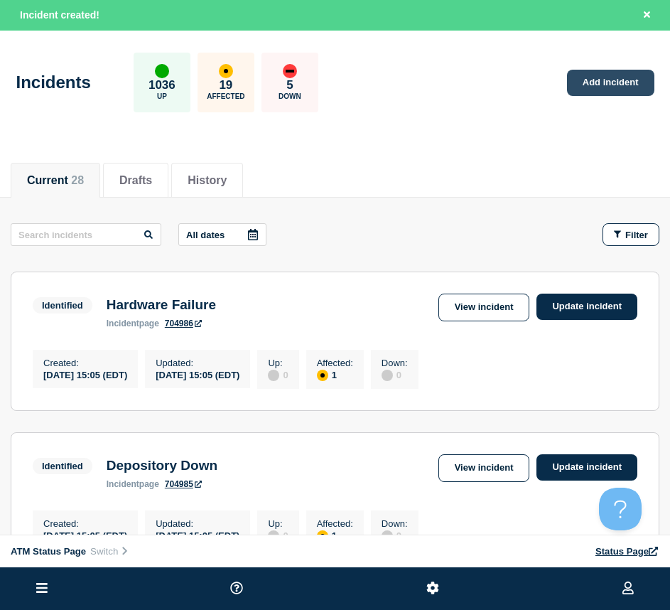
click at [582, 110] on div "Incidents 1036 Up 19 Affected 5 Down Add incident" at bounding box center [335, 77] width 670 height 87
click at [582, 98] on div "Incidents 1036 Up 19 Affected 5 Down Add incident" at bounding box center [335, 77] width 670 height 87
click at [589, 92] on link "Add incident" at bounding box center [610, 83] width 87 height 26
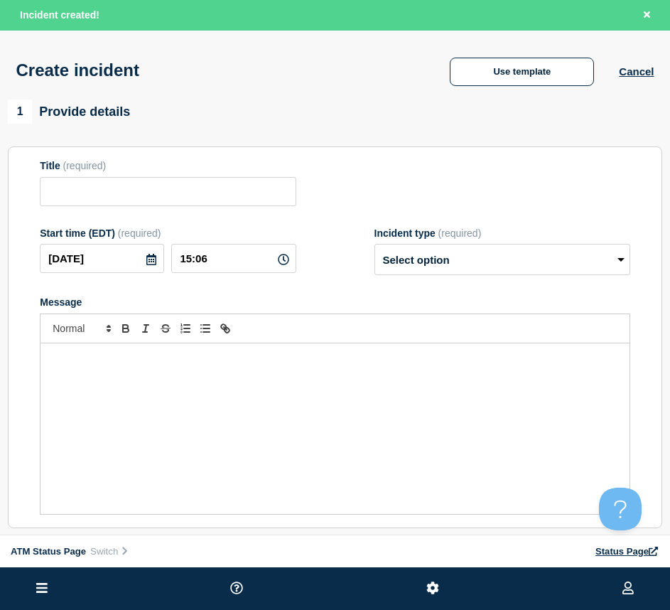
click at [541, 54] on div "Create incident Use template Cancel" at bounding box center [335, 66] width 670 height 70
click at [541, 55] on div "Create incident Use template Cancel" at bounding box center [335, 66] width 670 height 70
click at [538, 58] on div "Use template Cancel" at bounding box center [539, 71] width 229 height 30
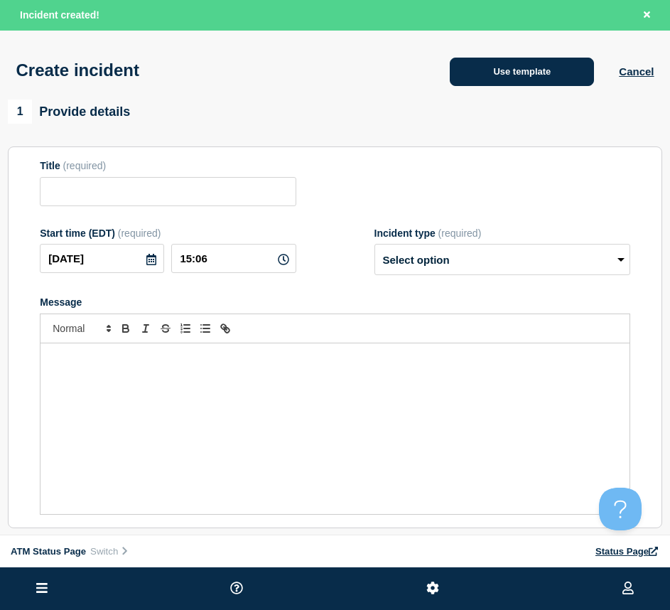
click at [532, 61] on button "Use template" at bounding box center [522, 72] width 144 height 28
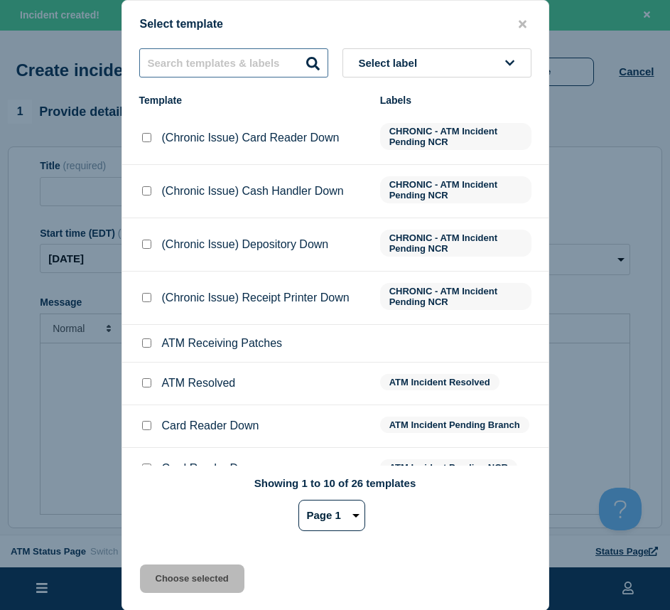
click at [229, 58] on input "text" at bounding box center [233, 62] width 189 height 29
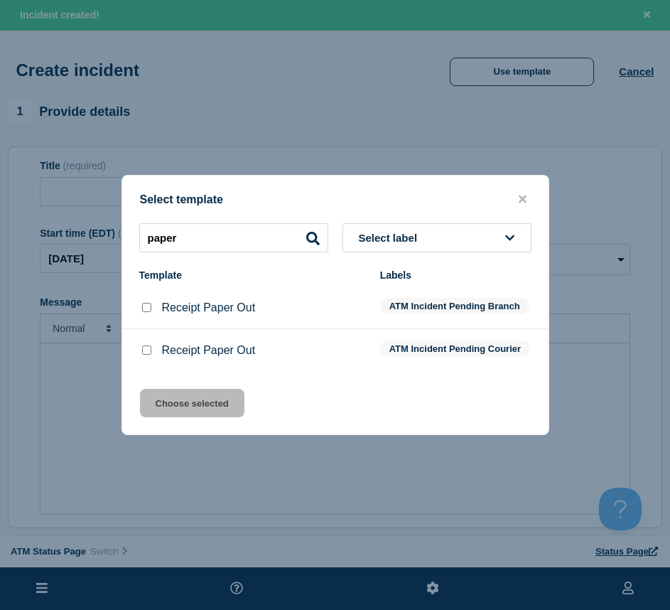
click at [143, 306] on input "Receipt Paper Out checkbox" at bounding box center [146, 307] width 9 height 9
click at [146, 351] on input "Receipt Paper Out checkbox" at bounding box center [146, 350] width 9 height 9
click at [144, 303] on input "Receipt Paper Out checkbox" at bounding box center [146, 307] width 9 height 9
drag, startPoint x: 165, startPoint y: 413, endPoint x: 328, endPoint y: 445, distance: 165.9
click at [166, 413] on button "Choose selected" at bounding box center [192, 403] width 105 height 28
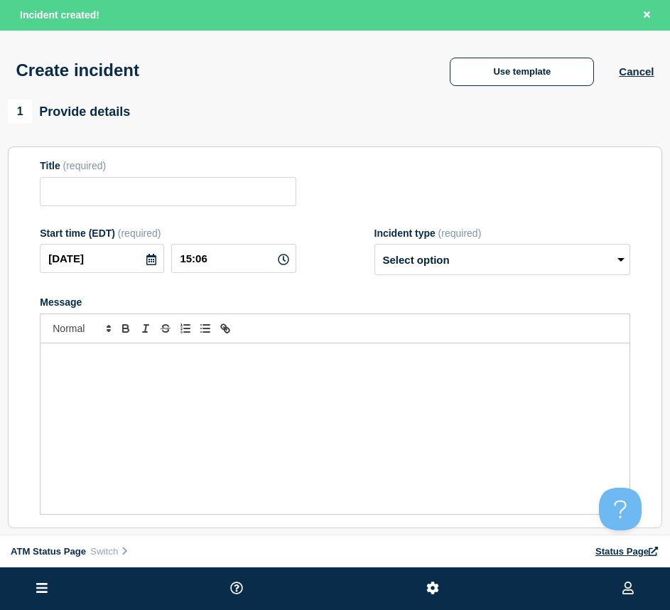
scroll to position [213, 0]
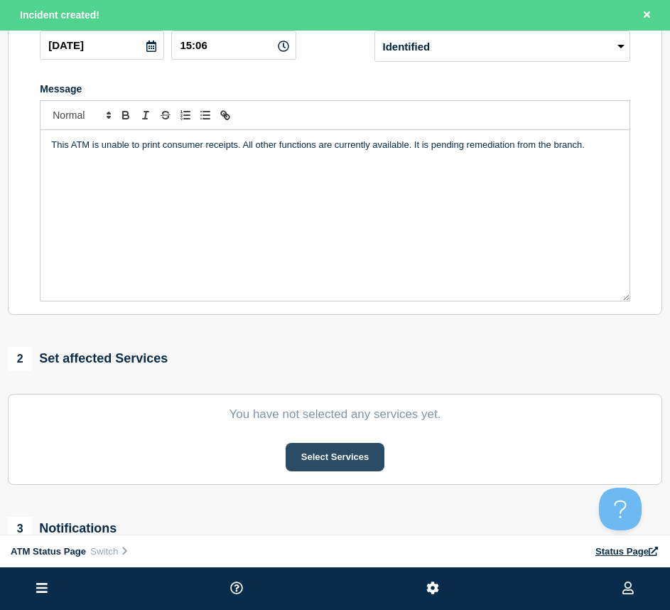
click at [346, 471] on button "Select Services" at bounding box center [335, 457] width 99 height 28
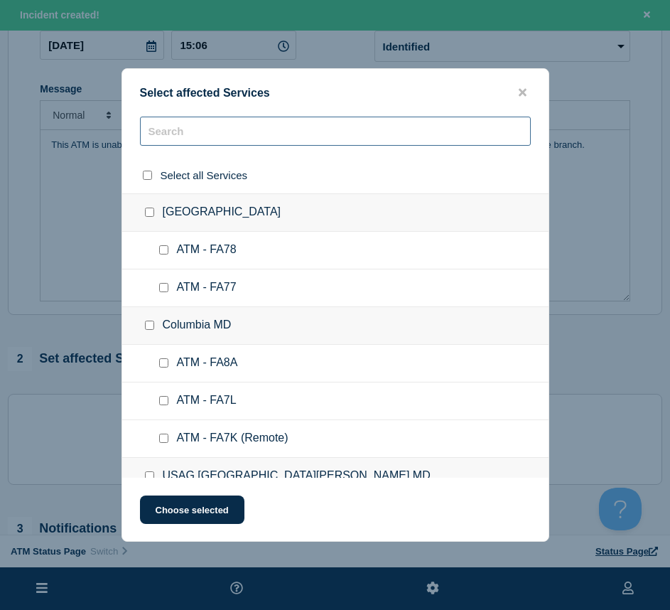
click at [207, 132] on input "text" at bounding box center [335, 131] width 391 height 29
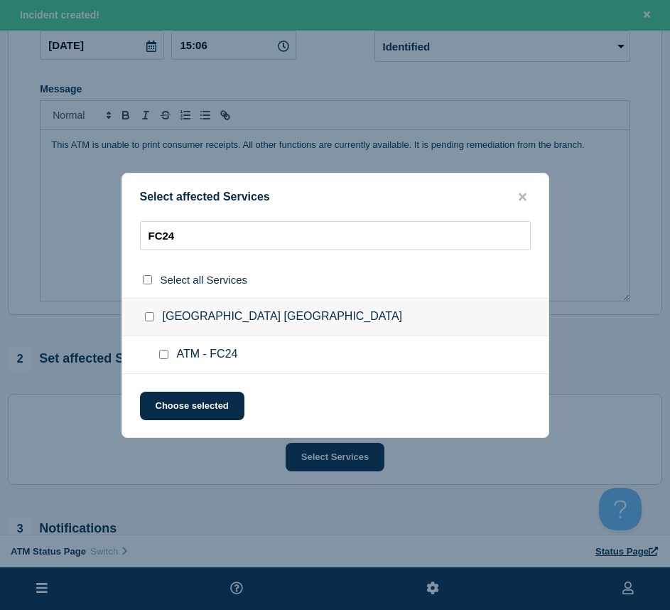
click at [163, 355] on input "ATM - FC24 checkbox" at bounding box center [163, 354] width 9 height 9
click at [164, 400] on button "Choose selected" at bounding box center [192, 406] width 105 height 28
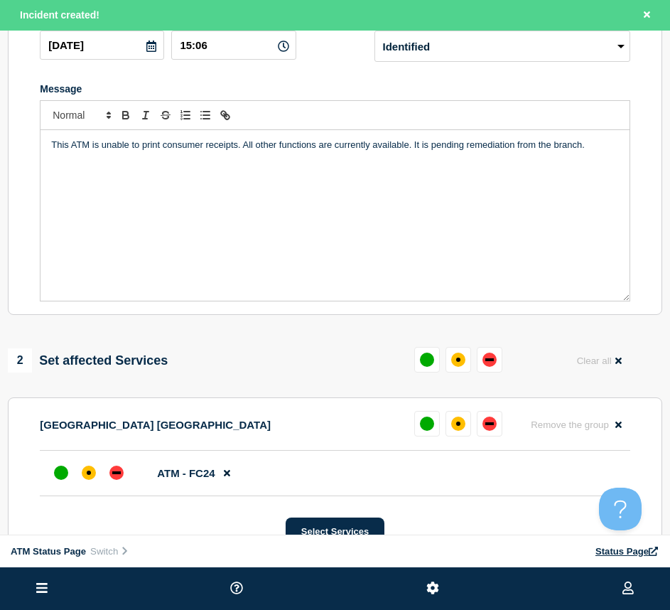
scroll to position [284, 0]
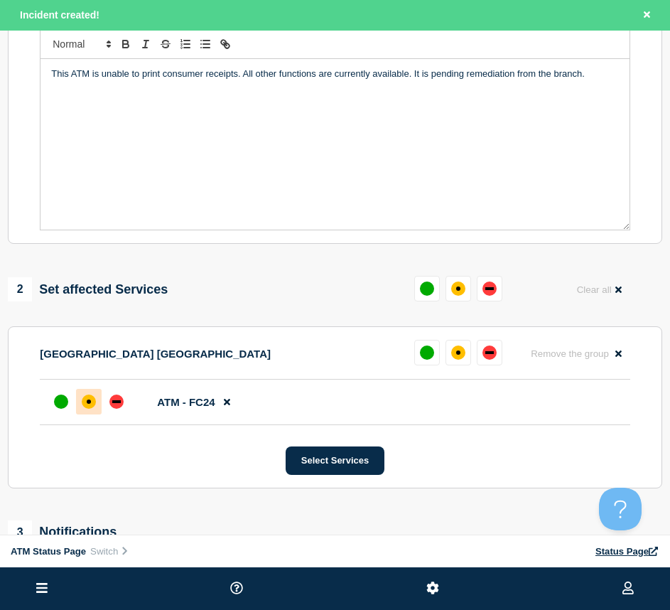
click at [90, 399] on div "affected" at bounding box center [89, 402] width 14 height 14
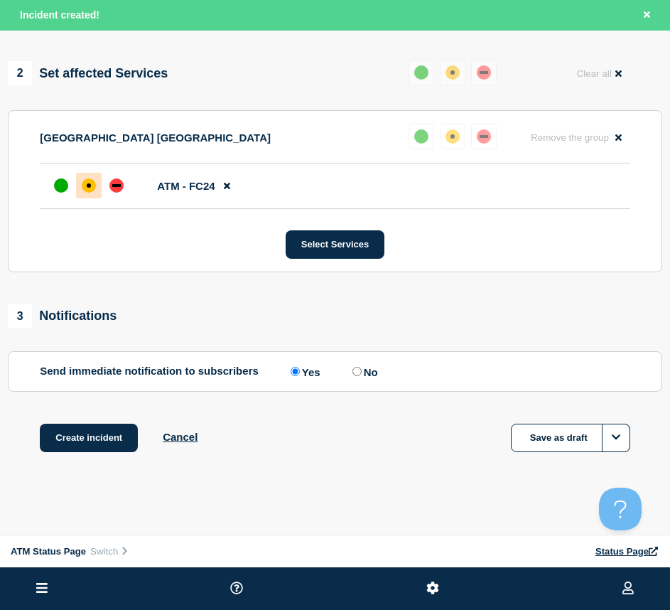
drag, startPoint x: 71, startPoint y: 444, endPoint x: 18, endPoint y: 432, distance: 54.7
click at [70, 444] on button "Create incident" at bounding box center [89, 438] width 98 height 28
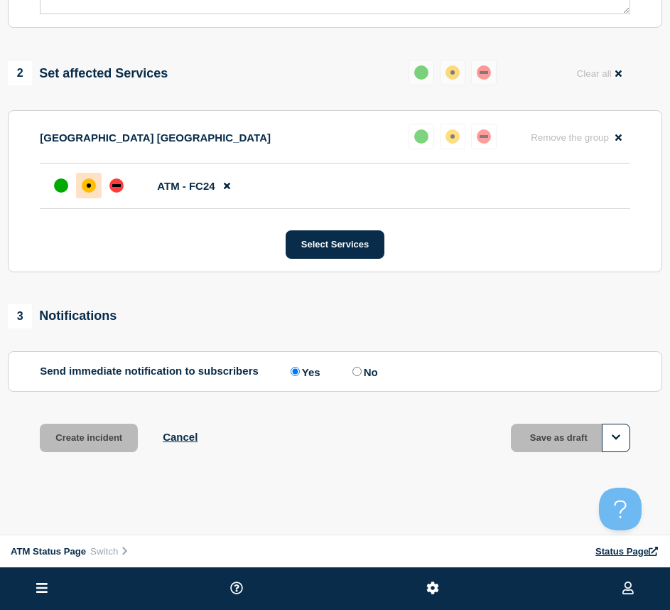
scroll to position [474, 0]
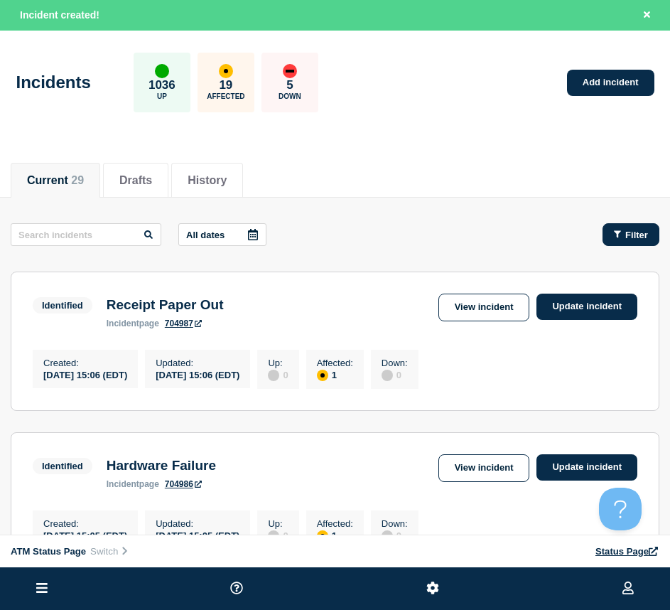
click at [642, 234] on span "Filter" at bounding box center [637, 235] width 23 height 11
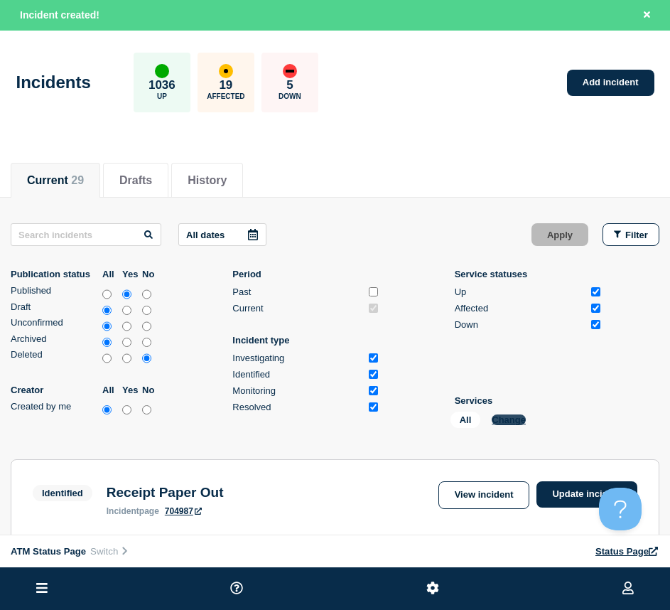
click at [511, 422] on button "Change" at bounding box center [509, 420] width 34 height 11
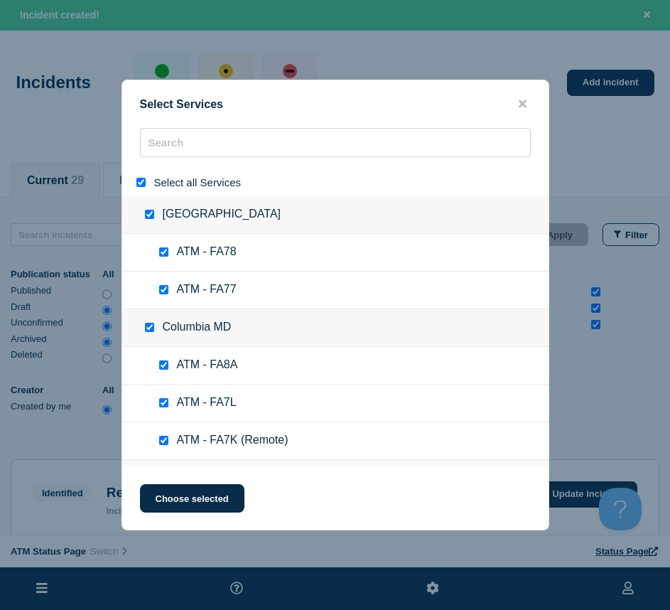
click at [140, 178] on div at bounding box center [144, 183] width 21 height 14
click at [524, 105] on icon "close button" at bounding box center [523, 104] width 8 height 8
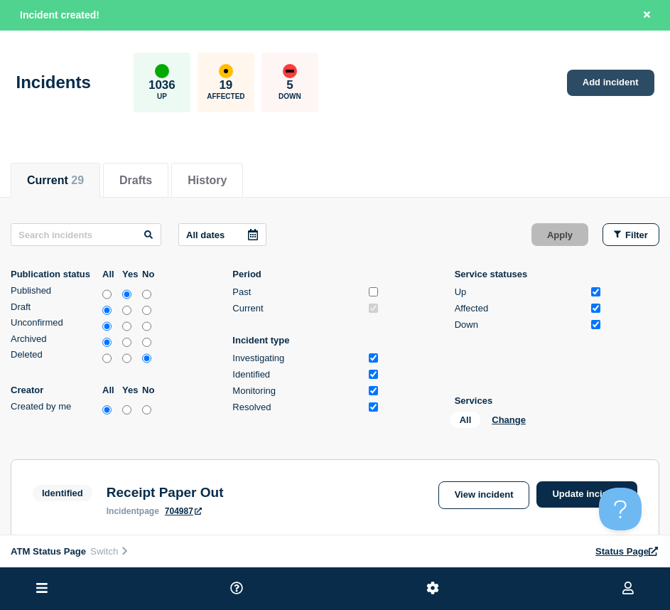
click at [604, 82] on link "Add incident" at bounding box center [610, 83] width 87 height 26
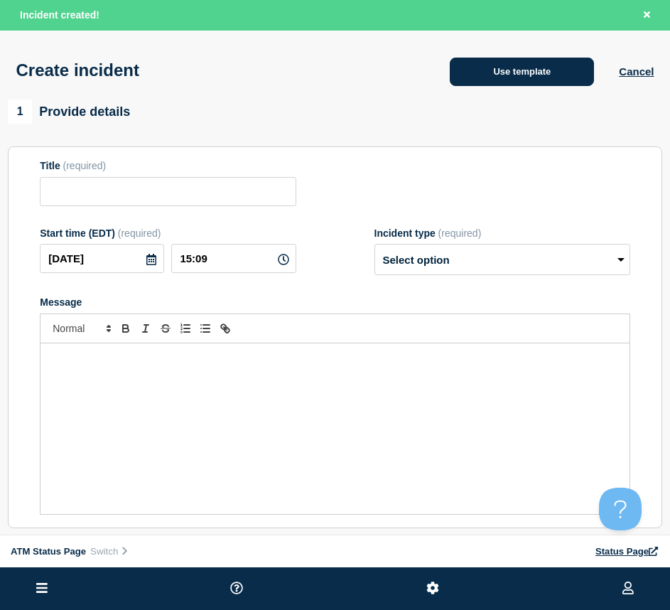
click at [535, 77] on button "Use template" at bounding box center [522, 72] width 144 height 28
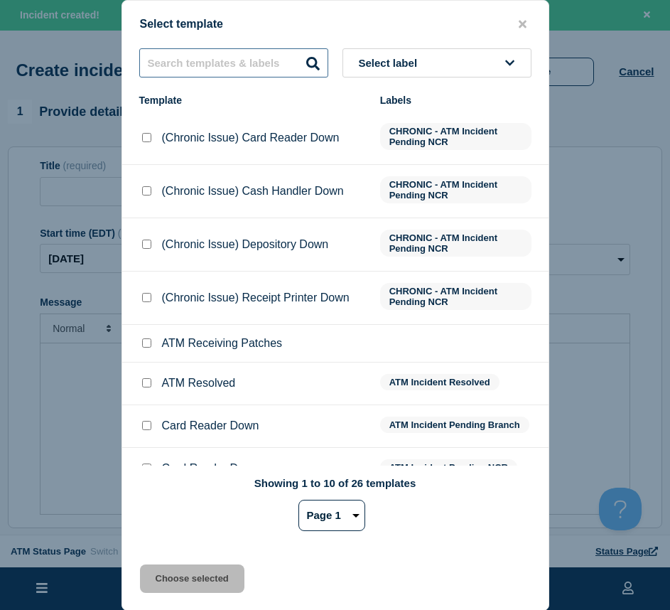
click at [225, 73] on input "text" at bounding box center [233, 62] width 189 height 29
click at [223, 70] on input "text" at bounding box center [233, 62] width 189 height 29
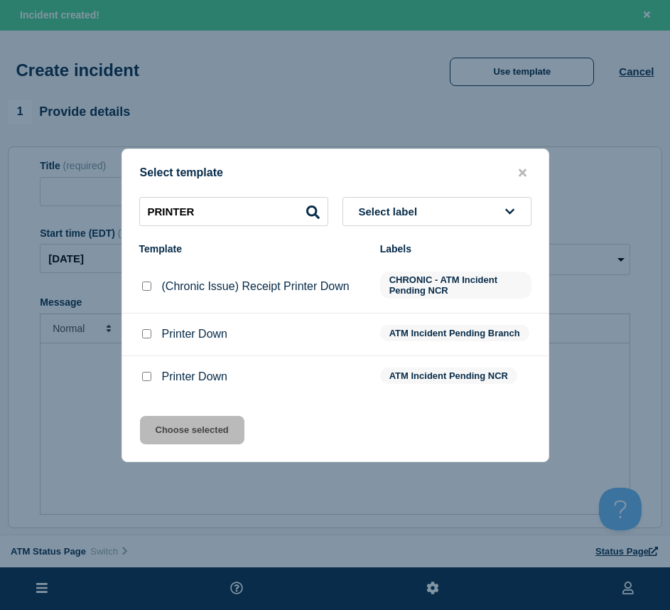
click at [148, 338] on input "Printer Down checkbox" at bounding box center [146, 333] width 9 height 9
click at [196, 434] on button "Choose selected" at bounding box center [192, 430] width 105 height 28
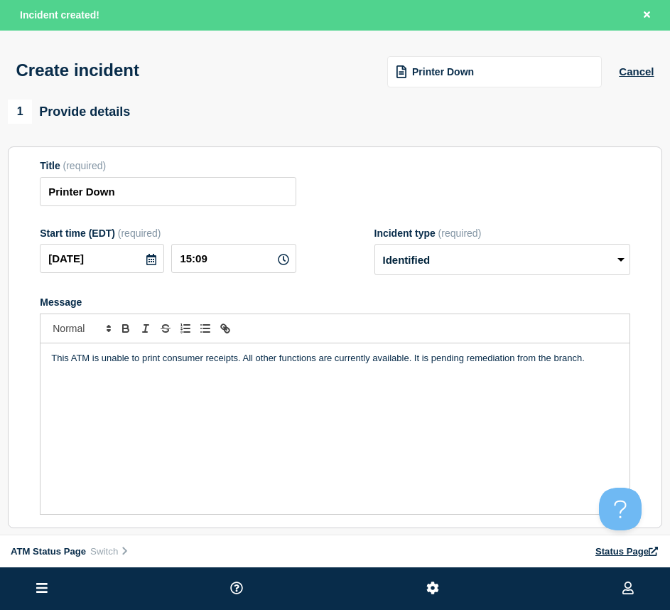
scroll to position [213, 0]
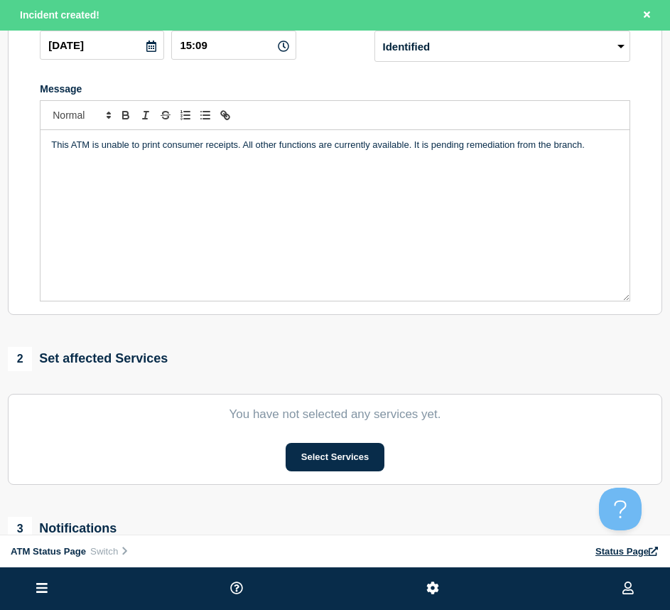
click at [363, 476] on section "You have not selected any services yet. Select Services" at bounding box center [335, 439] width 655 height 91
click at [360, 471] on button "Select Services" at bounding box center [335, 457] width 99 height 28
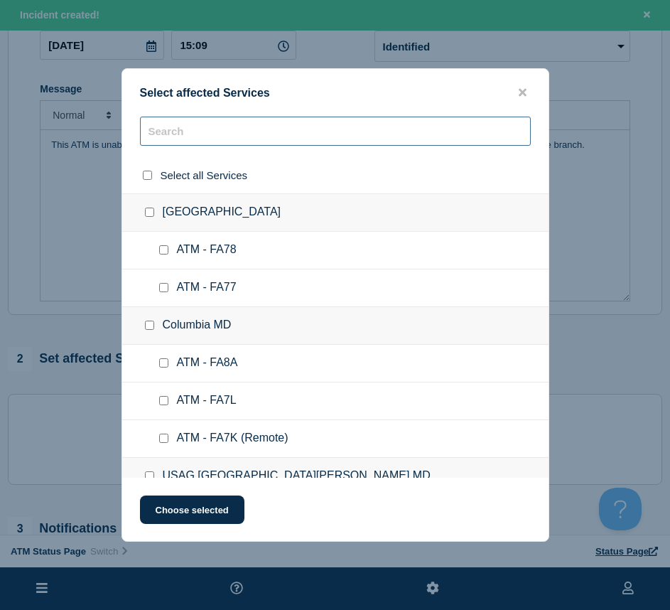
click at [203, 134] on input "text" at bounding box center [335, 131] width 391 height 29
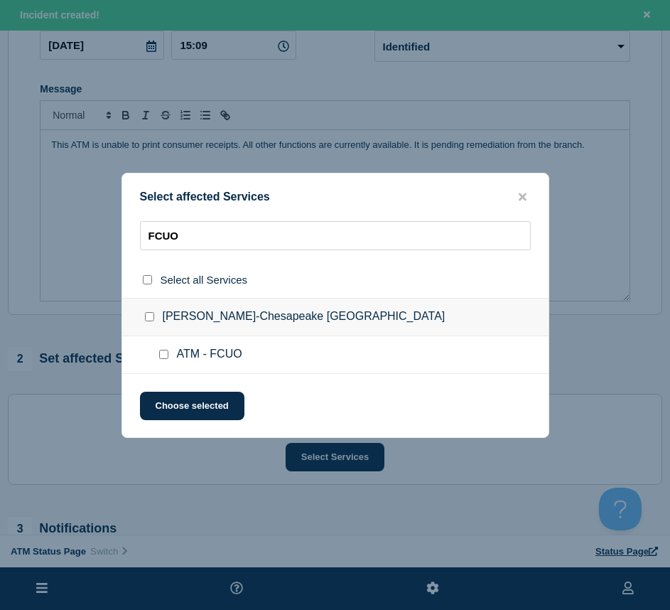
click at [161, 355] on input "ATM - FCUO checkbox" at bounding box center [163, 354] width 9 height 9
drag, startPoint x: 170, startPoint y: 383, endPoint x: 164, endPoint y: 402, distance: 20.0
click at [170, 384] on div "Select affected Services FCUO Select all Services Jolliff-Chesapeake VA ATM - F…" at bounding box center [336, 305] width 428 height 265
click at [164, 404] on button "Choose selected" at bounding box center [192, 406] width 105 height 28
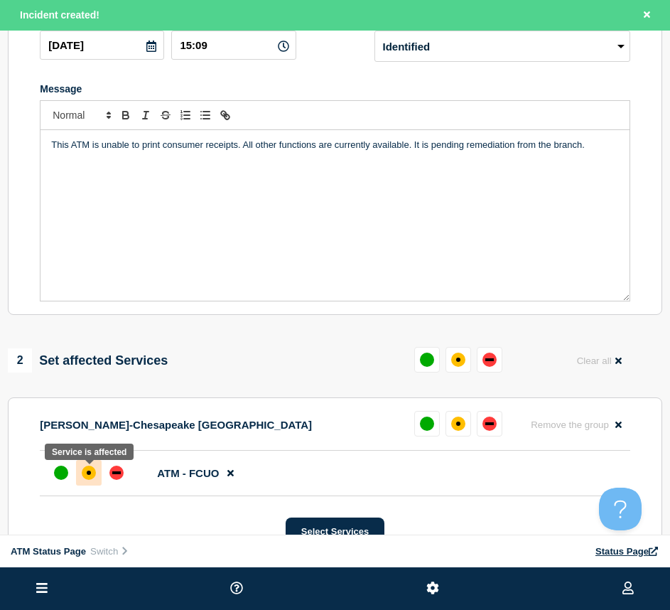
click at [81, 474] on div at bounding box center [89, 473] width 26 height 26
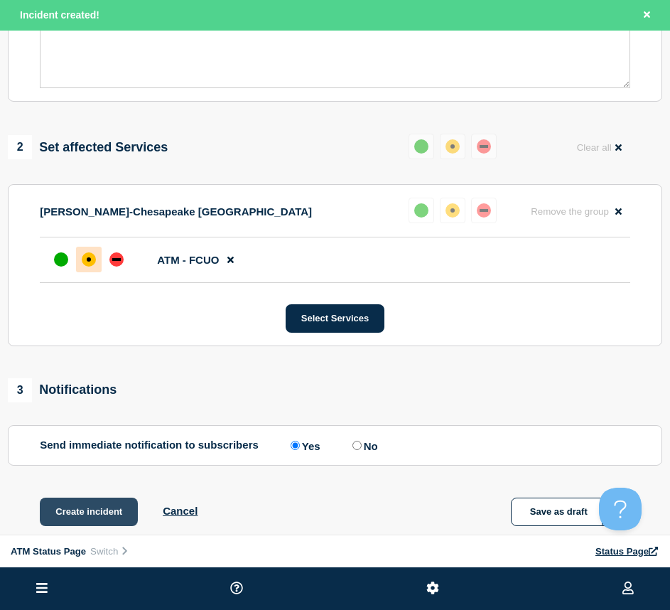
click at [73, 509] on button "Create incident" at bounding box center [89, 512] width 98 height 28
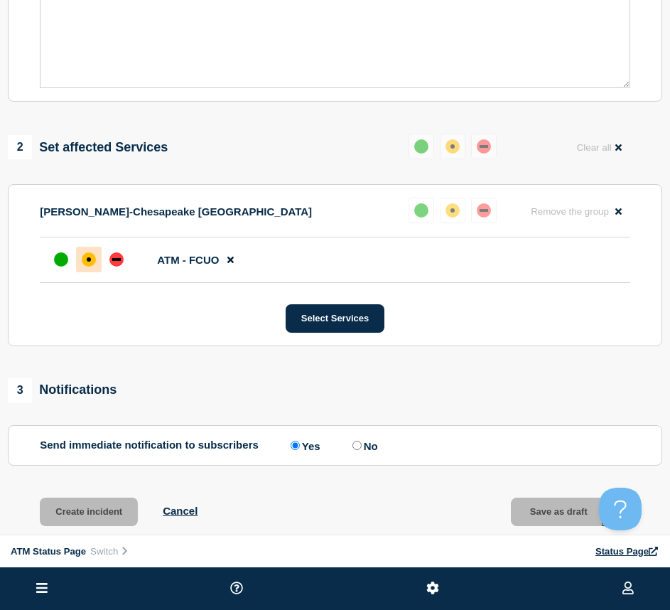
scroll to position [396, 0]
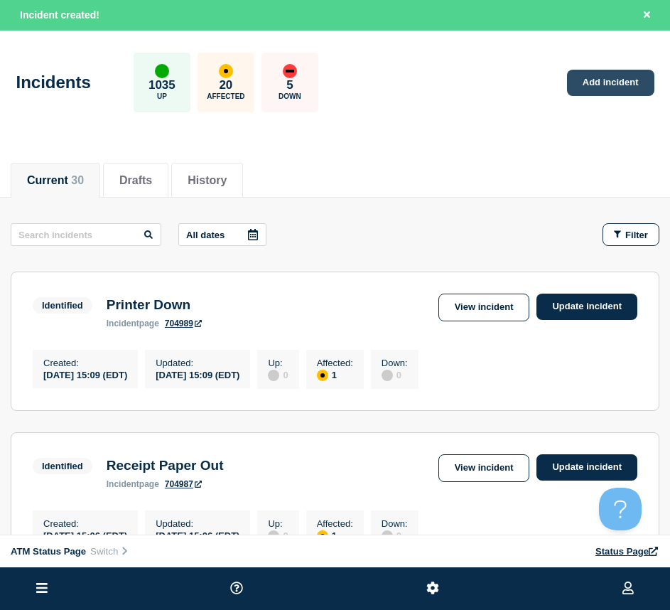
click at [601, 78] on link "Add incident" at bounding box center [610, 83] width 87 height 26
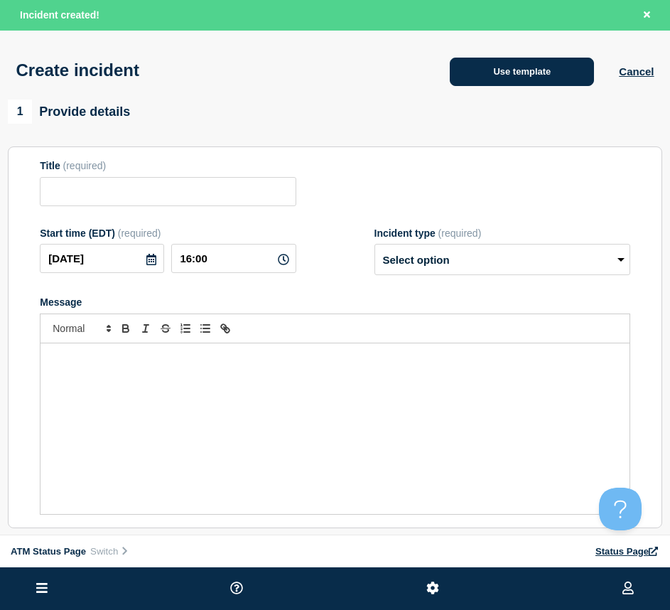
click at [514, 78] on button "Use template" at bounding box center [522, 72] width 144 height 28
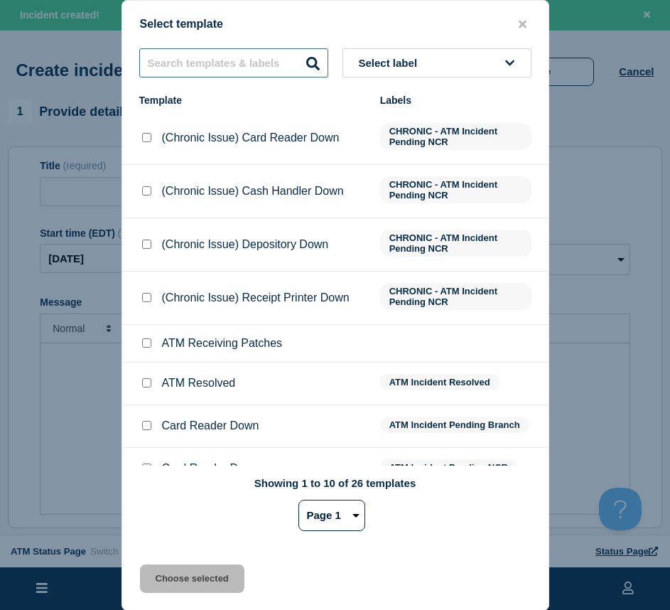
click at [256, 60] on input "text" at bounding box center [233, 62] width 189 height 29
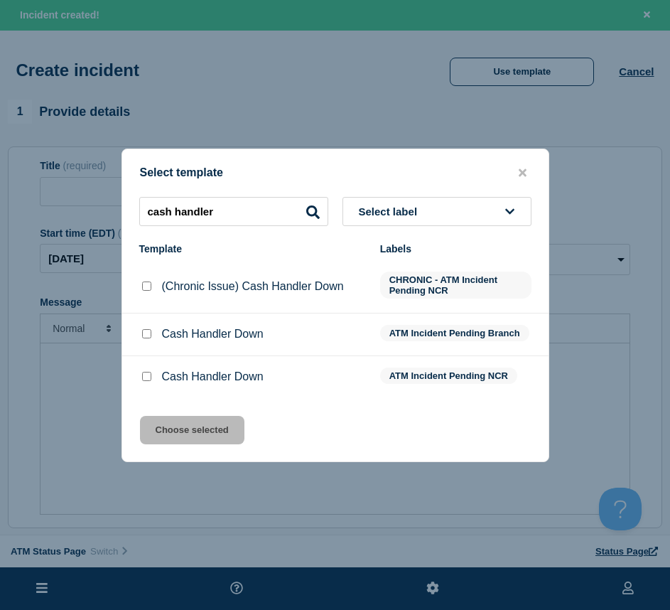
click at [145, 333] on input "Cash Handler Down checkbox" at bounding box center [146, 333] width 9 height 9
drag, startPoint x: 165, startPoint y: 424, endPoint x: 180, endPoint y: 426, distance: 15.1
click at [165, 424] on button "Choose selected" at bounding box center [192, 430] width 105 height 28
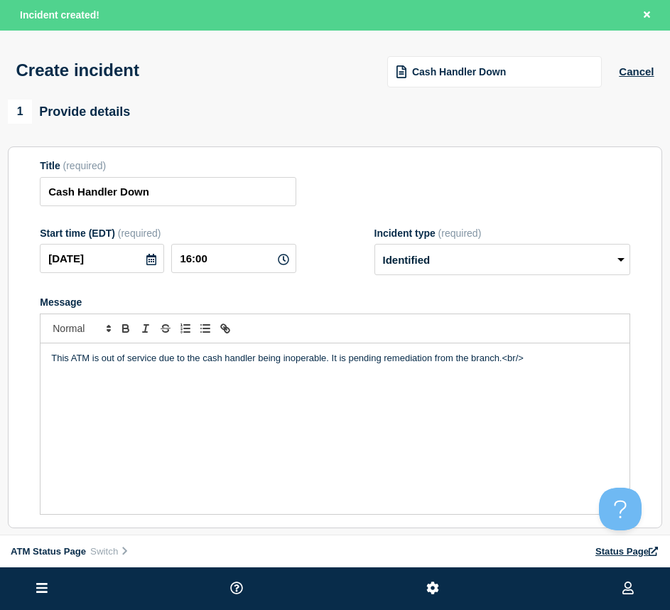
scroll to position [213, 0]
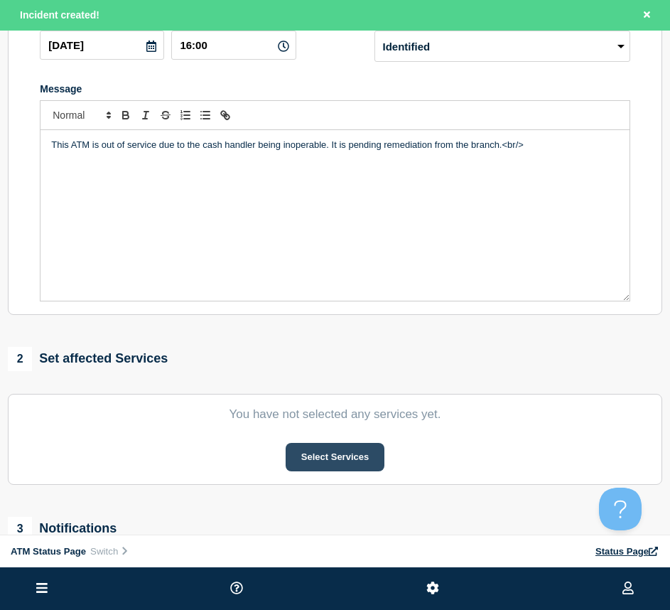
click at [341, 460] on button "Select Services" at bounding box center [335, 457] width 99 height 28
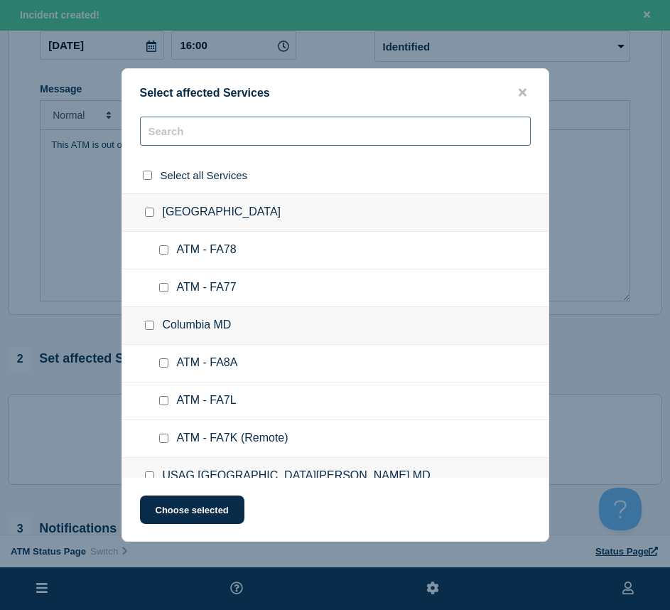
click at [191, 137] on input "text" at bounding box center [335, 131] width 391 height 29
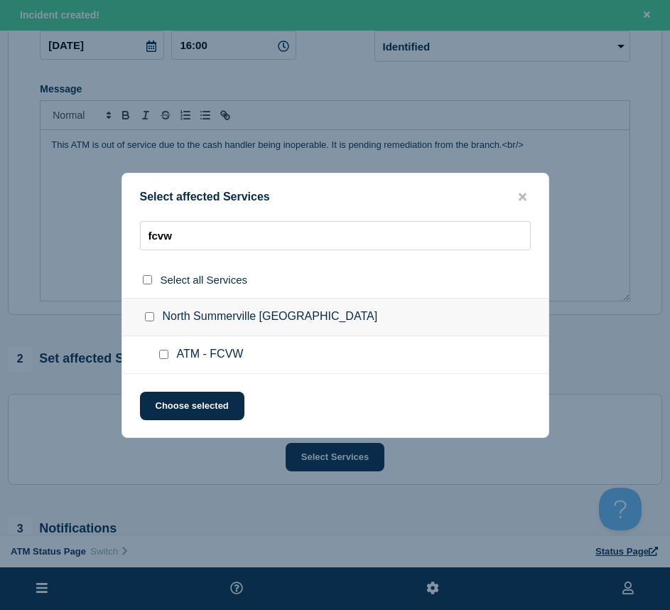
click at [164, 351] on input "ATM - FCVW checkbox" at bounding box center [163, 354] width 9 height 9
click at [166, 392] on div "Select affected Services fcvw Select all Services North Summerville SC ATM - FC…" at bounding box center [336, 305] width 428 height 265
click at [177, 419] on button "Choose selected" at bounding box center [192, 406] width 105 height 28
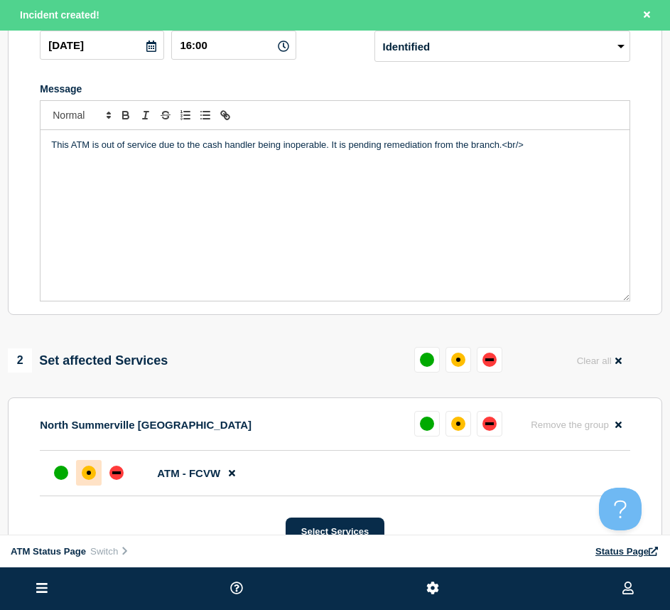
click at [90, 474] on div "affected" at bounding box center [89, 473] width 4 height 4
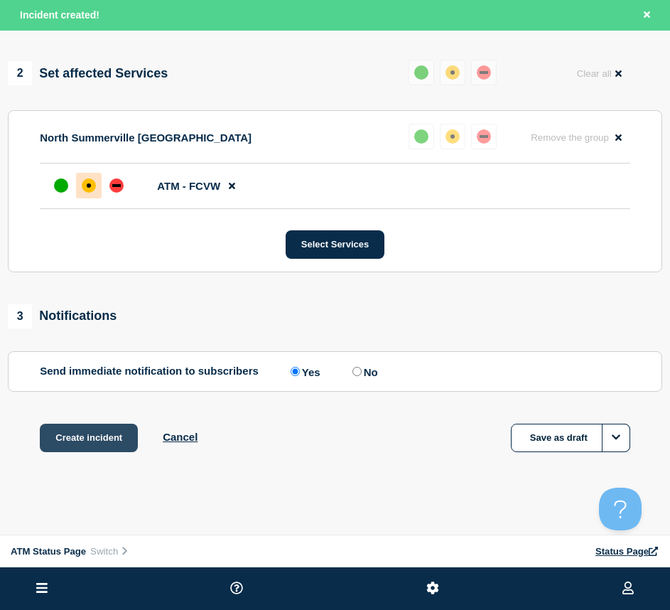
click at [90, 442] on button "Create incident" at bounding box center [89, 438] width 98 height 28
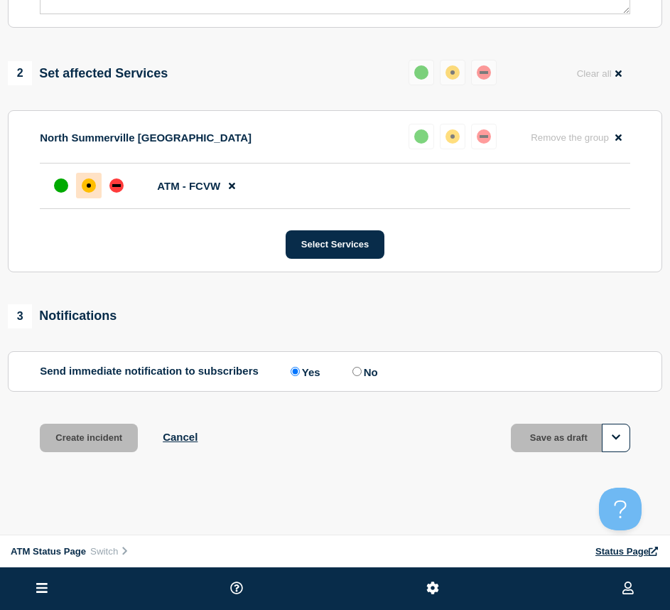
scroll to position [474, 0]
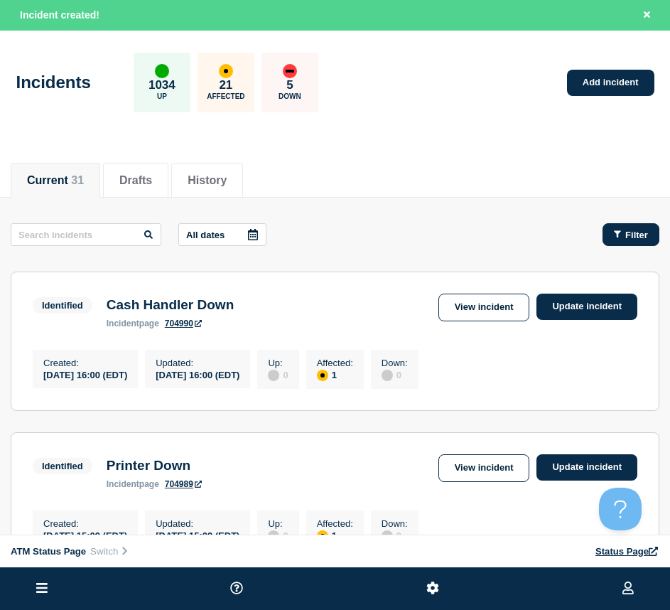
click at [611, 236] on button "Filter" at bounding box center [631, 234] width 57 height 23
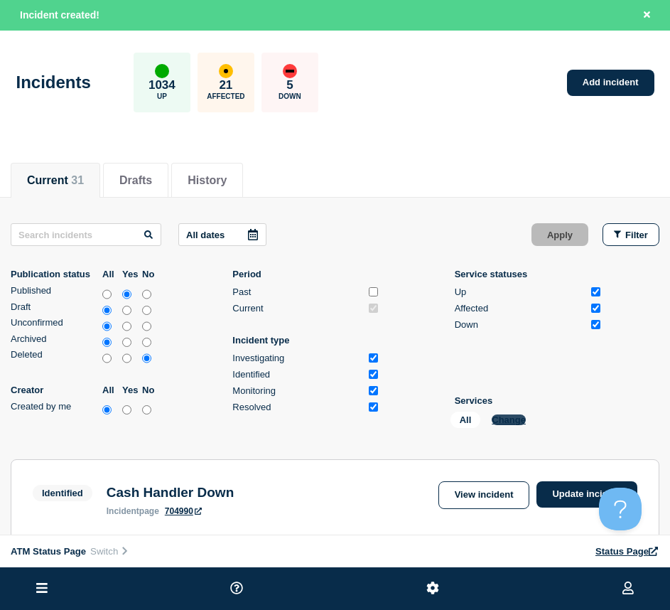
click at [499, 417] on button "Change" at bounding box center [509, 420] width 34 height 11
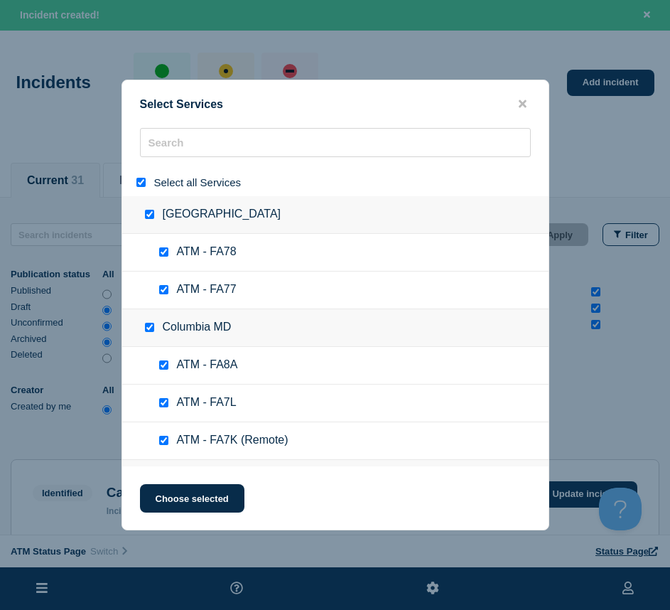
click at [144, 183] on input "select all" at bounding box center [141, 182] width 9 height 9
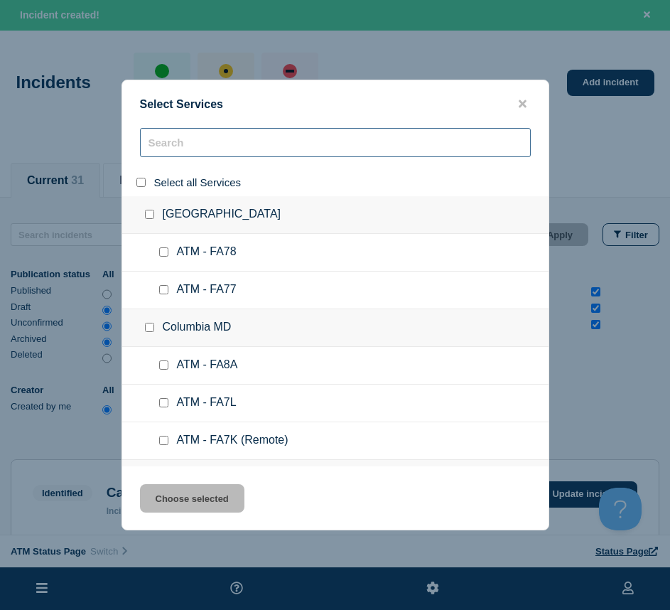
click at [174, 144] on input "search" at bounding box center [335, 142] width 391 height 29
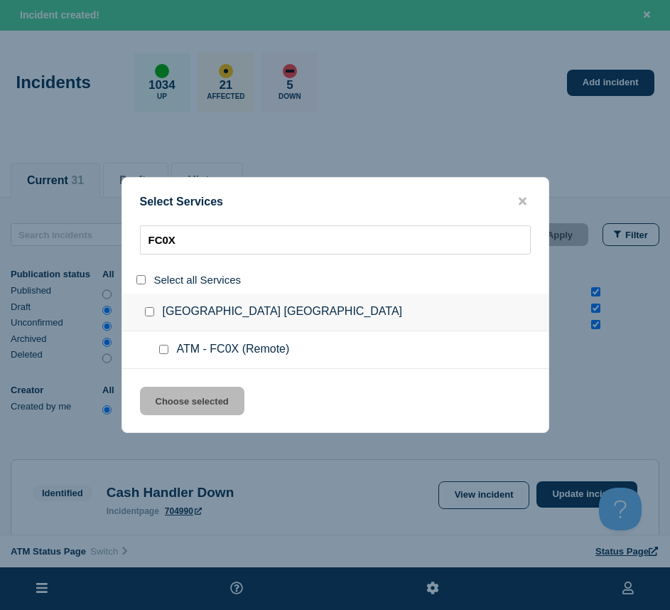
click at [163, 357] on div at bounding box center [166, 350] width 21 height 14
click at [164, 354] on input "service: ATM - FC0X (Remote)" at bounding box center [163, 349] width 9 height 9
click at [165, 405] on button "Choose selected" at bounding box center [192, 401] width 105 height 28
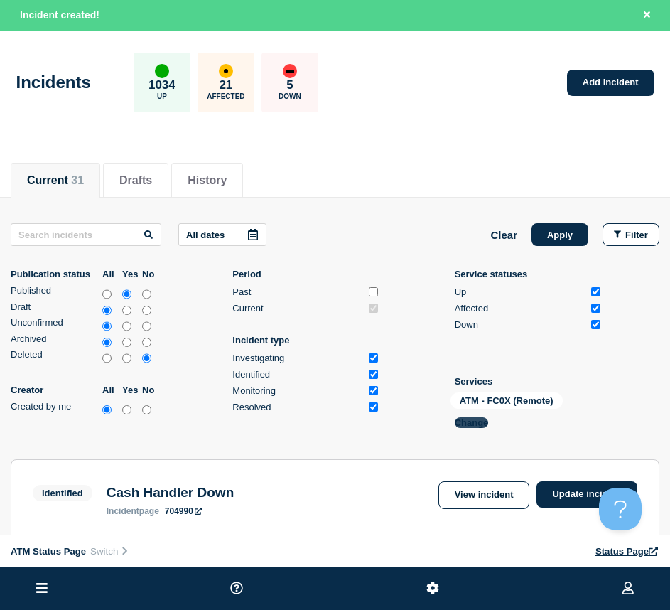
click at [486, 426] on button "Change" at bounding box center [472, 422] width 34 height 11
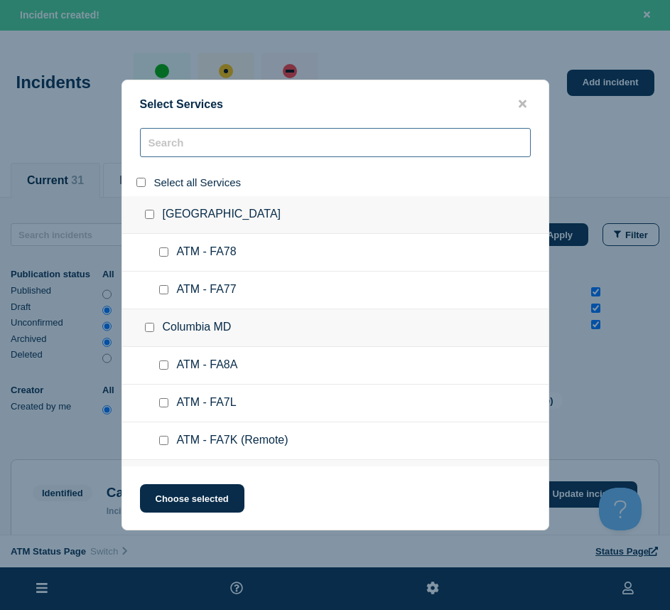
click at [168, 152] on input "search" at bounding box center [335, 142] width 391 height 29
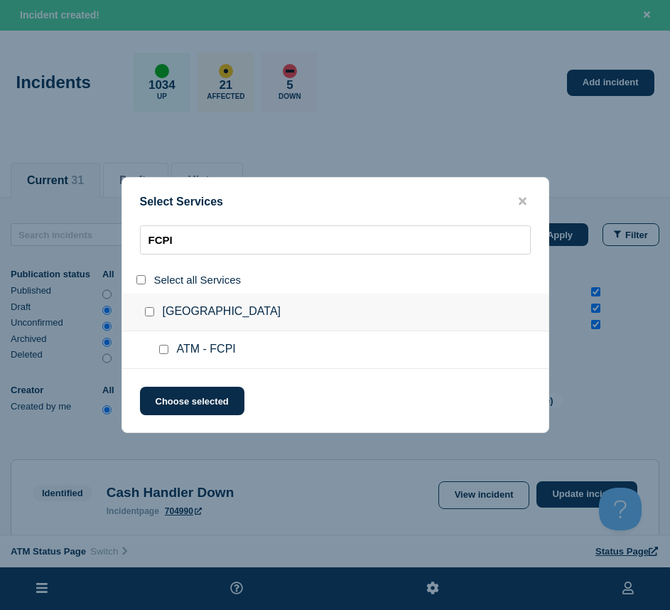
click at [161, 353] on input "service: ATM - FCPI" at bounding box center [163, 349] width 9 height 9
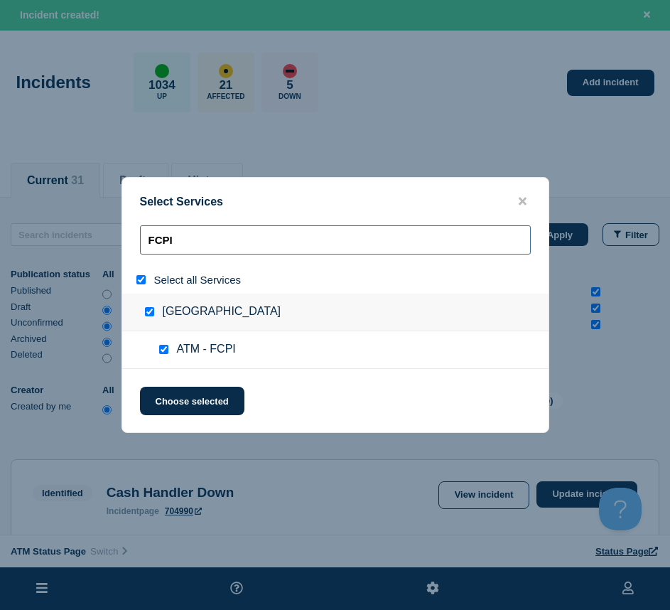
click at [206, 246] on input "FCPI" at bounding box center [335, 239] width 391 height 29
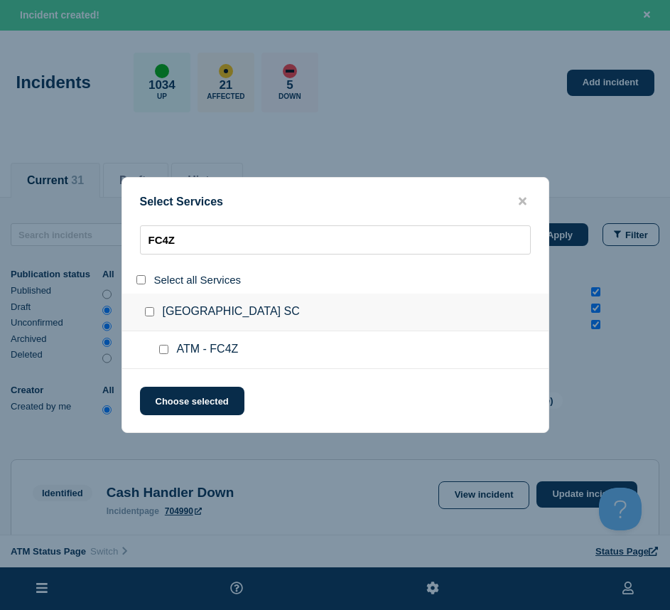
click at [160, 353] on input "service: ATM - FC4Z" at bounding box center [163, 349] width 9 height 9
click at [211, 266] on div "FC4Z" at bounding box center [335, 280] width 427 height 28
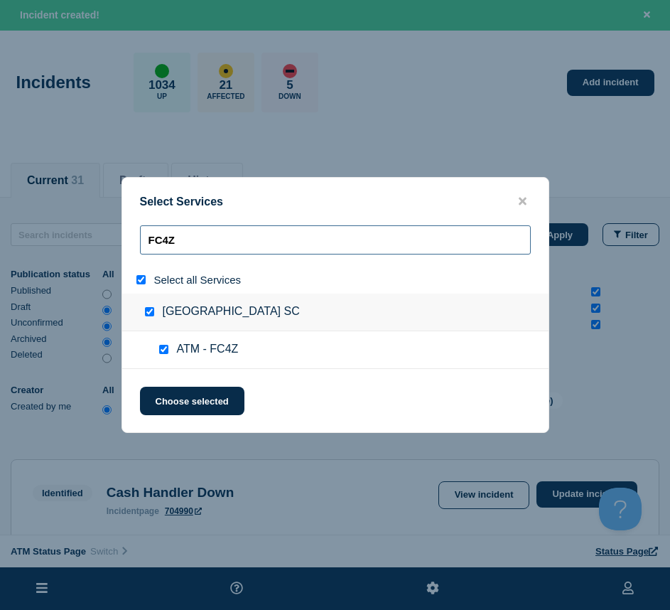
click at [208, 249] on input "FC4Z" at bounding box center [335, 239] width 391 height 29
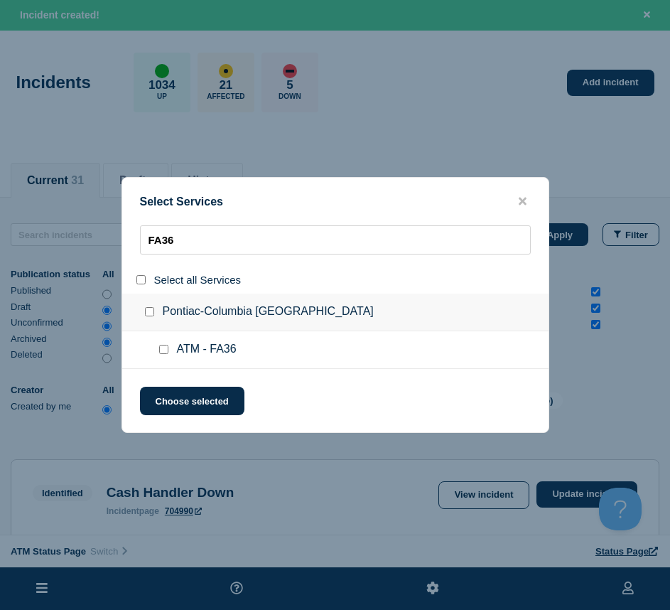
click at [166, 345] on div at bounding box center [166, 350] width 21 height 14
click at [159, 357] on div at bounding box center [166, 350] width 21 height 14
click at [163, 346] on input "service: ATM - FA36" at bounding box center [163, 349] width 9 height 9
click at [170, 383] on div "Select Services FA36 Select all Services [GEOGRAPHIC_DATA]-[GEOGRAPHIC_DATA] [G…" at bounding box center [336, 305] width 428 height 256
click at [177, 393] on button "Choose selected" at bounding box center [192, 401] width 105 height 28
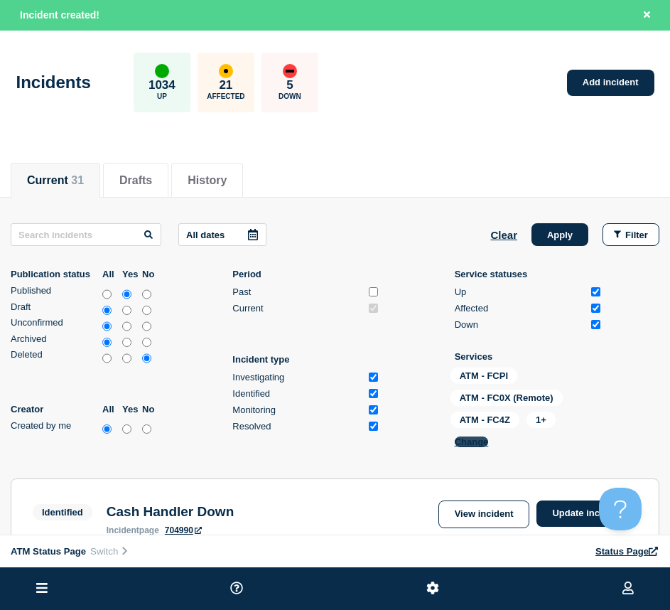
click at [463, 444] on button "Change" at bounding box center [472, 442] width 34 height 11
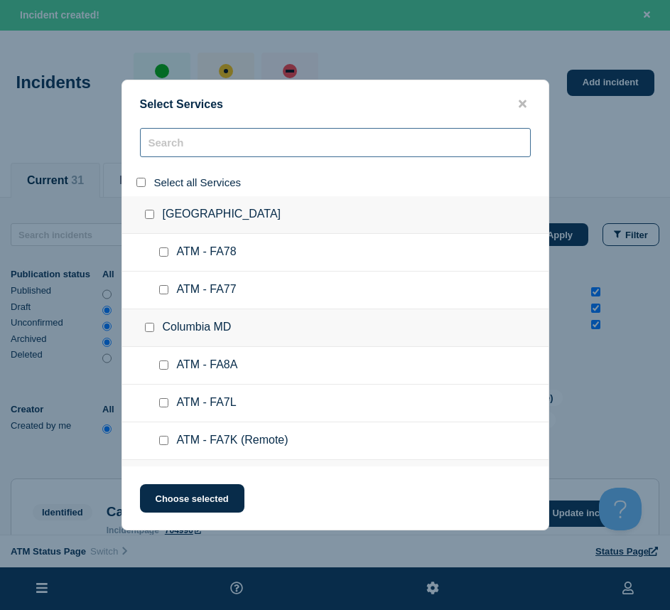
click at [171, 137] on input "search" at bounding box center [335, 142] width 391 height 29
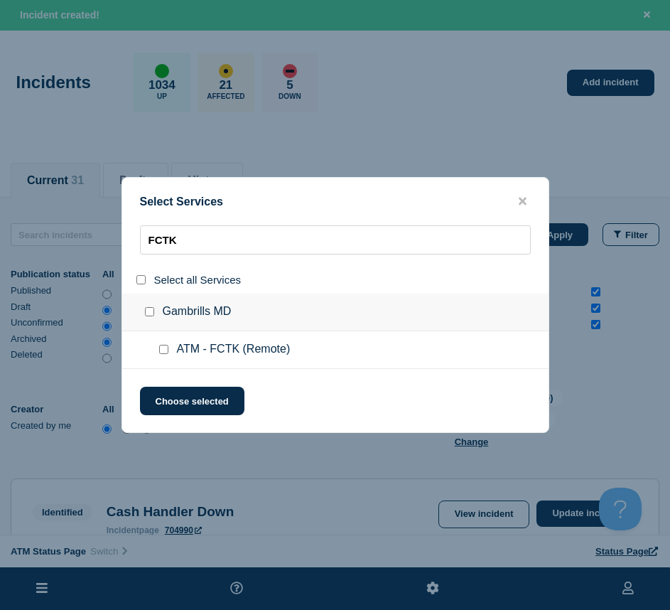
click at [164, 352] on input "service: ATM - FCTK (Remote)" at bounding box center [163, 349] width 9 height 9
click at [174, 394] on button "Choose selected" at bounding box center [192, 401] width 105 height 28
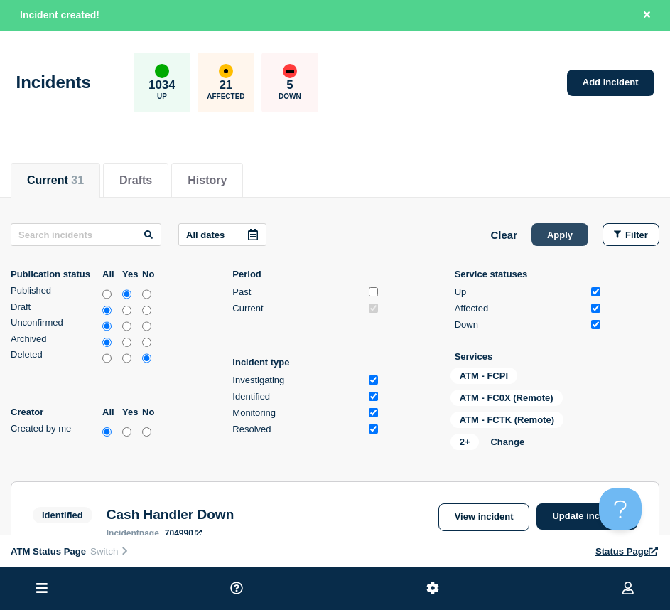
click at [558, 238] on button "Apply" at bounding box center [560, 234] width 57 height 23
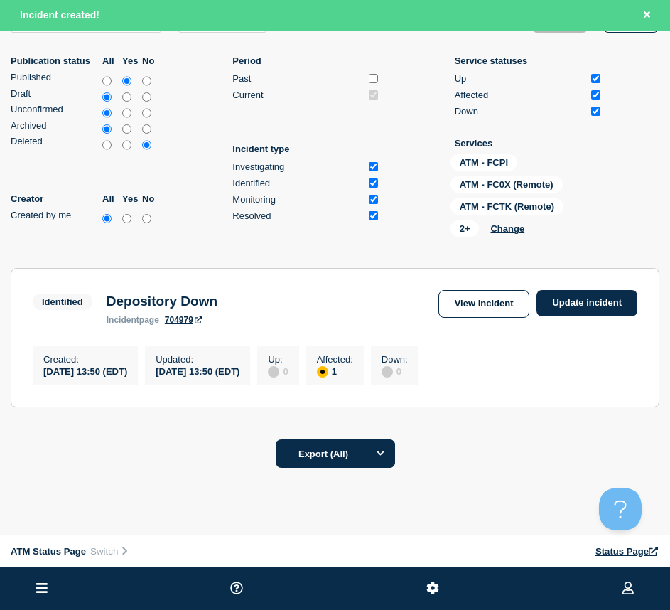
scroll to position [271, 0]
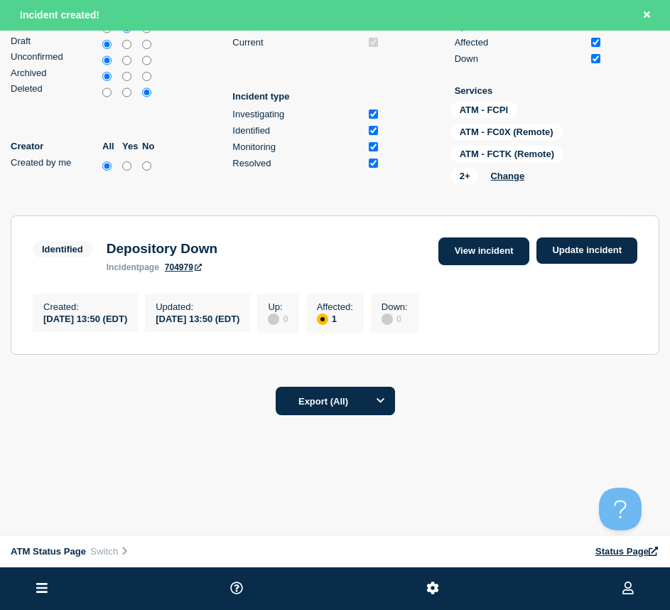
click at [474, 247] on link "View incident" at bounding box center [485, 251] width 92 height 28
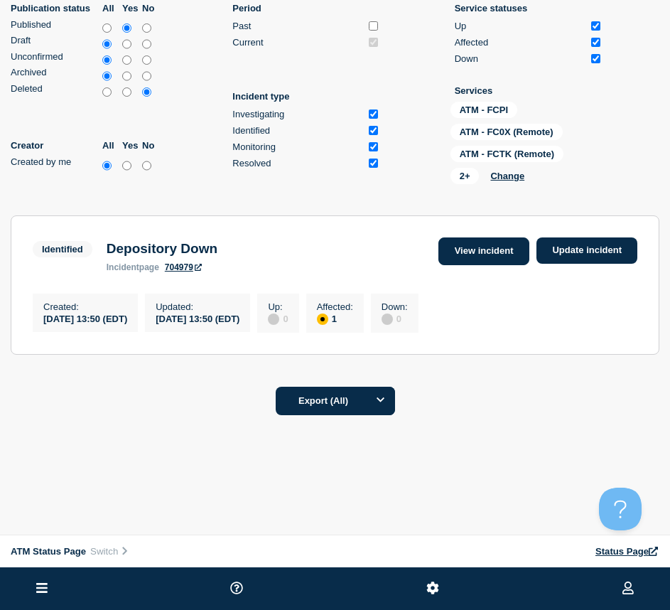
scroll to position [241, 0]
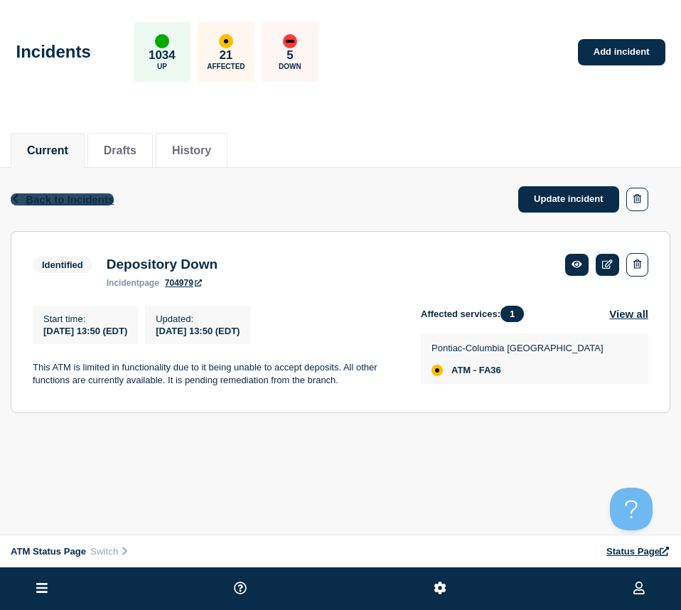
click at [61, 193] on span "Back to Incidents" at bounding box center [70, 199] width 88 height 12
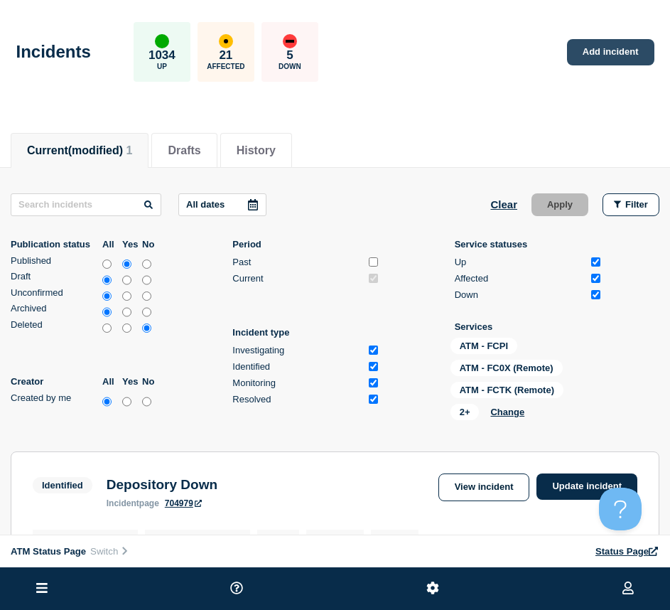
click at [579, 42] on link "Add incident" at bounding box center [610, 52] width 87 height 26
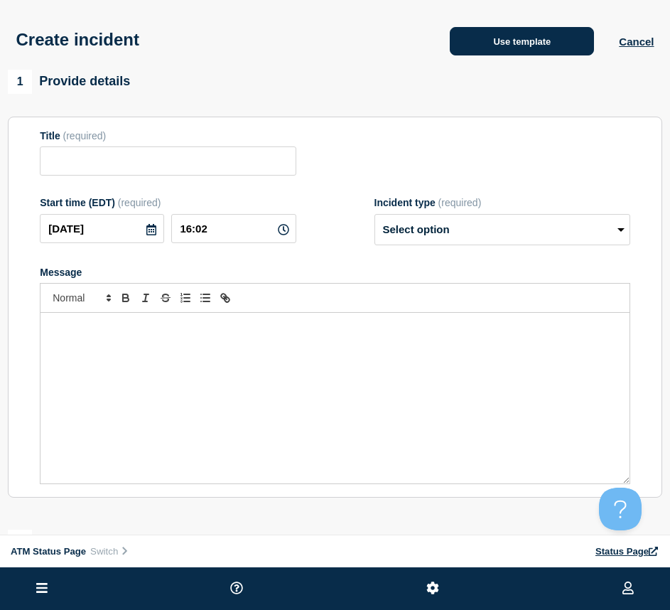
click at [469, 55] on button "Use template" at bounding box center [522, 41] width 144 height 28
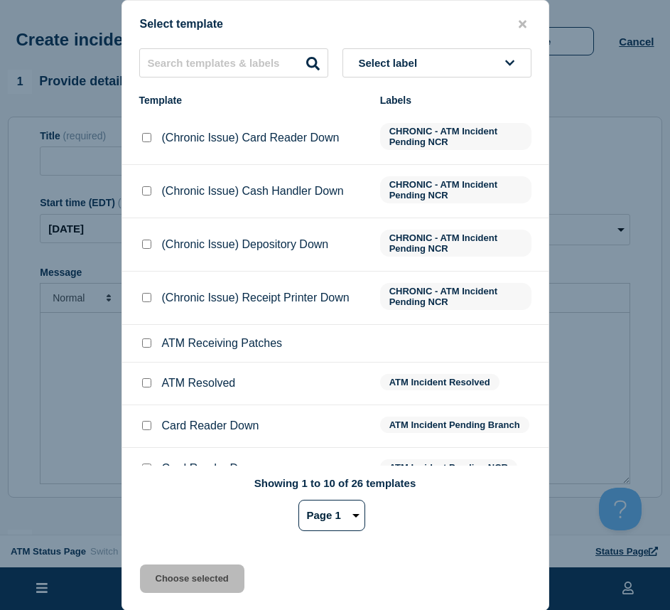
click at [201, 80] on div "Select label Template Labels (Chronic Issue) Card Reader Down CHRONIC - ATM Inc…" at bounding box center [335, 295] width 427 height 495
click at [206, 63] on input "text" at bounding box center [233, 62] width 189 height 29
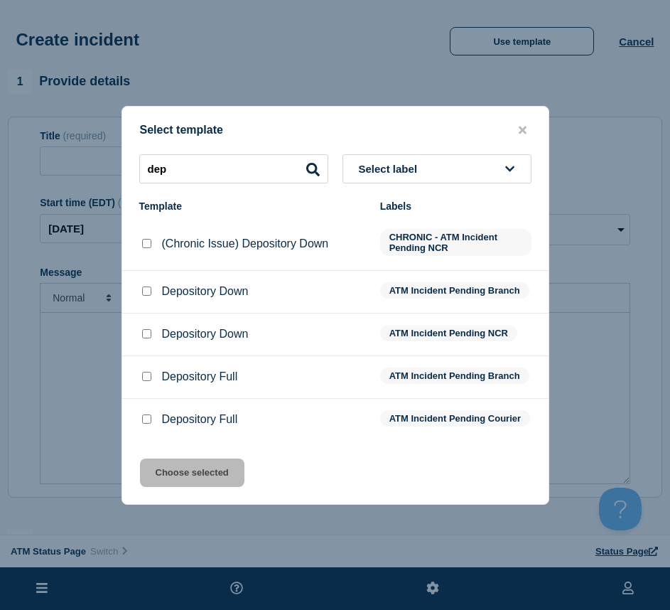
click at [150, 329] on input "Depository Down checkbox" at bounding box center [146, 333] width 9 height 9
click at [209, 473] on button "Choose selected" at bounding box center [192, 473] width 105 height 28
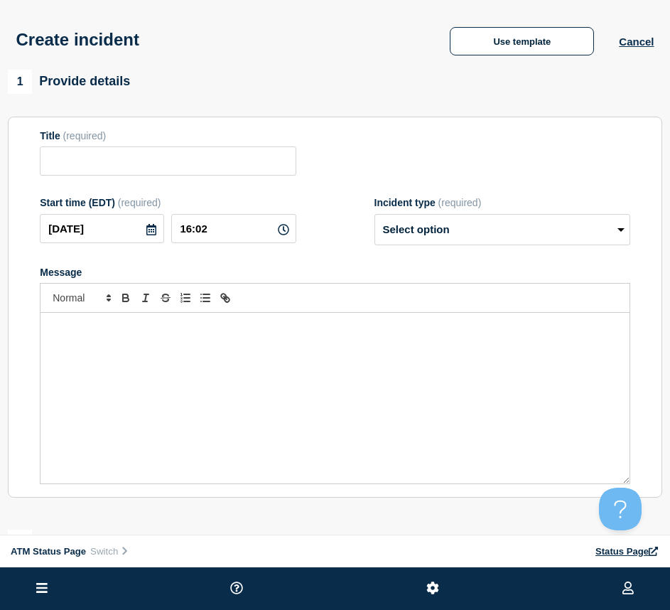
scroll to position [142, 0]
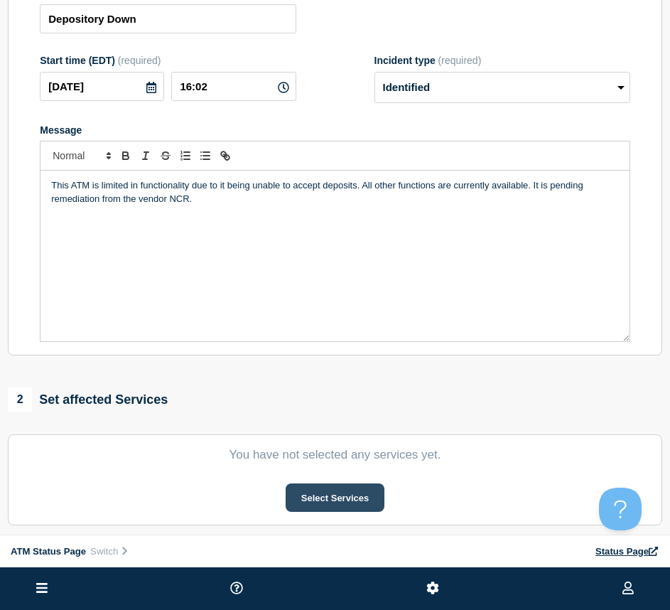
click at [331, 497] on button "Select Services" at bounding box center [335, 497] width 99 height 28
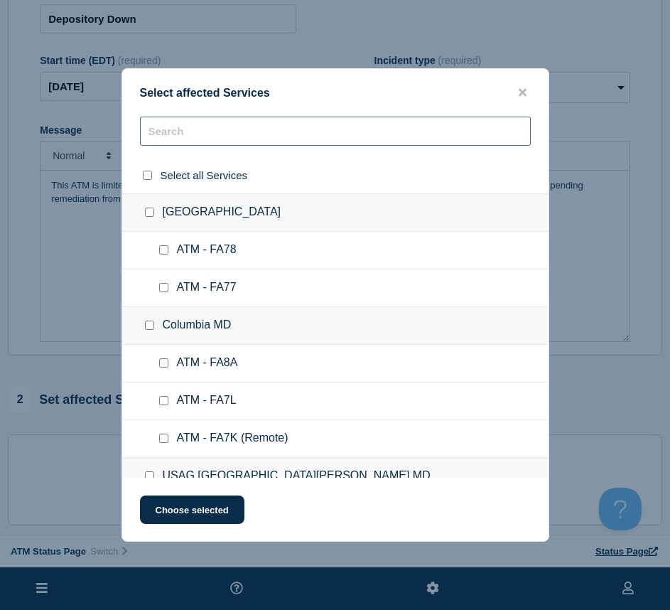
click at [208, 124] on input "text" at bounding box center [335, 131] width 391 height 29
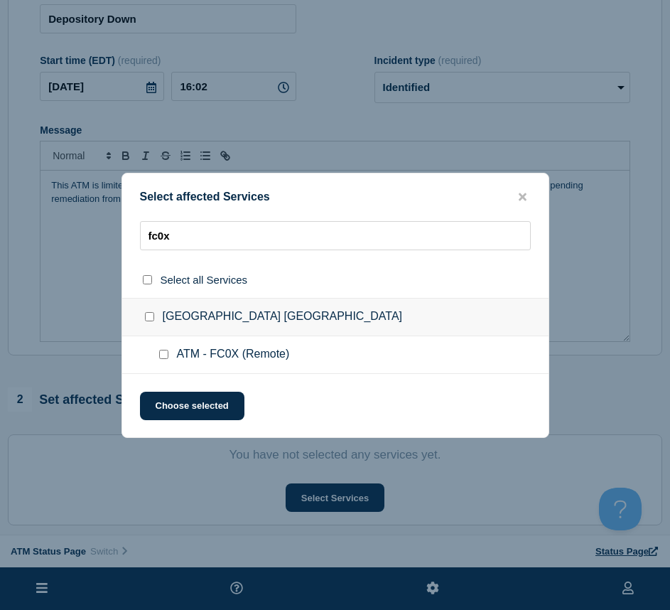
click at [164, 348] on div at bounding box center [166, 355] width 21 height 14
click at [162, 351] on input "ATM - FC0X (Remote) checkbox" at bounding box center [163, 354] width 9 height 9
click at [166, 398] on button "Choose selected" at bounding box center [192, 406] width 105 height 28
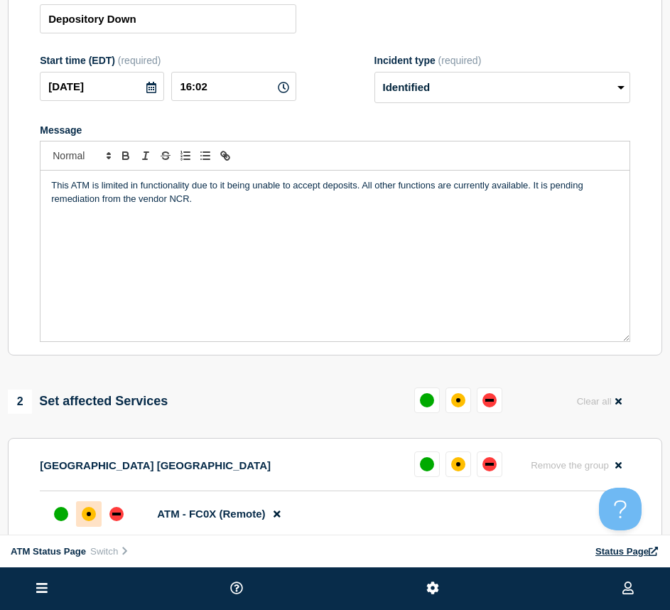
click at [77, 513] on div at bounding box center [89, 514] width 26 height 26
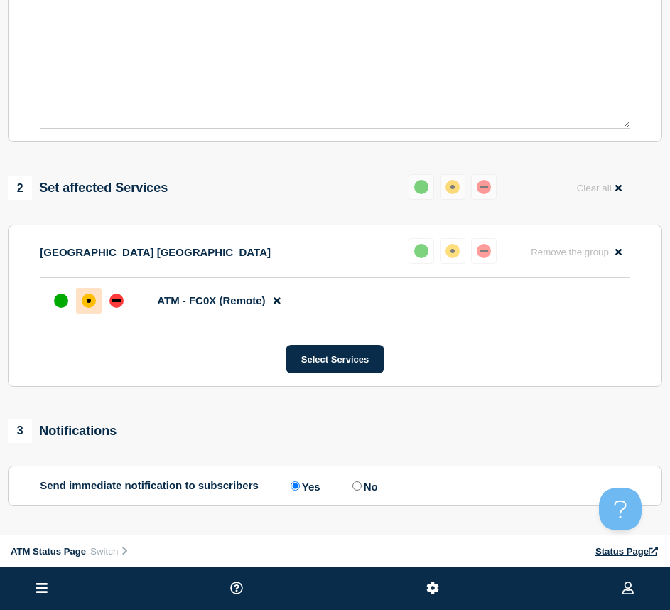
scroll to position [474, 0]
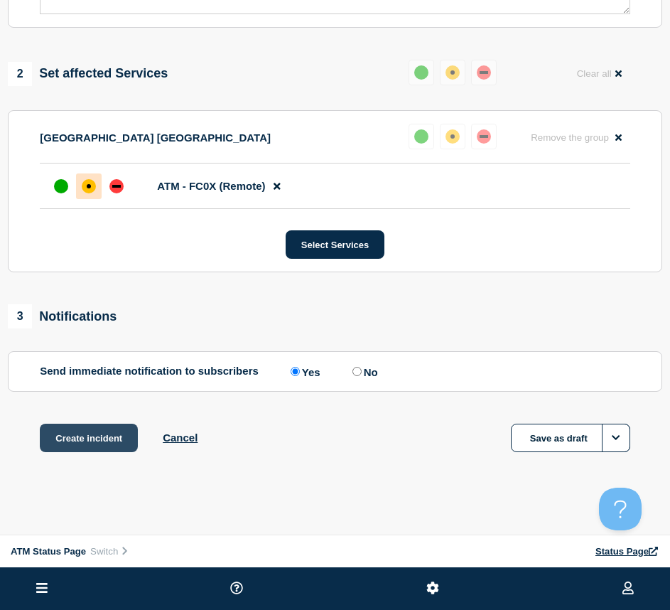
click at [89, 442] on button "Create incident" at bounding box center [89, 438] width 98 height 28
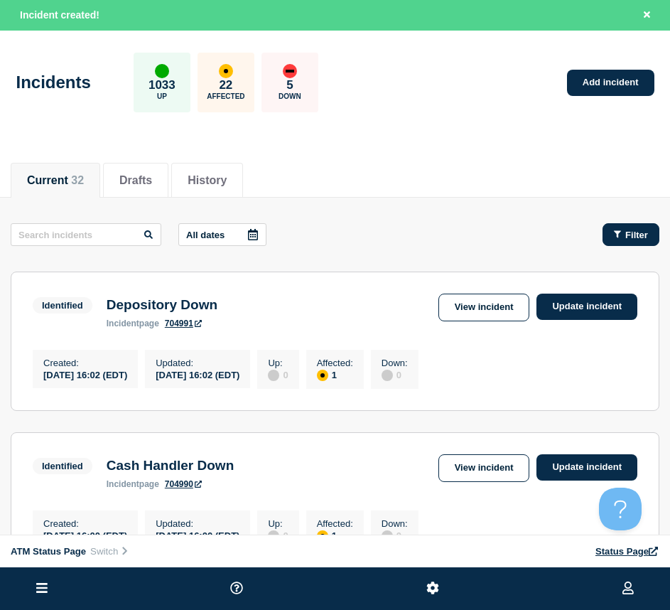
click at [605, 230] on button "Filter" at bounding box center [631, 234] width 57 height 23
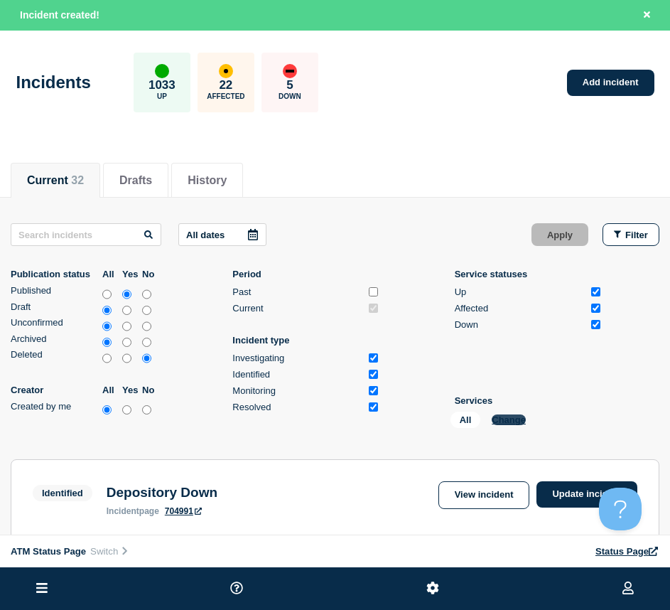
click at [495, 415] on button "Change" at bounding box center [509, 420] width 34 height 11
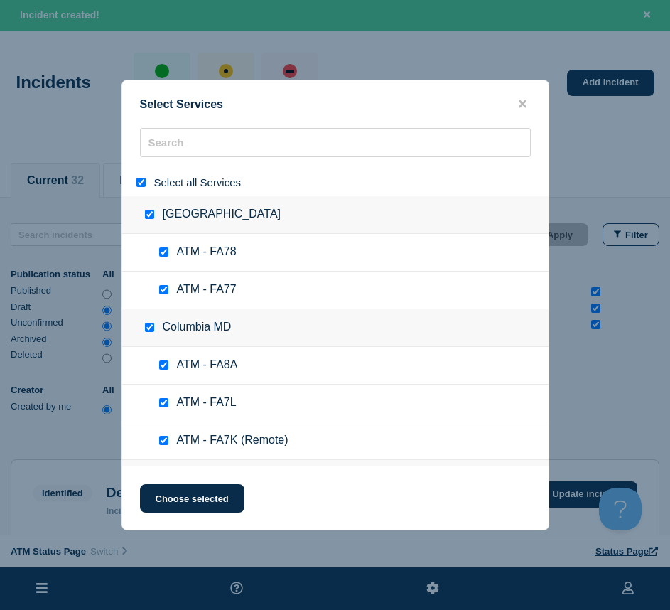
click at [189, 124] on div "Select Services Select all Services [GEOGRAPHIC_DATA] [GEOGRAPHIC_DATA] ATM - F…" at bounding box center [336, 305] width 428 height 451
click at [141, 178] on div at bounding box center [144, 183] width 21 height 14
click at [174, 144] on input "search" at bounding box center [335, 142] width 391 height 29
click at [142, 184] on input "select all" at bounding box center [141, 182] width 9 height 9
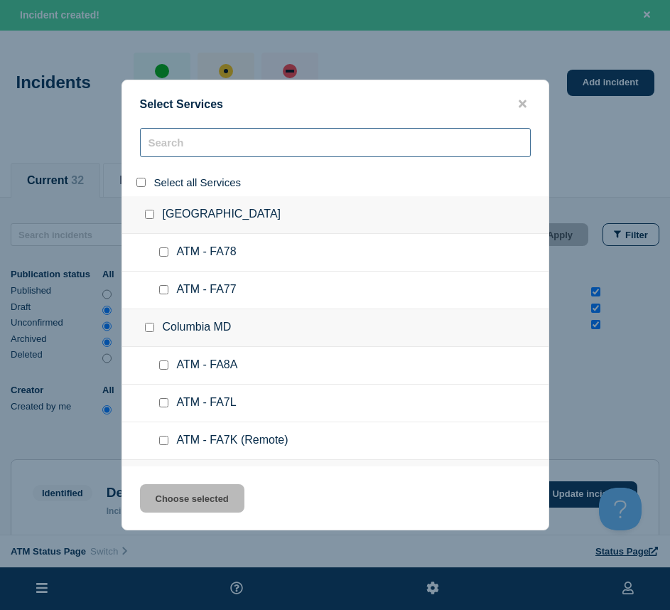
click at [176, 142] on input "search" at bounding box center [335, 142] width 391 height 29
click at [527, 105] on button "close button" at bounding box center [523, 104] width 16 height 14
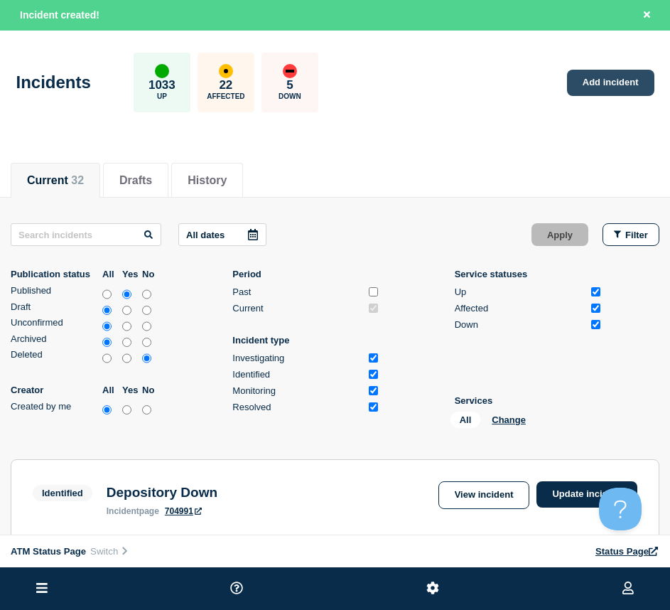
click at [623, 75] on link "Add incident" at bounding box center [610, 83] width 87 height 26
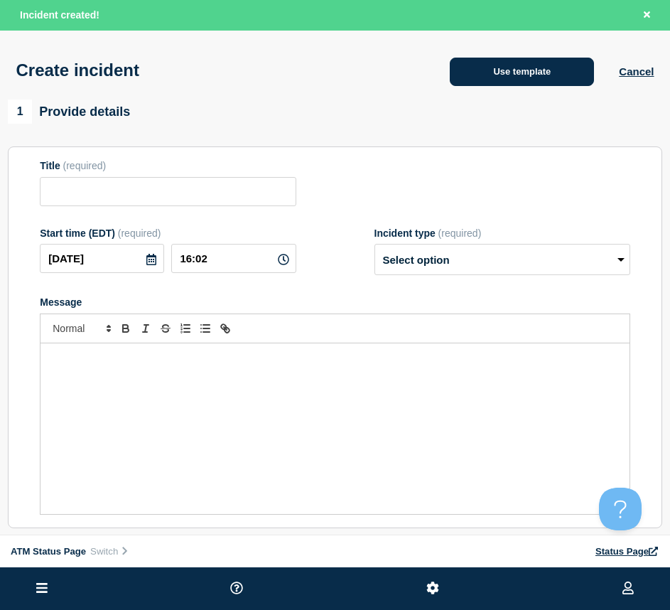
drag, startPoint x: 484, startPoint y: 44, endPoint x: 482, endPoint y: 67, distance: 22.9
click at [484, 43] on div "Create incident Use template Cancel" at bounding box center [335, 66] width 670 height 70
click at [482, 67] on button "Use template" at bounding box center [522, 72] width 144 height 28
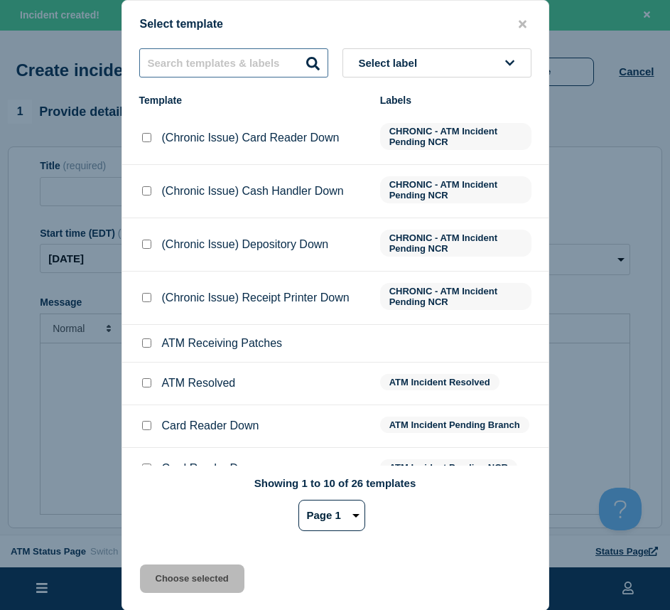
click at [213, 52] on input "text" at bounding box center [233, 62] width 189 height 29
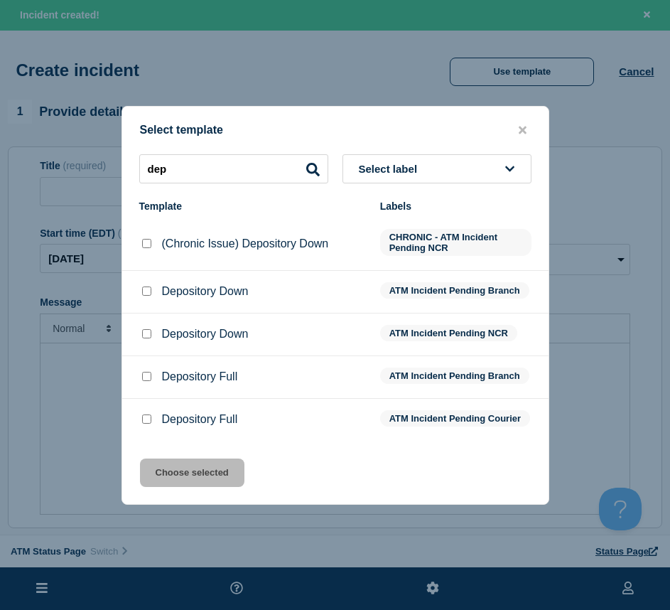
click at [147, 287] on input "Depository Down checkbox" at bounding box center [146, 291] width 9 height 9
click at [176, 487] on button "Choose selected" at bounding box center [192, 473] width 105 height 28
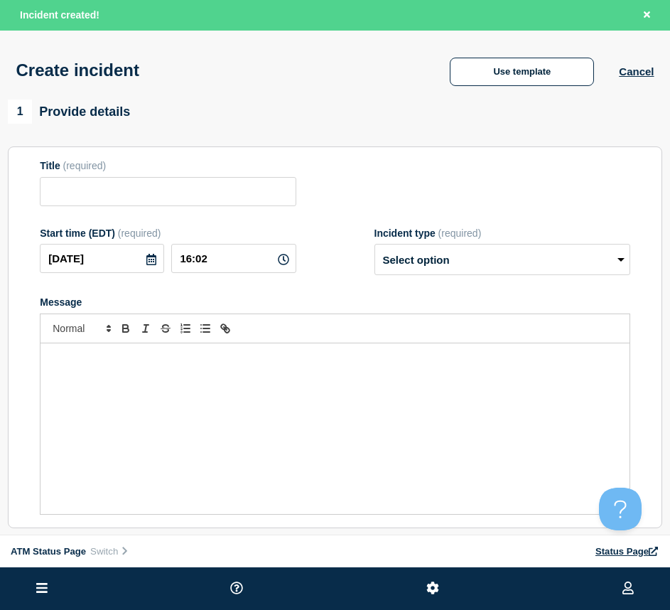
scroll to position [213, 0]
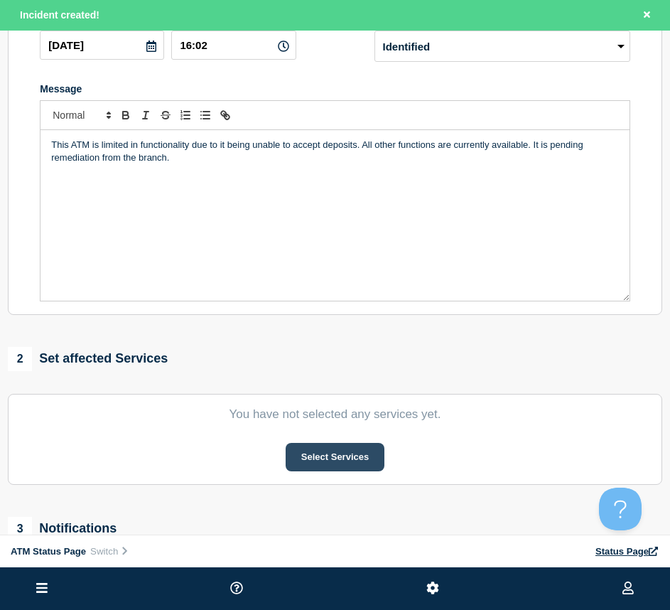
click at [333, 462] on button "Select Services" at bounding box center [335, 457] width 99 height 28
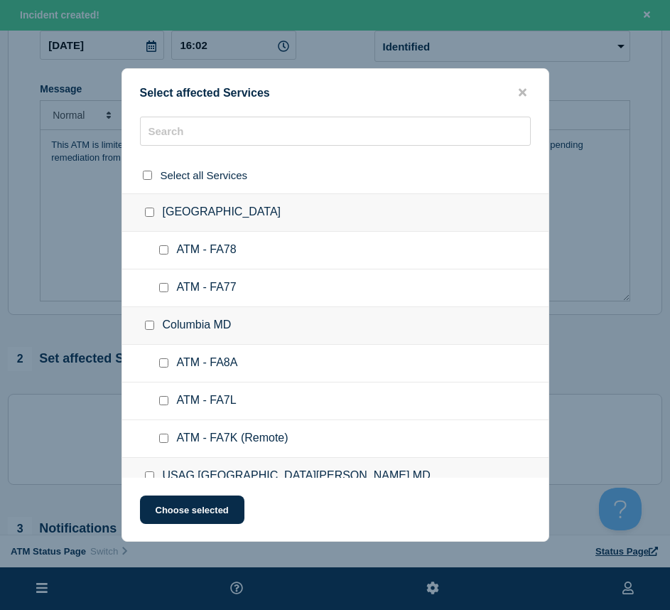
click at [192, 114] on div "Select affected Services Select all Services Apple Valley CA ATM - FA78 ATM - F…" at bounding box center [336, 305] width 428 height 474
click at [188, 135] on input "text" at bounding box center [335, 131] width 391 height 29
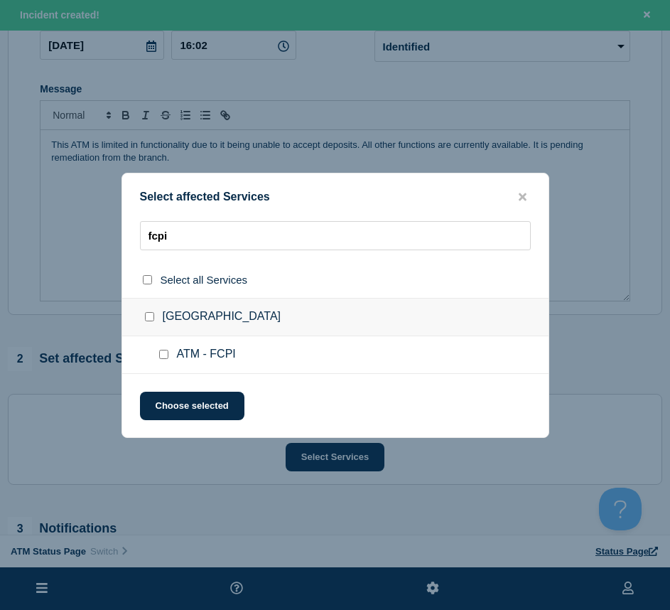
click at [166, 362] on div at bounding box center [166, 355] width 21 height 14
click at [163, 359] on input "ATM - FCPI checkbox" at bounding box center [163, 354] width 9 height 9
click at [169, 401] on button "Choose selected" at bounding box center [192, 406] width 105 height 28
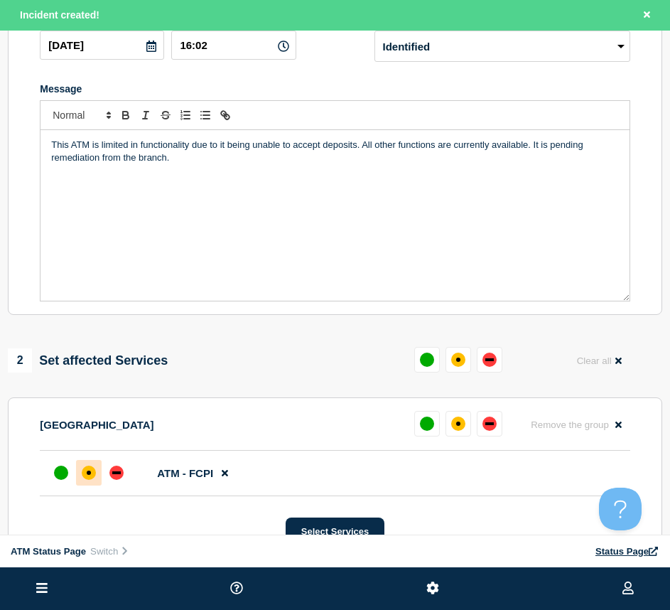
click at [89, 480] on div "affected" at bounding box center [89, 473] width 14 height 14
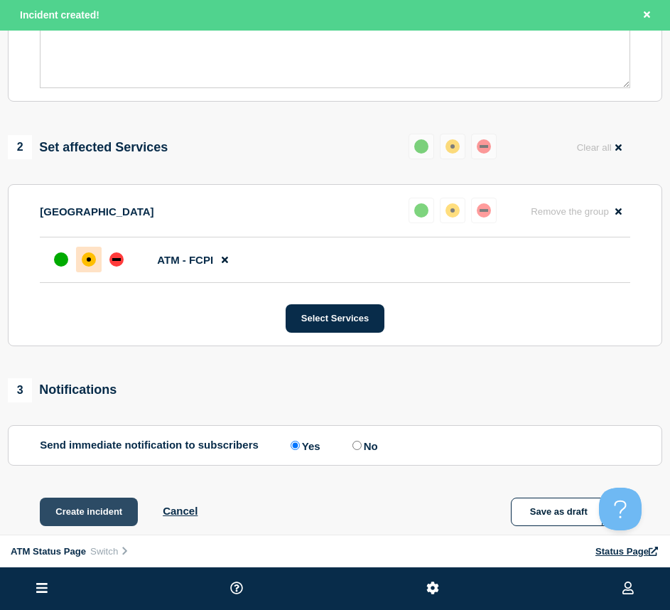
click at [80, 503] on button "Create incident" at bounding box center [89, 512] width 98 height 28
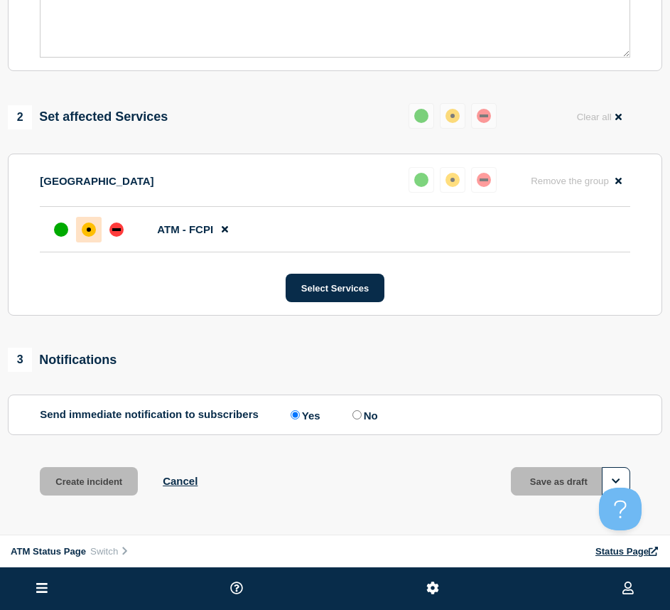
scroll to position [396, 0]
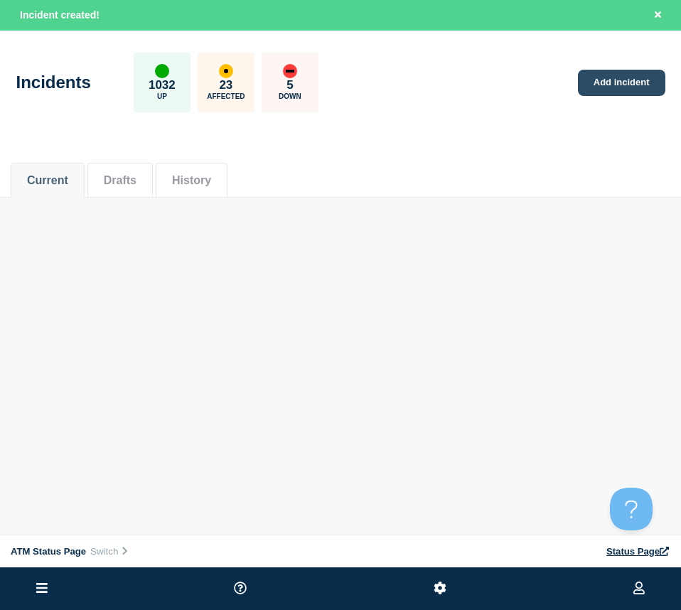
click at [609, 87] on link "Add incident" at bounding box center [621, 83] width 87 height 26
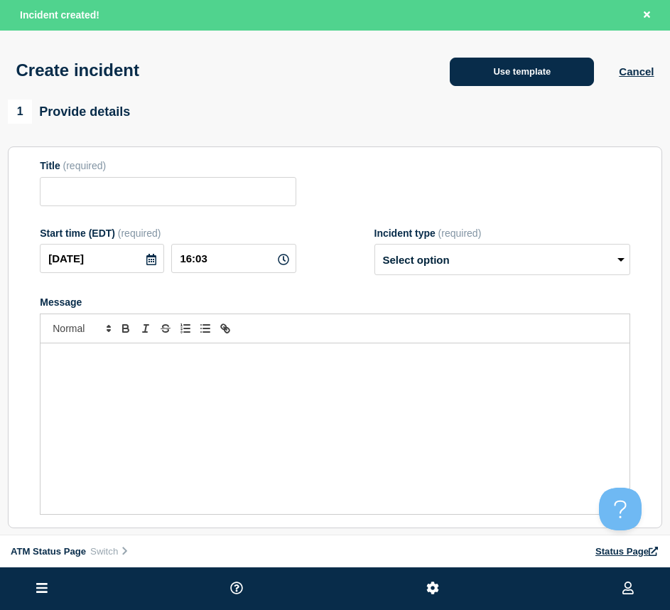
click at [470, 62] on button "Use template" at bounding box center [522, 72] width 144 height 28
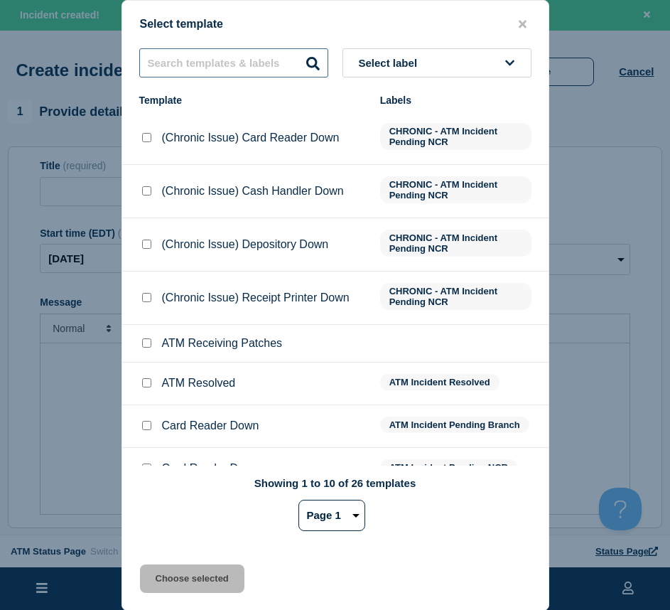
click at [235, 70] on input "text" at bounding box center [233, 62] width 189 height 29
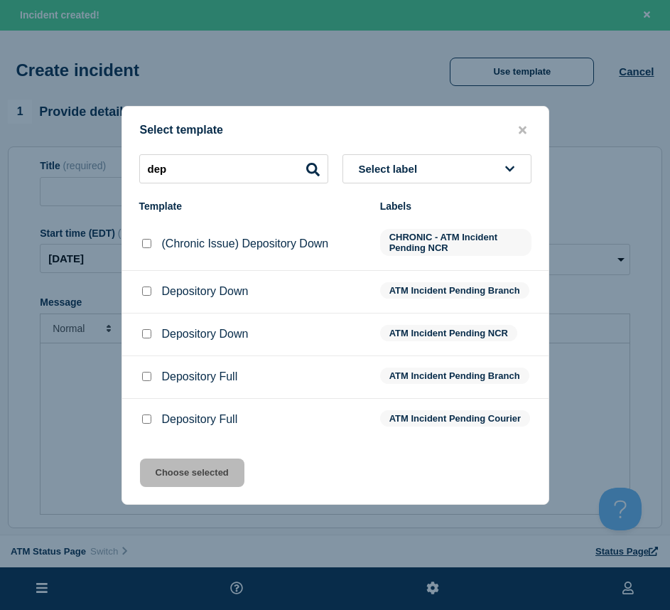
click at [149, 292] on input "Depository Down checkbox" at bounding box center [146, 291] width 9 height 9
click at [182, 471] on button "Choose selected" at bounding box center [192, 473] width 105 height 28
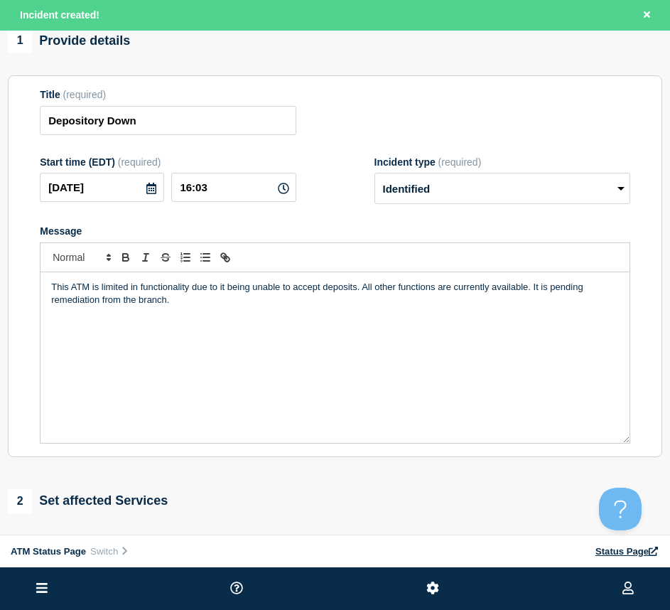
scroll to position [284, 0]
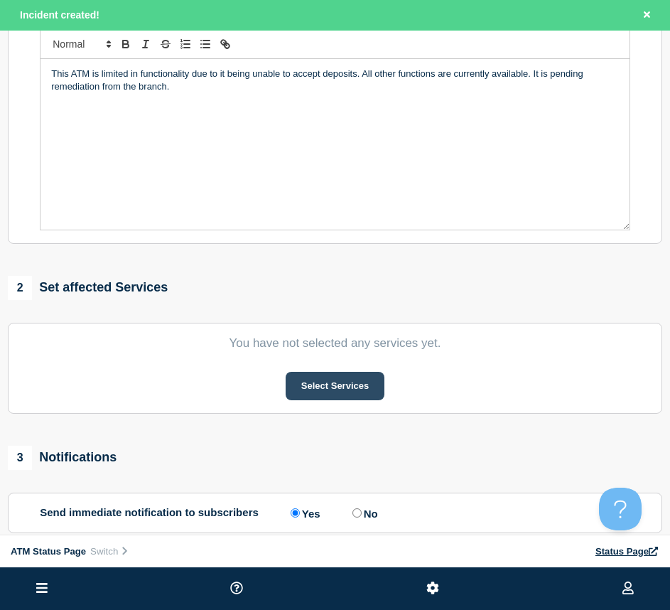
click at [332, 390] on button "Select Services" at bounding box center [335, 386] width 99 height 28
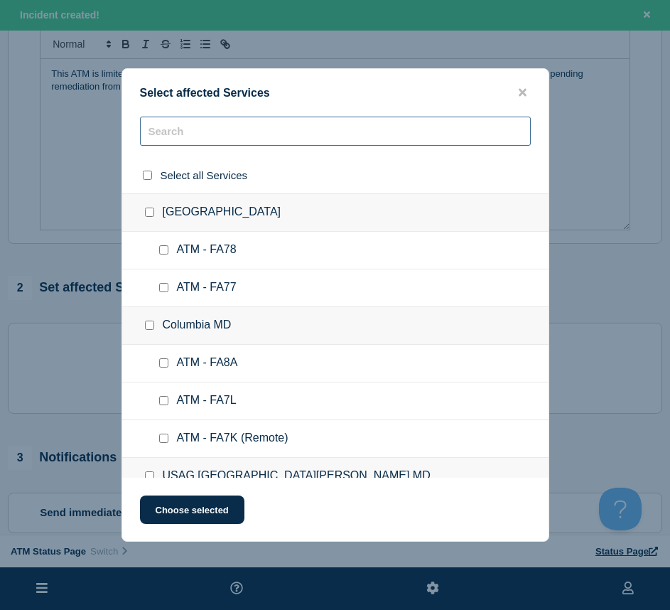
click at [191, 134] on input "text" at bounding box center [335, 131] width 391 height 29
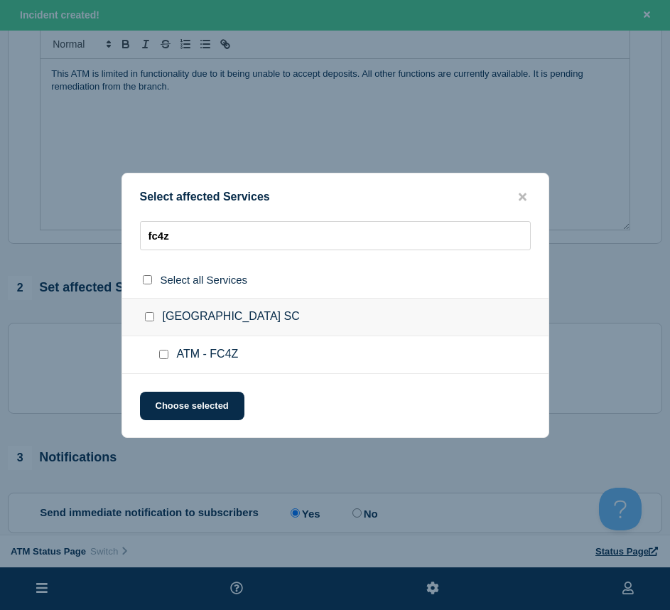
click at [166, 350] on div at bounding box center [166, 355] width 21 height 14
click at [159, 396] on button "Choose selected" at bounding box center [192, 406] width 105 height 28
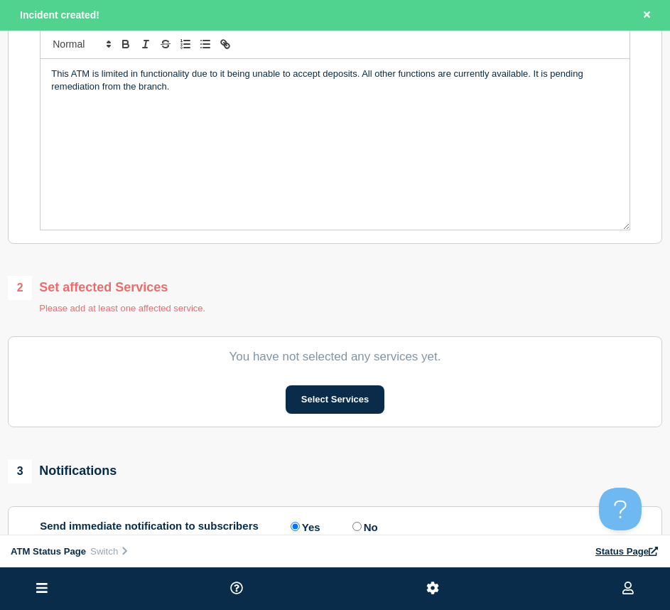
click at [300, 385] on section "You have not selected any services yet. Select Services" at bounding box center [335, 381] width 655 height 91
click at [301, 387] on section "You have not selected any services yet. Select Services" at bounding box center [335, 381] width 655 height 91
click at [305, 398] on button "Select Services" at bounding box center [335, 399] width 99 height 28
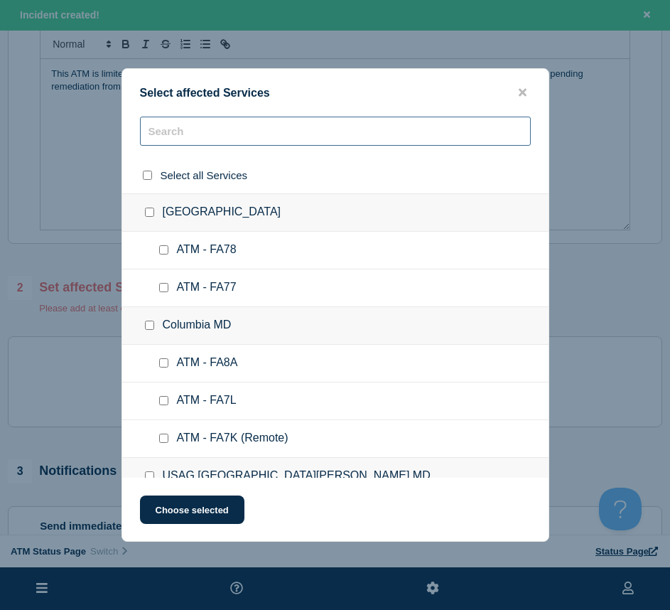
click at [207, 136] on input "text" at bounding box center [335, 131] width 391 height 29
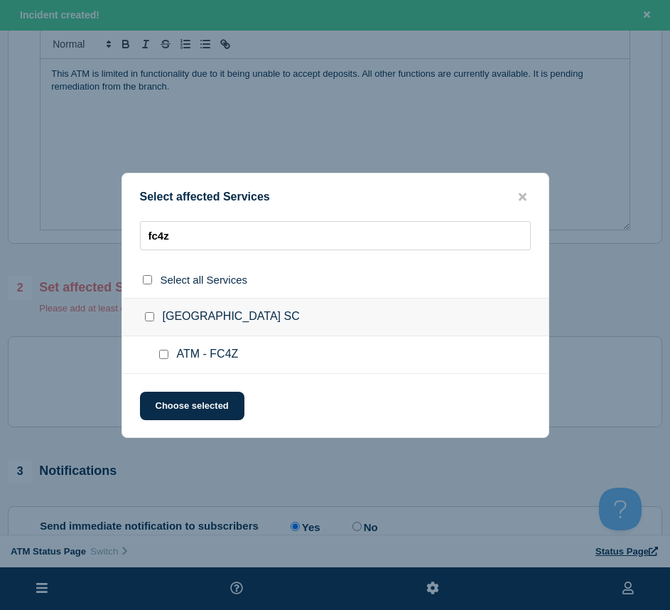
click at [162, 355] on input "ATM - FC4Z checkbox" at bounding box center [163, 354] width 9 height 9
click at [166, 410] on button "Choose selected" at bounding box center [192, 406] width 105 height 28
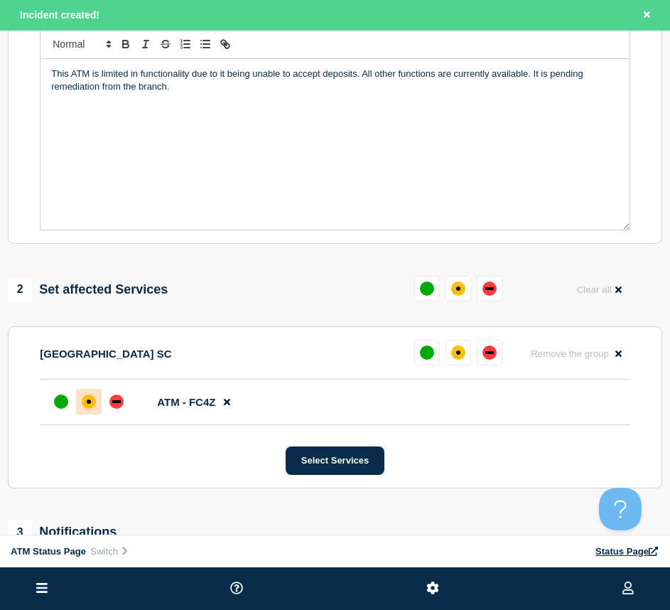
click at [82, 415] on div at bounding box center [89, 402] width 26 height 26
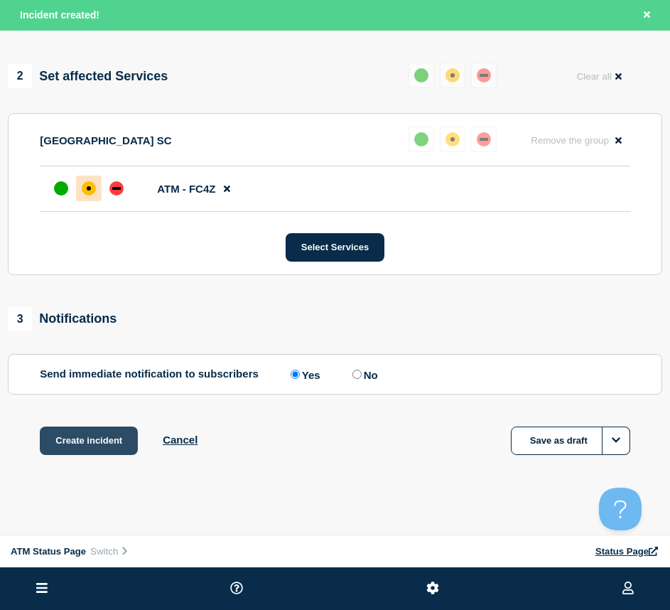
click at [93, 455] on button "Create incident" at bounding box center [89, 441] width 98 height 28
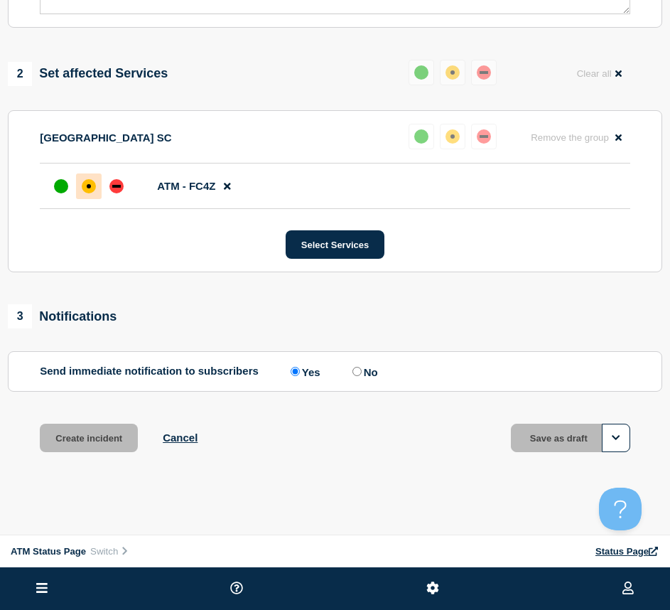
scroll to position [467, 0]
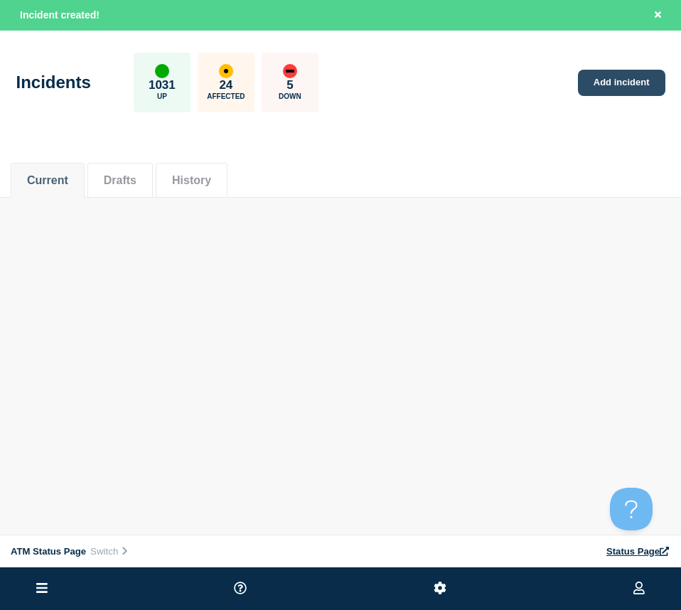
click at [643, 79] on link "Add incident" at bounding box center [621, 83] width 87 height 26
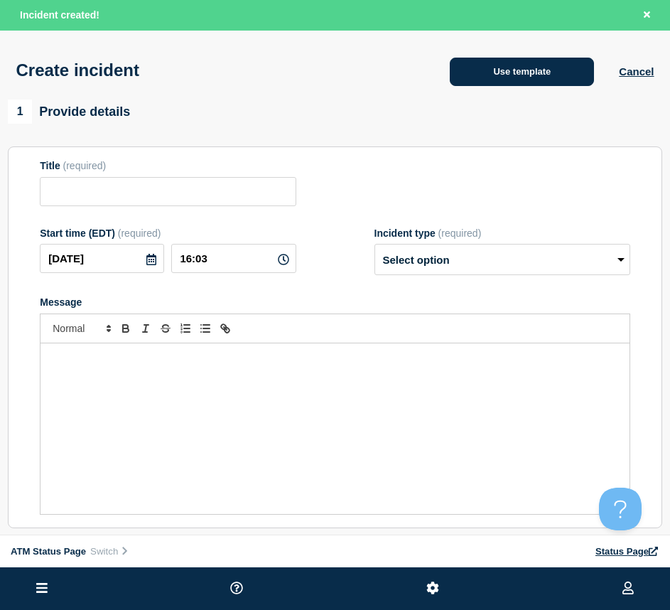
click at [513, 85] on button "Use template" at bounding box center [522, 72] width 144 height 28
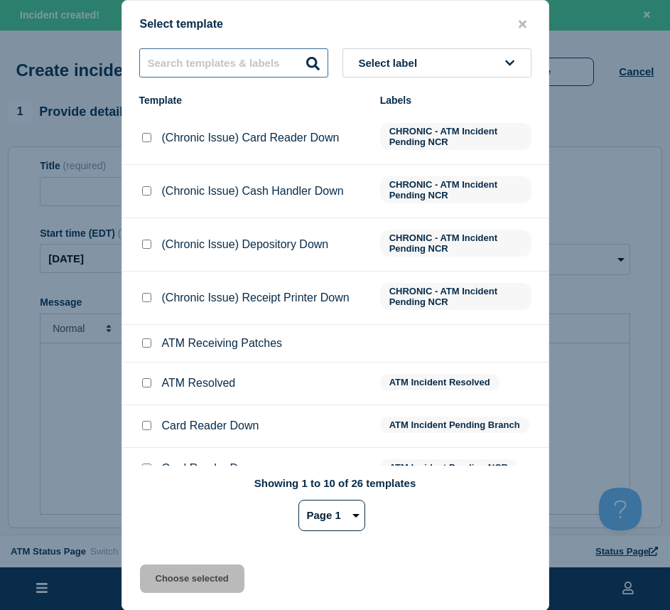
click at [215, 50] on input "text" at bounding box center [233, 62] width 189 height 29
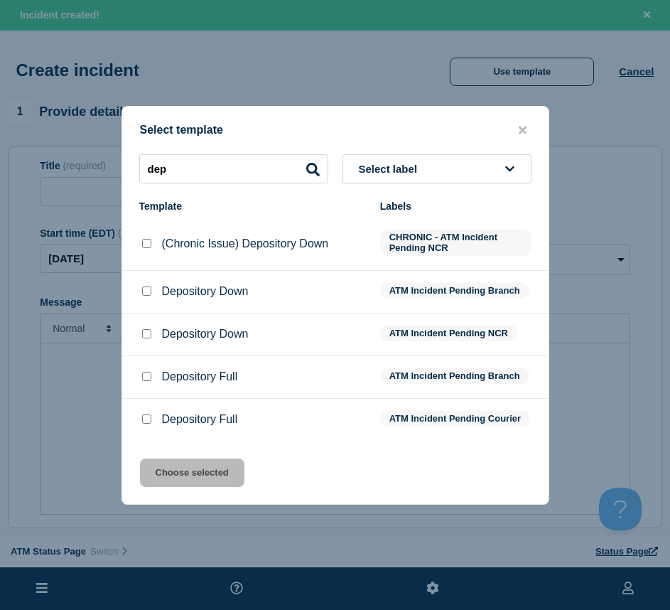
click at [148, 288] on input "Depository Down checkbox" at bounding box center [146, 291] width 9 height 9
click at [149, 327] on div at bounding box center [146, 334] width 14 height 14
click at [144, 330] on input "Depository Down checkbox" at bounding box center [146, 333] width 9 height 9
click at [164, 498] on div "Select template dep Select label Template Labels (Chronic Issue) Depository Dow…" at bounding box center [336, 305] width 428 height 399
click at [159, 487] on button "Choose selected" at bounding box center [192, 473] width 105 height 28
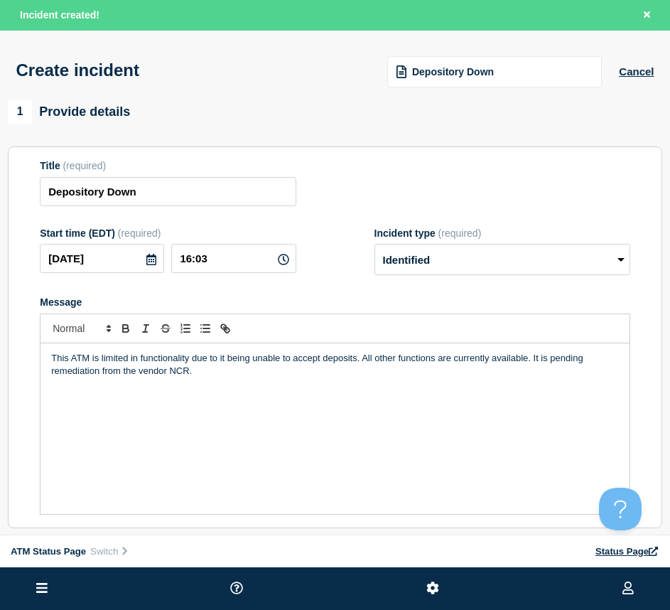
scroll to position [213, 0]
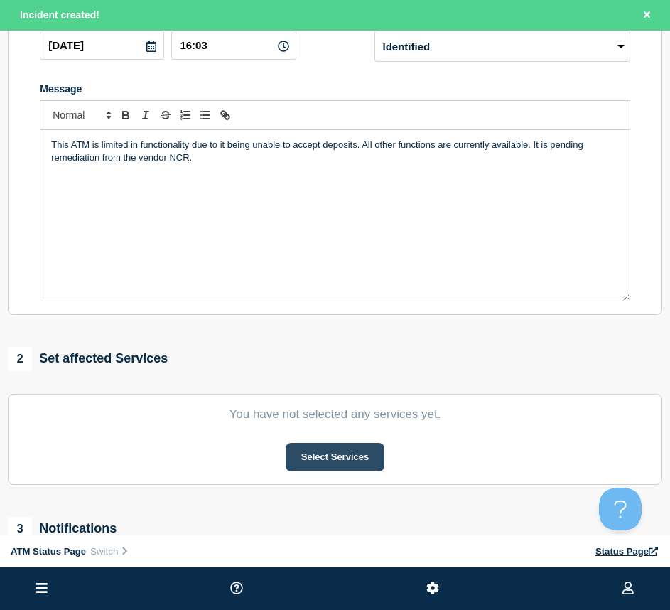
click at [374, 469] on button "Select Services" at bounding box center [335, 457] width 99 height 28
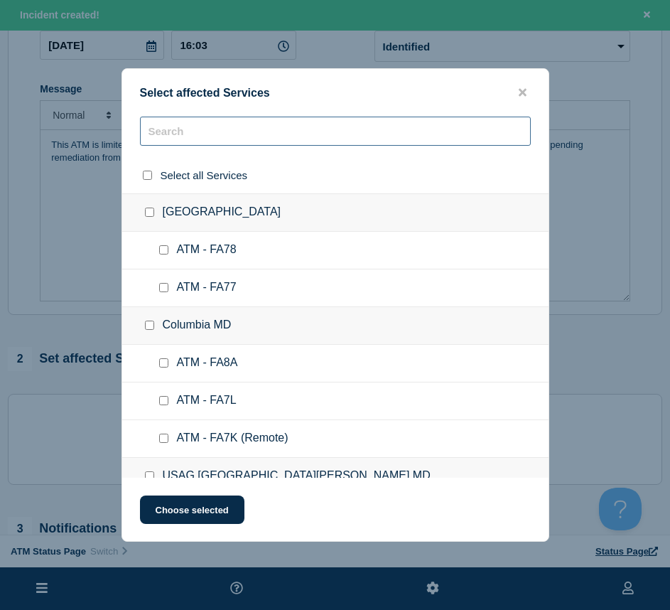
click at [188, 142] on input "text" at bounding box center [335, 131] width 391 height 29
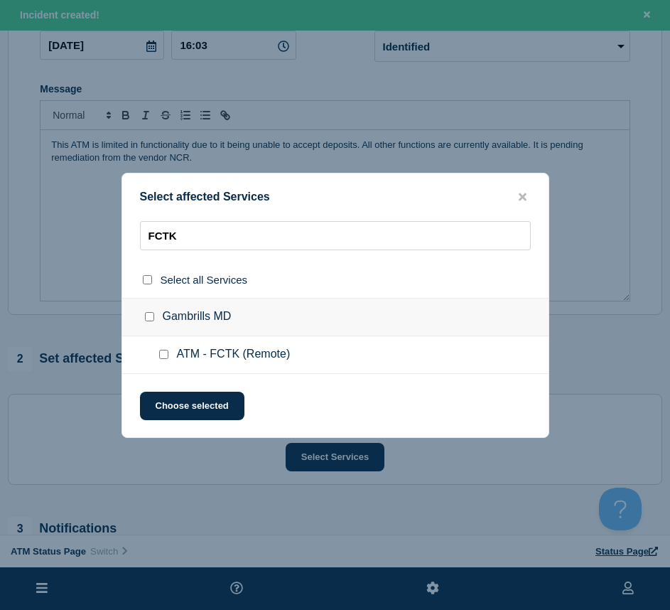
click at [161, 351] on input "ATM - FCTK (Remote) checkbox" at bounding box center [163, 354] width 9 height 9
click at [161, 387] on div "Select affected Services FCTK Select all Services Gambrills MD ATM - FCTK (Remo…" at bounding box center [336, 305] width 428 height 265
click at [156, 403] on button "Choose selected" at bounding box center [192, 406] width 105 height 28
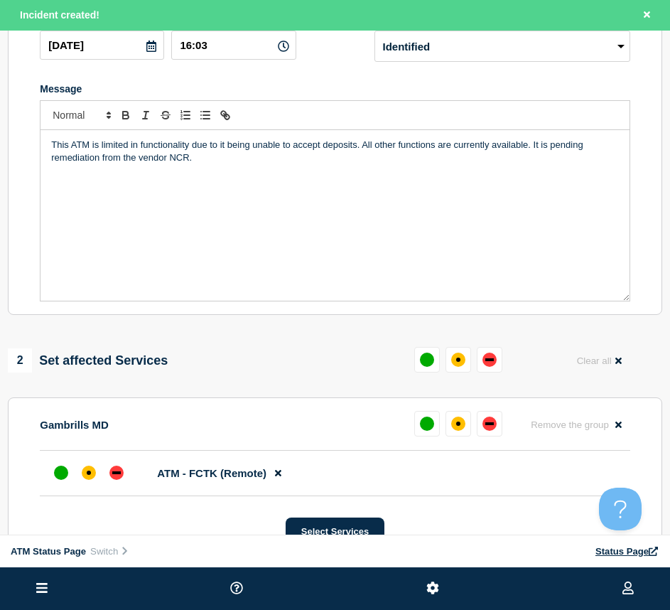
scroll to position [284, 0]
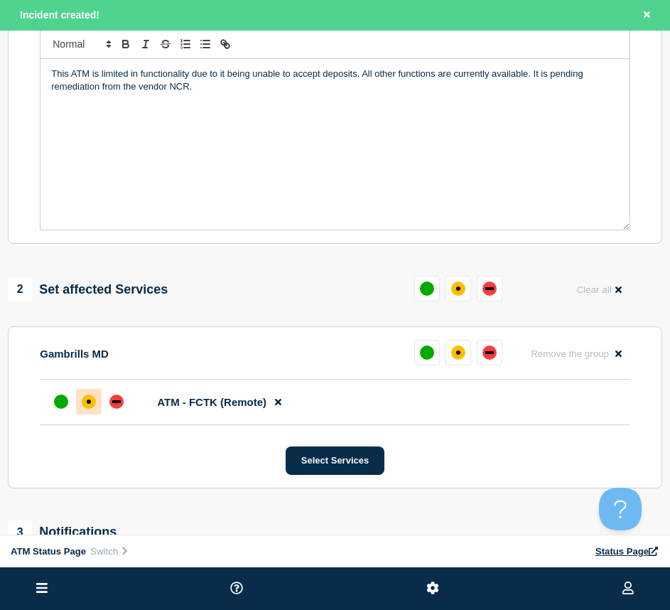
click at [87, 412] on div at bounding box center [89, 402] width 26 height 26
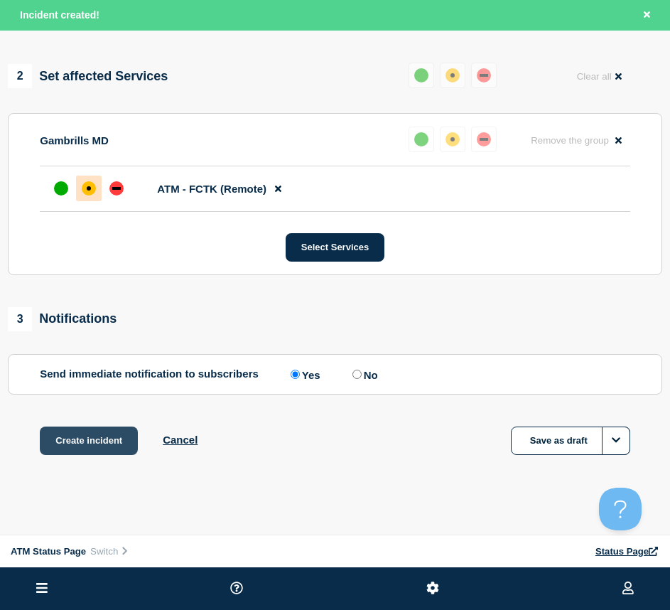
click at [60, 452] on button "Create incident" at bounding box center [89, 441] width 98 height 28
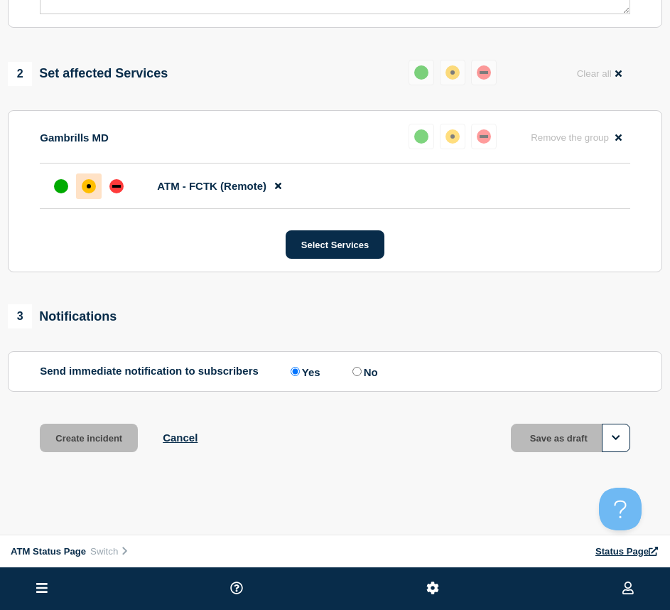
scroll to position [467, 0]
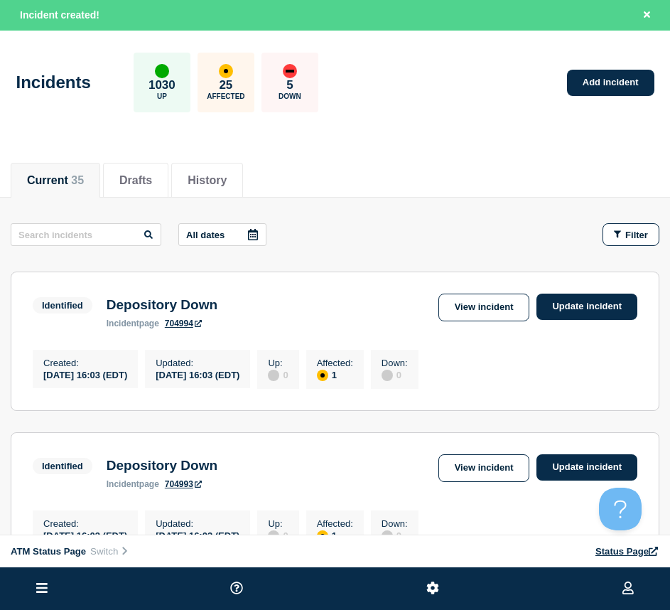
click at [587, 58] on div "Incidents 1030 Up 25 Affected 5 Down Add incident" at bounding box center [335, 77] width 670 height 87
click at [586, 82] on link "Add incident" at bounding box center [610, 83] width 87 height 26
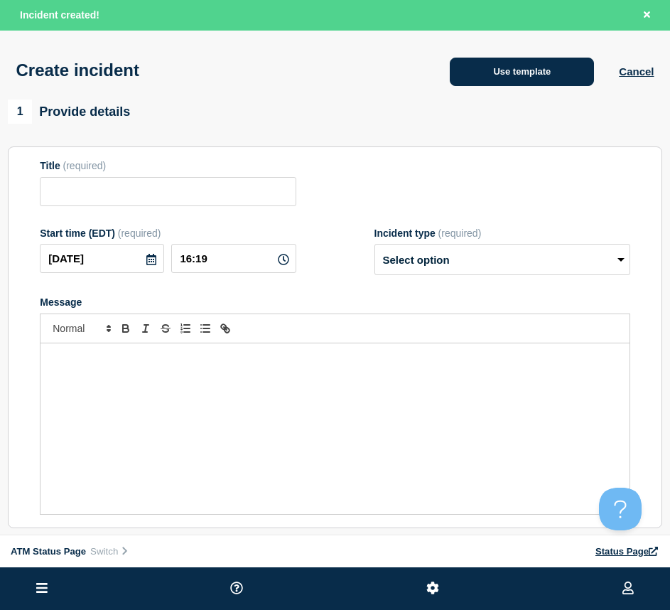
click at [550, 69] on button "Use template" at bounding box center [522, 72] width 144 height 28
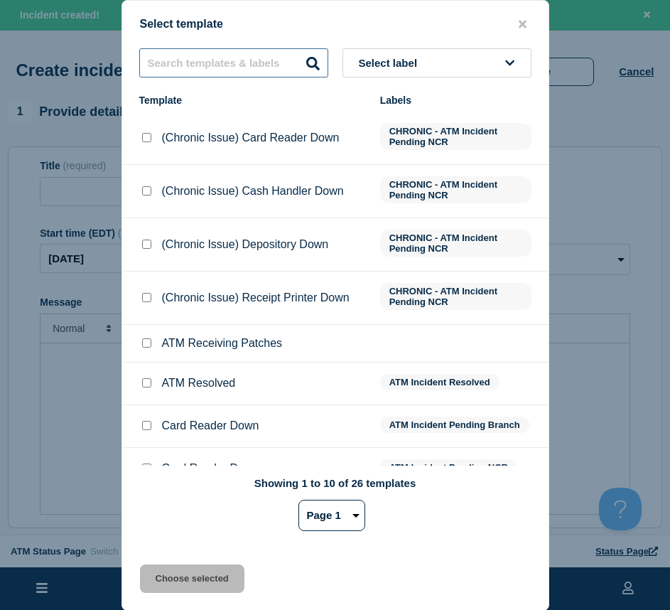
click at [242, 73] on input "text" at bounding box center [233, 62] width 189 height 29
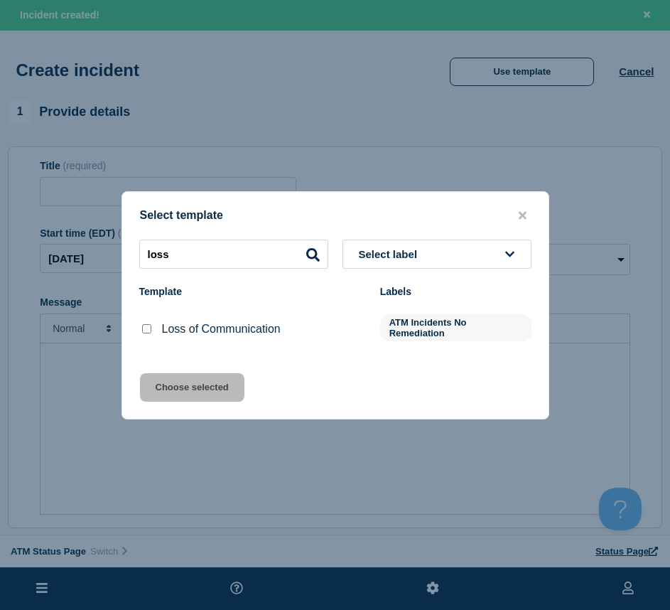
click at [151, 333] on input "Loss of Communication checkbox" at bounding box center [146, 328] width 9 height 9
click at [166, 366] on div "Select template loss Select label Template Labels Loss of Communication ATM Inc…" at bounding box center [336, 305] width 428 height 228
click at [166, 387] on button "Choose selected" at bounding box center [192, 387] width 105 height 28
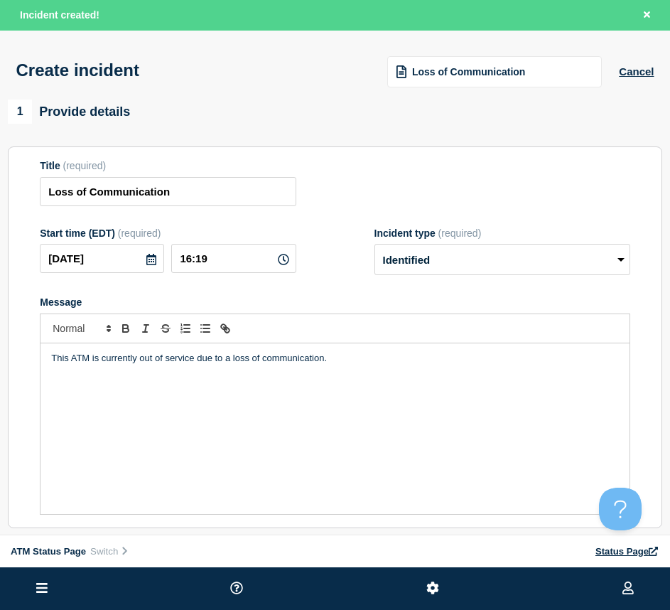
scroll to position [213, 0]
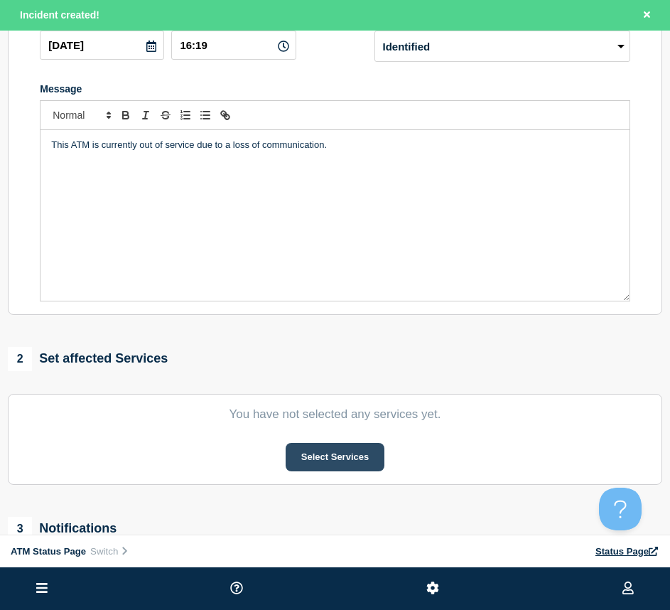
click at [316, 460] on button "Select Services" at bounding box center [335, 457] width 99 height 28
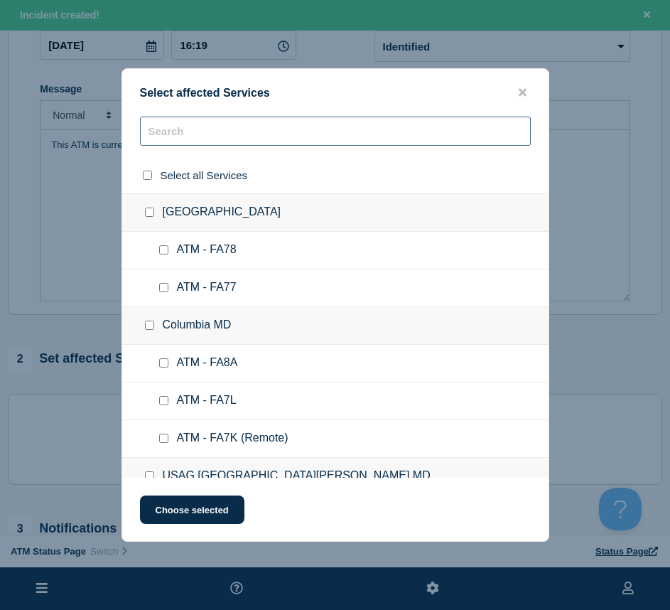
click at [172, 139] on input "text" at bounding box center [335, 131] width 391 height 29
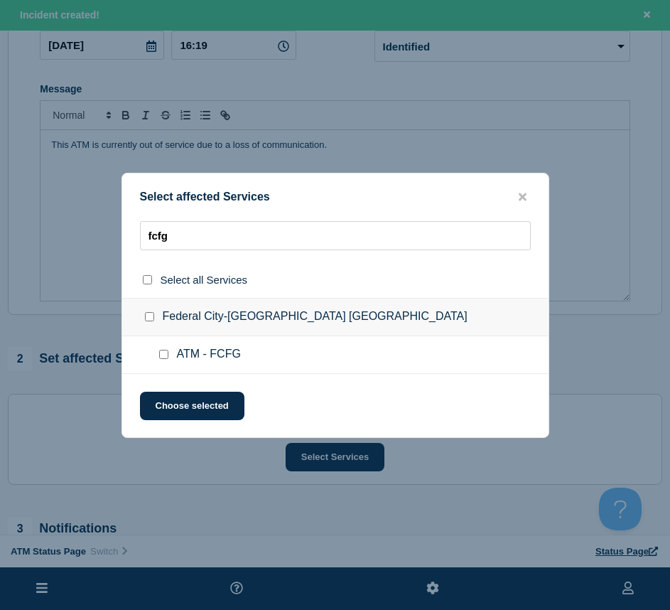
click at [164, 358] on input "ATM - FCFG checkbox" at bounding box center [163, 354] width 9 height 9
click at [165, 411] on button "Choose selected" at bounding box center [192, 406] width 105 height 28
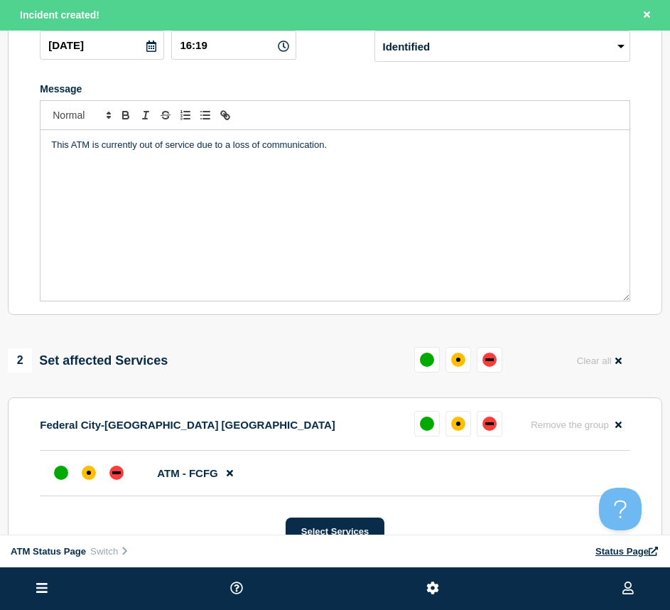
scroll to position [355, 0]
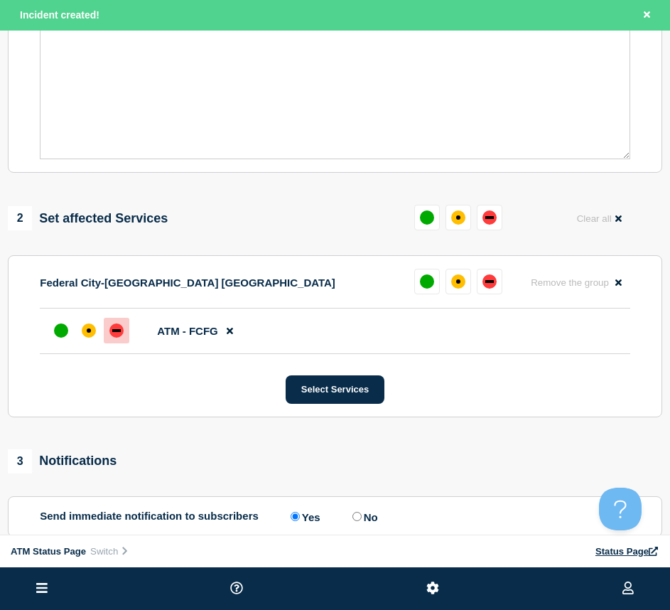
click at [106, 337] on div at bounding box center [117, 331] width 26 height 26
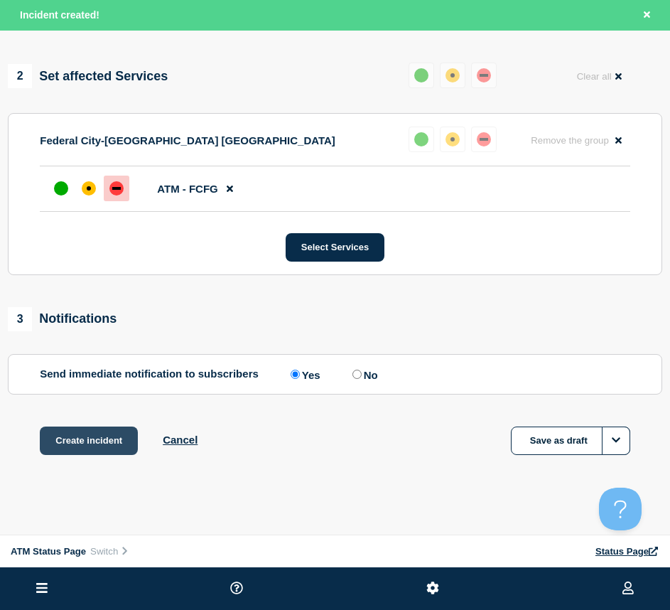
click at [90, 435] on button "Create incident" at bounding box center [89, 441] width 98 height 28
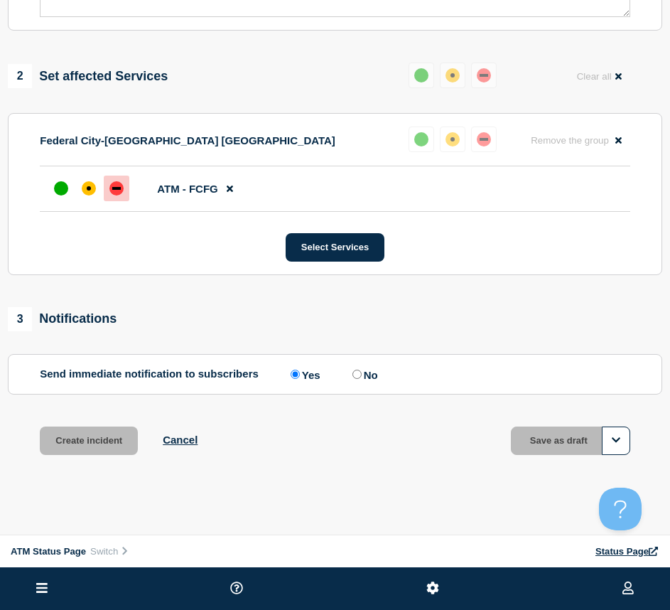
scroll to position [467, 0]
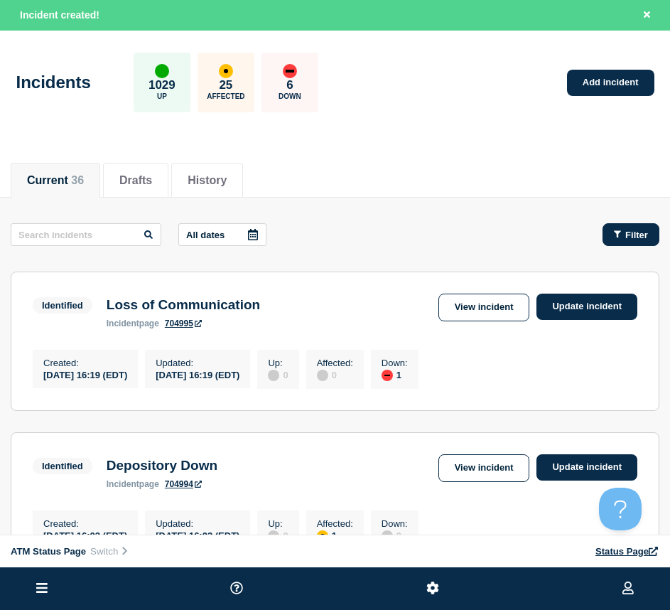
click at [629, 228] on button "Filter" at bounding box center [631, 234] width 57 height 23
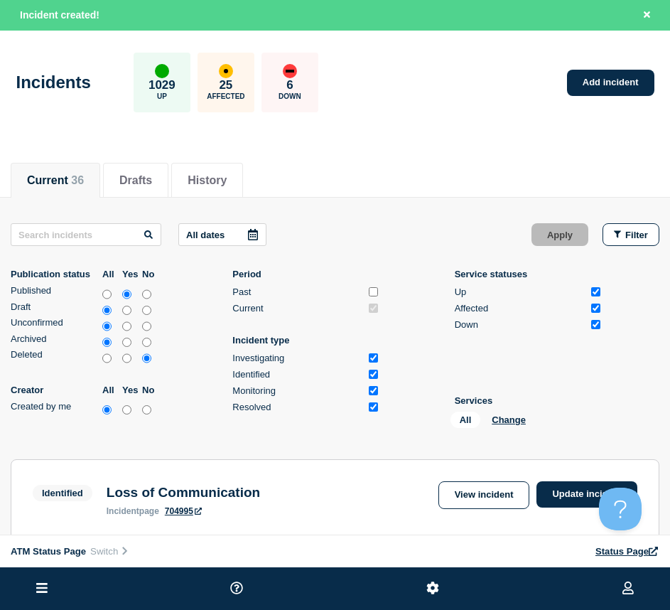
click at [502, 413] on div "All Change" at bounding box center [522, 423] width 142 height 22
click at [514, 420] on button "Change" at bounding box center [509, 420] width 34 height 11
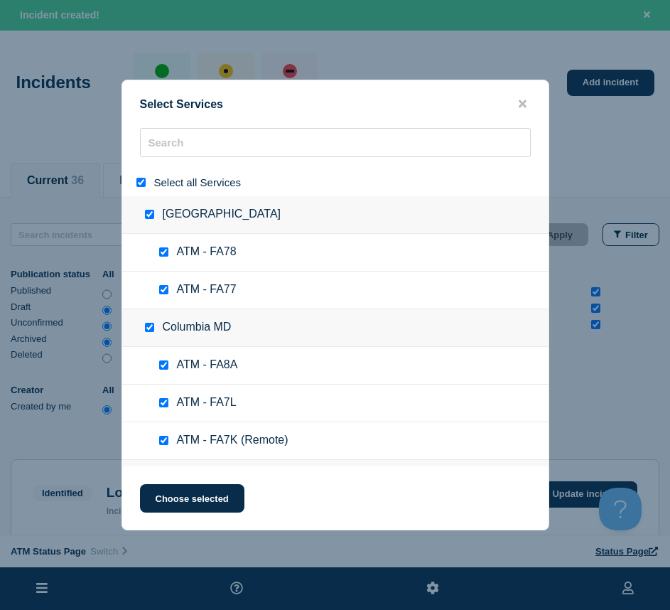
click at [140, 186] on input "select all" at bounding box center [141, 182] width 9 height 9
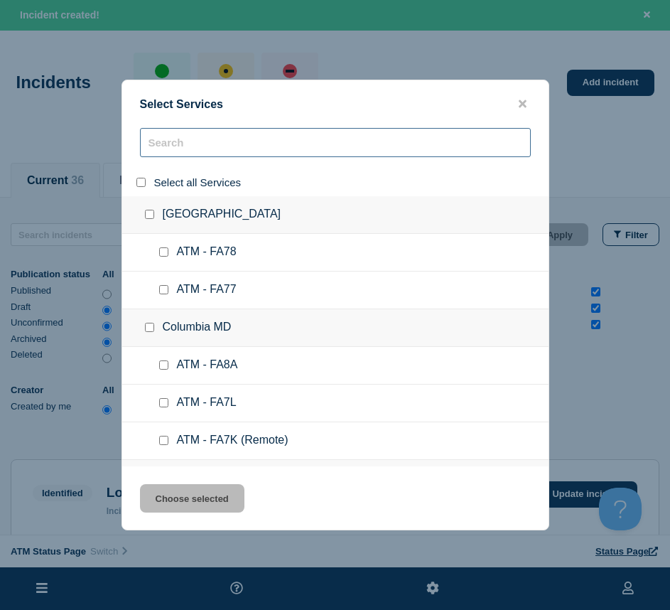
click at [181, 147] on input "search" at bounding box center [335, 142] width 391 height 29
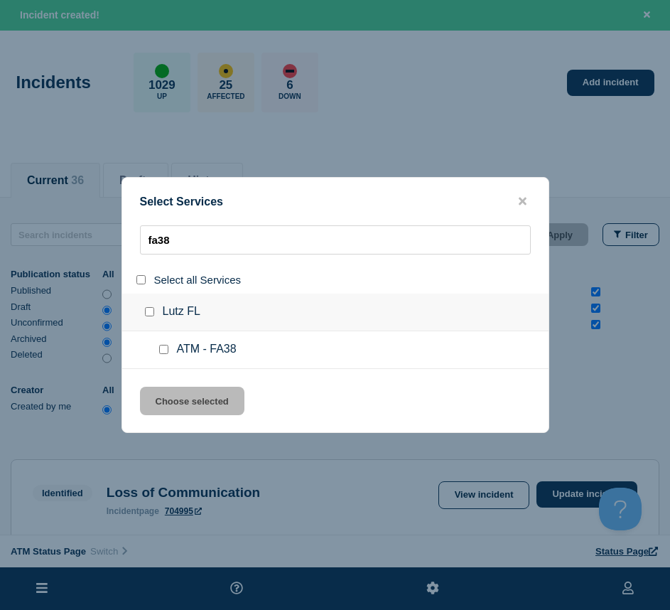
type input "fa38"
click at [164, 349] on input "service: ATM - FA38" at bounding box center [163, 349] width 9 height 9
checkbox input "true"
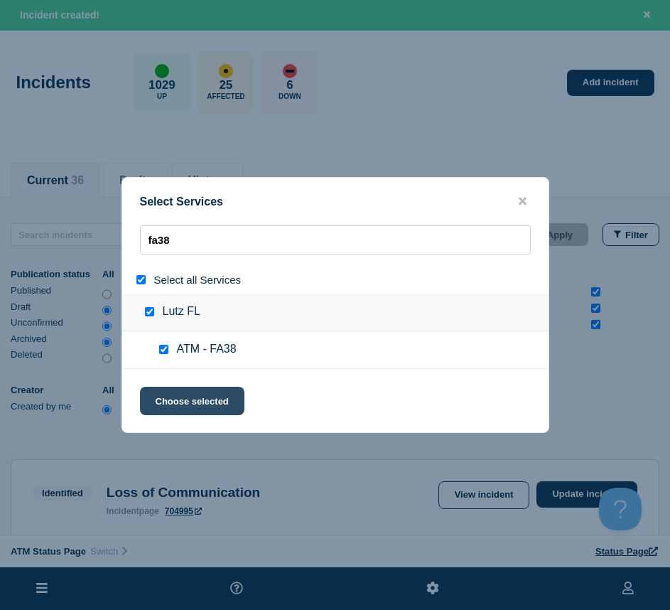
click at [179, 399] on button "Choose selected" at bounding box center [192, 401] width 105 height 28
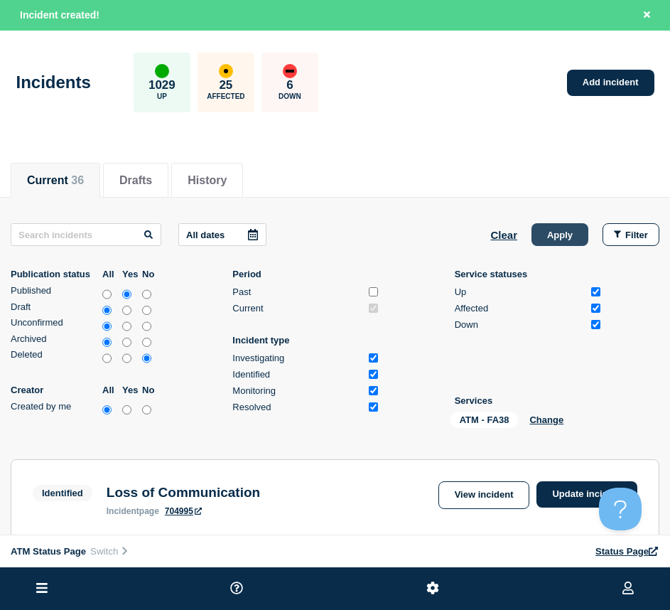
click at [549, 252] on div "All dates Clear Apply Filter Publication status All Yes No Published Draft Unco…" at bounding box center [335, 328] width 649 height 210
click at [550, 240] on button "Apply" at bounding box center [560, 234] width 57 height 23
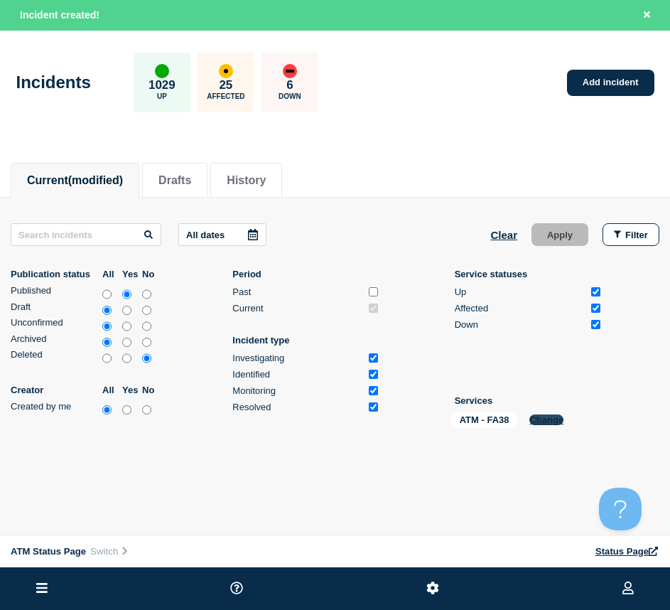
click at [545, 422] on button "Change" at bounding box center [547, 420] width 34 height 11
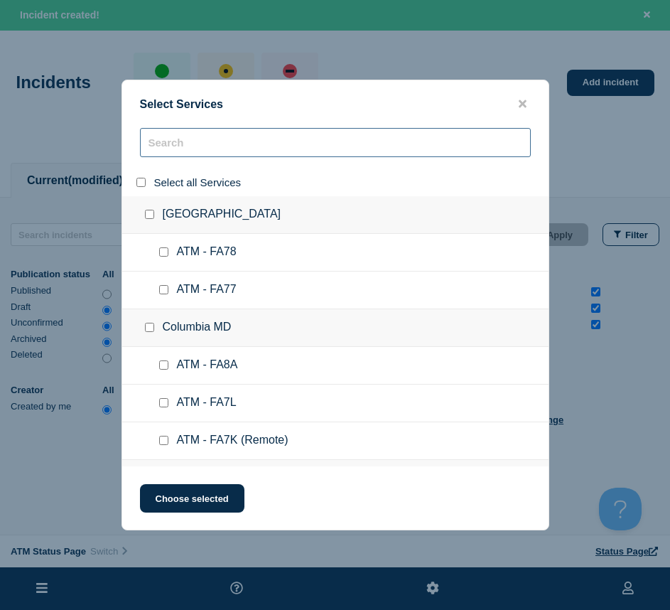
click at [180, 144] on input "search" at bounding box center [335, 142] width 391 height 29
type input "fcep"
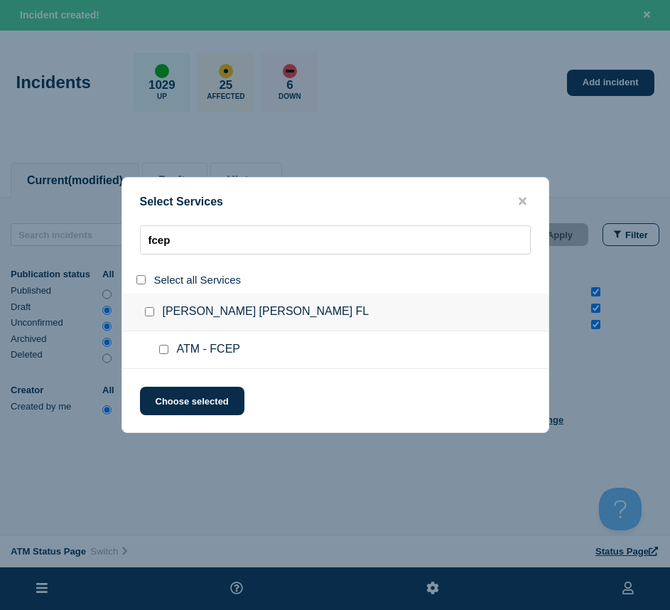
click at [164, 348] on input "service: ATM - FCEP" at bounding box center [163, 349] width 9 height 9
checkbox input "true"
click at [168, 387] on div "Select Services fcep Select all Services Mary Esther FL ATM - FCEP Choose selec…" at bounding box center [336, 305] width 428 height 256
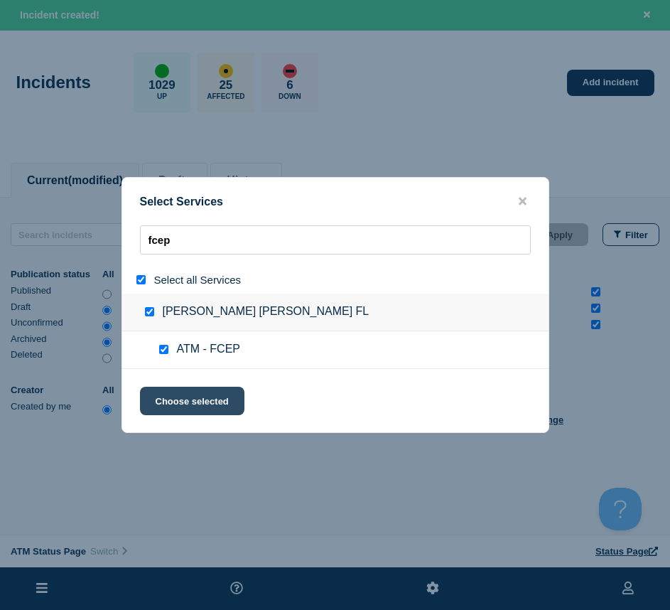
click at [175, 388] on button "Choose selected" at bounding box center [192, 401] width 105 height 28
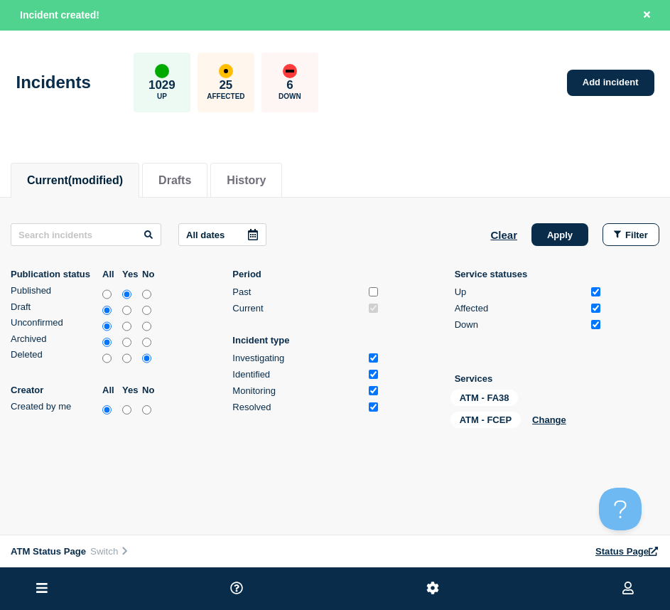
click at [558, 247] on div "All dates Clear Apply Filter Publication status All Yes No Published Draft Unco…" at bounding box center [335, 328] width 649 height 210
click at [554, 242] on button "Apply" at bounding box center [560, 234] width 57 height 23
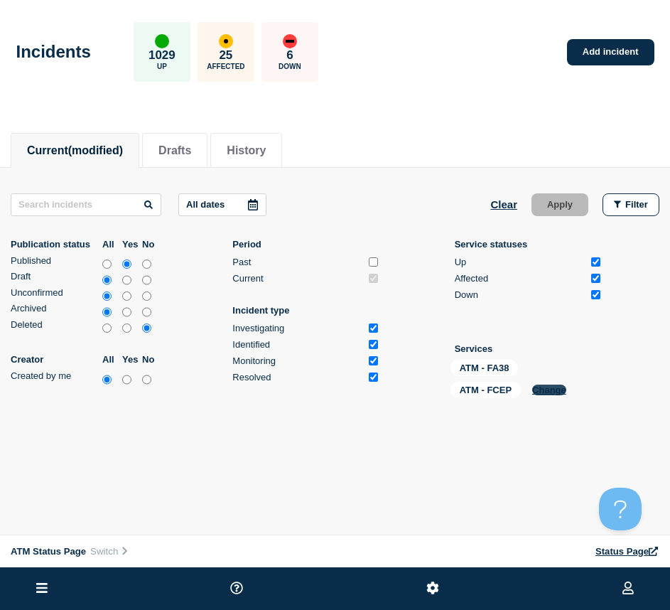
click at [545, 388] on button "Change" at bounding box center [550, 390] width 34 height 11
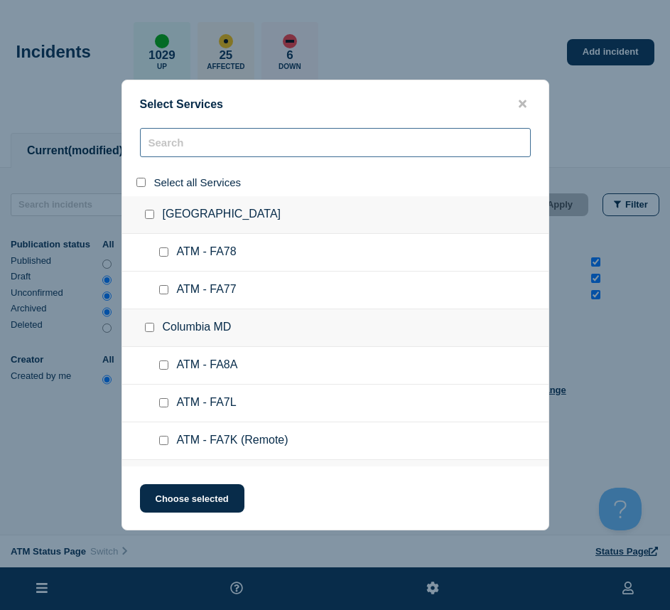
click at [161, 154] on input "search" at bounding box center [335, 142] width 391 height 29
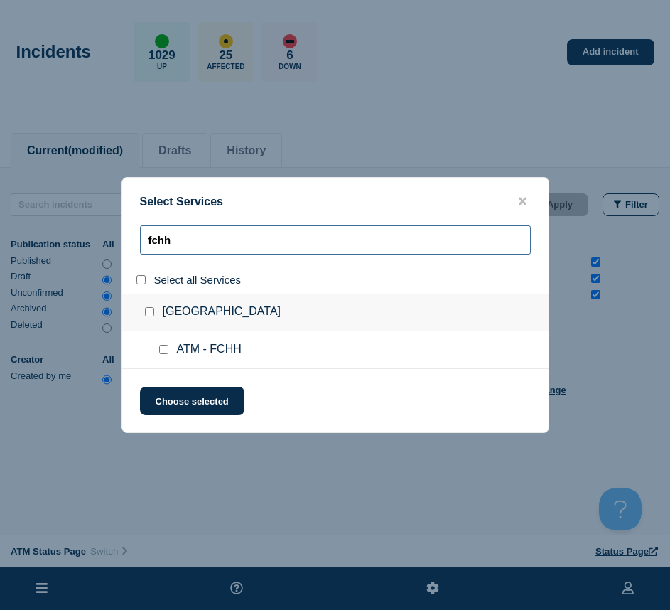
type input "fchh"
click at [163, 348] on input "service: ATM - FCHH" at bounding box center [163, 349] width 9 height 9
checkbox input "true"
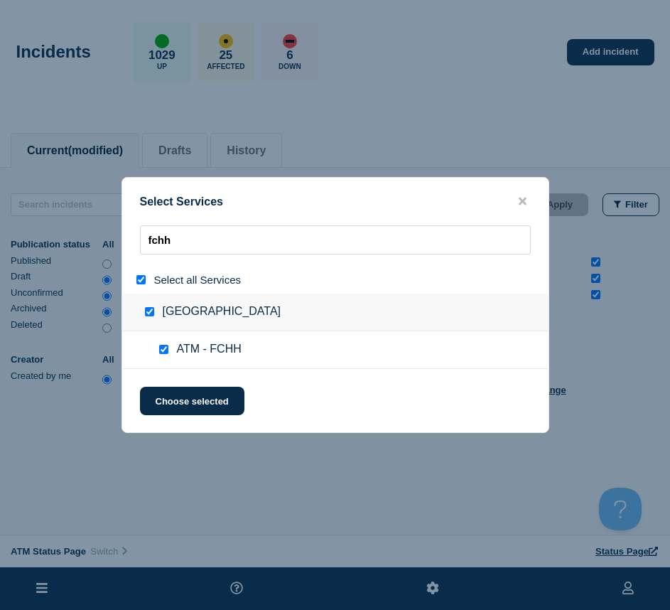
checkbox input "true"
click at [174, 387] on div "Select Services fchh Select all Services East El Paso TX ATM - FCHH Choose sele…" at bounding box center [336, 305] width 428 height 256
drag, startPoint x: 171, startPoint y: 389, endPoint x: 334, endPoint y: 378, distance: 163.2
click at [171, 387] on div "Select Services fchh Select all Services East El Paso TX ATM - FCHH Choose sele…" at bounding box center [336, 305] width 428 height 256
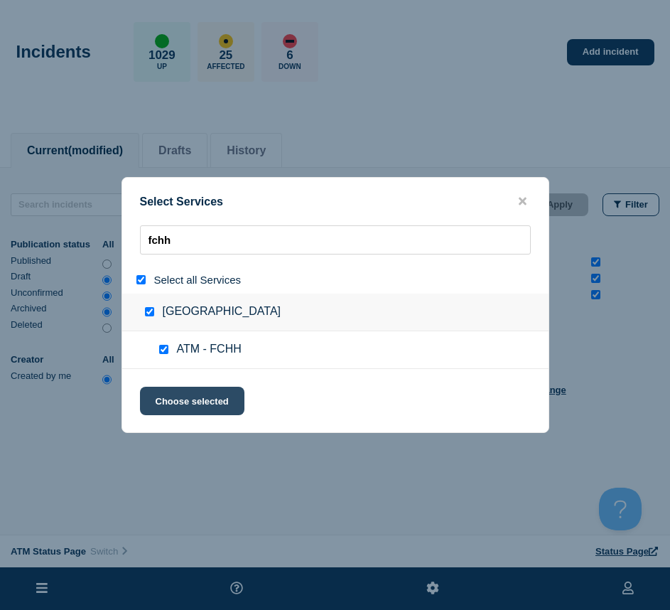
click at [178, 408] on button "Choose selected" at bounding box center [192, 401] width 105 height 28
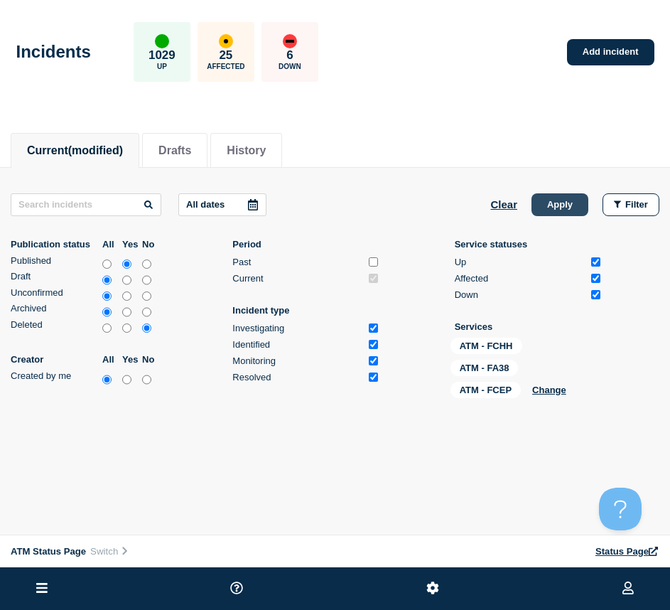
click at [564, 207] on button "Apply" at bounding box center [560, 204] width 57 height 23
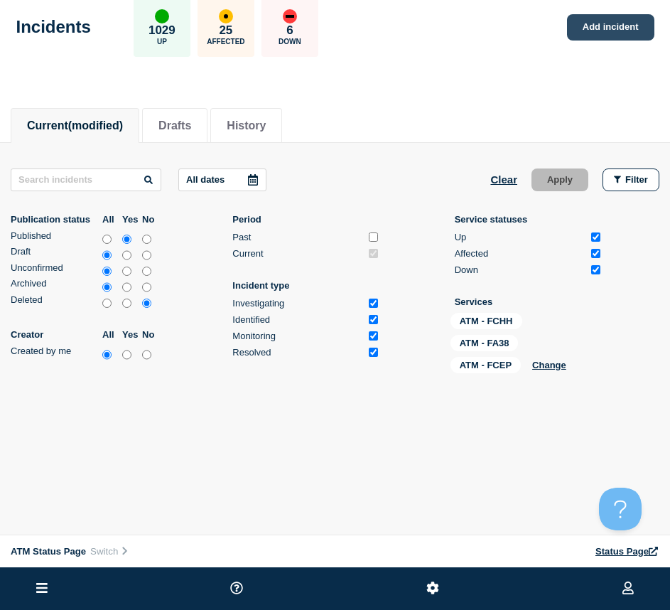
drag, startPoint x: 569, startPoint y: 46, endPoint x: 589, endPoint y: 24, distance: 29.7
click at [570, 47] on div "Incidents 1029 Up 25 Affected 6 Down Add incident" at bounding box center [335, 22] width 670 height 87
click at [593, 42] on div "Incidents 1029 Up 25 Affected 6 Down Add incident" at bounding box center [335, 22] width 670 height 87
click at [594, 40] on div "Incidents 1029 Up 25 Affected 6 Down Add incident" at bounding box center [335, 22] width 670 height 87
click at [591, 33] on link "Add incident" at bounding box center [610, 27] width 87 height 26
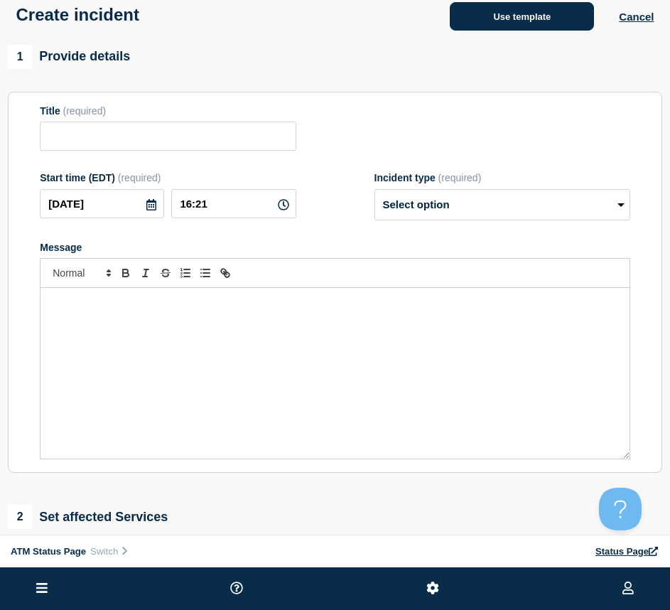
click at [505, 14] on button "Use template" at bounding box center [522, 16] width 144 height 28
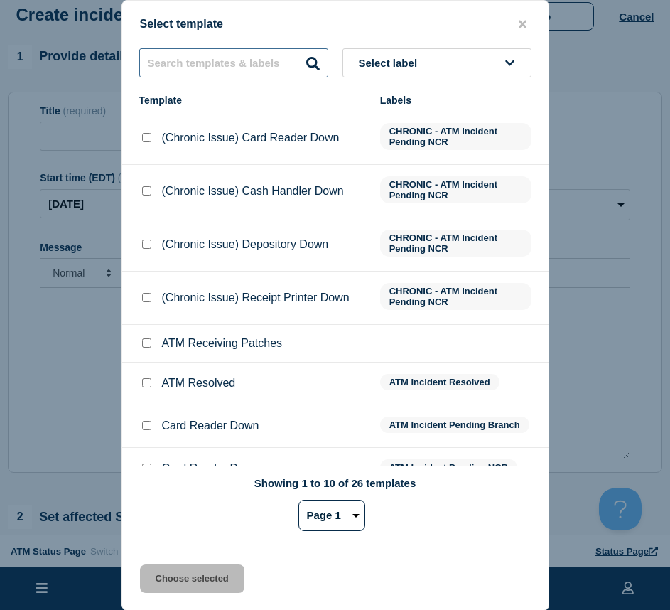
click at [161, 60] on input "text" at bounding box center [233, 62] width 189 height 29
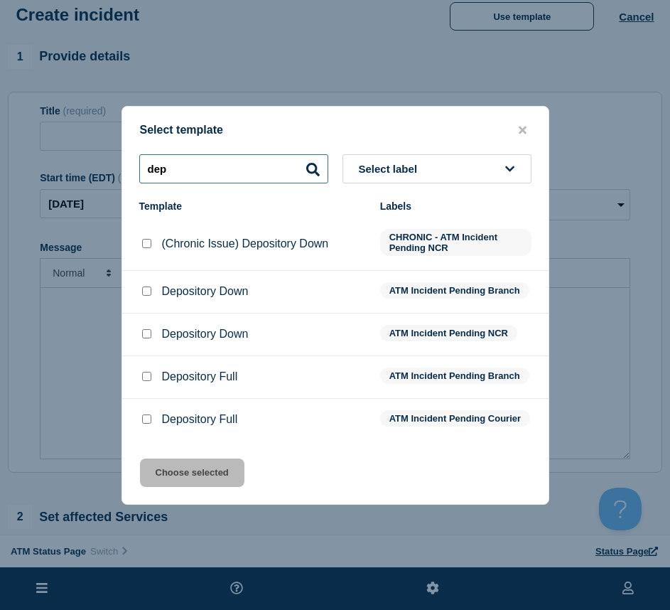
type input "dep"
click at [148, 289] on input "Depository Down checkbox" at bounding box center [146, 291] width 9 height 9
checkbox input "true"
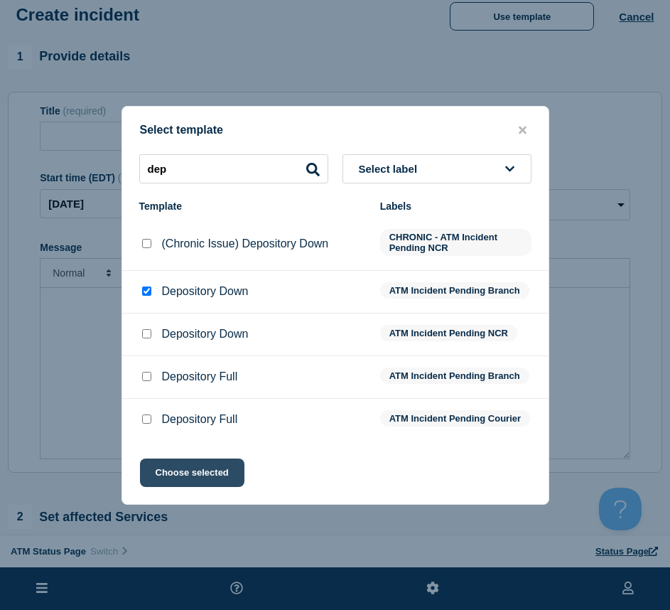
drag, startPoint x: 188, startPoint y: 484, endPoint x: 192, endPoint y: 476, distance: 9.5
click at [186, 484] on button "Choose selected" at bounding box center [192, 473] width 105 height 28
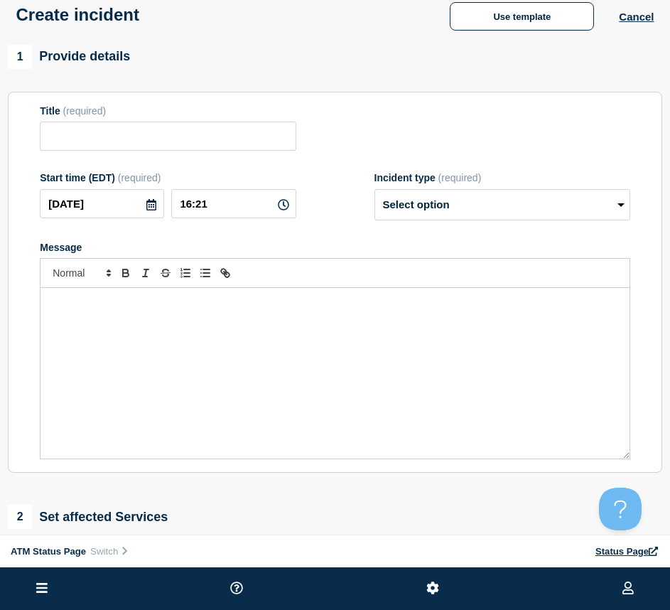
scroll to position [238, 0]
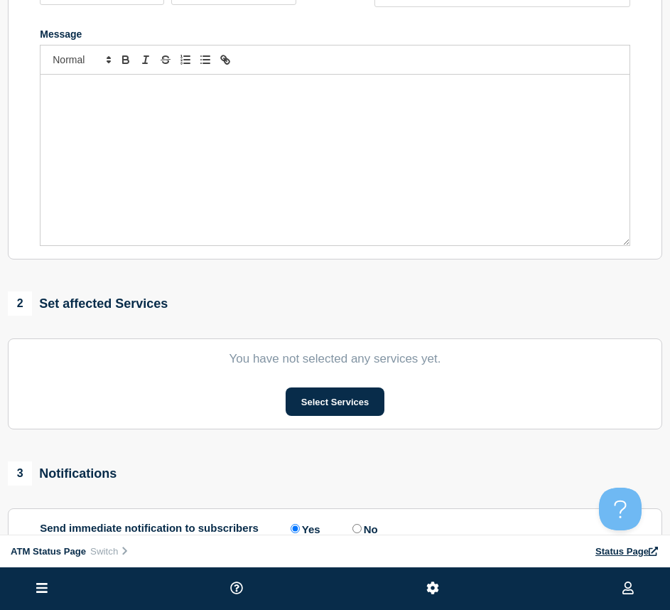
type input "Depository Down"
select select "identified"
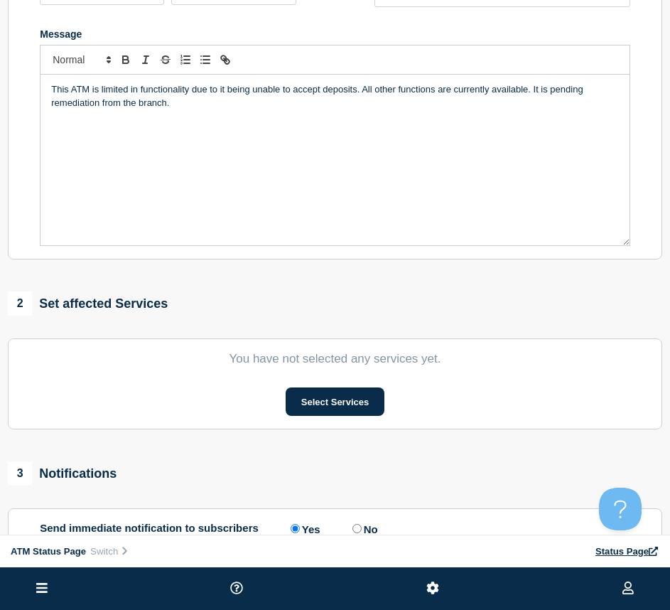
click at [342, 389] on section "You have not selected any services yet. Select Services" at bounding box center [335, 383] width 655 height 91
click at [341, 396] on button "Select Services" at bounding box center [335, 401] width 99 height 28
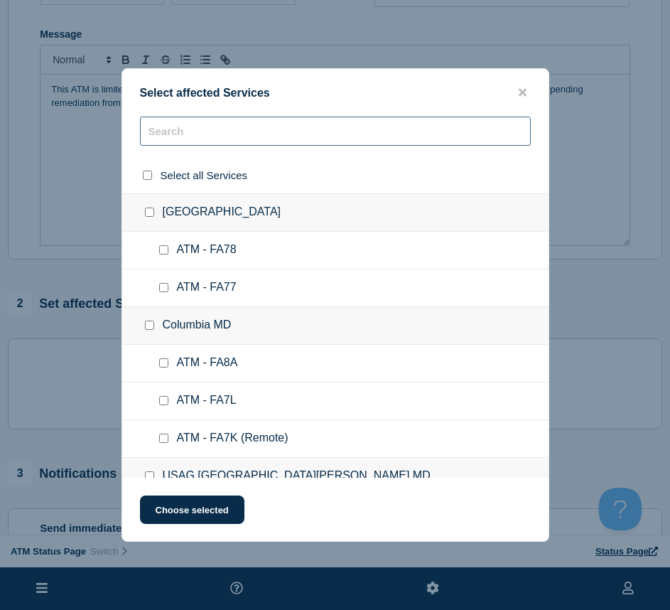
click at [269, 140] on input "text" at bounding box center [335, 131] width 391 height 29
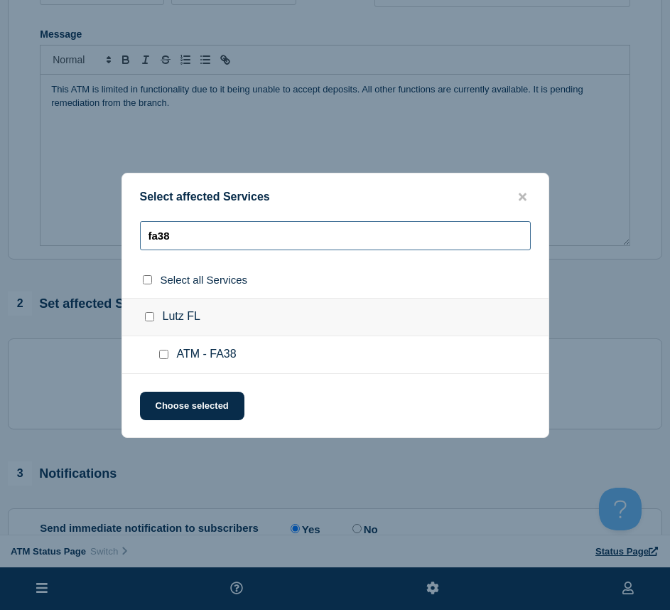
type input "fa38"
click at [162, 353] on input "ATM - FA38 checkbox" at bounding box center [163, 354] width 9 height 9
checkbox input "true"
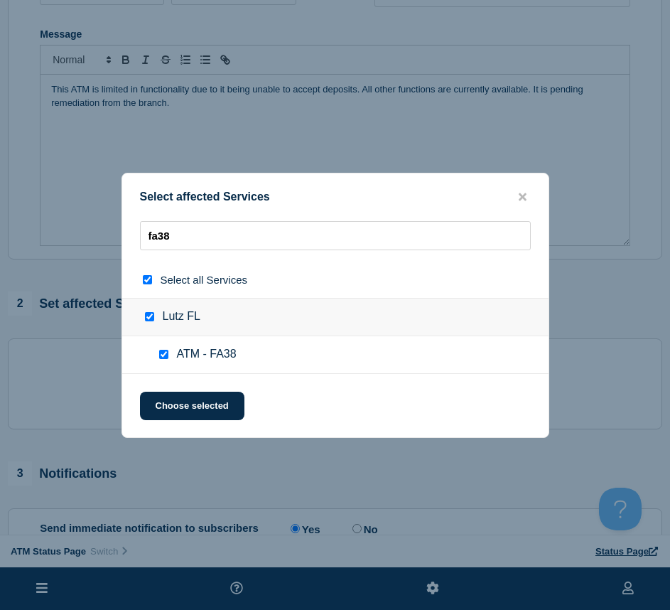
checkbox input "true"
click at [166, 398] on button "Choose selected" at bounding box center [192, 406] width 105 height 28
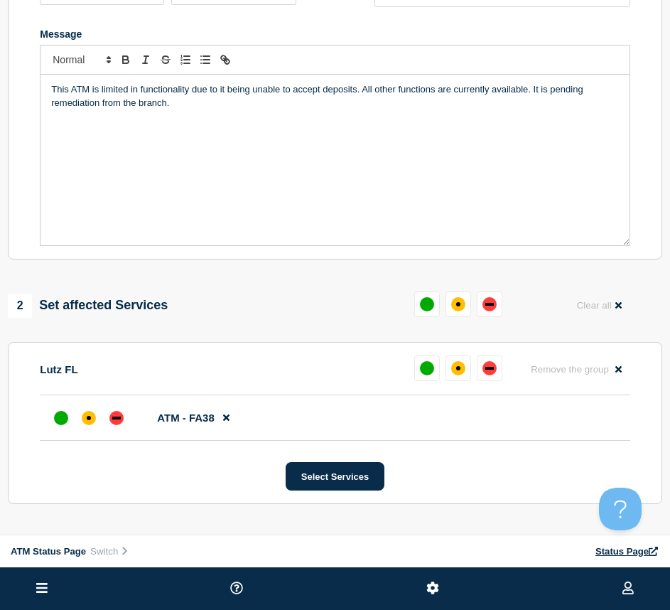
scroll to position [309, 0]
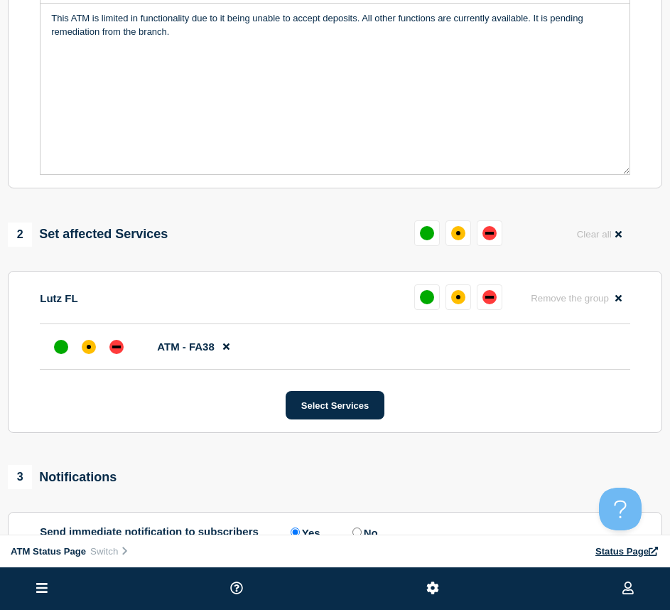
drag, startPoint x: 79, startPoint y: 353, endPoint x: 91, endPoint y: 373, distance: 23.9
click at [78, 352] on div at bounding box center [89, 347] width 26 height 26
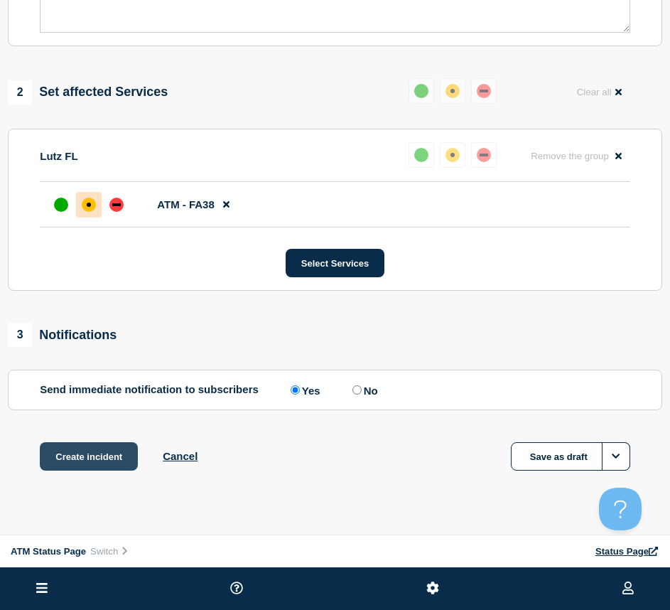
click at [72, 454] on button "Create incident" at bounding box center [89, 456] width 98 height 28
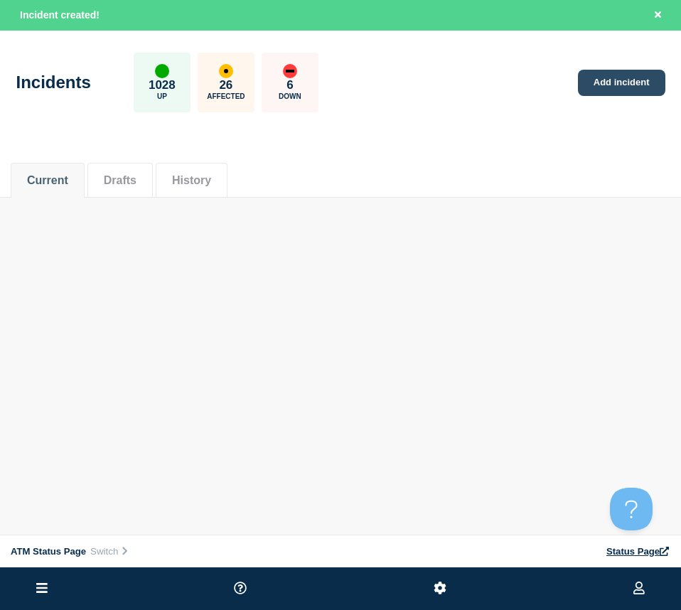
click at [609, 86] on link "Add incident" at bounding box center [621, 83] width 87 height 26
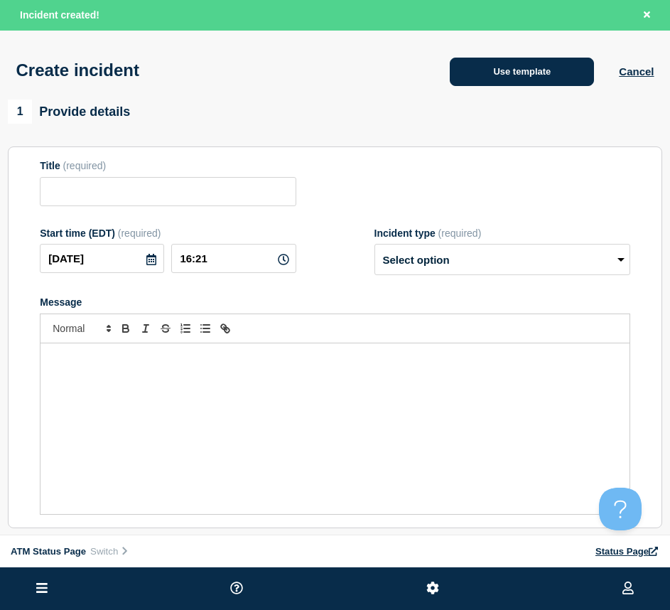
click at [469, 70] on button "Use template" at bounding box center [522, 72] width 144 height 28
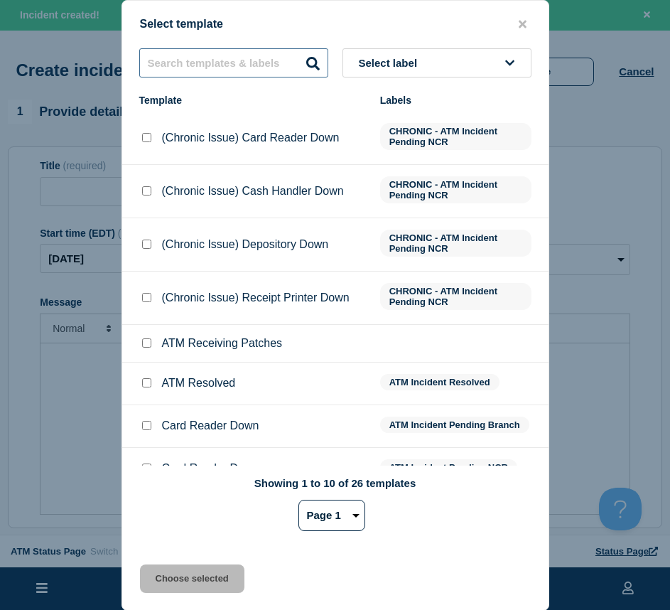
drag, startPoint x: 274, startPoint y: 65, endPoint x: 276, endPoint y: 73, distance: 7.4
click at [274, 65] on input "text" at bounding box center [233, 62] width 189 height 29
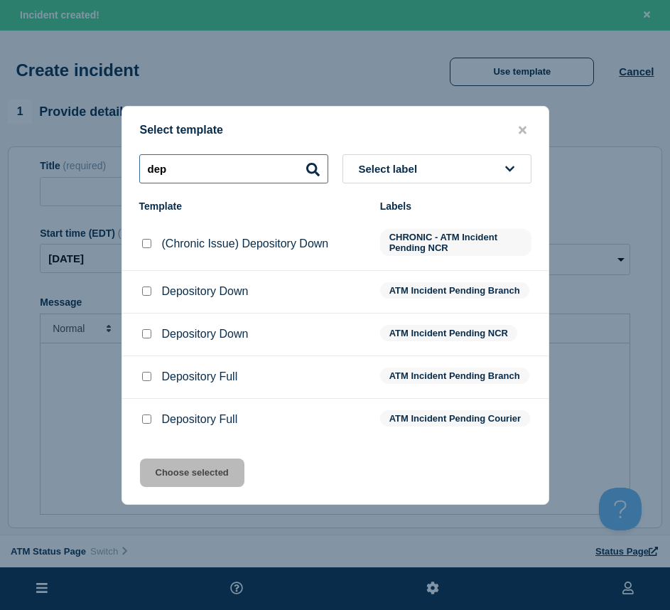
type input "dep"
click at [147, 288] on input "Depository Down checkbox" at bounding box center [146, 291] width 9 height 9
checkbox input "true"
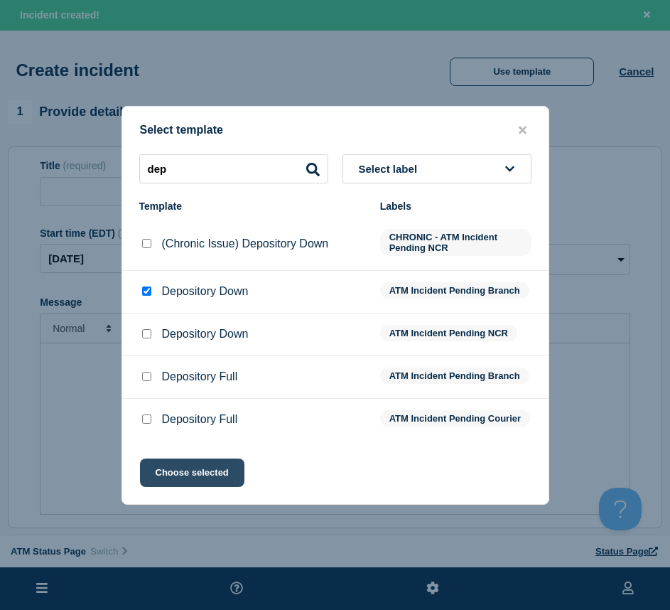
click at [157, 475] on button "Choose selected" at bounding box center [192, 473] width 105 height 28
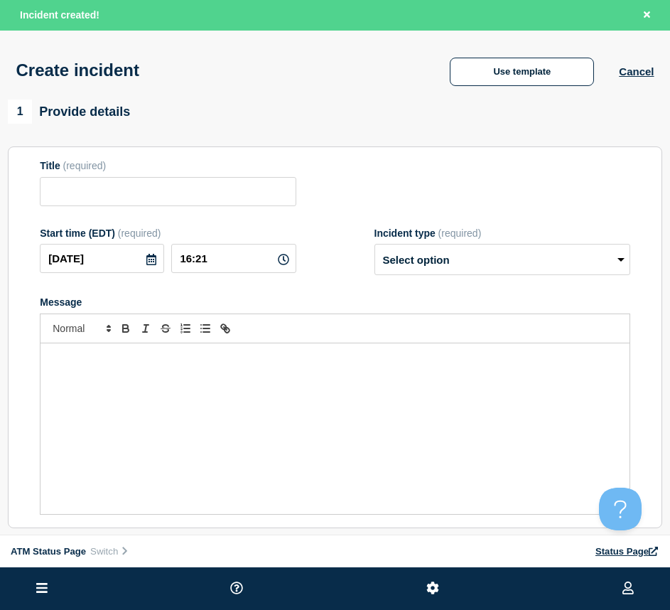
type input "Depository Down"
select select "identified"
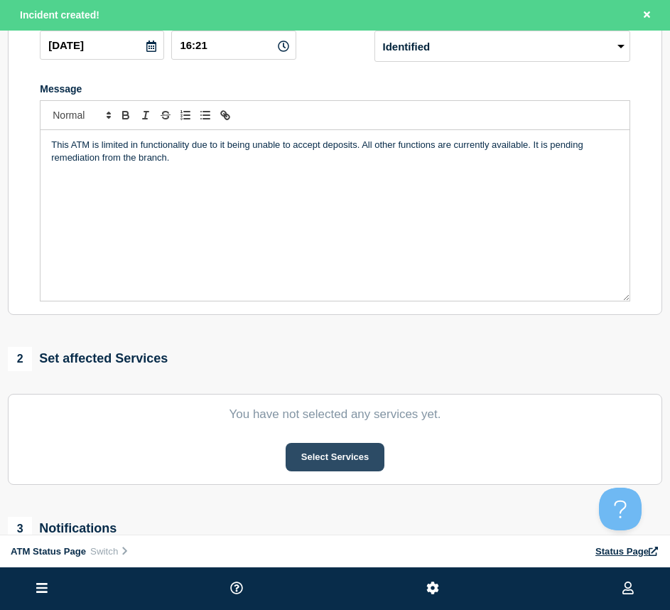
click at [362, 458] on button "Select Services" at bounding box center [335, 457] width 99 height 28
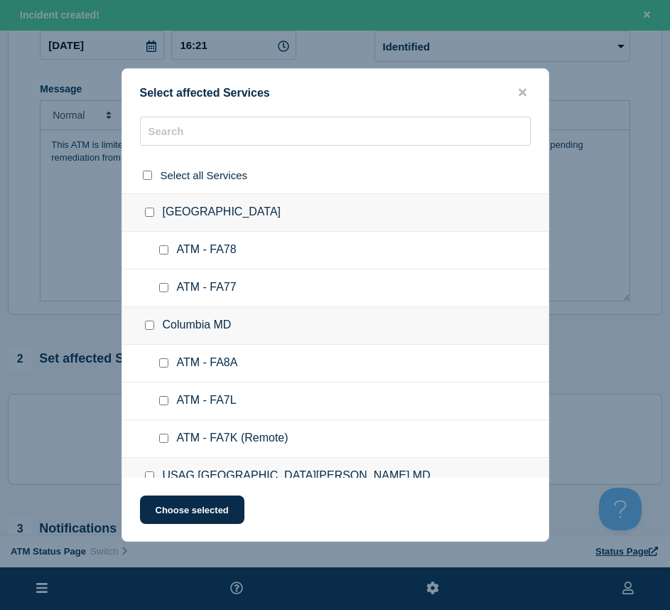
click at [192, 157] on div at bounding box center [335, 175] width 427 height 36
click at [189, 132] on input "text" at bounding box center [335, 131] width 391 height 29
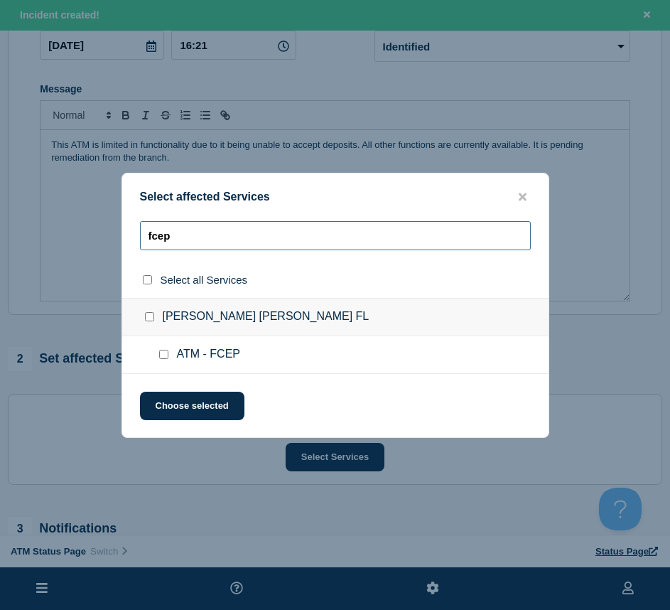
type input "fcep"
click at [169, 359] on div at bounding box center [166, 355] width 21 height 14
click at [166, 355] on input "ATM - FCEP checkbox" at bounding box center [163, 354] width 9 height 9
checkbox input "true"
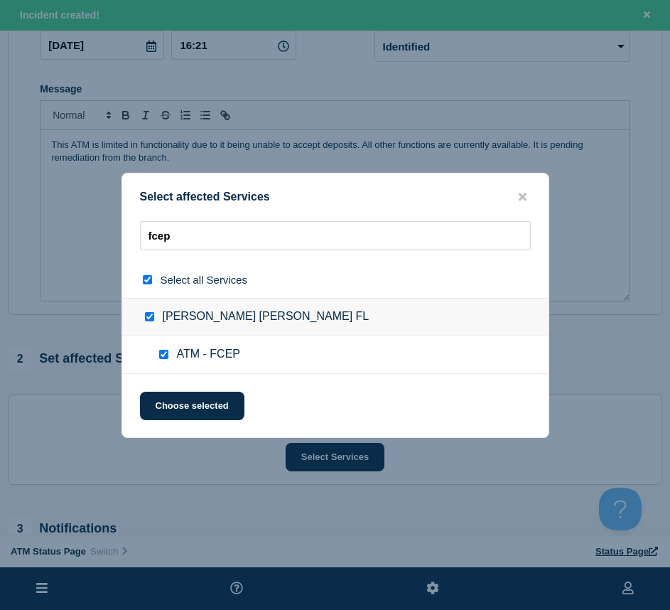
checkbox input "true"
click at [162, 392] on div "Select affected Services fcep Select all Services Mary Esther FL ATM - FCEP Cho…" at bounding box center [336, 305] width 428 height 265
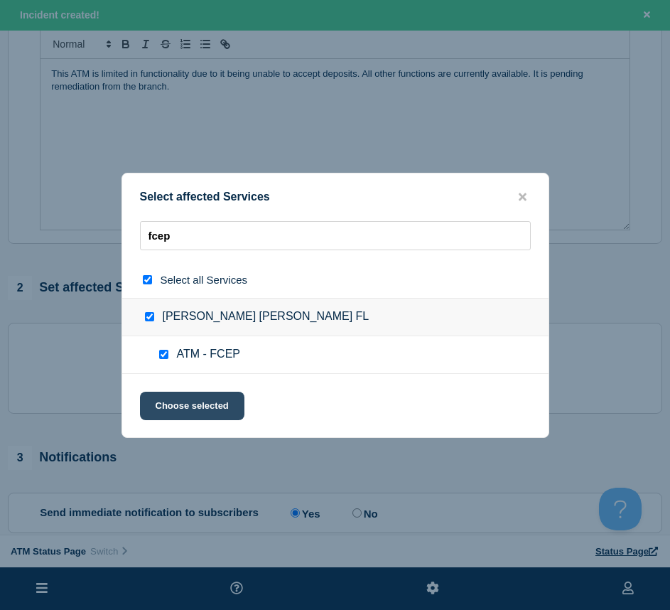
click at [170, 405] on button "Choose selected" at bounding box center [192, 406] width 105 height 28
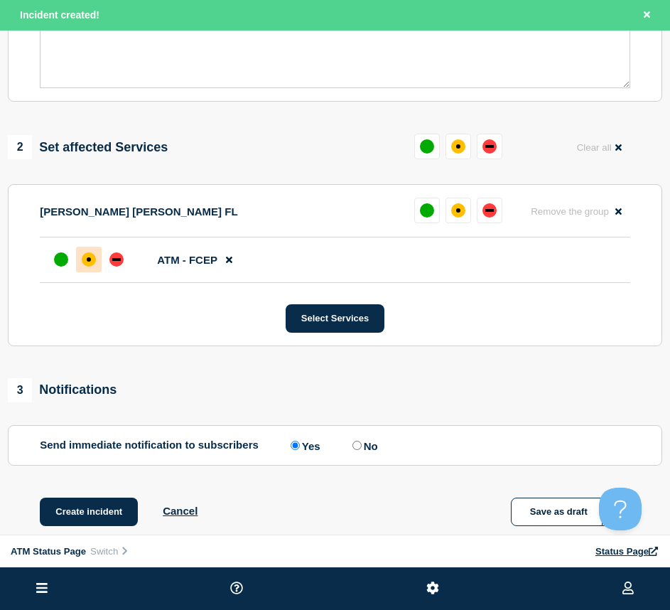
click at [86, 262] on div "affected" at bounding box center [89, 259] width 14 height 14
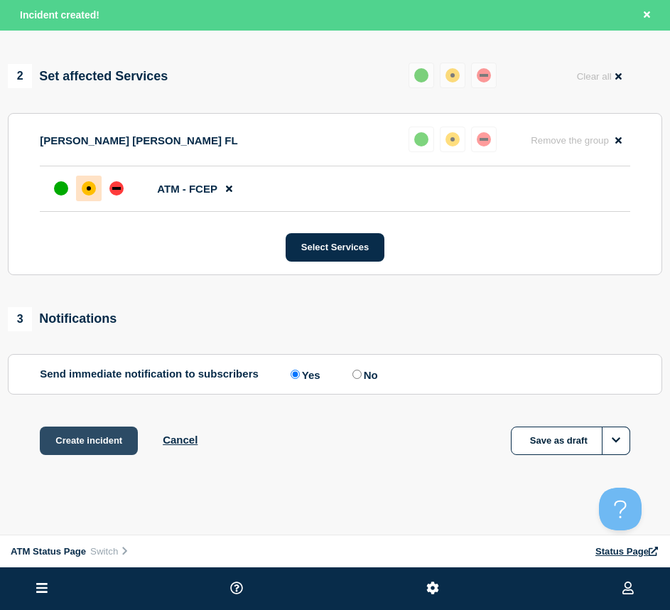
drag, startPoint x: 90, startPoint y: 444, endPoint x: 83, endPoint y: 435, distance: 11.1
click at [87, 443] on button "Create incident" at bounding box center [89, 441] width 98 height 28
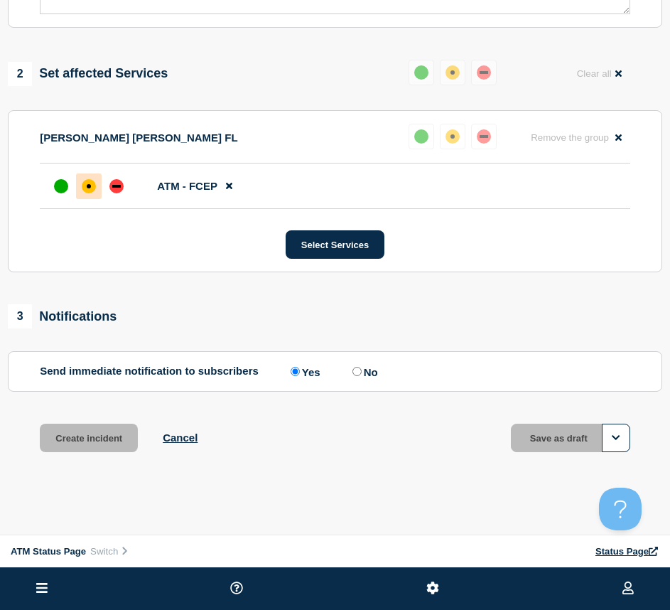
scroll to position [467, 0]
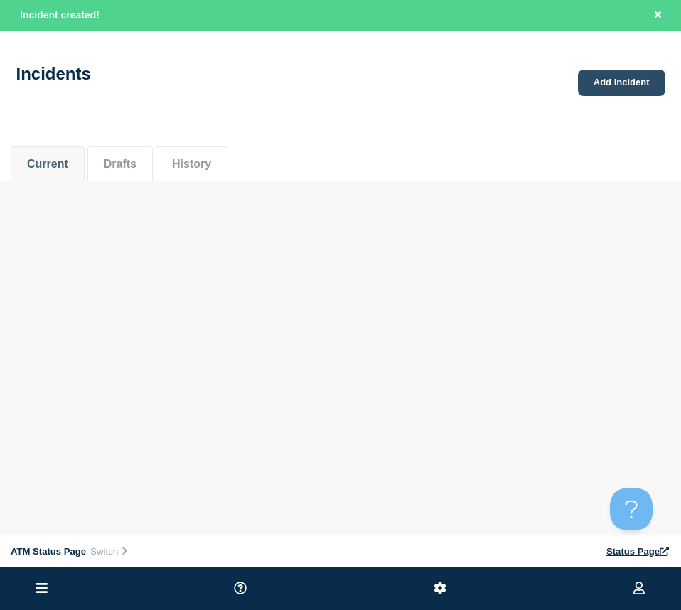
drag, startPoint x: 601, startPoint y: 98, endPoint x: 595, endPoint y: 92, distance: 8.6
click at [601, 98] on div "Incidents Add incident" at bounding box center [340, 69] width 681 height 70
click at [594, 90] on link "Add incident" at bounding box center [621, 83] width 87 height 26
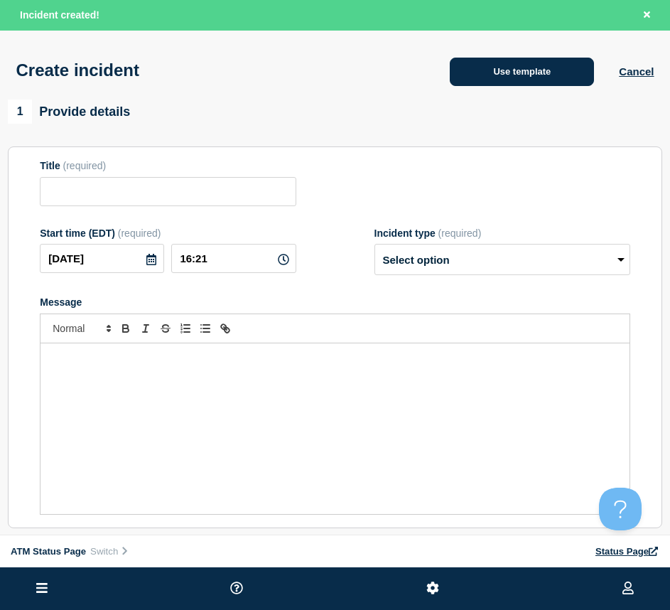
click at [552, 79] on button "Use template" at bounding box center [522, 72] width 144 height 28
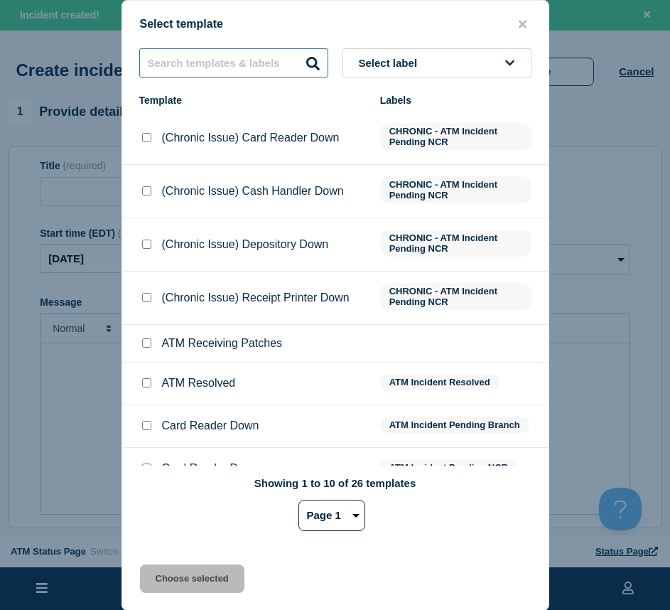
click at [176, 60] on input "text" at bounding box center [233, 62] width 189 height 29
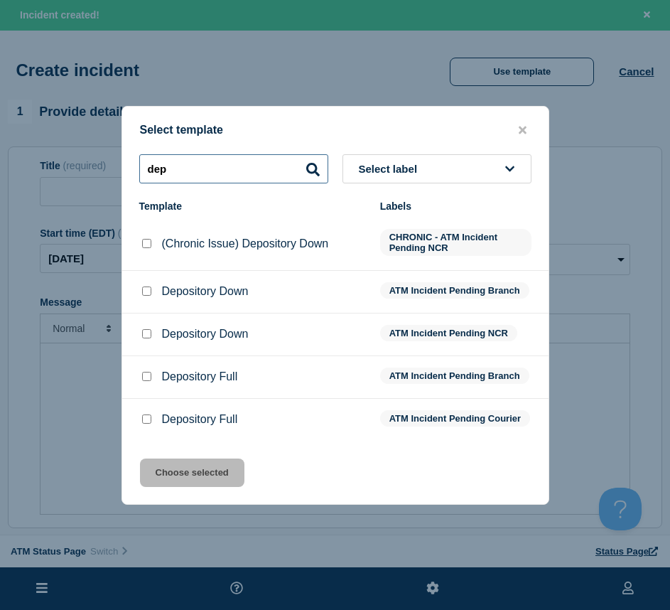
type input "dep"
drag, startPoint x: 144, startPoint y: 284, endPoint x: 167, endPoint y: 408, distance: 125.8
click at [146, 287] on input "Depository Down checkbox" at bounding box center [146, 291] width 9 height 9
checkbox input "true"
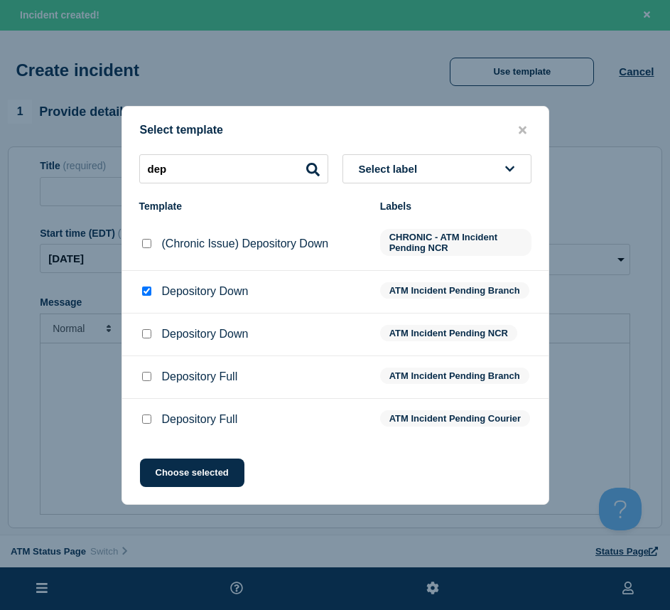
drag, startPoint x: 171, startPoint y: 467, endPoint x: 175, endPoint y: 447, distance: 20.4
click at [170, 468] on button "Choose selected" at bounding box center [192, 473] width 105 height 28
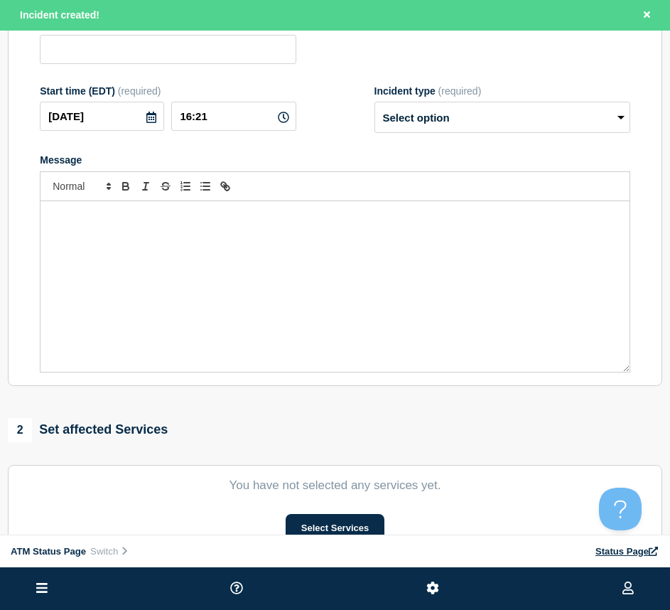
type input "Depository Down"
select select "identified"
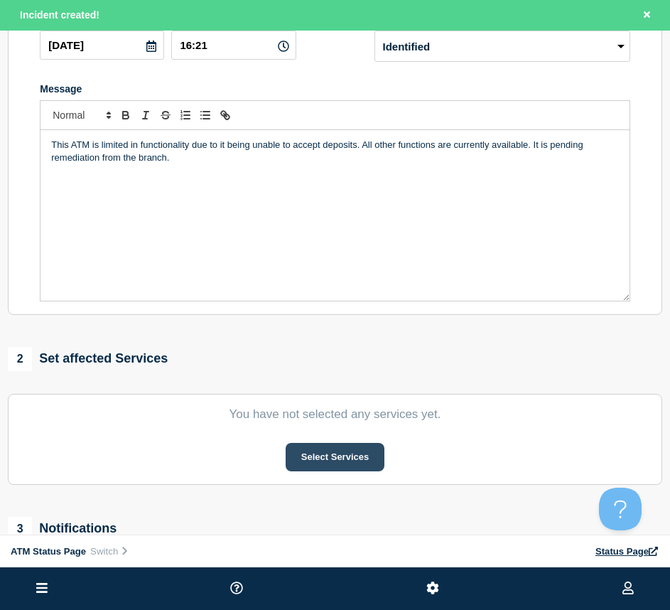
click at [380, 454] on button "Select Services" at bounding box center [335, 457] width 99 height 28
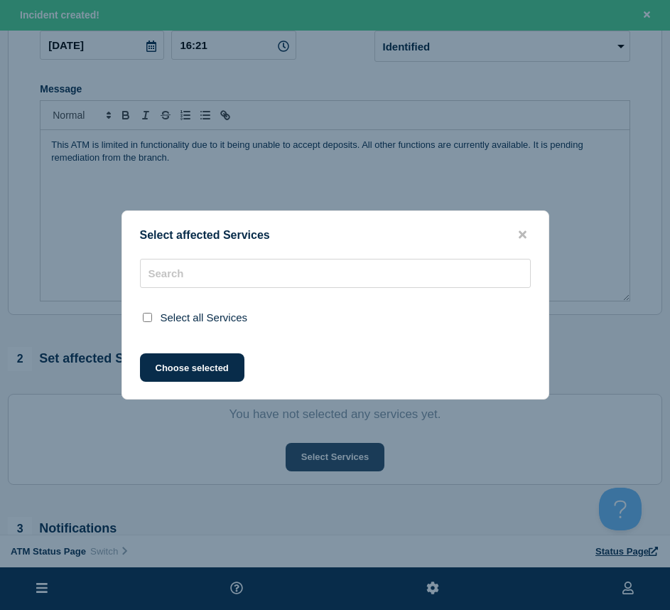
click at [371, 454] on div at bounding box center [335, 305] width 670 height 610
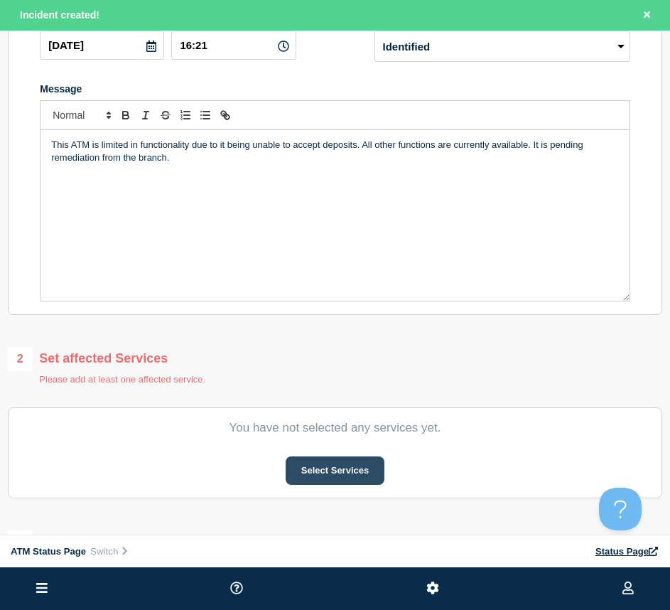
click at [353, 472] on button "Select Services" at bounding box center [335, 470] width 99 height 28
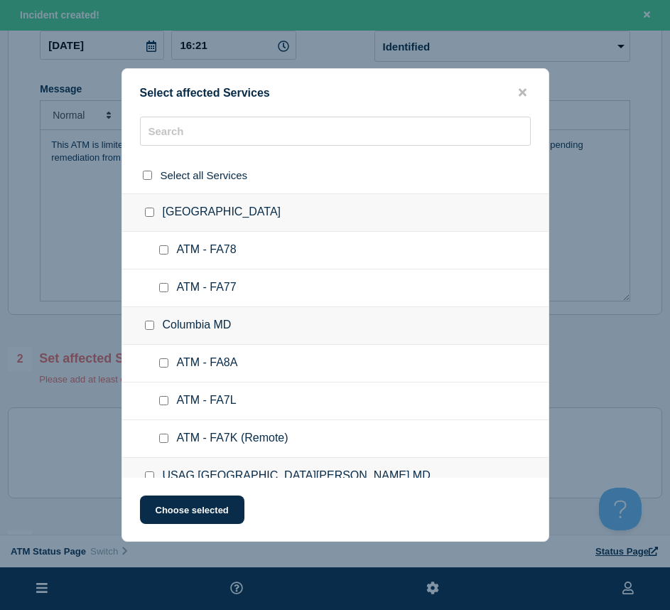
drag, startPoint x: 213, startPoint y: 121, endPoint x: 210, endPoint y: 130, distance: 9.7
click at [212, 124] on div "Select affected Services Select all Services Apple Valley CA ATM - FA78 ATM - F…" at bounding box center [336, 305] width 428 height 474
click at [207, 130] on input "text" at bounding box center [335, 131] width 391 height 29
click at [189, 157] on div at bounding box center [335, 175] width 427 height 36
click at [180, 139] on input "text" at bounding box center [335, 131] width 391 height 29
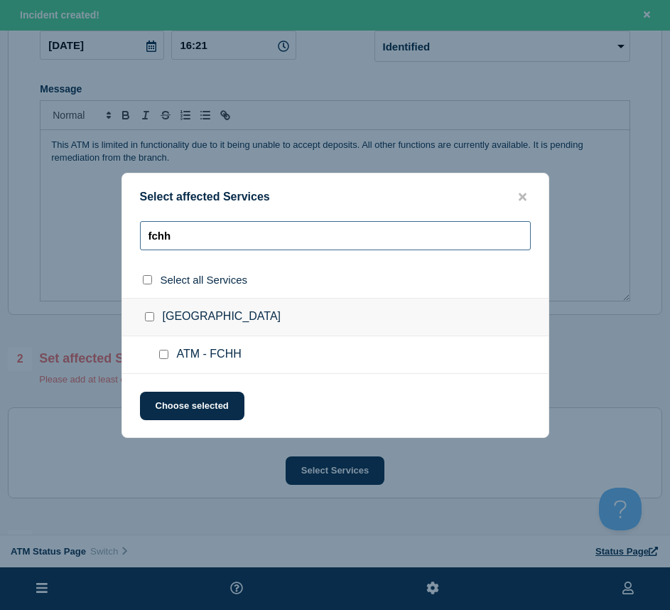
type input "fchh"
click at [161, 355] on input "ATM - FCHH checkbox" at bounding box center [163, 354] width 9 height 9
checkbox input "true"
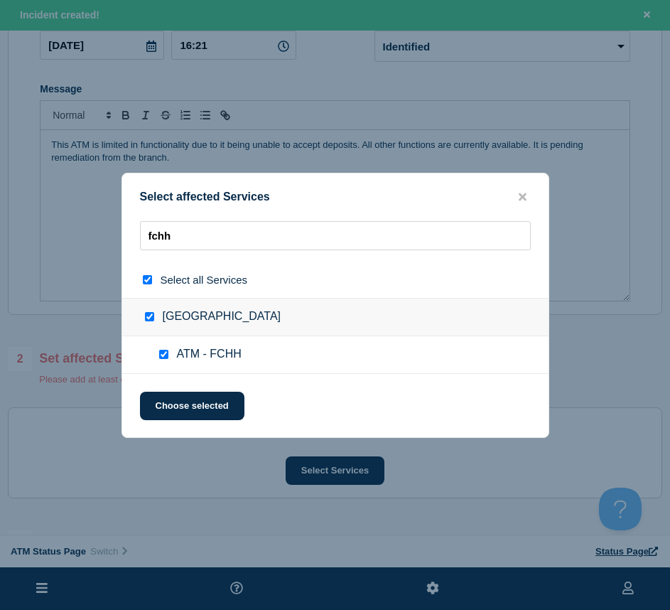
checkbox input "true"
click at [166, 399] on button "Choose selected" at bounding box center [192, 406] width 105 height 28
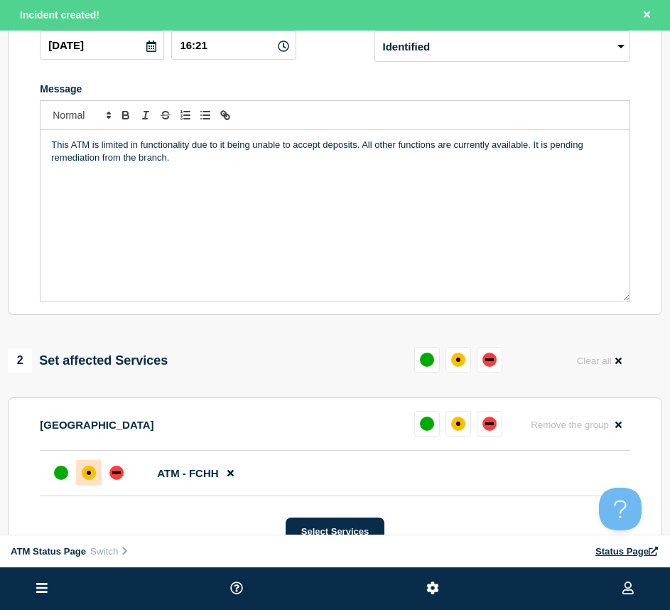
click at [87, 475] on div "affected" at bounding box center [89, 473] width 4 height 4
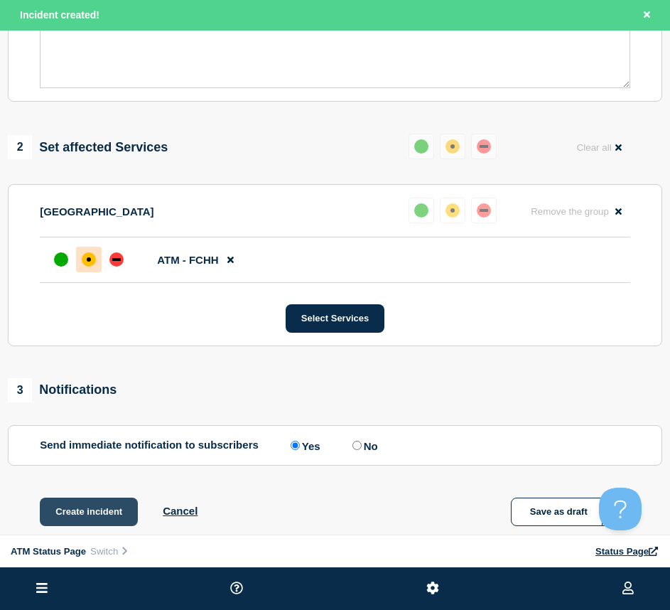
click at [81, 510] on button "Create incident" at bounding box center [89, 512] width 98 height 28
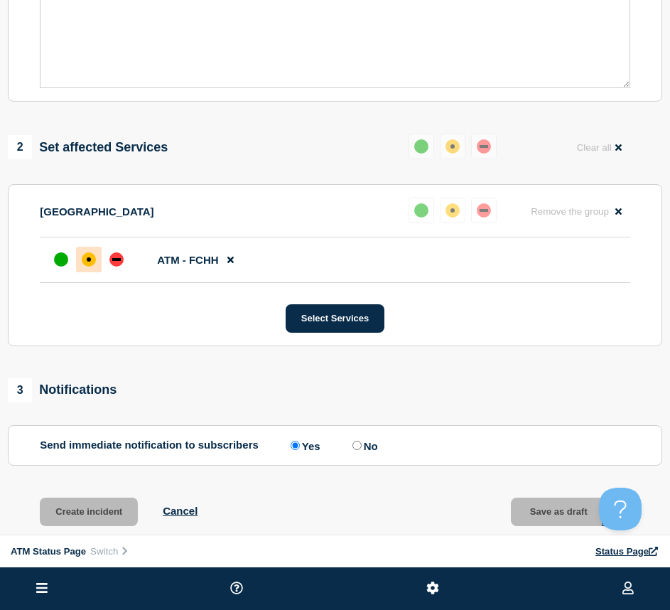
scroll to position [396, 0]
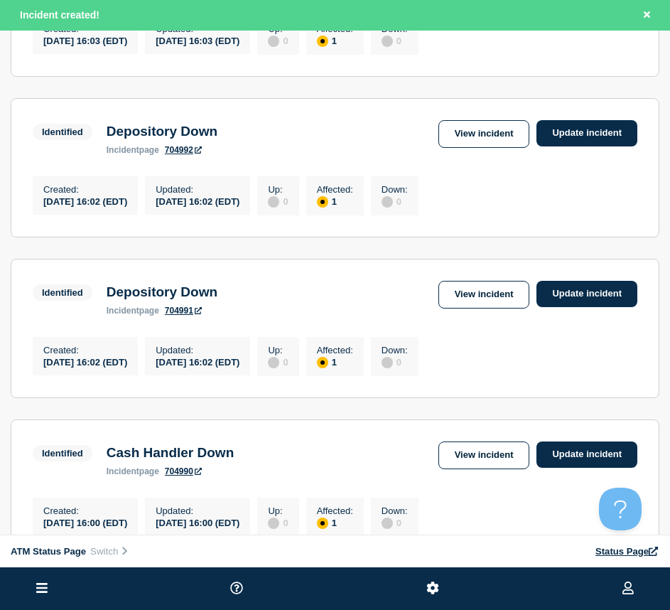
scroll to position [1280, 0]
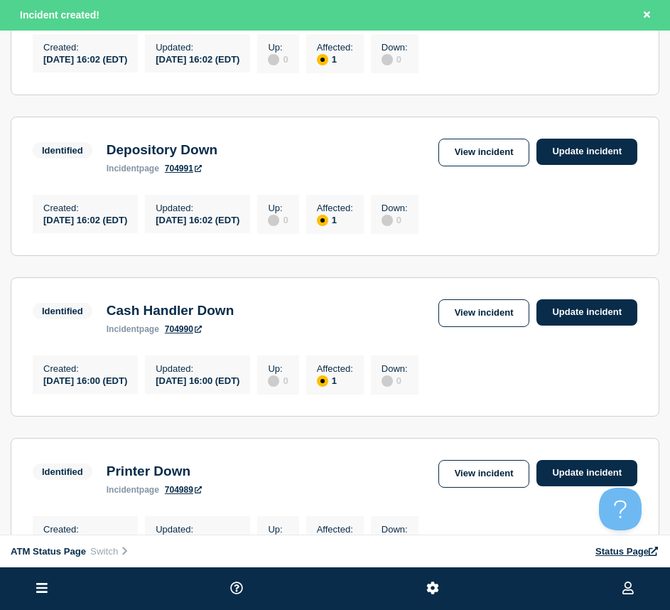
click at [495, 327] on link "View incident" at bounding box center [485, 313] width 92 height 28
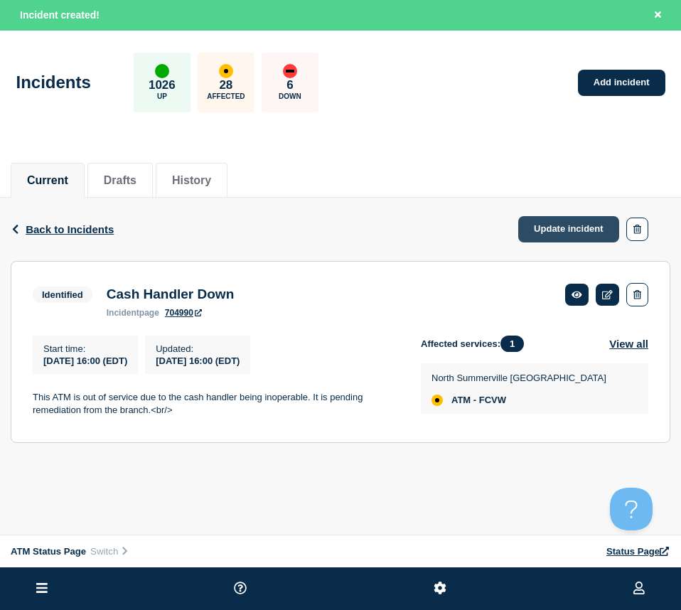
click at [602, 223] on link "Update incident" at bounding box center [568, 229] width 101 height 26
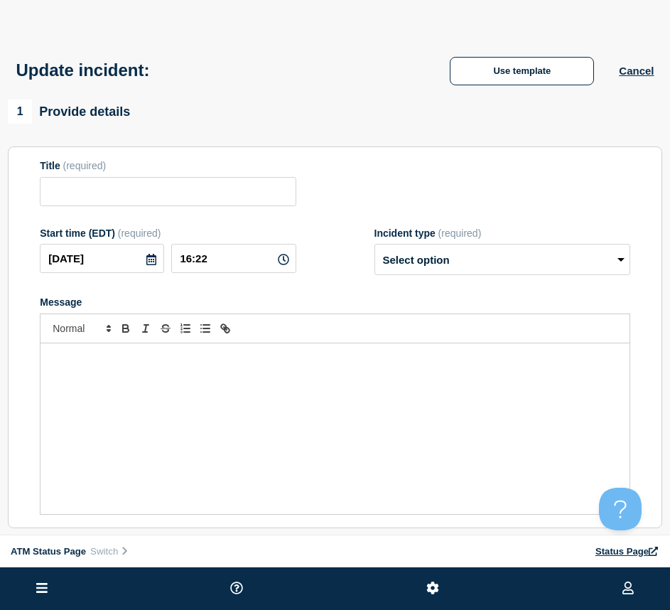
type input "Cash Handler Down"
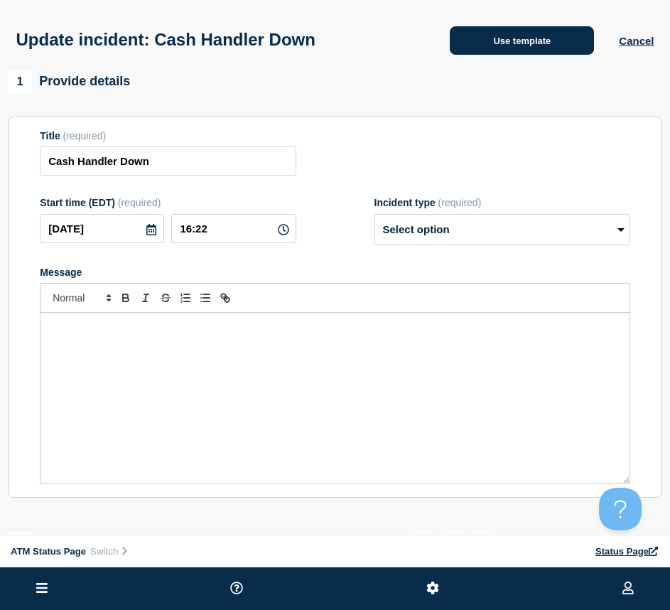
click at [509, 45] on button "Use template" at bounding box center [522, 40] width 144 height 28
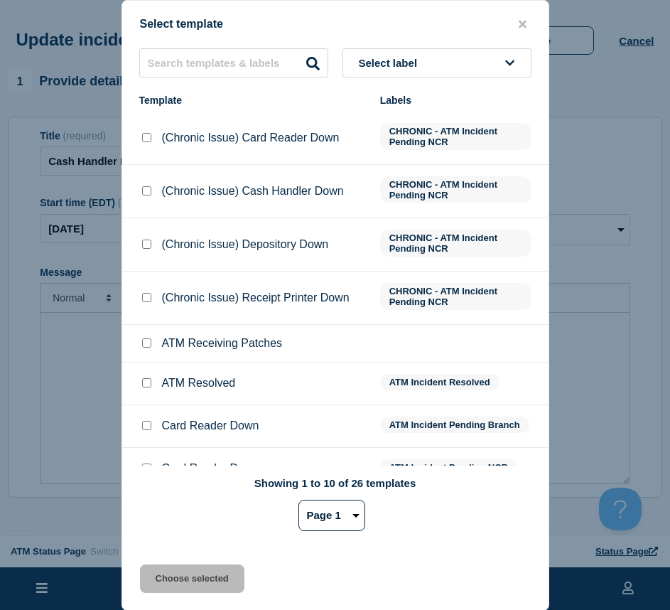
click at [146, 381] on input "ATM Resolved checkbox" at bounding box center [146, 382] width 9 height 9
checkbox input "true"
click at [166, 576] on button "Choose selected" at bounding box center [192, 579] width 105 height 28
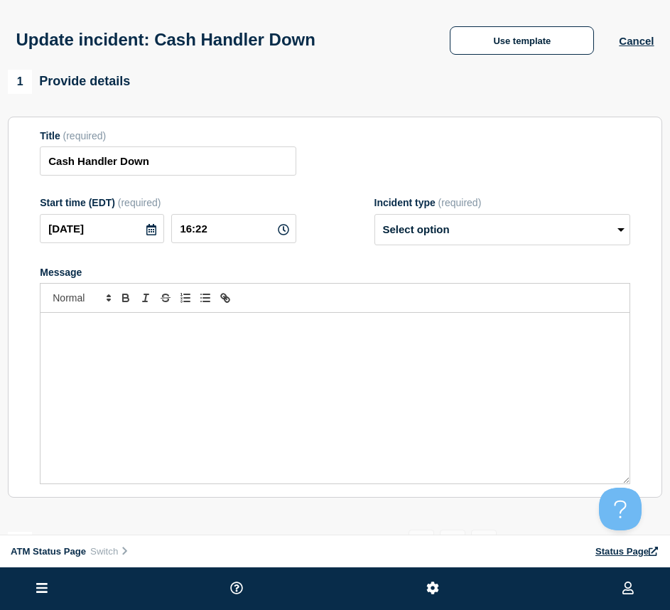
select select "resolved"
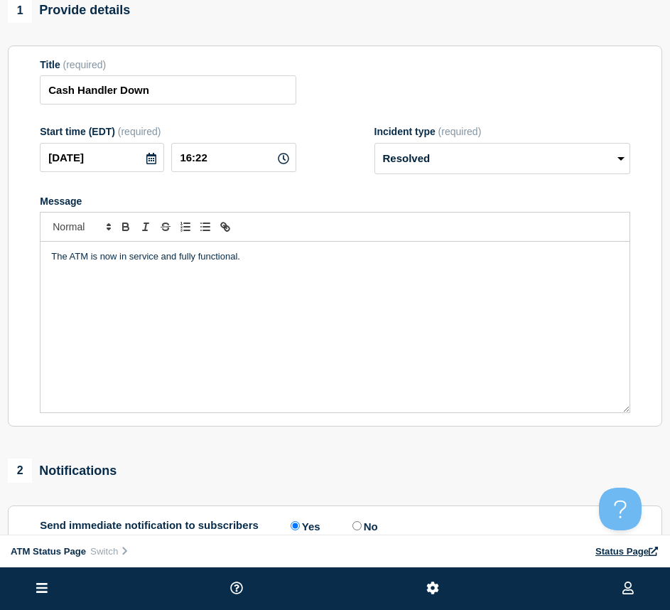
scroll to position [142, 0]
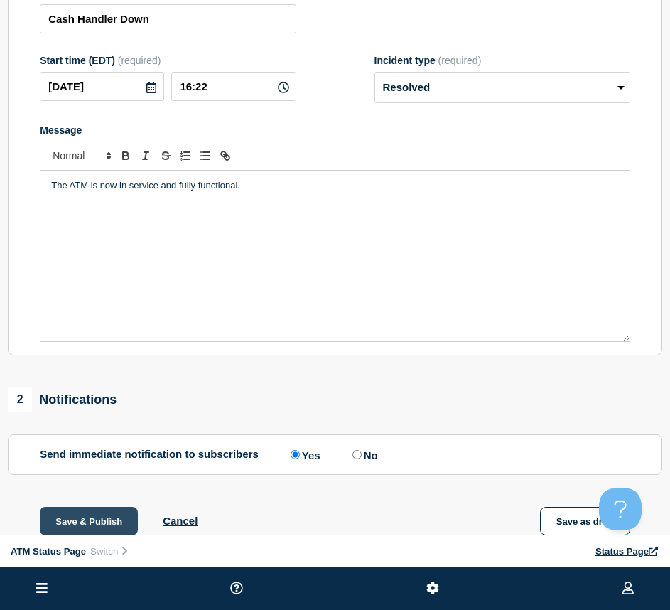
click at [92, 519] on button "Save & Publish" at bounding box center [89, 521] width 98 height 28
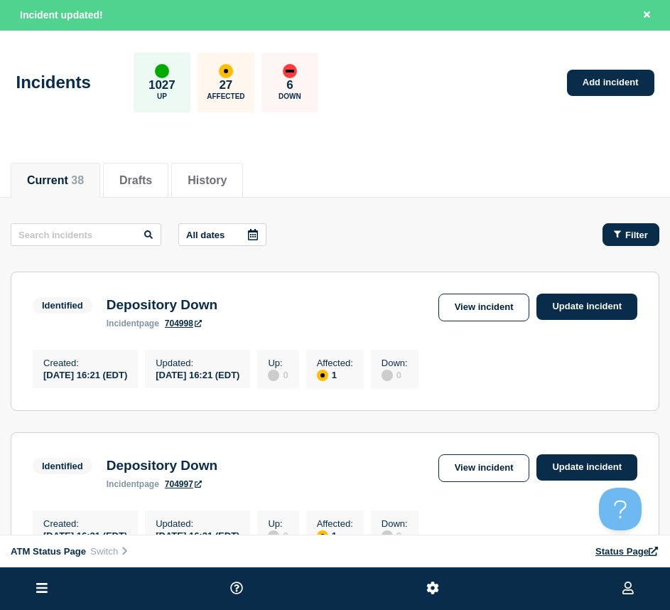
click at [623, 236] on div "Filter" at bounding box center [631, 235] width 34 height 11
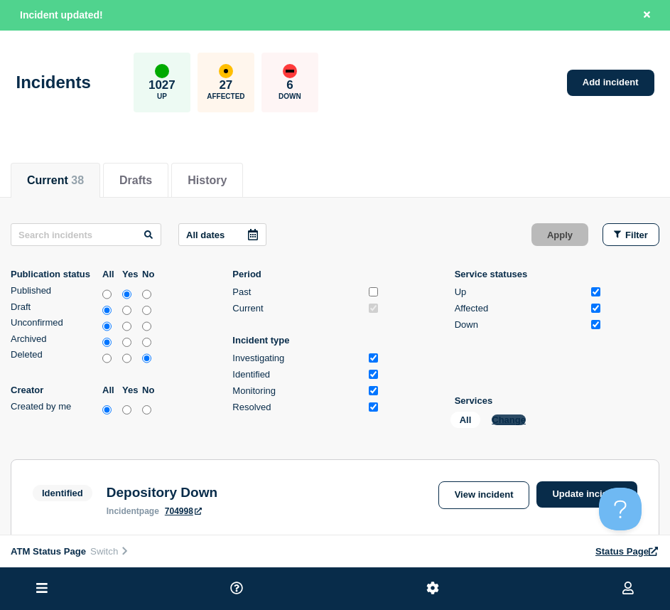
click at [498, 422] on button "Change" at bounding box center [509, 420] width 34 height 11
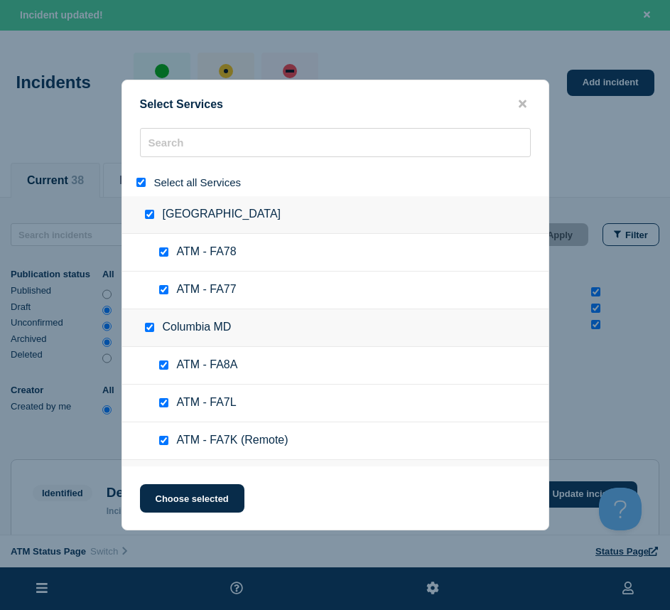
click at [140, 183] on input "select all" at bounding box center [141, 182] width 9 height 9
checkbox input "false"
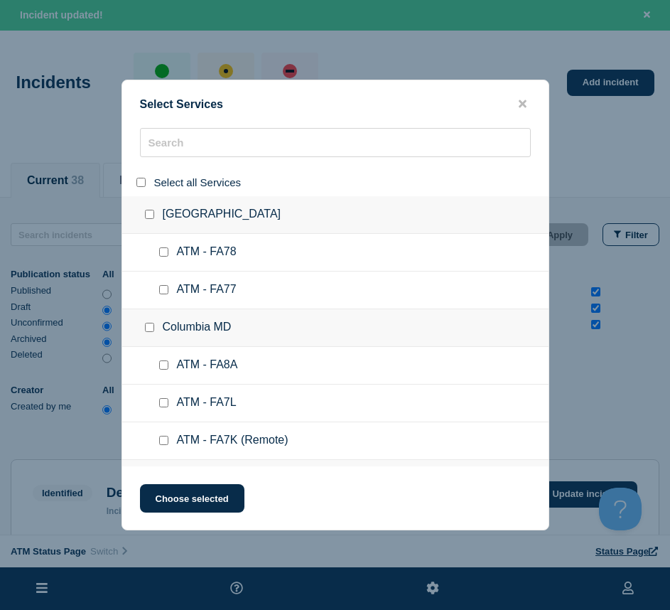
checkbox input "false"
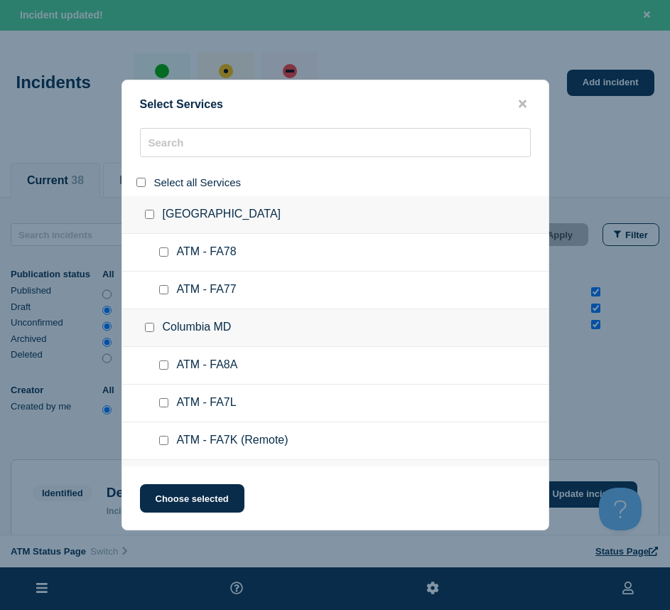
checkbox input "false"
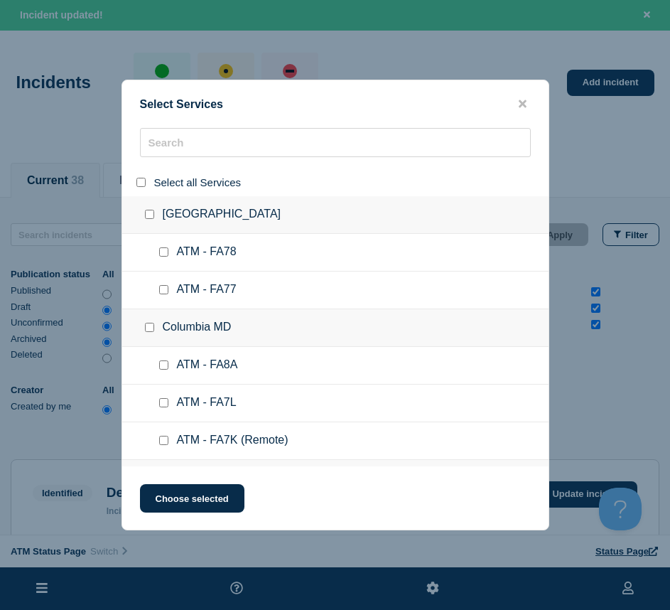
checkbox input "false"
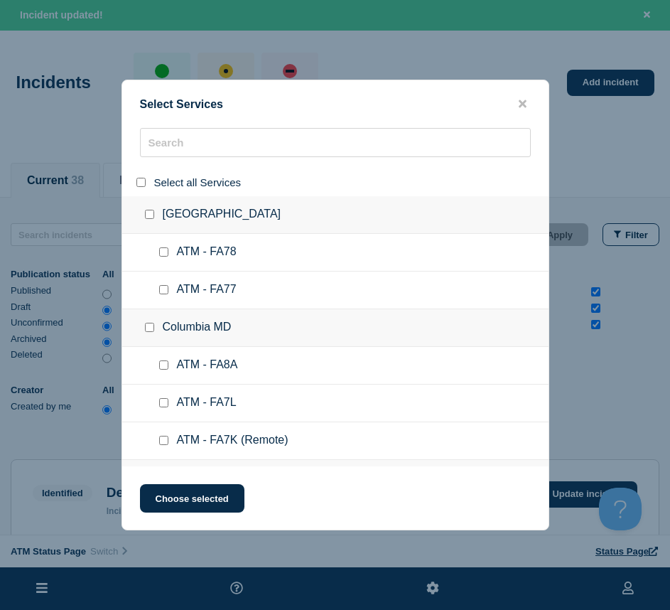
checkbox input "false"
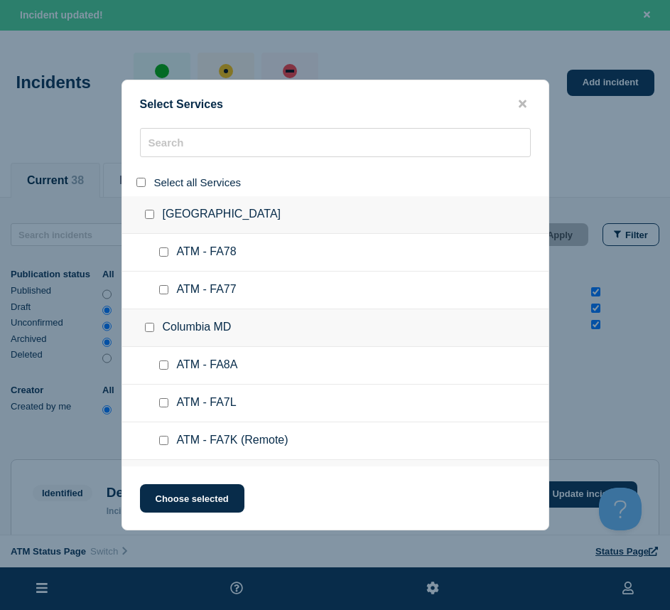
checkbox input "false"
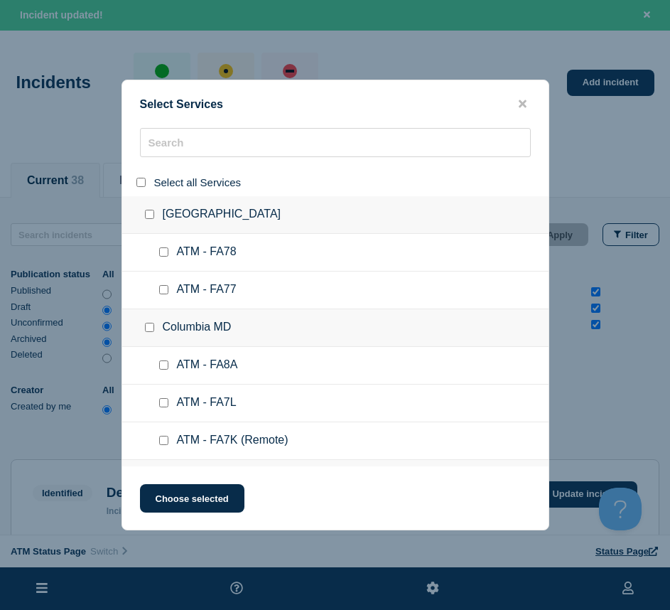
checkbox input "false"
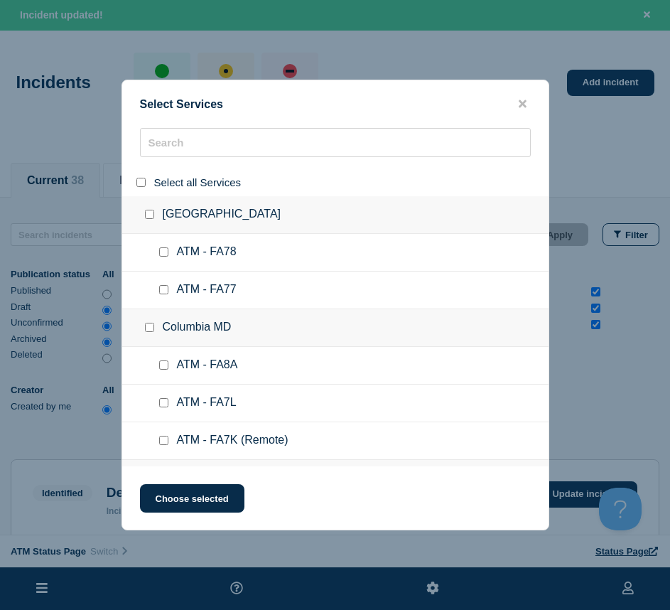
checkbox input "false"
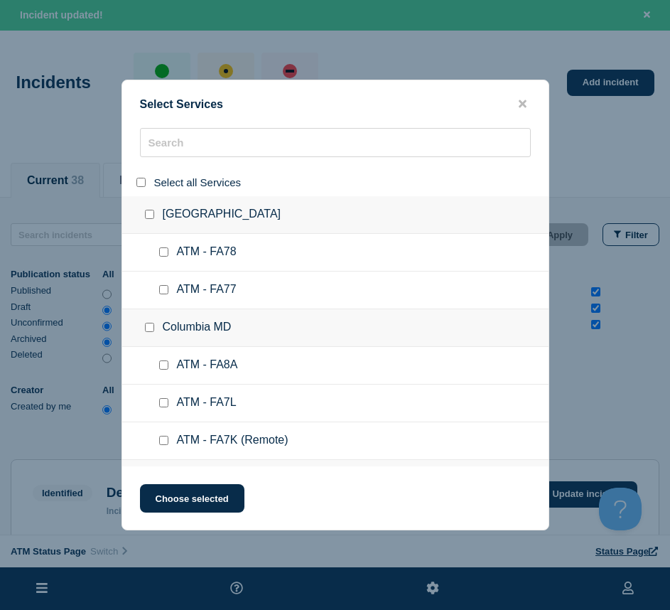
checkbox input "false"
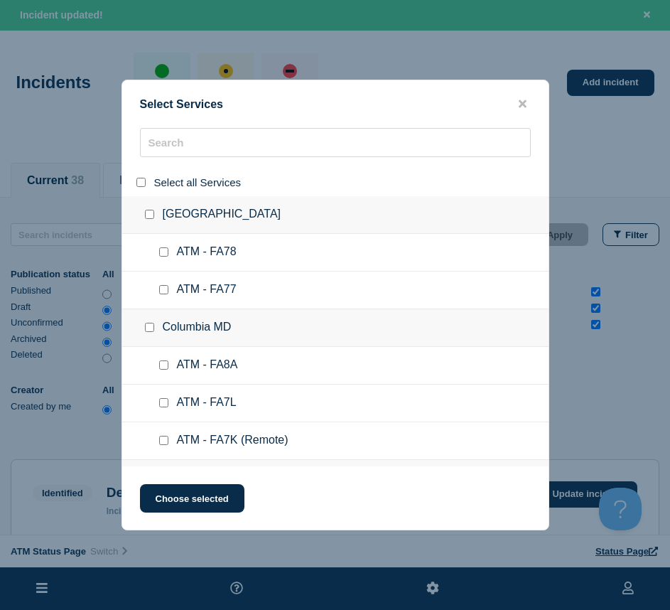
checkbox input "false"
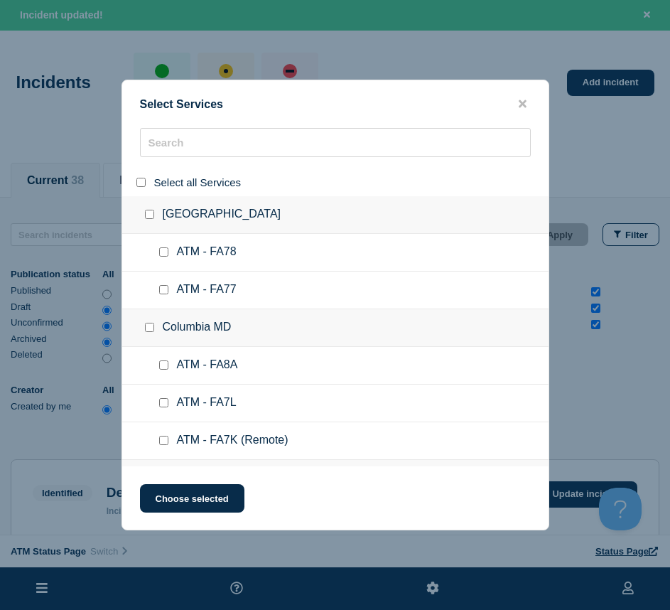
checkbox input "false"
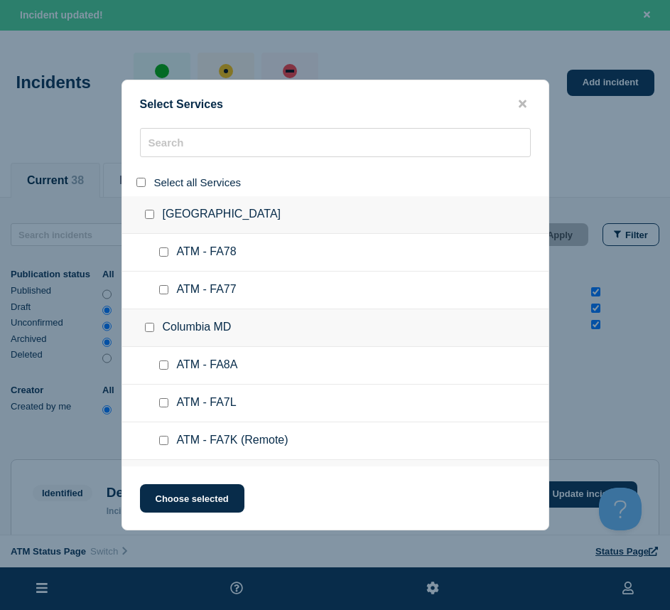
checkbox input "false"
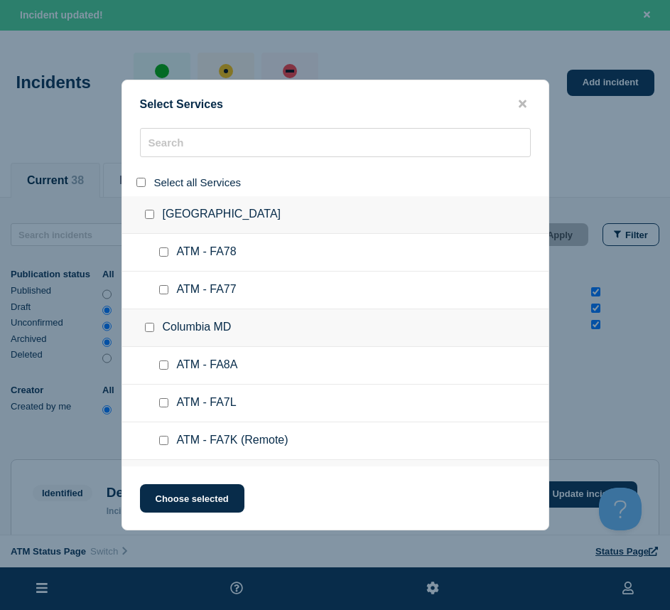
checkbox input "false"
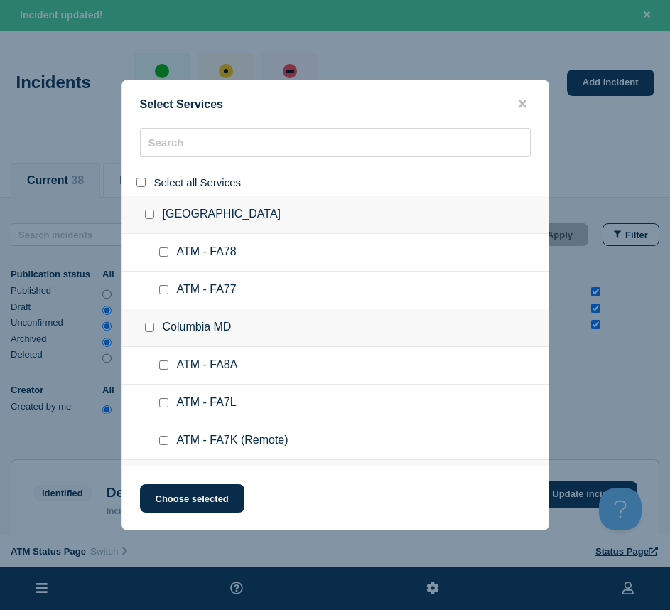
checkbox input "false"
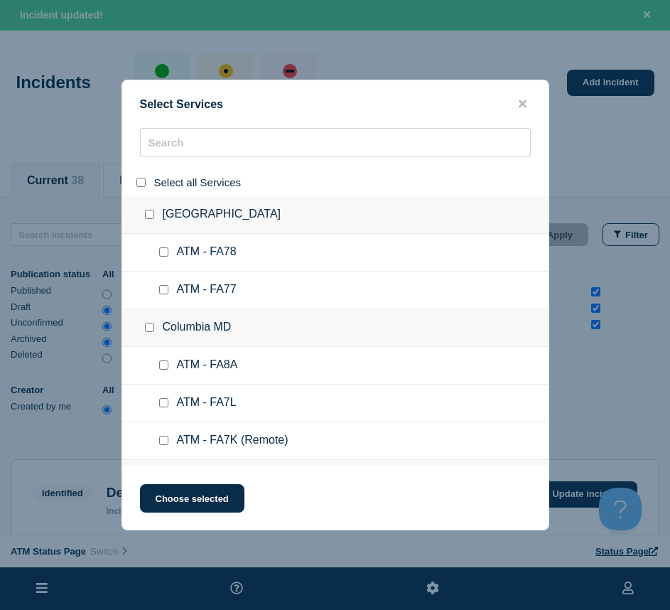
checkbox input "false"
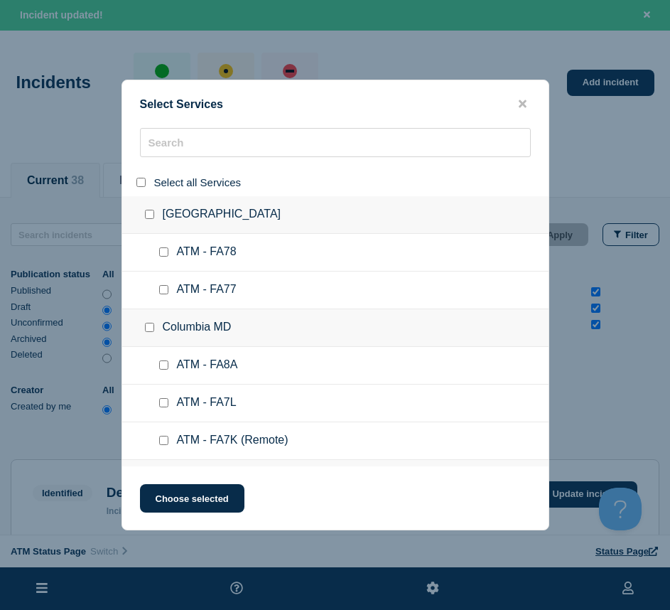
checkbox input "false"
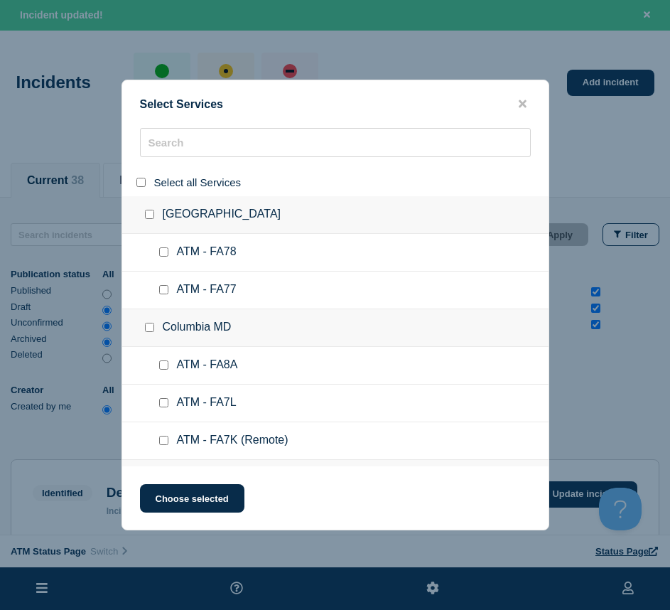
checkbox input "false"
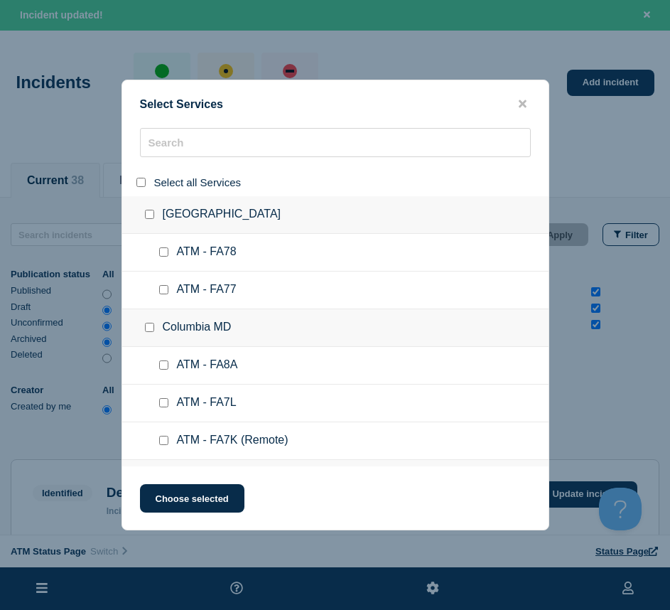
checkbox input "false"
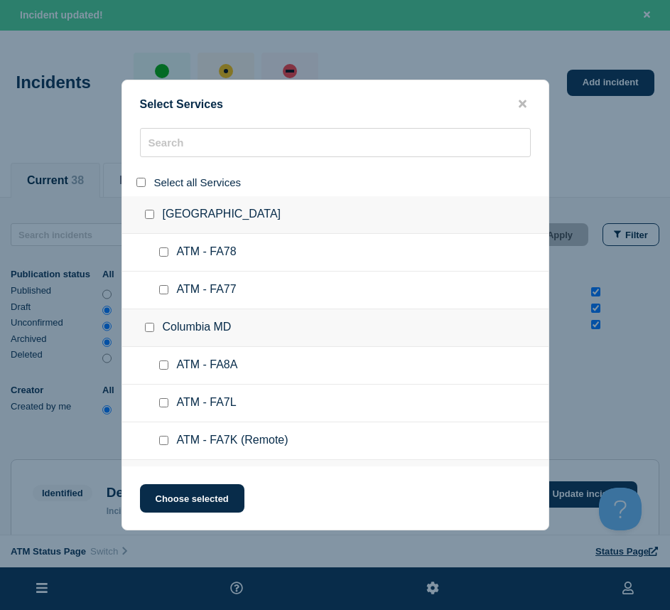
checkbox input "false"
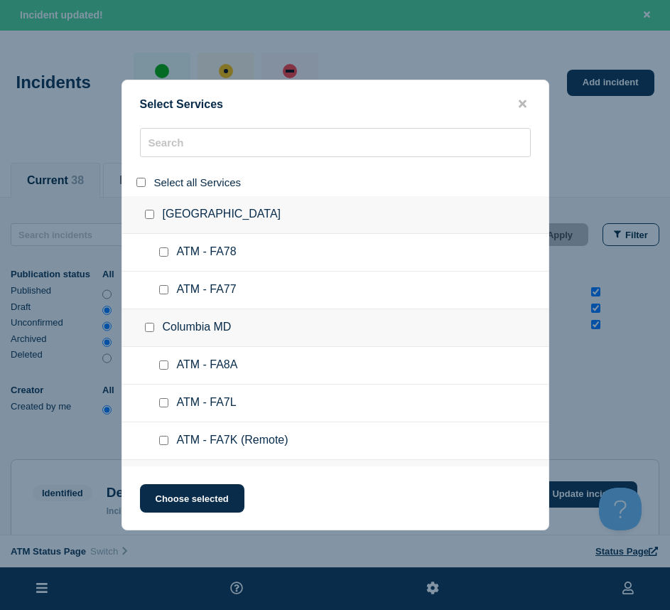
checkbox input "false"
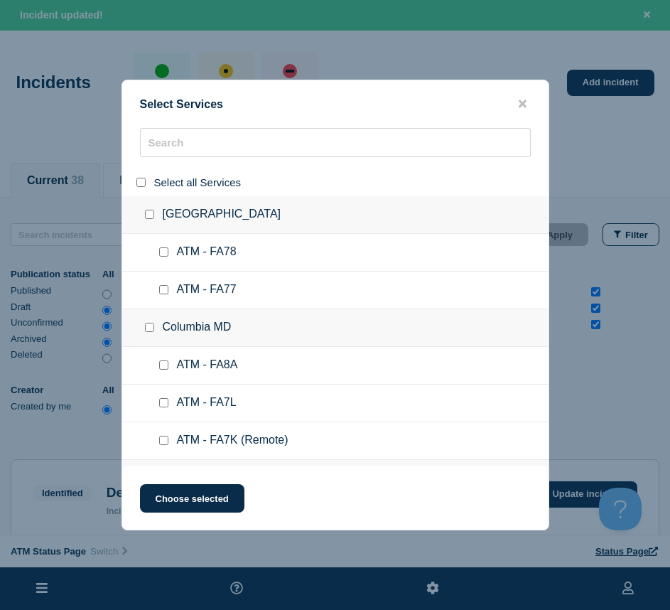
checkbox input "false"
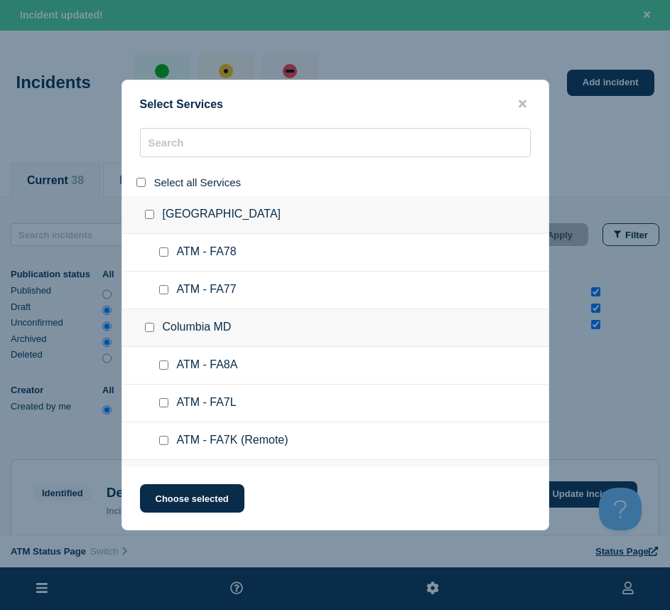
checkbox input "false"
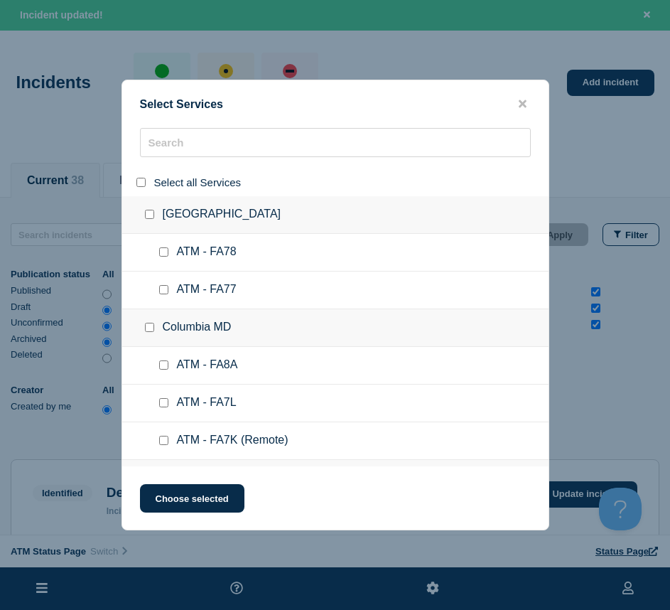
checkbox input "false"
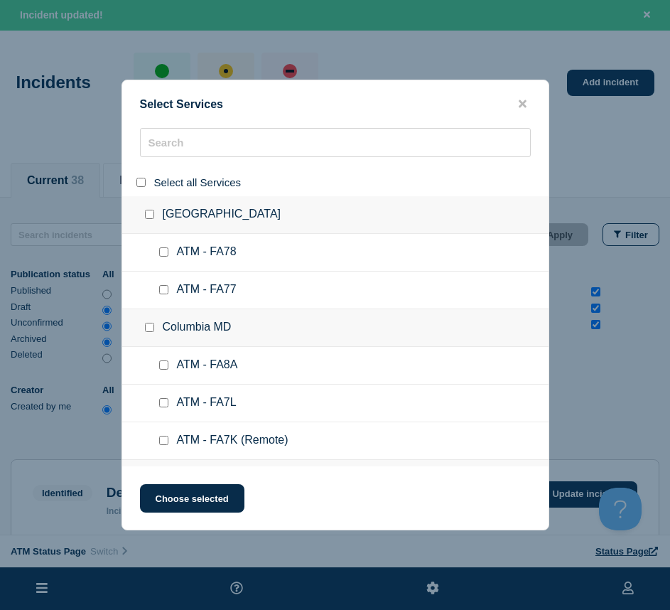
checkbox input "false"
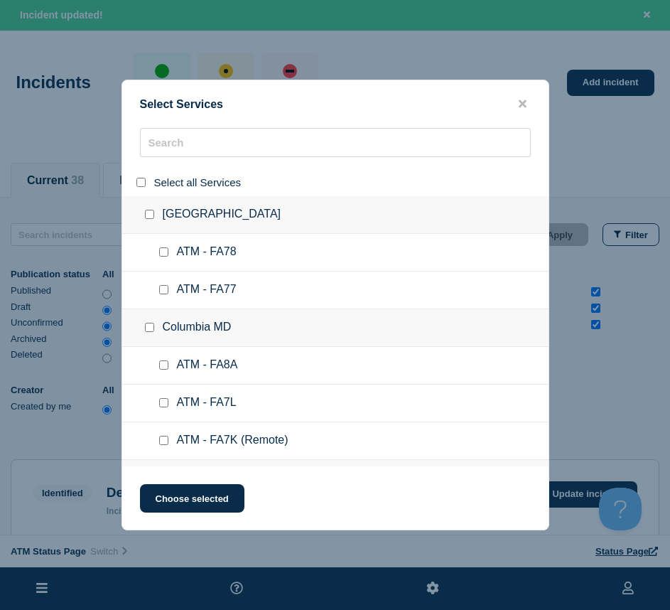
checkbox input "false"
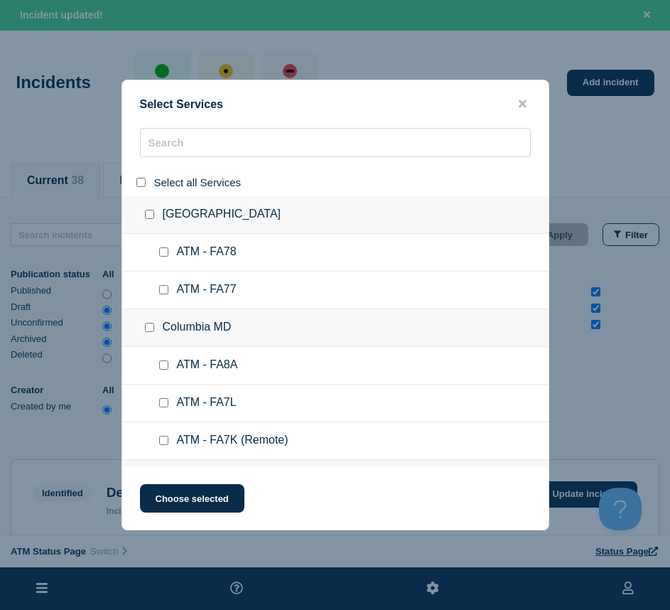
checkbox input "false"
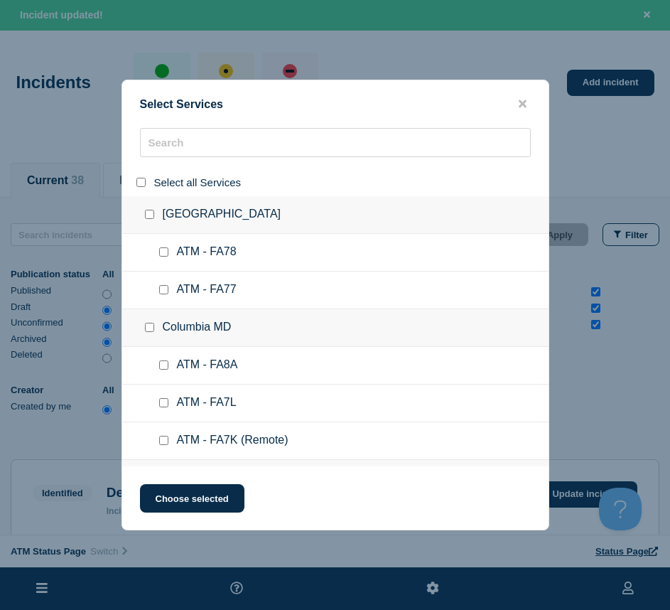
checkbox input "false"
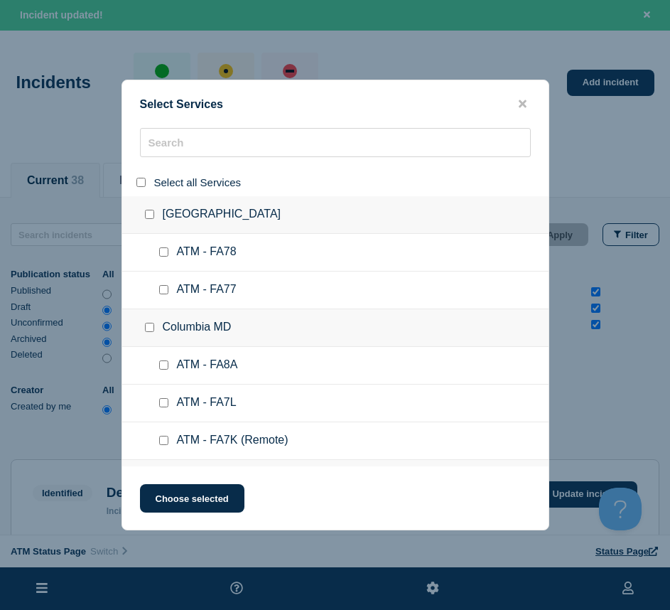
checkbox input "false"
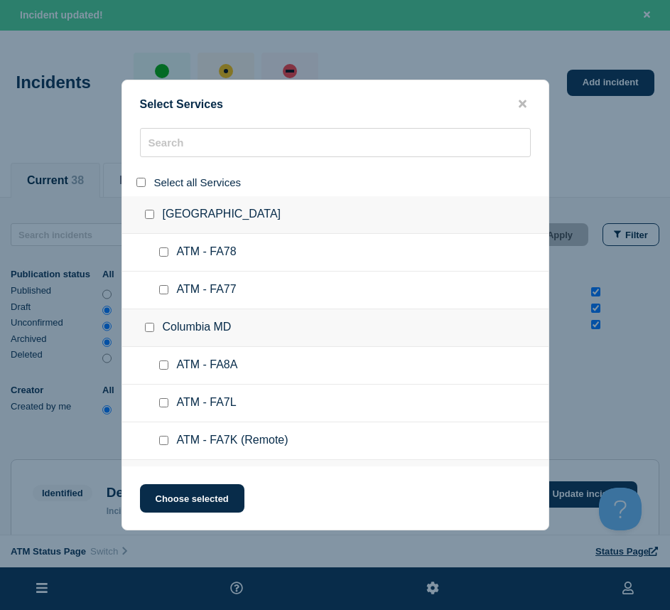
checkbox input "false"
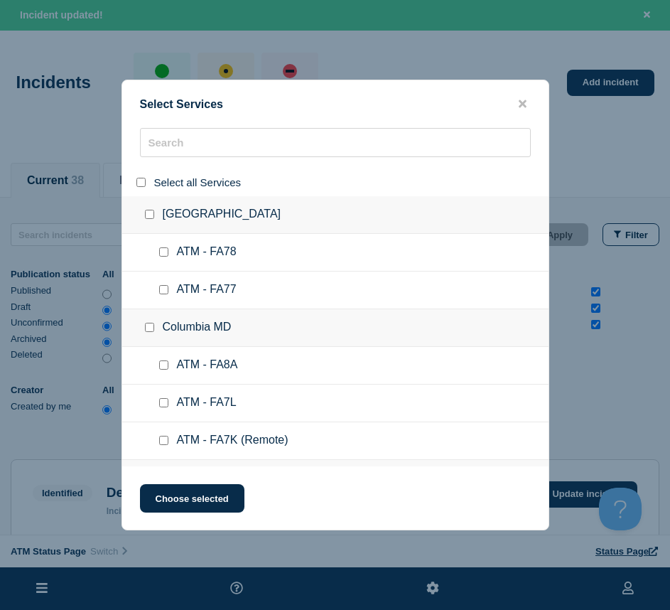
checkbox input "false"
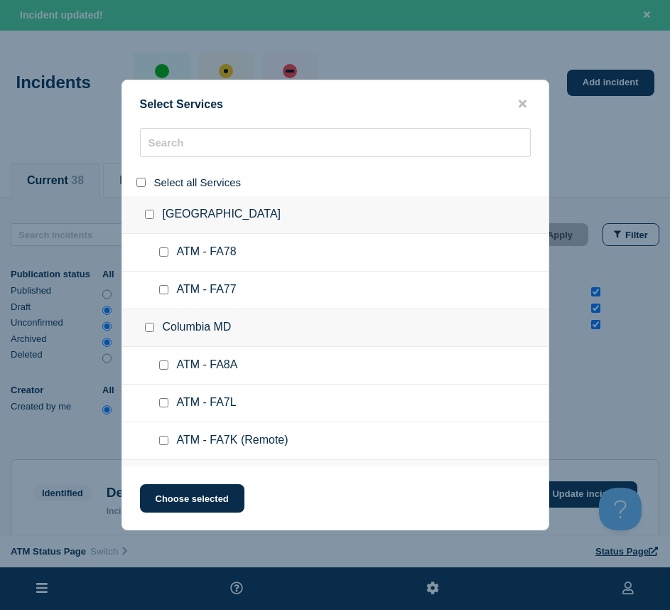
checkbox input "false"
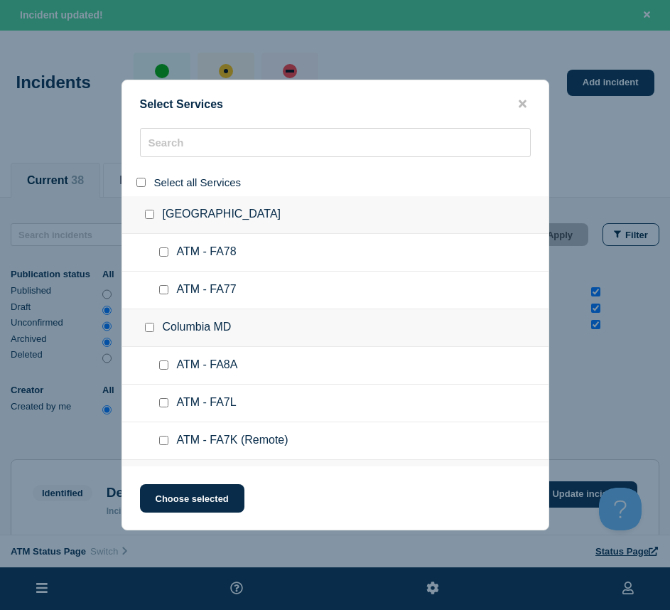
checkbox input "false"
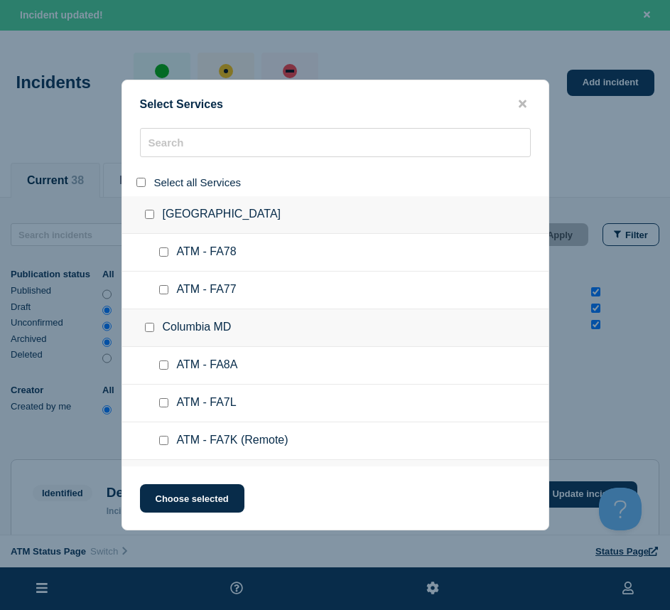
checkbox input "false"
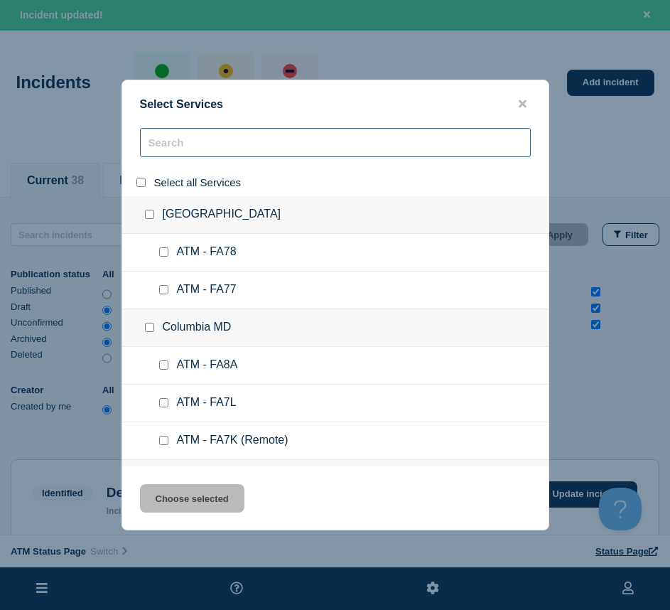
click at [164, 146] on input "search" at bounding box center [335, 142] width 391 height 29
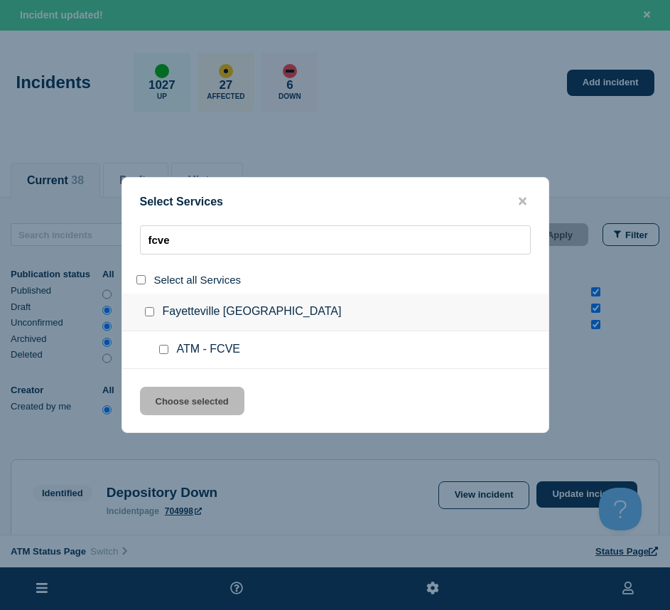
click at [163, 354] on input "service: ATM - FCVE" at bounding box center [163, 349] width 9 height 9
click at [166, 398] on button "Choose selected" at bounding box center [192, 401] width 105 height 28
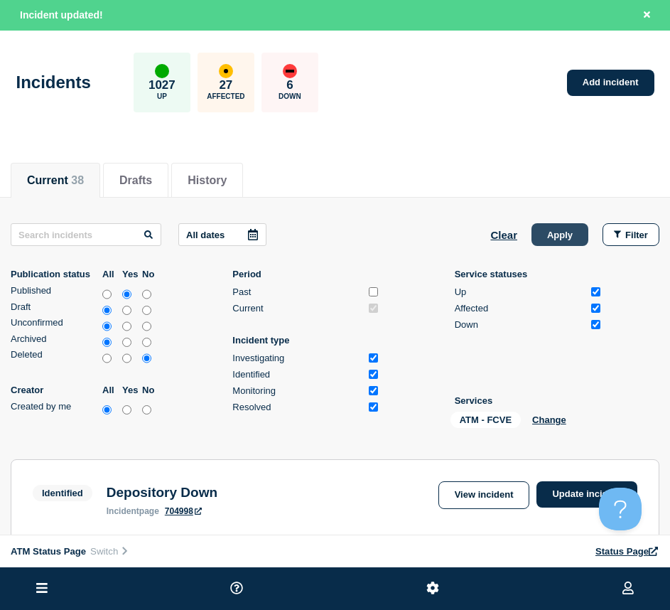
click at [549, 232] on button "Apply" at bounding box center [560, 234] width 57 height 23
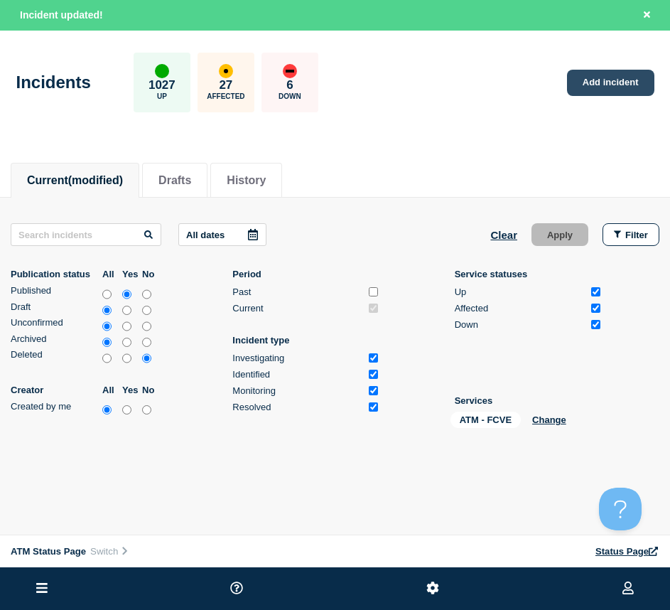
click at [607, 80] on link "Add incident" at bounding box center [610, 83] width 87 height 26
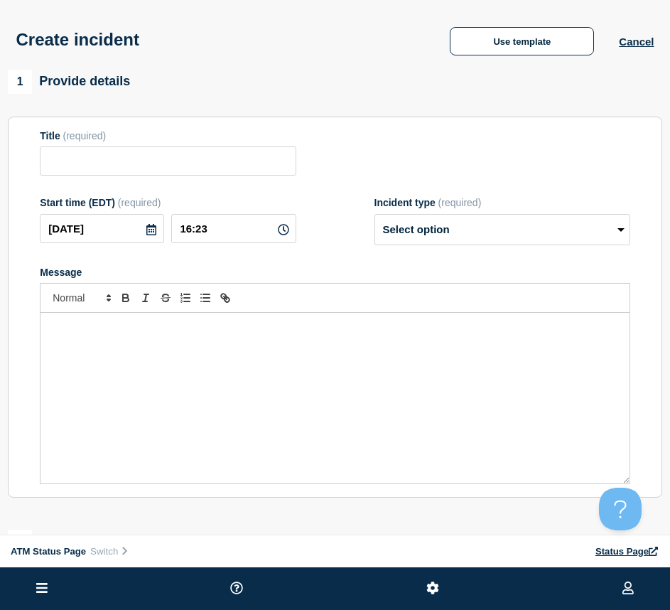
click at [508, 60] on div "Create incident Use template Cancel" at bounding box center [335, 35] width 670 height 70
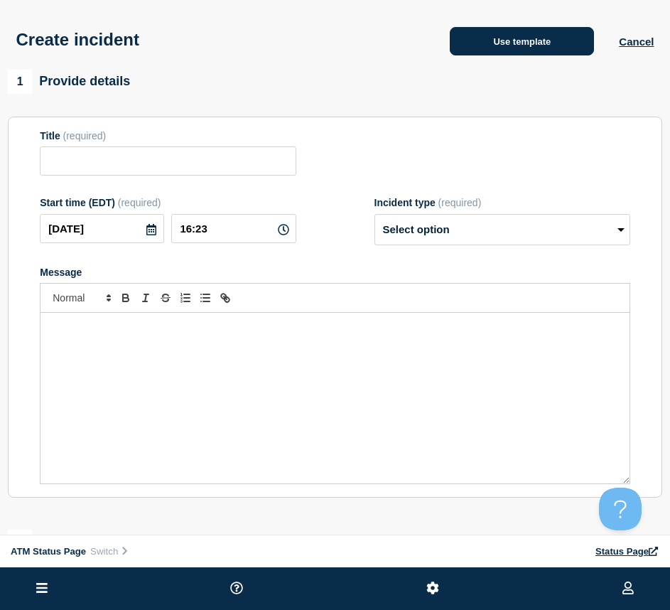
click at [503, 55] on button "Use template" at bounding box center [522, 41] width 144 height 28
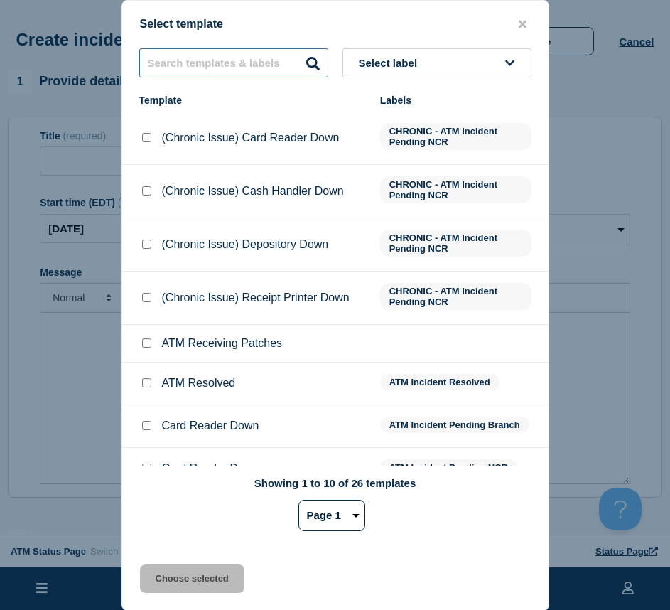
click at [175, 69] on input "text" at bounding box center [233, 62] width 189 height 29
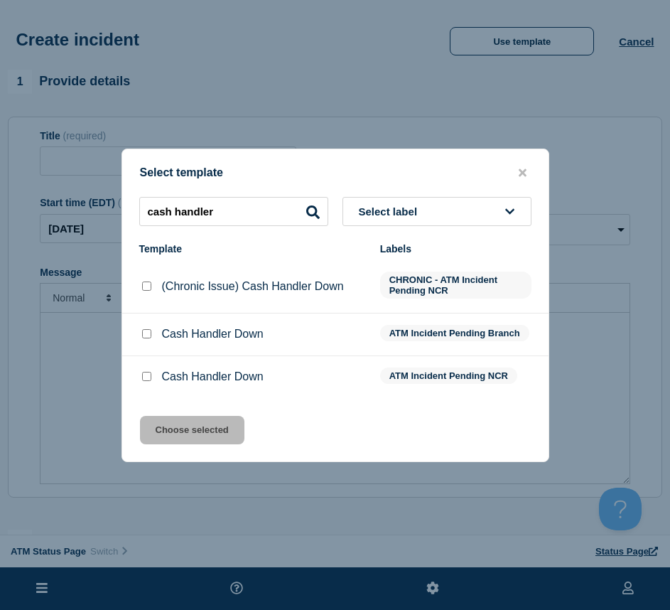
click at [146, 338] on input "Cash Handler Down checkbox" at bounding box center [146, 333] width 9 height 9
click at [157, 425] on button "Choose selected" at bounding box center [192, 430] width 105 height 28
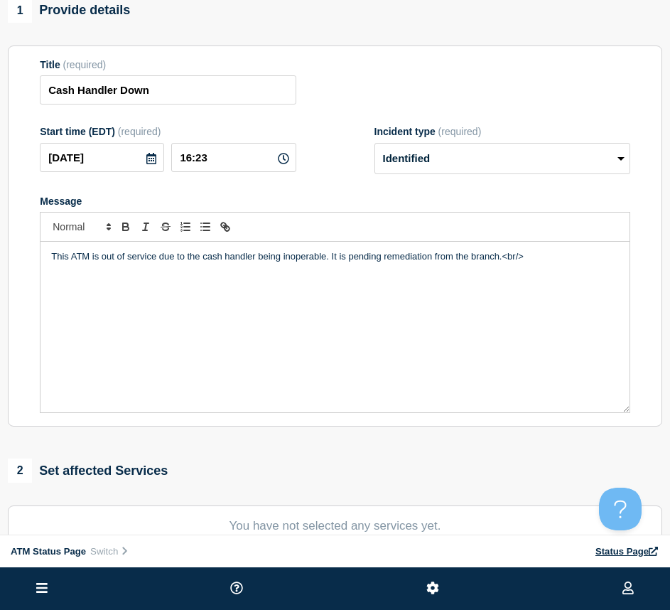
scroll to position [213, 0]
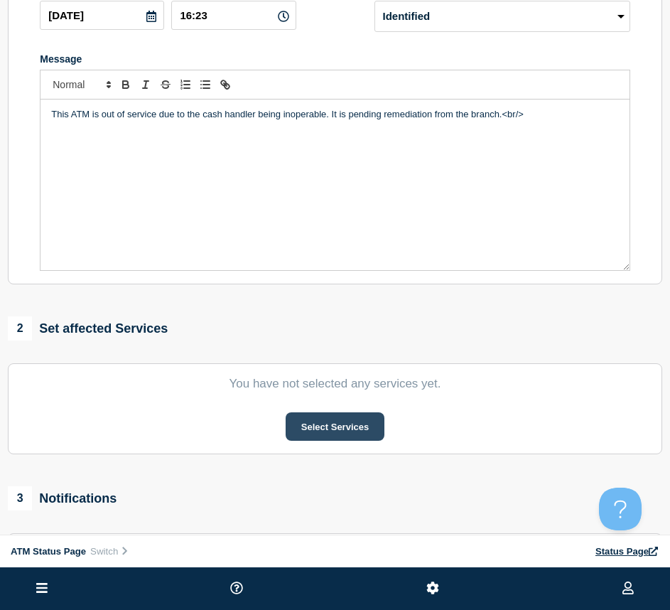
click at [321, 441] on button "Select Services" at bounding box center [335, 426] width 99 height 28
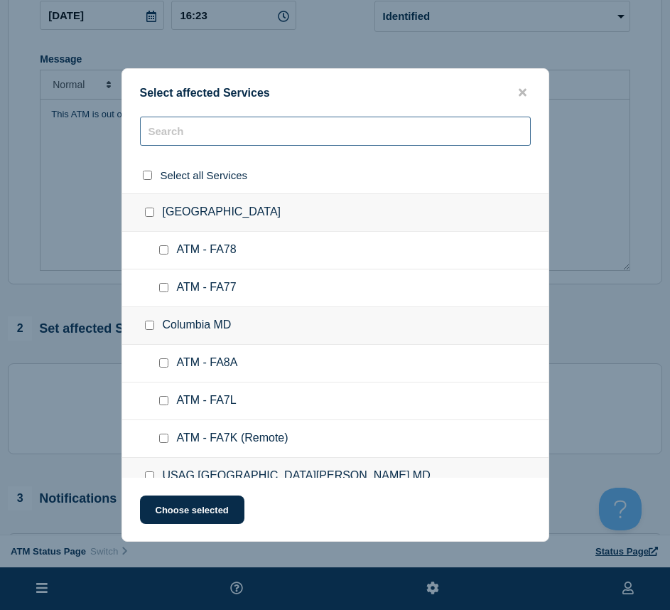
click at [206, 130] on input "text" at bounding box center [335, 131] width 391 height 29
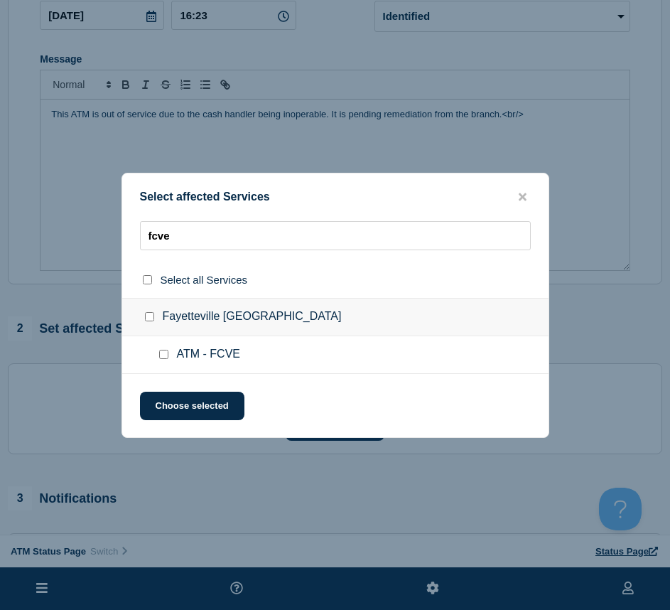
click at [164, 356] on input "ATM - FCVE checkbox" at bounding box center [163, 354] width 9 height 9
drag, startPoint x: 173, startPoint y: 408, endPoint x: 159, endPoint y: 410, distance: 14.3
click at [173, 408] on button "Choose selected" at bounding box center [192, 406] width 105 height 28
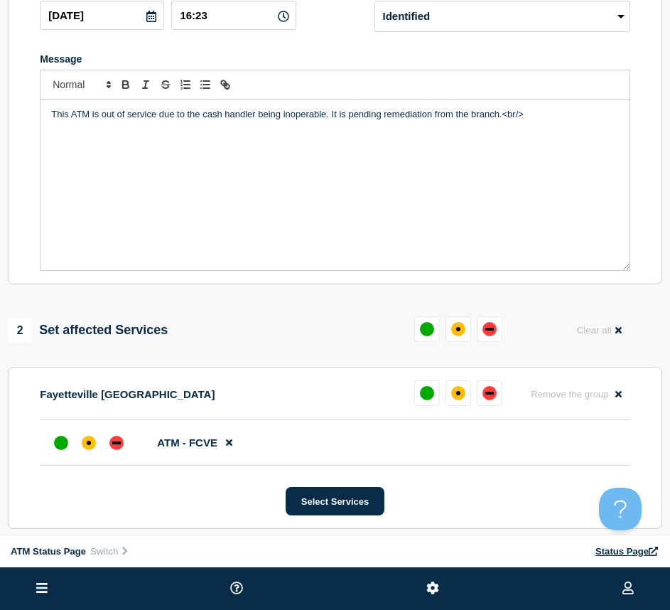
scroll to position [284, 0]
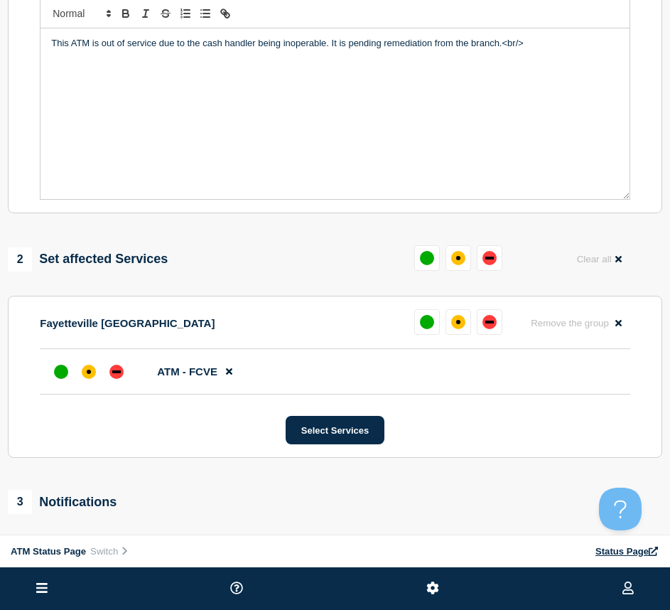
click at [92, 388] on li "ATM - FCVE" at bounding box center [335, 372] width 591 height 46
click at [90, 378] on div "affected" at bounding box center [89, 372] width 14 height 14
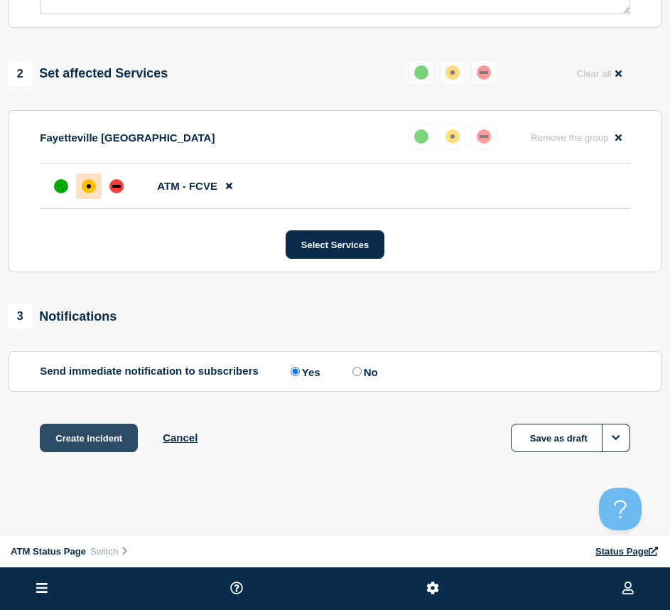
click at [95, 443] on button "Create incident" at bounding box center [89, 438] width 98 height 28
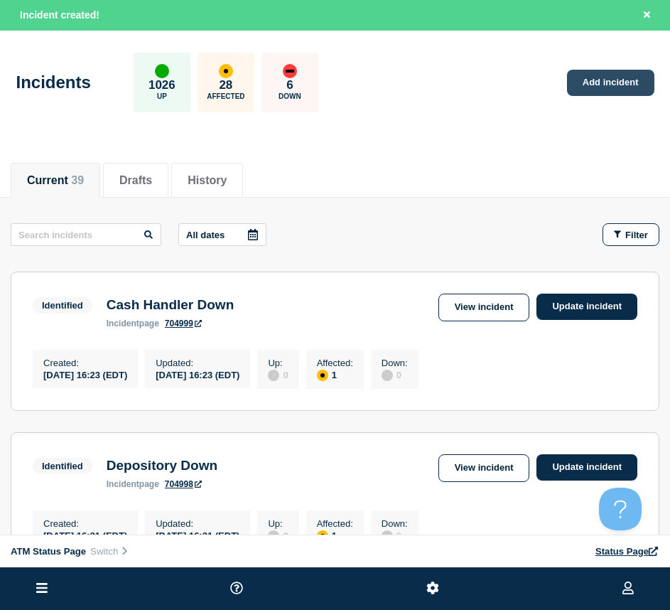
click at [579, 75] on link "Add incident" at bounding box center [610, 83] width 87 height 26
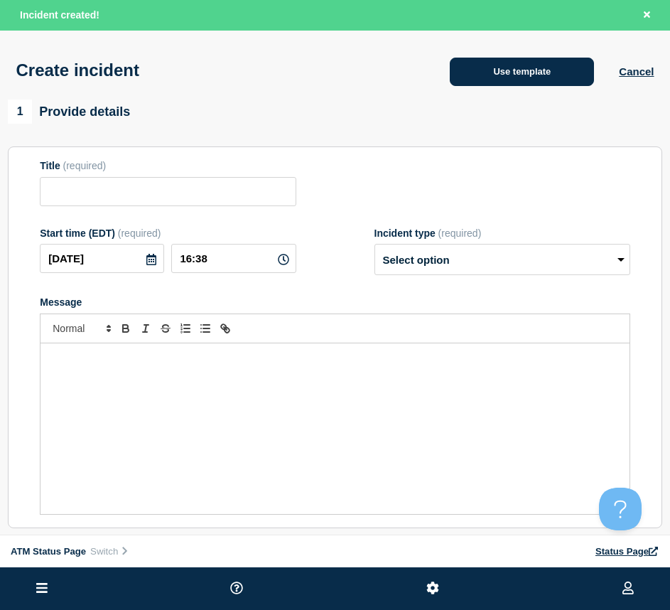
click at [456, 77] on button "Use template" at bounding box center [522, 72] width 144 height 28
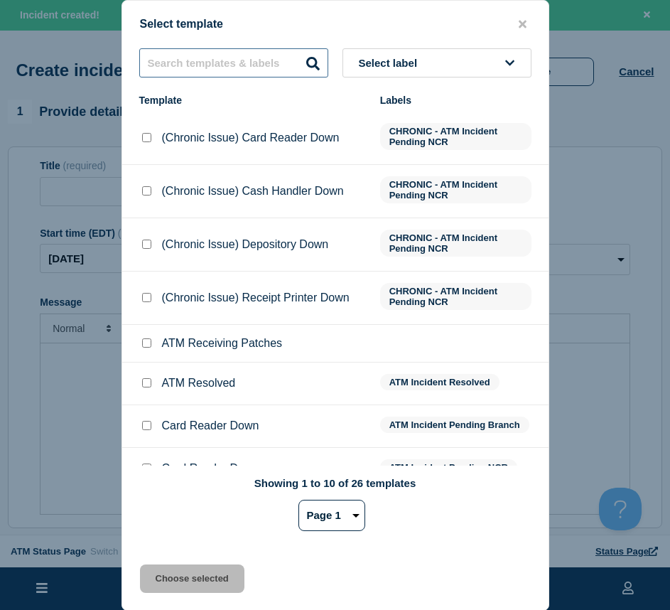
click at [183, 55] on input "text" at bounding box center [233, 62] width 189 height 29
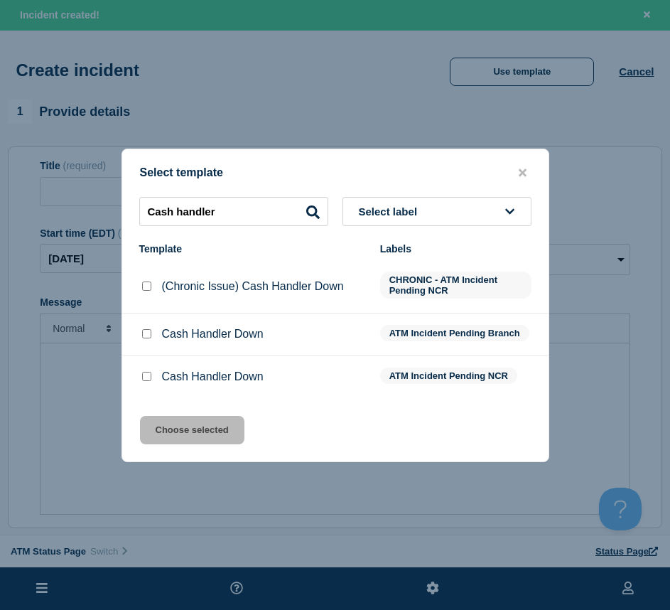
click at [146, 384] on div at bounding box center [146, 377] width 14 height 14
click at [145, 377] on input "Cash Handler Down checkbox" at bounding box center [146, 376] width 9 height 9
click at [173, 436] on button "Choose selected" at bounding box center [192, 430] width 105 height 28
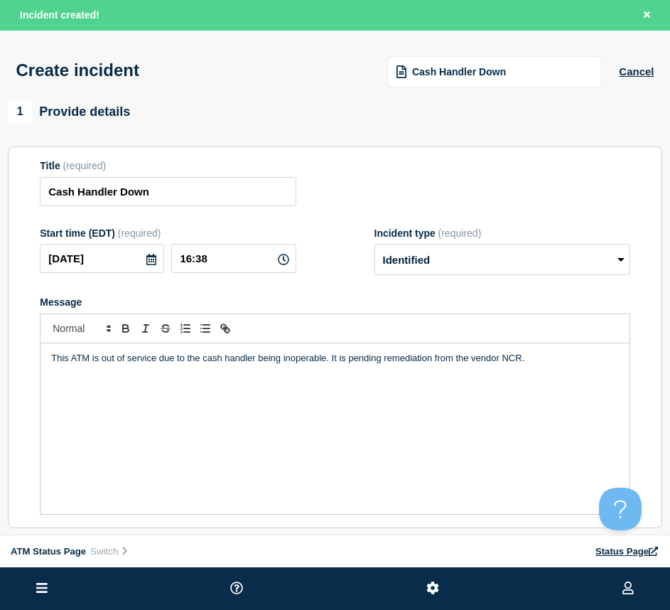
scroll to position [142, 0]
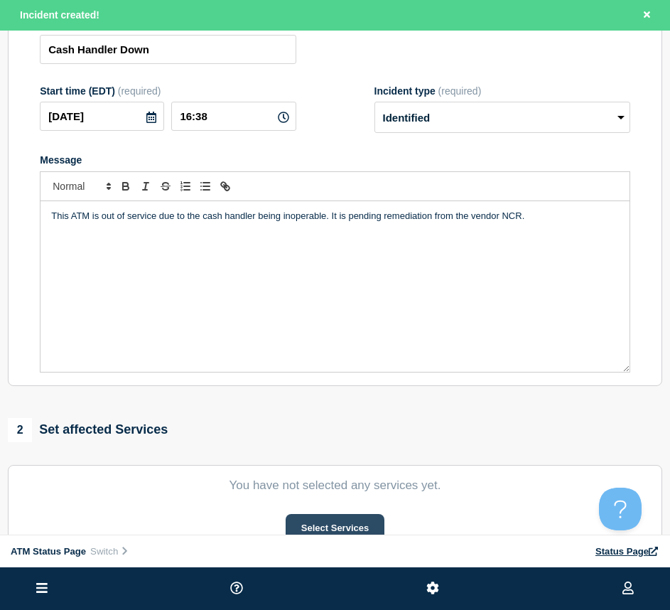
click at [335, 518] on button "Select Services" at bounding box center [335, 528] width 99 height 28
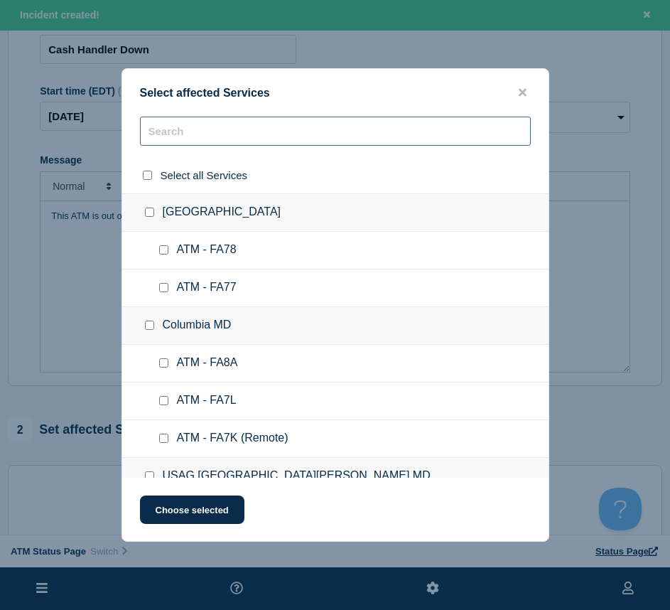
click at [196, 136] on input "text" at bounding box center [335, 131] width 391 height 29
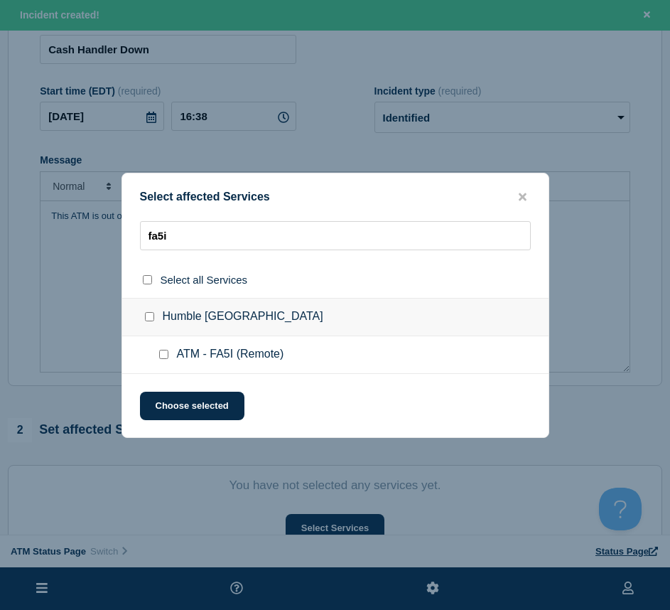
click at [160, 355] on input "ATM - FA5I (Remote) checkbox" at bounding box center [163, 354] width 9 height 9
click at [174, 402] on button "Choose selected" at bounding box center [192, 406] width 105 height 28
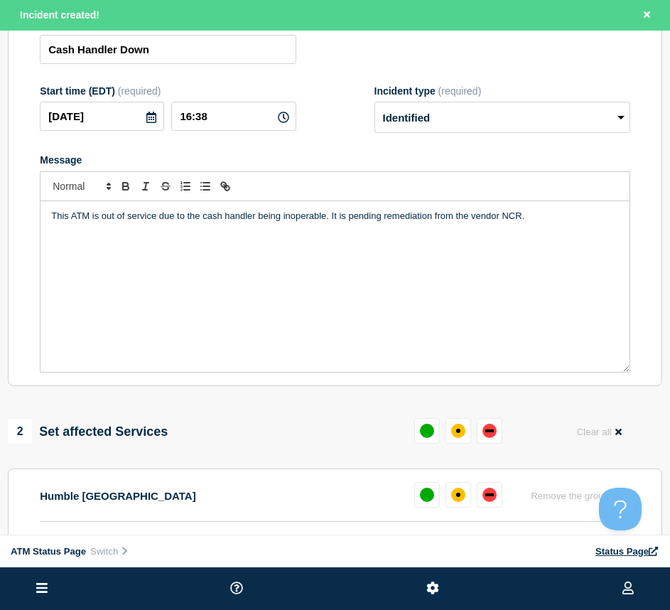
scroll to position [284, 0]
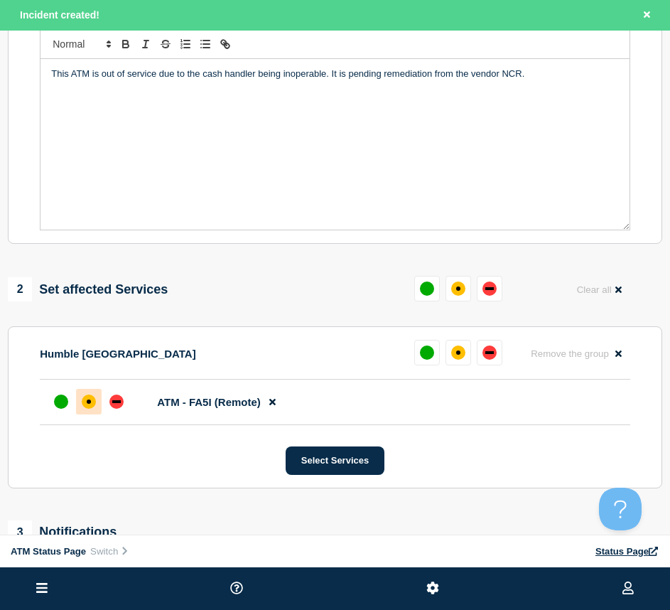
click at [90, 409] on div "affected" at bounding box center [89, 402] width 14 height 14
click at [119, 409] on div "down" at bounding box center [116, 402] width 14 height 14
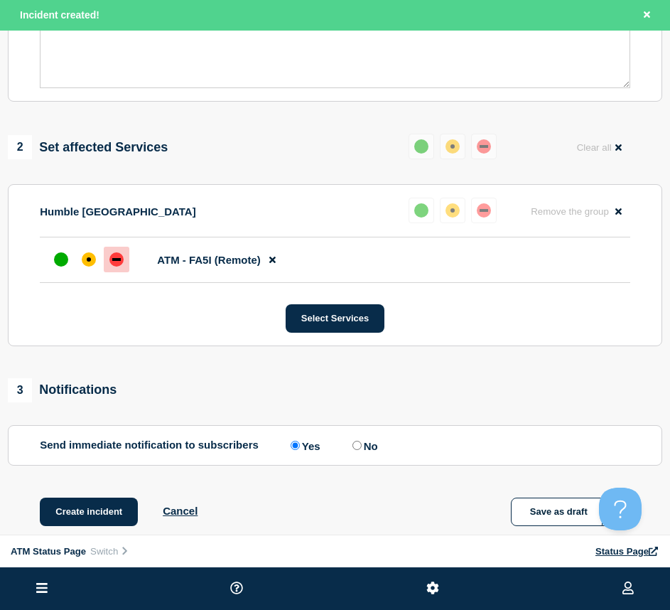
click at [85, 277] on li "ATM - FA5I (Remote)" at bounding box center [335, 260] width 591 height 46
click at [90, 272] on div at bounding box center [89, 260] width 26 height 26
click at [85, 506] on button "Create incident" at bounding box center [89, 512] width 98 height 28
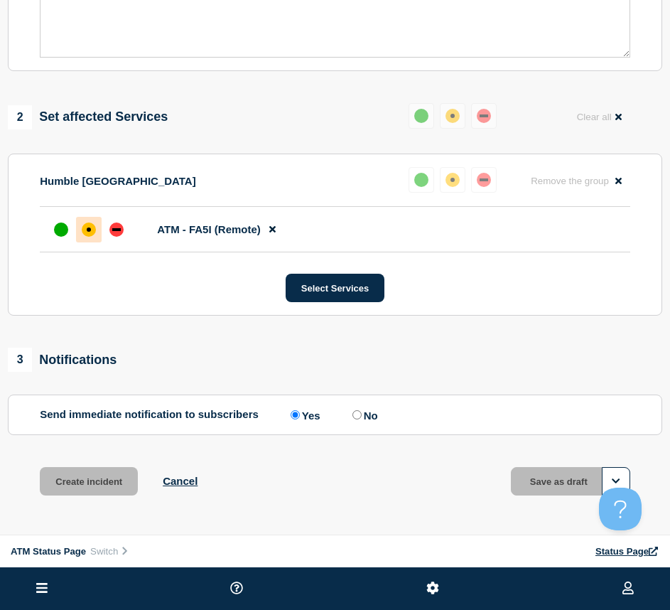
scroll to position [396, 0]
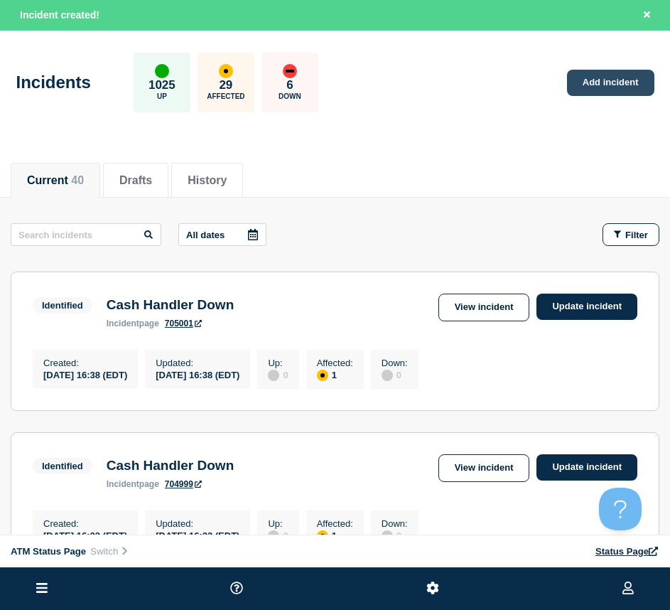
click at [609, 84] on link "Add incident" at bounding box center [610, 83] width 87 height 26
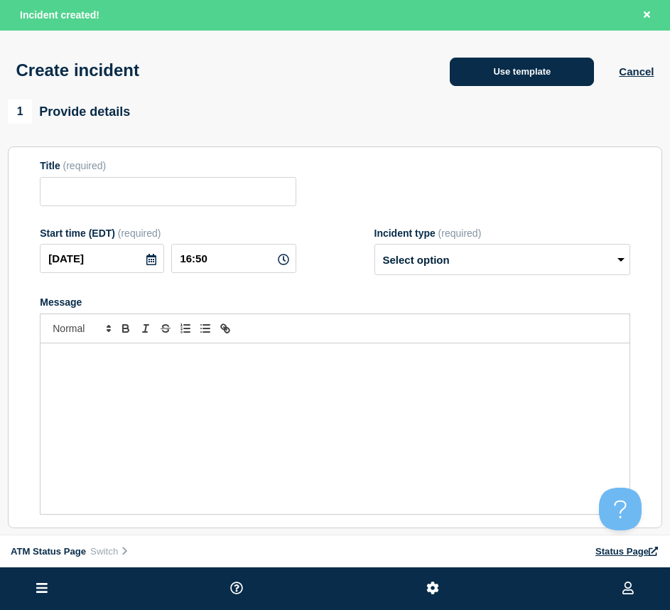
click at [520, 75] on button "Use template" at bounding box center [522, 72] width 144 height 28
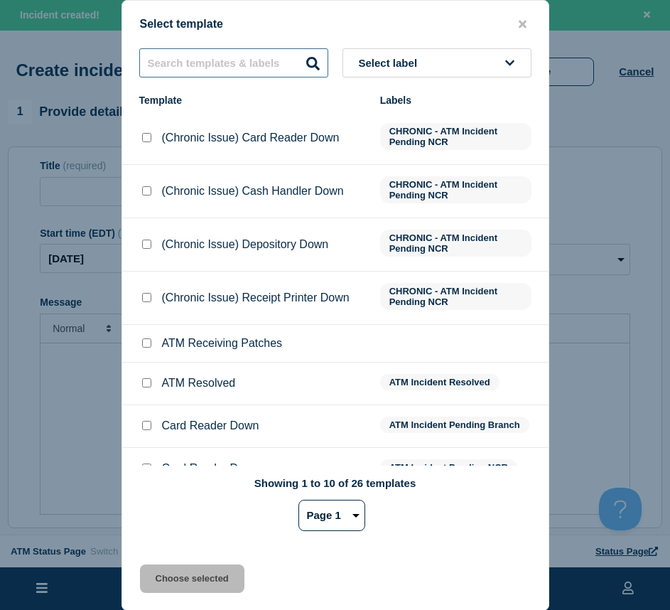
click at [156, 70] on input "text" at bounding box center [233, 62] width 189 height 29
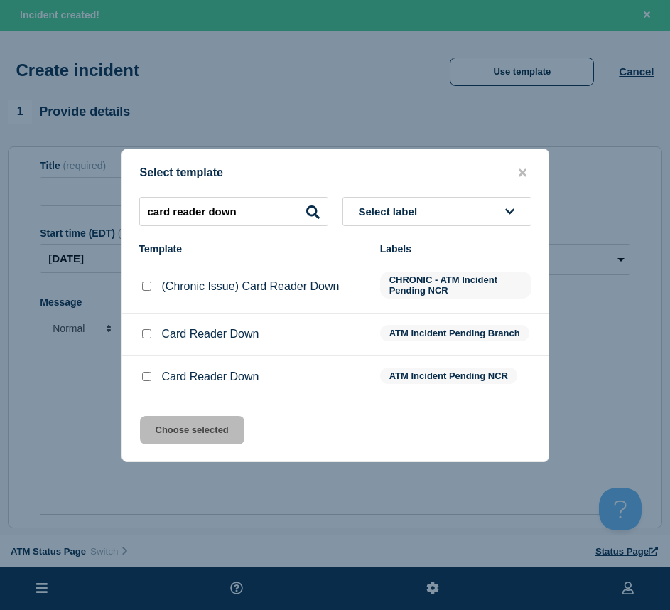
click at [143, 356] on li "Card Reader Down ATM Incident Pending Branch" at bounding box center [335, 377] width 427 height 42
click at [148, 380] on input "Card Reader Down checkbox" at bounding box center [146, 376] width 9 height 9
click at [173, 416] on div "Select template card reader down Select label Template Labels (Chronic Issue) C…" at bounding box center [336, 306] width 428 height 314
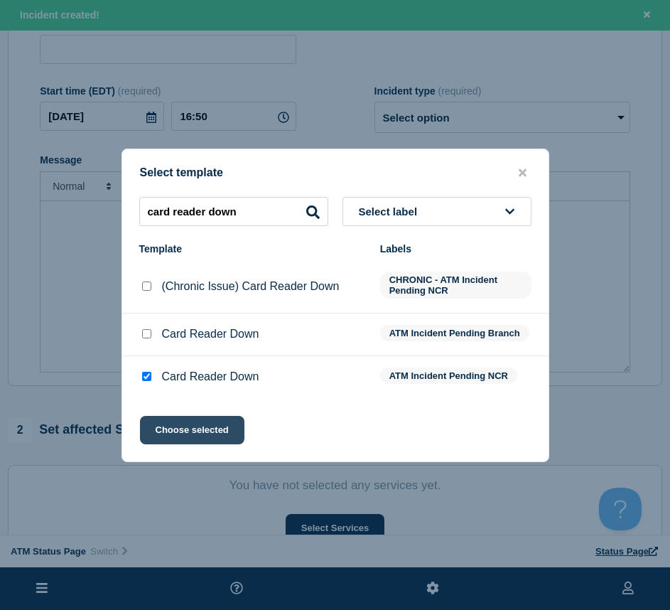
click at [201, 425] on button "Choose selected" at bounding box center [192, 430] width 105 height 28
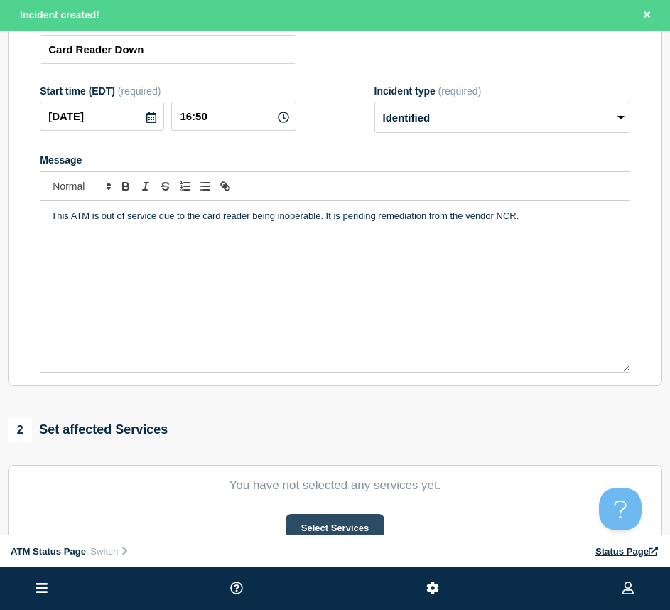
click at [340, 526] on button "Select Services" at bounding box center [335, 528] width 99 height 28
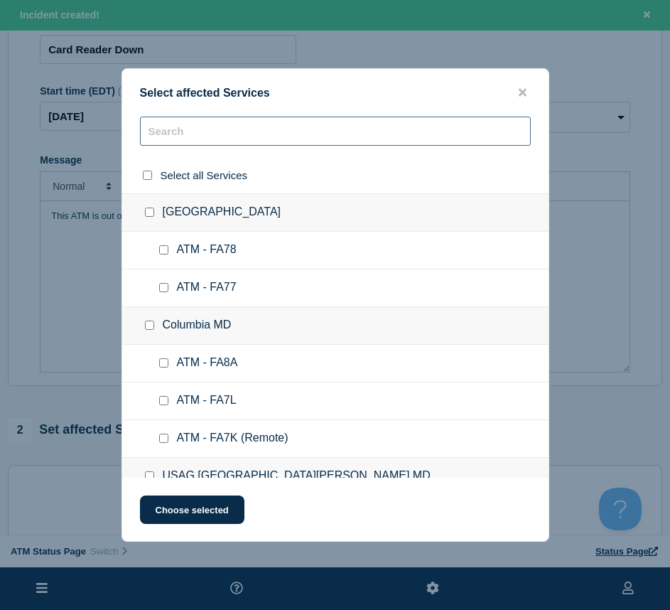
click at [177, 119] on input "text" at bounding box center [335, 131] width 391 height 29
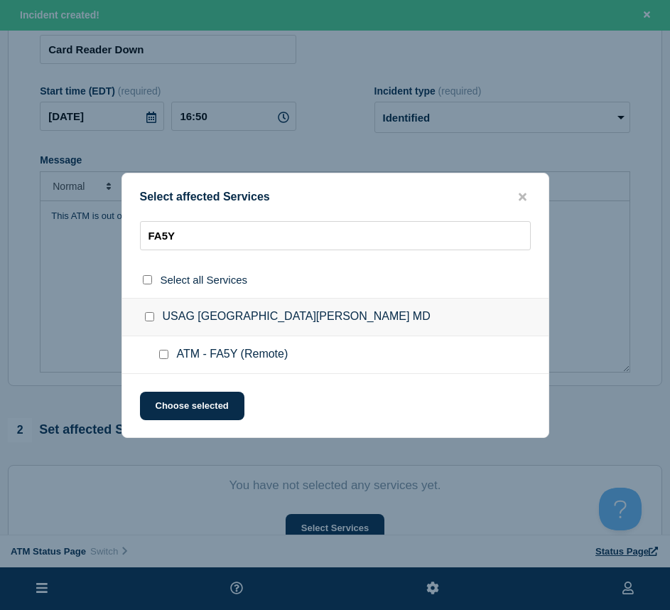
click at [162, 357] on input "ATM - FA5Y (Remote) checkbox" at bounding box center [163, 354] width 9 height 9
click at [168, 406] on button "Choose selected" at bounding box center [192, 406] width 105 height 28
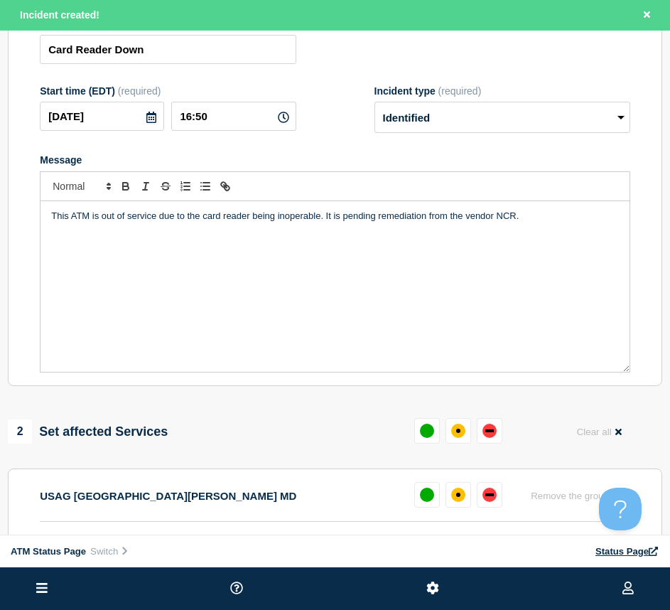
click at [499, 502] on button at bounding box center [490, 495] width 26 height 26
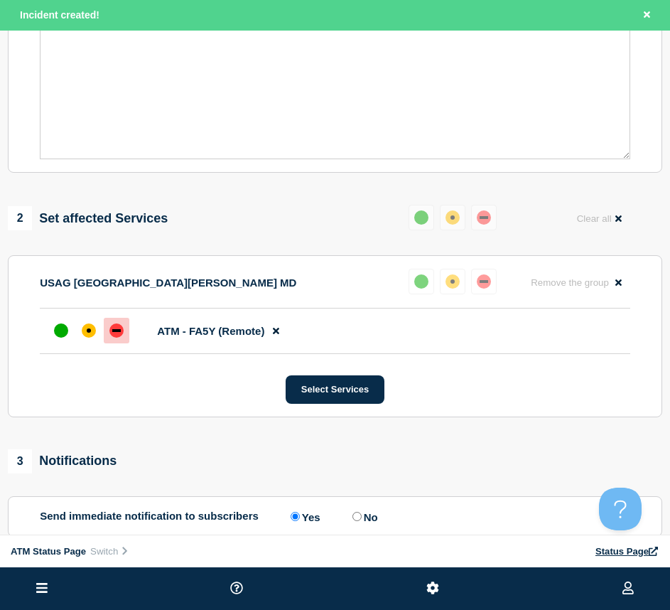
scroll to position [498, 0]
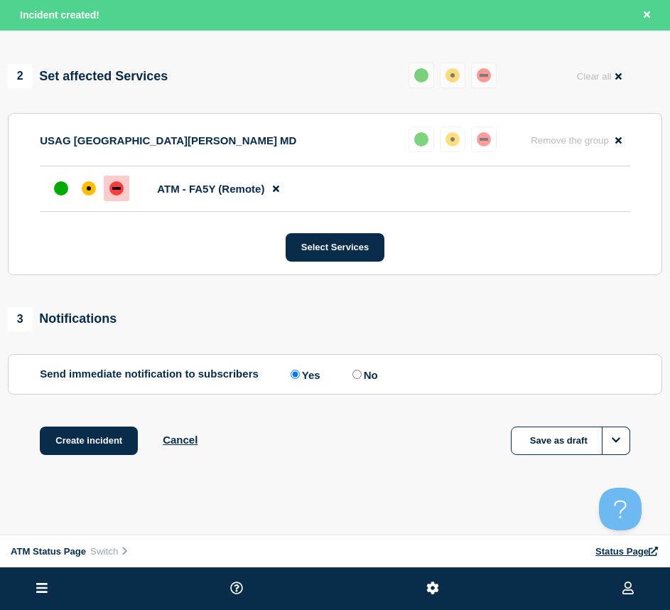
click at [107, 466] on div "Create incident Cancel Save as draft" at bounding box center [335, 459] width 655 height 64
click at [102, 453] on button "Create incident" at bounding box center [89, 441] width 98 height 28
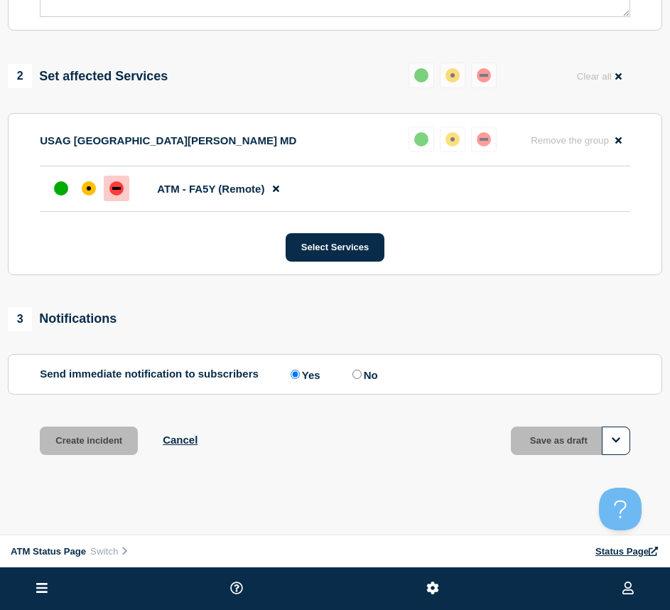
scroll to position [467, 0]
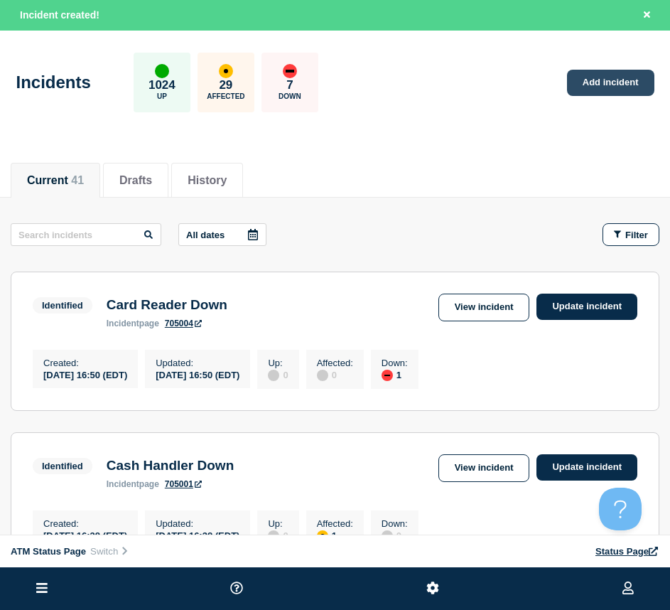
click at [587, 80] on link "Add incident" at bounding box center [610, 83] width 87 height 26
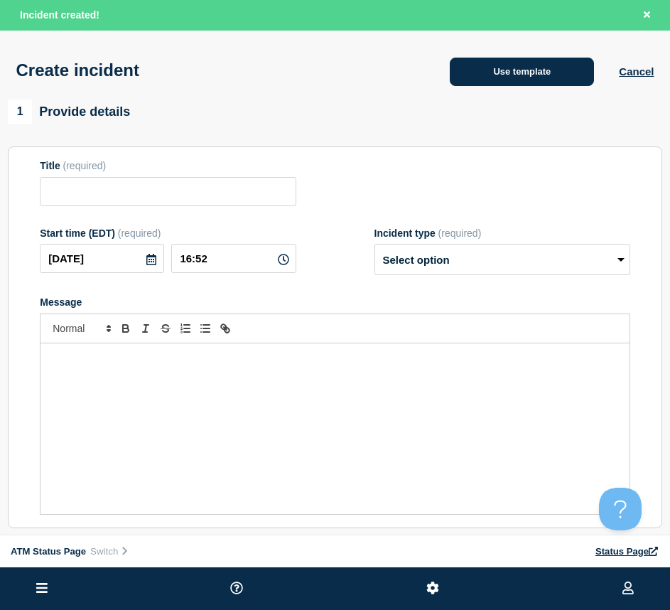
click at [466, 70] on button "Use template" at bounding box center [522, 72] width 144 height 28
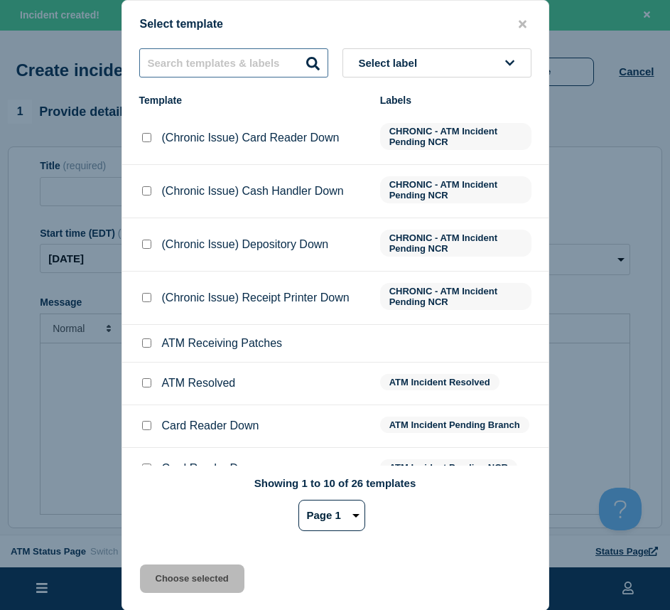
click at [197, 71] on input "text" at bounding box center [233, 62] width 189 height 29
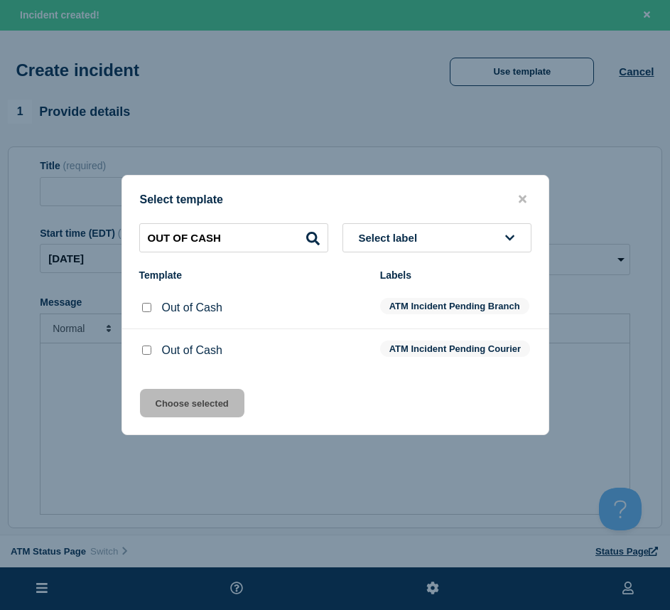
click at [144, 303] on input "Out of Cash checkbox" at bounding box center [146, 307] width 9 height 9
click at [166, 399] on button "Choose selected" at bounding box center [192, 403] width 105 height 28
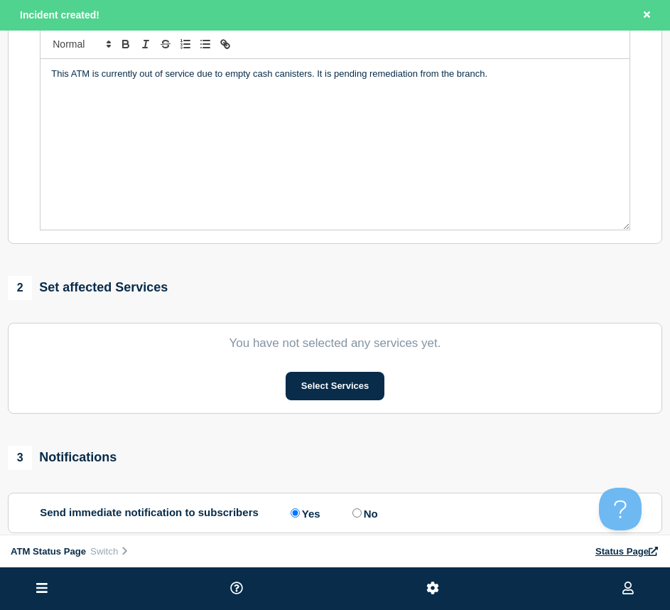
scroll to position [355, 0]
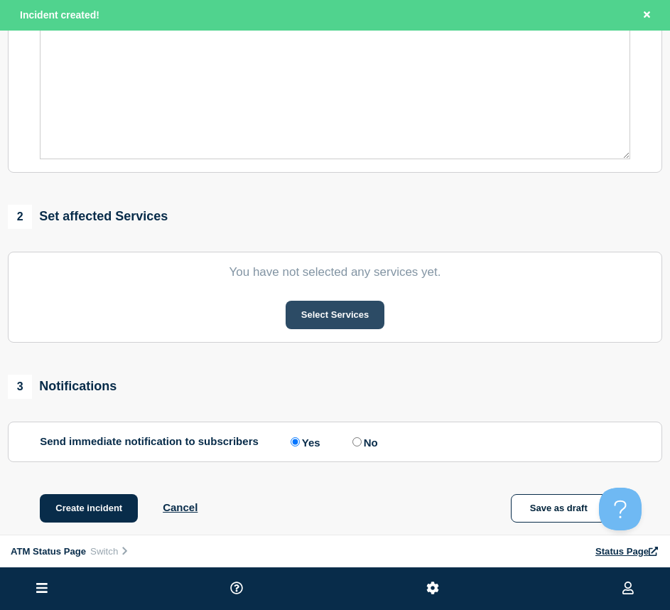
click at [331, 324] on button "Select Services" at bounding box center [335, 315] width 99 height 28
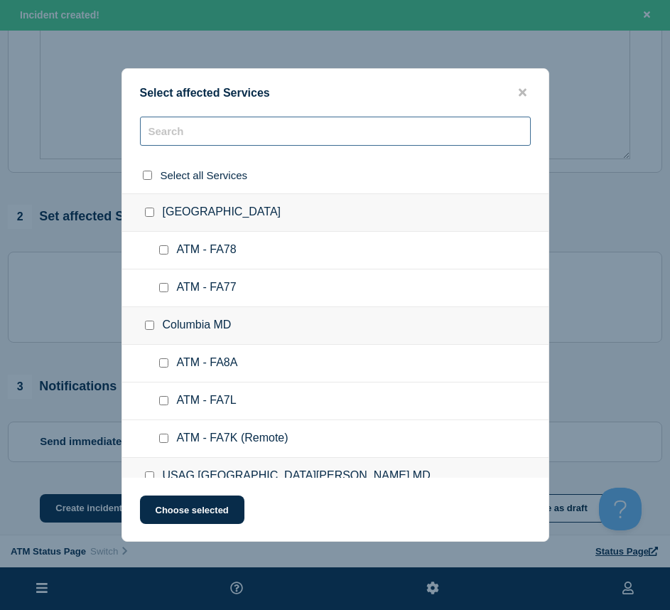
click at [174, 131] on input "text" at bounding box center [335, 131] width 391 height 29
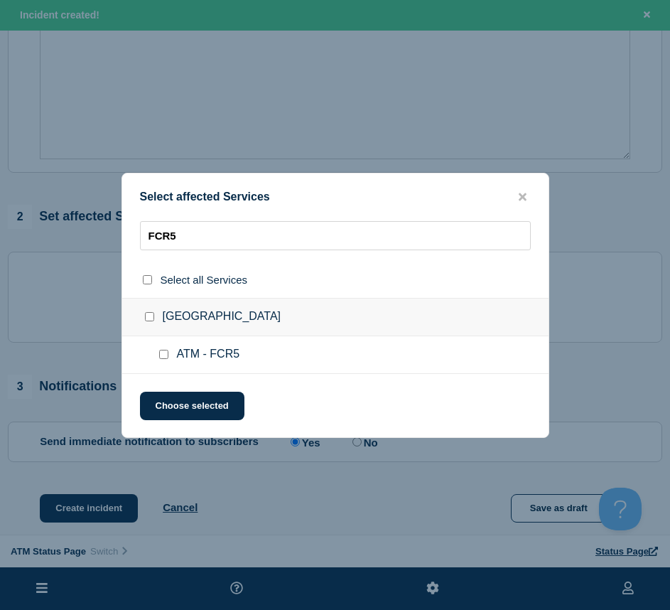
click at [154, 352] on ul "ATM - FCR5" at bounding box center [335, 355] width 427 height 38
click at [163, 353] on input "ATM - FCR5 checkbox" at bounding box center [163, 354] width 9 height 9
click at [180, 395] on button "Choose selected" at bounding box center [192, 406] width 105 height 28
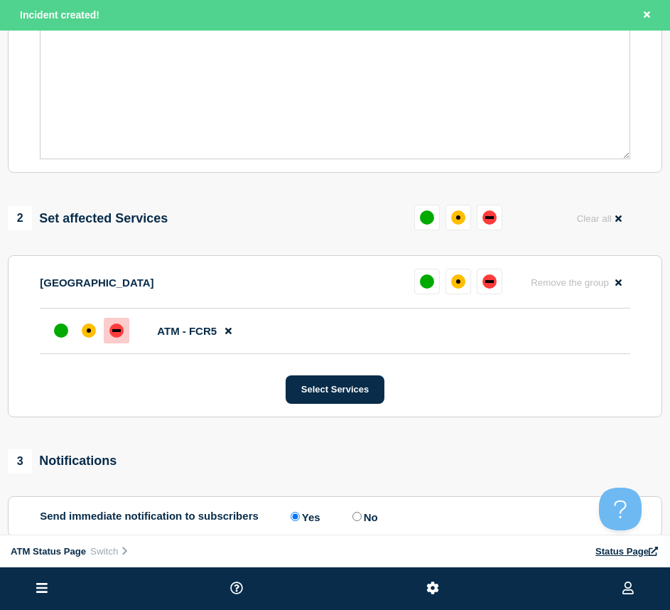
click at [118, 332] on div "down" at bounding box center [116, 330] width 9 height 3
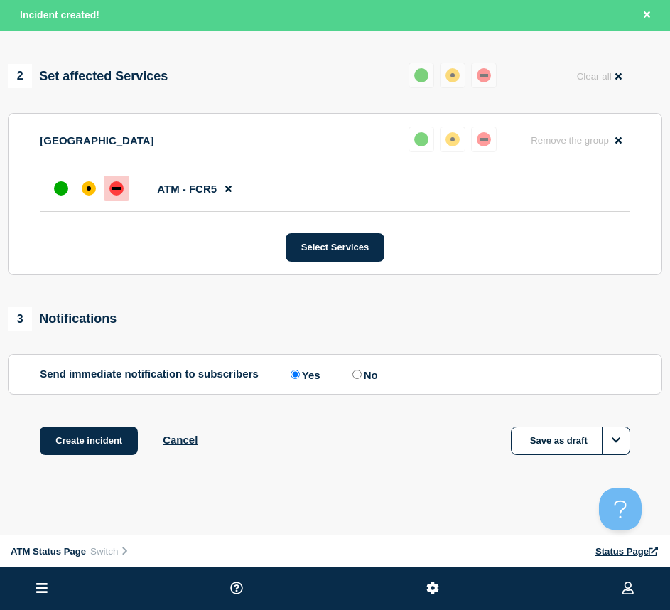
scroll to position [504, 0]
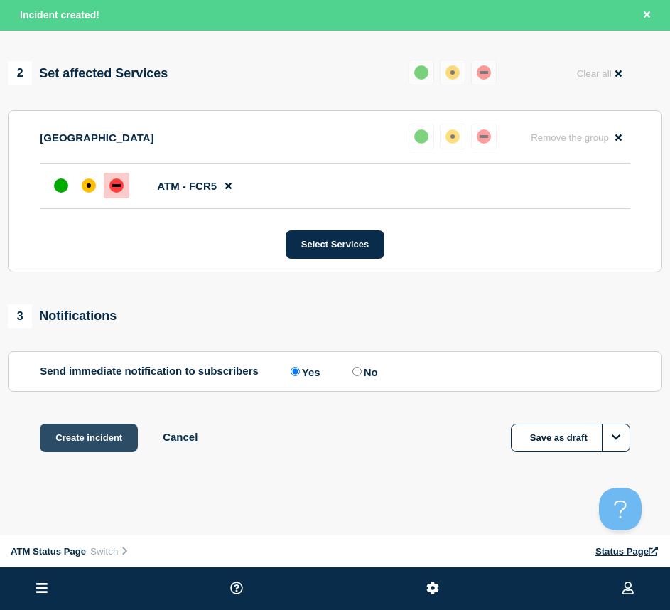
click at [98, 429] on button "Create incident" at bounding box center [89, 438] width 98 height 28
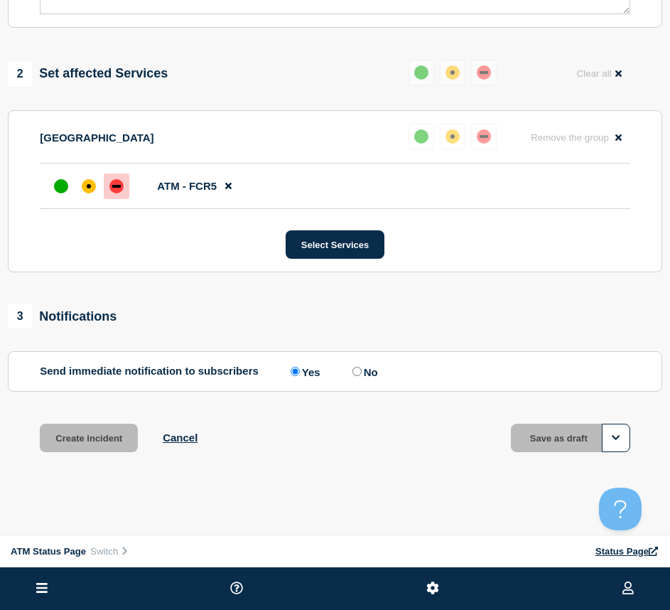
scroll to position [474, 0]
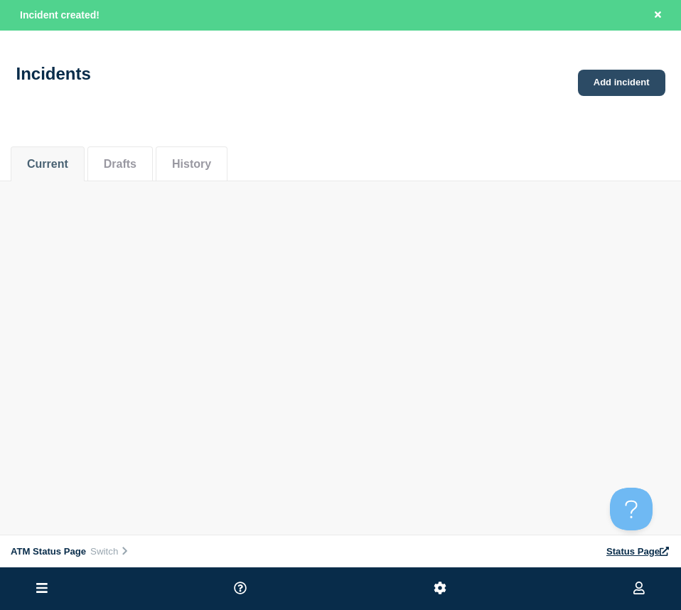
click at [614, 87] on link "Add incident" at bounding box center [621, 83] width 87 height 26
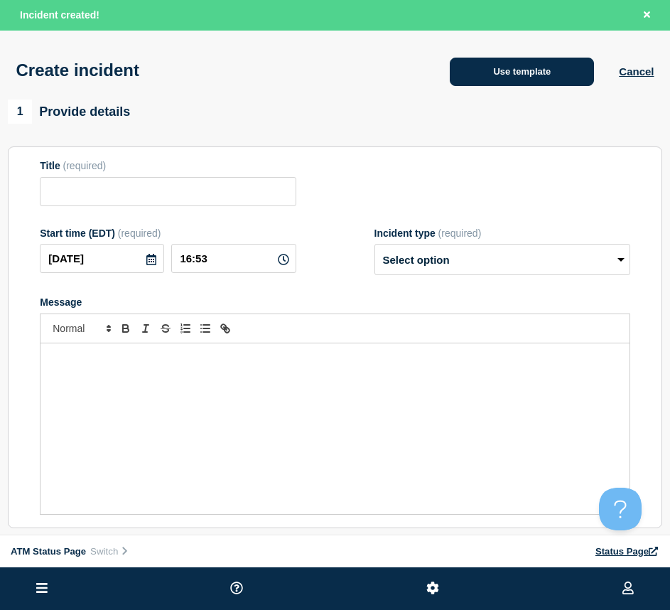
click at [527, 77] on button "Use template" at bounding box center [522, 72] width 144 height 28
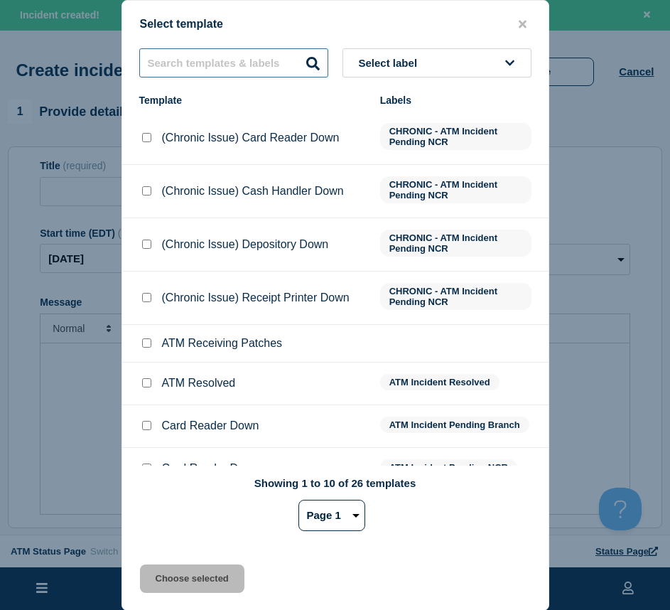
click at [210, 62] on input "text" at bounding box center [233, 62] width 189 height 29
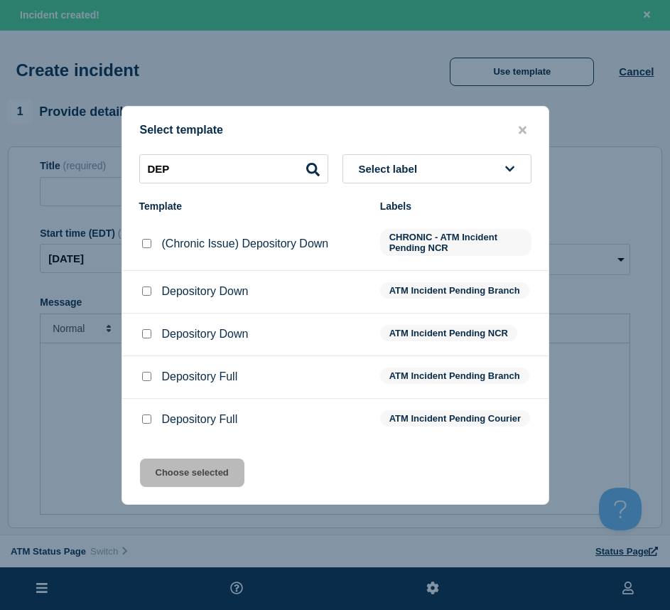
click at [148, 287] on input "Depository Down checkbox" at bounding box center [146, 291] width 9 height 9
click at [183, 467] on button "Choose selected" at bounding box center [192, 473] width 105 height 28
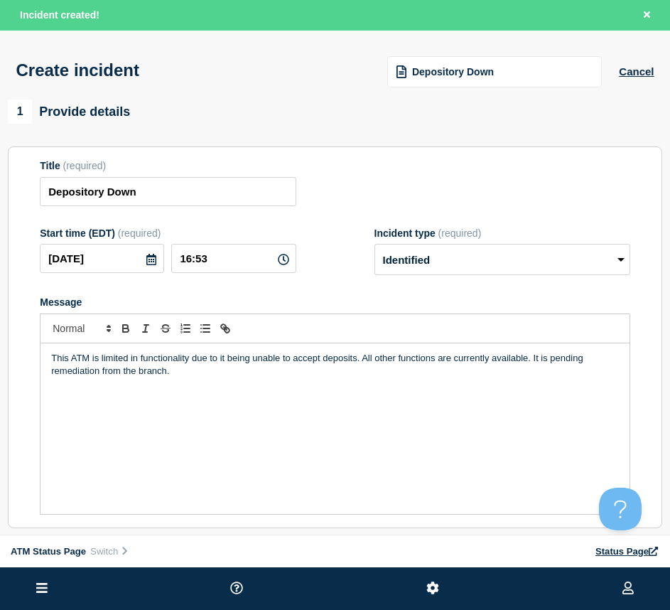
scroll to position [142, 0]
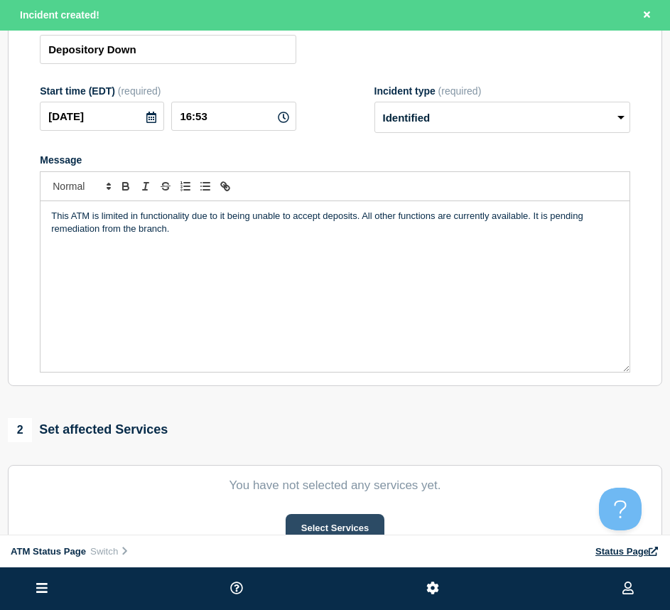
click at [332, 519] on button "Select Services" at bounding box center [335, 528] width 99 height 28
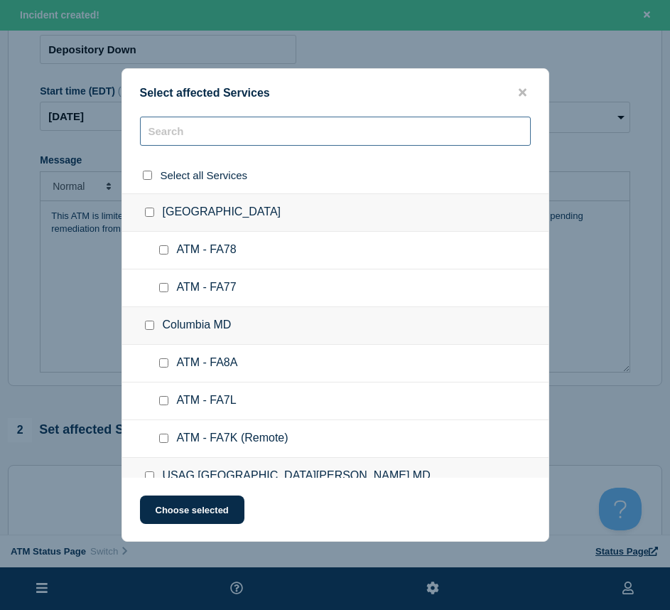
click at [186, 139] on input "text" at bounding box center [335, 131] width 391 height 29
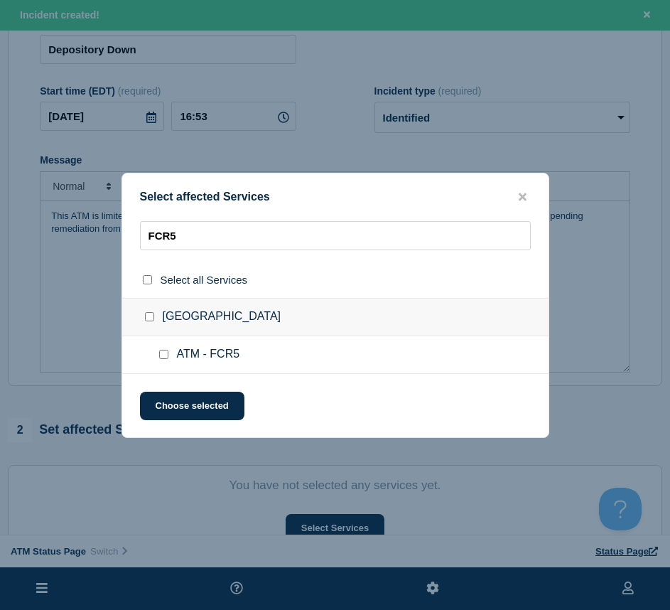
click at [161, 357] on input "ATM - FCR5 checkbox" at bounding box center [163, 354] width 9 height 9
click at [172, 400] on button "Choose selected" at bounding box center [192, 406] width 105 height 28
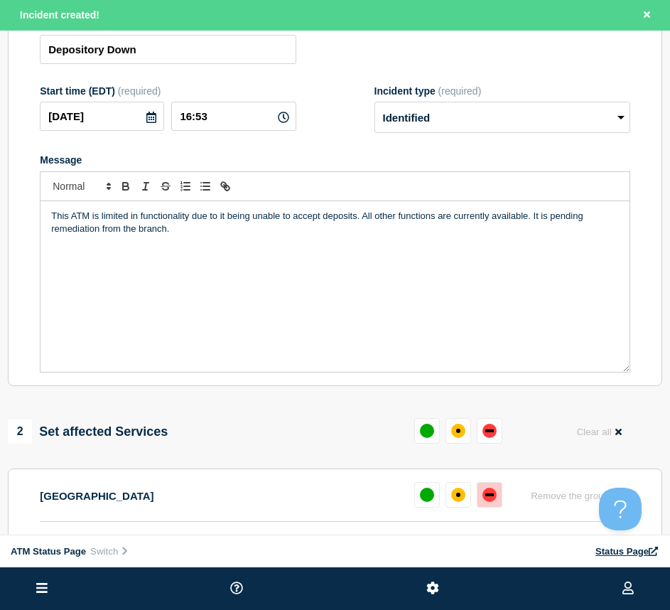
click at [491, 501] on div "down" at bounding box center [490, 495] width 14 height 14
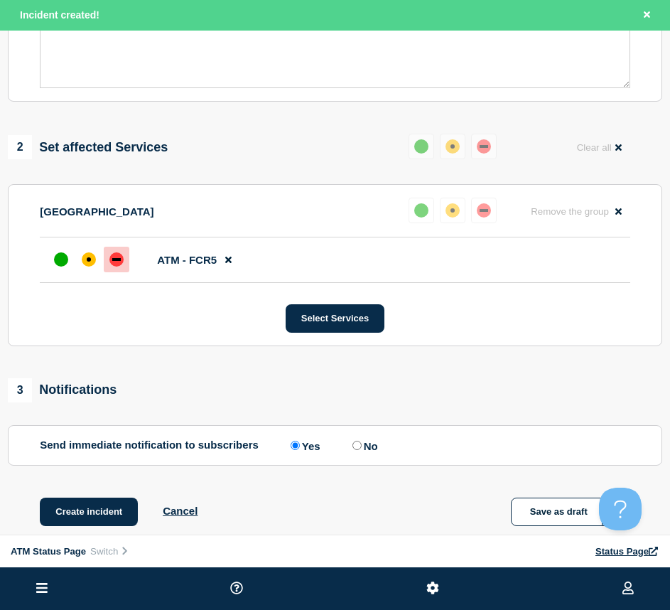
click at [61, 496] on div "1 Provide details Title (required) Depository Down Start time (EDT) (required) …" at bounding box center [335, 117] width 670 height 889
click at [68, 503] on button "Create incident" at bounding box center [89, 512] width 98 height 28
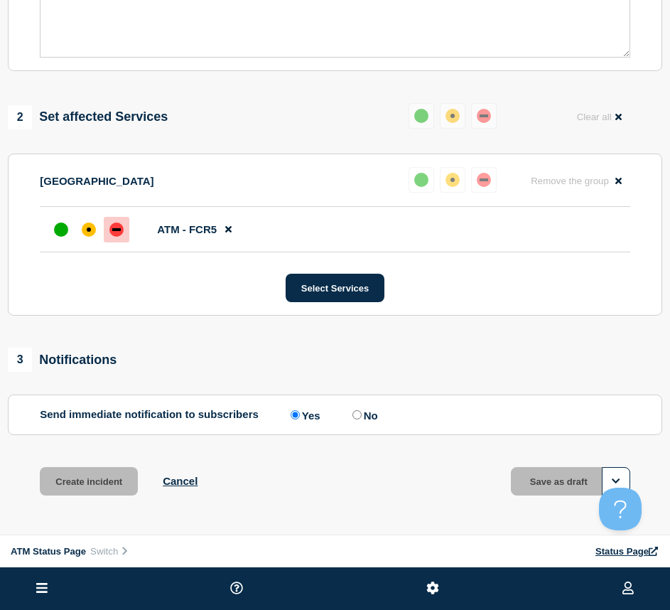
scroll to position [396, 0]
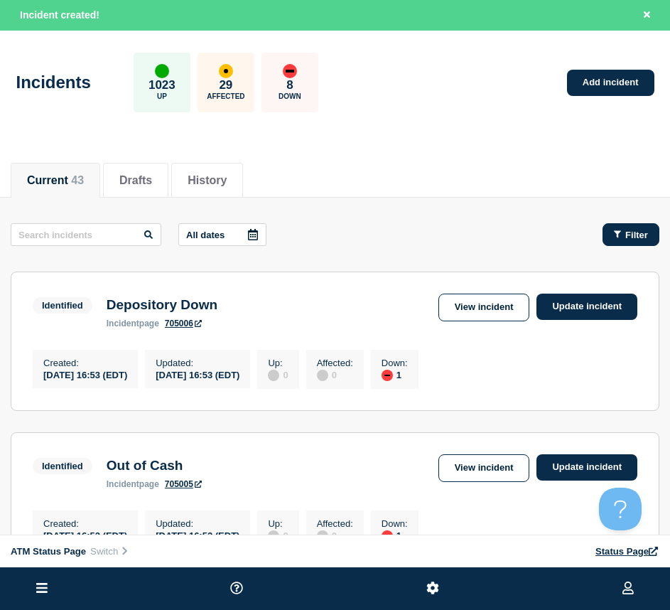
click at [631, 232] on span "Filter" at bounding box center [637, 235] width 23 height 11
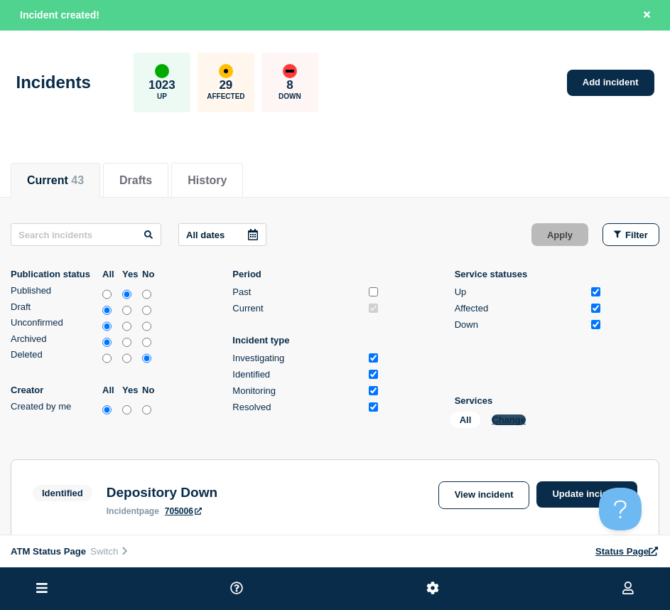
click at [495, 417] on button "Change" at bounding box center [509, 420] width 34 height 11
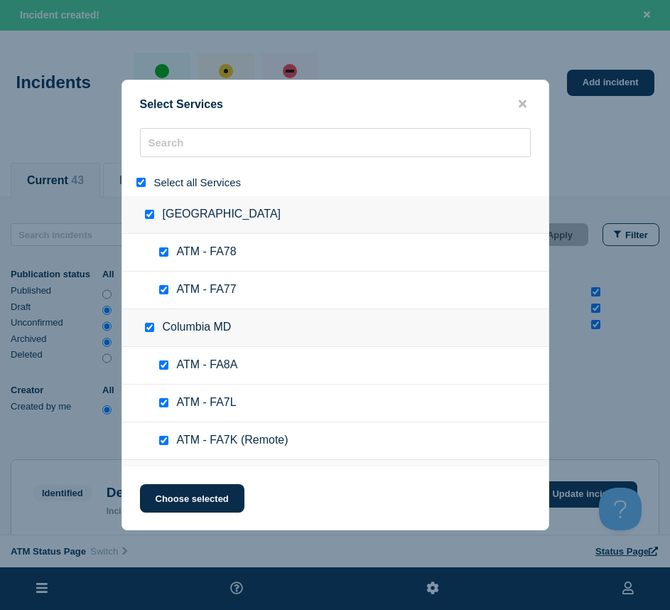
click at [142, 186] on input "select all" at bounding box center [141, 182] width 9 height 9
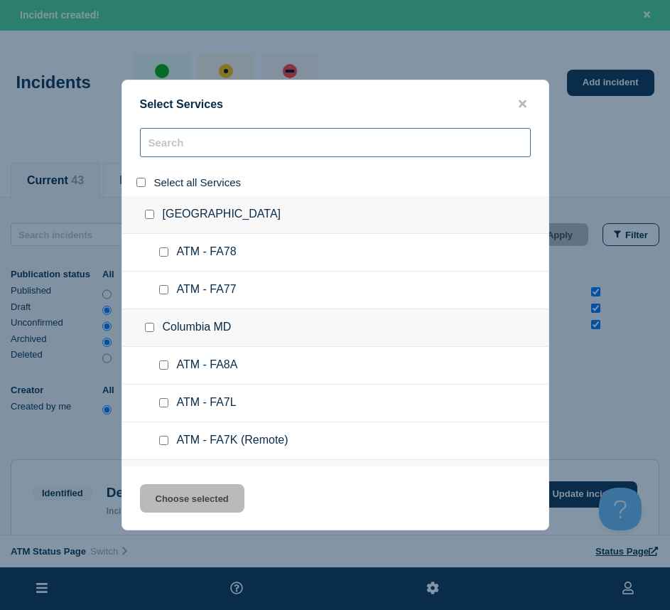
click at [201, 137] on input "search" at bounding box center [335, 142] width 391 height 29
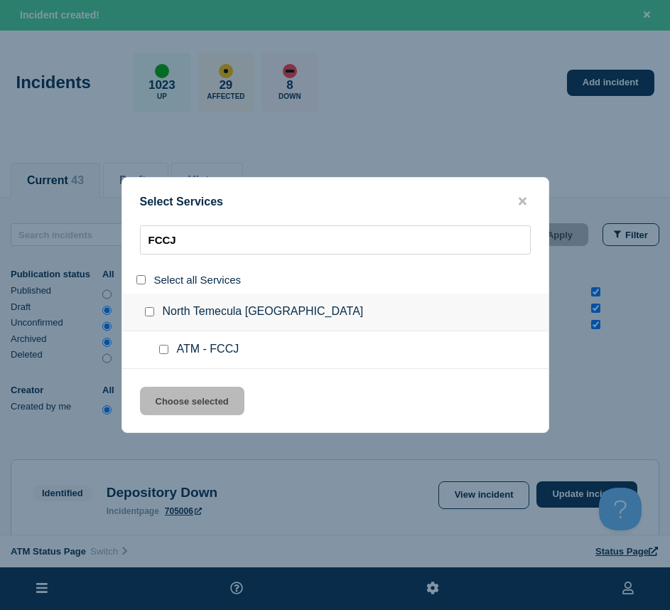
click at [165, 351] on input "service: ATM - FCCJ" at bounding box center [163, 349] width 9 height 9
click at [164, 397] on button "Choose selected" at bounding box center [192, 401] width 105 height 28
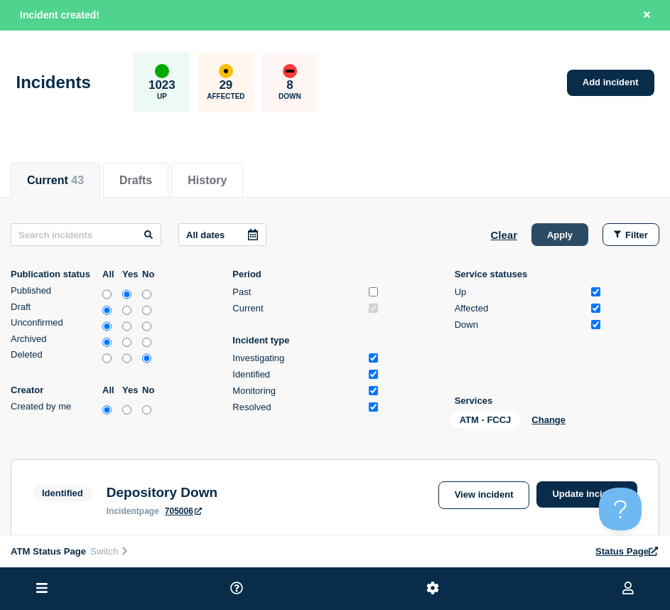
click at [564, 232] on button "Apply" at bounding box center [560, 234] width 57 height 23
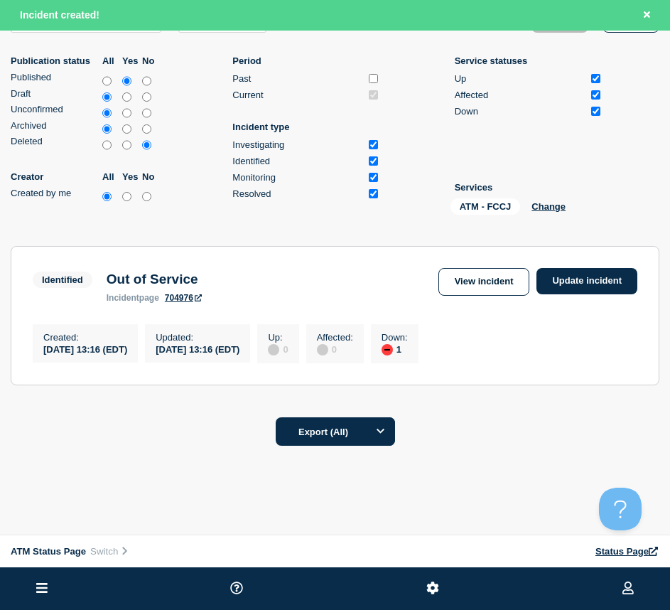
click at [567, 303] on div "Identified Out of Service incident page 704976 View incident Update incident" at bounding box center [335, 285] width 605 height 35
click at [555, 269] on link "Update incident" at bounding box center [587, 281] width 101 height 26
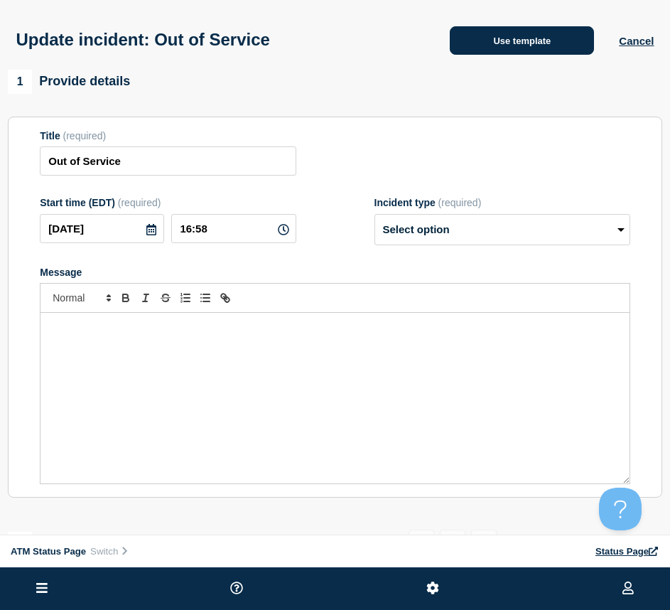
click at [467, 51] on button "Use template" at bounding box center [522, 40] width 144 height 28
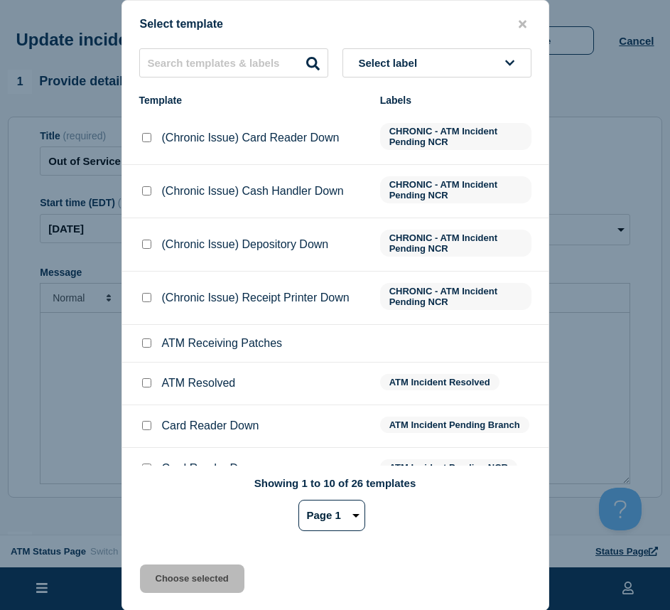
click at [145, 385] on input "ATM Resolved checkbox" at bounding box center [146, 382] width 9 height 9
click at [157, 563] on div "Select template Select label Template Labels (Chronic Issue) Card Reader Down C…" at bounding box center [336, 305] width 428 height 611
click at [157, 570] on button "Choose selected" at bounding box center [192, 579] width 105 height 28
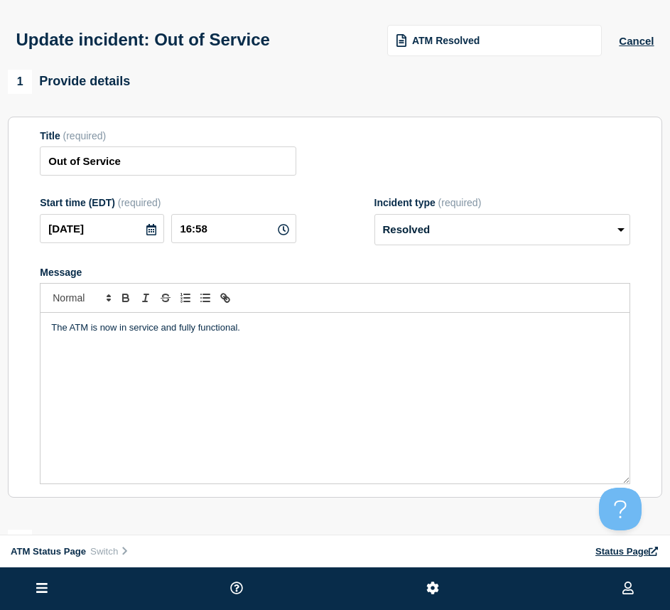
scroll to position [213, 0]
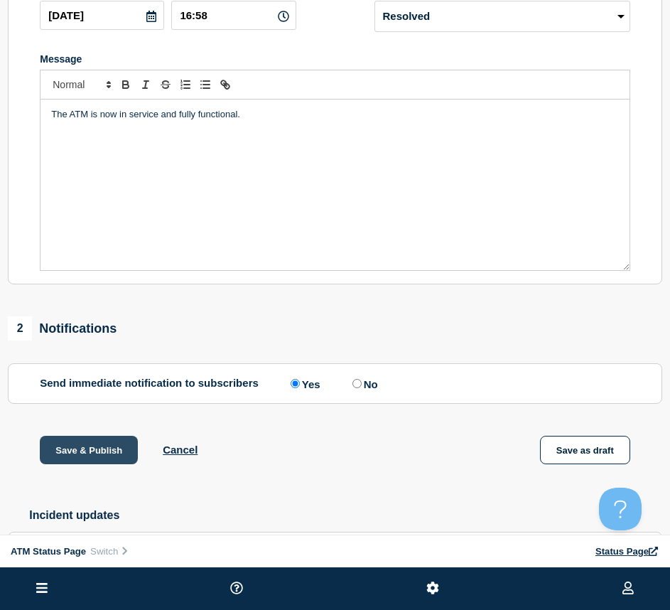
click at [60, 459] on button "Save & Publish" at bounding box center [89, 450] width 98 height 28
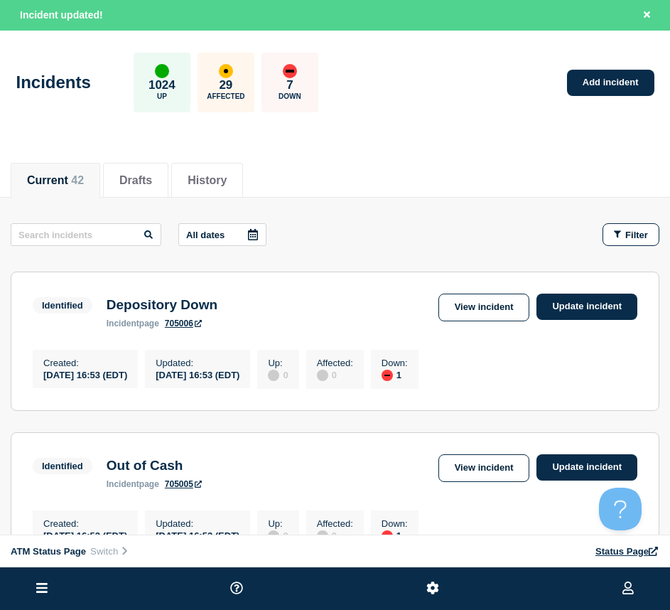
scroll to position [71, 0]
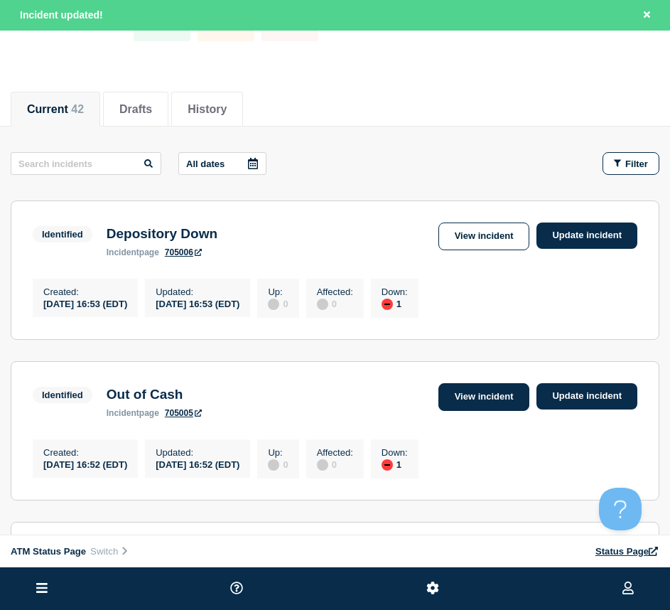
click at [508, 400] on link "View incident" at bounding box center [485, 397] width 92 height 28
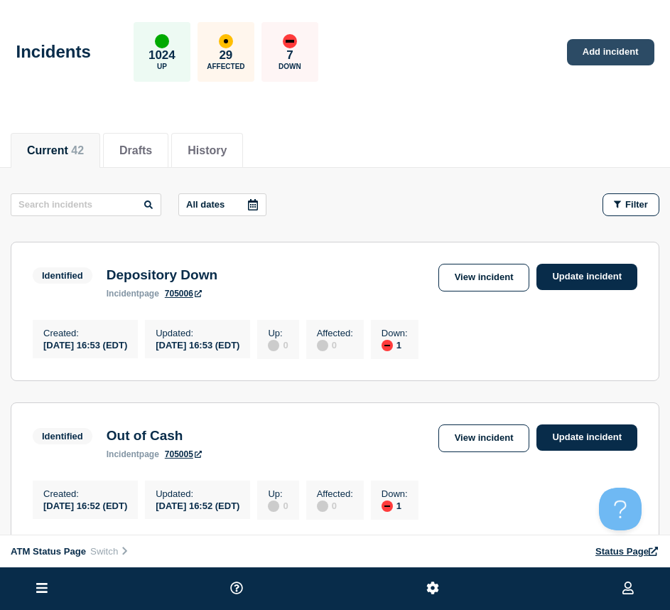
click at [621, 56] on link "Add incident" at bounding box center [610, 52] width 87 height 26
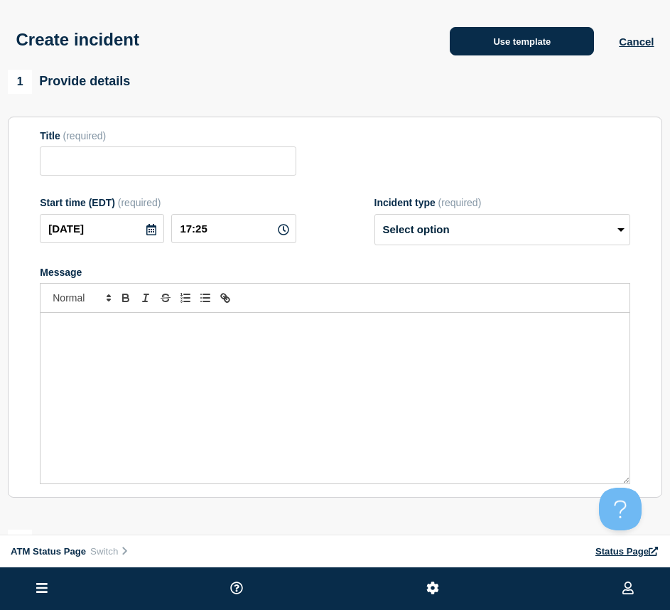
click at [553, 49] on button "Use template" at bounding box center [522, 41] width 144 height 28
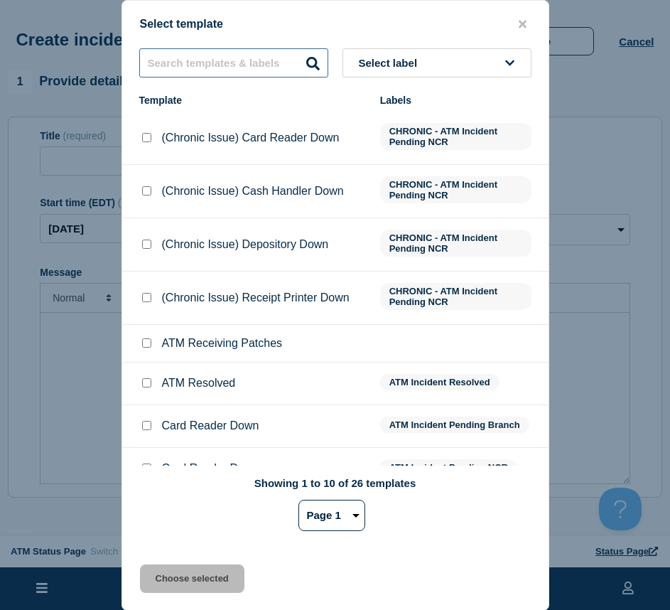
click at [250, 69] on input "text" at bounding box center [233, 62] width 189 height 29
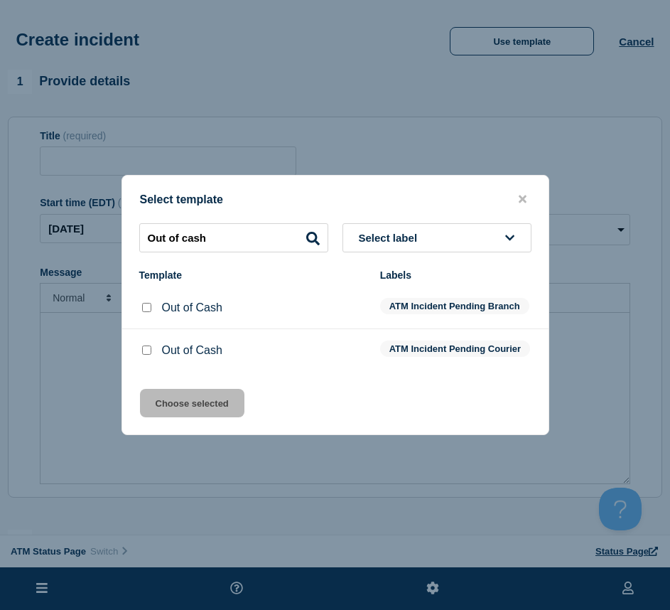
click at [151, 304] on input "Out of Cash checkbox" at bounding box center [146, 307] width 9 height 9
click at [164, 406] on button "Choose selected" at bounding box center [192, 403] width 105 height 28
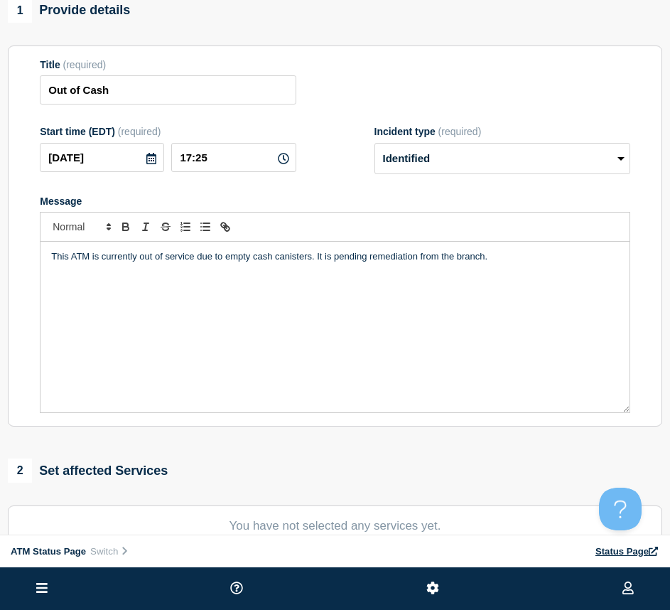
scroll to position [213, 0]
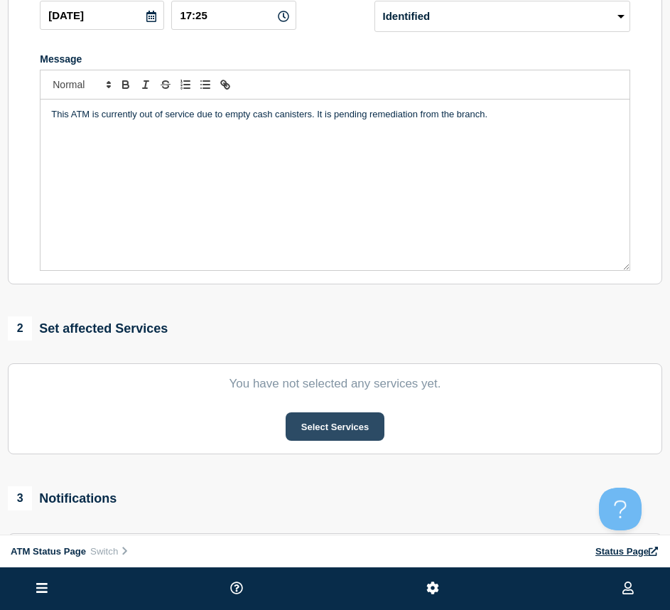
click at [301, 421] on button "Select Services" at bounding box center [335, 426] width 99 height 28
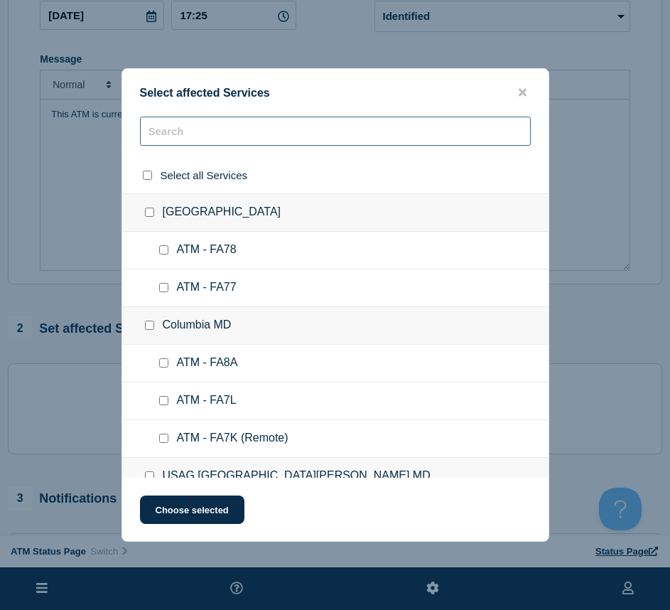
click at [213, 134] on input "text" at bounding box center [335, 131] width 391 height 29
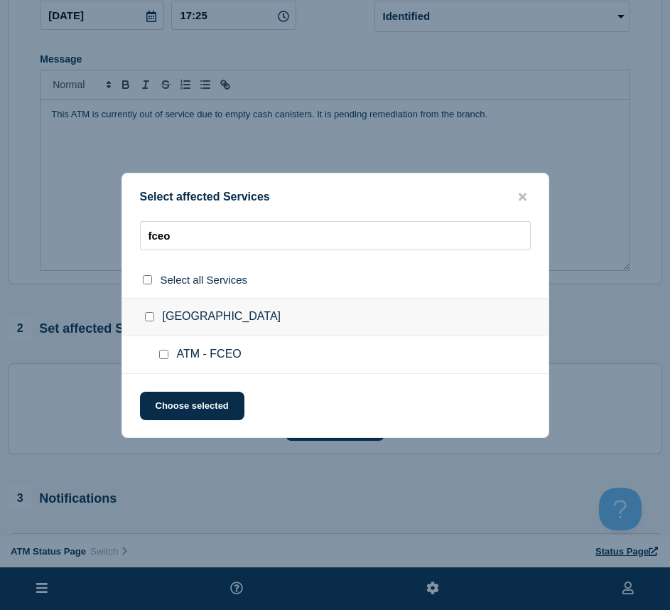
click at [167, 357] on input "ATM - FCEO checkbox" at bounding box center [163, 354] width 9 height 9
click at [171, 402] on button "Choose selected" at bounding box center [192, 406] width 105 height 28
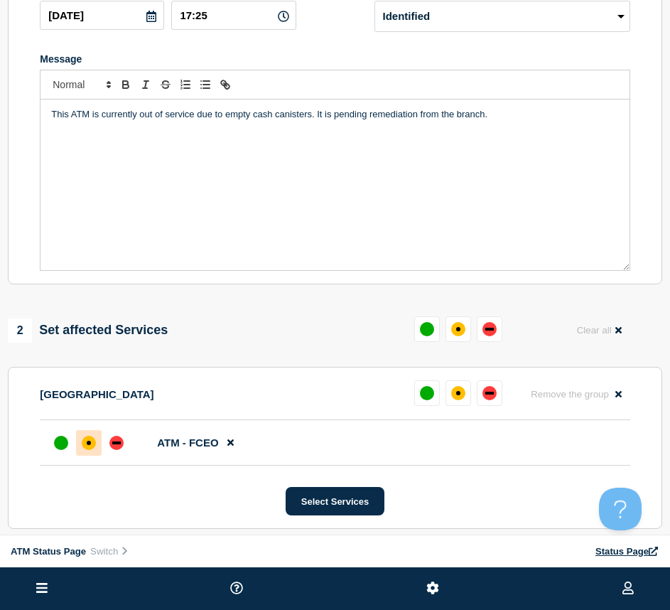
click at [85, 456] on div at bounding box center [89, 443] width 26 height 26
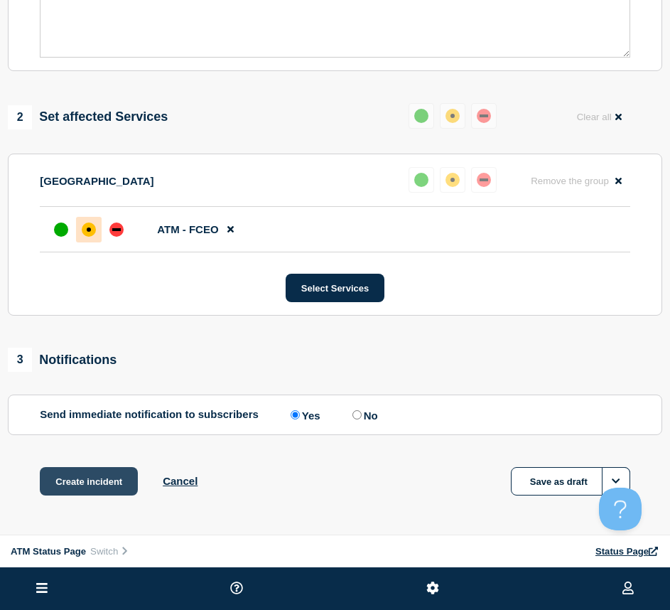
click at [85, 488] on button "Create incident" at bounding box center [89, 481] width 98 height 28
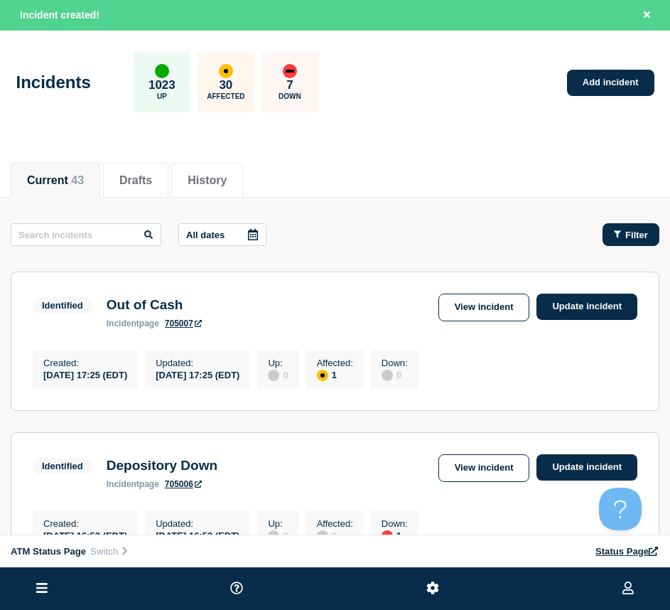
click at [629, 230] on span "Filter" at bounding box center [637, 235] width 23 height 11
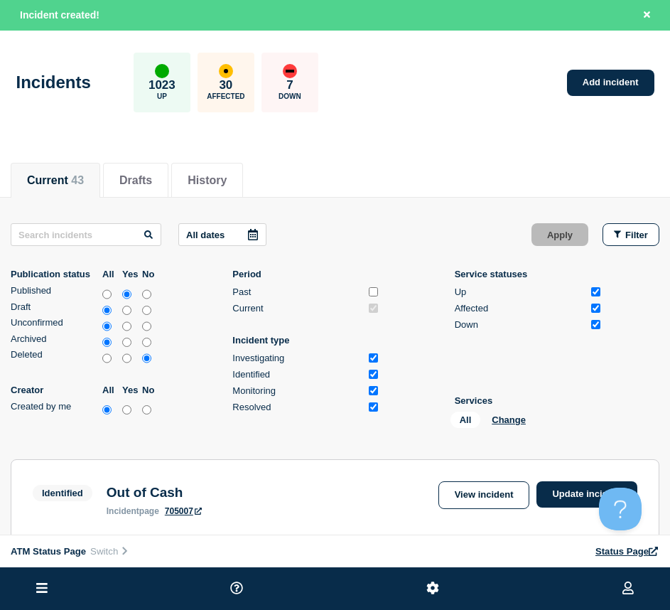
click at [508, 413] on div "All Change" at bounding box center [522, 423] width 142 height 22
click at [503, 424] on button "Change" at bounding box center [509, 420] width 34 height 11
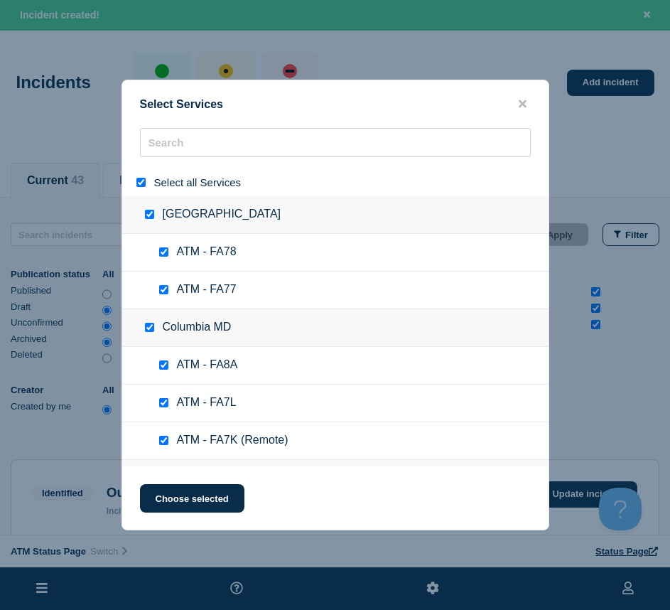
click at [140, 186] on input "select all" at bounding box center [141, 182] width 9 height 9
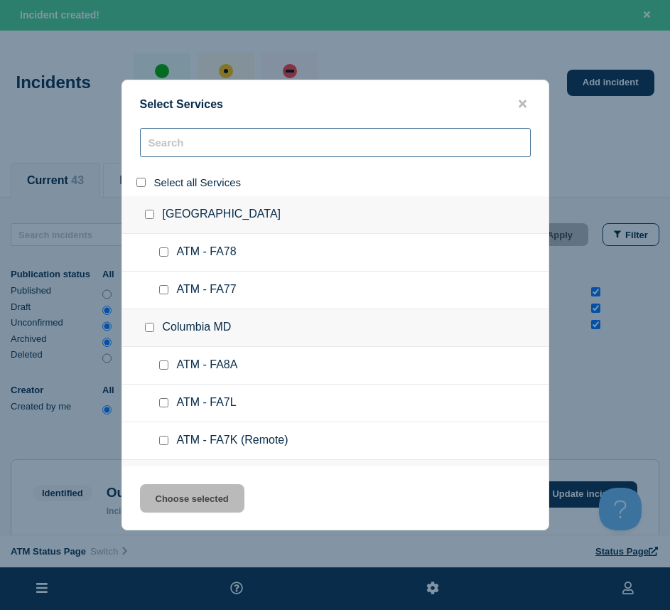
click at [164, 154] on input "search" at bounding box center [335, 142] width 391 height 29
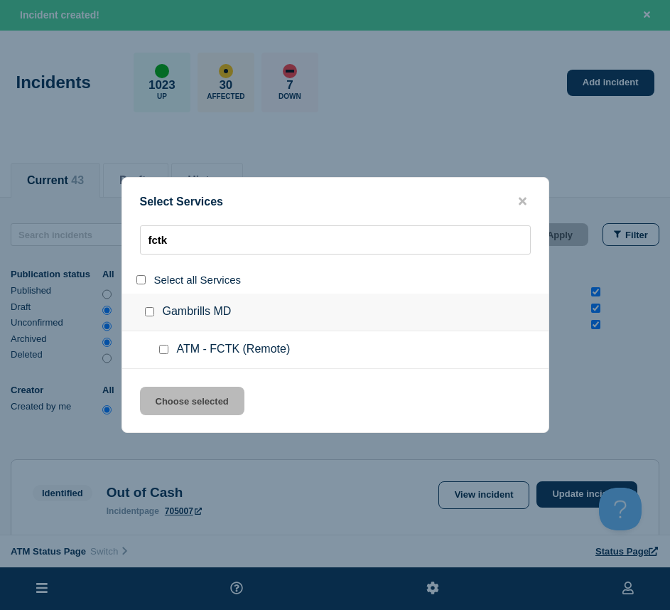
click at [163, 353] on input "service: ATM - FCTK (Remote)" at bounding box center [163, 349] width 9 height 9
click at [166, 412] on button "Choose selected" at bounding box center [192, 401] width 105 height 28
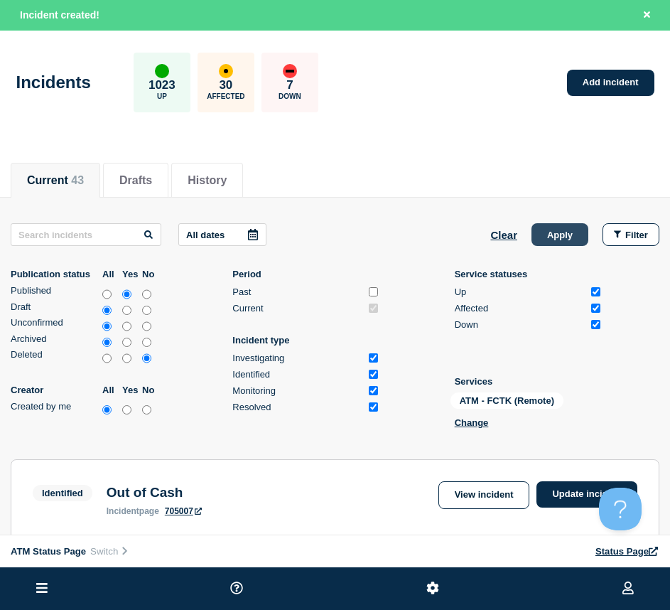
click at [567, 232] on button "Apply" at bounding box center [560, 234] width 57 height 23
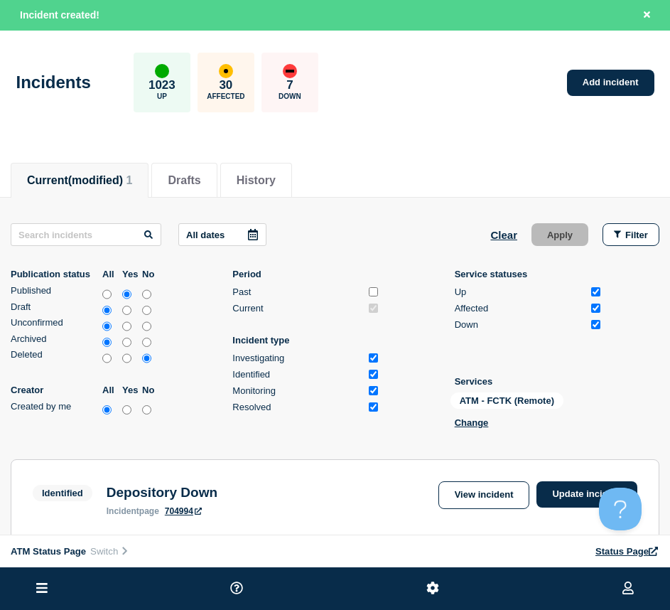
scroll to position [142, 0]
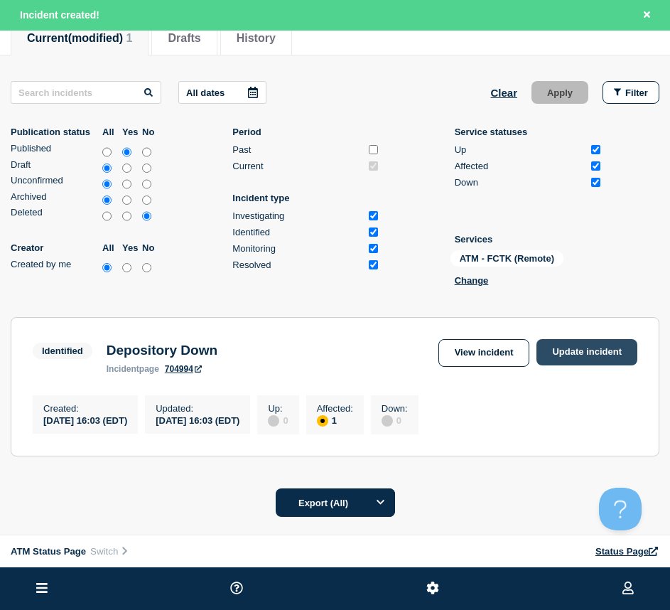
click at [598, 361] on link "Update incident" at bounding box center [587, 352] width 101 height 26
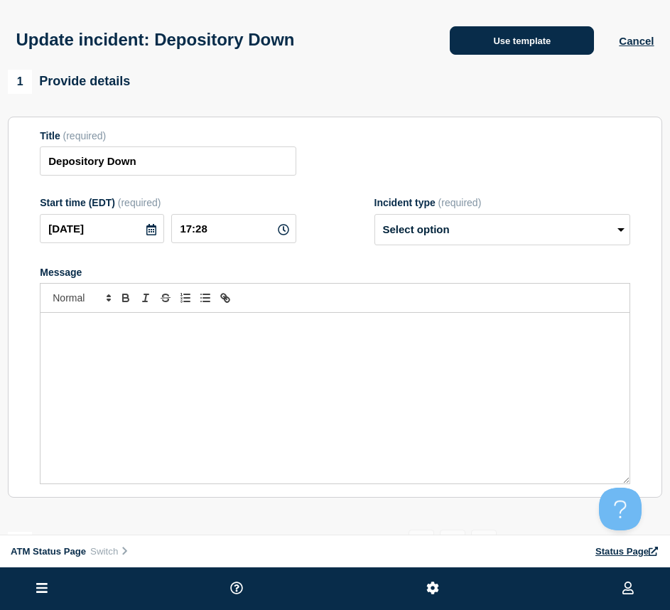
click at [469, 43] on button "Use template" at bounding box center [522, 40] width 144 height 28
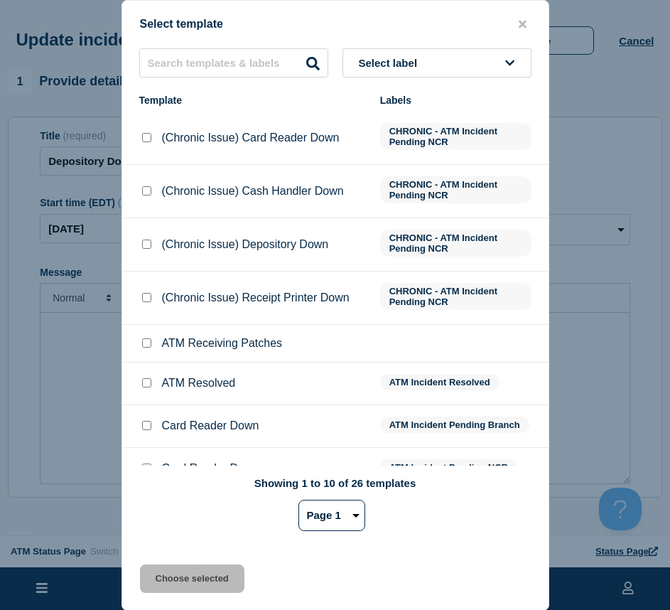
click at [149, 382] on input "ATM Resolved checkbox" at bounding box center [146, 382] width 9 height 9
click at [166, 584] on button "Choose selected" at bounding box center [192, 579] width 105 height 28
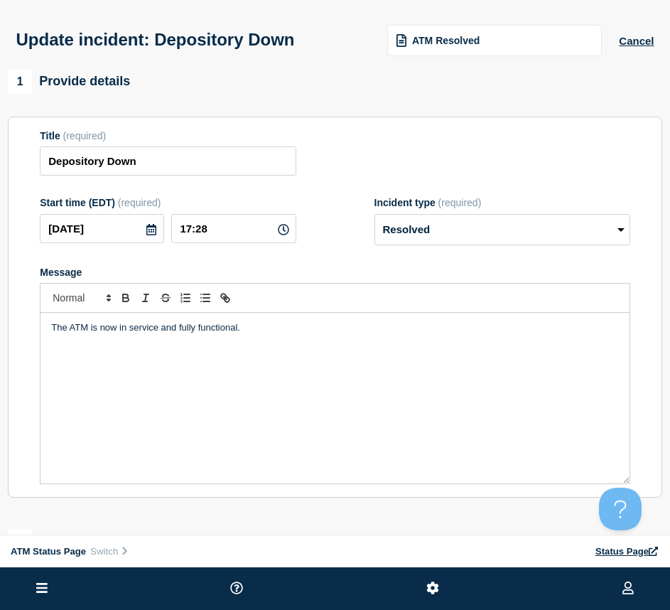
scroll to position [213, 0]
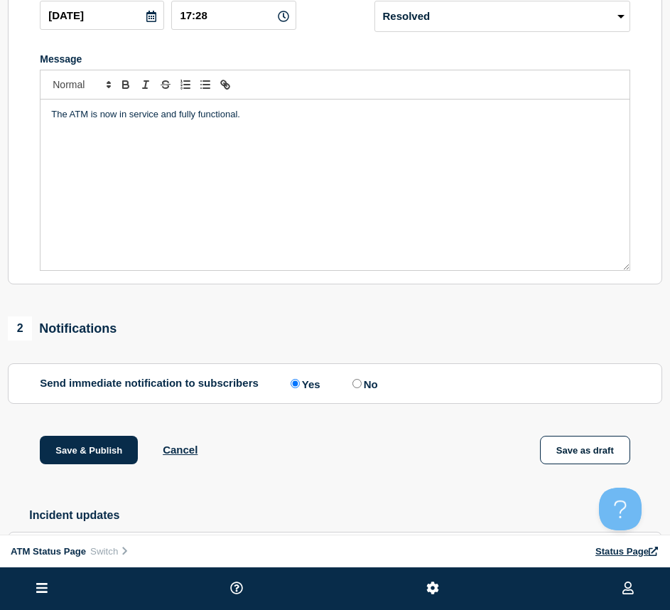
click at [87, 471] on div "Save & Publish Cancel Save as draft" at bounding box center [335, 468] width 655 height 64
click at [85, 463] on button "Save & Publish" at bounding box center [89, 450] width 98 height 28
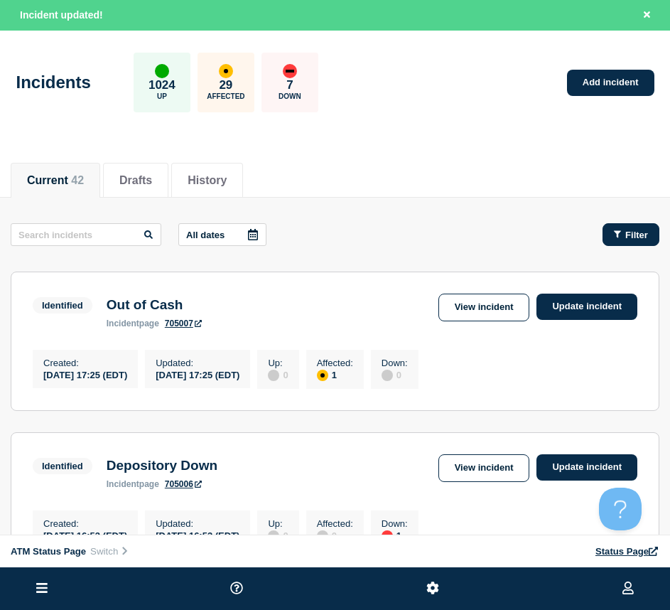
click at [634, 242] on button "Filter" at bounding box center [631, 234] width 57 height 23
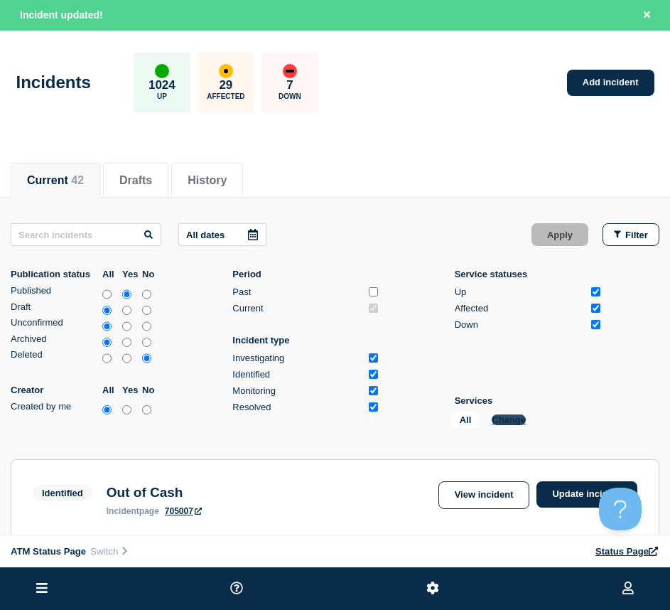
click at [498, 415] on button "Change" at bounding box center [509, 420] width 34 height 11
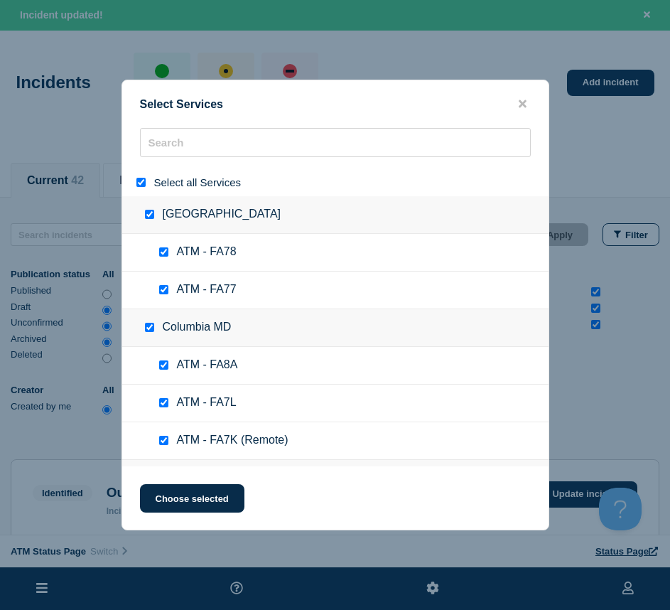
click at [141, 186] on input "select all" at bounding box center [141, 182] width 9 height 9
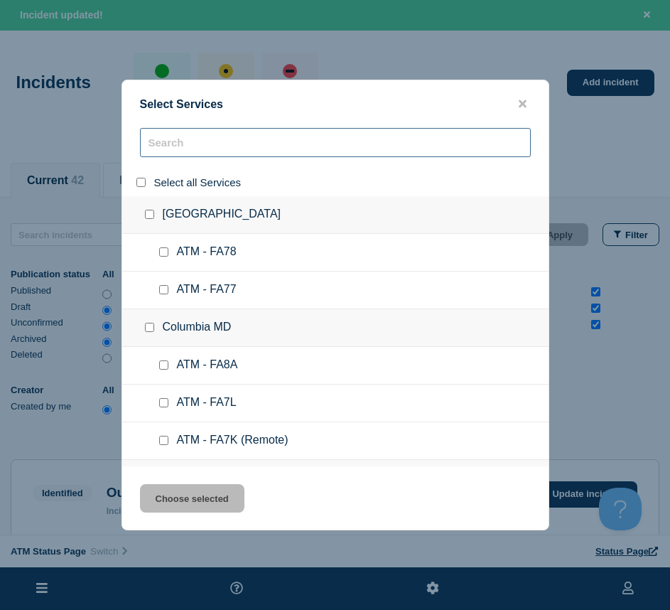
click at [172, 139] on input "search" at bounding box center [335, 142] width 391 height 29
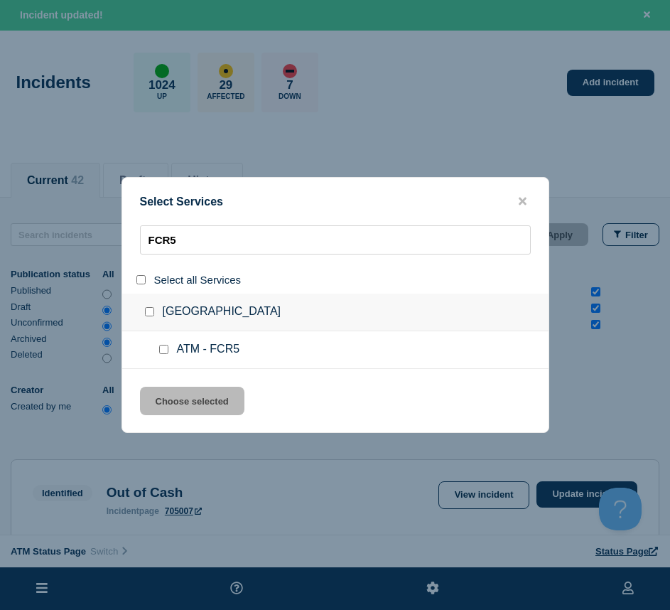
click at [162, 345] on div at bounding box center [166, 350] width 21 height 14
click at [162, 348] on input "service: ATM - FCR5" at bounding box center [163, 349] width 9 height 9
click at [168, 396] on button "Choose selected" at bounding box center [192, 401] width 105 height 28
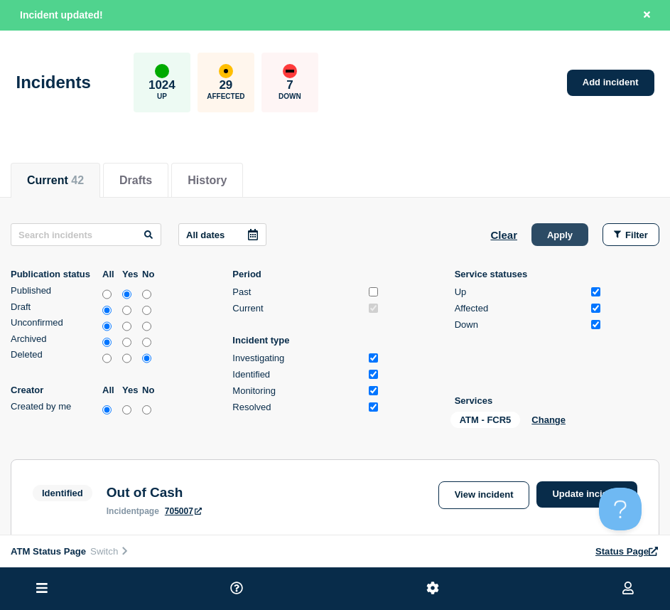
click at [566, 238] on button "Apply" at bounding box center [560, 234] width 57 height 23
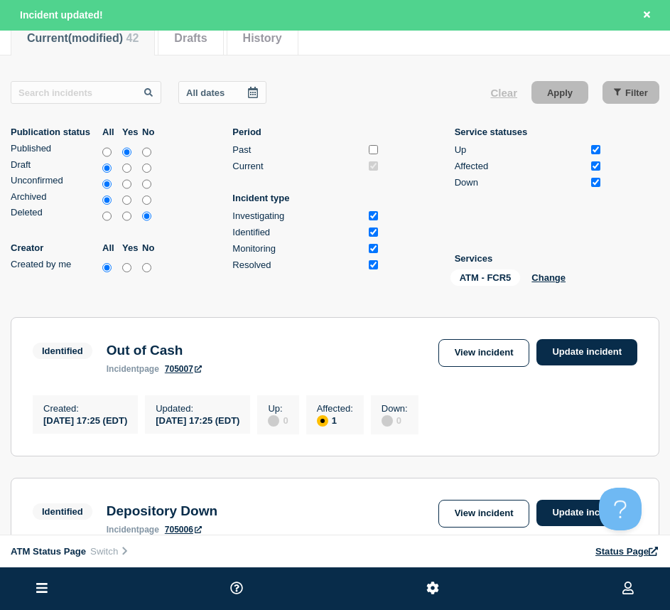
scroll to position [213, 0]
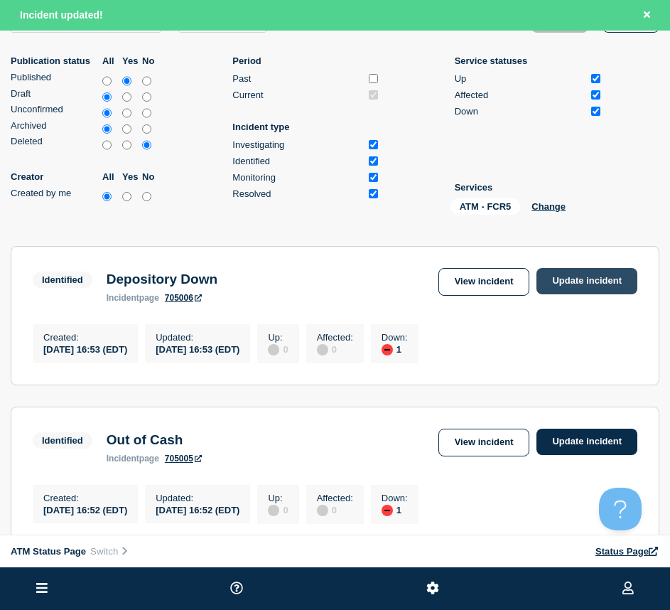
click at [563, 287] on link "Update incident" at bounding box center [587, 281] width 101 height 26
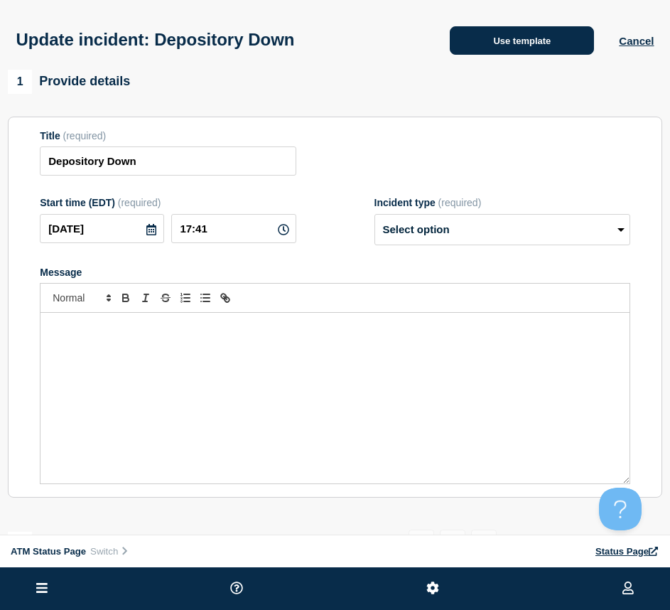
click at [460, 44] on button "Use template" at bounding box center [522, 40] width 144 height 28
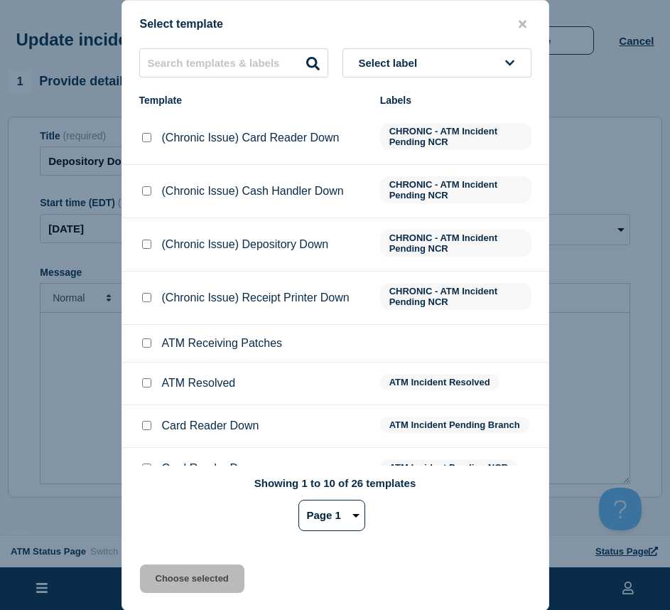
click at [144, 348] on input "ATM Receiving Patches checkbox" at bounding box center [146, 342] width 9 height 9
click at [143, 380] on div at bounding box center [146, 383] width 14 height 14
click at [146, 384] on input "ATM Resolved checkbox" at bounding box center [146, 382] width 9 height 9
click at [165, 585] on button "Choose selected" at bounding box center [192, 579] width 105 height 28
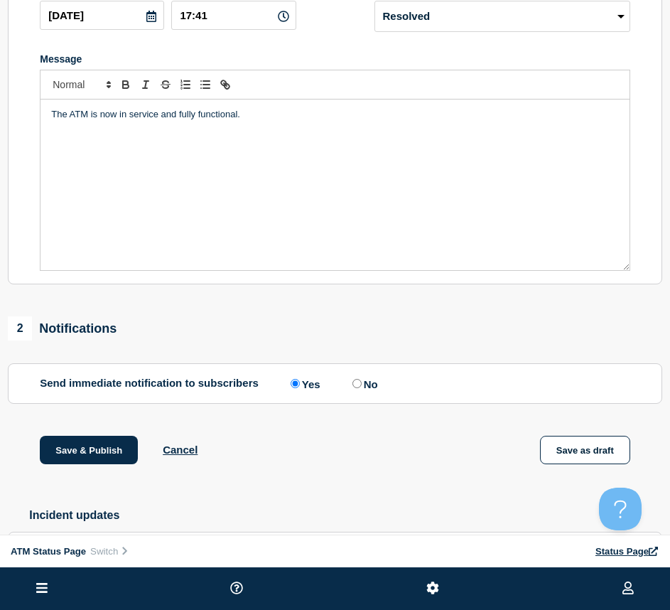
scroll to position [313, 0]
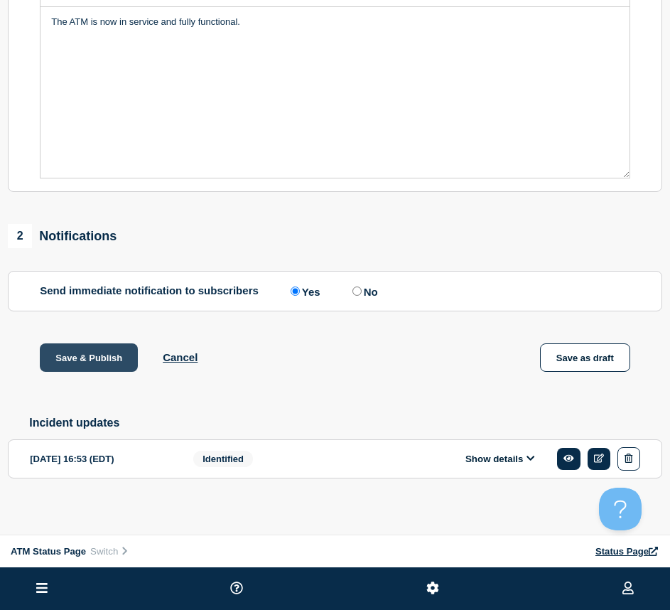
click at [68, 348] on button "Save & Publish" at bounding box center [89, 357] width 98 height 28
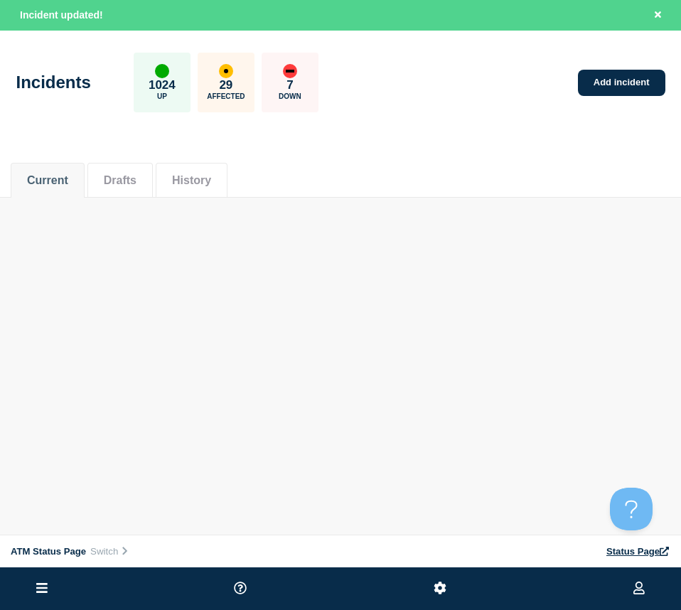
click at [599, 200] on main "Incidents 1024 Up 29 Affected 7 Down Add incident Current Drafts History Curren…" at bounding box center [340, 125] width 681 height 189
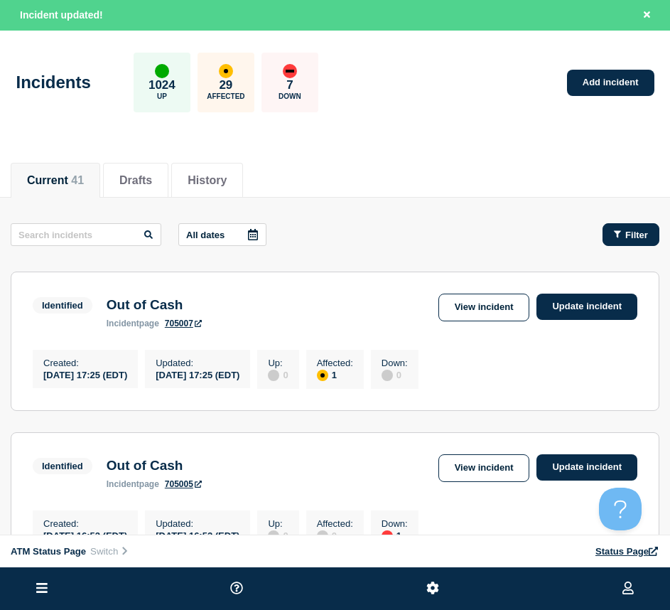
click at [626, 240] on button "Filter" at bounding box center [631, 234] width 57 height 23
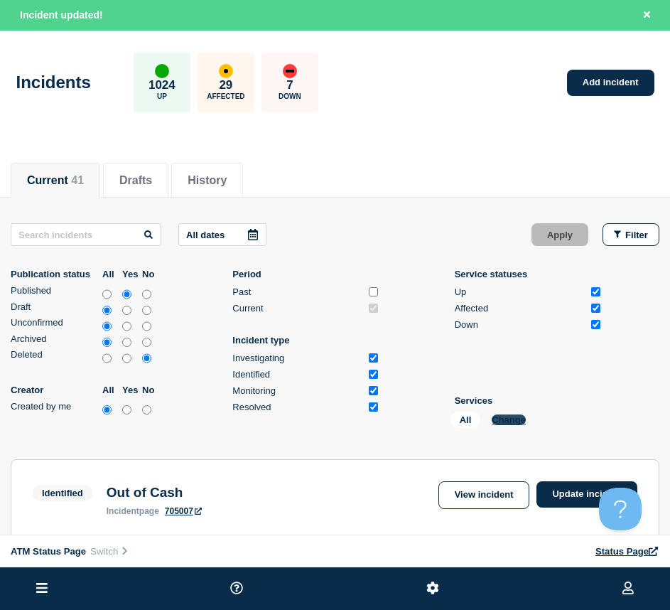
click at [501, 422] on button "Change" at bounding box center [509, 420] width 34 height 11
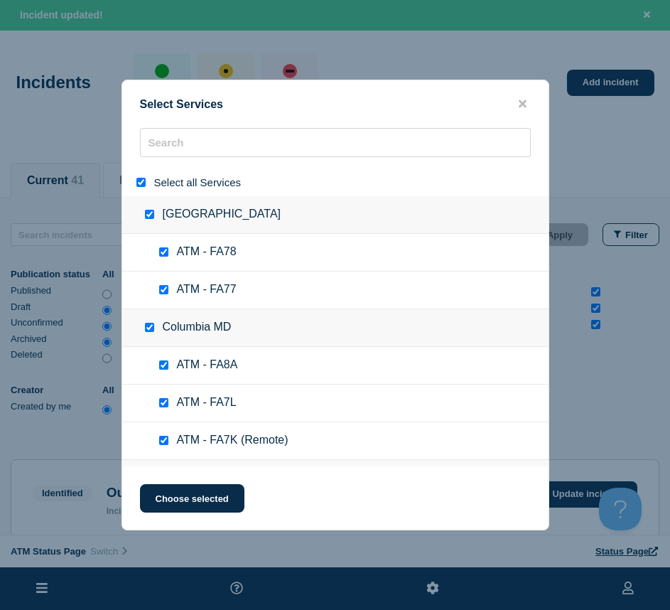
click at [141, 183] on input "select all" at bounding box center [141, 182] width 9 height 9
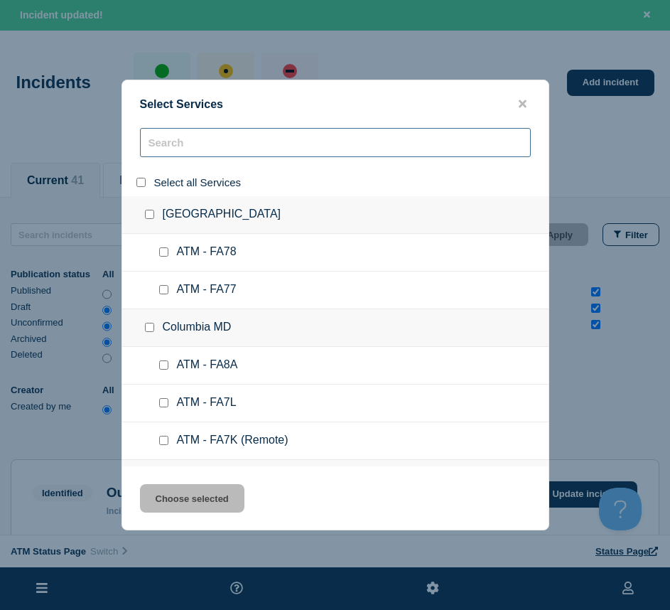
click at [163, 153] on input "search" at bounding box center [335, 142] width 391 height 29
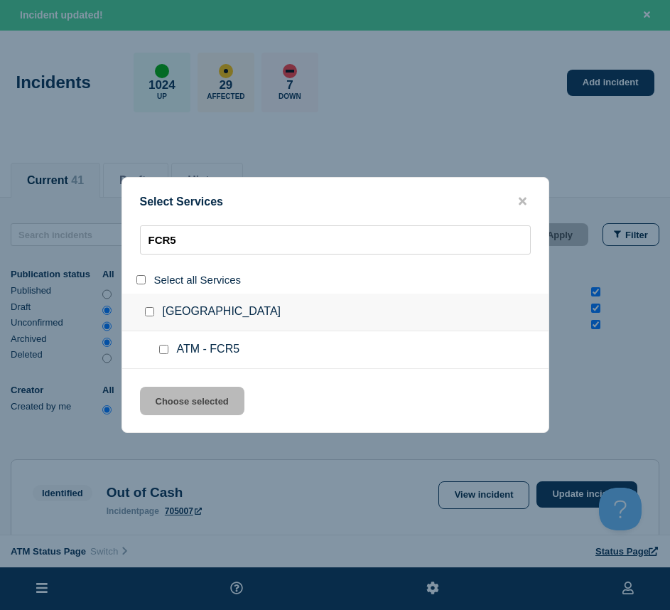
click at [159, 347] on input "service: ATM - FCR5" at bounding box center [163, 349] width 9 height 9
click at [169, 380] on div "Select Services FCR5 Select all Services Long Beach CA ATM - FCR5 Choose select…" at bounding box center [336, 305] width 428 height 256
click at [169, 383] on div "Select Services FCR5 Select all Services Long Beach CA ATM - FCR5 Choose select…" at bounding box center [336, 305] width 428 height 256
click at [160, 404] on button "Choose selected" at bounding box center [192, 401] width 105 height 28
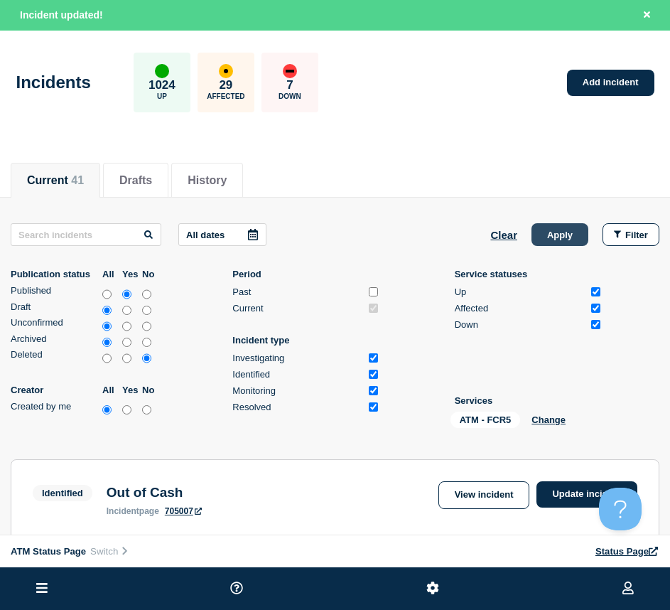
click at [575, 225] on button "Apply" at bounding box center [560, 234] width 57 height 23
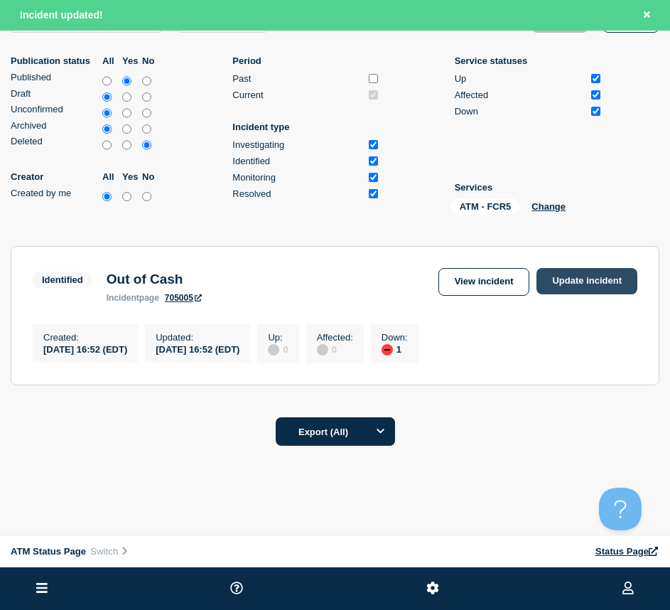
click at [588, 283] on link "Update incident" at bounding box center [587, 281] width 101 height 26
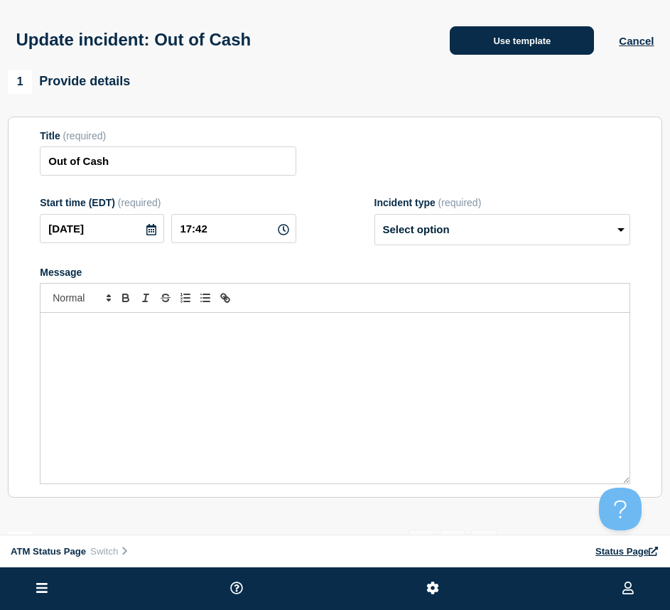
click at [463, 47] on button "Use template" at bounding box center [522, 40] width 144 height 28
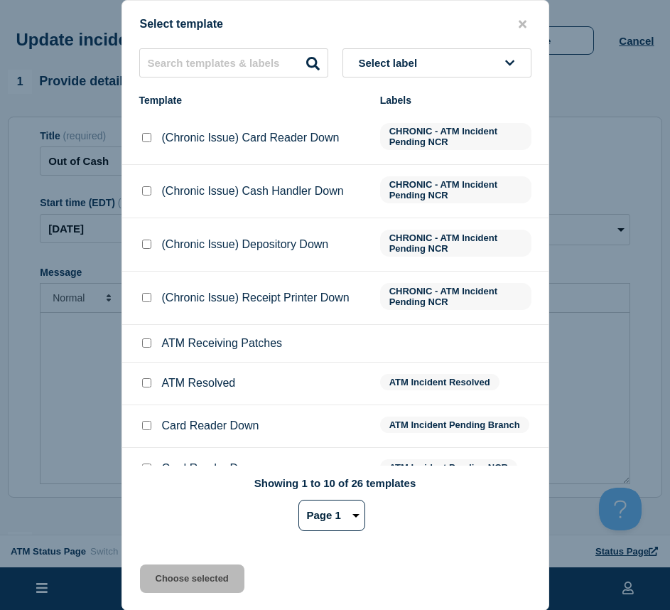
click at [151, 380] on div at bounding box center [146, 383] width 14 height 14
click at [146, 384] on input "ATM Resolved checkbox" at bounding box center [146, 382] width 9 height 9
click at [164, 571] on button "Choose selected" at bounding box center [192, 579] width 105 height 28
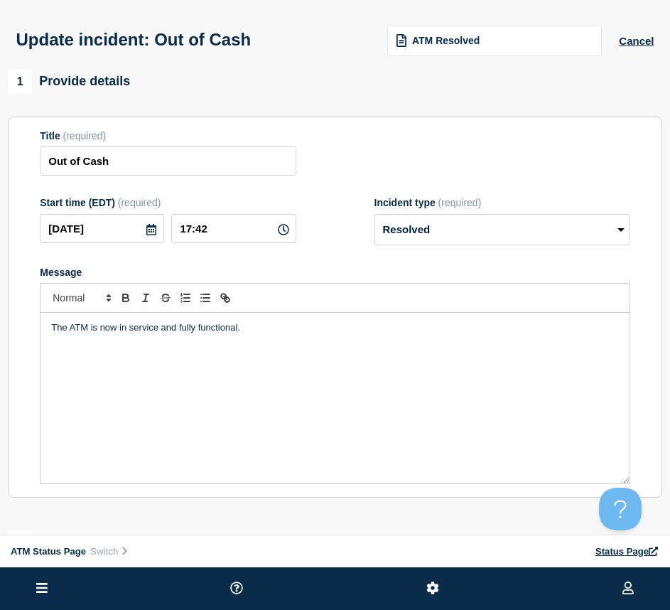
scroll to position [142, 0]
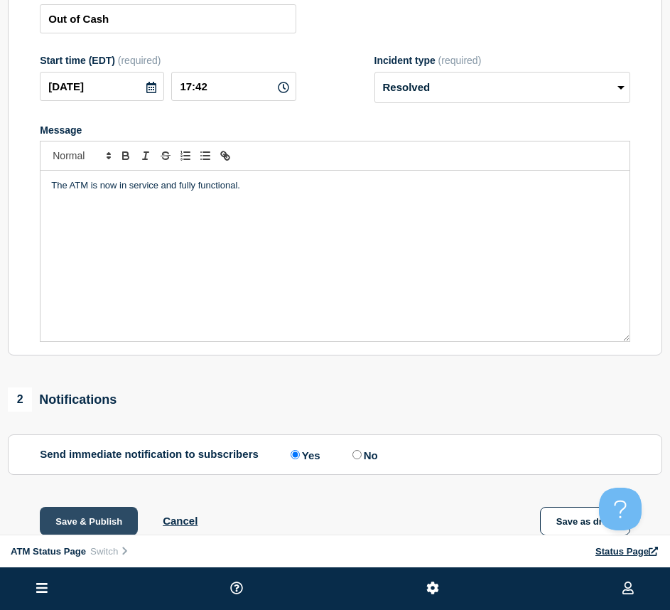
click at [99, 524] on button "Save & Publish" at bounding box center [89, 521] width 98 height 28
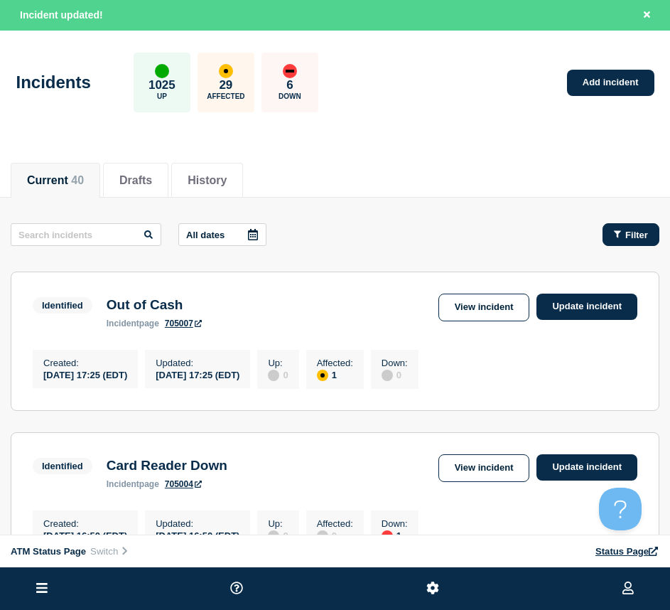
click at [621, 240] on div "Filter" at bounding box center [631, 235] width 34 height 11
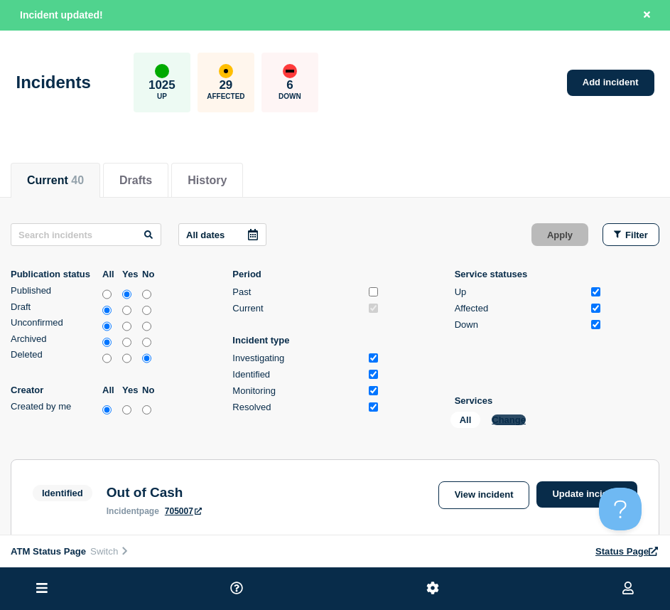
click at [520, 415] on button "Change" at bounding box center [509, 420] width 34 height 11
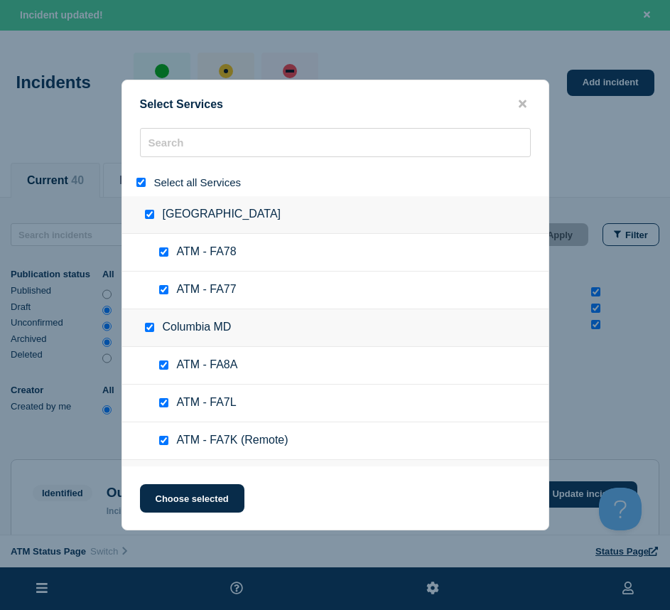
click at [142, 183] on input "select all" at bounding box center [141, 182] width 9 height 9
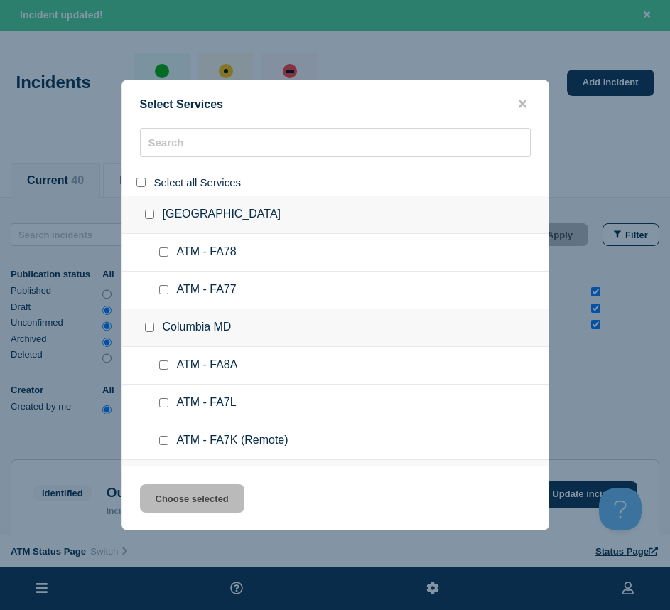
click at [225, 129] on div "Select Services Select all Services [GEOGRAPHIC_DATA] [GEOGRAPHIC_DATA] ATM - F…" at bounding box center [336, 305] width 428 height 451
click at [224, 132] on input "search" at bounding box center [335, 142] width 391 height 29
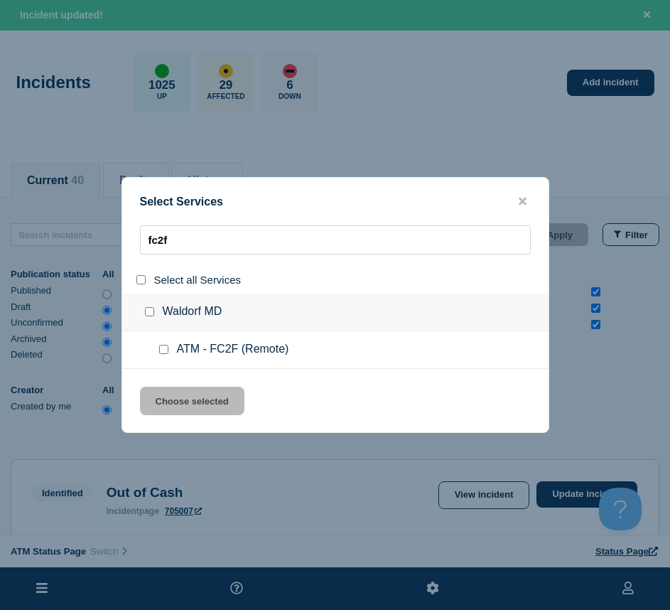
click at [161, 352] on input "service: ATM - FC2F (Remote)" at bounding box center [163, 349] width 9 height 9
click at [164, 391] on button "Choose selected" at bounding box center [192, 401] width 105 height 28
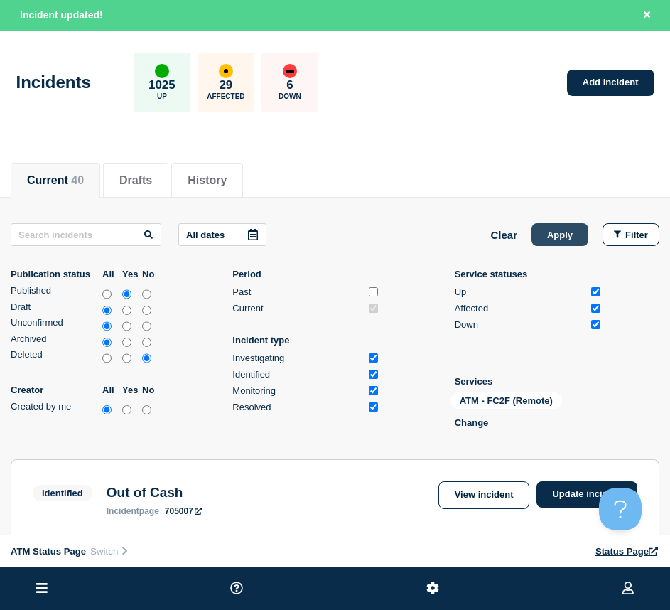
click at [552, 243] on button "Apply" at bounding box center [560, 234] width 57 height 23
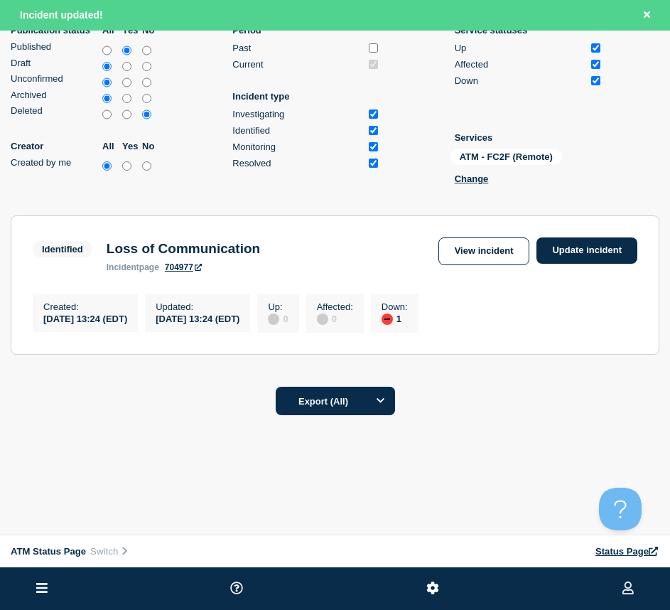
scroll to position [249, 0]
click at [591, 238] on link "Update incident" at bounding box center [587, 250] width 101 height 26
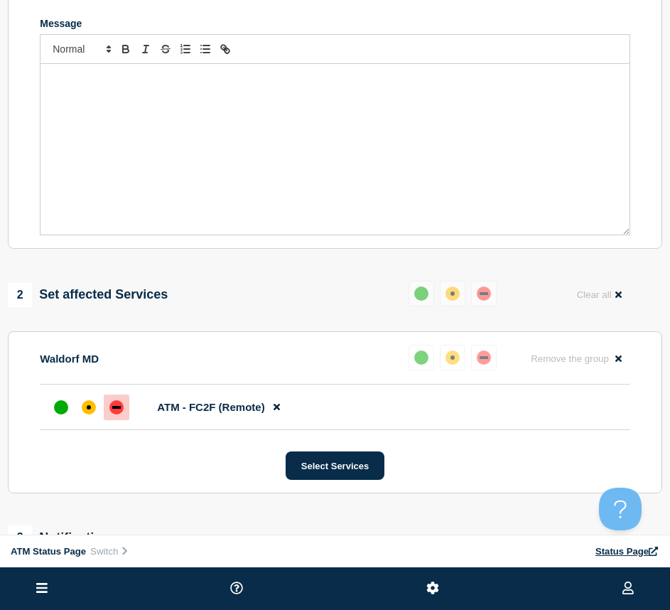
scroll to position [36, 0]
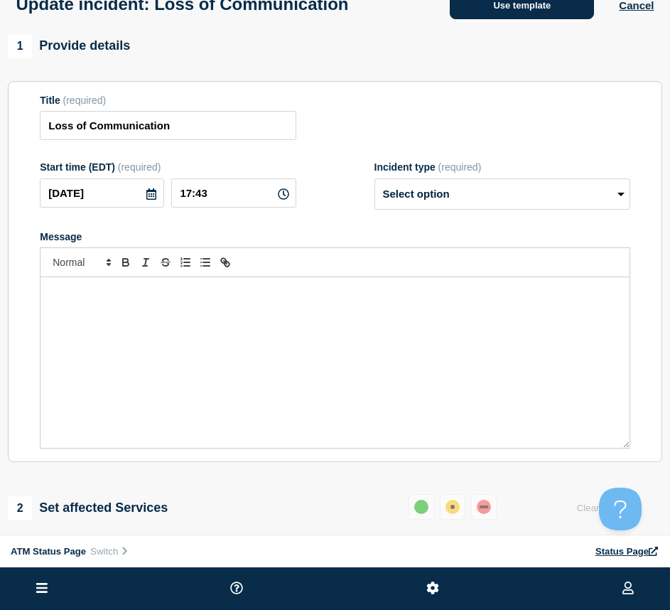
click at [495, 12] on button "Use template" at bounding box center [522, 5] width 144 height 28
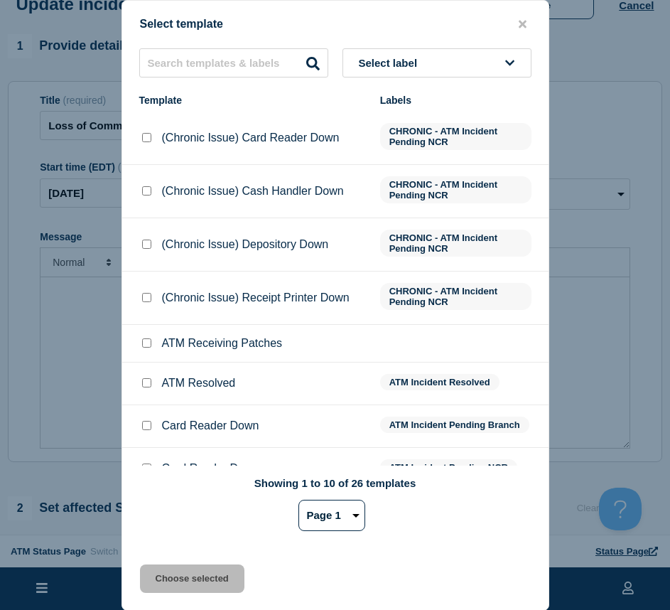
click at [145, 385] on input "ATM Resolved checkbox" at bounding box center [146, 382] width 9 height 9
click at [163, 562] on div "Select template Select label Template Labels (Chronic Issue) Card Reader Down C…" at bounding box center [336, 305] width 428 height 611
click at [159, 587] on button "Choose selected" at bounding box center [192, 579] width 105 height 28
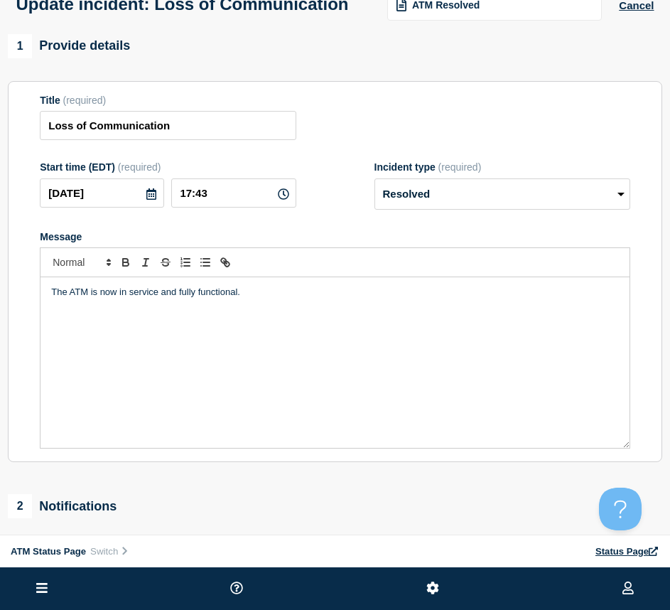
scroll to position [201, 0]
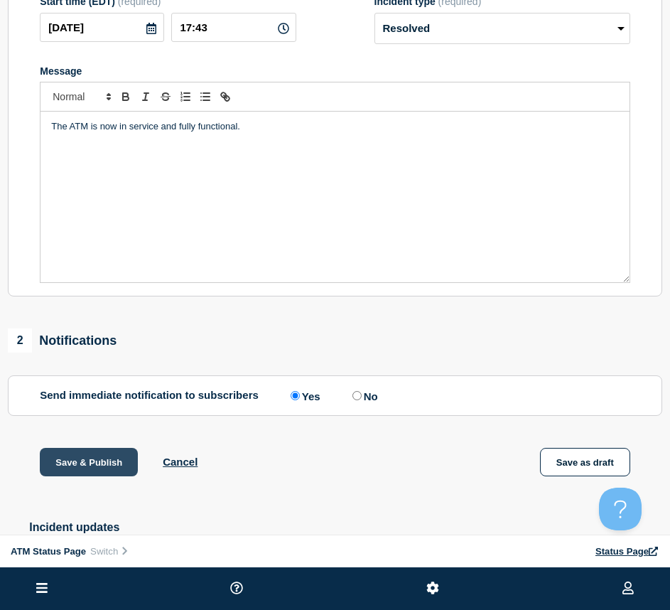
click at [84, 476] on button "Save & Publish" at bounding box center [89, 462] width 98 height 28
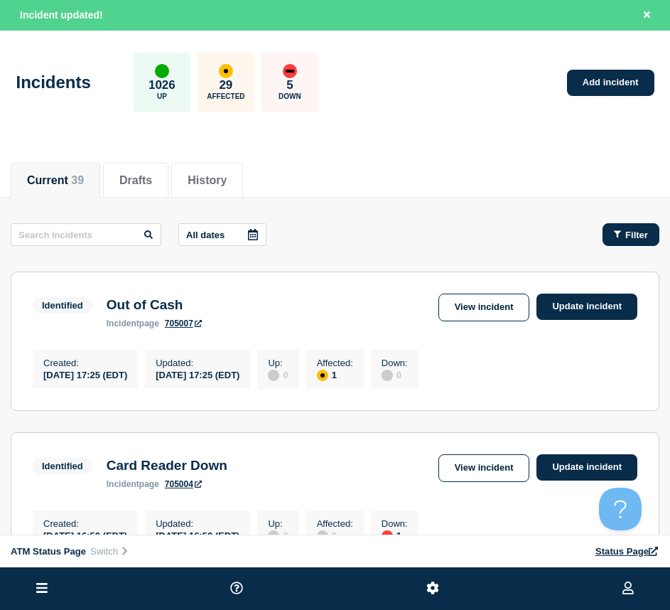
click at [625, 227] on button "Filter" at bounding box center [631, 234] width 57 height 23
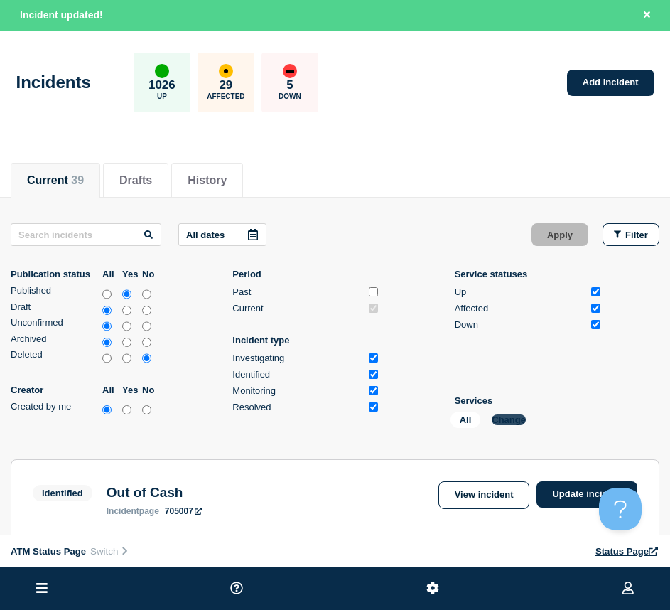
click at [499, 420] on button "Change" at bounding box center [509, 420] width 34 height 11
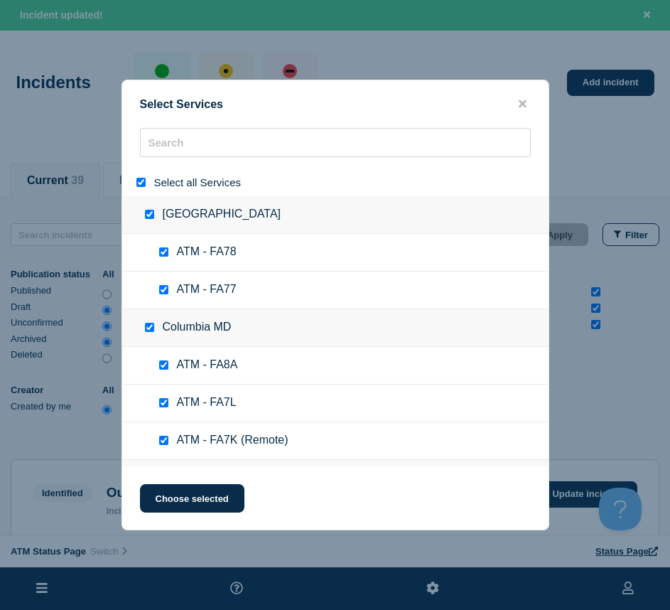
click at [143, 183] on input "select all" at bounding box center [141, 182] width 9 height 9
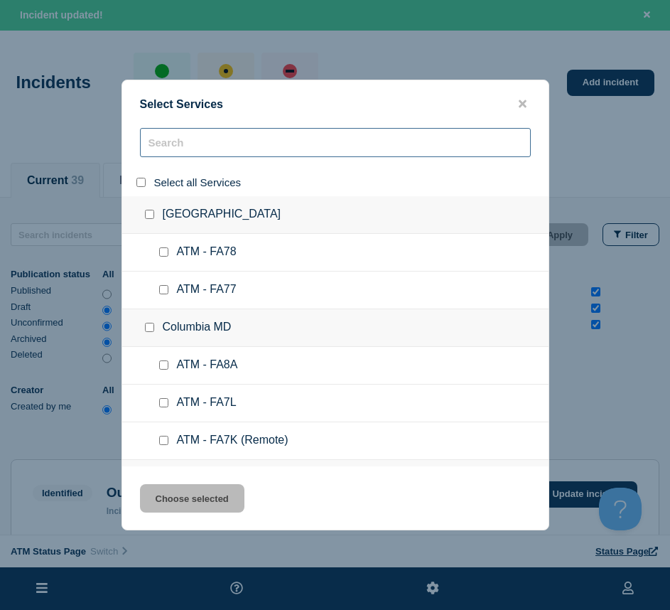
click at [157, 146] on input "search" at bounding box center [335, 142] width 391 height 29
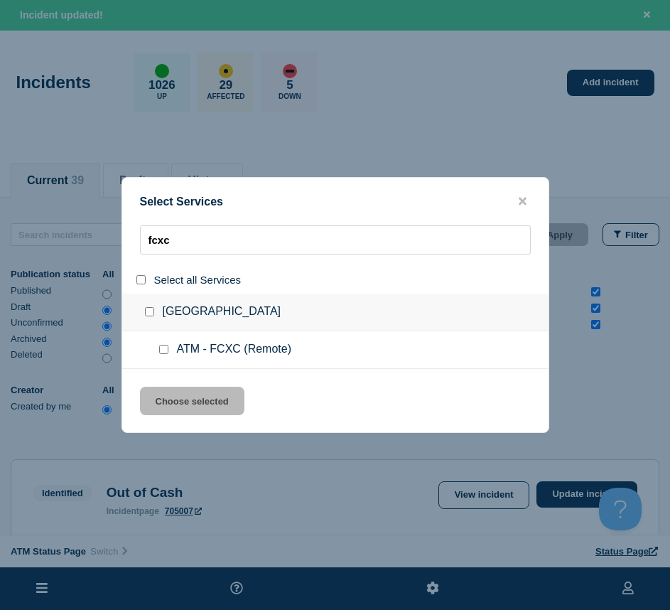
click at [161, 352] on input "service: ATM - FCXC (Remote)" at bounding box center [163, 349] width 9 height 9
click at [169, 394] on button "Choose selected" at bounding box center [192, 401] width 105 height 28
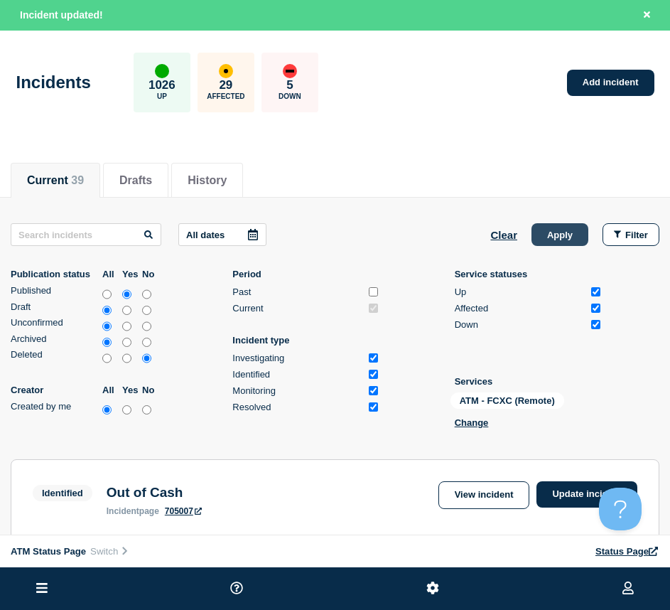
click at [563, 232] on button "Apply" at bounding box center [560, 234] width 57 height 23
